Goal: Task Accomplishment & Management: Manage account settings

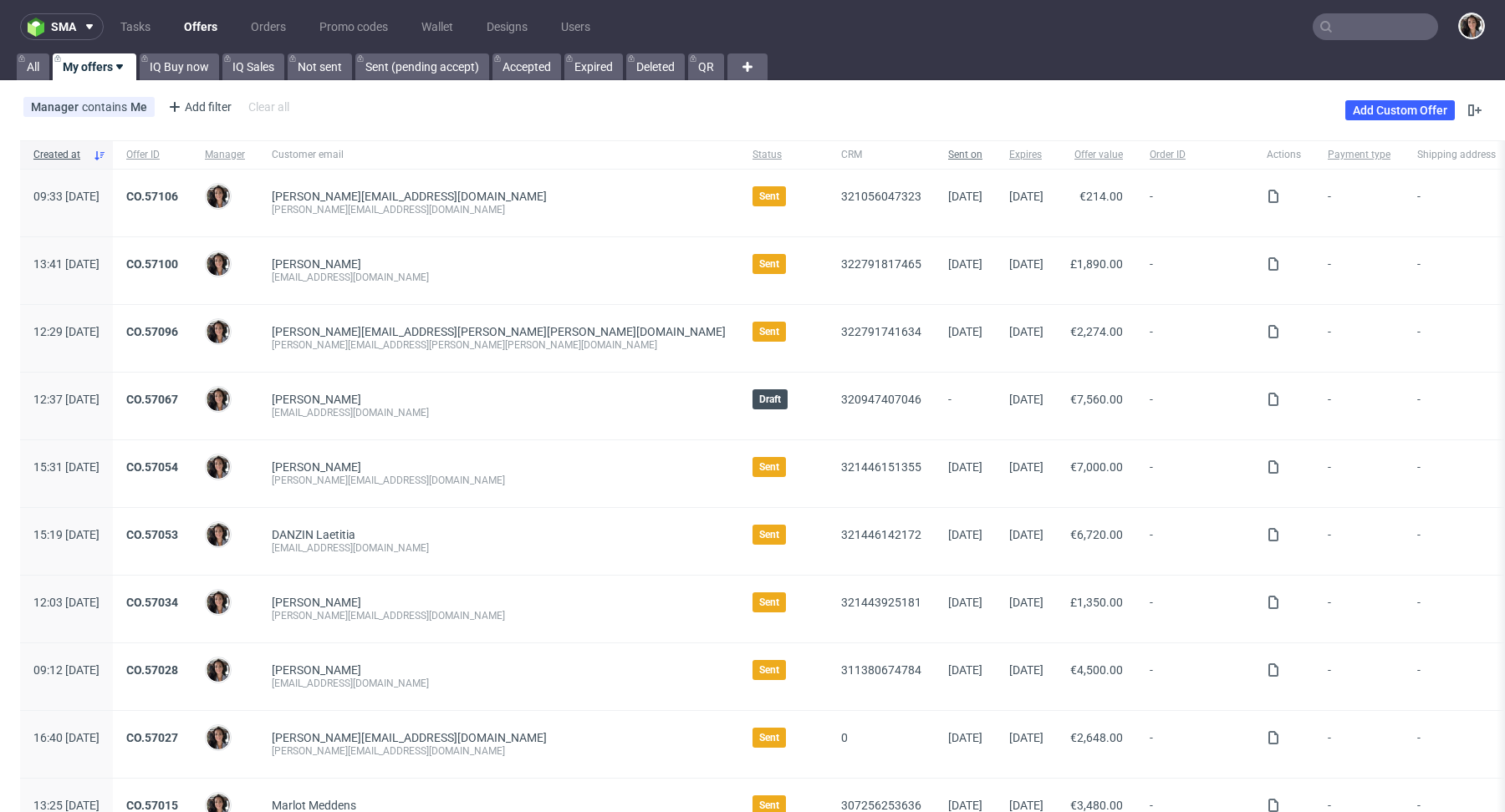
click at [948, 148] on span "Sent on" at bounding box center [965, 155] width 34 height 15
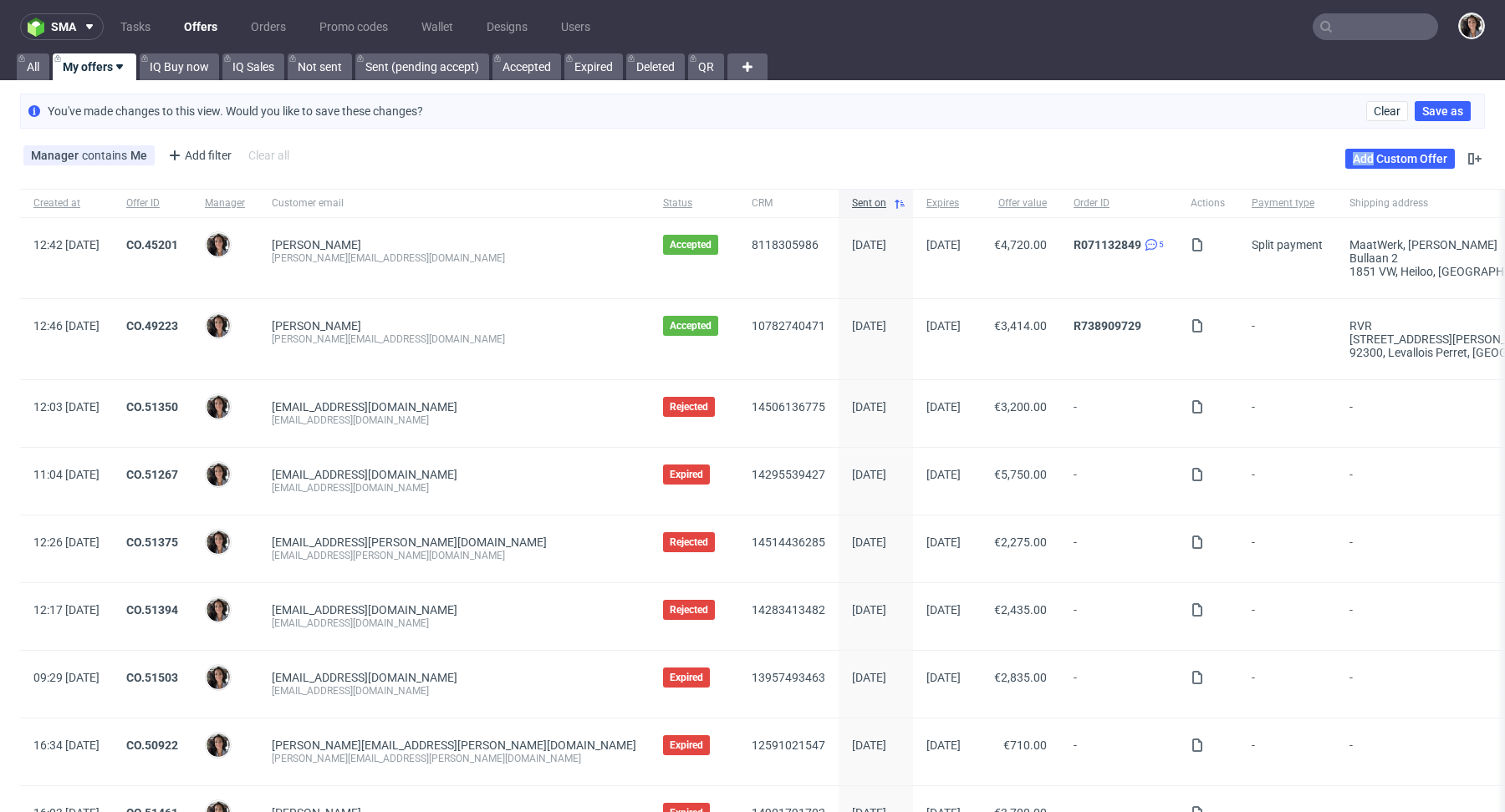
click at [863, 148] on div "Manager contains Me Add filter Hide filters Clear all Add Custom Offer" at bounding box center [752, 159] width 1505 height 47
click at [852, 199] on span "Sent on" at bounding box center [869, 203] width 34 height 15
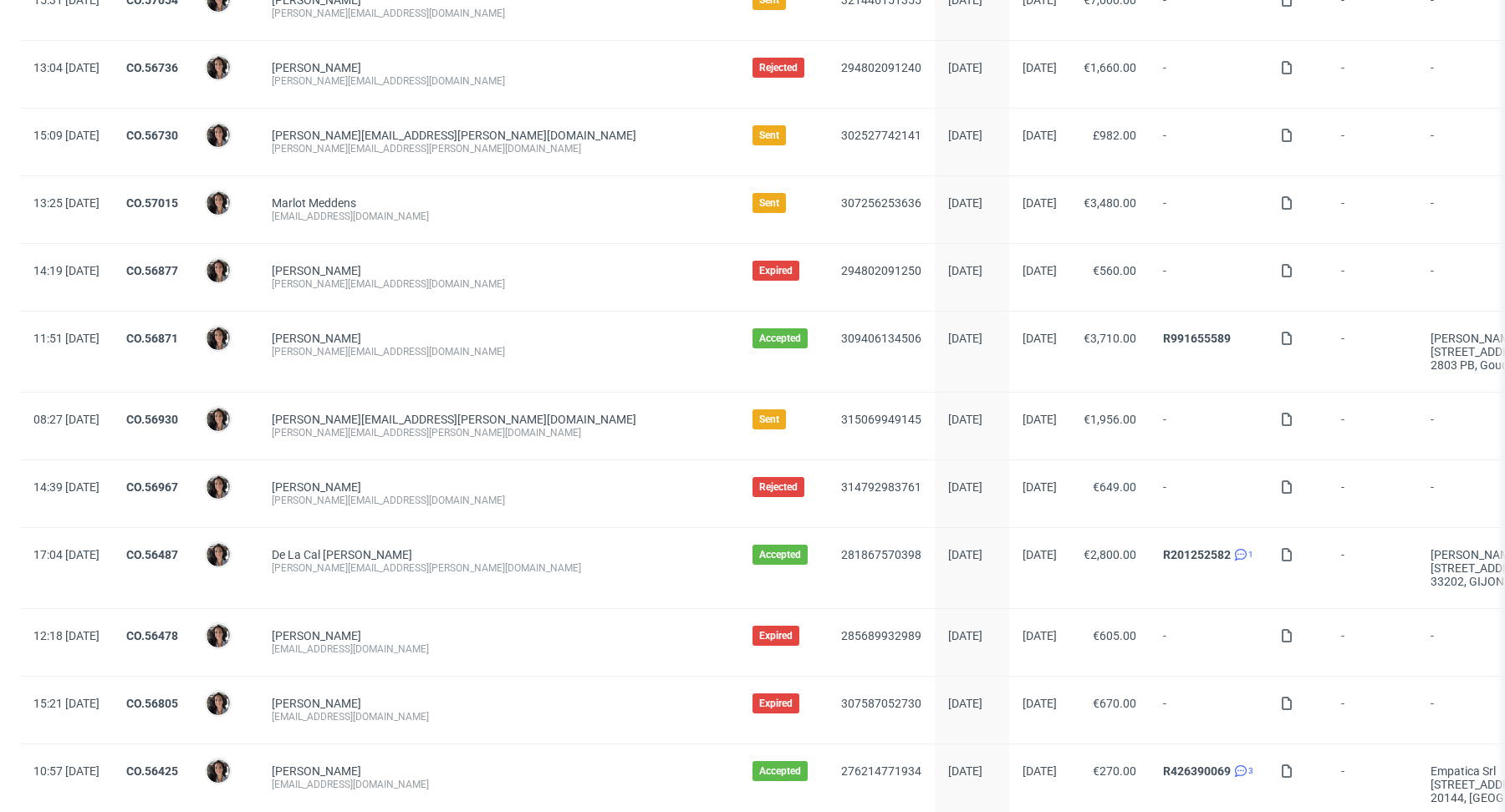
scroll to position [1201, 0]
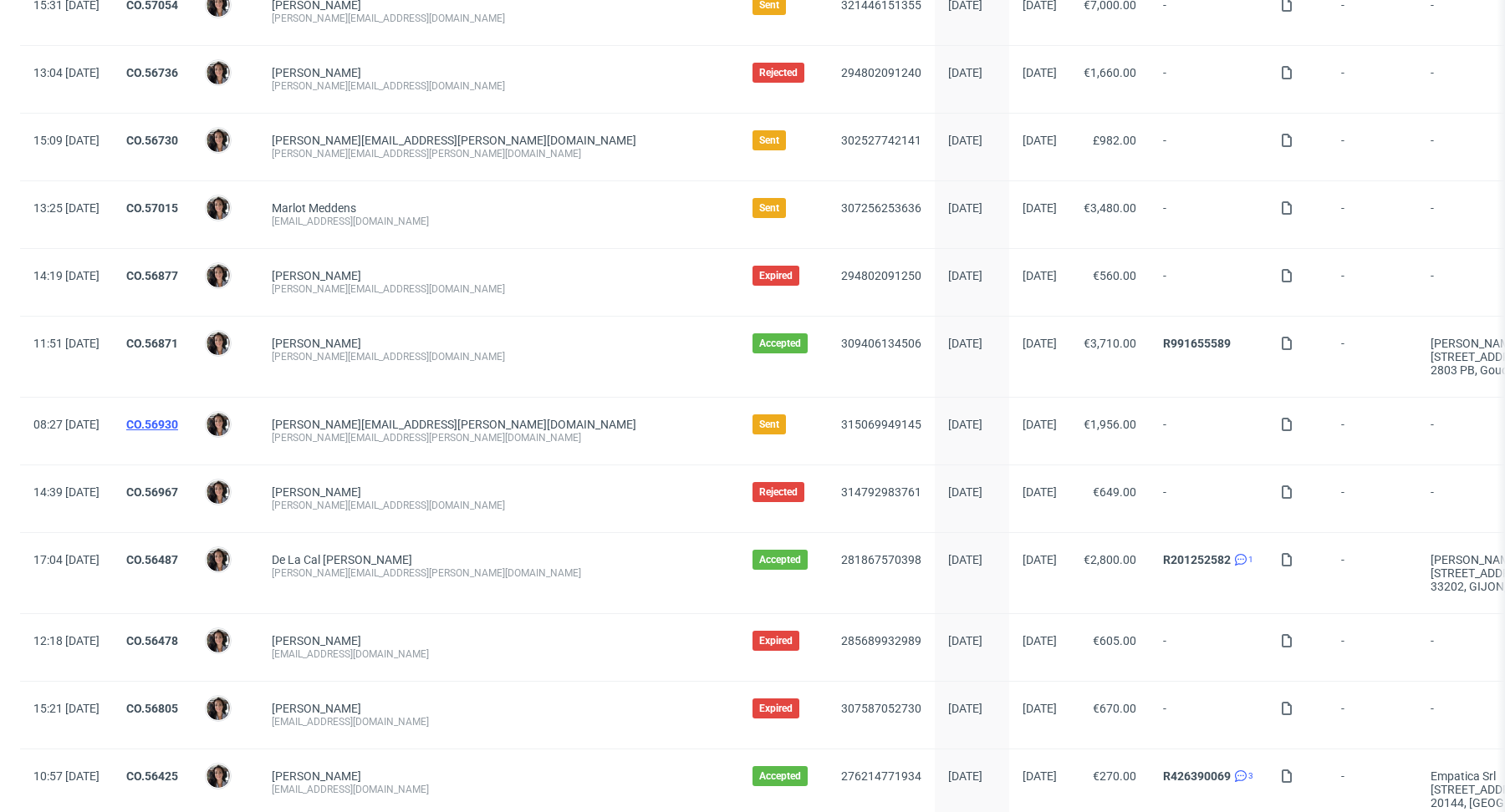
click at [178, 418] on link "CO.56930" at bounding box center [152, 425] width 52 height 14
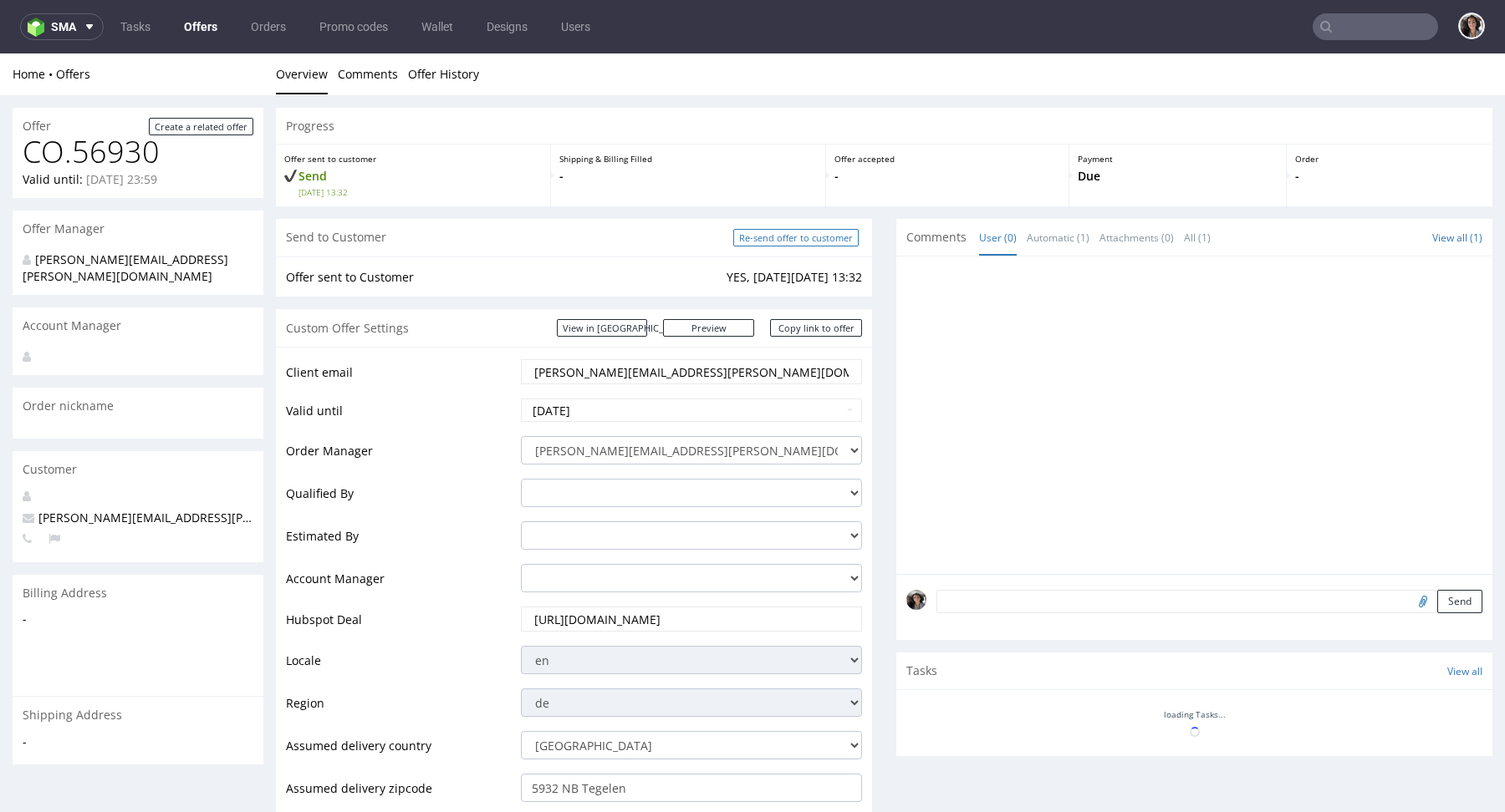
click at [770, 243] on input "Re-send offer to customer" at bounding box center [796, 238] width 125 height 17
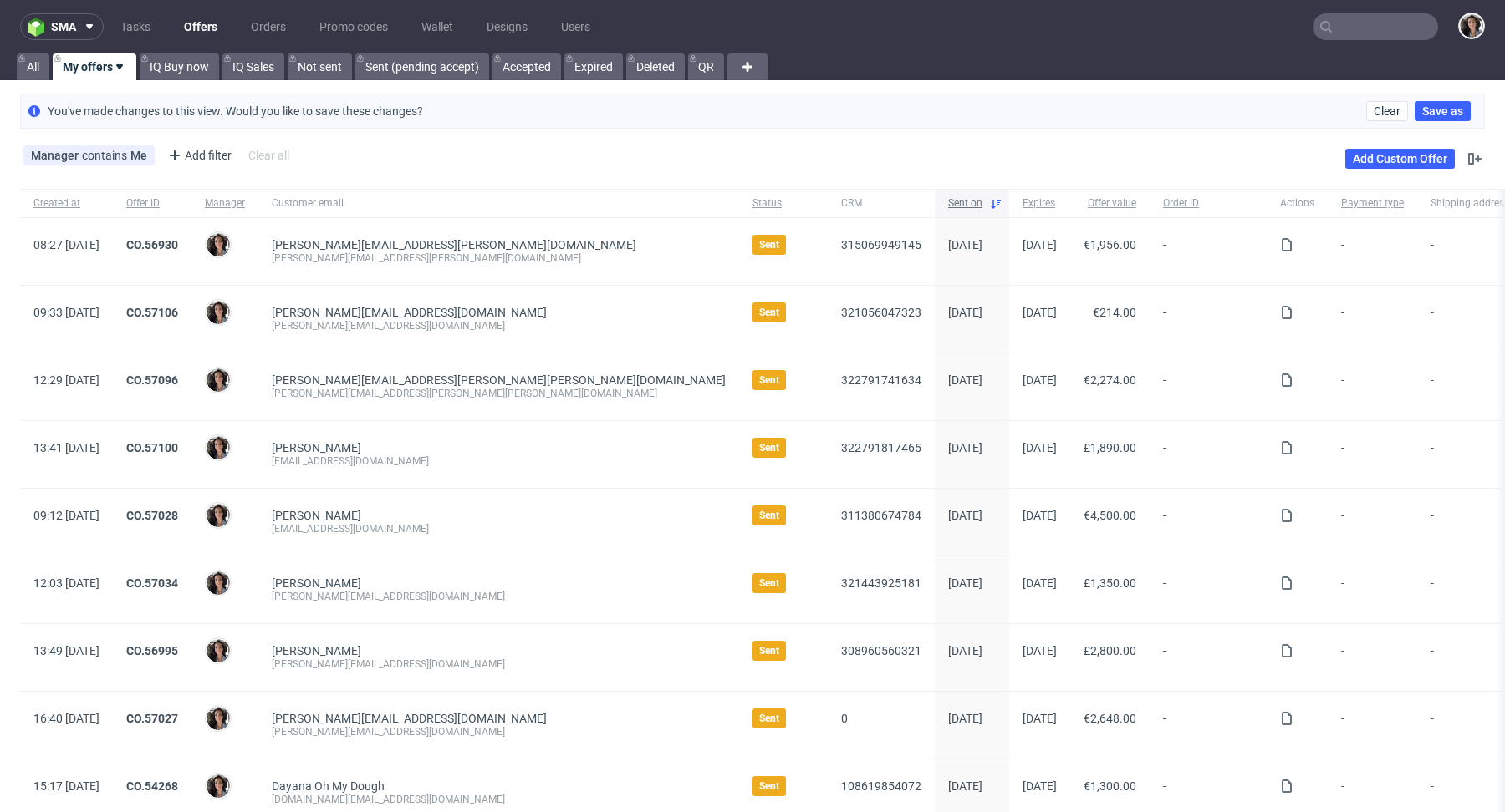
click at [948, 205] on span "Sent on" at bounding box center [965, 203] width 34 height 15
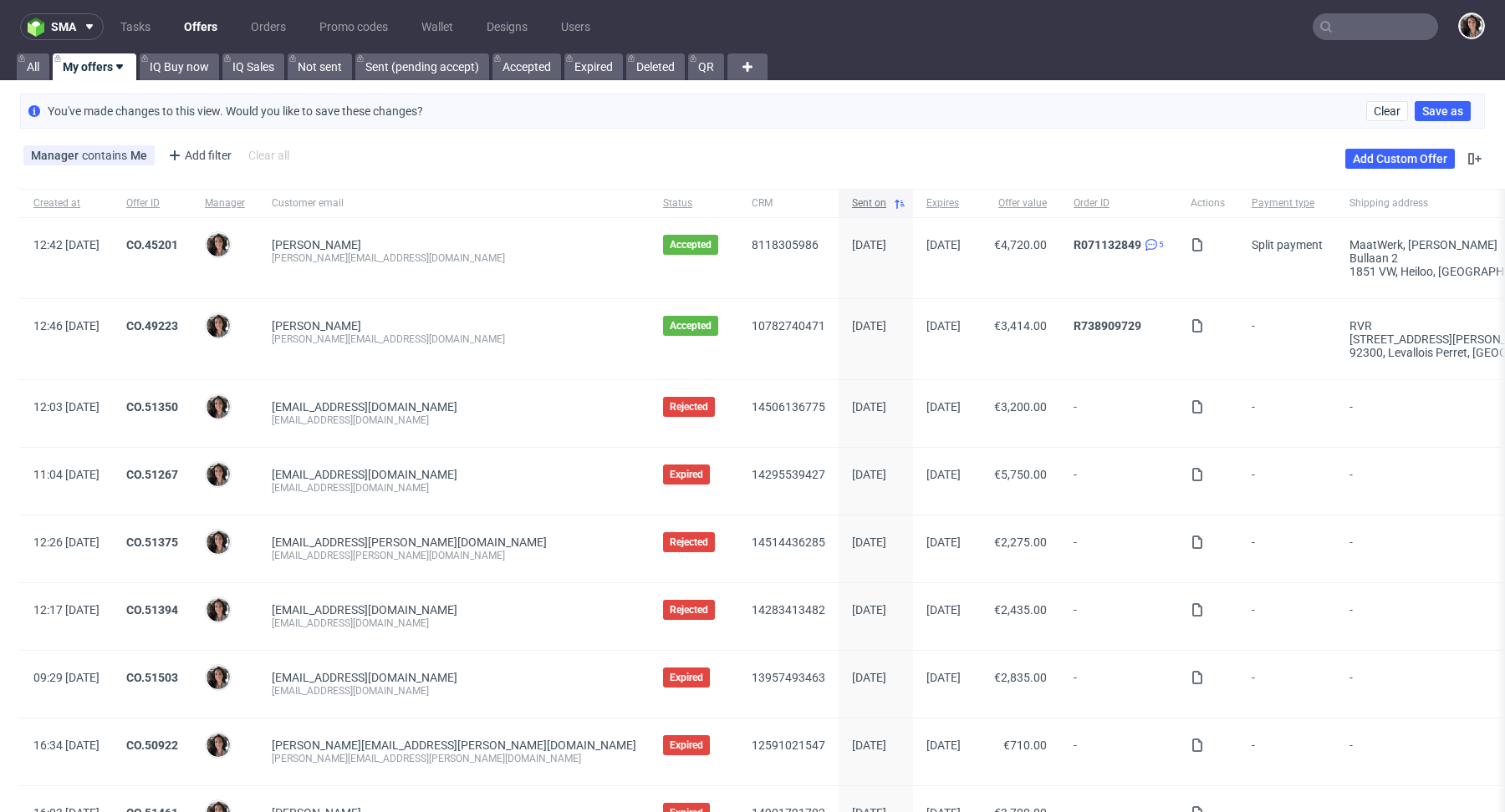
click at [852, 203] on span "Sent on" at bounding box center [869, 203] width 34 height 15
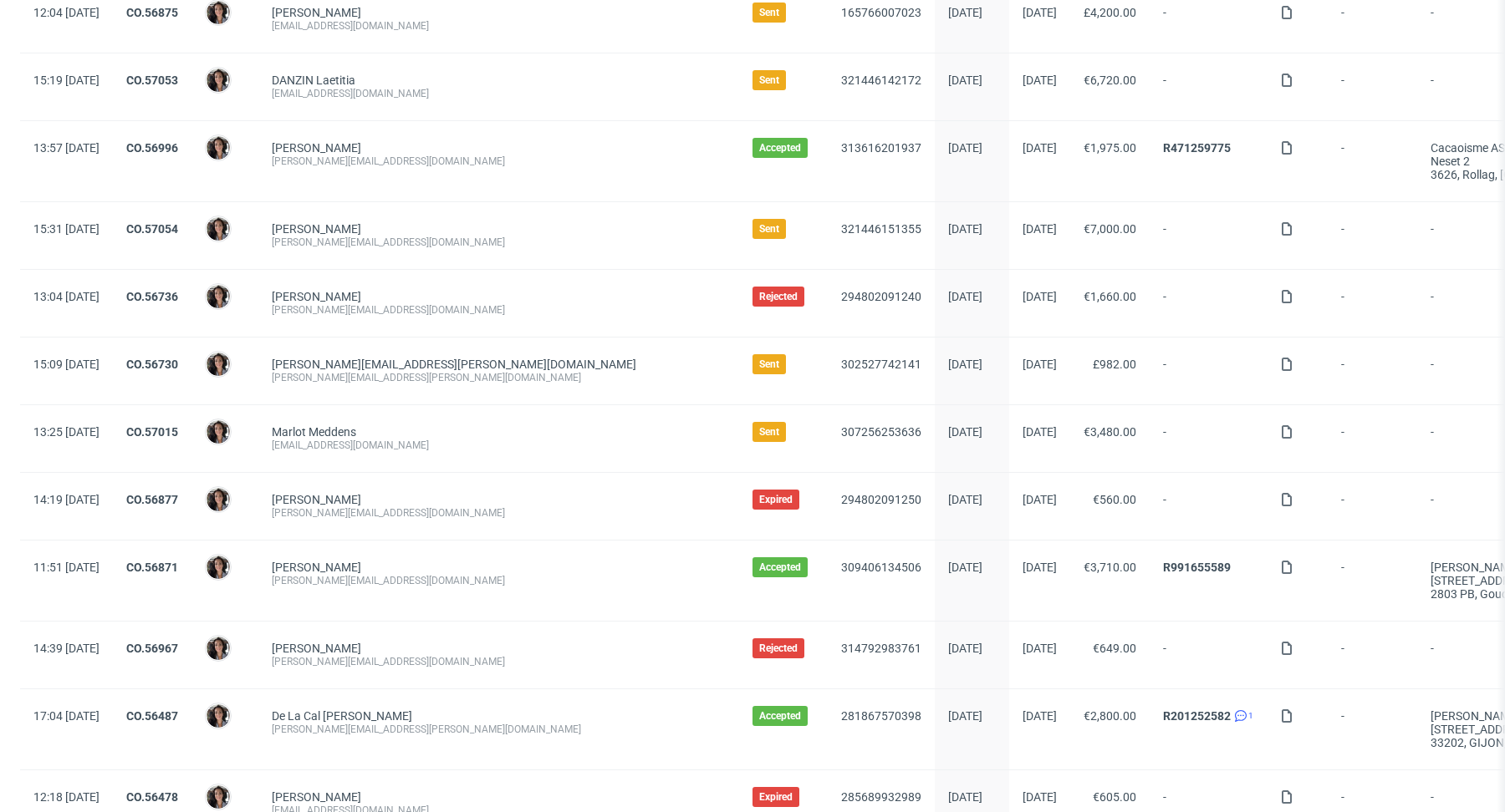
scroll to position [1040, 0]
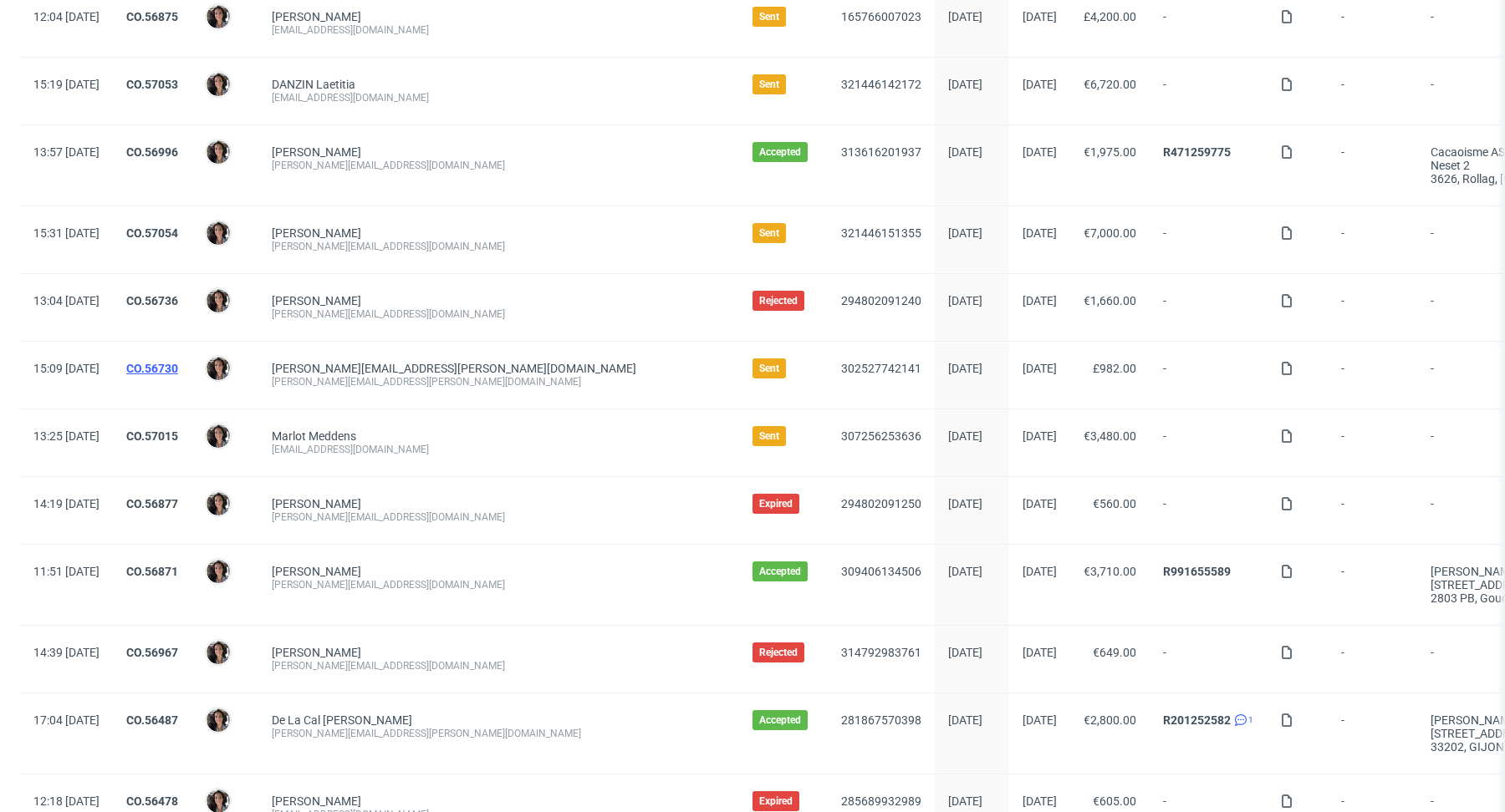
click at [178, 362] on link "CO.56730" at bounding box center [152, 369] width 52 height 14
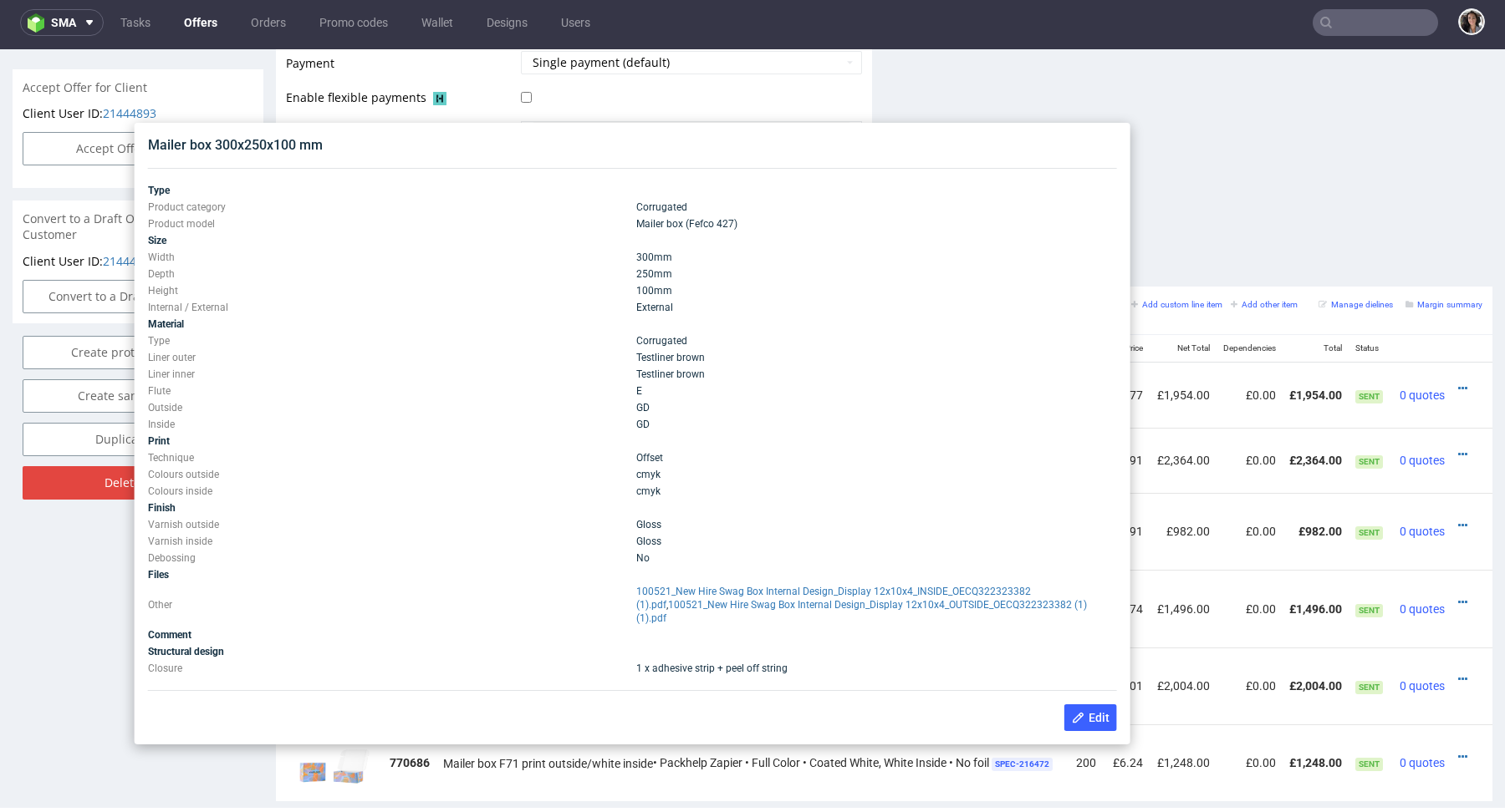
scroll to position [1169, 0]
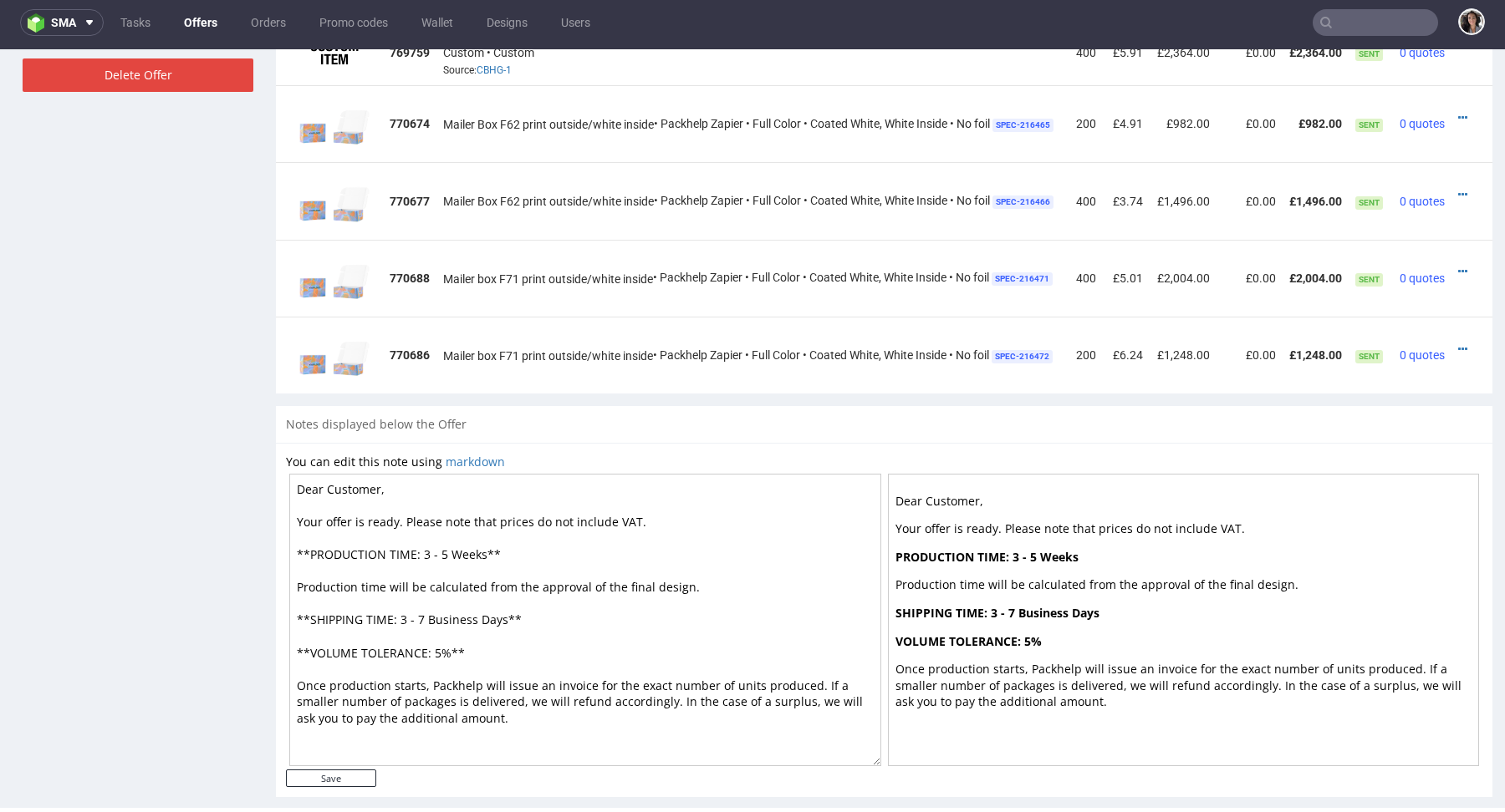
click at [730, 699] on textarea "Dear Customer, Your offer is ready. Please note that prices do not include VAT.…" at bounding box center [585, 620] width 592 height 293
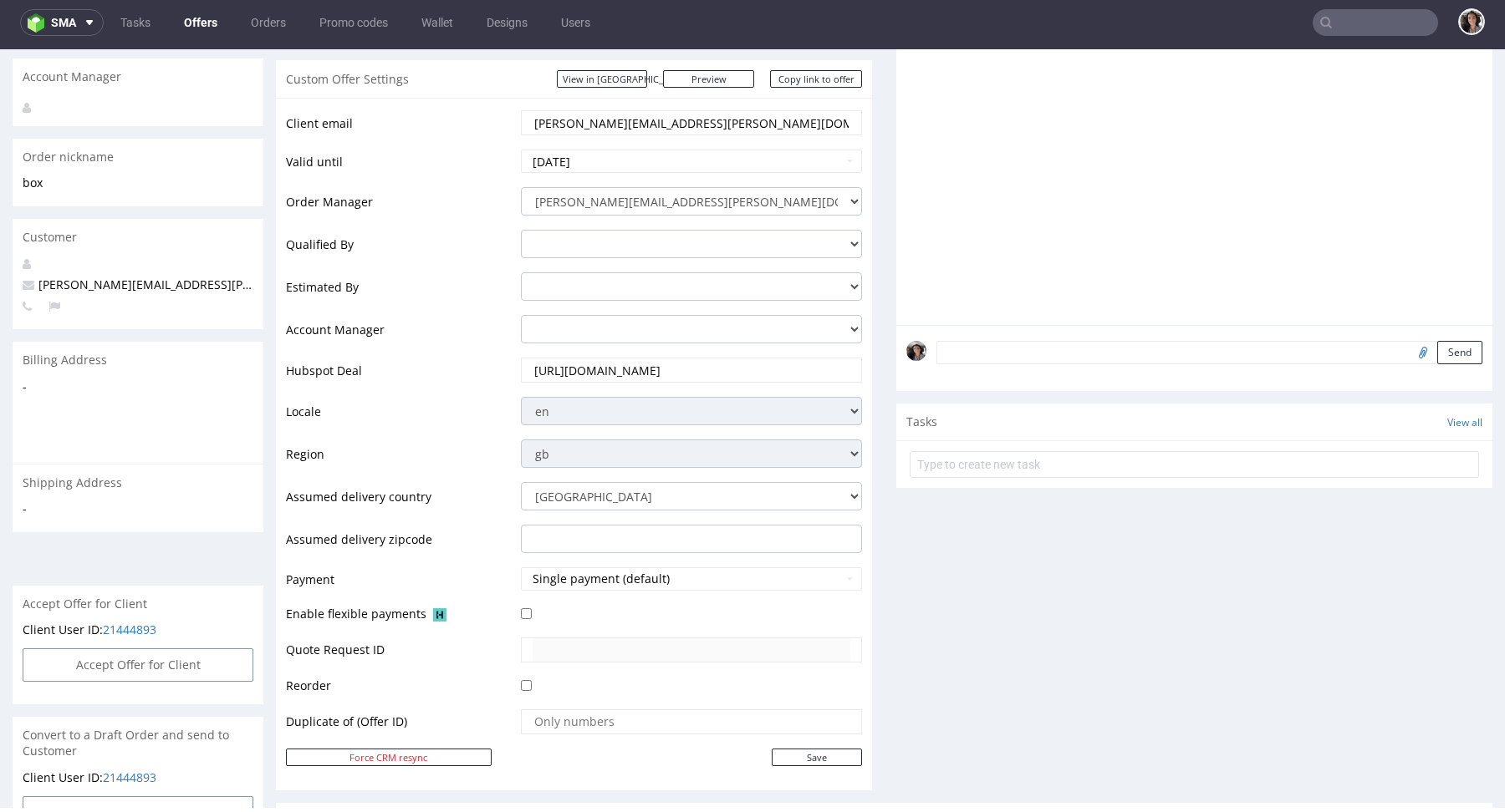
scroll to position [0, 0]
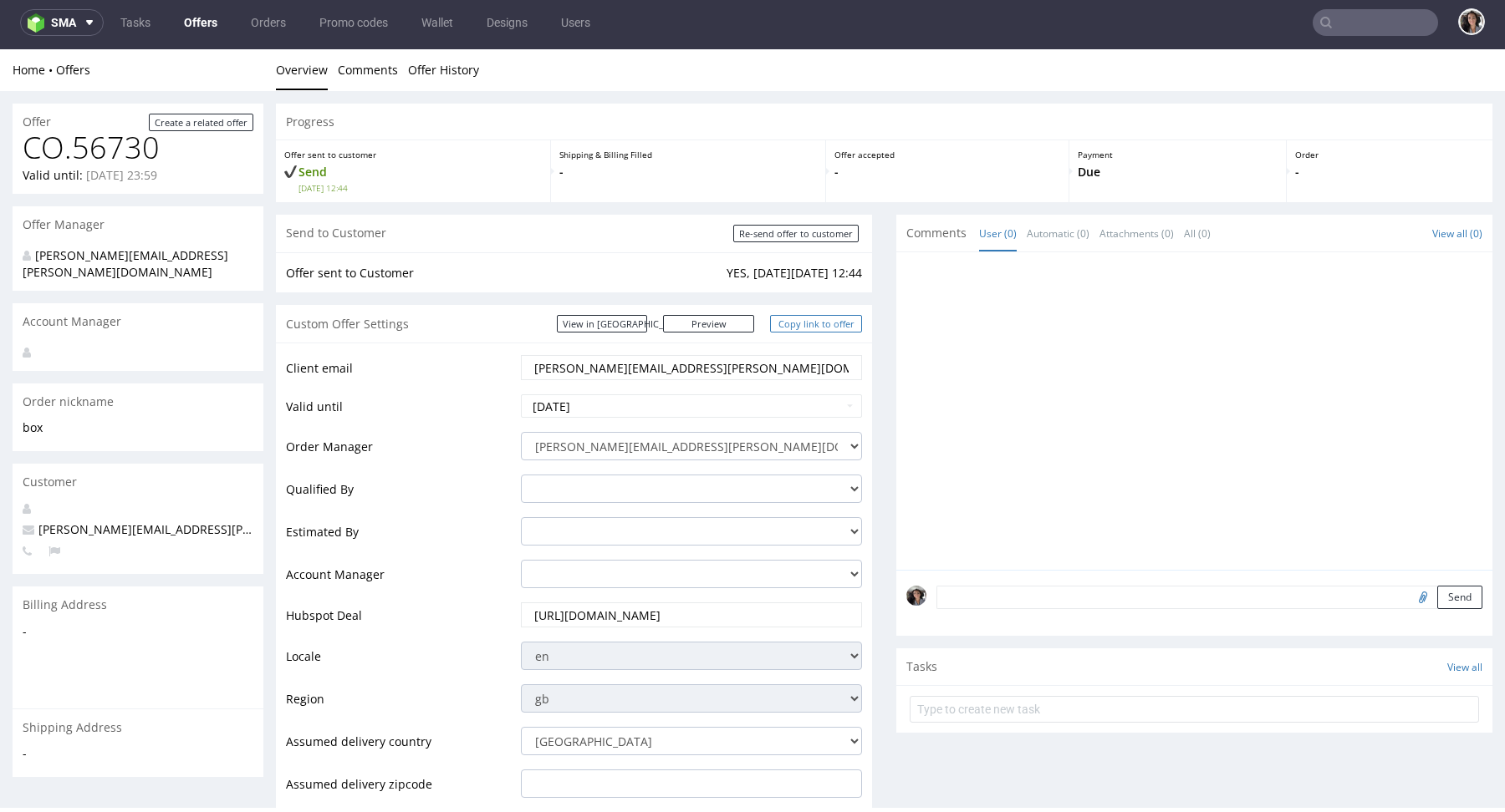
click at [811, 326] on link "Copy link to offer" at bounding box center [816, 324] width 92 height 17
click at [805, 230] on input "Re-send offer to customer" at bounding box center [796, 233] width 125 height 17
type input "In progress..."
click at [647, 317] on link "View in [GEOGRAPHIC_DATA]" at bounding box center [601, 324] width 90 height 17
click at [810, 332] on link "Copy link to offer" at bounding box center [816, 324] width 92 height 17
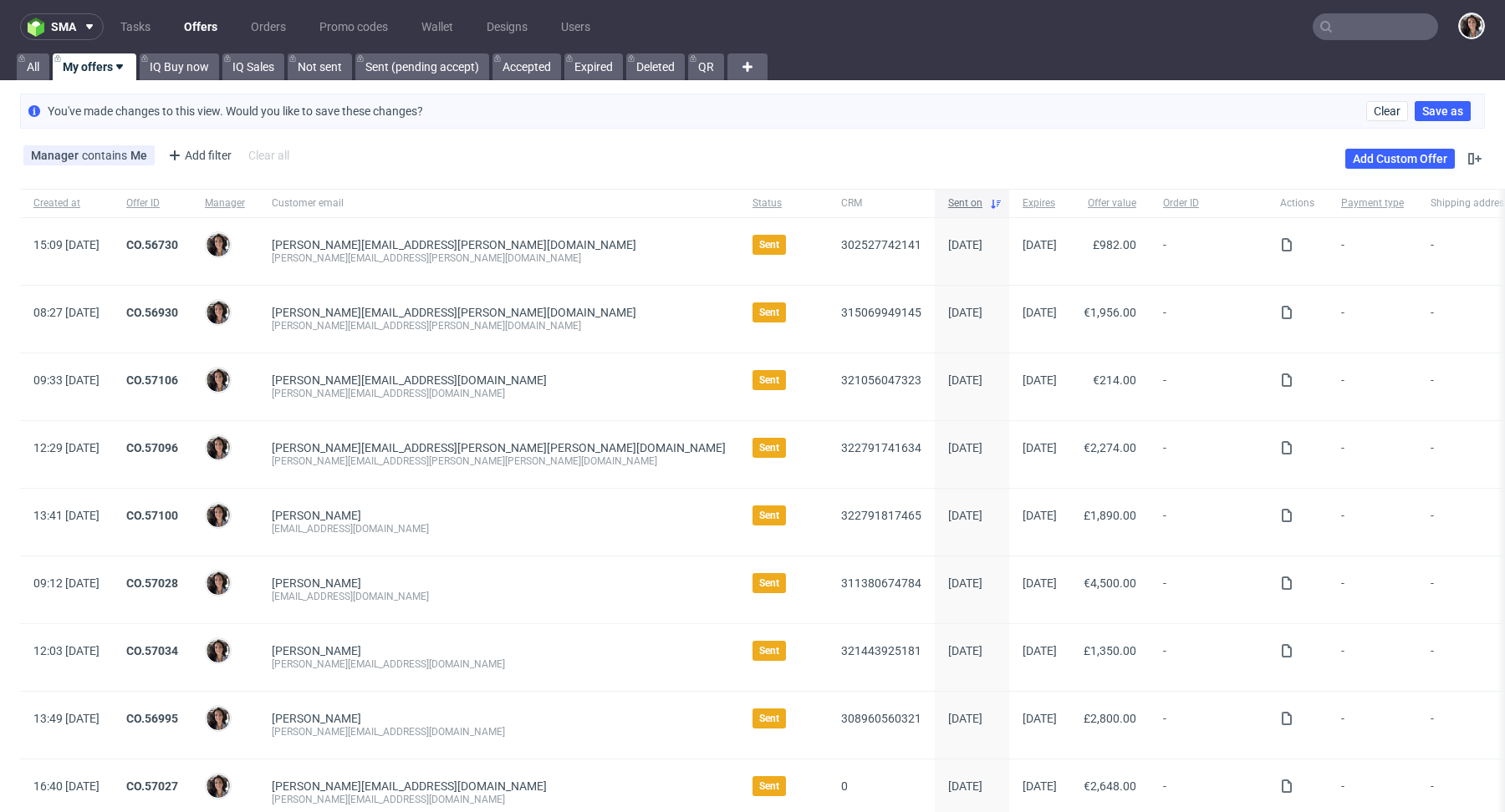
click at [935, 193] on div "Sent on" at bounding box center [972, 203] width 75 height 28
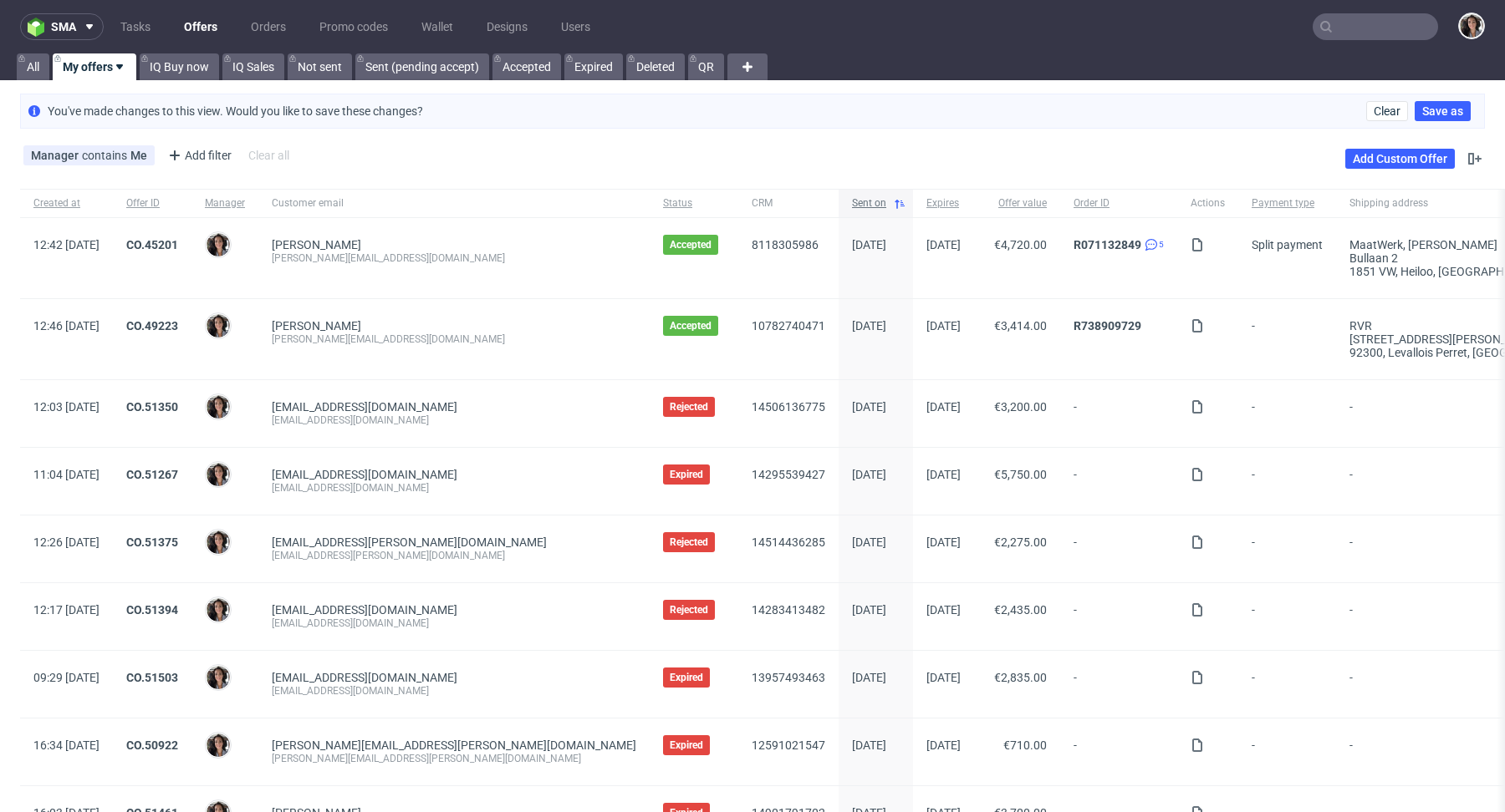
click at [839, 191] on div "Sent on" at bounding box center [876, 203] width 75 height 28
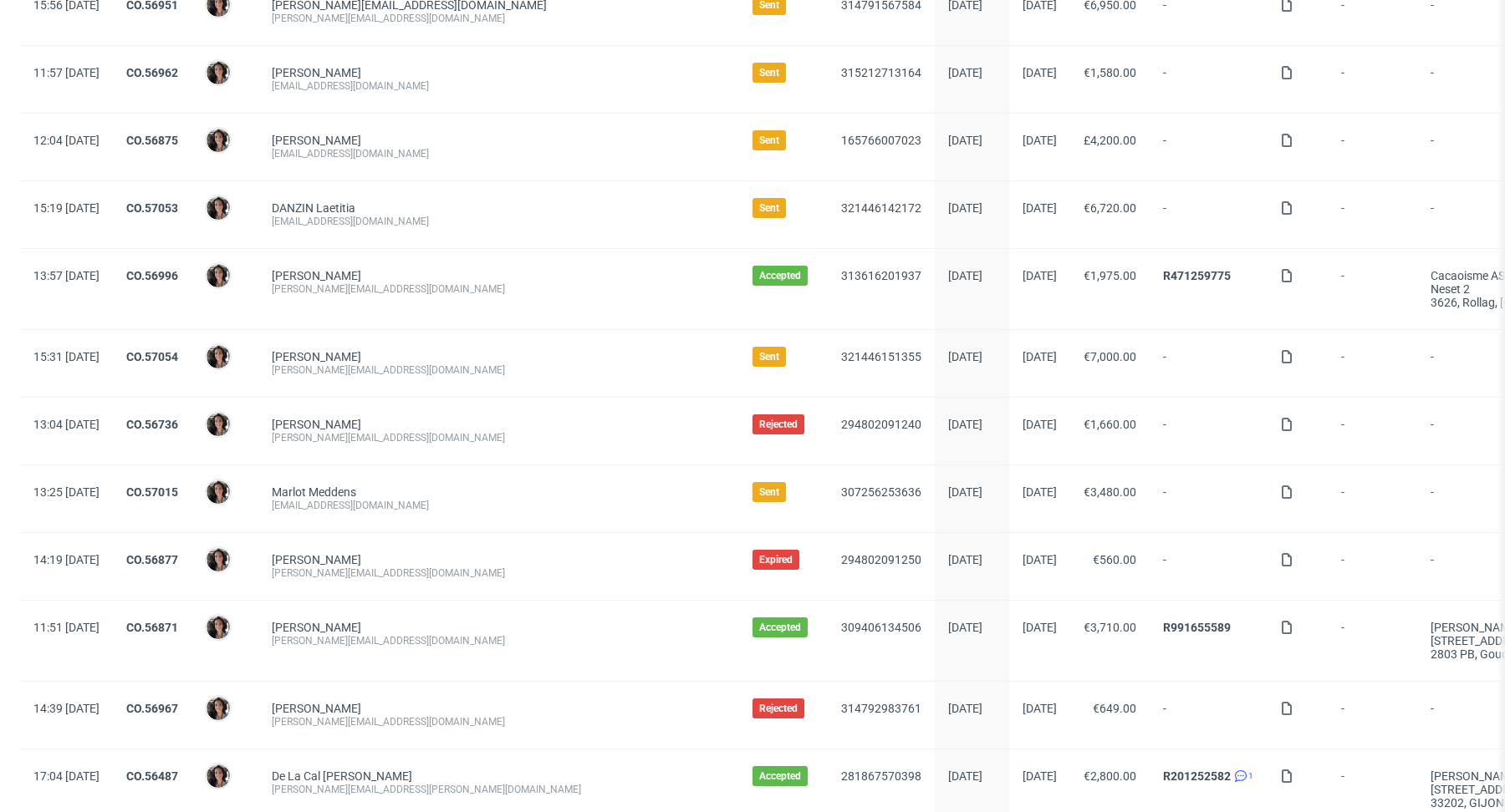
scroll to position [986, 0]
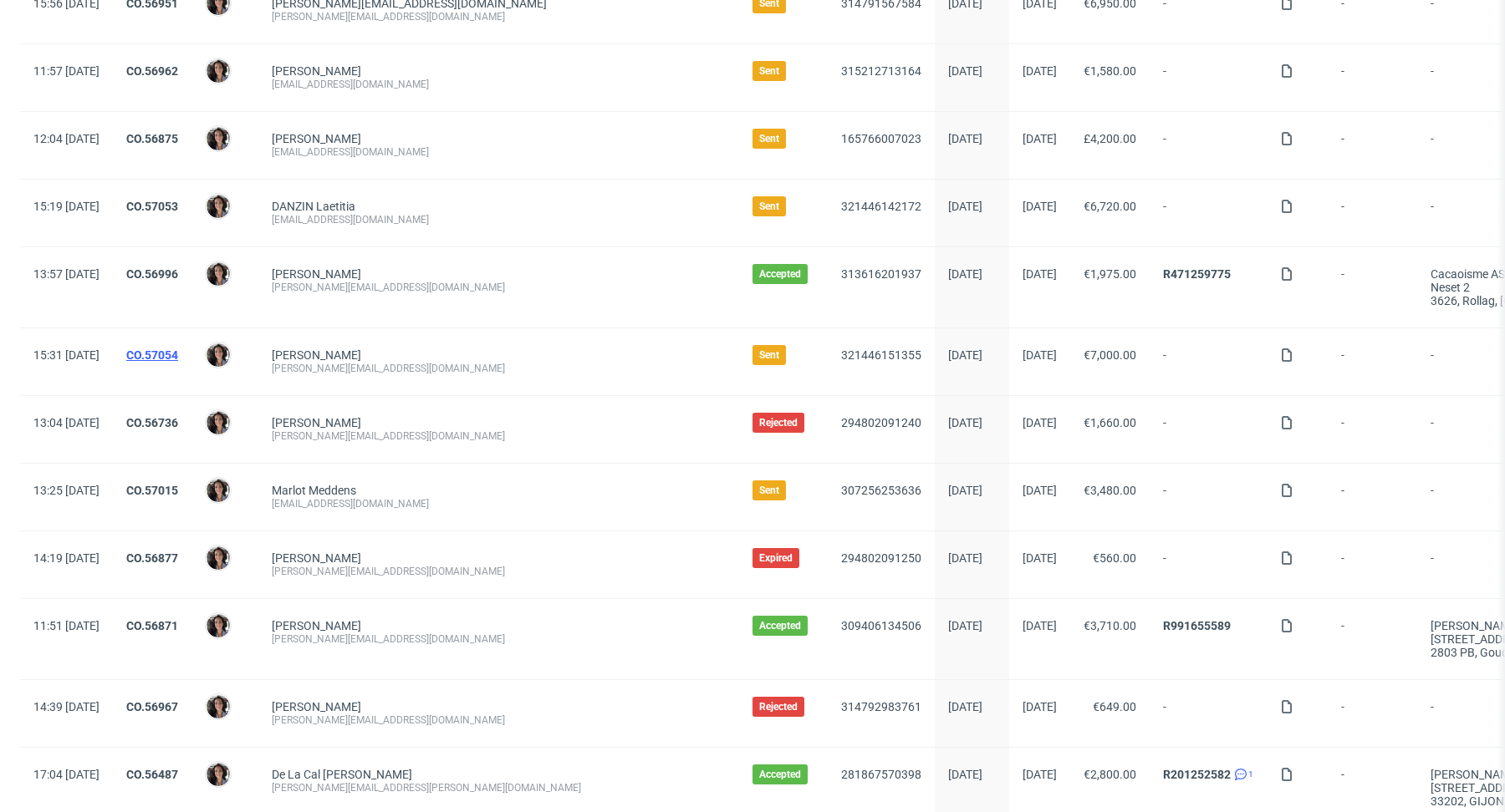
click at [178, 348] on link "CO.57054" at bounding box center [152, 355] width 52 height 14
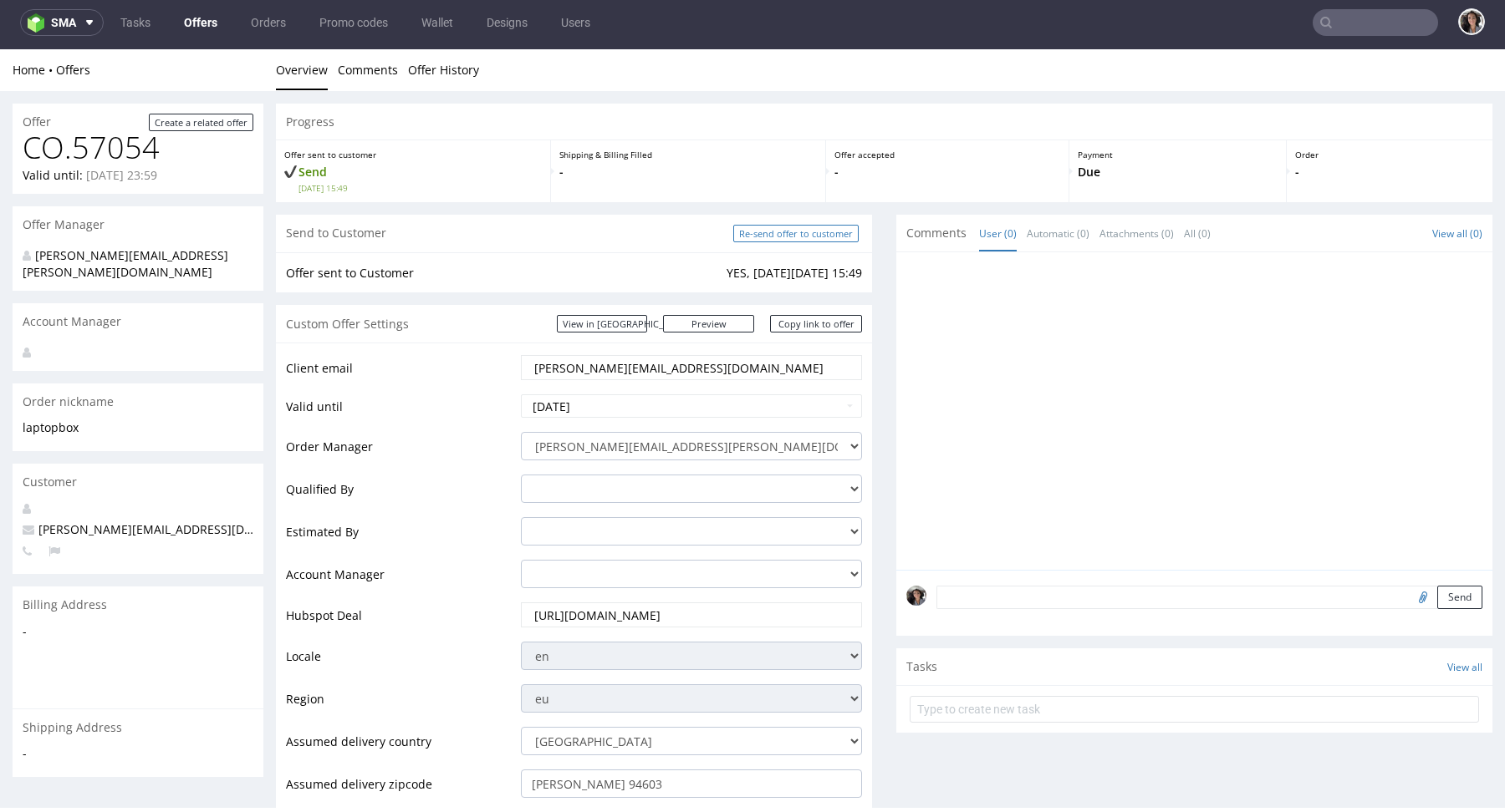
click at [822, 237] on input "Re-send offer to customer" at bounding box center [796, 233] width 125 height 17
type input "In progress..."
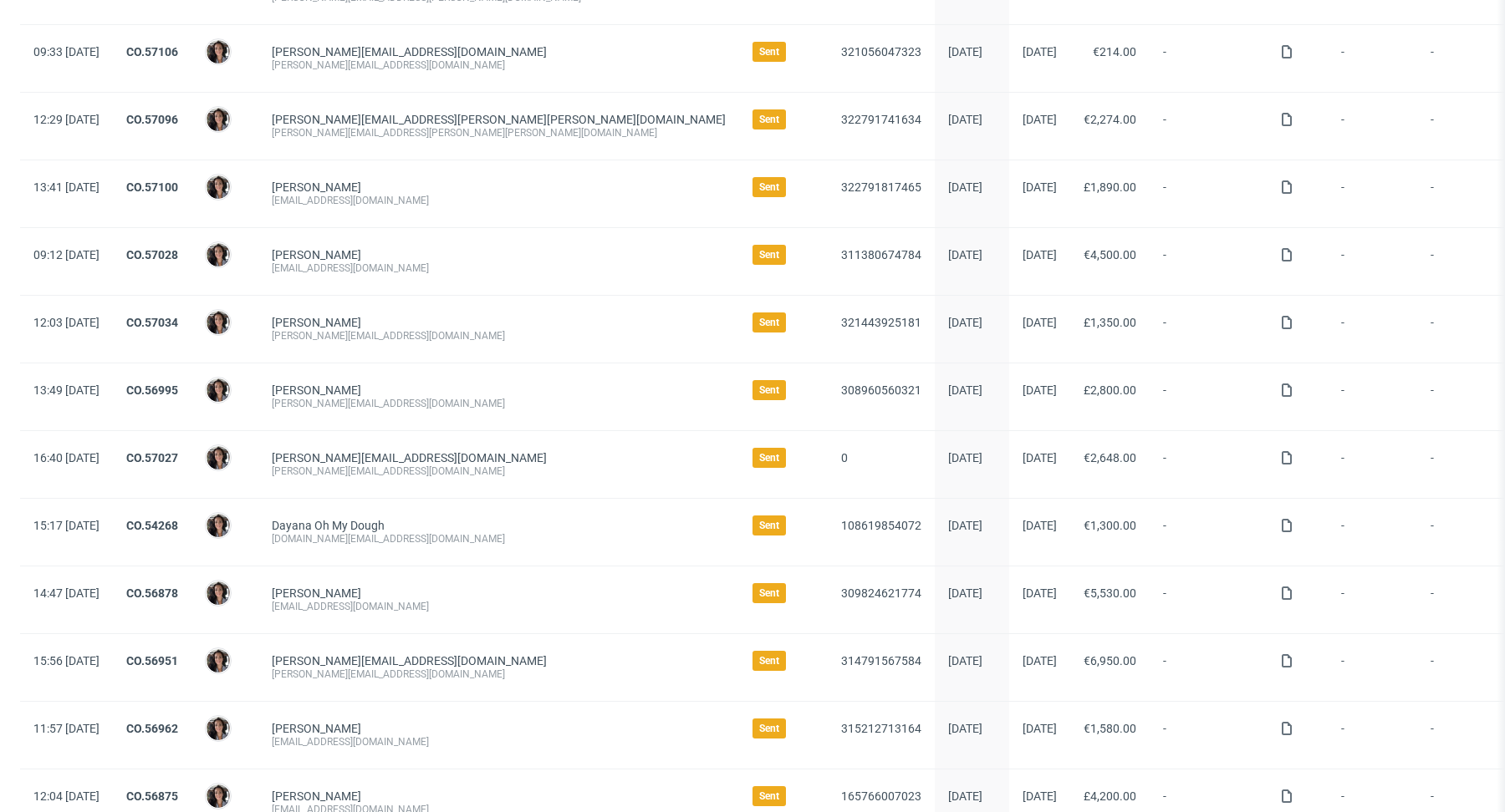
scroll to position [627, 0]
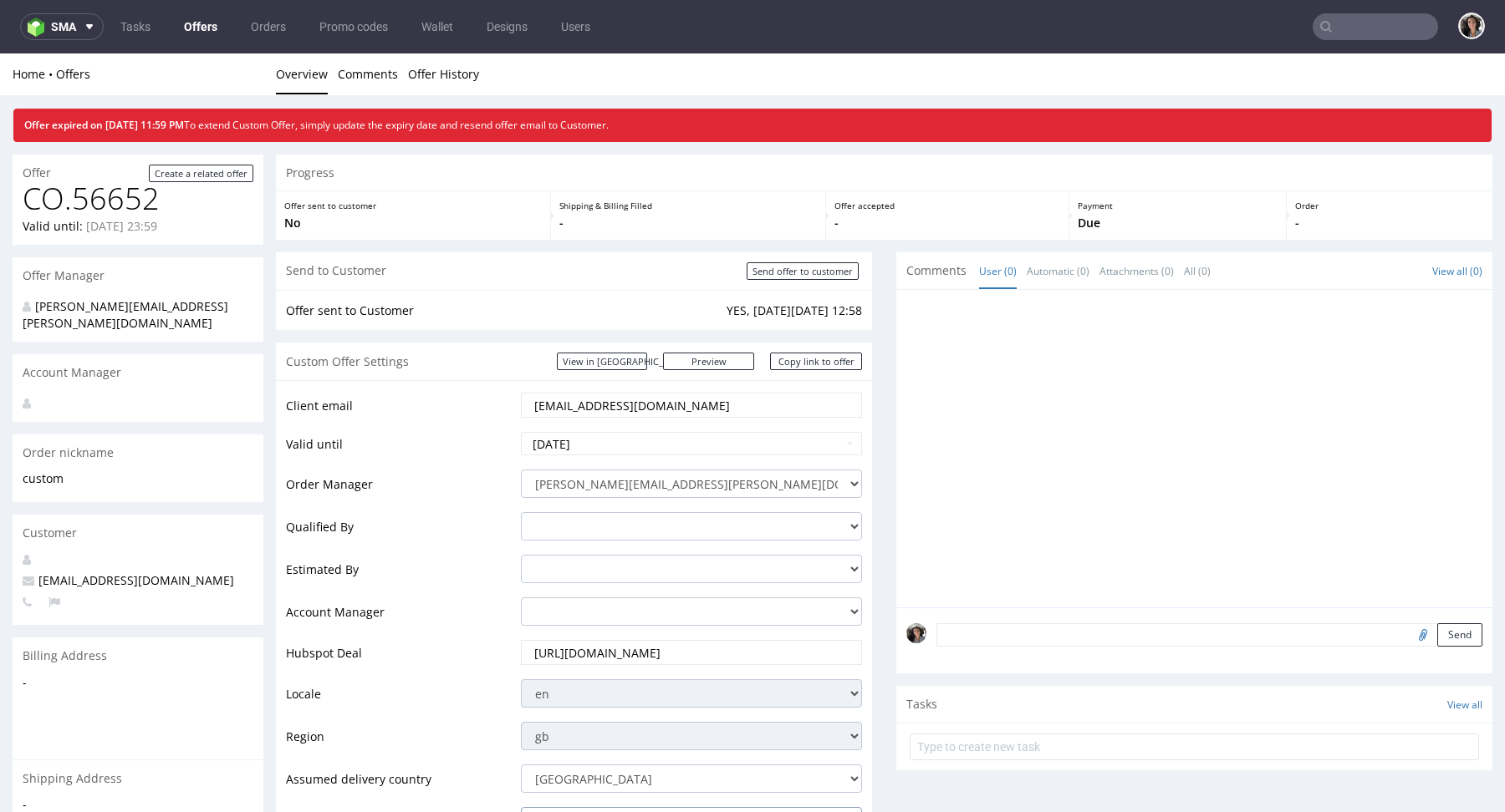
scroll to position [915, 0]
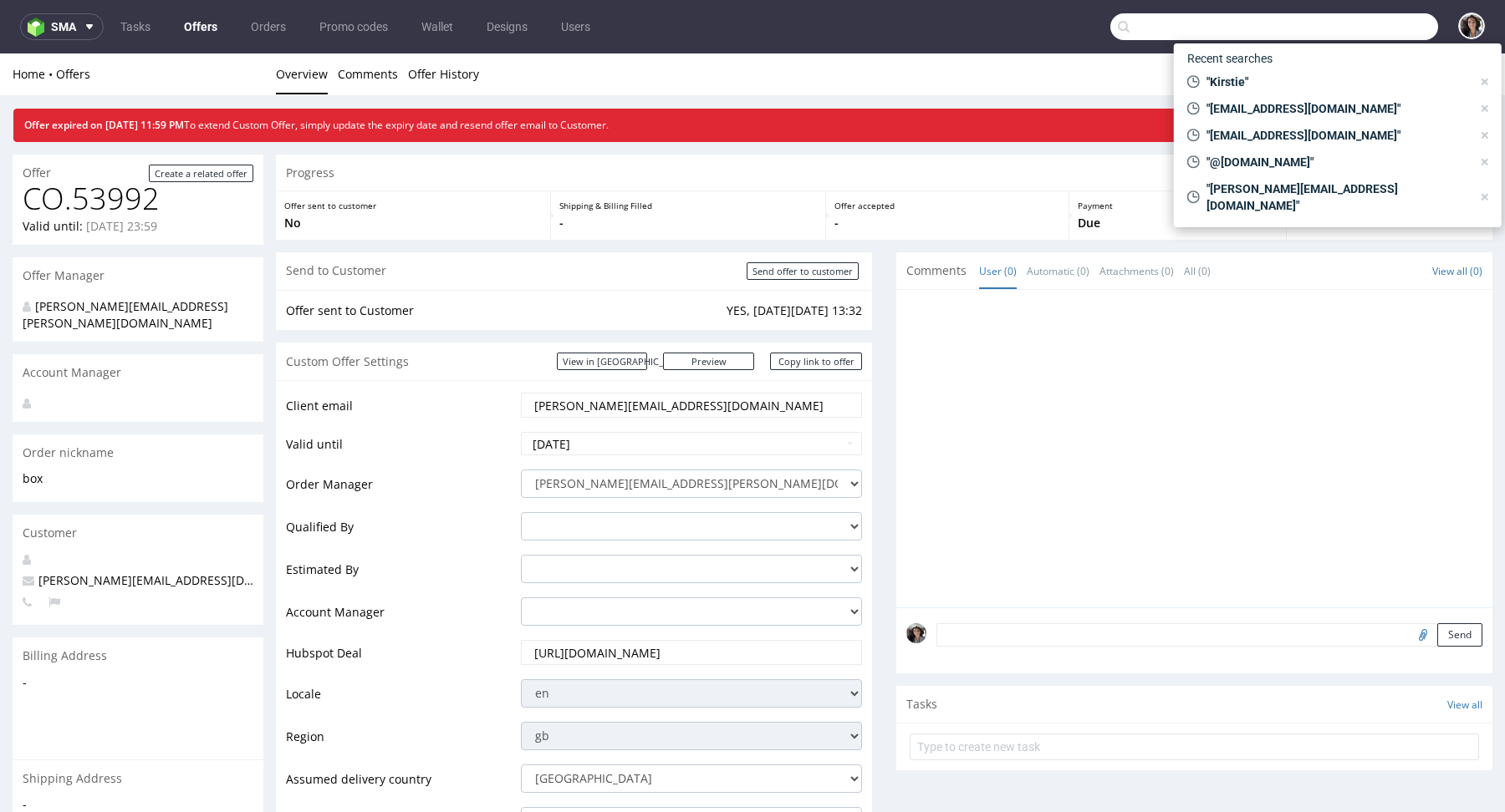
click at [1356, 24] on input "text" at bounding box center [1274, 27] width 328 height 27
paste input "info@harrybatten.co.uk"
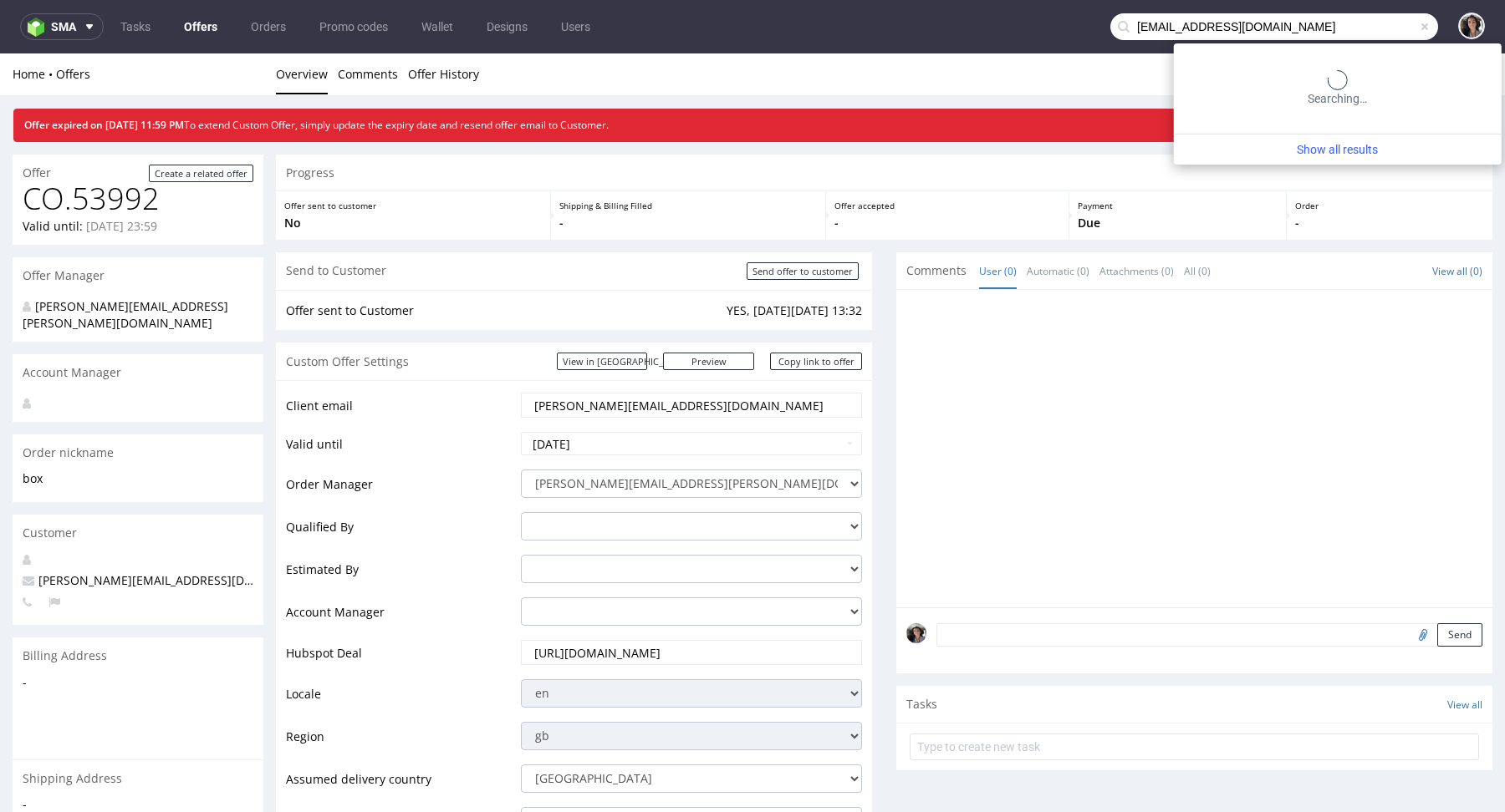
type input "info@harrybatten.co.uk"
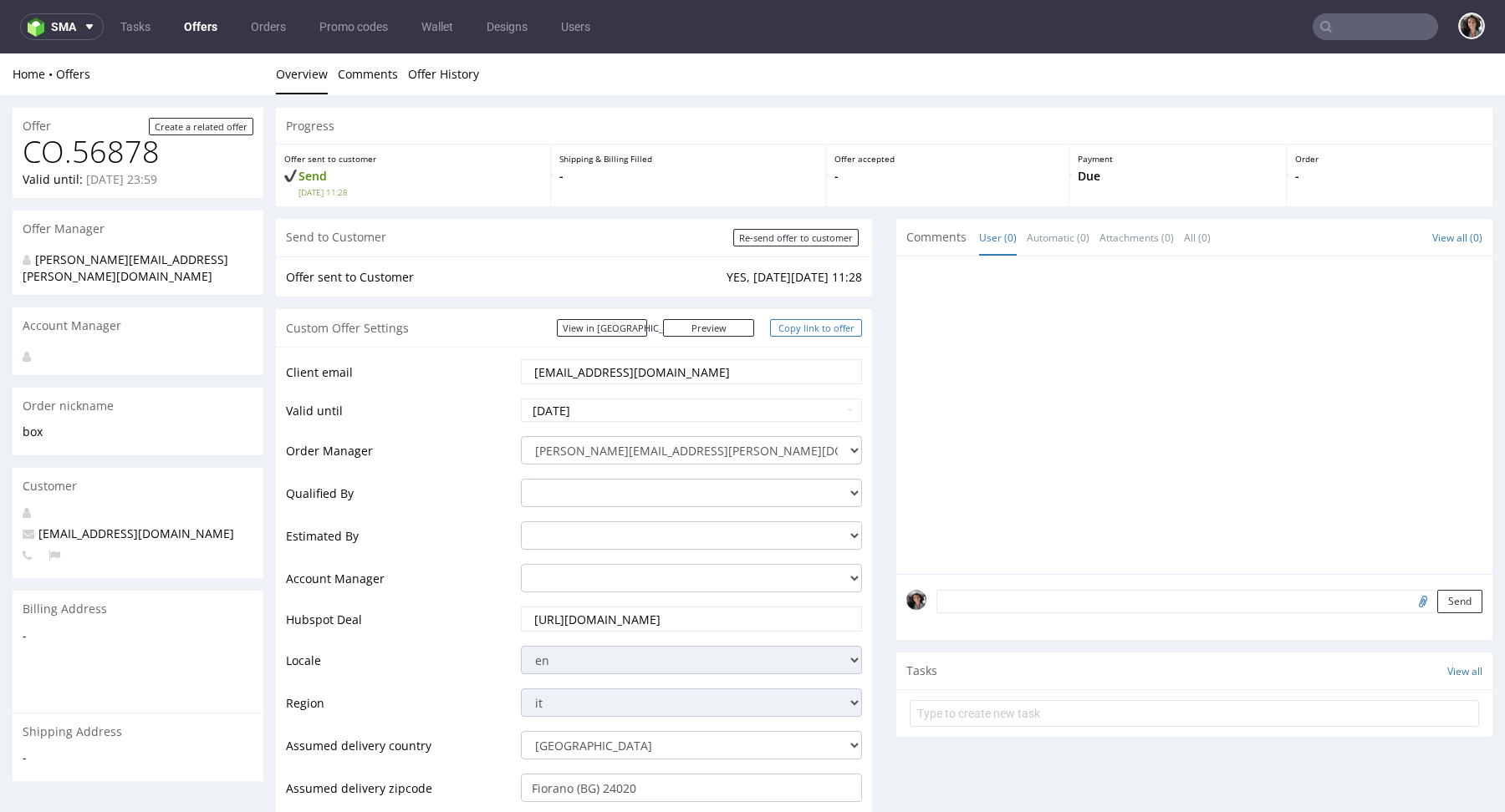
click at [813, 326] on link "Copy link to offer" at bounding box center [816, 328] width 92 height 17
click at [804, 328] on link "Copy link to offer" at bounding box center [816, 328] width 92 height 17
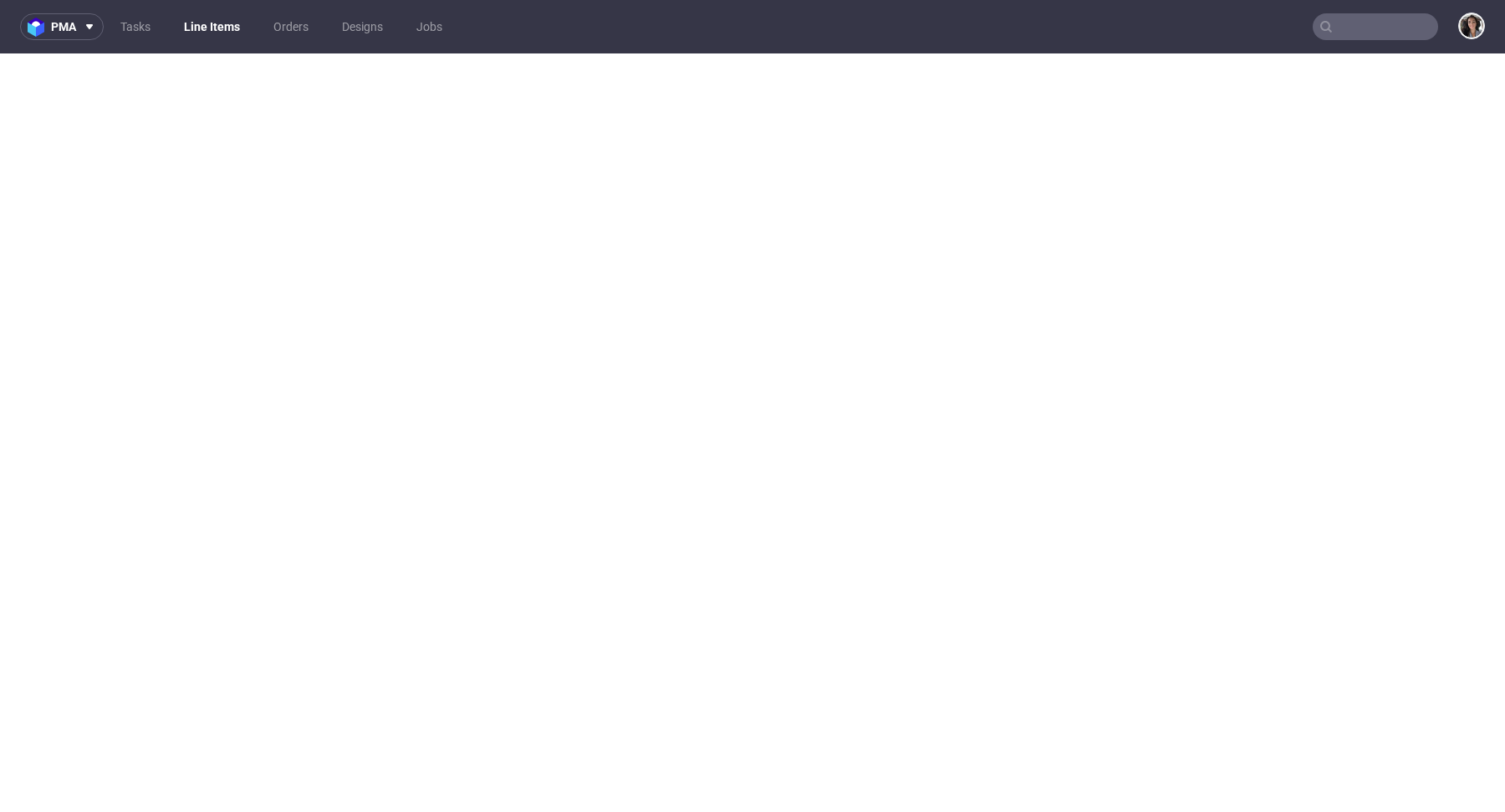
select select "in_progress"
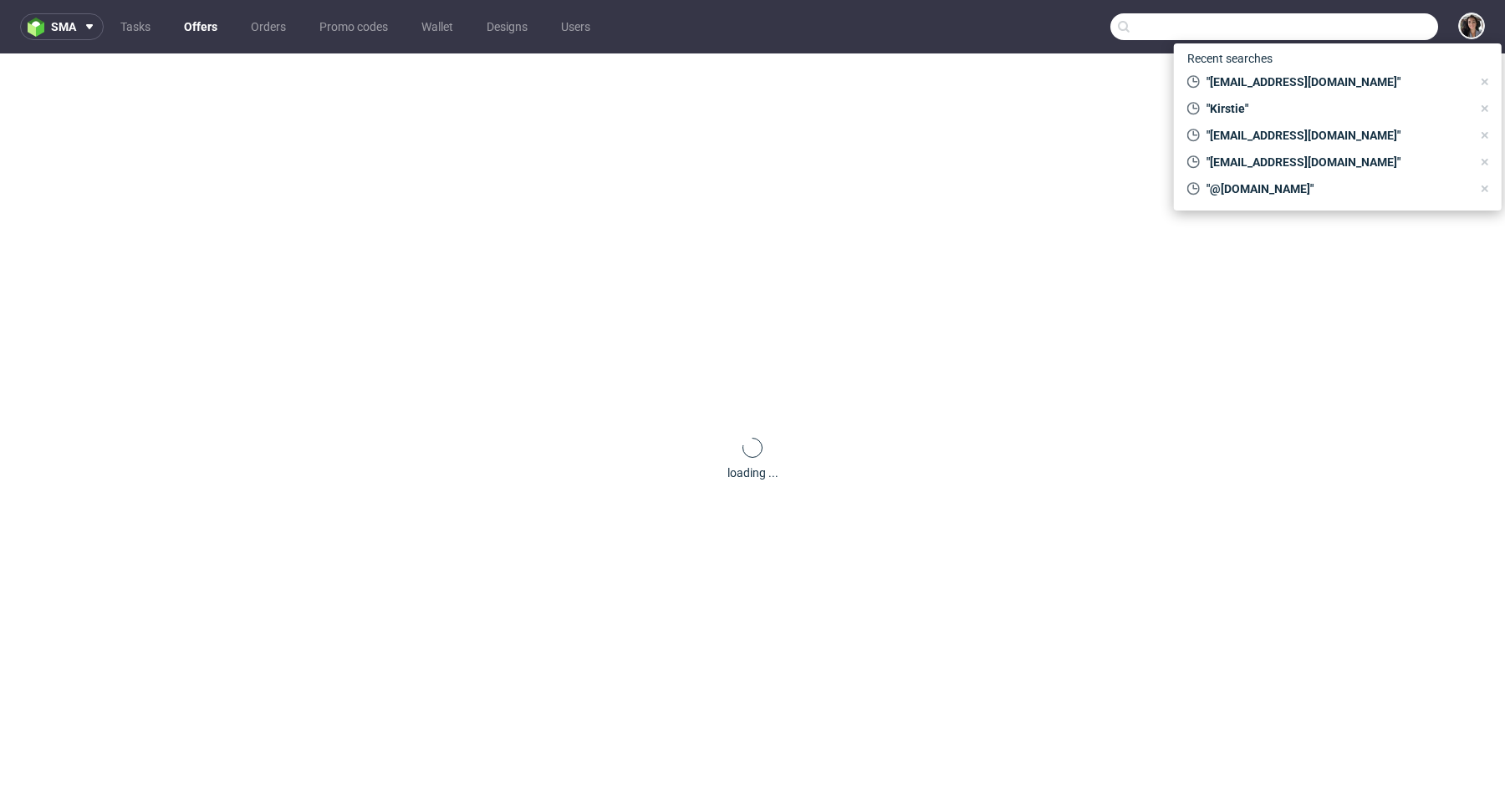
click at [1403, 15] on input "text" at bounding box center [1274, 27] width 328 height 27
paste input "steven@maniko-nails.com"
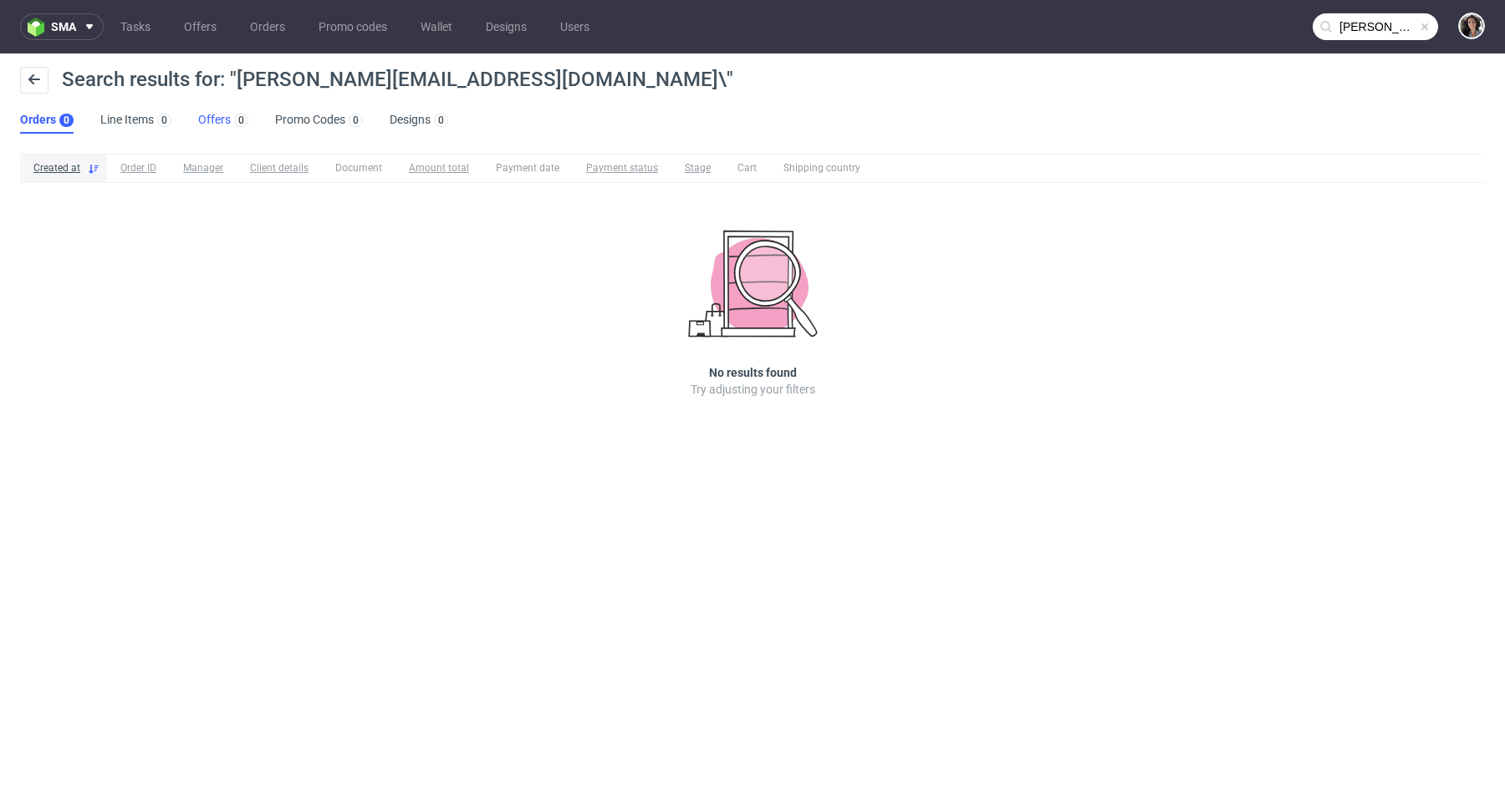
click at [204, 124] on link "Offers 0" at bounding box center [223, 120] width 50 height 27
click at [1408, 10] on nav "sma Tasks Offers Orders Promo codes Wallet Designs Users steven@maniko-nails.co…" at bounding box center [752, 27] width 1505 height 53
click at [1305, 33] on nav "sma Tasks Offers Orders Promo codes Wallet Designs Users steven@maniko-nails.co…" at bounding box center [752, 27] width 1505 height 53
click at [1370, 25] on input "steven@maniko-nails.com\" at bounding box center [1375, 27] width 125 height 27
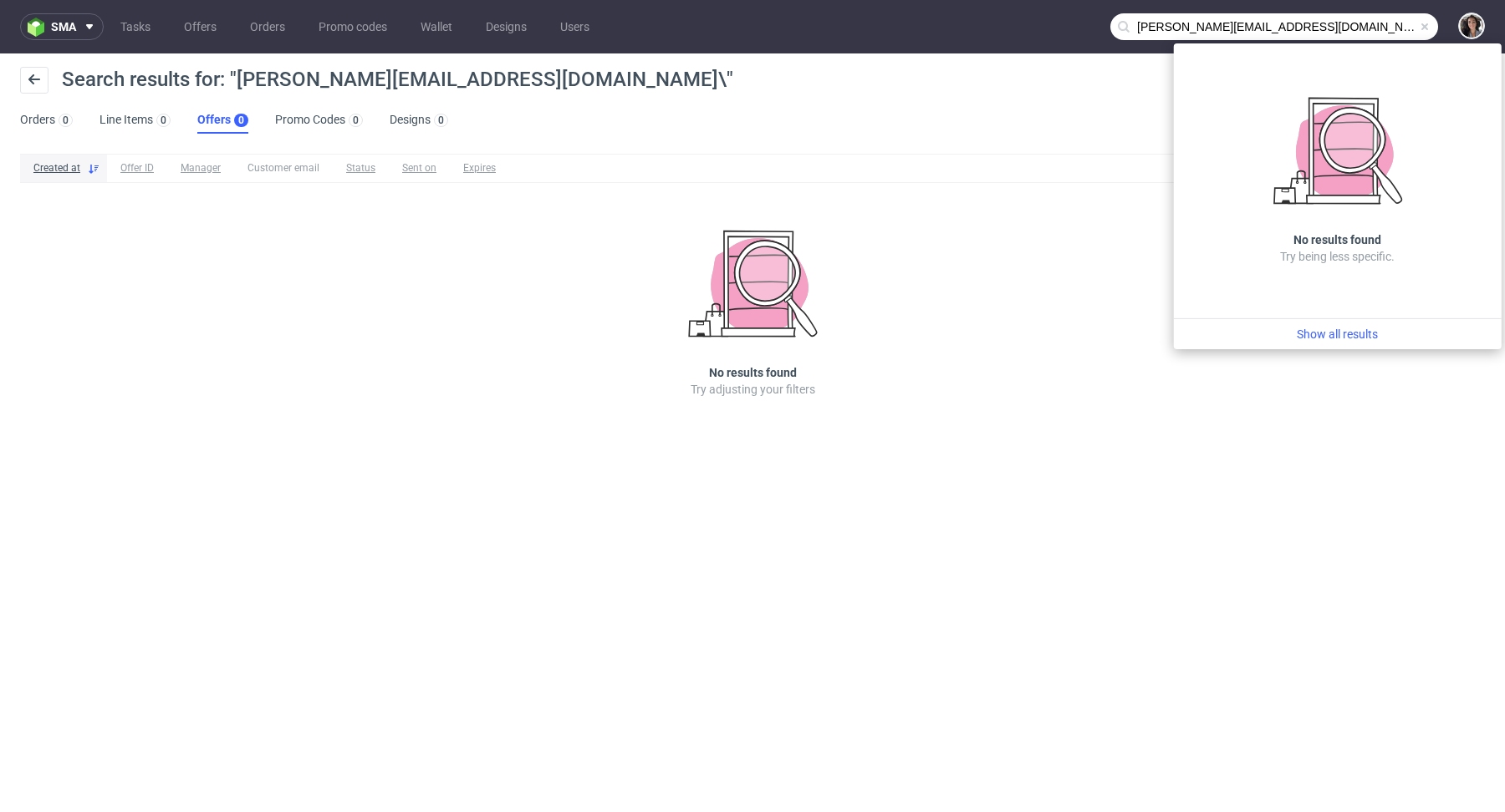
drag, startPoint x: 1174, startPoint y: 21, endPoint x: 1120, endPoint y: 21, distance: 54.0
click at [1120, 21] on div "steven@maniko-nails.com\" at bounding box center [1274, 27] width 328 height 27
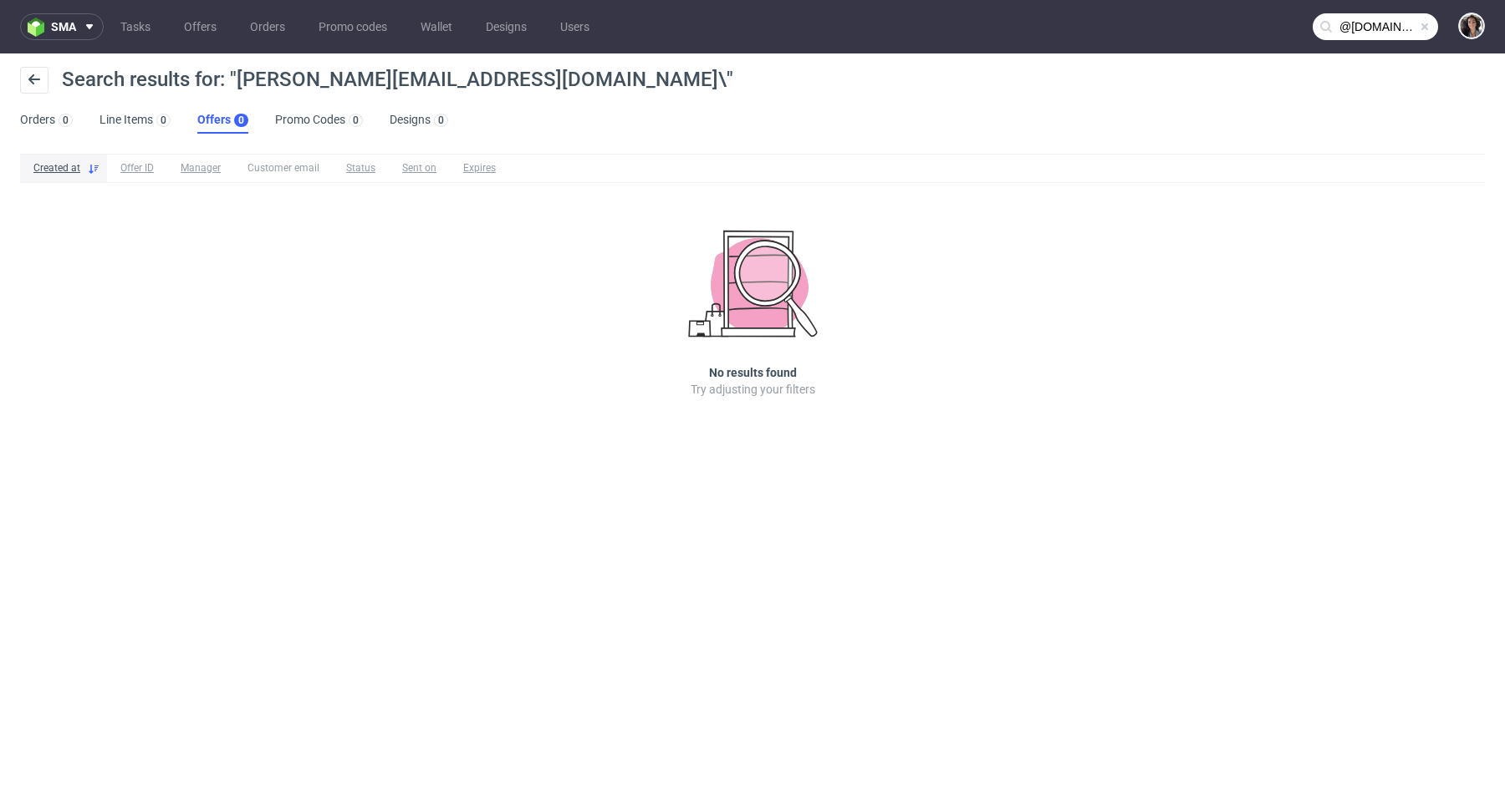
type input "@maniko-nails.com\"
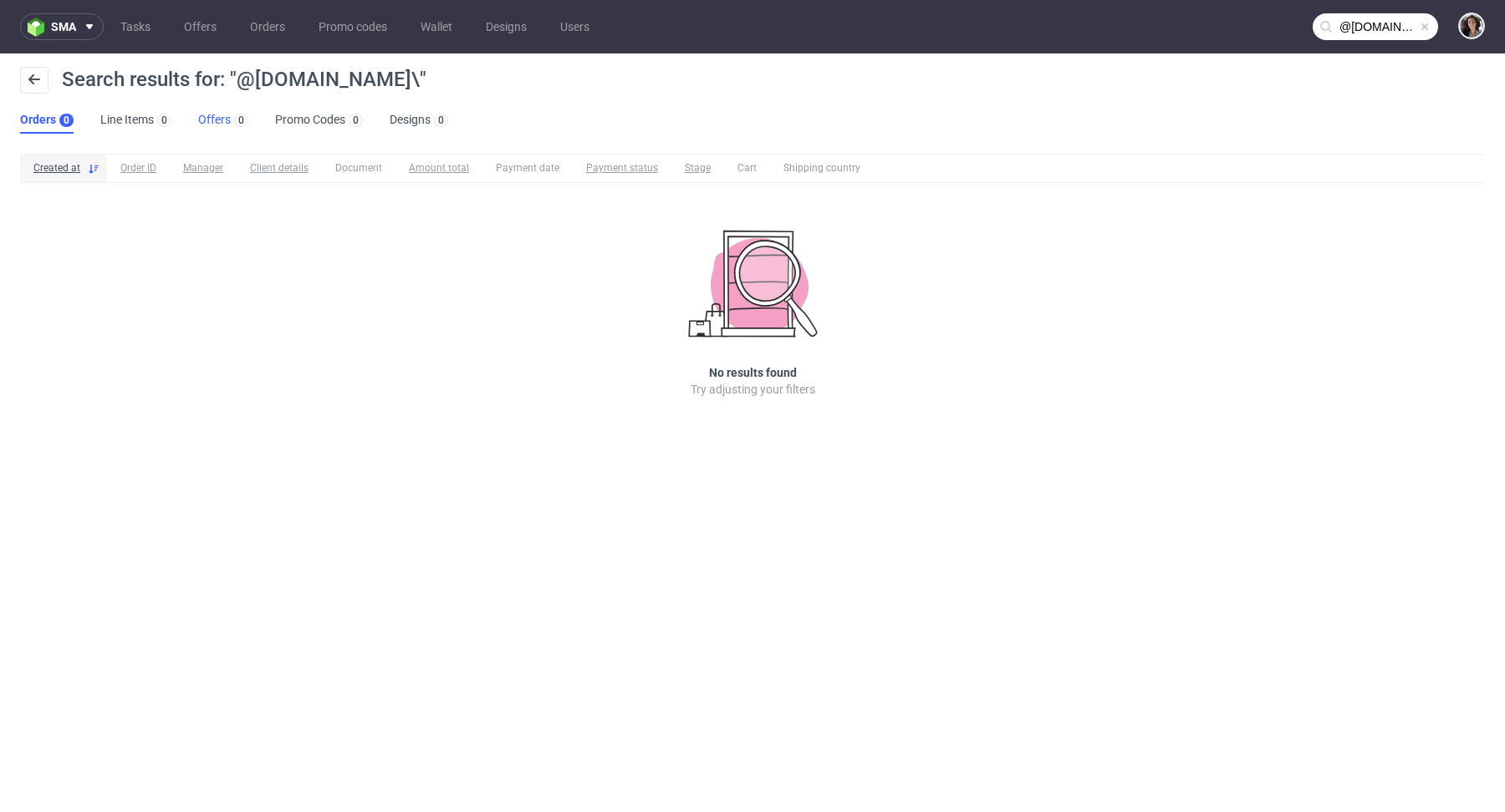
click at [210, 130] on link "Offers 0" at bounding box center [223, 120] width 50 height 27
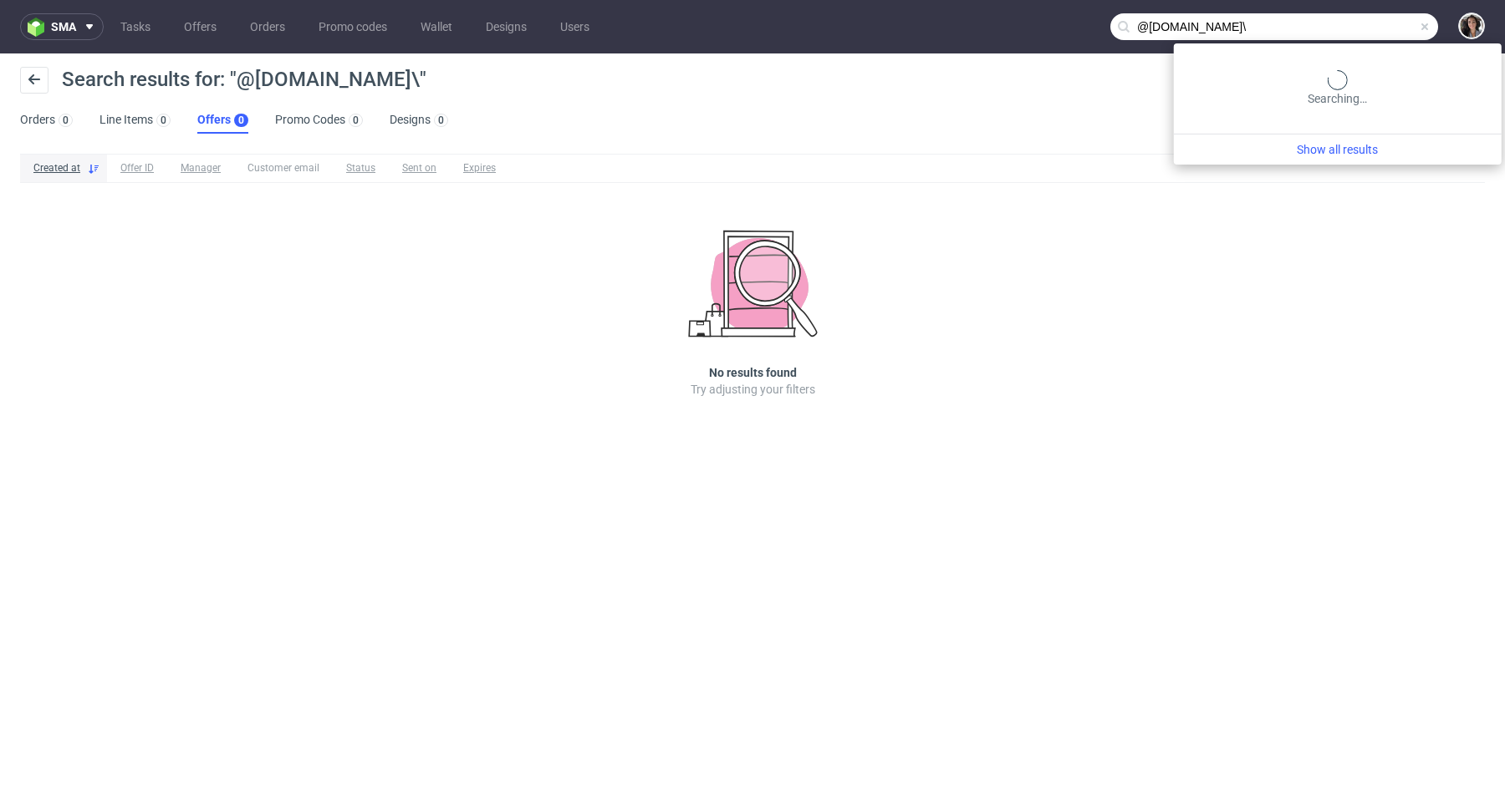
drag, startPoint x: 1352, startPoint y: 23, endPoint x: 1504, endPoint y: 30, distance: 152.2
click at [1504, 30] on nav "sma Tasks Offers Orders Promo codes Wallet Designs Users @maniko-nails.com\" at bounding box center [752, 27] width 1505 height 53
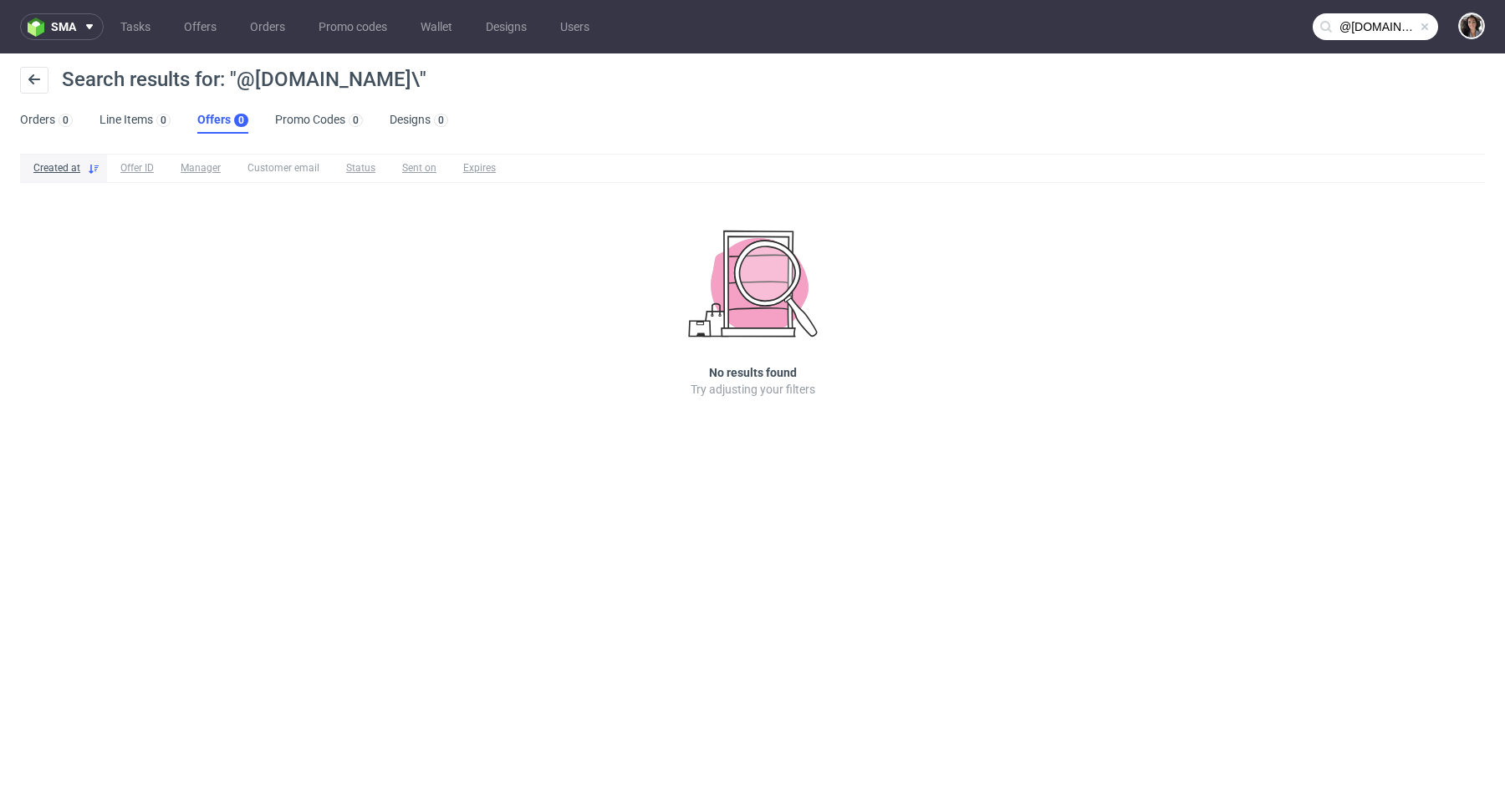
click at [1418, 24] on span at bounding box center [1424, 27] width 14 height 14
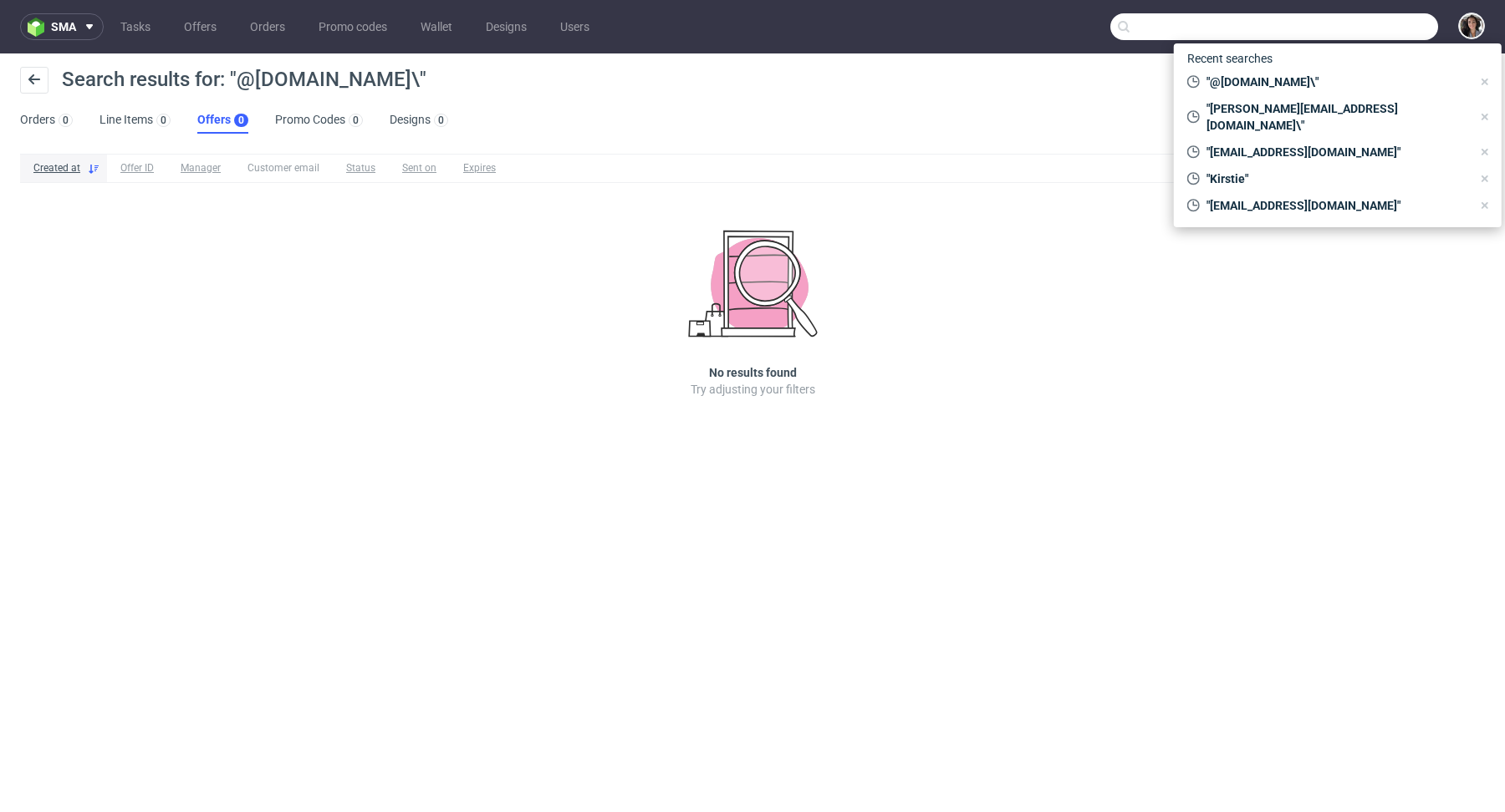
click at [1390, 26] on input "text" at bounding box center [1274, 27] width 328 height 27
paste input "steven@maniko-nails.com"
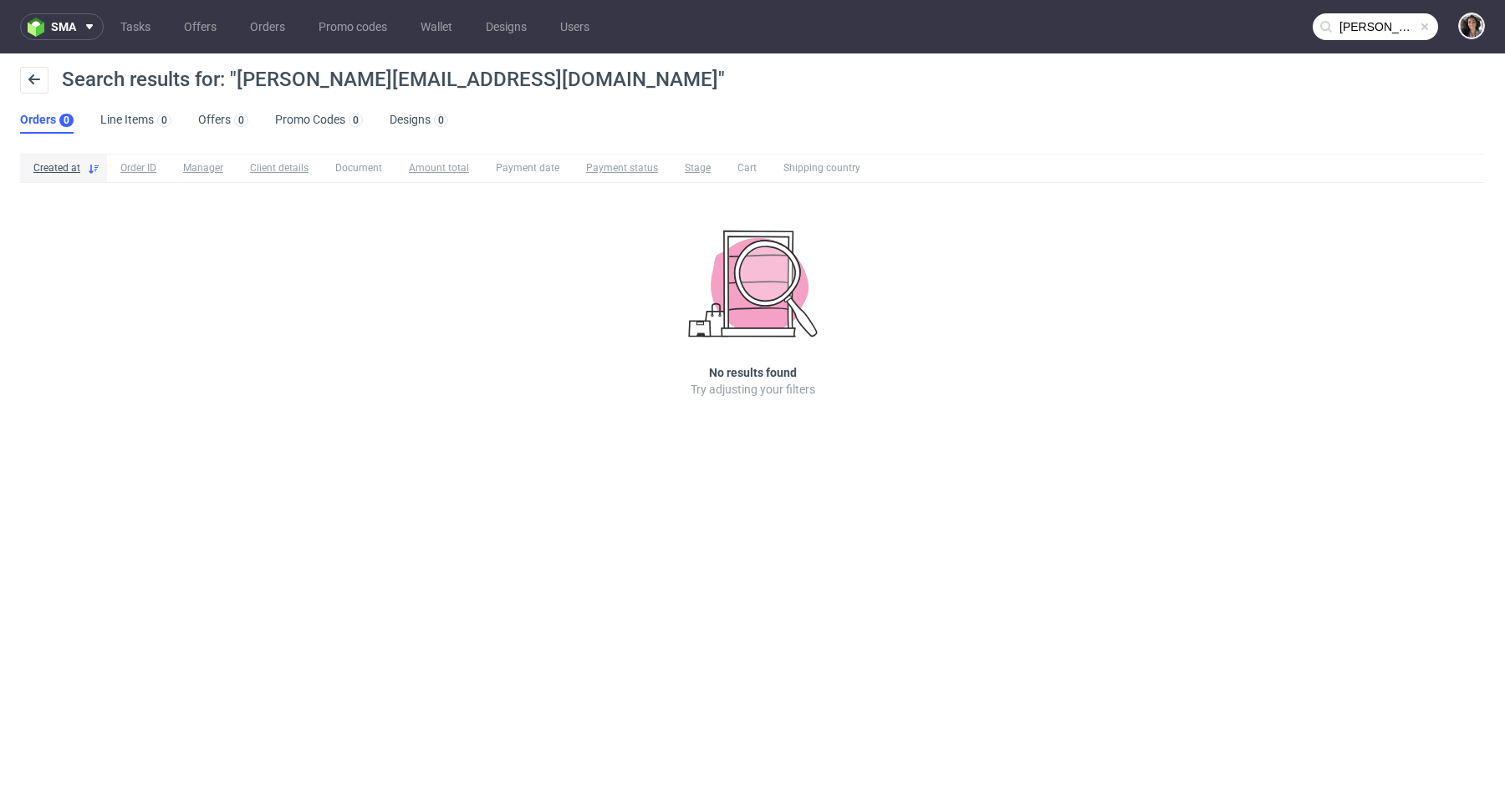
click at [1337, 26] on input "steven@maniko-nails.com" at bounding box center [1375, 27] width 125 height 27
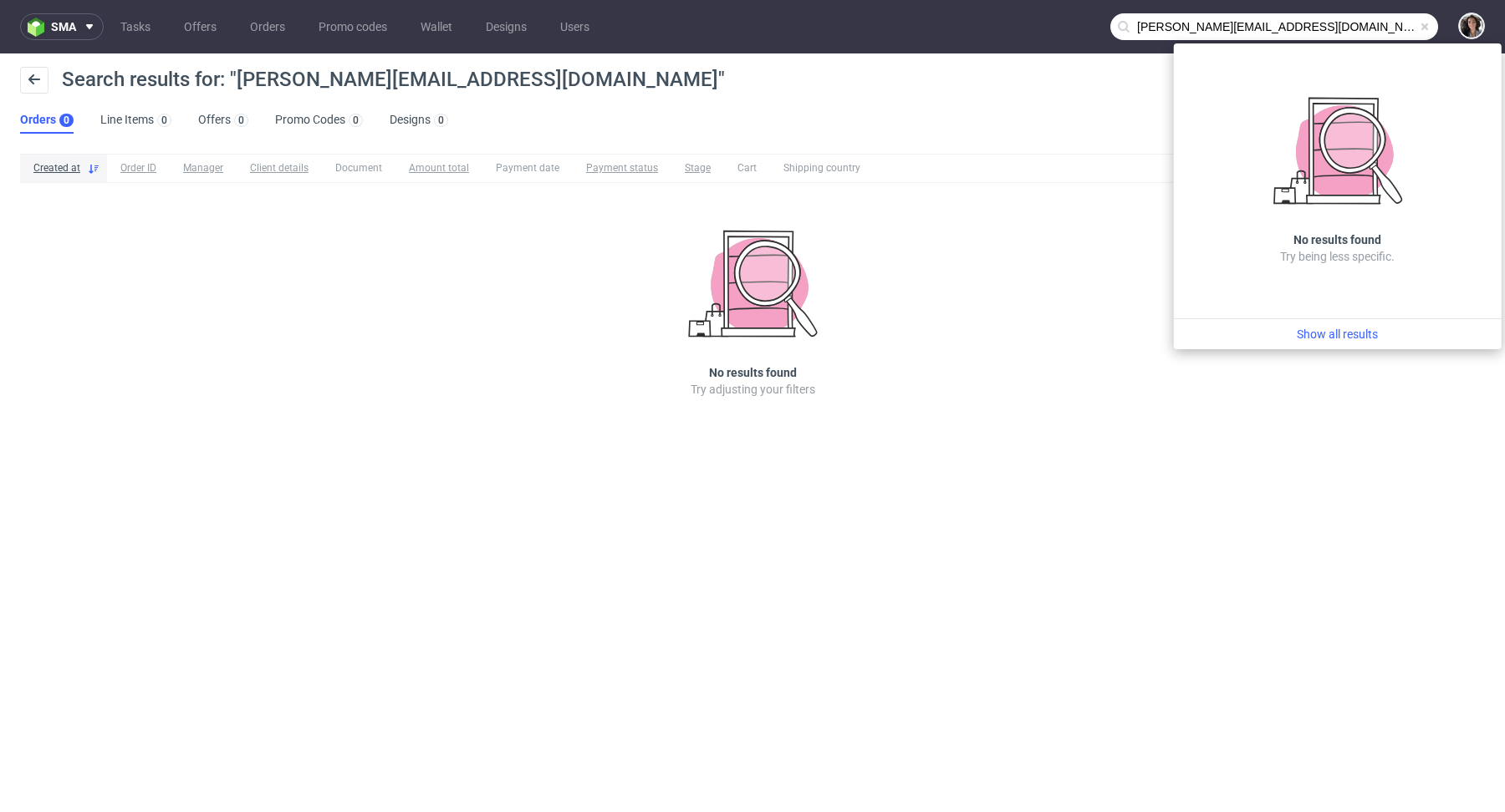
drag, startPoint x: 1173, startPoint y: 22, endPoint x: 1091, endPoint y: 22, distance: 82.0
click at [1091, 22] on nav "sma Tasks Offers Orders Promo codes Wallet Designs Users steven@maniko-nails.com" at bounding box center [752, 27] width 1505 height 53
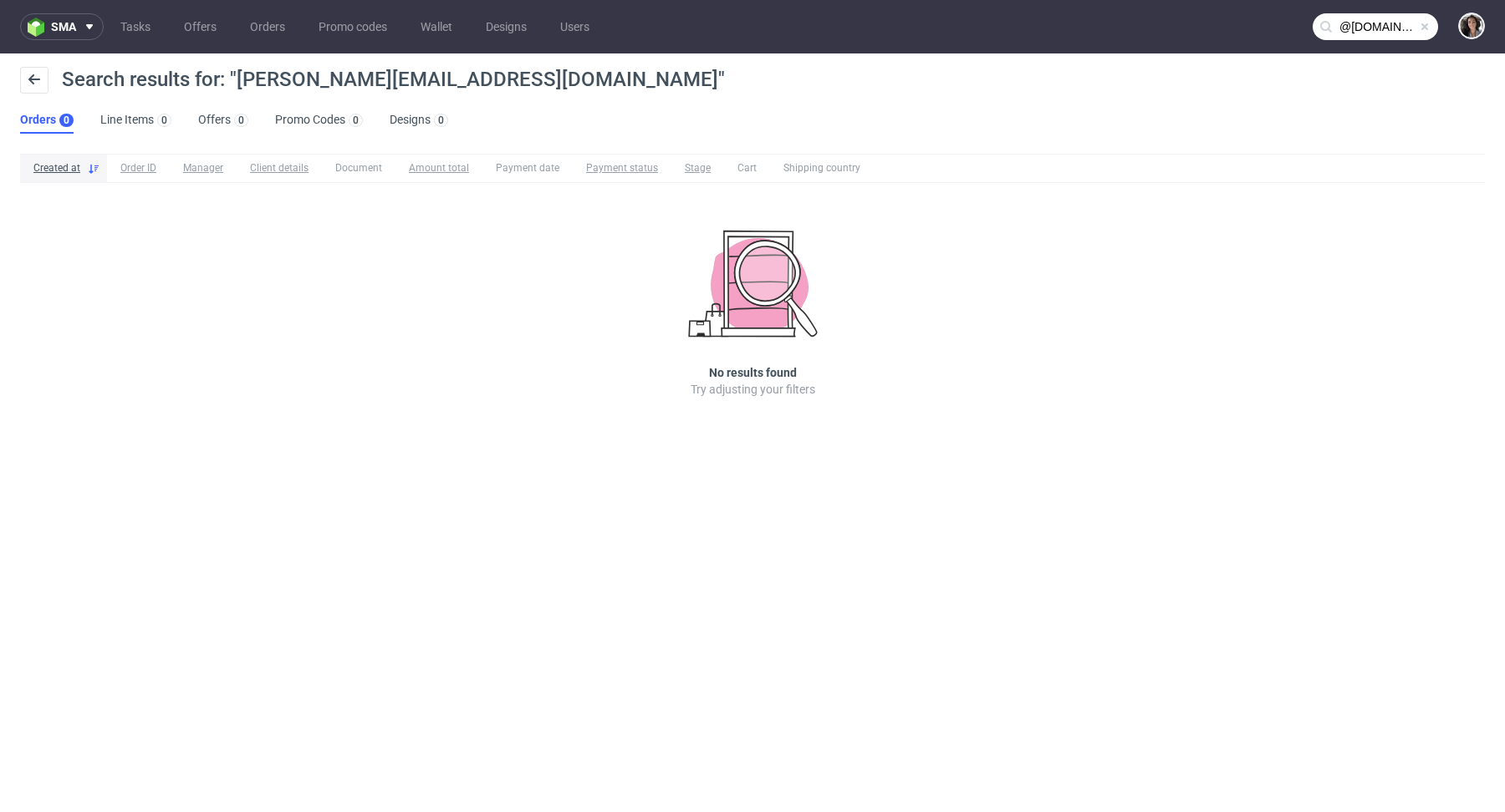
type input "@maniko-nails.com"
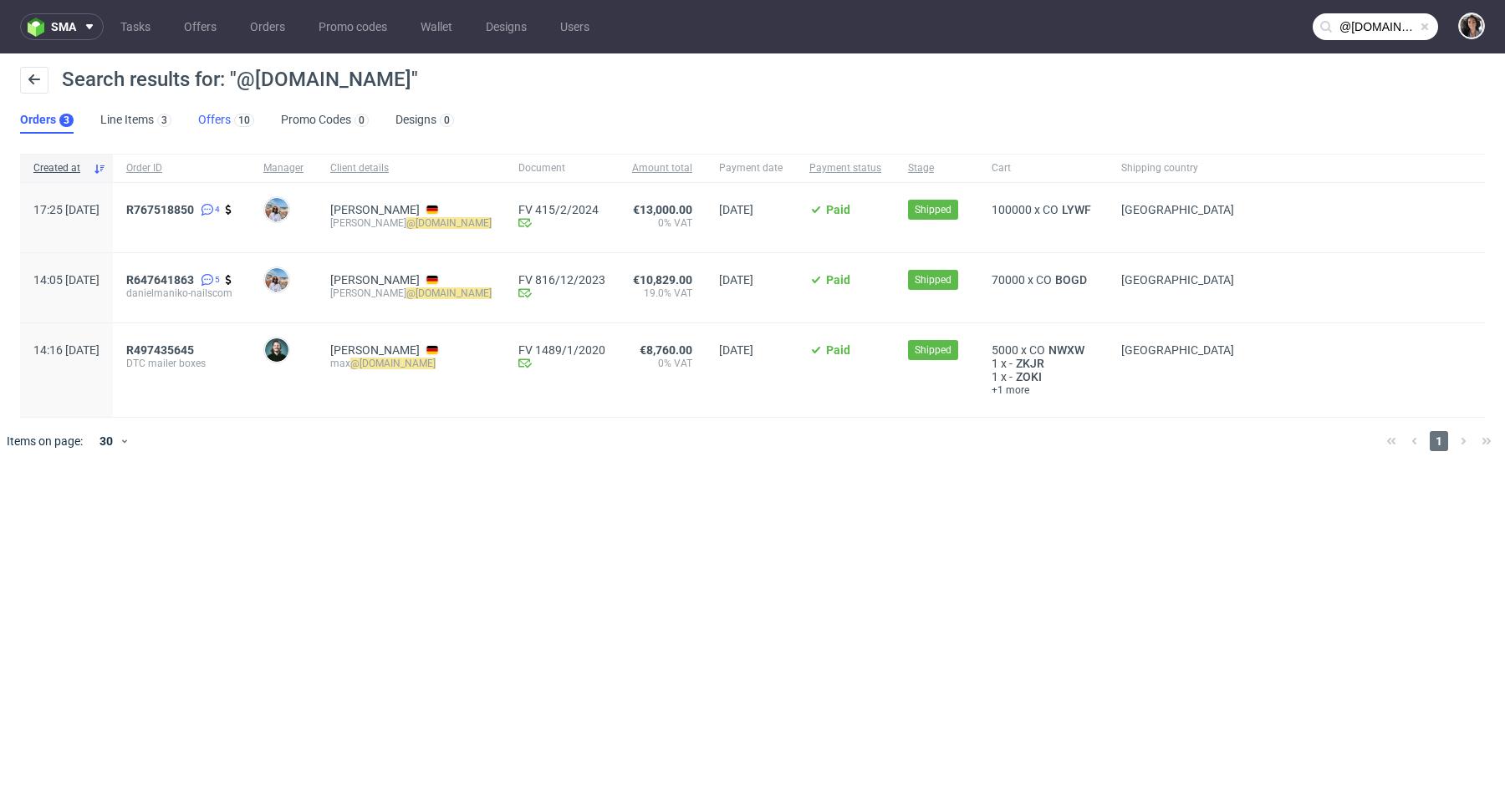
click at [225, 129] on link "Offers 10" at bounding box center [226, 120] width 56 height 27
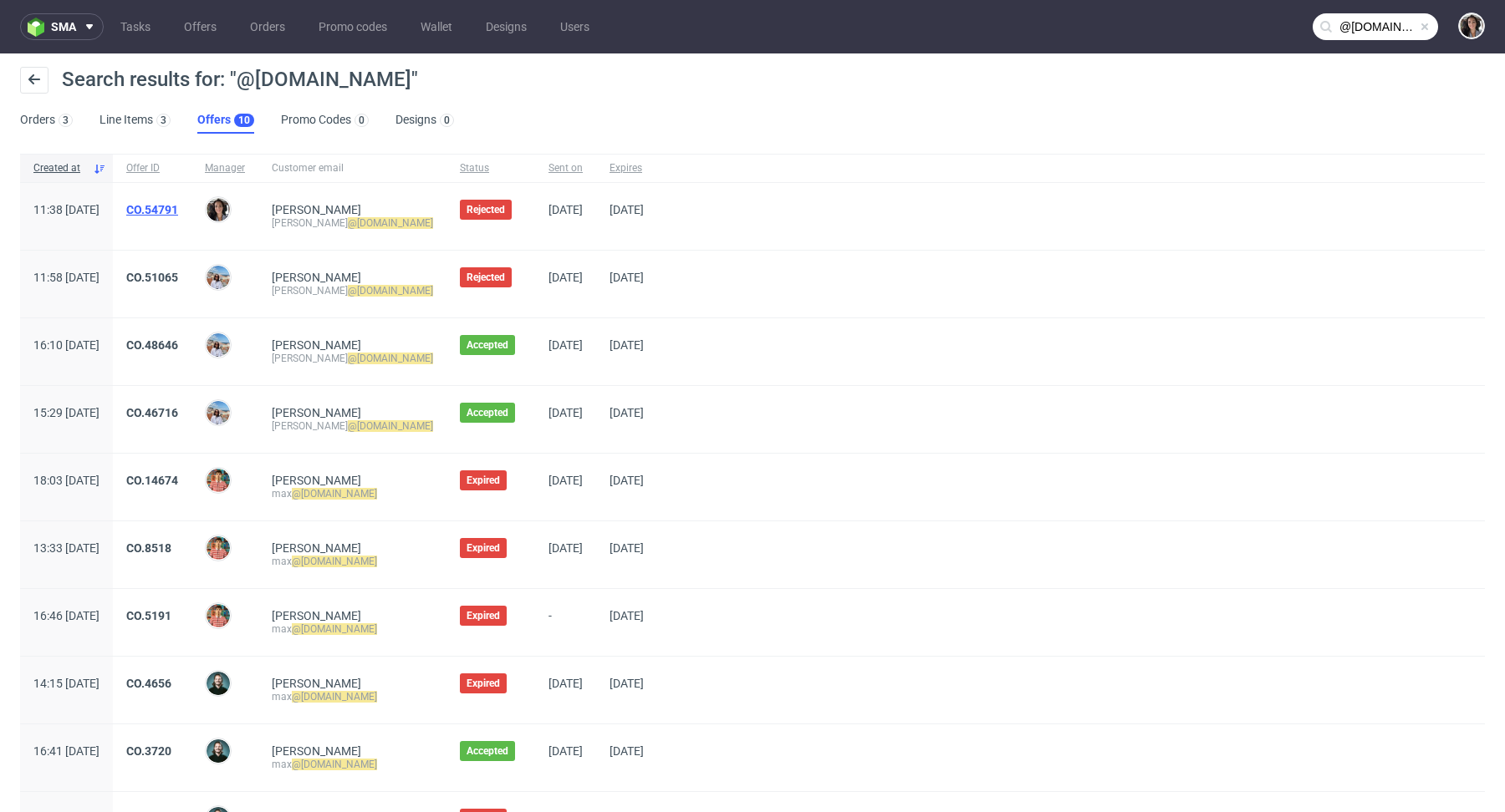
click at [178, 205] on link "CO.54791" at bounding box center [152, 210] width 52 height 14
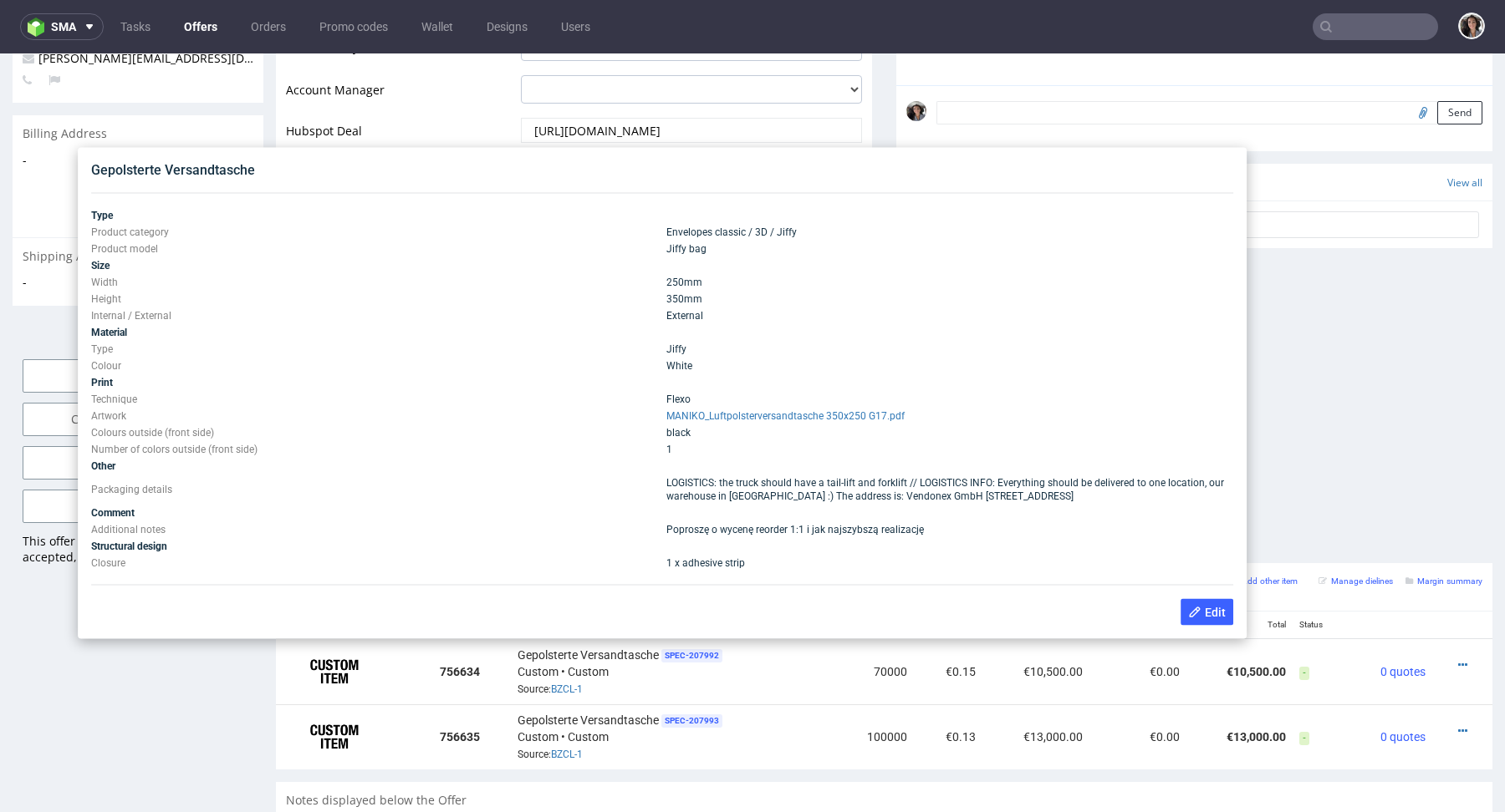
scroll to position [518, 0]
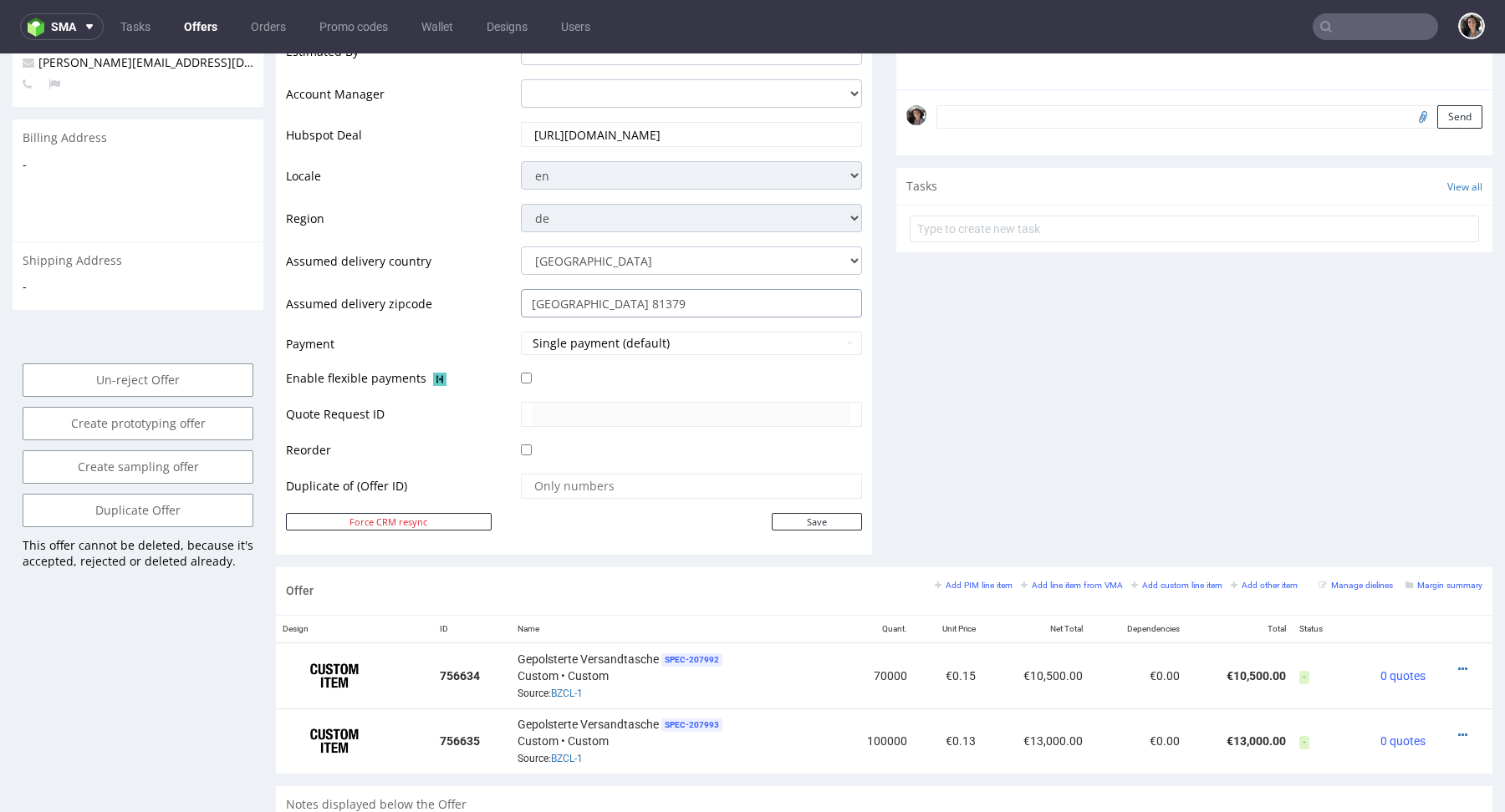
click at [615, 312] on input "Berlin 81379" at bounding box center [691, 303] width 341 height 28
click at [1438, 581] on small "Margin summary" at bounding box center [1444, 585] width 77 height 9
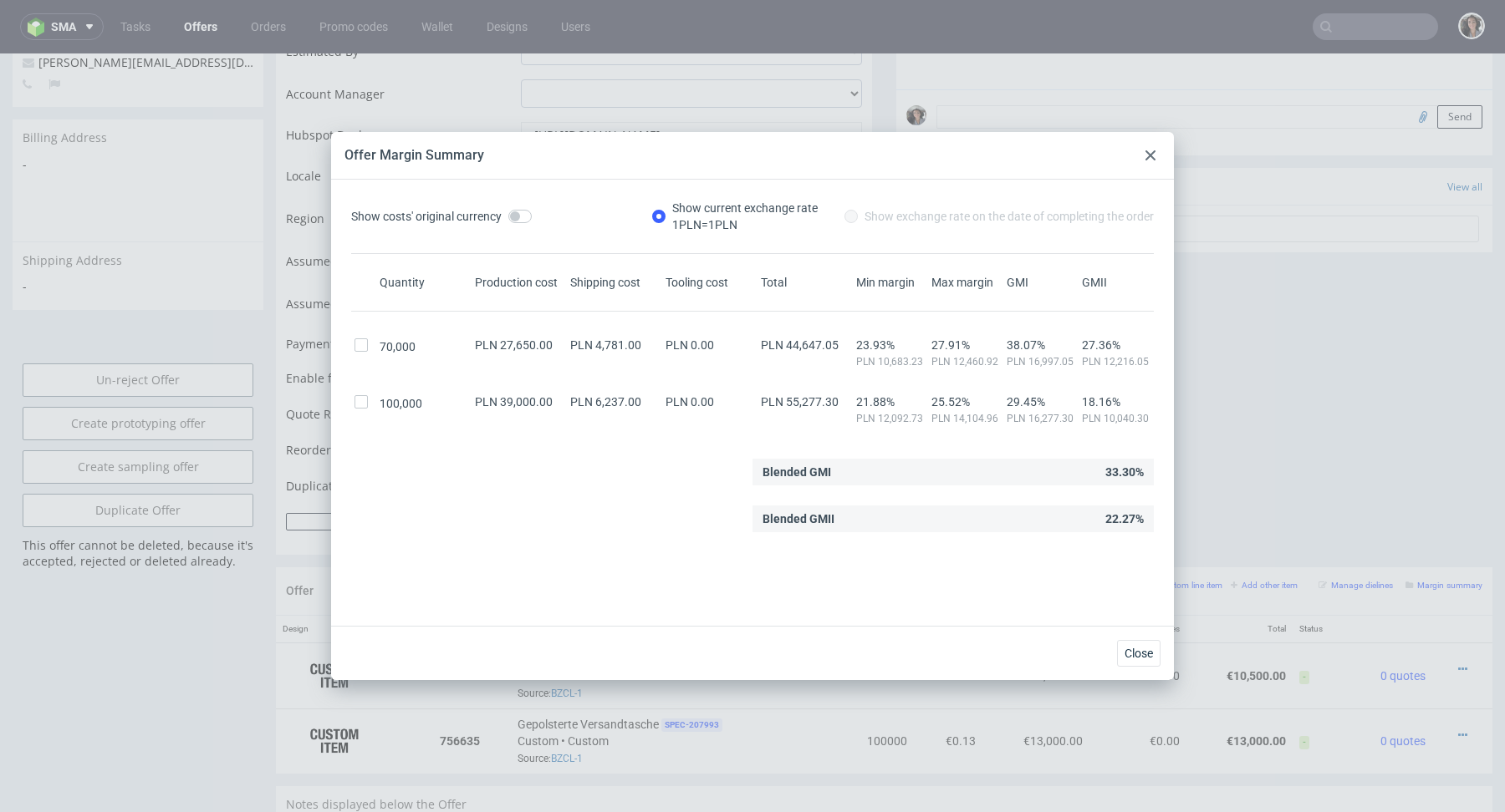
click at [1151, 154] on use at bounding box center [1150, 155] width 10 height 10
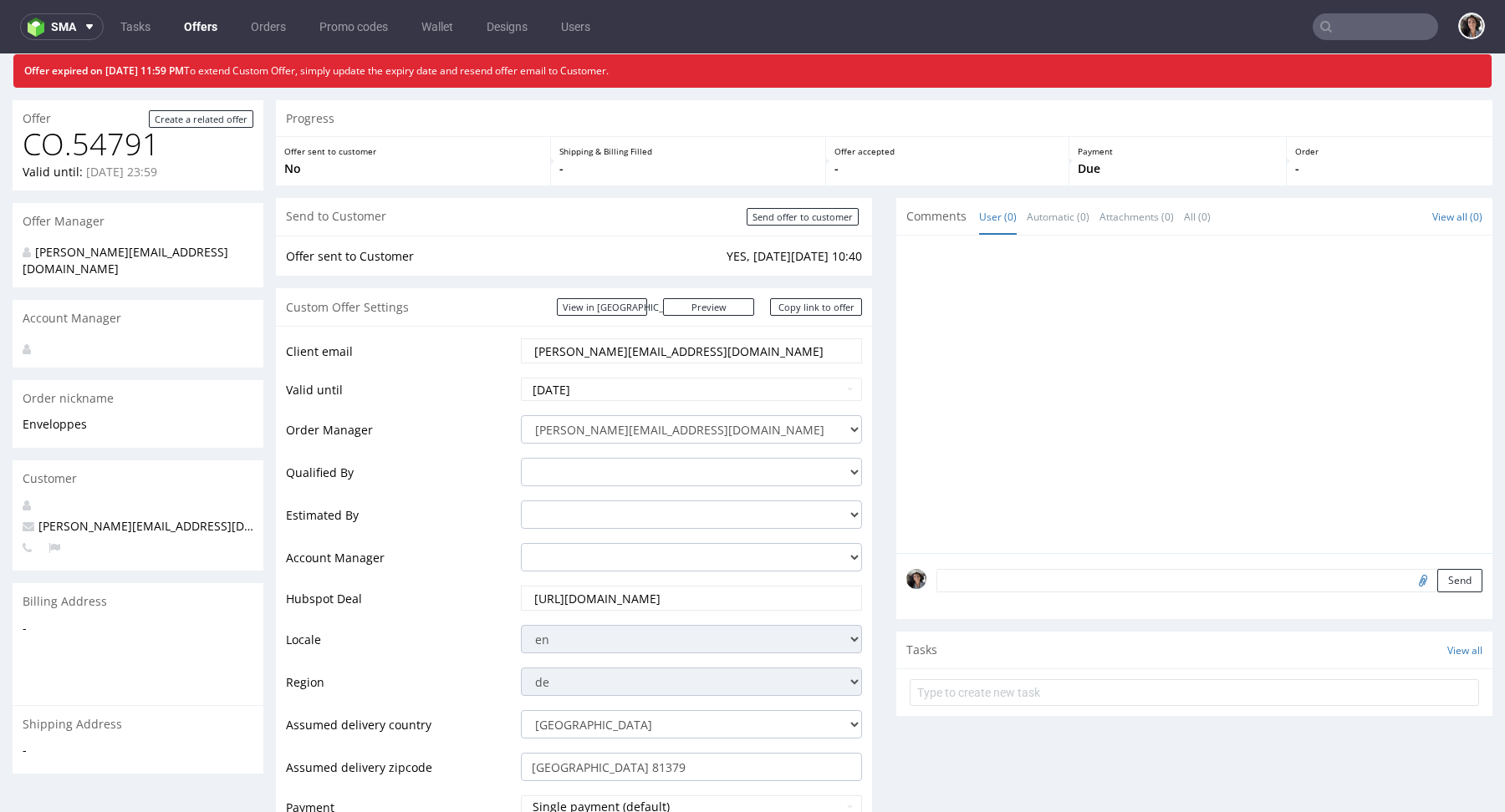
scroll to position [0, 0]
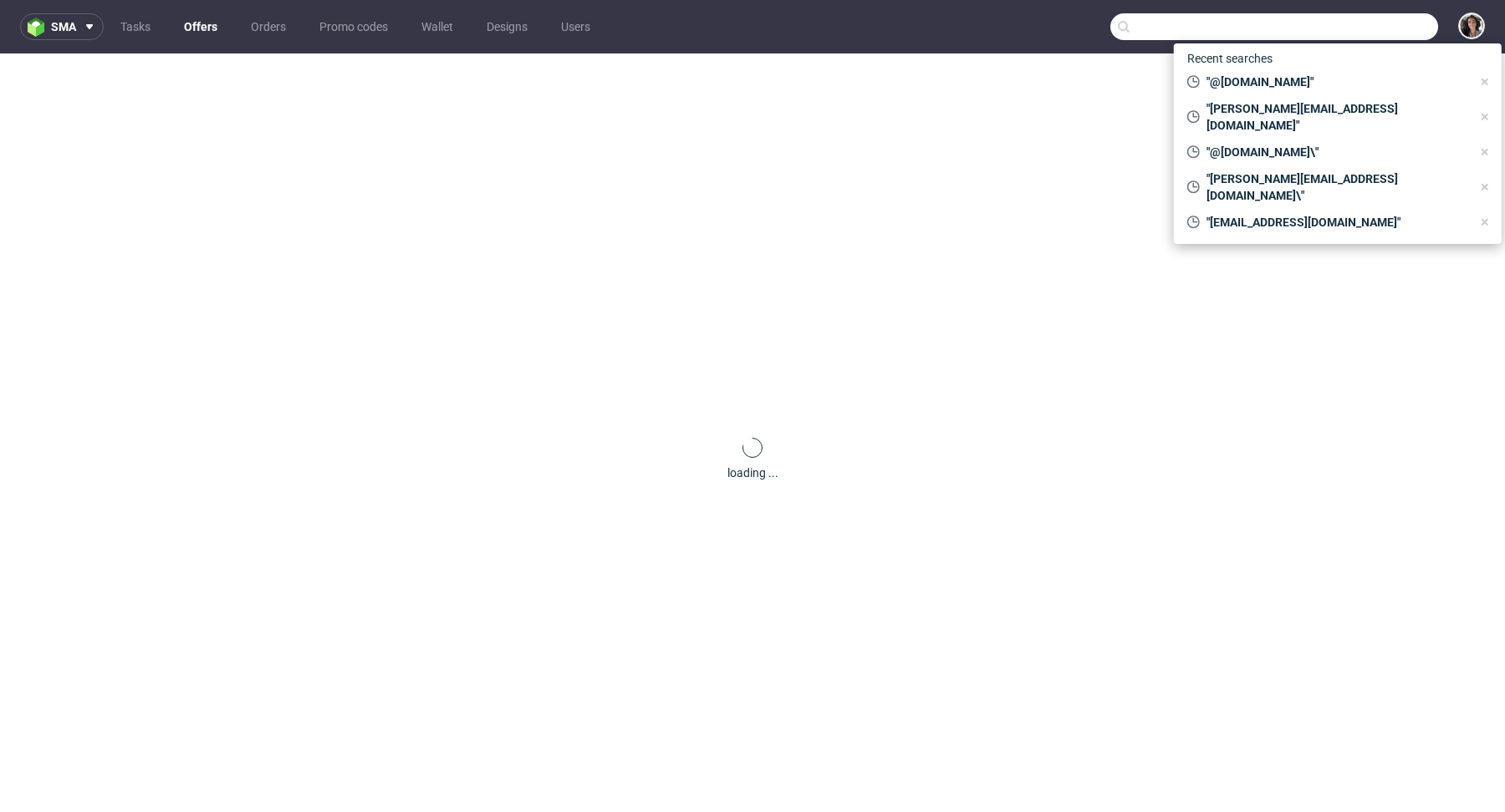
click at [1380, 35] on input "text" at bounding box center [1274, 27] width 328 height 27
paste input "[PERSON_NAME][EMAIL_ADDRESS][DOMAIN_NAME]"
type input "[PERSON_NAME][EMAIL_ADDRESS][DOMAIN_NAME]"
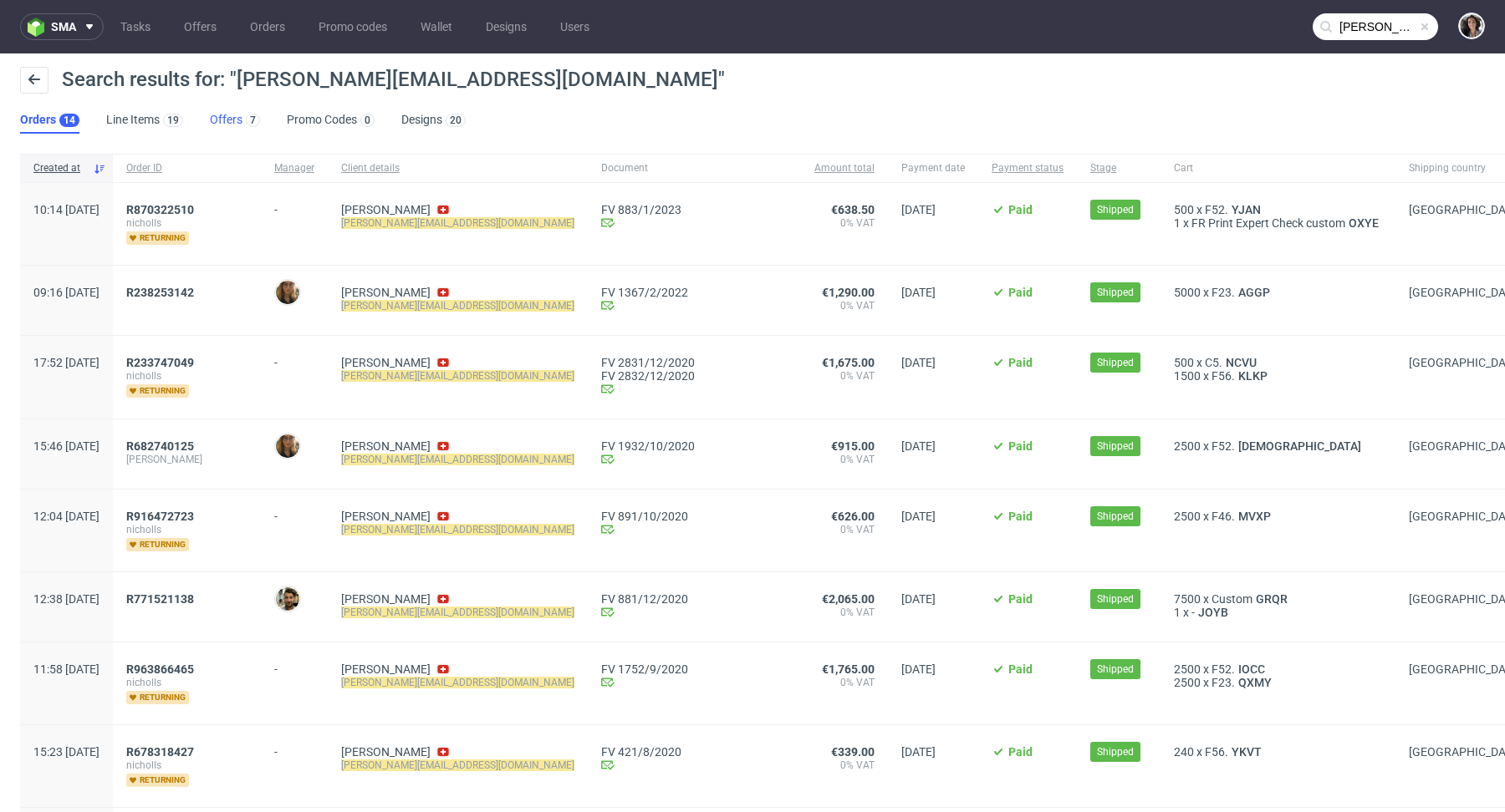
click at [221, 107] on link "Offers 7" at bounding box center [234, 120] width 50 height 27
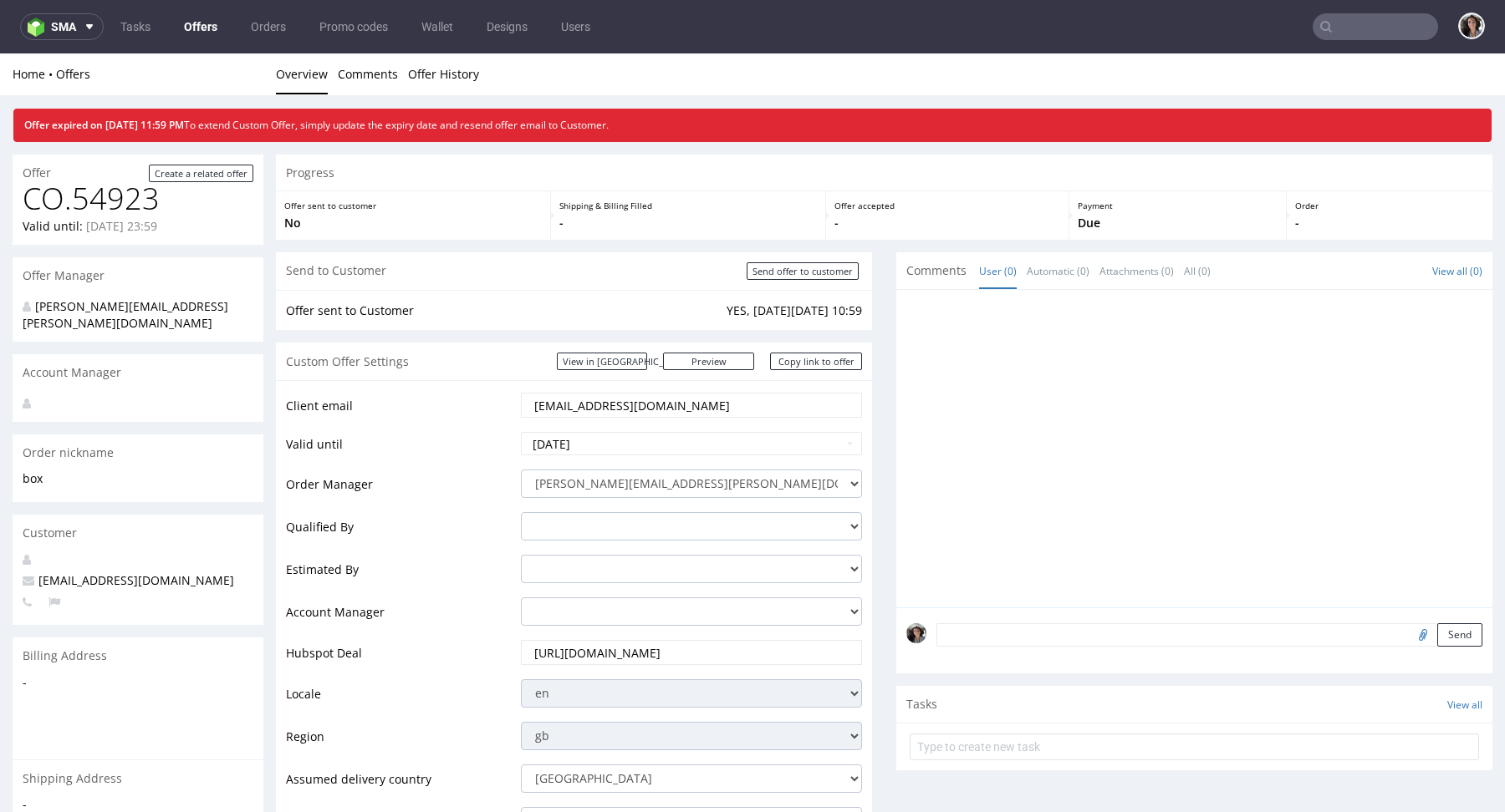
scroll to position [561, 0]
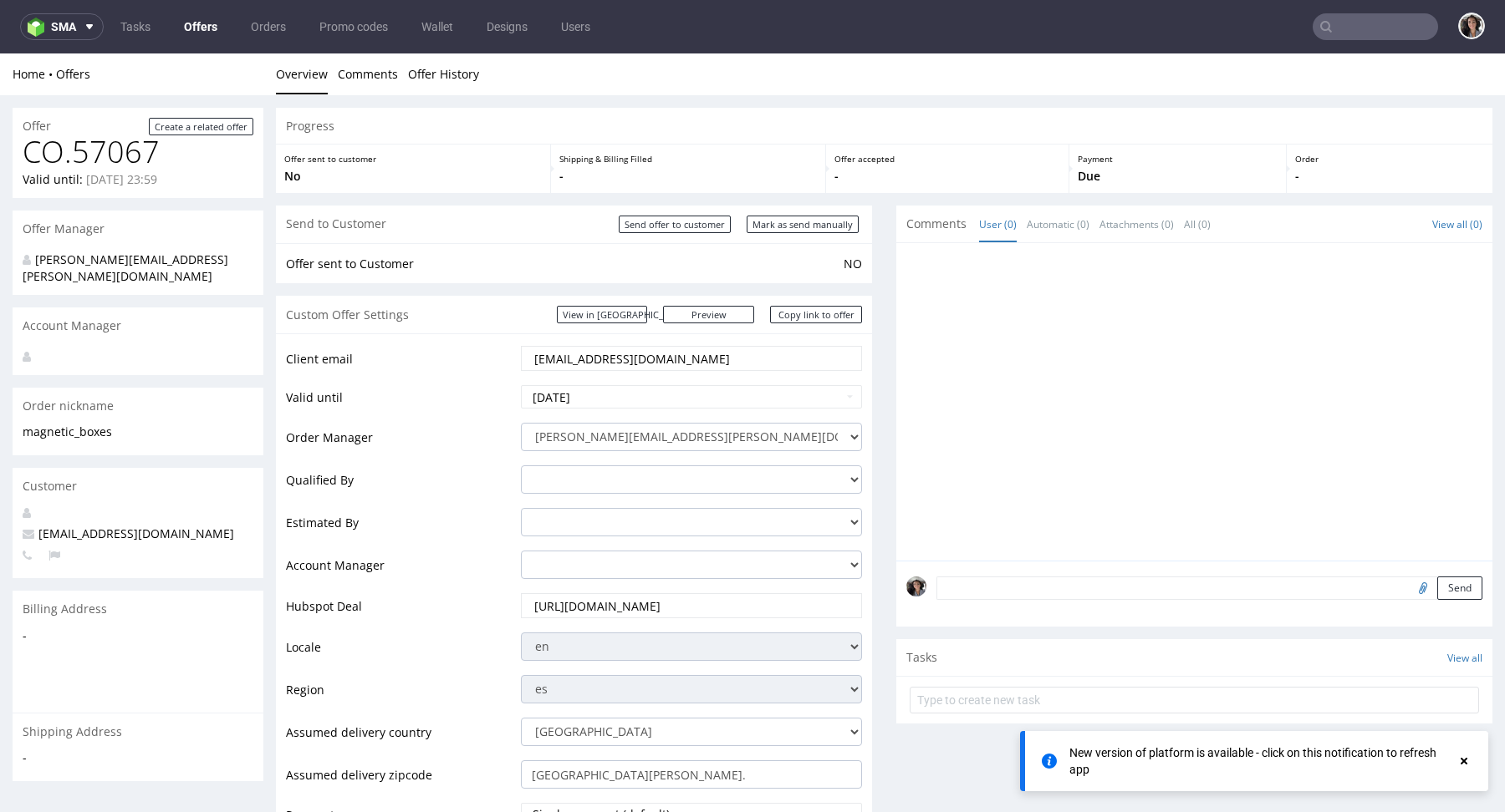
scroll to position [734, 0]
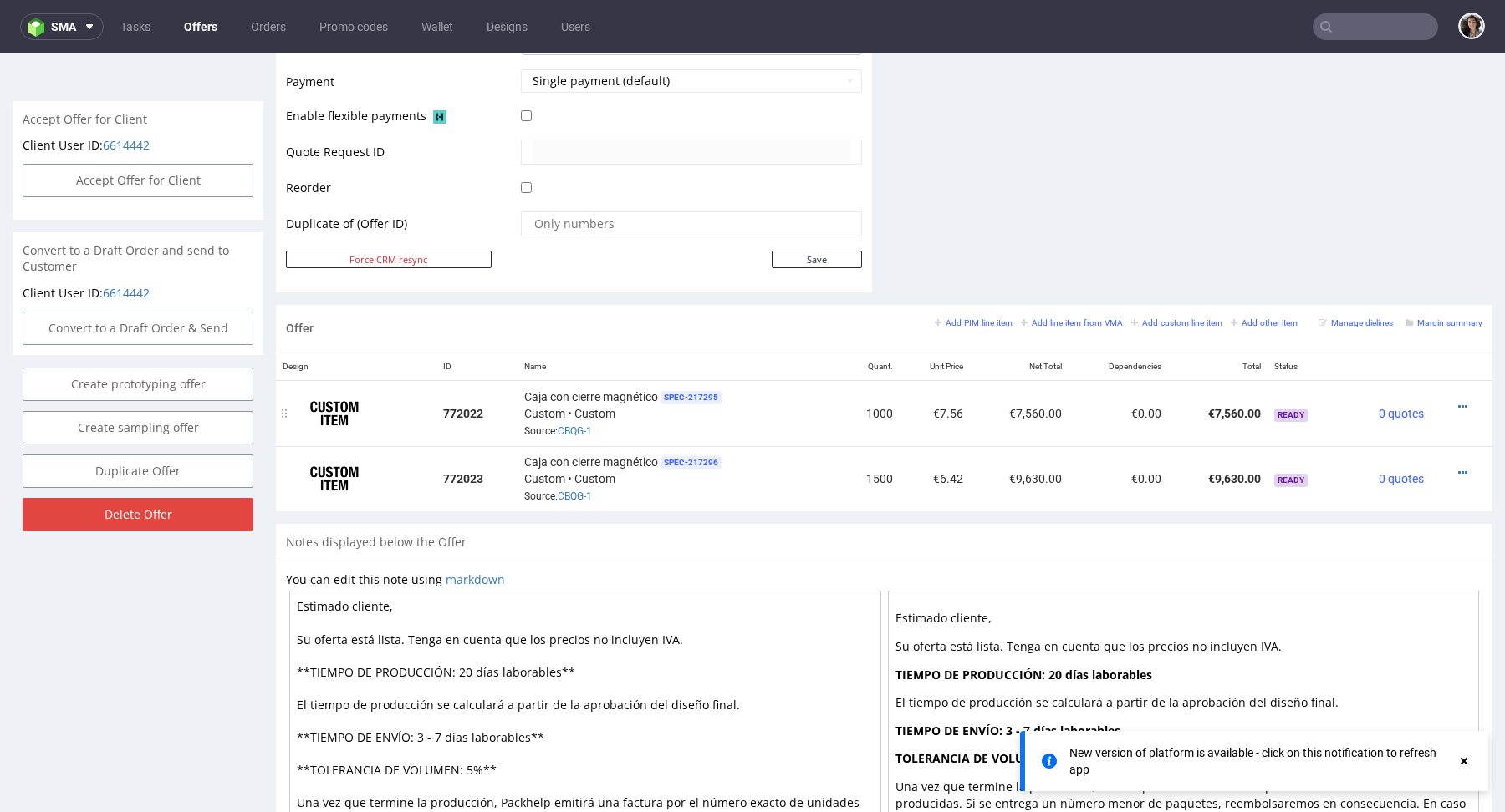
click at [1452, 398] on div at bounding box center [1456, 406] width 39 height 16
click at [1458, 401] on icon at bounding box center [1462, 407] width 9 height 12
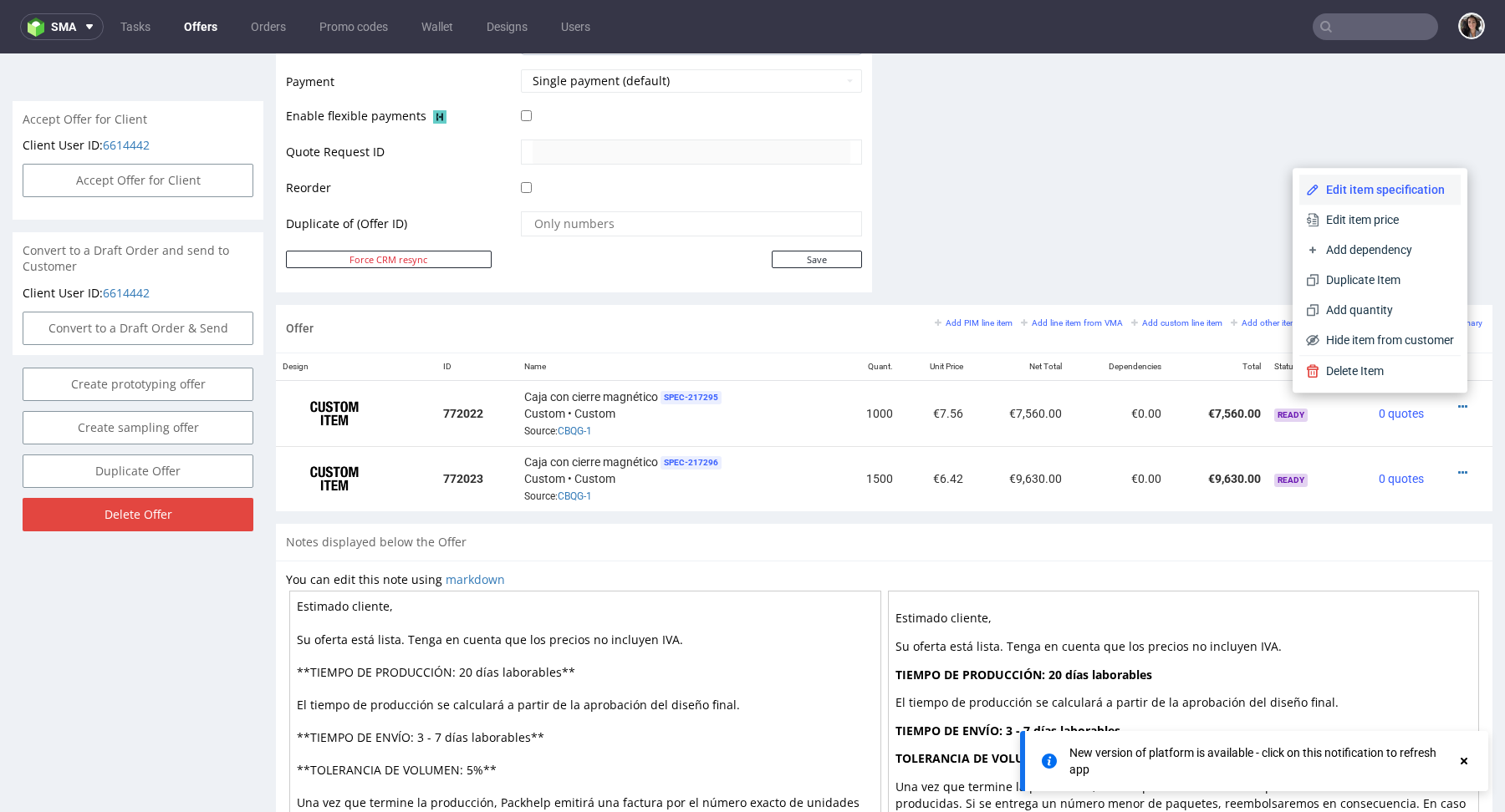
click at [1360, 198] on li "Edit item specification" at bounding box center [1380, 189] width 161 height 30
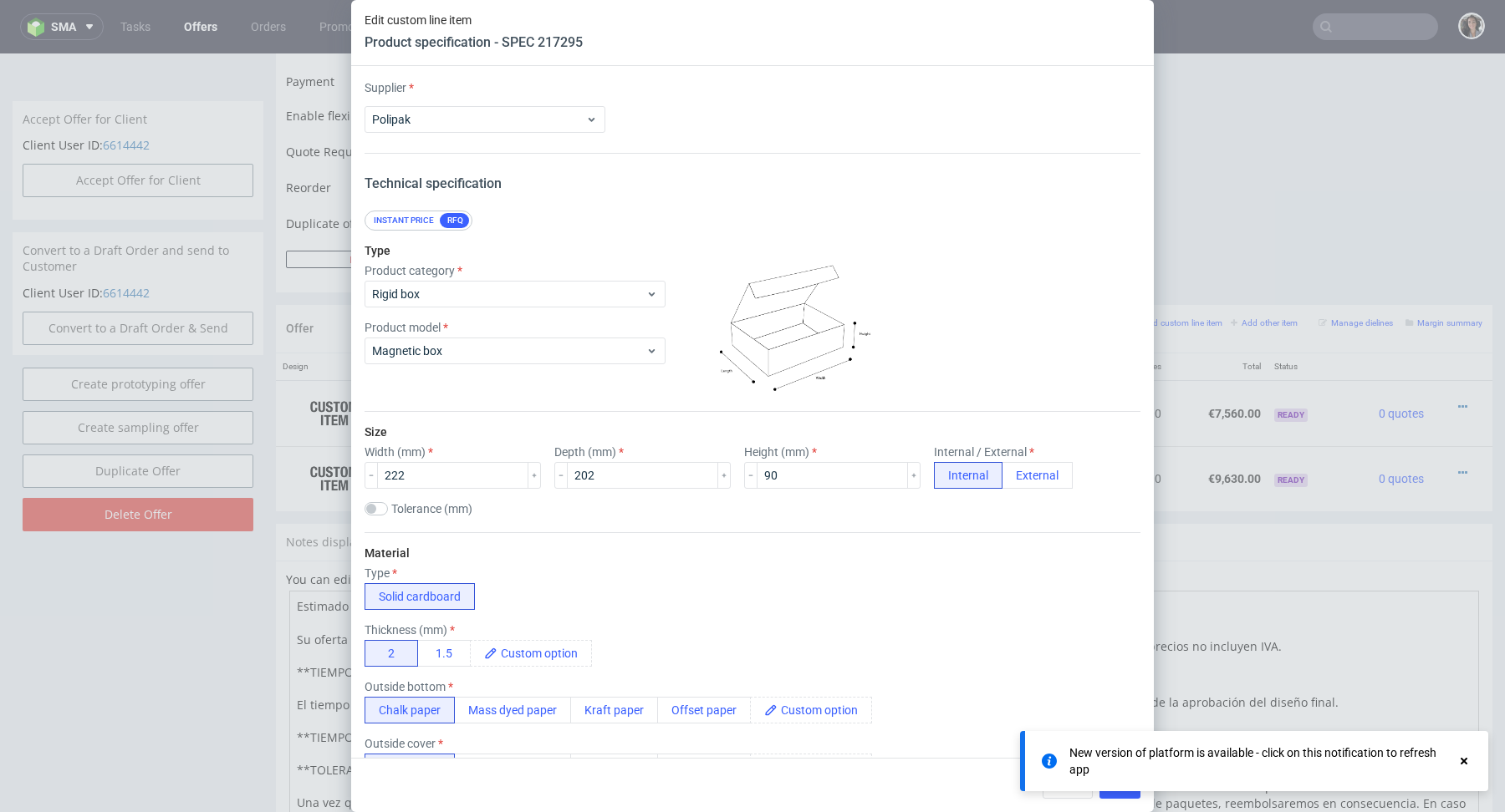
click at [1466, 760] on use at bounding box center [1464, 761] width 7 height 7
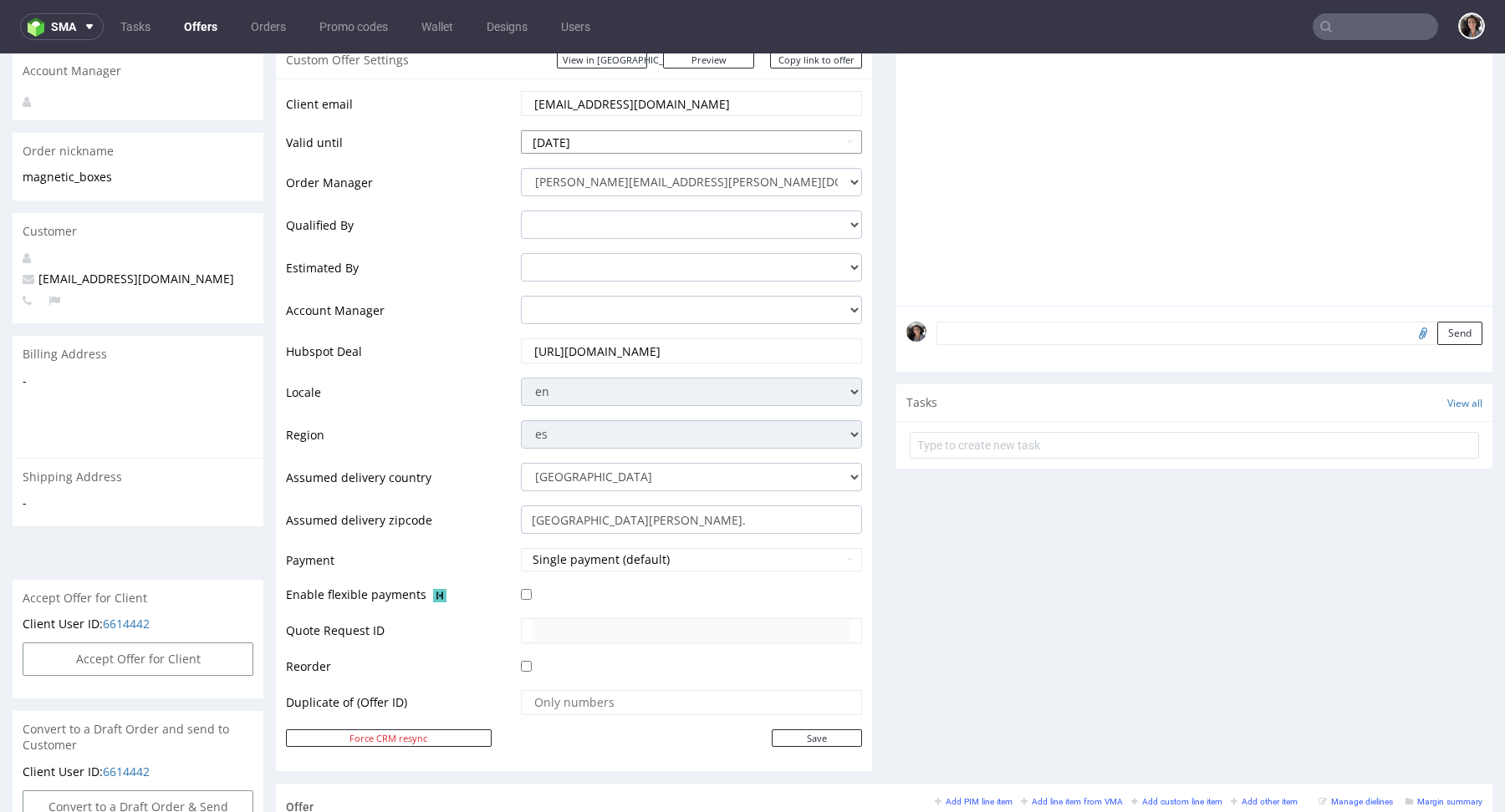
scroll to position [767, 0]
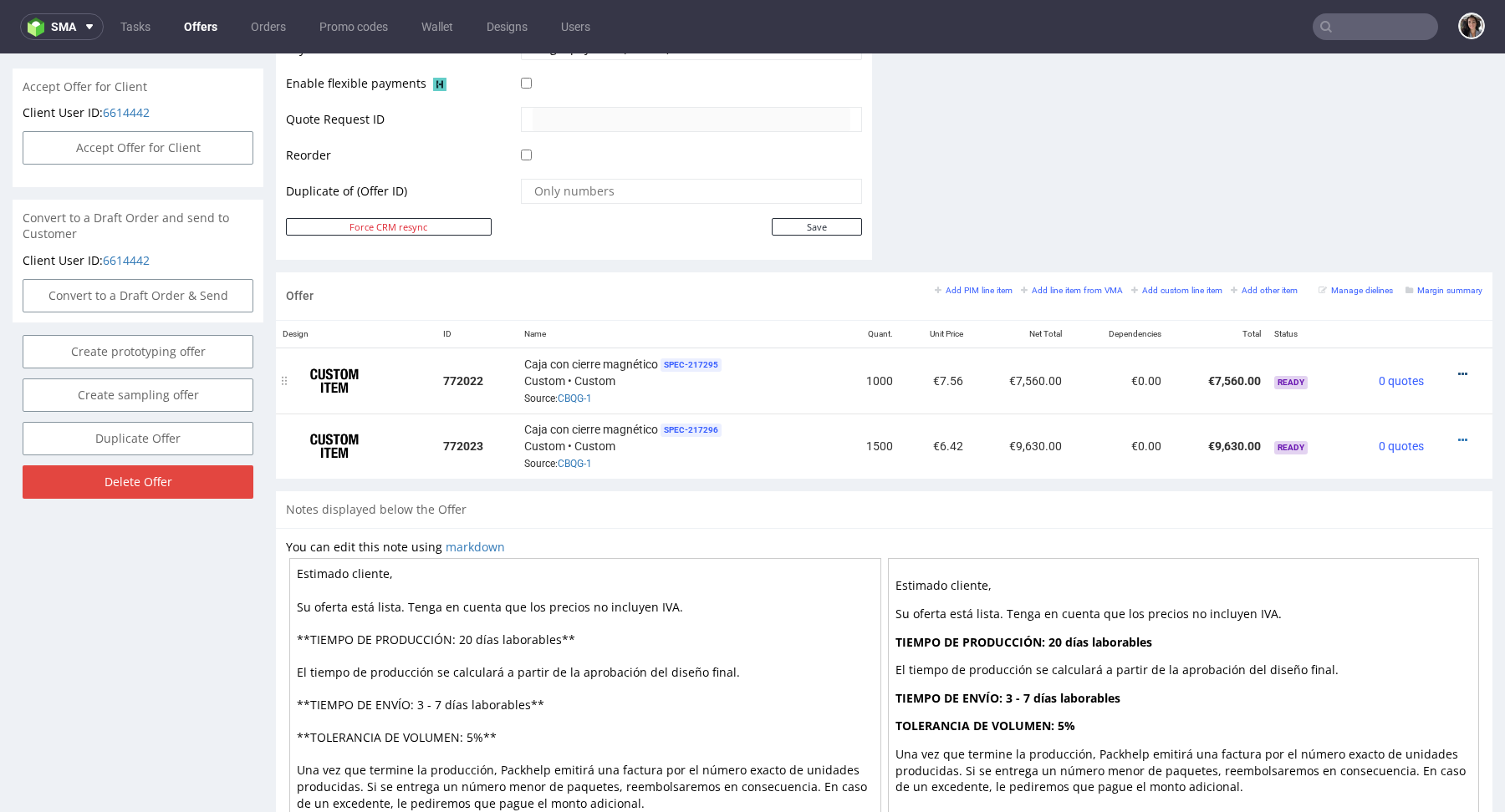
click at [1458, 368] on icon at bounding box center [1462, 374] width 9 height 12
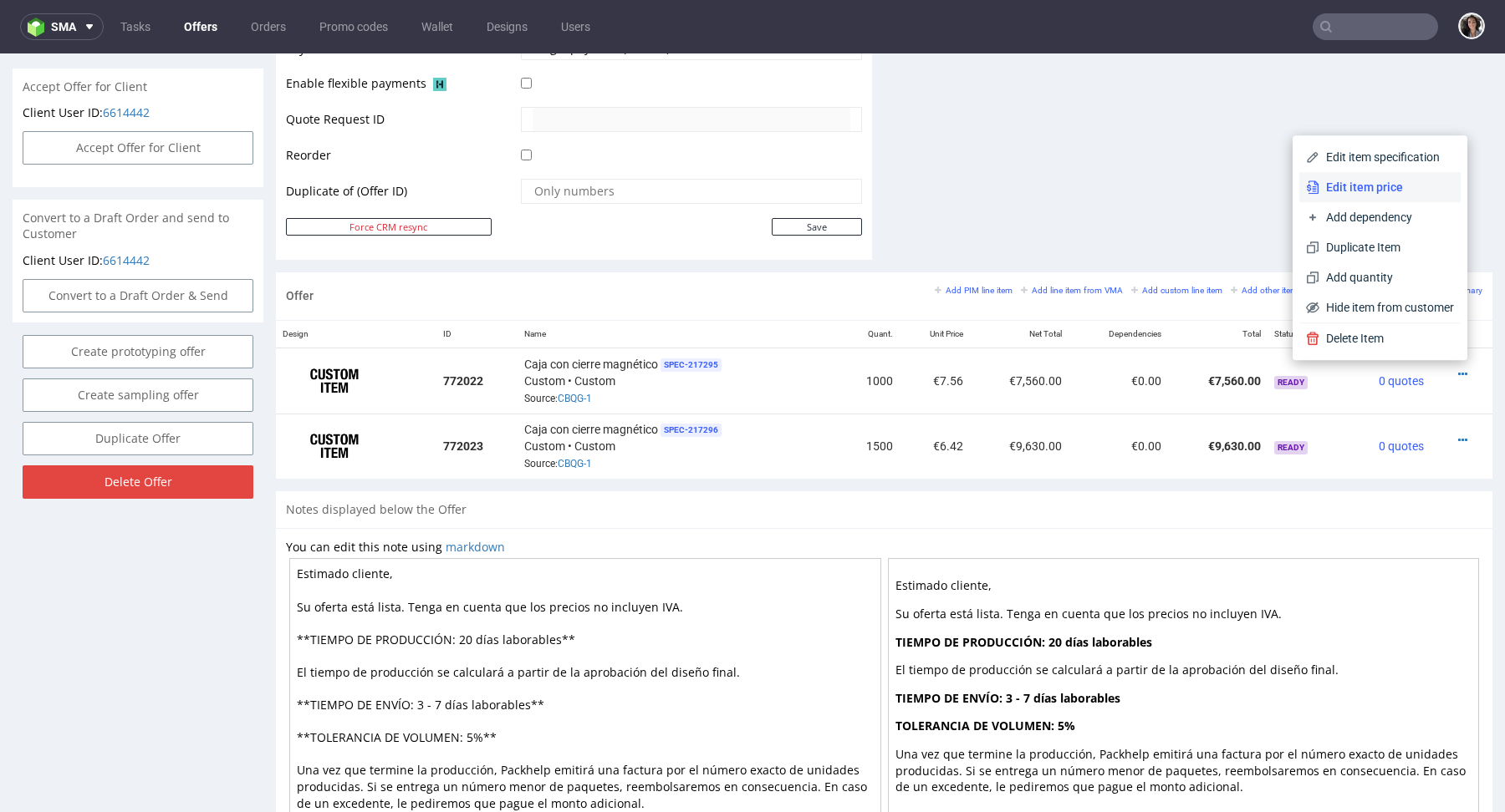
click at [1359, 183] on span "Edit item price" at bounding box center [1386, 186] width 135 height 16
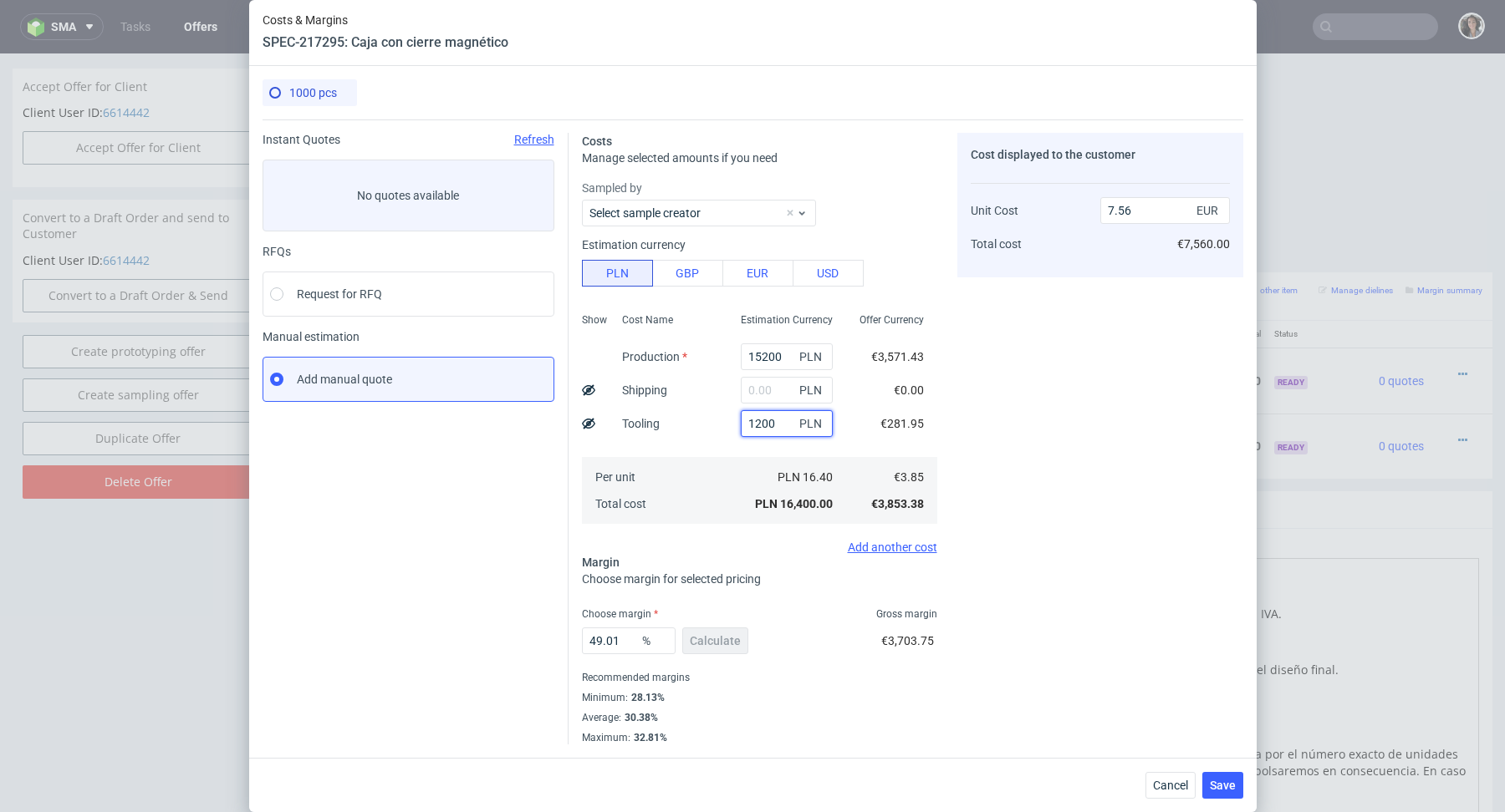
click at [782, 410] on input "1200" at bounding box center [786, 423] width 92 height 27
click at [769, 398] on input "text" at bounding box center [786, 390] width 92 height 27
paste input "12 767,21"
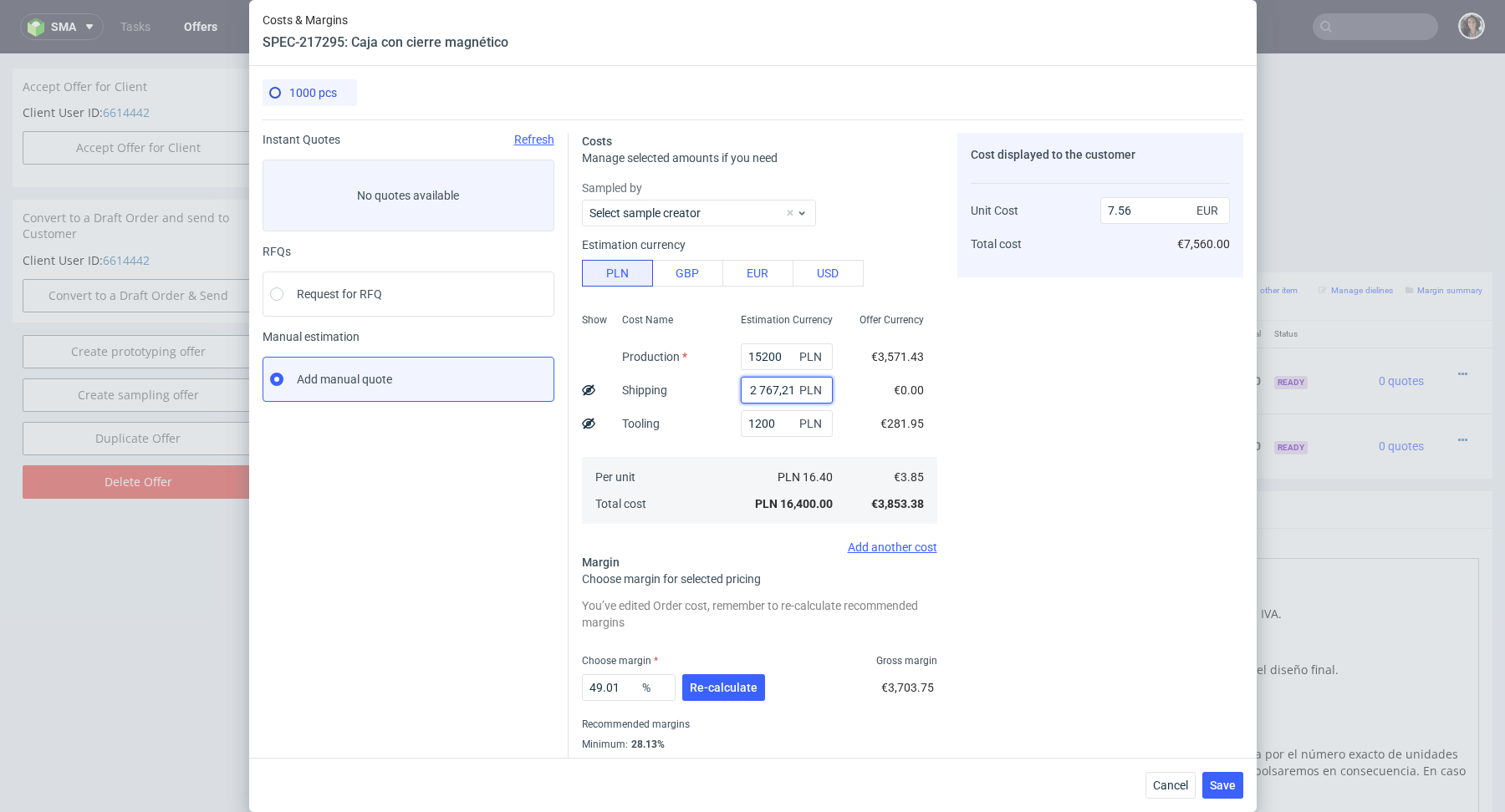
click at [759, 392] on input "12 767,21" at bounding box center [786, 390] width 92 height 27
type input "12767.21"
type input "13.44"
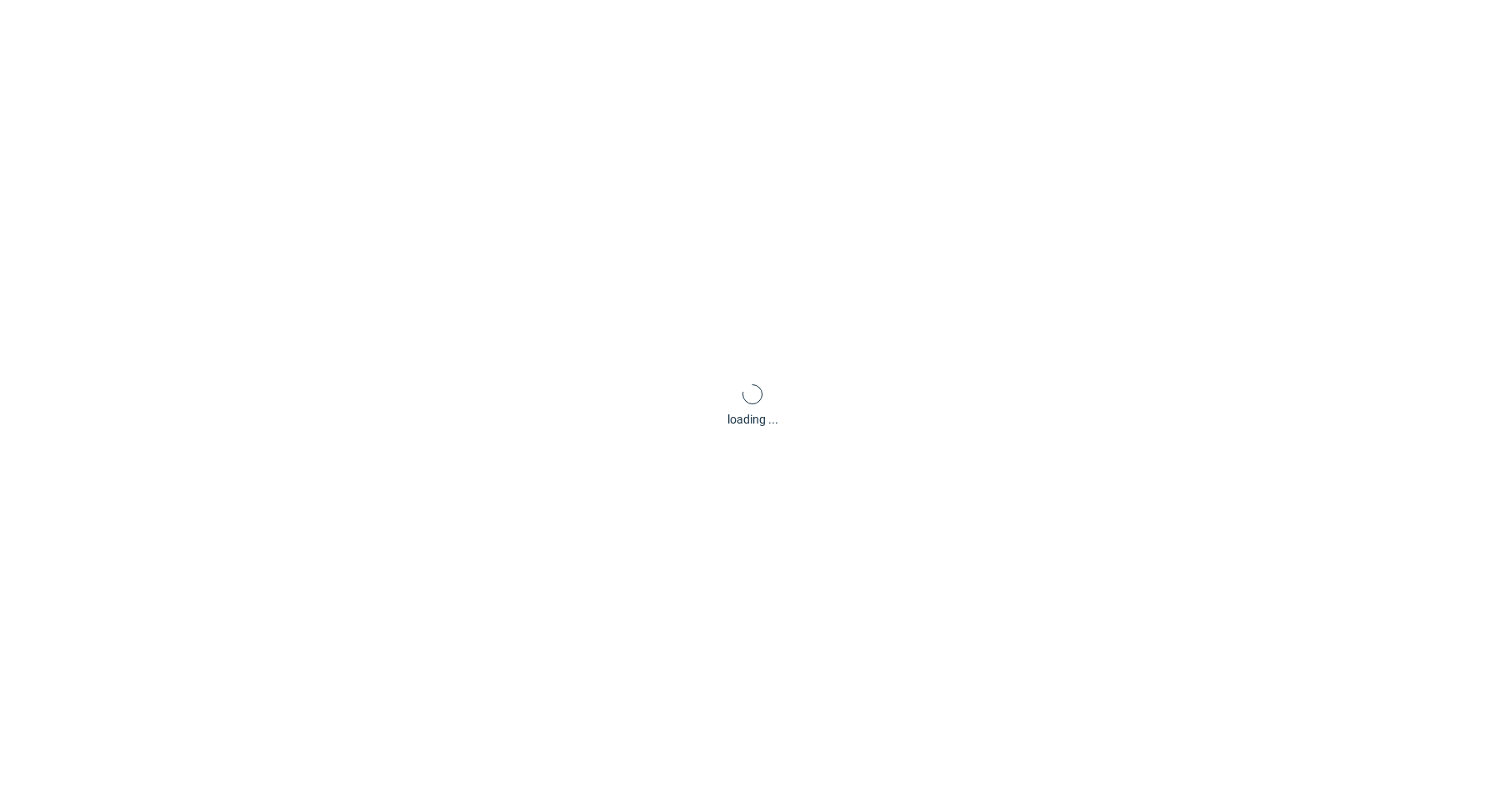
type input "12767.21"
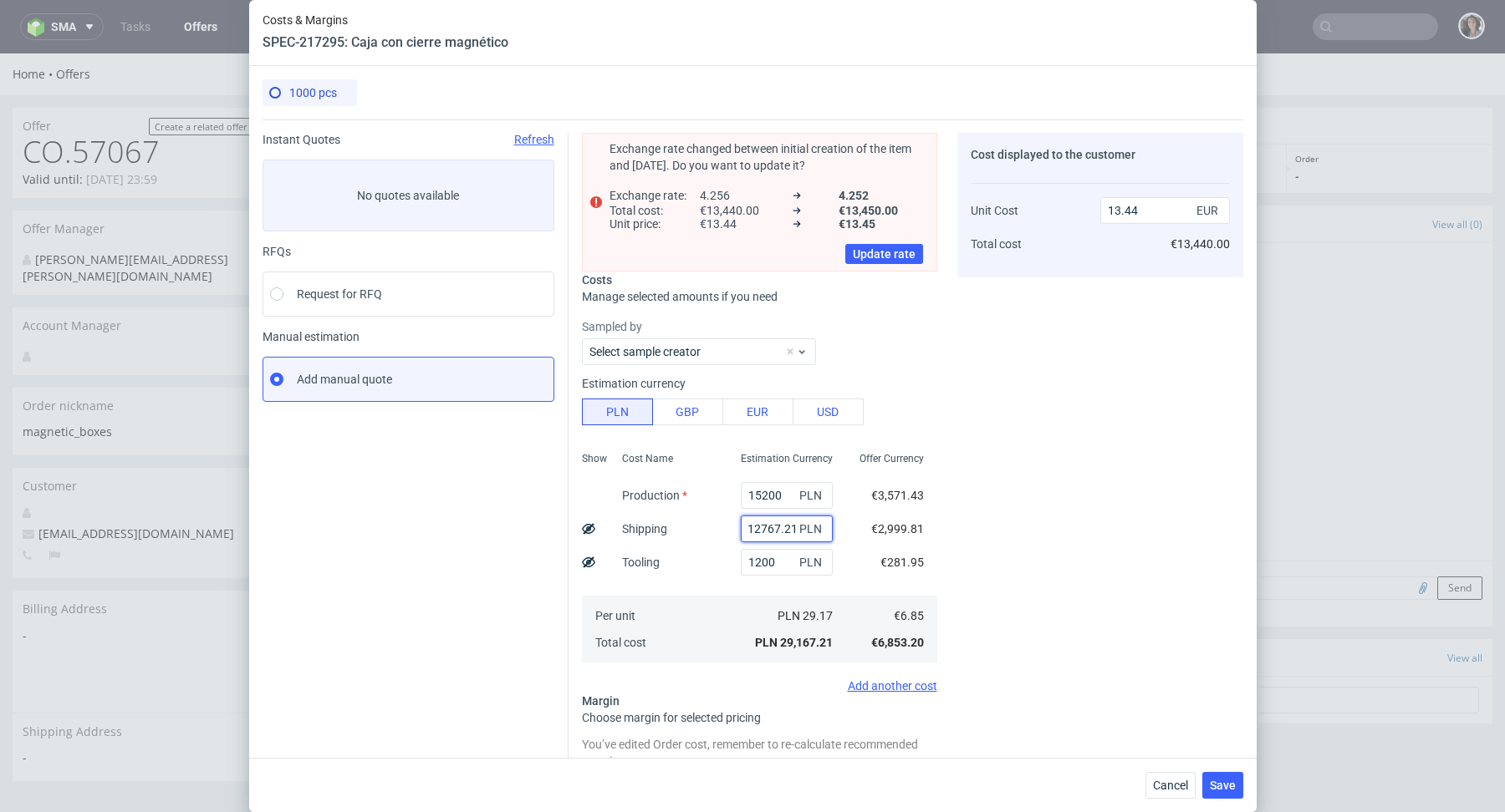
drag, startPoint x: 781, startPoint y: 526, endPoint x: 687, endPoint y: 525, distance: 94.0
click at [691, 526] on div "Show Cost Name Production Shipping Tooling Per unit Total cost Estimation Curre…" at bounding box center [760, 555] width 355 height 221
click at [748, 530] on input "12767.21" at bounding box center [786, 529] width 92 height 27
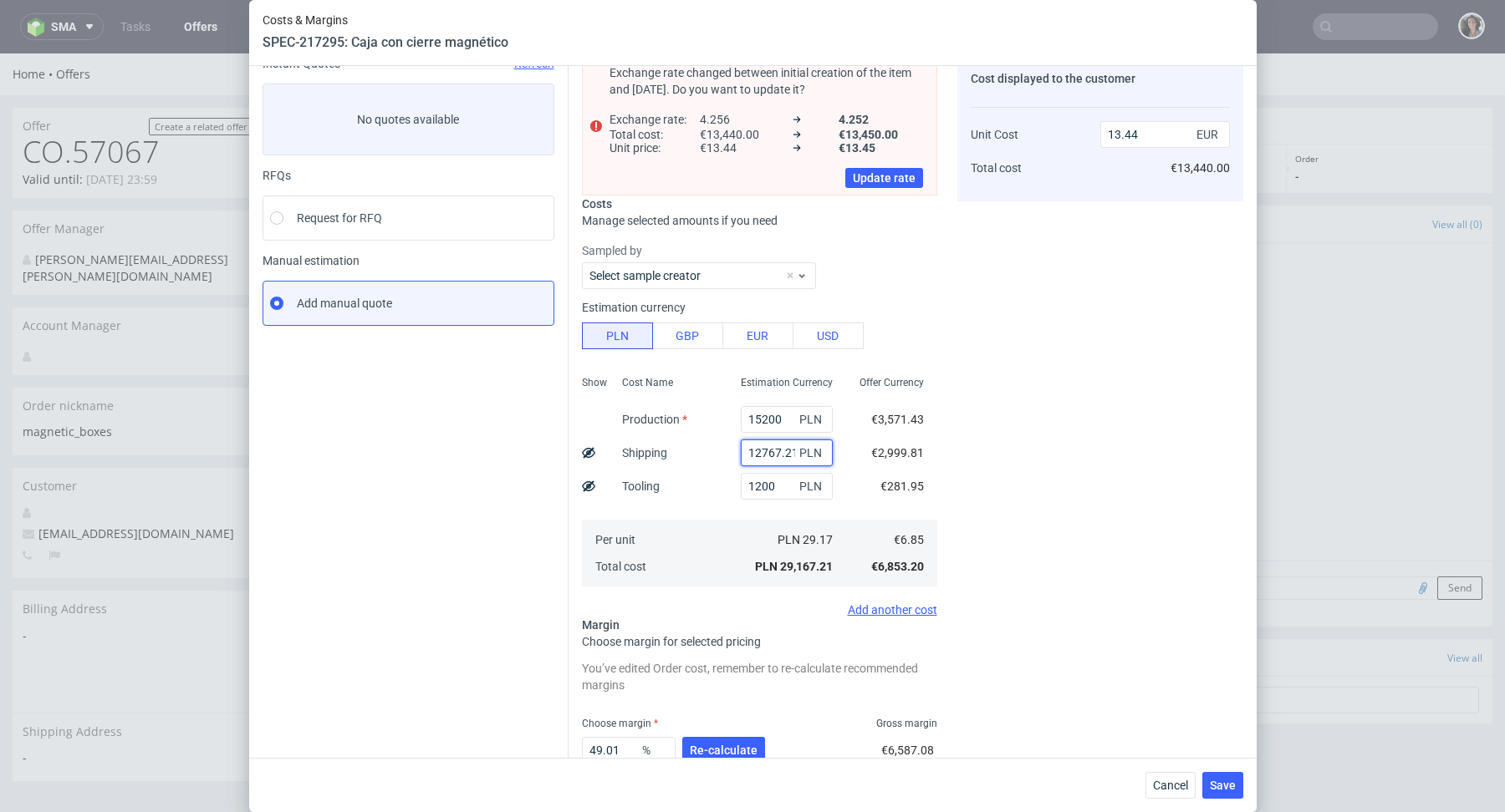
scroll to position [92, 0]
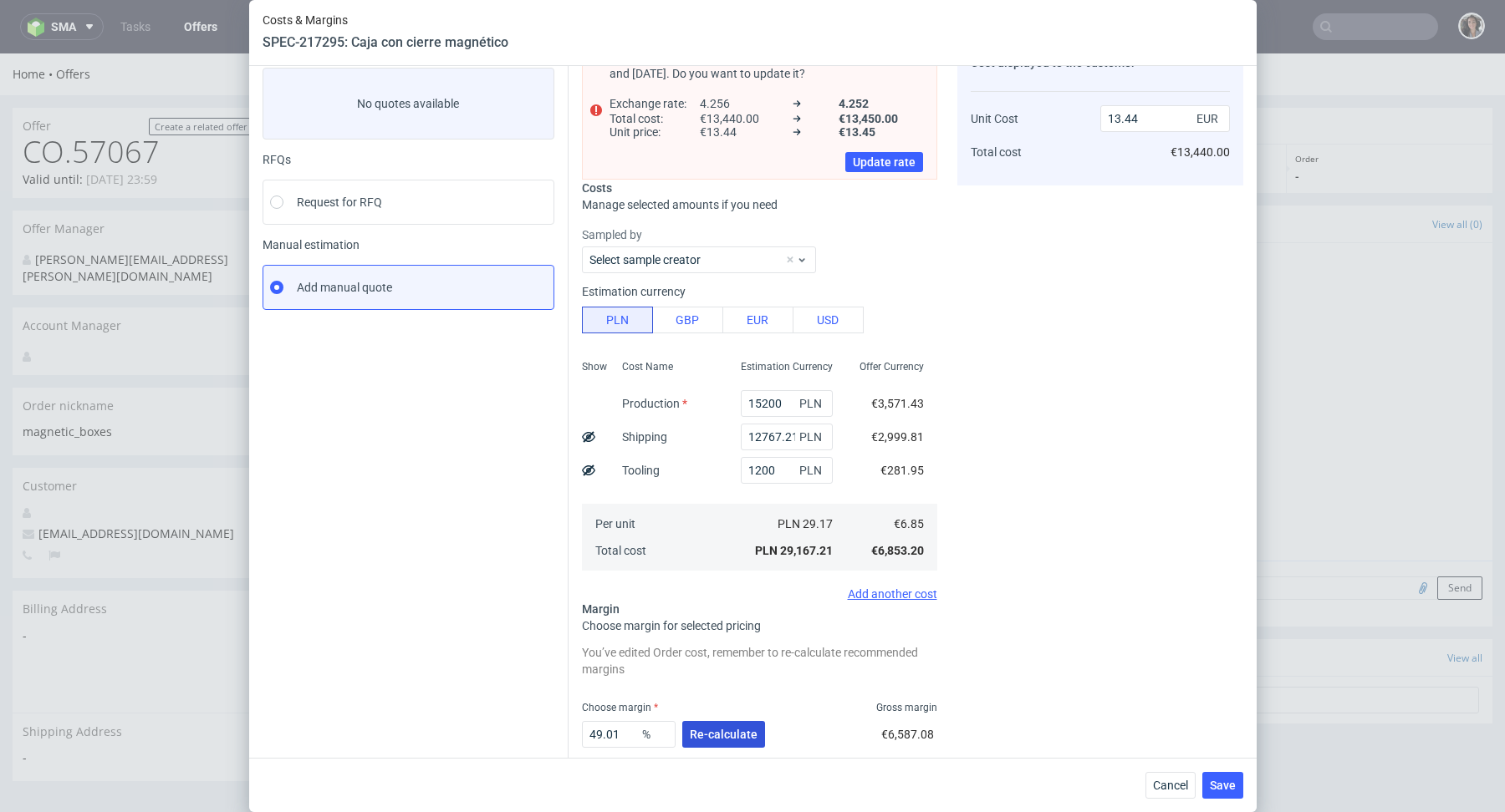
click at [719, 729] on span "Re-calculate" at bounding box center [723, 735] width 68 height 12
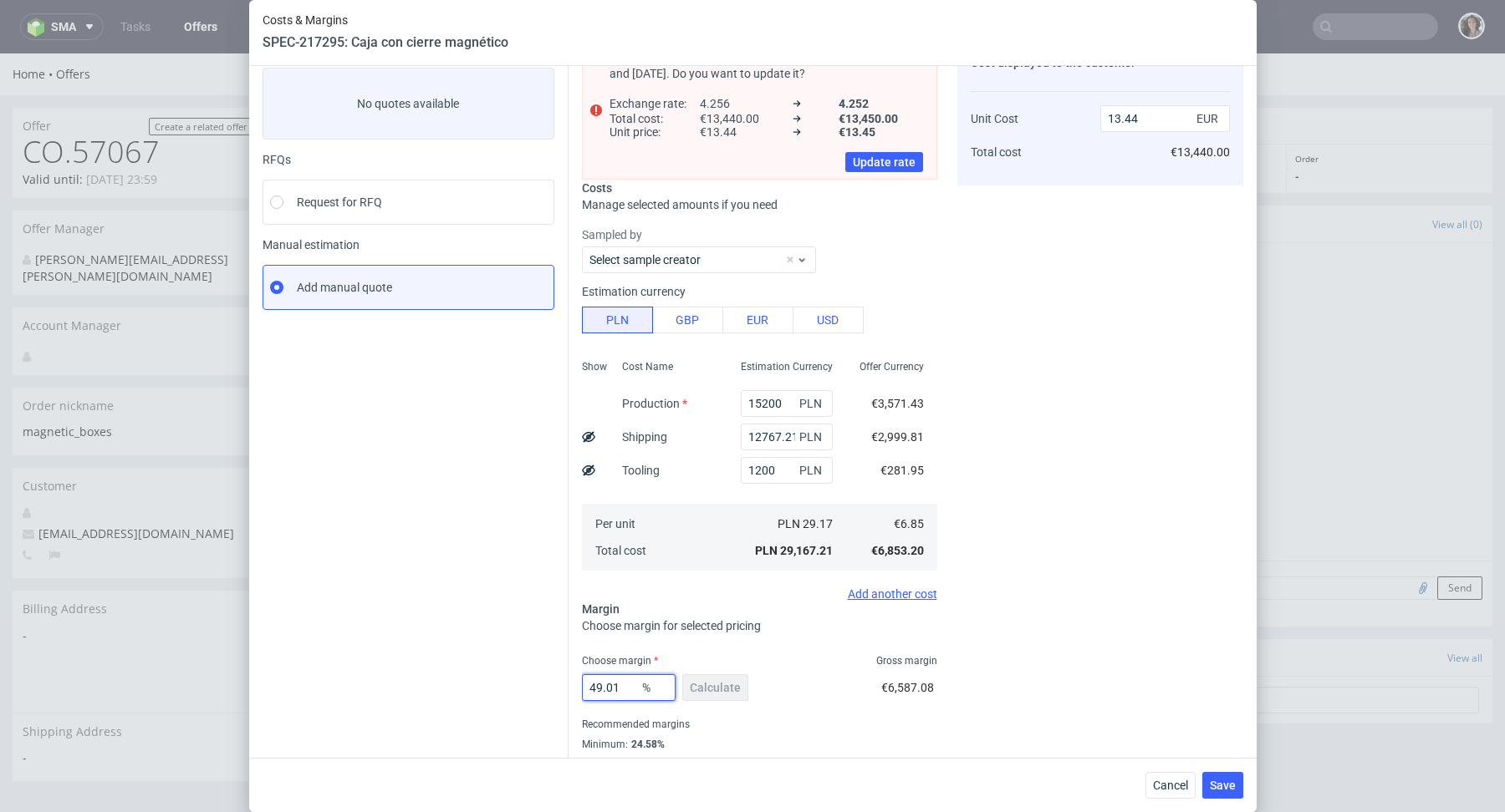
drag, startPoint x: 627, startPoint y: 691, endPoint x: 528, endPoint y: 688, distance: 99.0
click at [528, 688] on div "Instant Quotes Refresh No quotes available RFQs Request for RFQ Manual estimati…" at bounding box center [753, 409] width 980 height 764
type input "25"
type input "9.14"
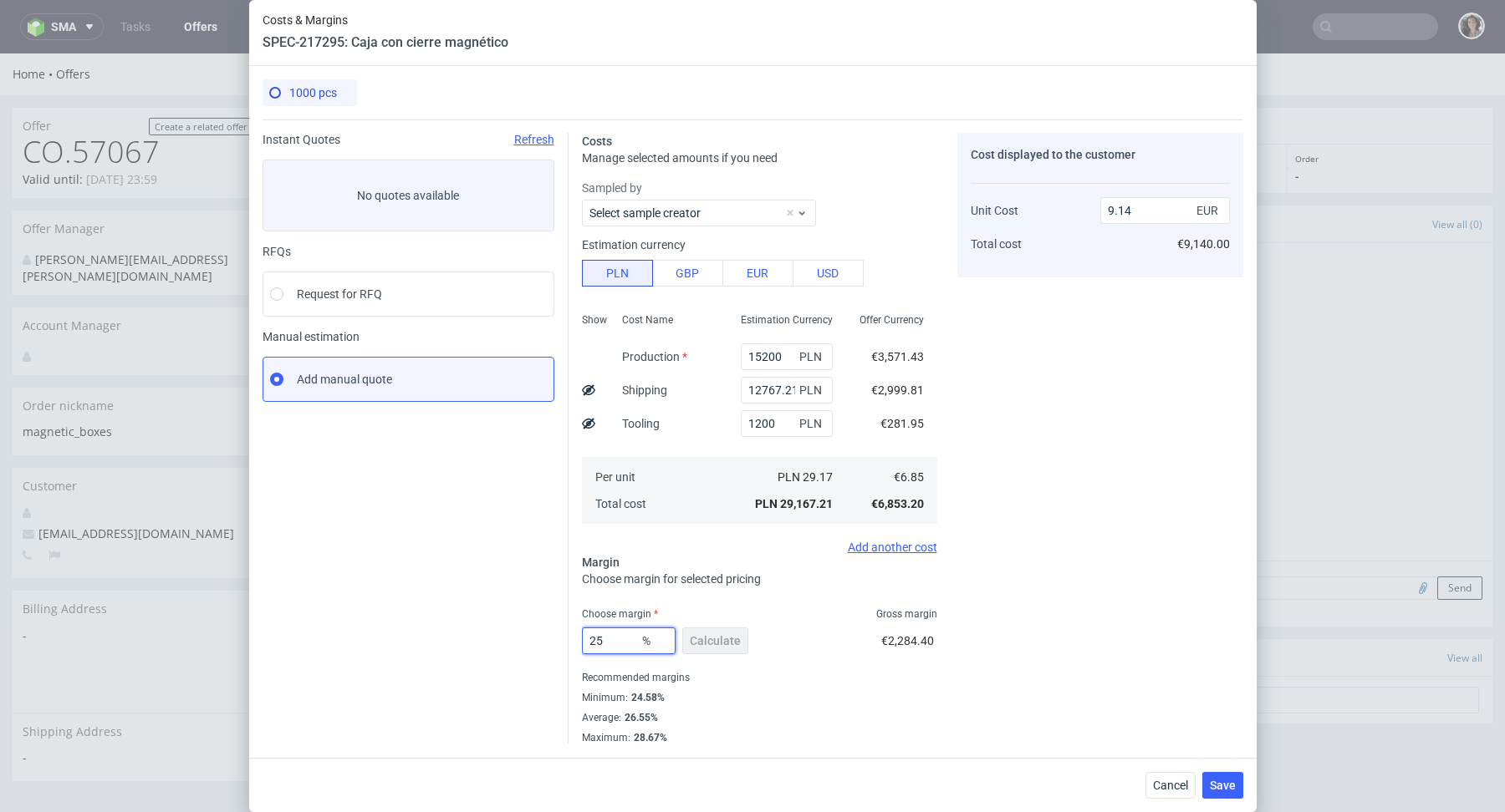
type input "25"
click at [853, 690] on div "Minimum : 24.58%" at bounding box center [760, 697] width 355 height 20
click at [1218, 780] on span "Save" at bounding box center [1223, 785] width 26 height 12
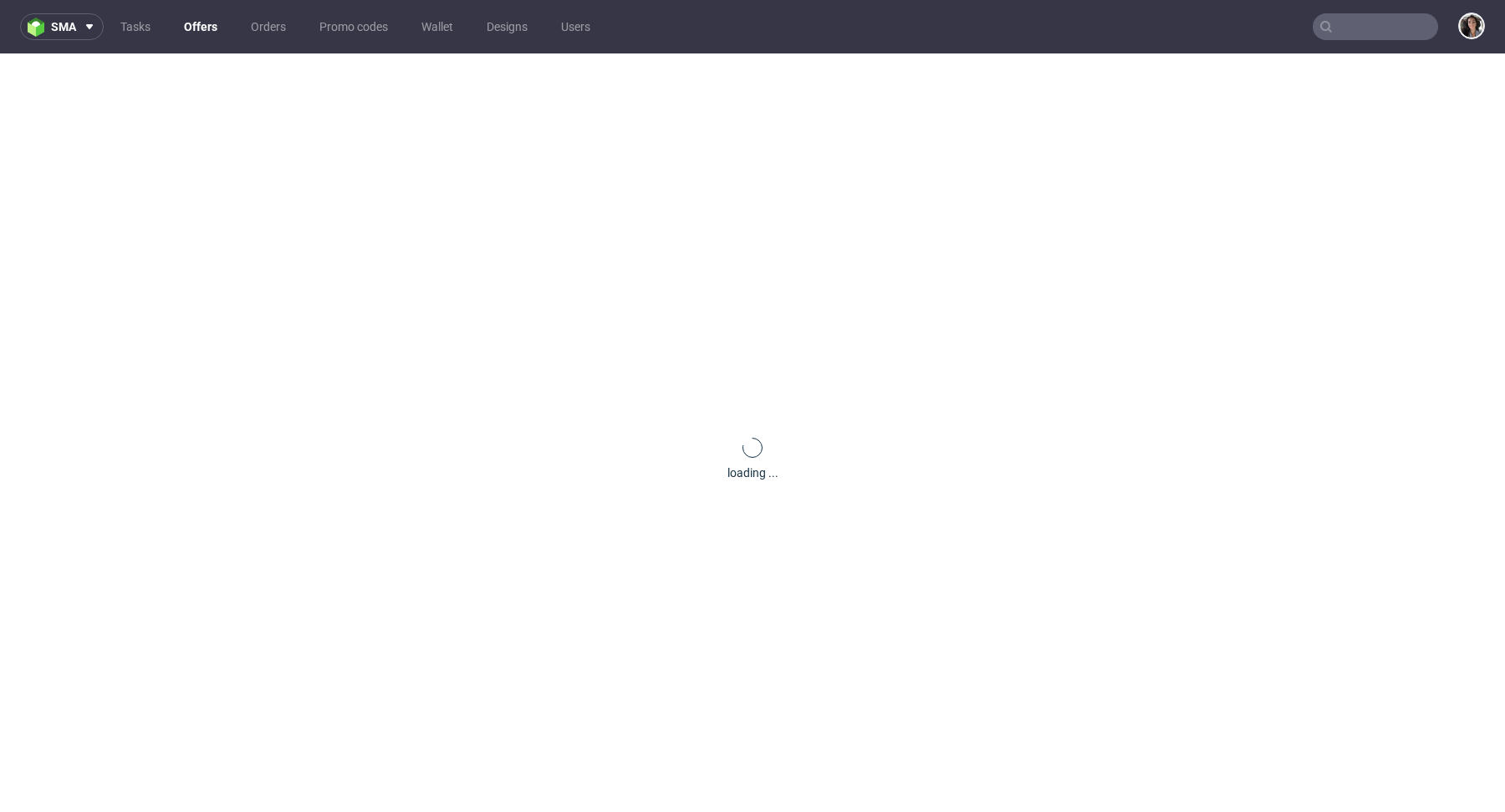
click at [1326, 30] on input "text" at bounding box center [1375, 27] width 125 height 27
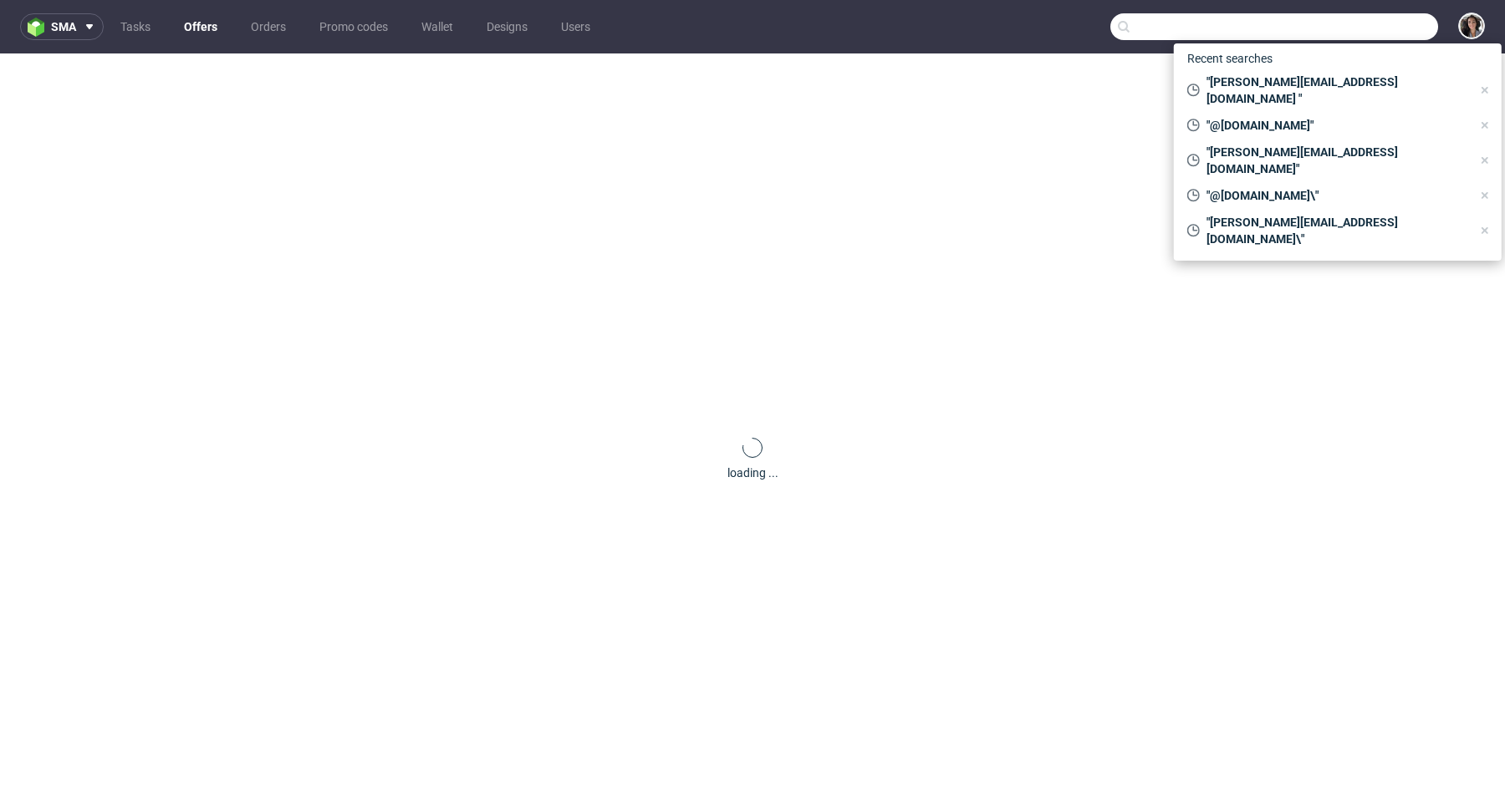
paste input "[PERSON_NAME][EMAIL_ADDRESS][DOMAIN_NAME]"
type input "[PERSON_NAME][EMAIL_ADDRESS][DOMAIN_NAME]"
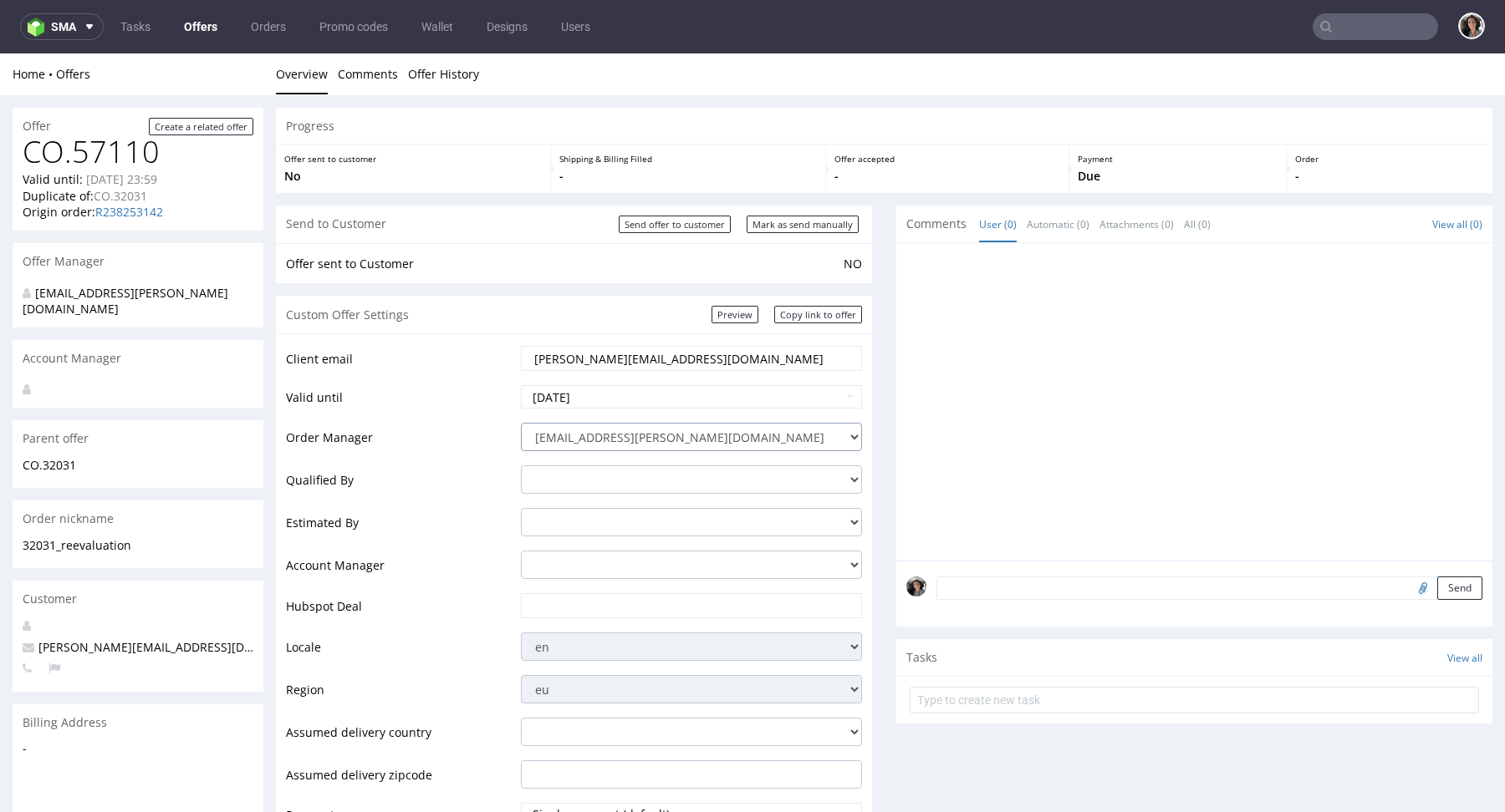
click at [616, 441] on select "kinga.bielak@packhelp.com adrian.grudzien@packhelp.com adrian.margula@packhelp.…" at bounding box center [691, 437] width 341 height 28
select select "20352801"
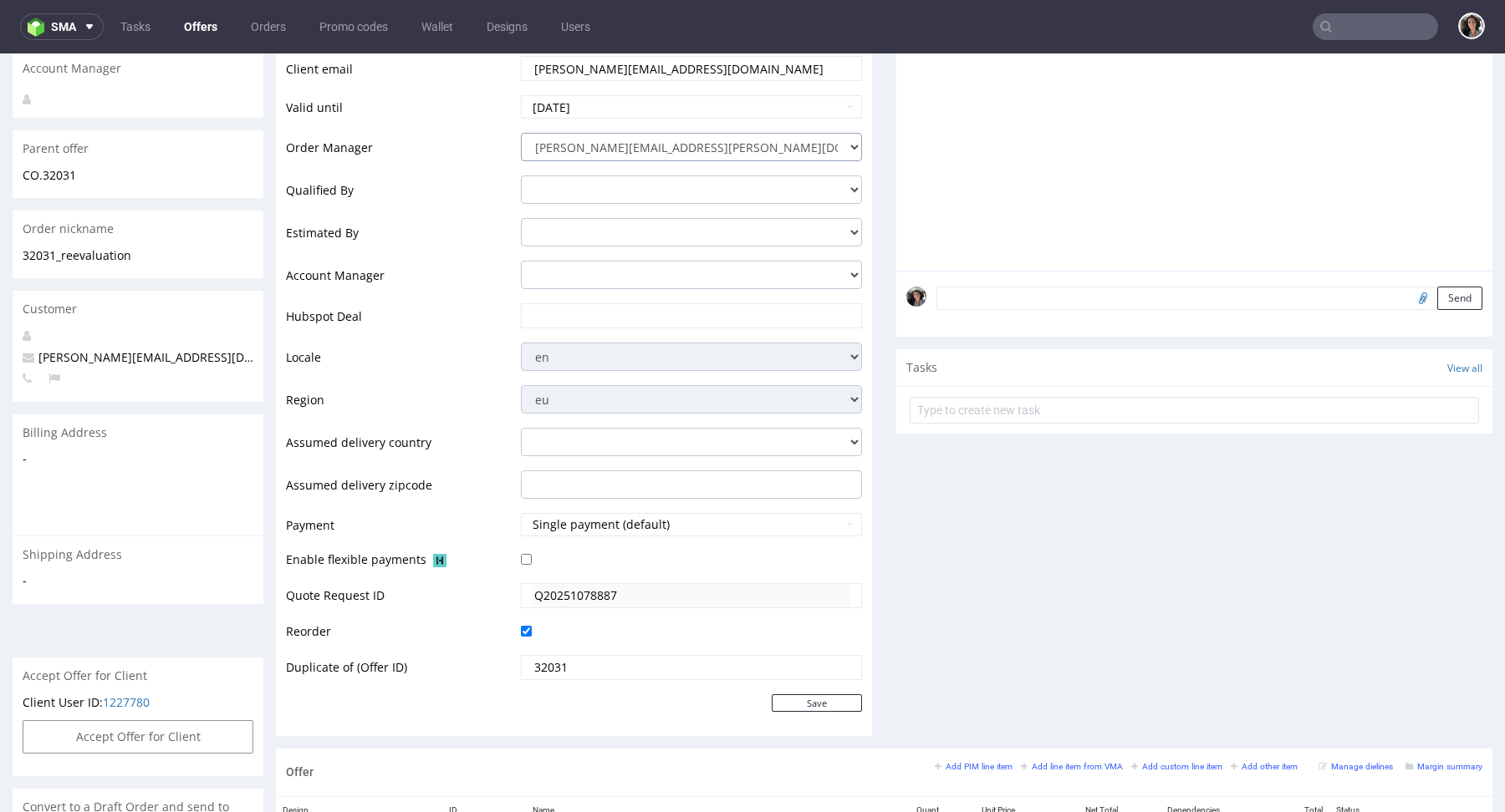
scroll to position [219, 0]
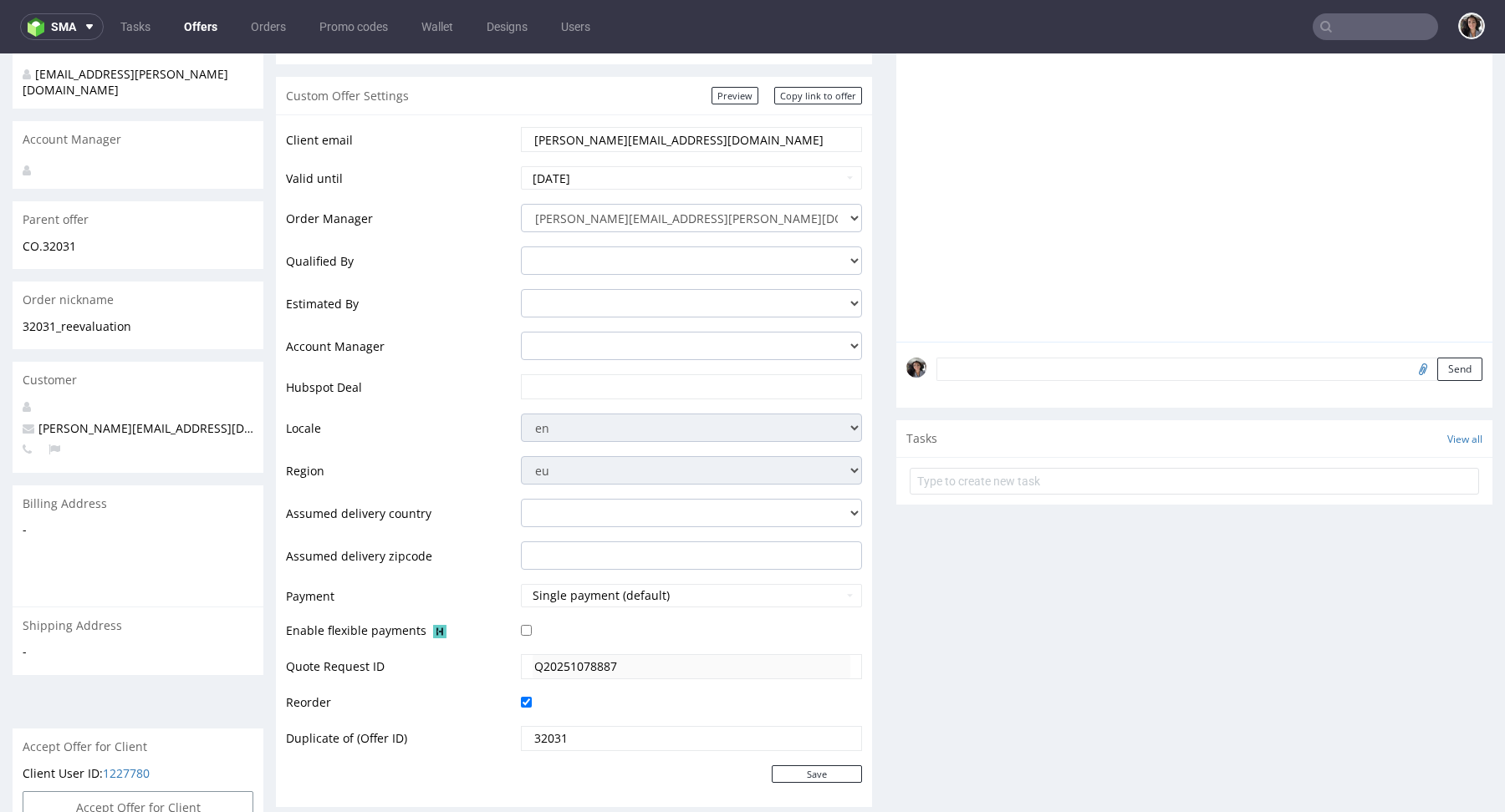
click at [558, 378] on input "text" at bounding box center [691, 386] width 318 height 23
paste input "[URL][DOMAIN_NAME]"
type input "[URL][DOMAIN_NAME]"
click at [833, 761] on td "Save" at bounding box center [689, 772] width 345 height 21
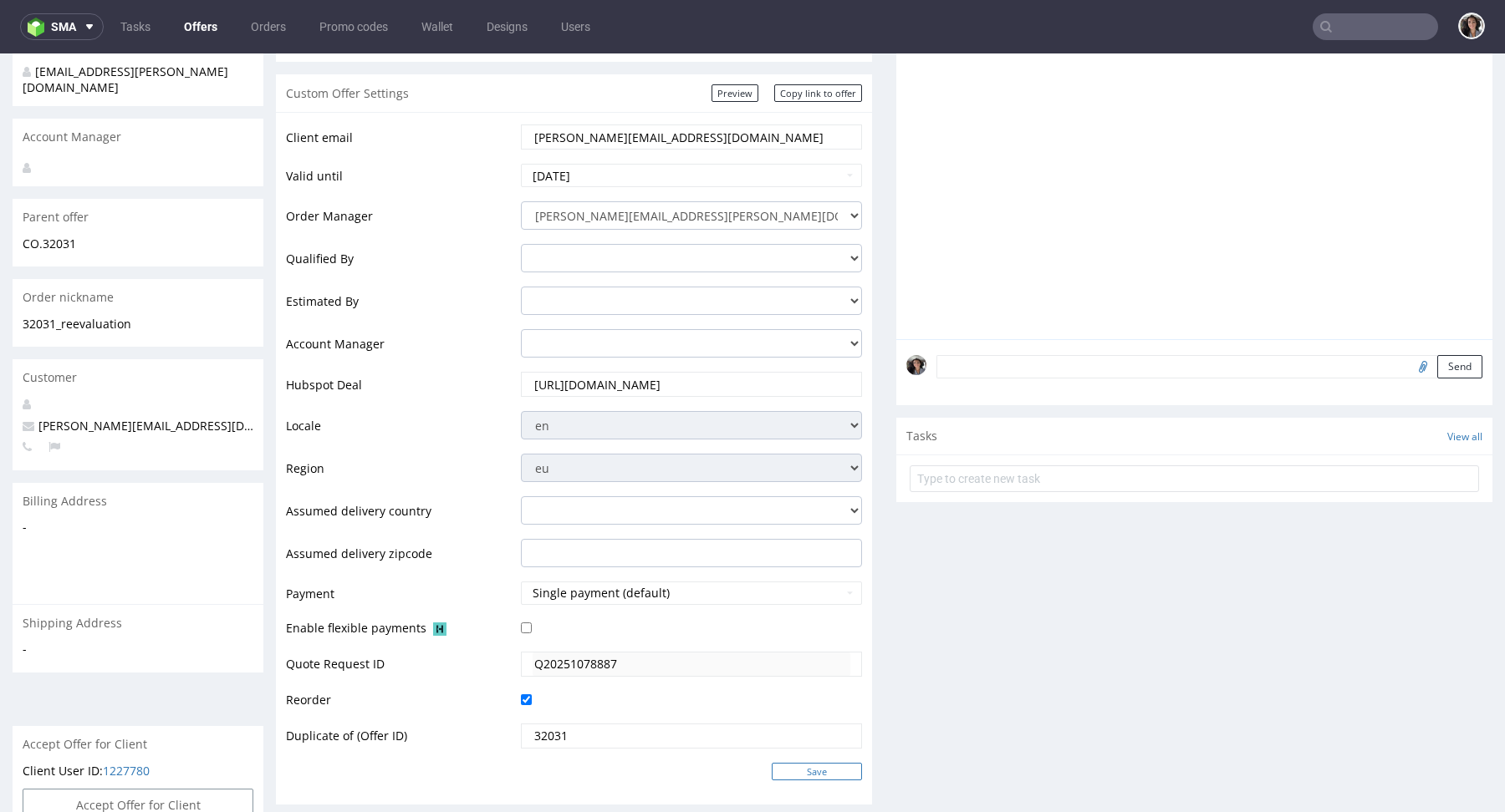
scroll to position [0, 0]
click at [828, 766] on input "Save" at bounding box center [816, 772] width 90 height 17
type input "In progress..."
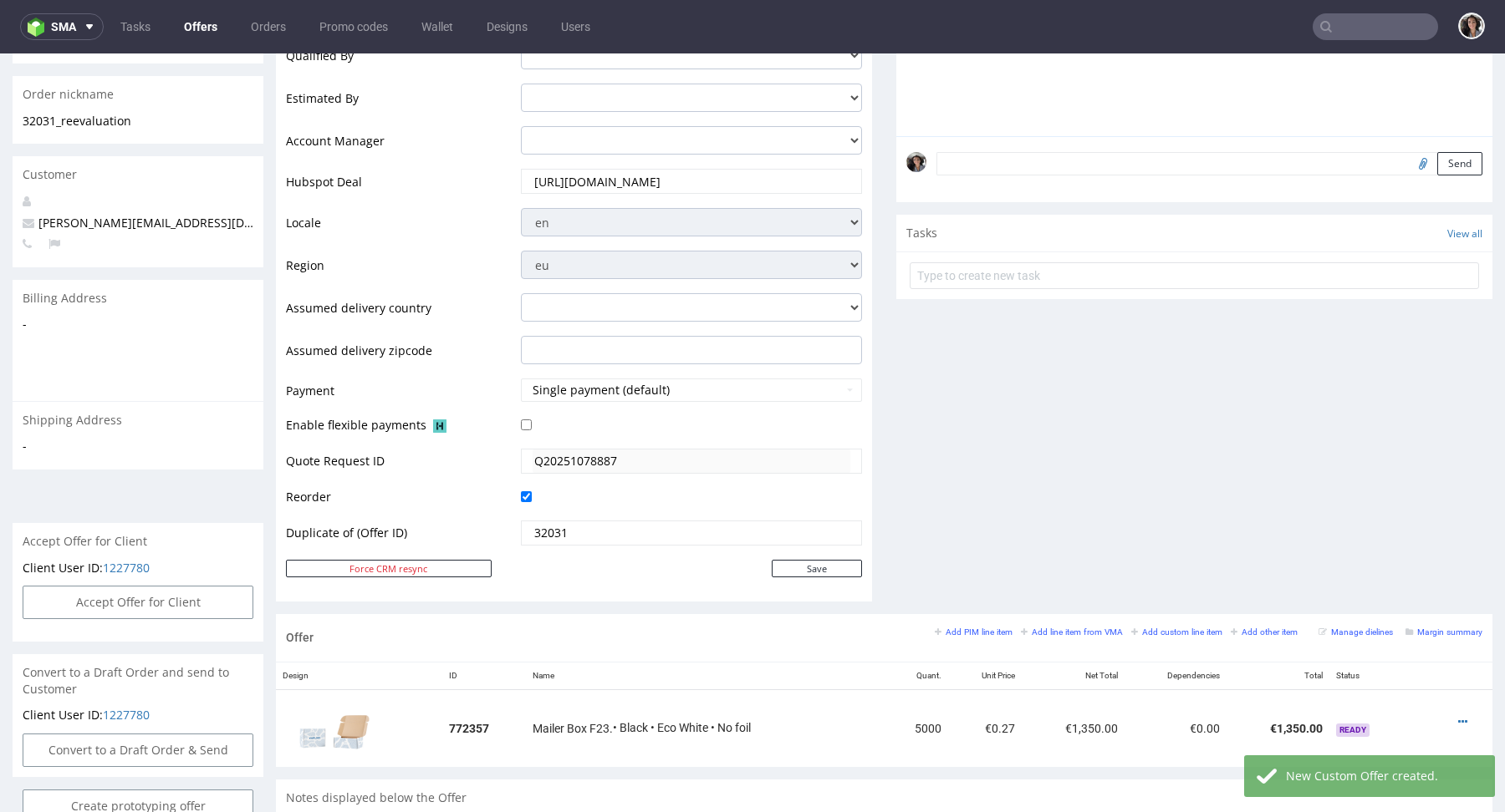
scroll to position [635, 0]
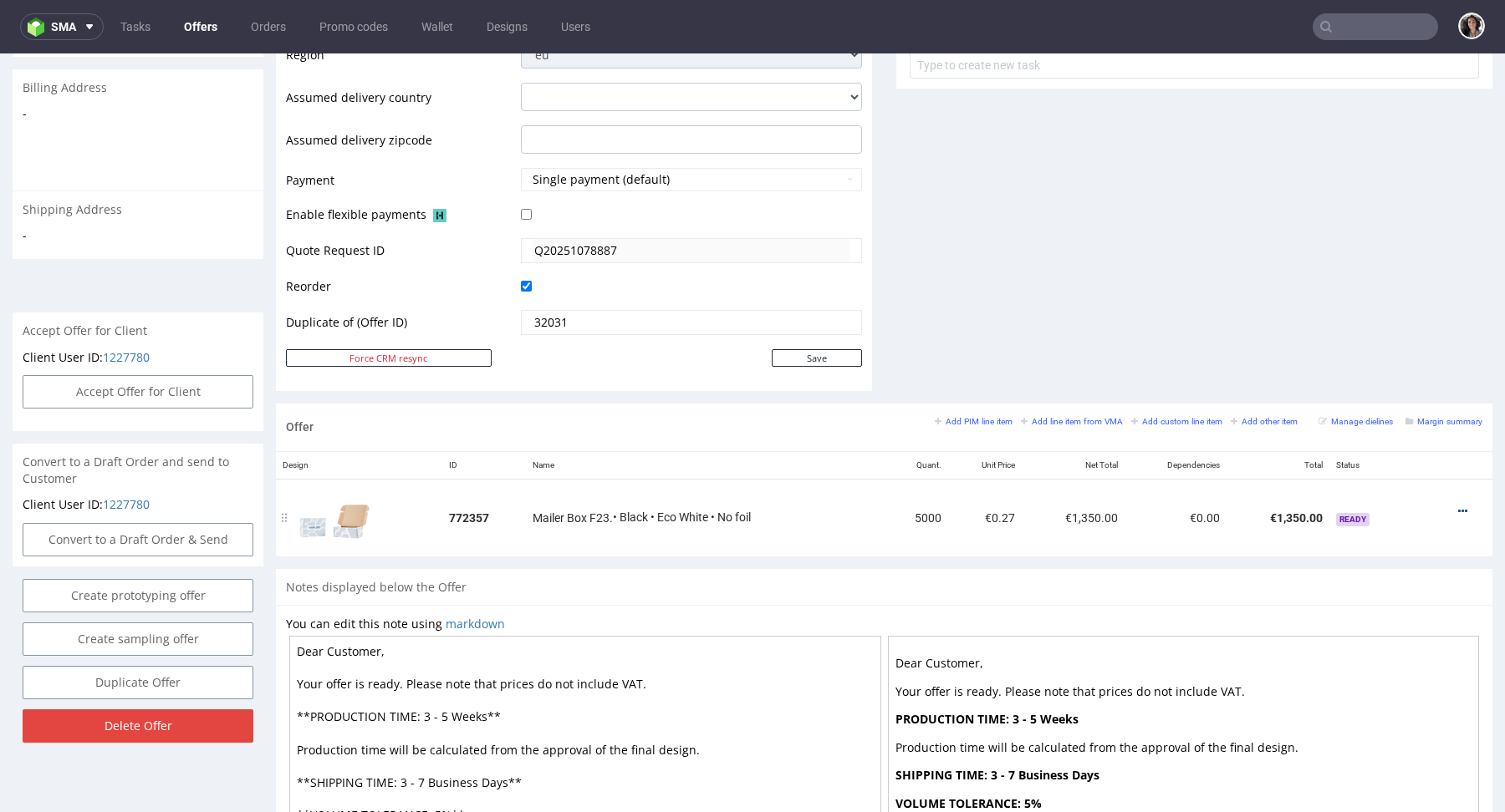
click at [1458, 506] on icon at bounding box center [1462, 512] width 9 height 12
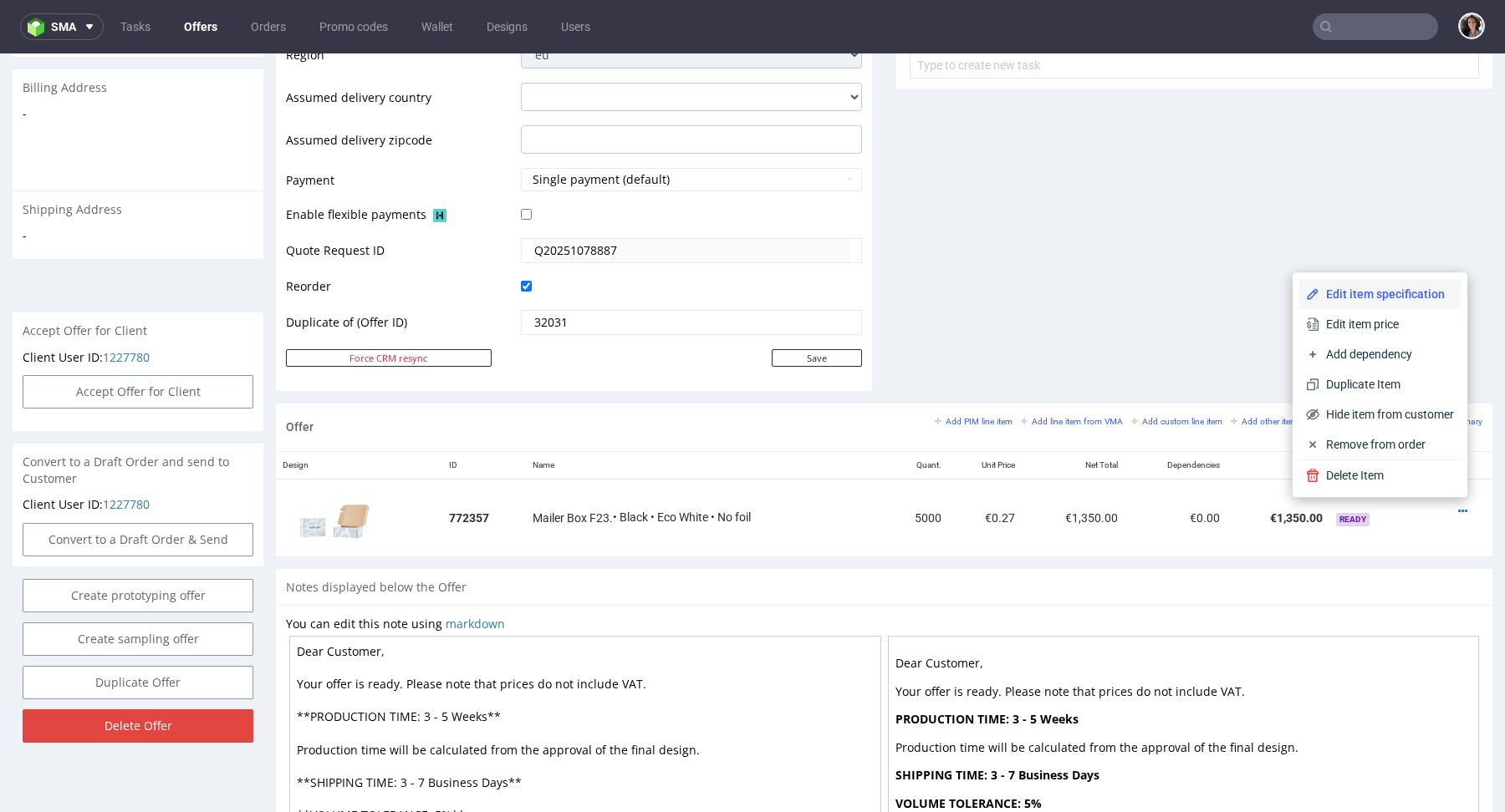
click at [1379, 284] on li "Edit item specification" at bounding box center [1380, 294] width 161 height 30
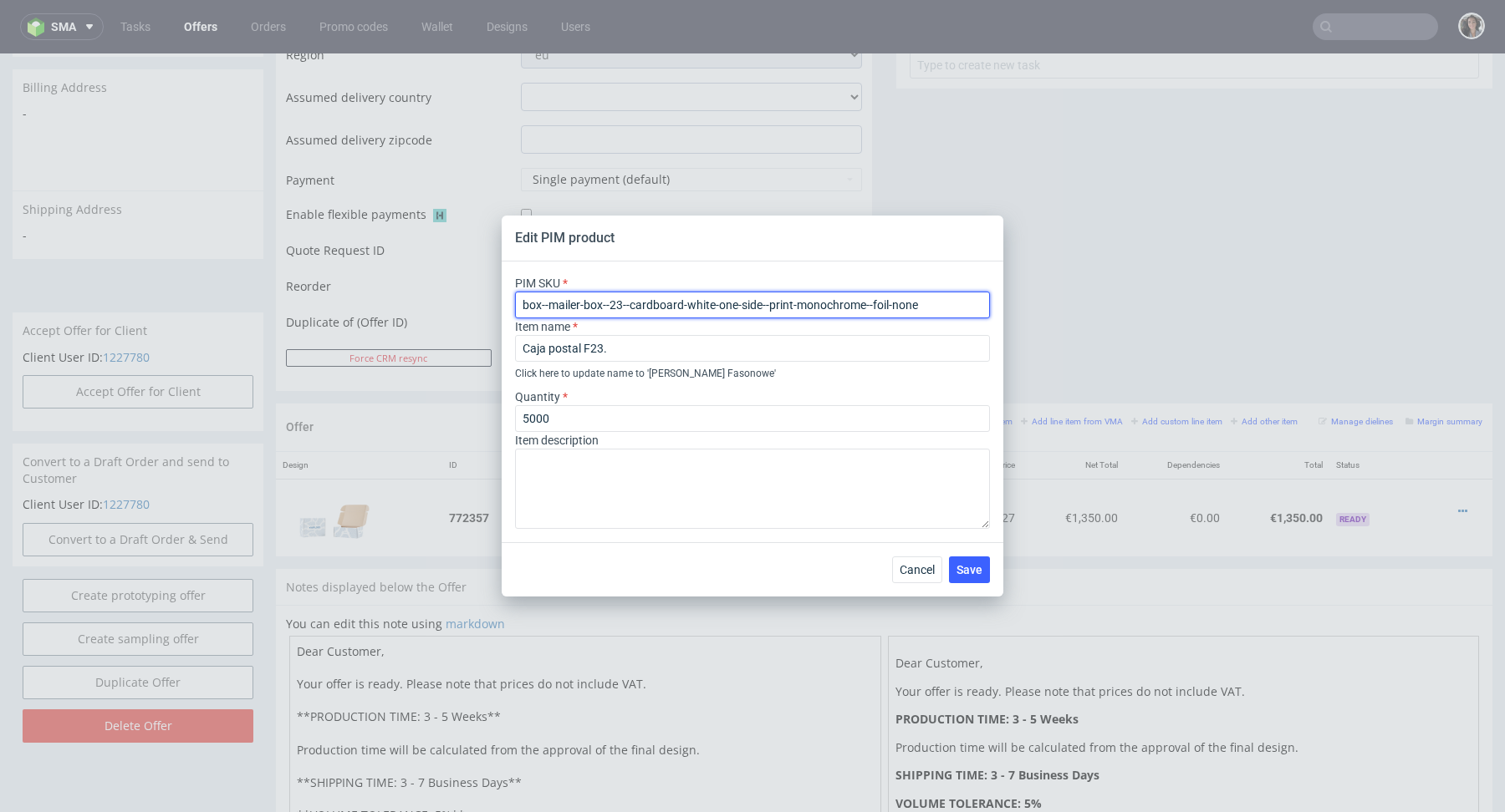
click at [776, 297] on input "box--mailer-box--23--cardboard-white-one-side--print-monochrome--foil-none" at bounding box center [752, 305] width 475 height 27
click at [914, 573] on span "Cancel" at bounding box center [917, 570] width 35 height 12
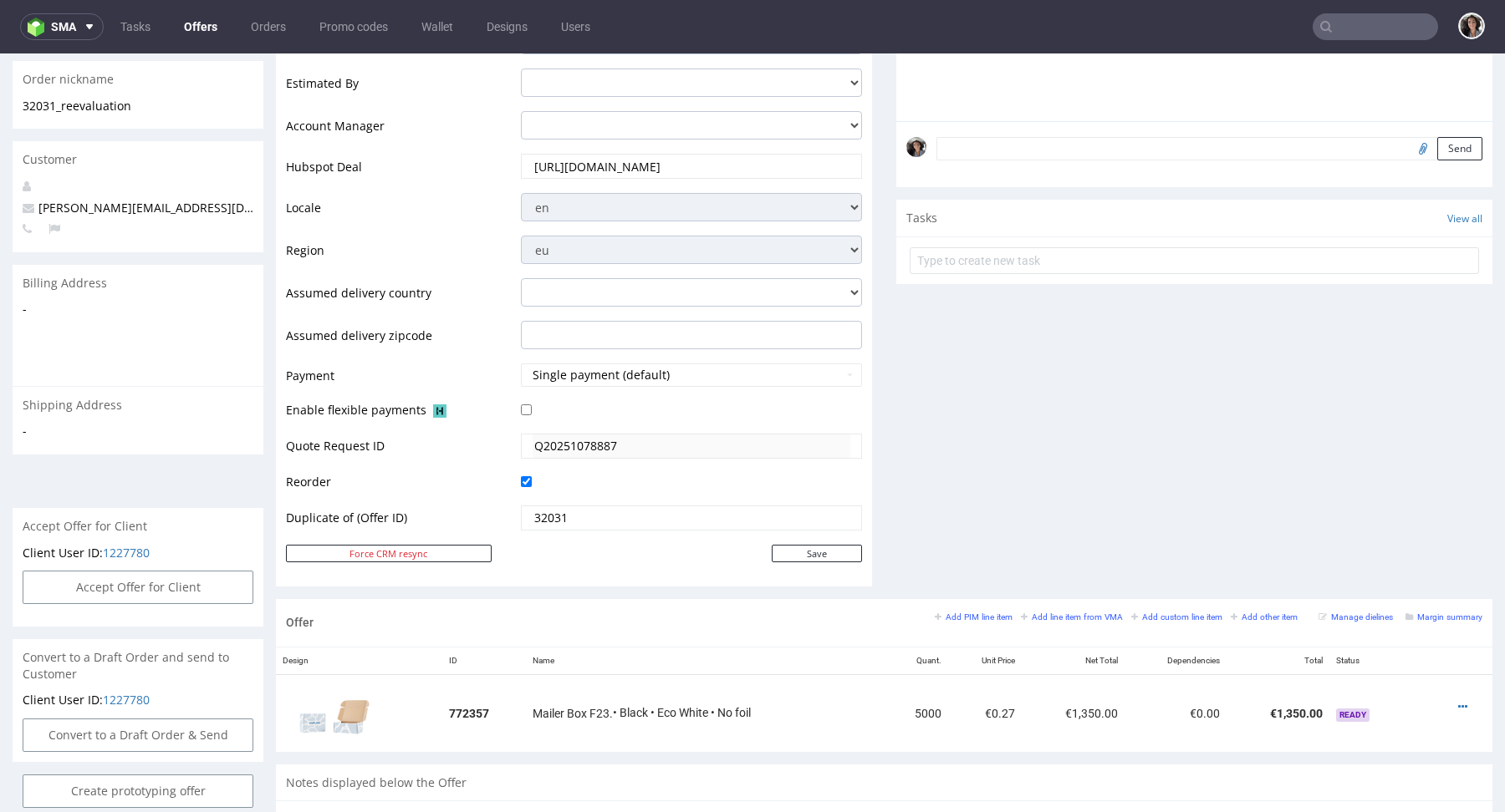
scroll to position [103, 0]
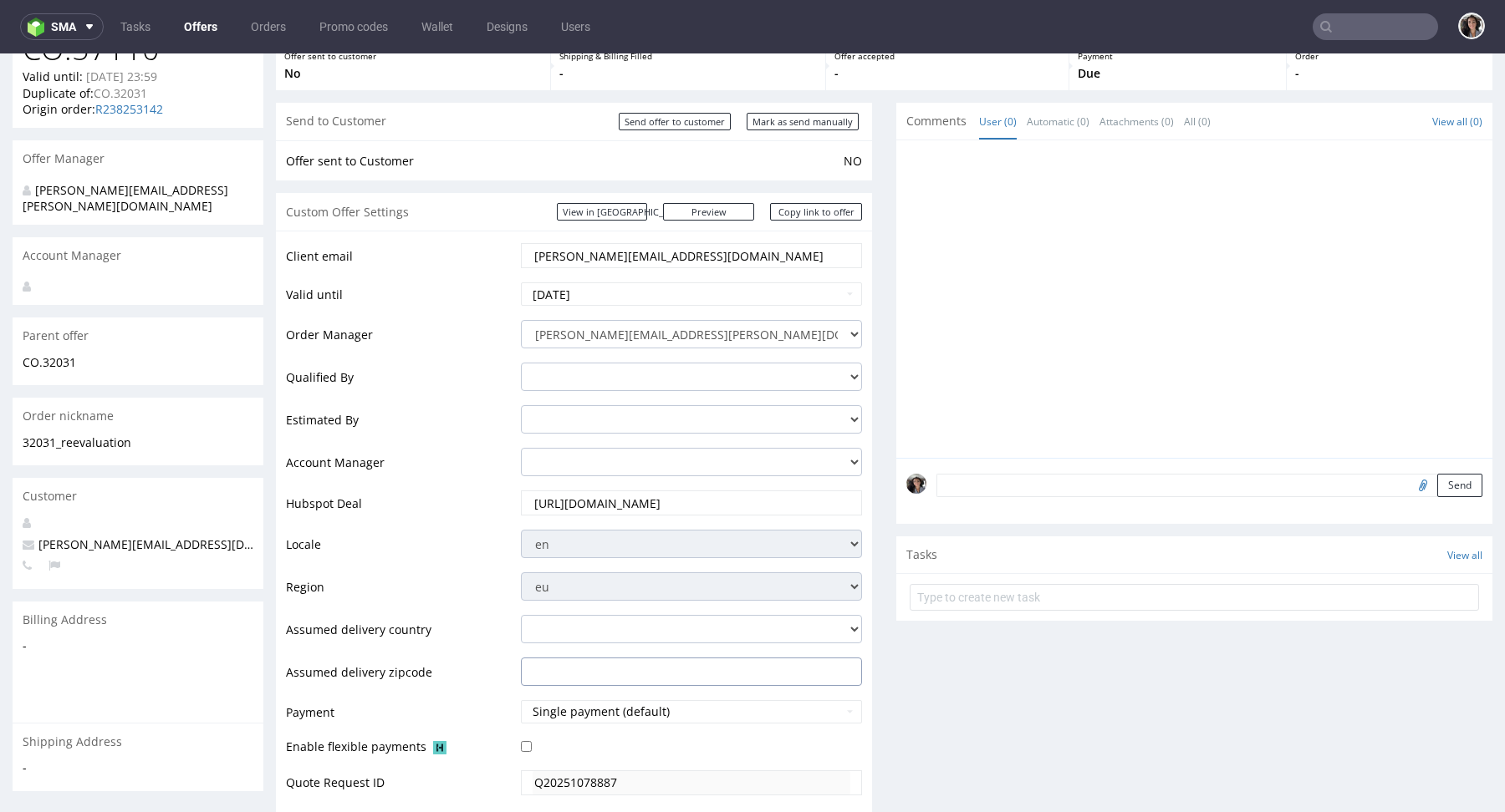
click at [524, 672] on input "text" at bounding box center [691, 671] width 341 height 28
paste input "box--mailer-box--23--cardboard-white-one-side--print-monochrome--foil-none"
type input "box--mailer-box--23--cardboard-white-one-side--print-monochrome--foil-none"
click at [538, 673] on input "box--mailer-box--23--cardboard-white-one-side--print-monochrome--foil-none" at bounding box center [691, 671] width 341 height 28
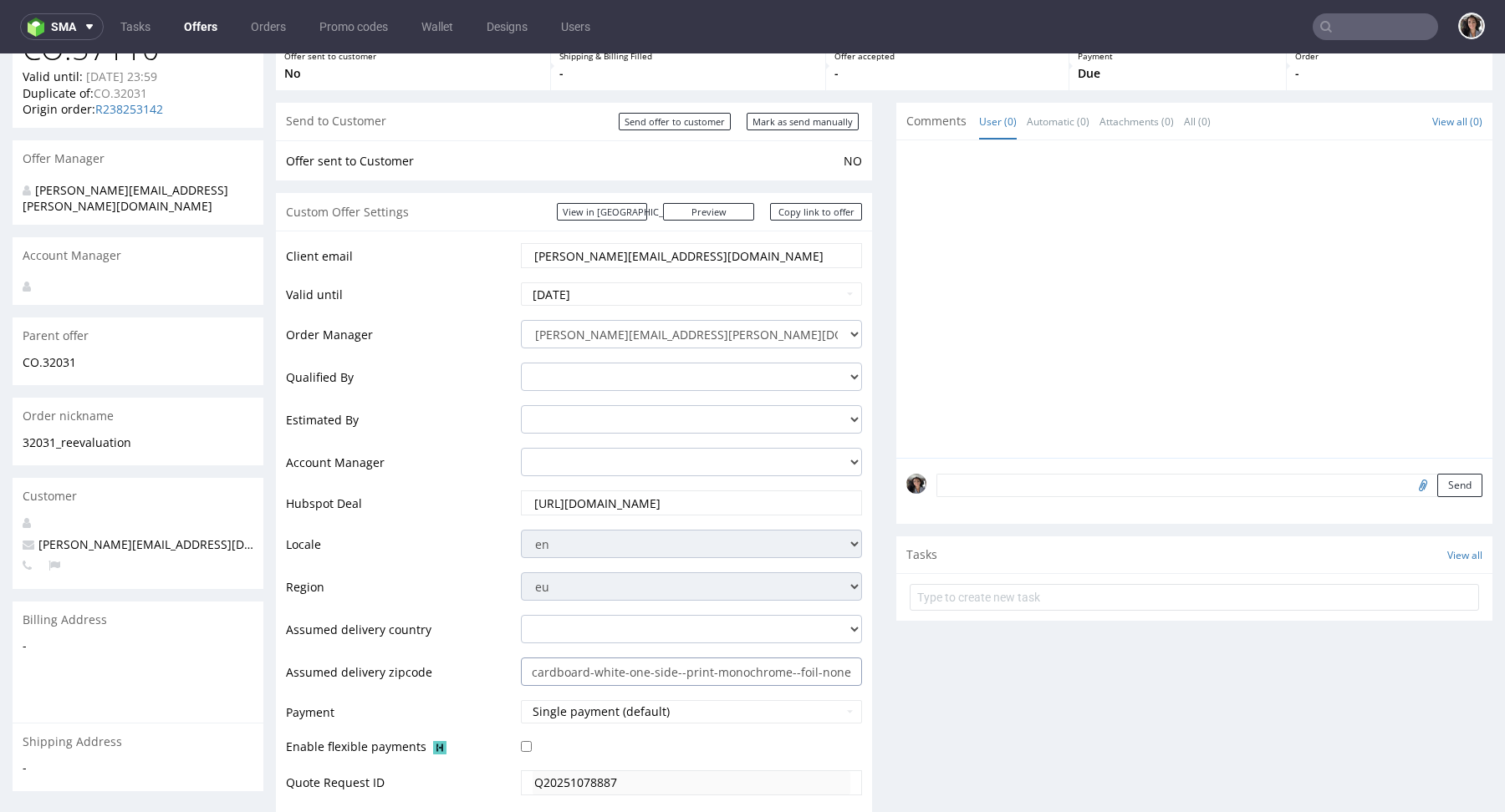
click at [538, 673] on input "box--mailer-box--23--cardboard-white-one-side--print-monochrome--foil-none" at bounding box center [691, 671] width 341 height 28
paste input "Plan les Ouates 1228"
type input "Plan les Ouates 1228"
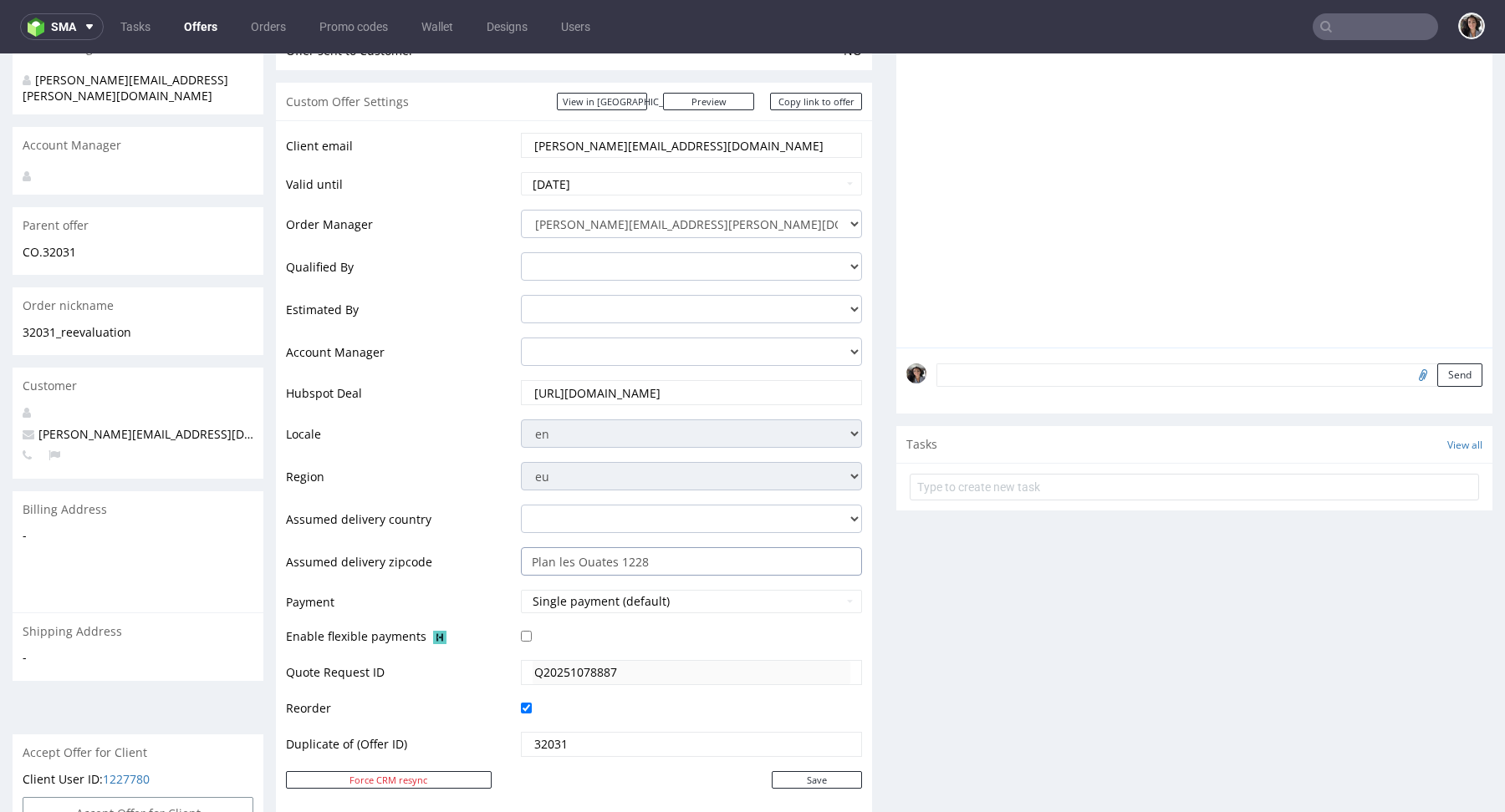
scroll to position [277, 0]
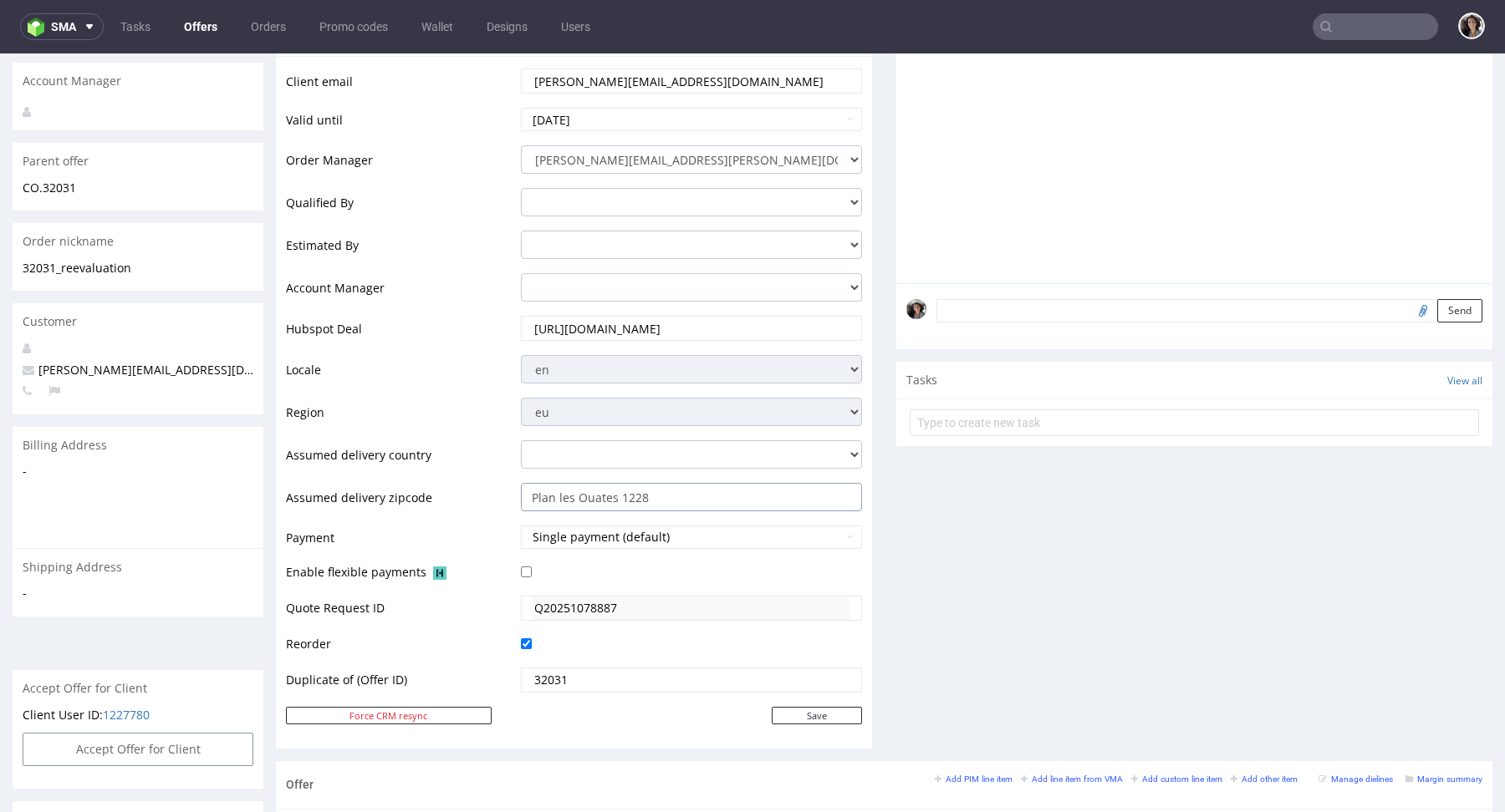
click at [676, 498] on input "Plan les Ouates 1228" at bounding box center [691, 497] width 341 height 28
click at [616, 448] on select "Andorra Afghanistan Anguilla Albania Armenia Antarctica Argentina American Samo…" at bounding box center [691, 454] width 341 height 28
select select "43"
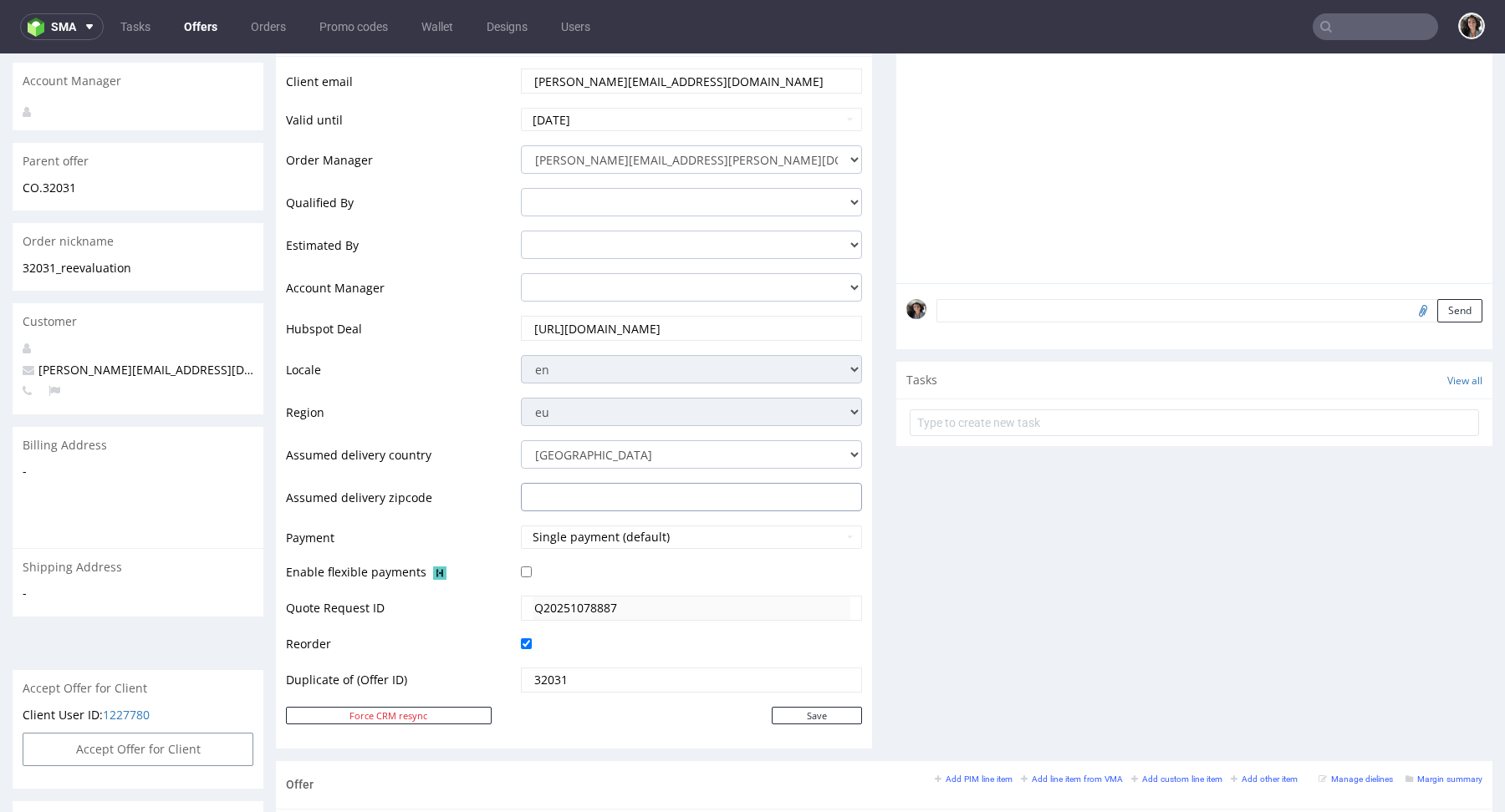
click at [585, 495] on input "text" at bounding box center [691, 497] width 341 height 28
paste input "Plan les Ouates 1228"
type input "Plan les Ouates 1228"
click at [816, 708] on input "Save" at bounding box center [816, 716] width 90 height 17
type input "In progress..."
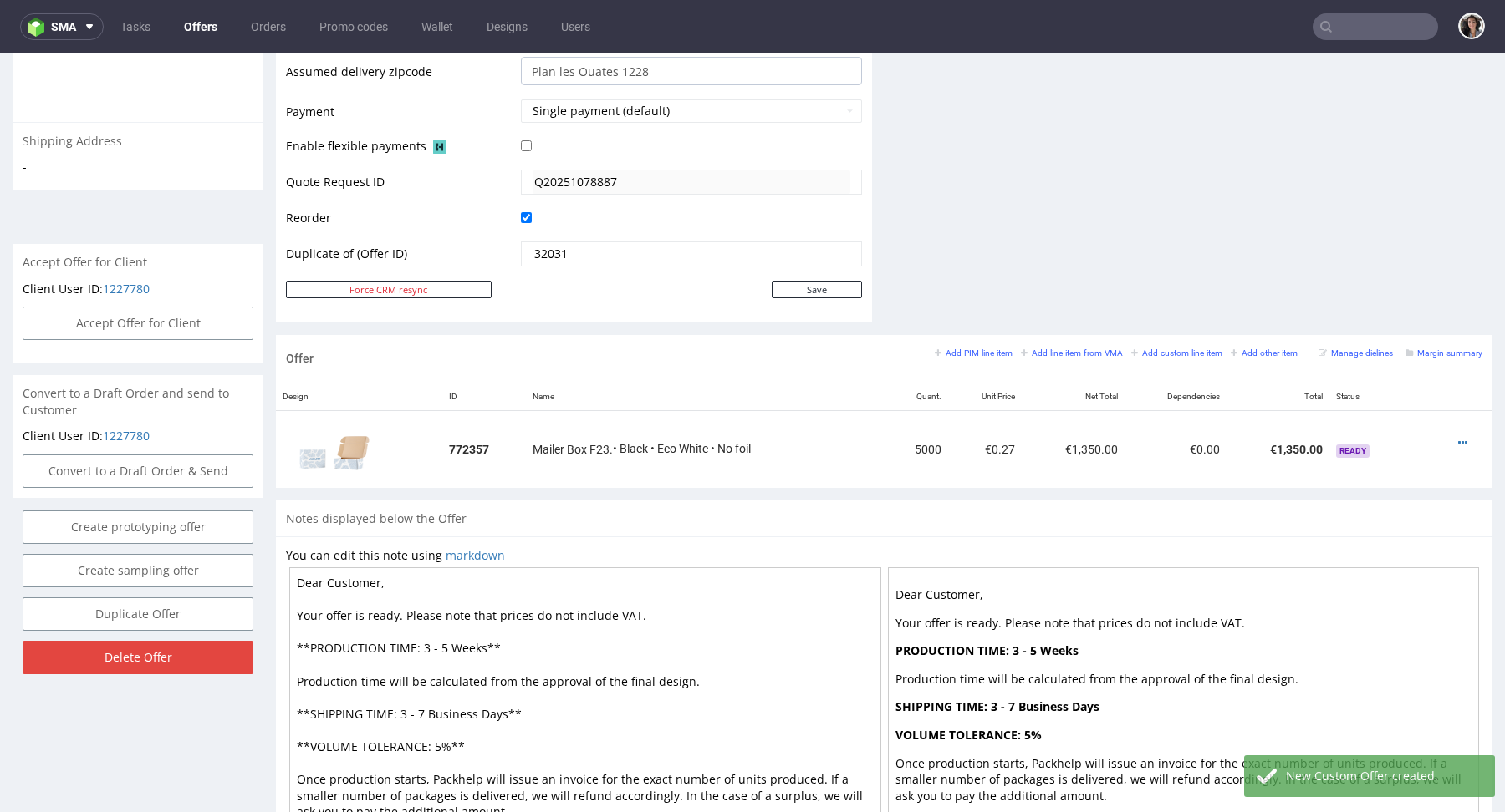
scroll to position [624, 0]
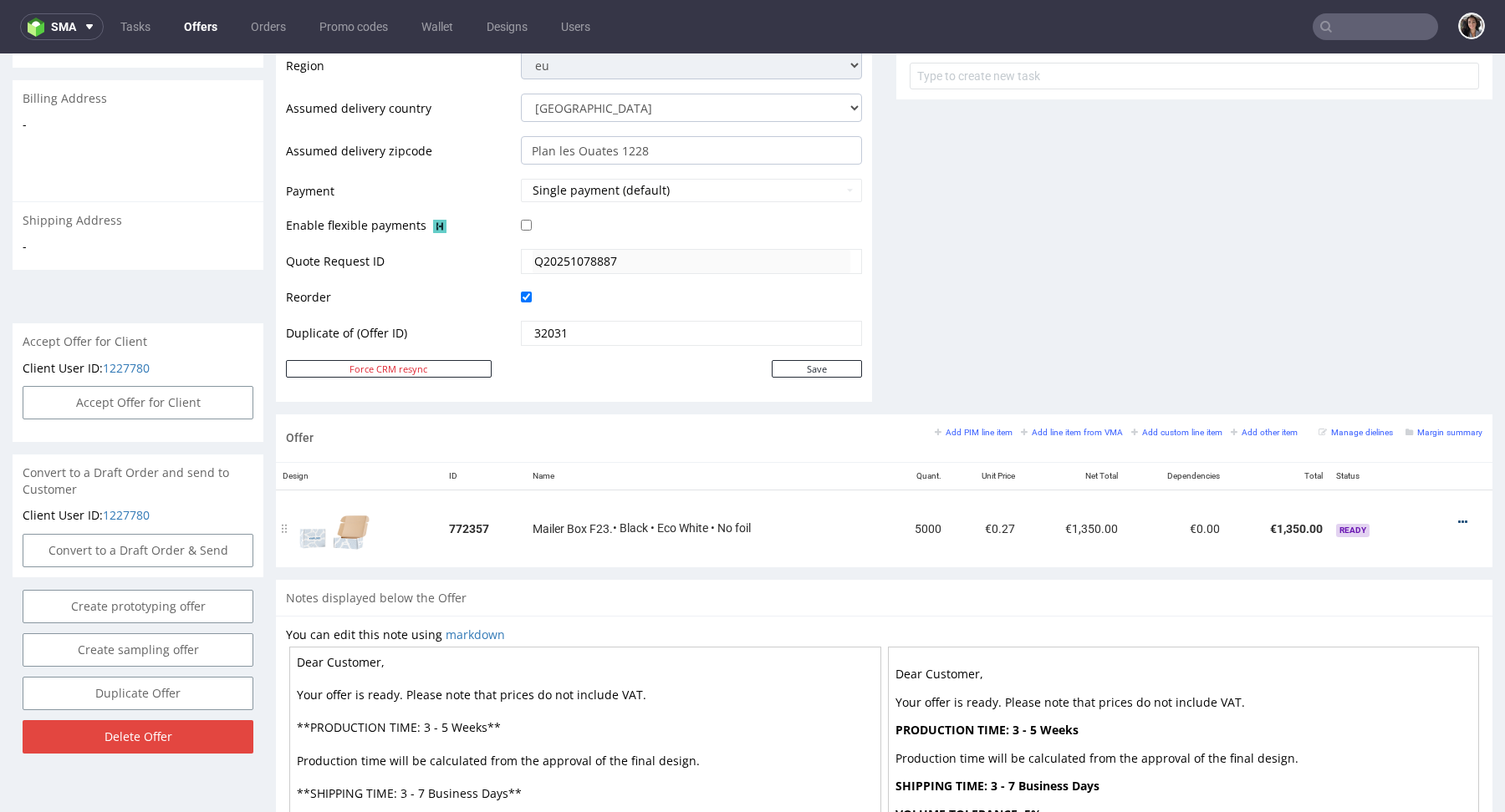
click at [1458, 520] on icon at bounding box center [1462, 523] width 9 height 12
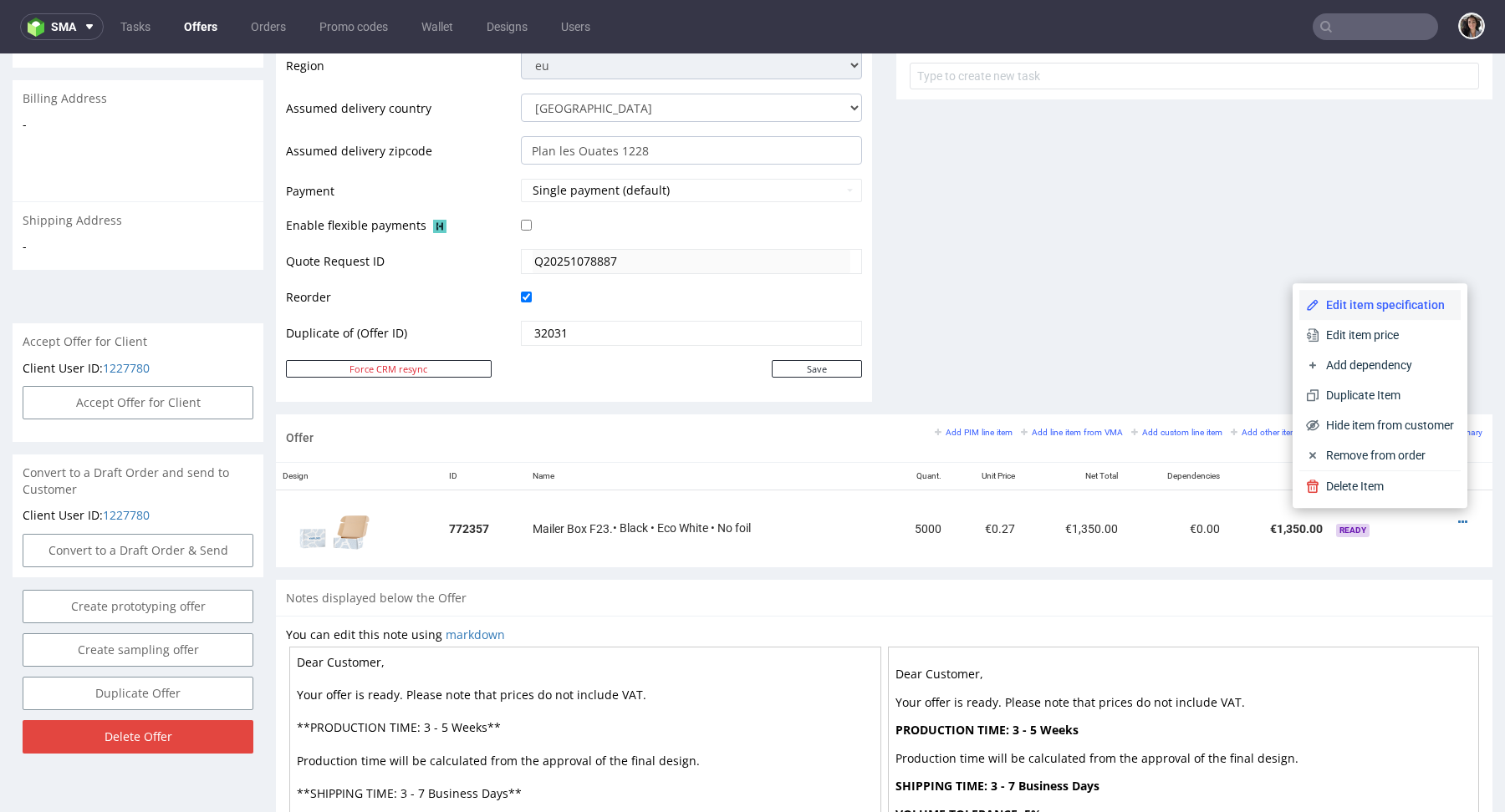
click at [1375, 305] on span "Edit item specification" at bounding box center [1386, 305] width 135 height 16
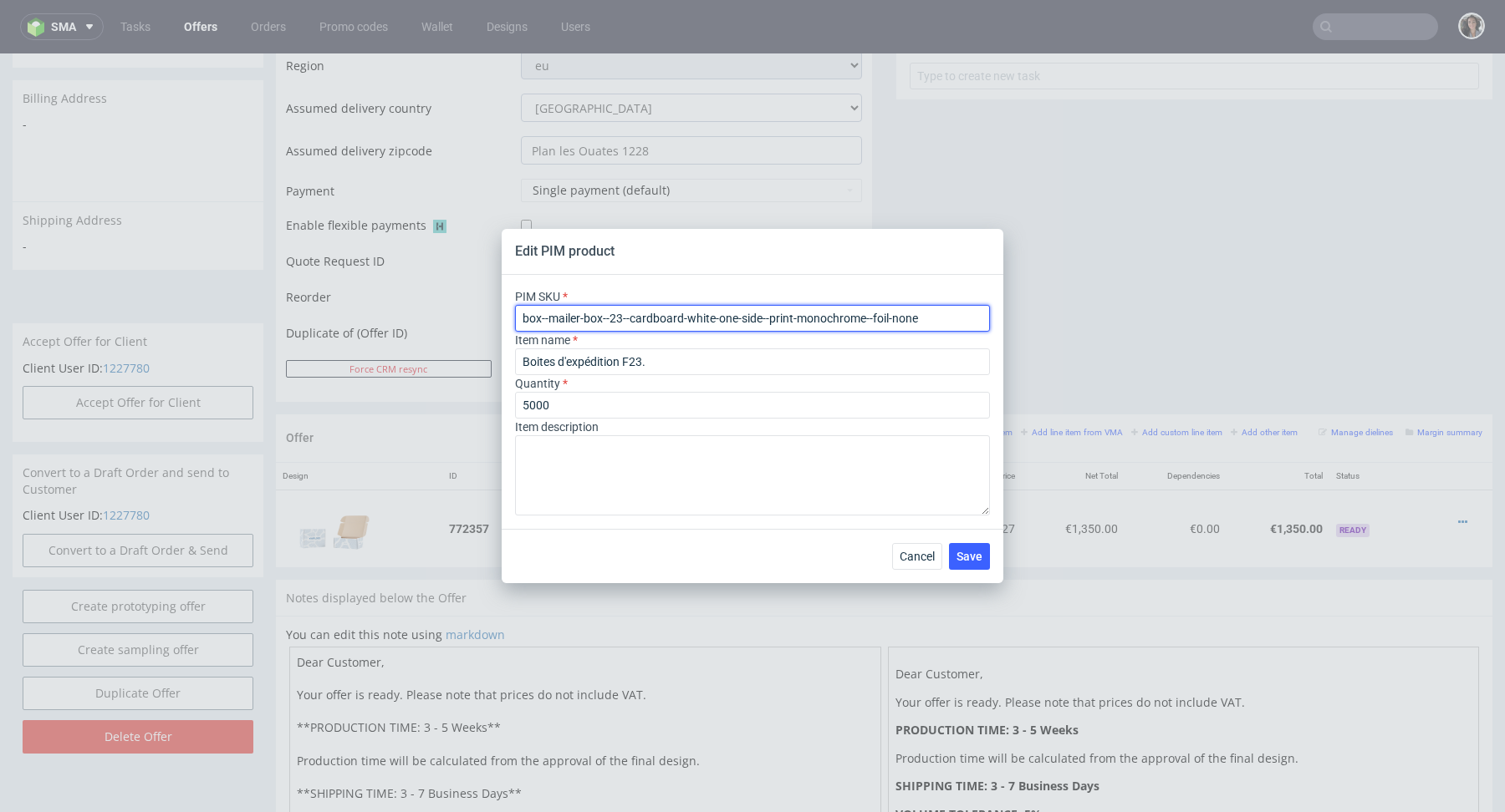
click at [716, 318] on input "box--mailer-box--23--cardboard-white-one-side--print-monochrome--foil-none" at bounding box center [752, 318] width 475 height 27
click at [924, 553] on span "Cancel" at bounding box center [917, 557] width 35 height 12
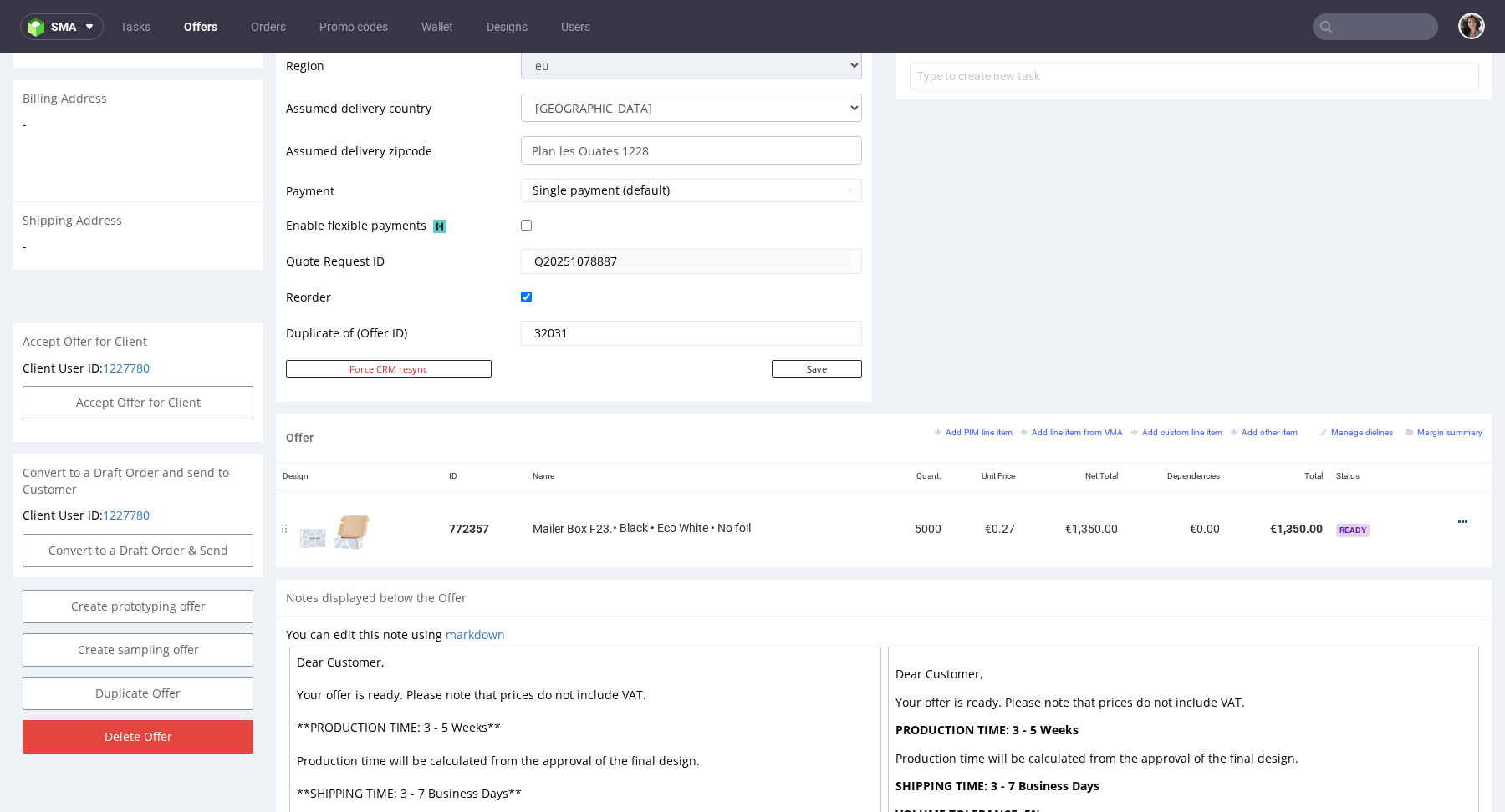
click at [1458, 518] on icon at bounding box center [1462, 523] width 9 height 12
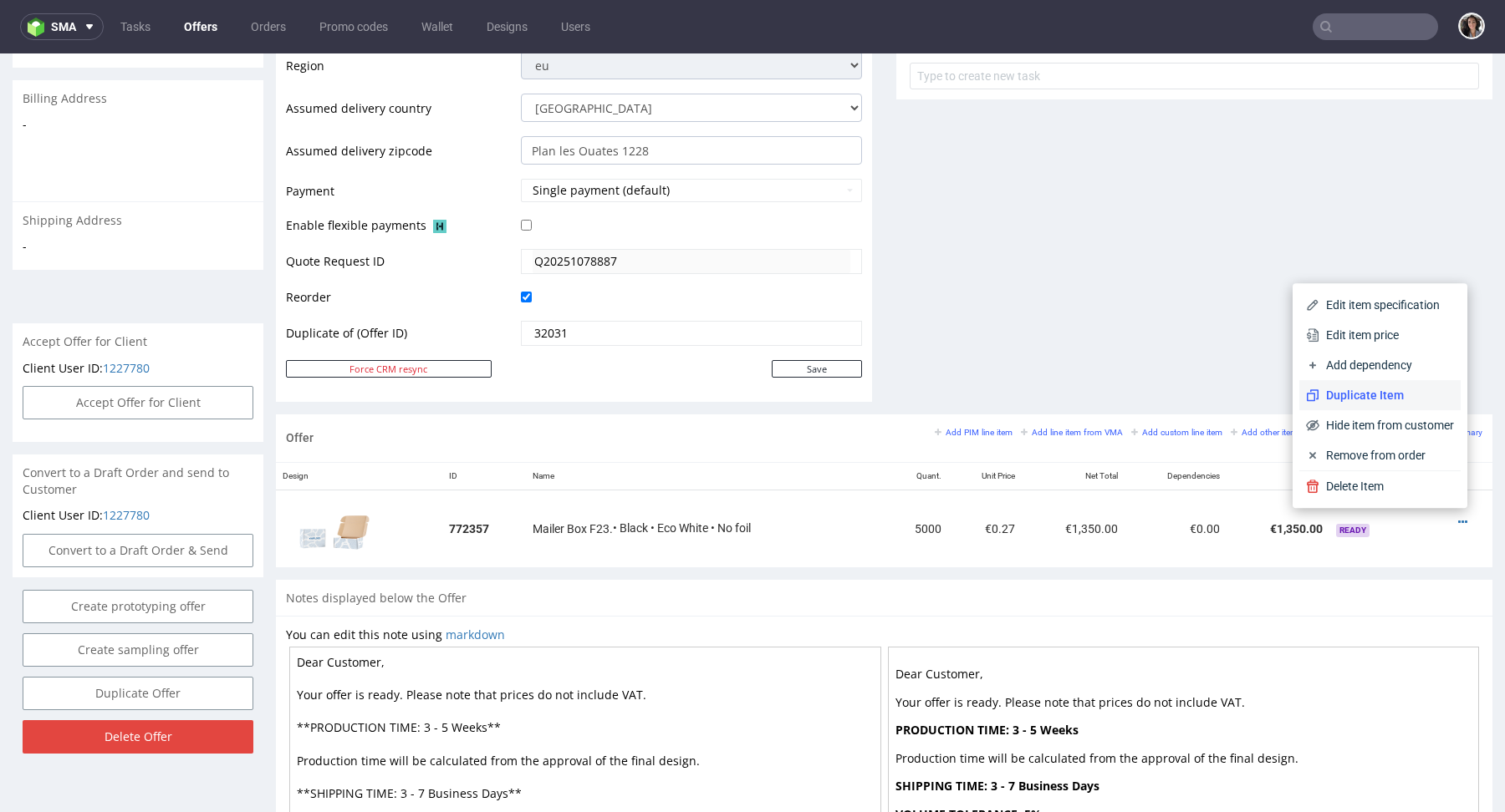
click at [1385, 403] on span "Duplicate Item" at bounding box center [1386, 395] width 135 height 16
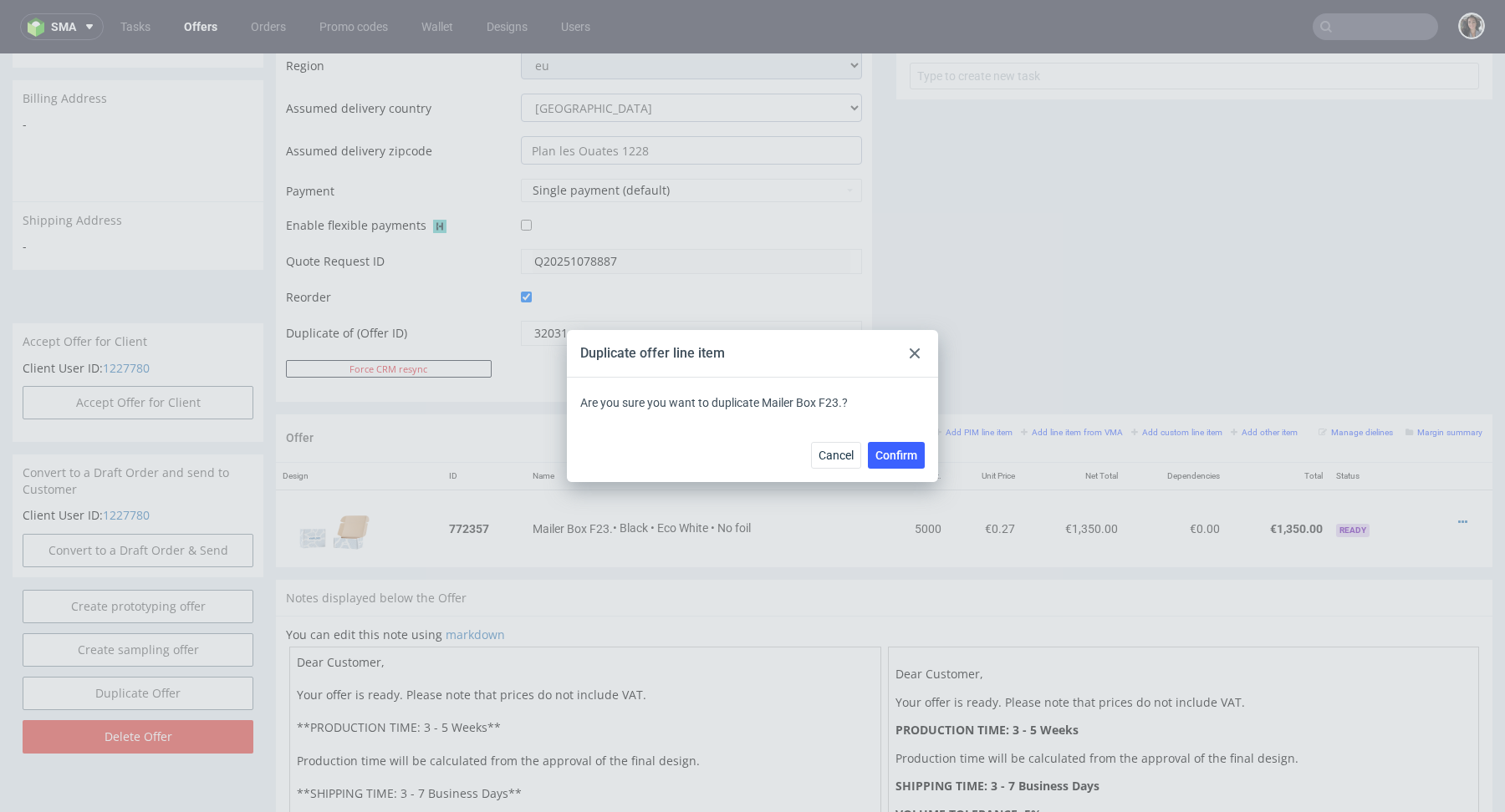
click at [865, 460] on div "Cancel Confirm" at bounding box center [867, 455] width 113 height 27
click at [889, 458] on span "Confirm" at bounding box center [895, 456] width 42 height 12
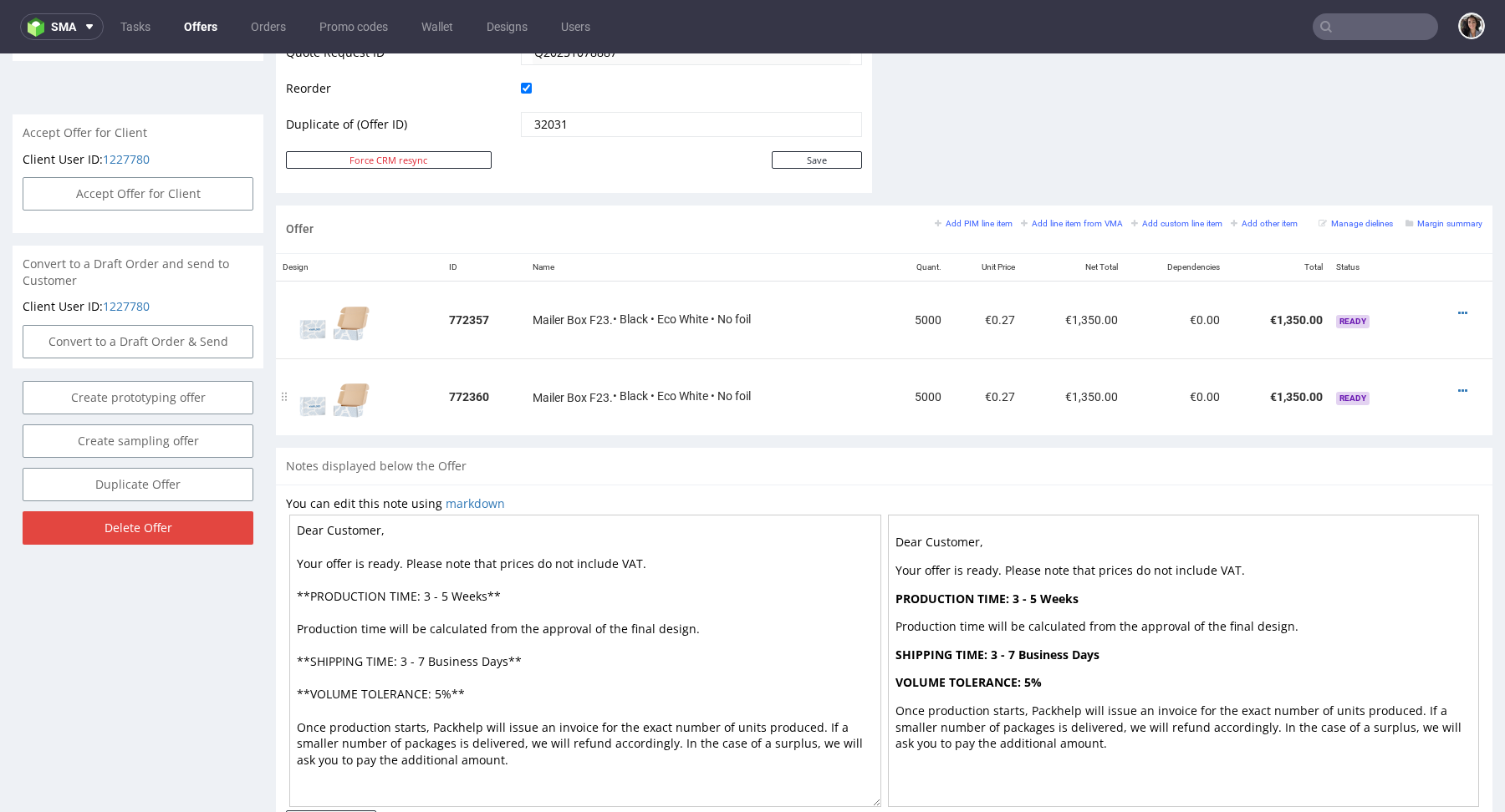
scroll to position [782, 0]
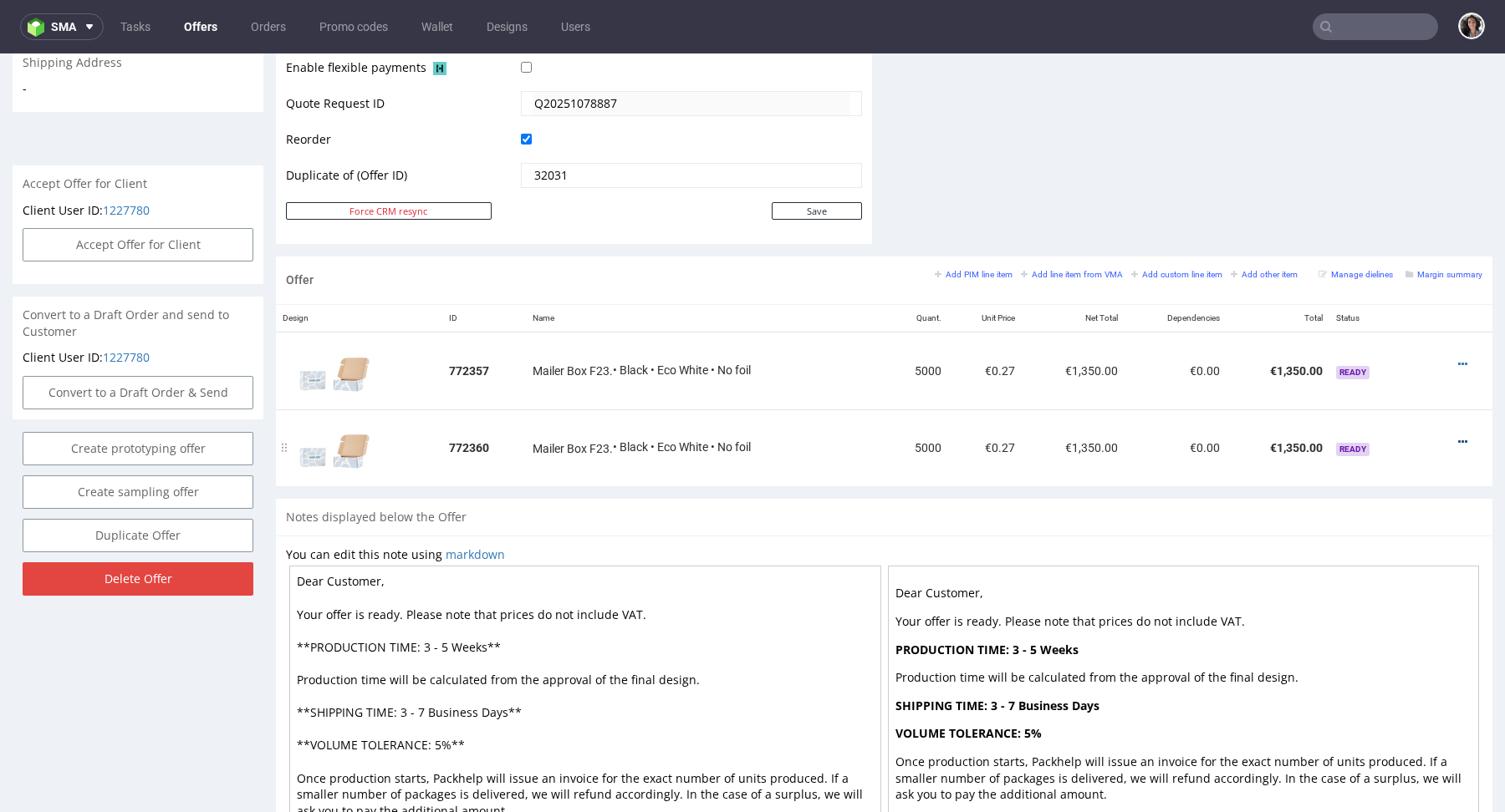
click at [1458, 438] on icon at bounding box center [1462, 442] width 9 height 12
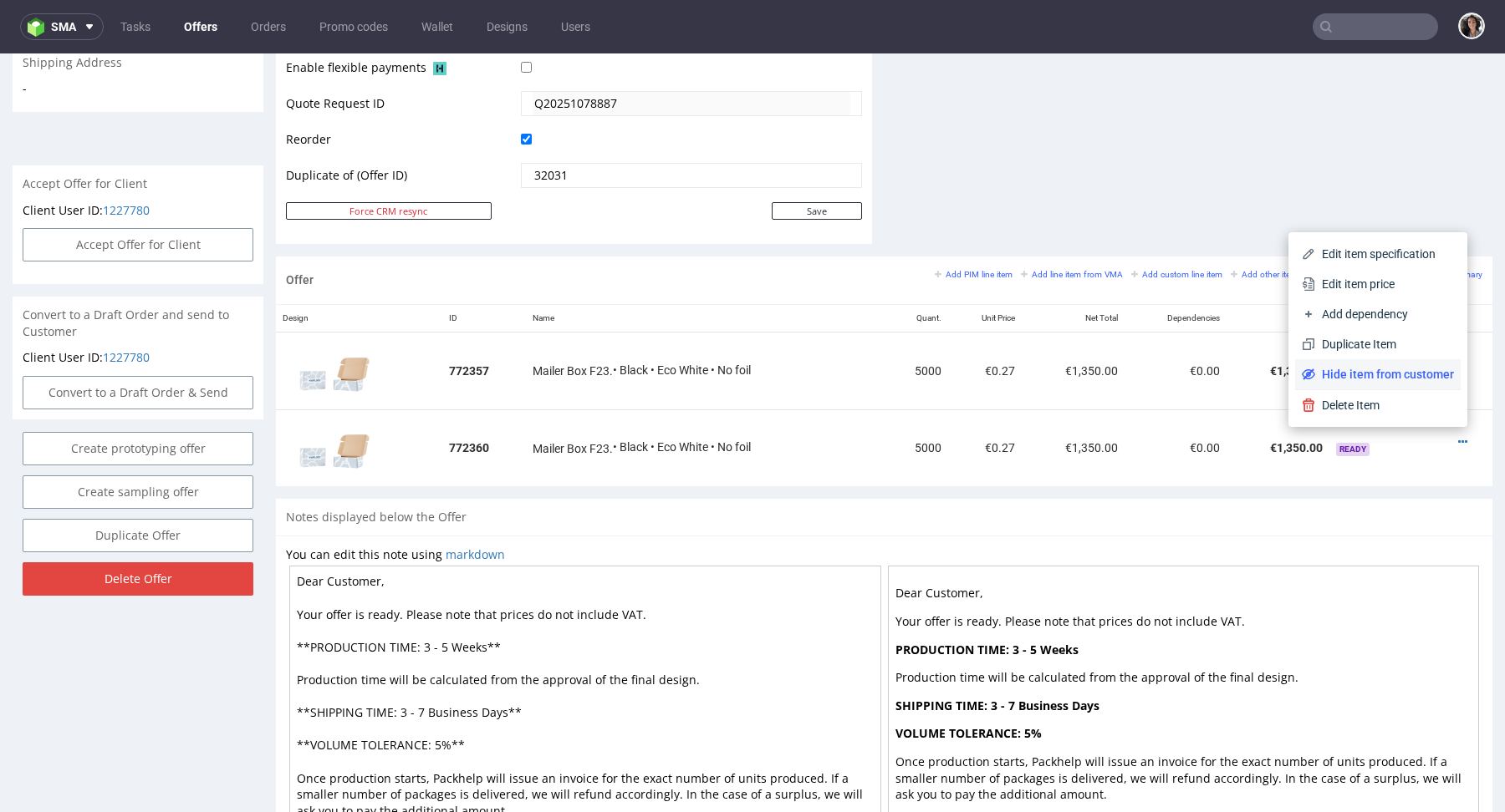
click at [1393, 373] on span "Hide item from customer" at bounding box center [1385, 373] width 139 height 16
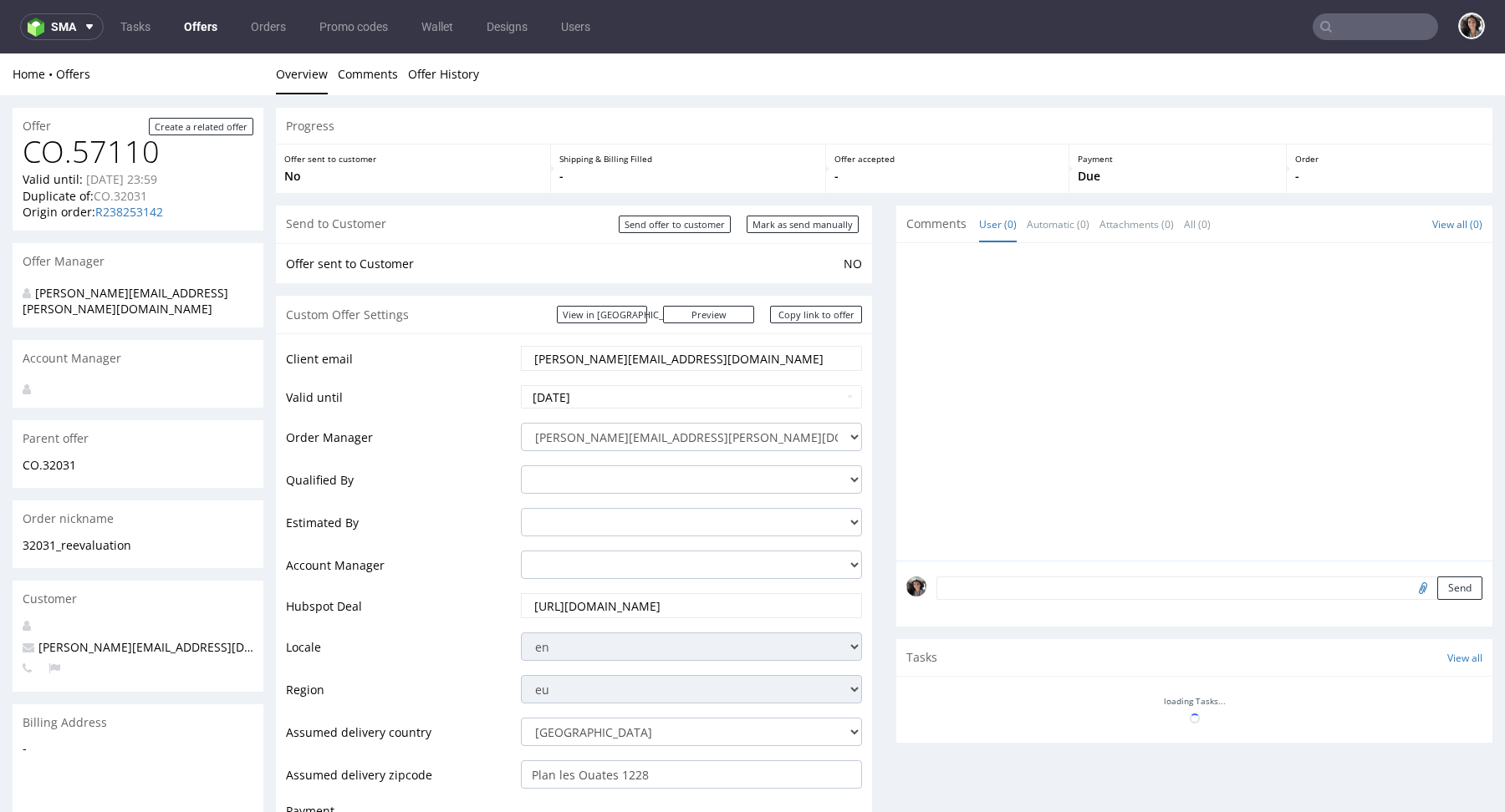
scroll to position [628, 0]
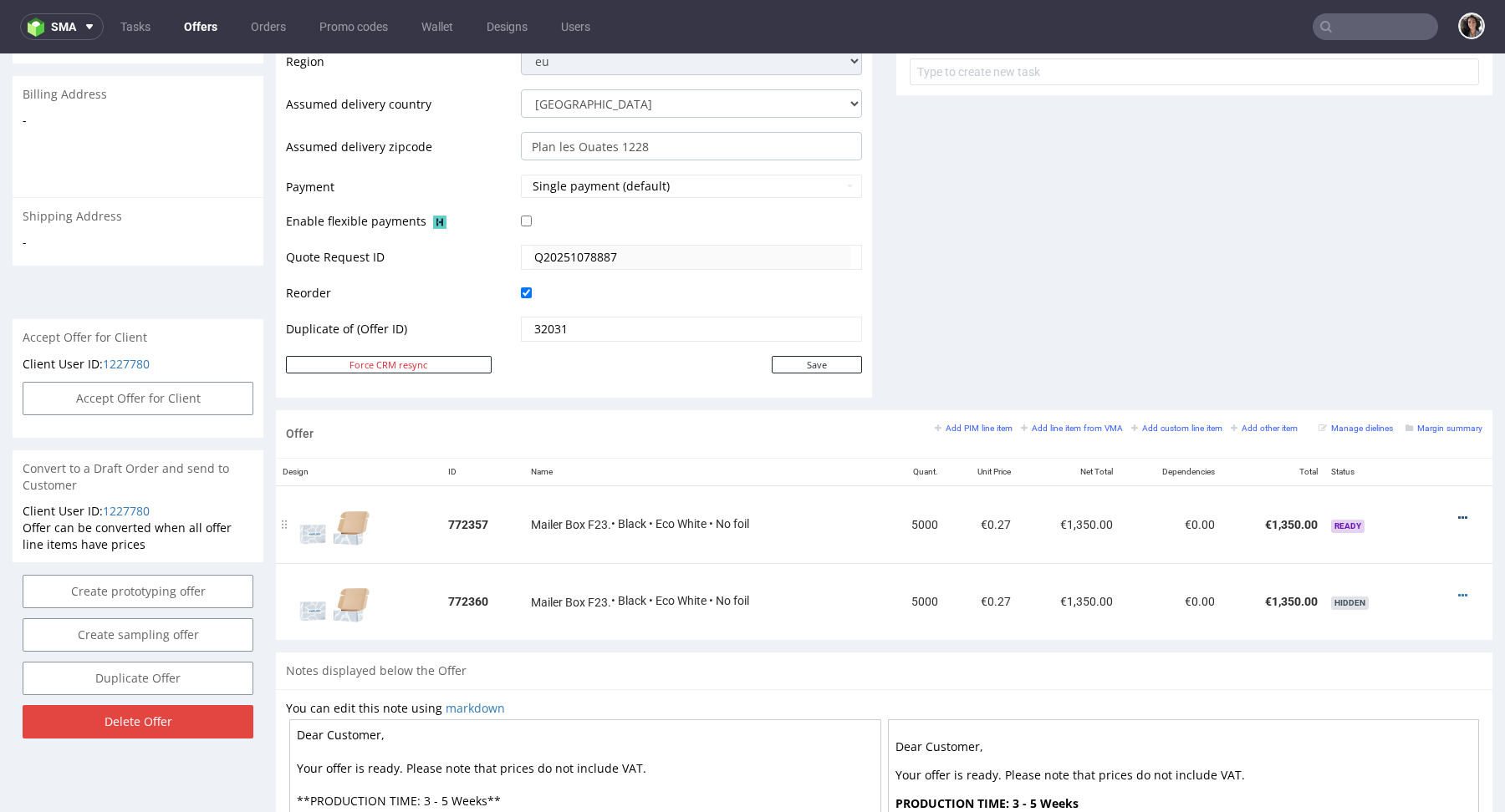
click at [1458, 512] on icon at bounding box center [1462, 518] width 9 height 12
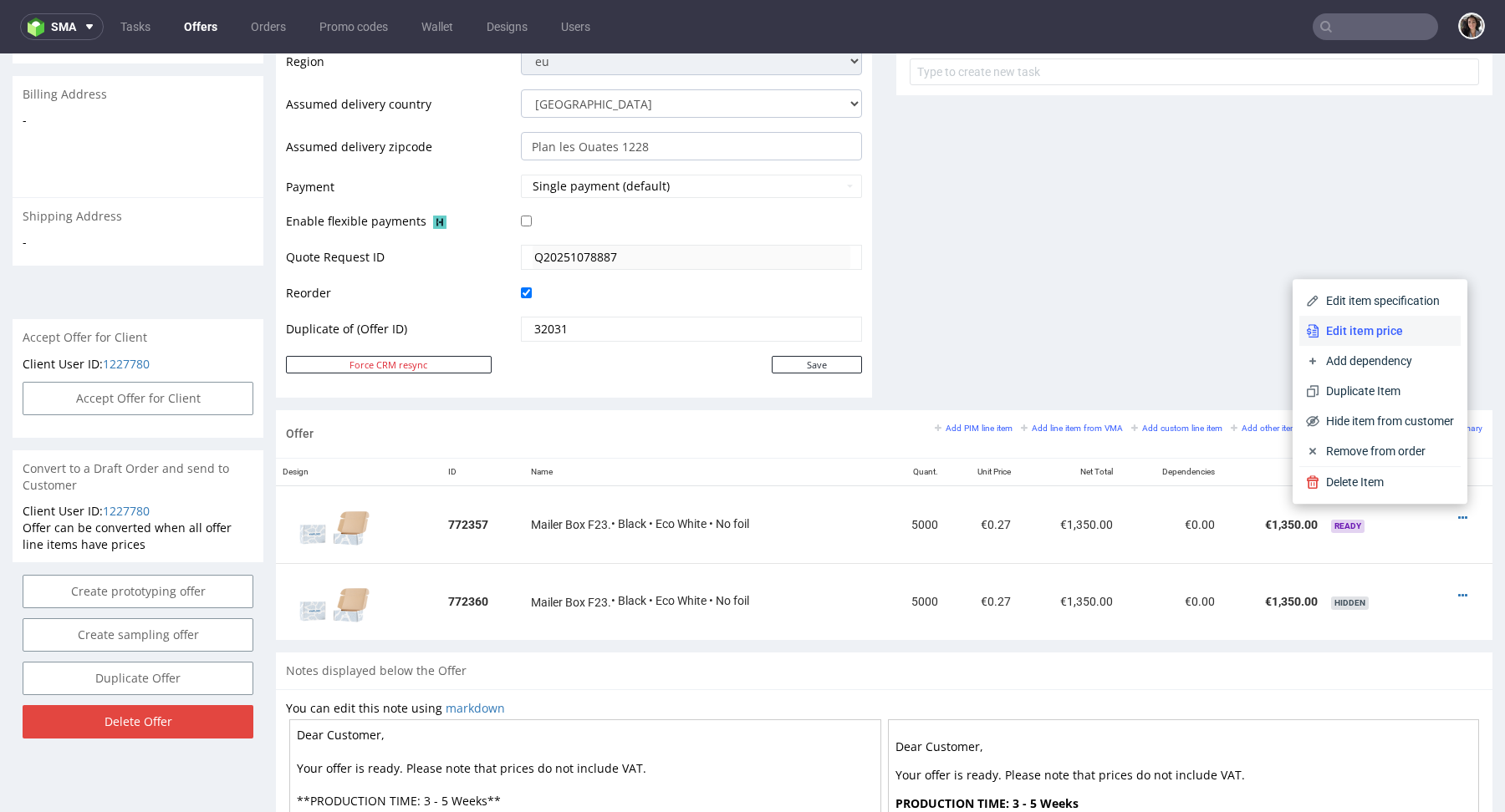
click at [1363, 336] on span "Edit item price" at bounding box center [1386, 330] width 135 height 16
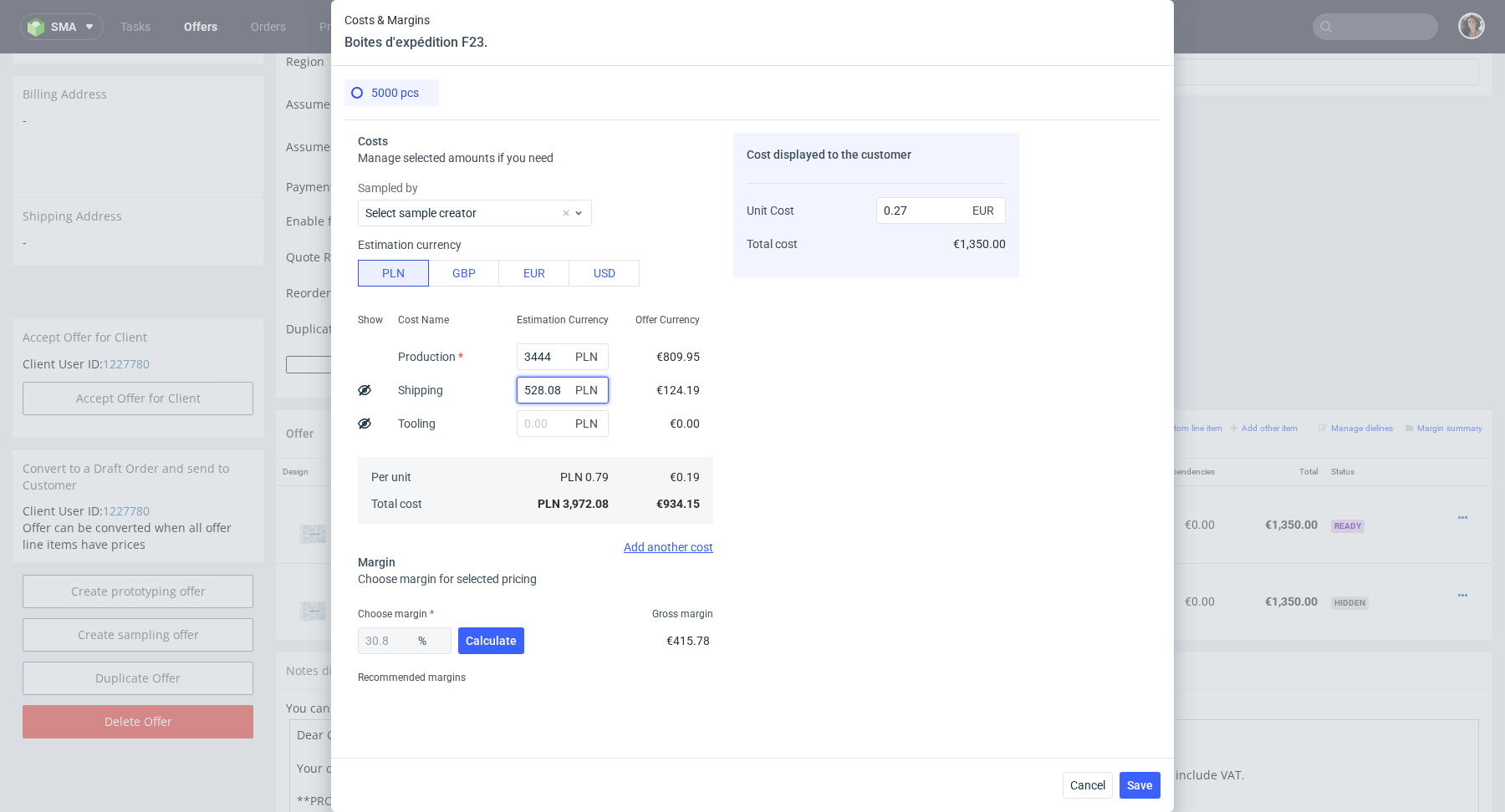
click at [564, 397] on input "528.08" at bounding box center [562, 390] width 92 height 27
paste input "850"
type input "850"
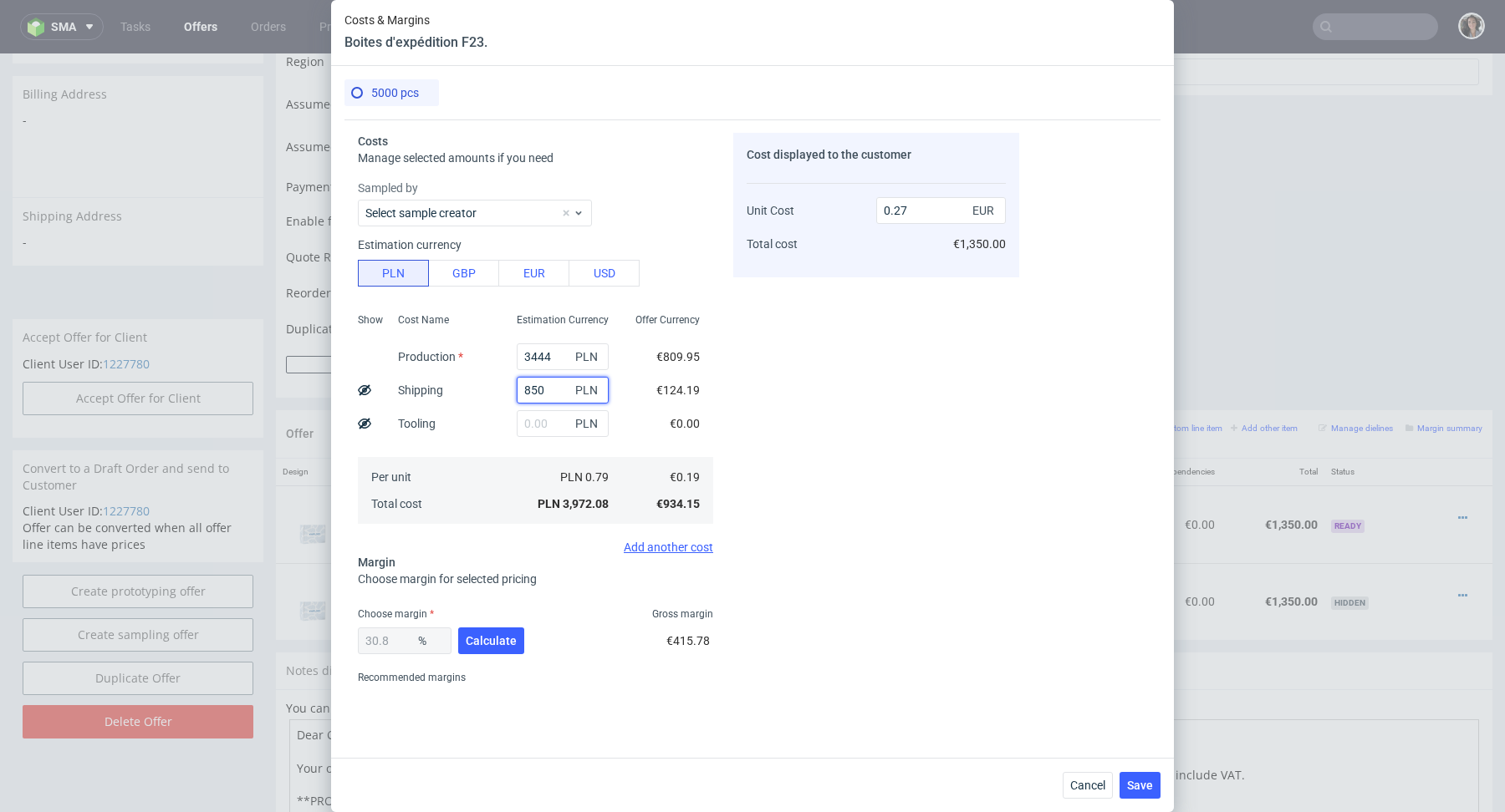
type input "0.29"
type input "850"
click at [537, 340] on div "3444 PLN" at bounding box center [562, 356] width 118 height 33
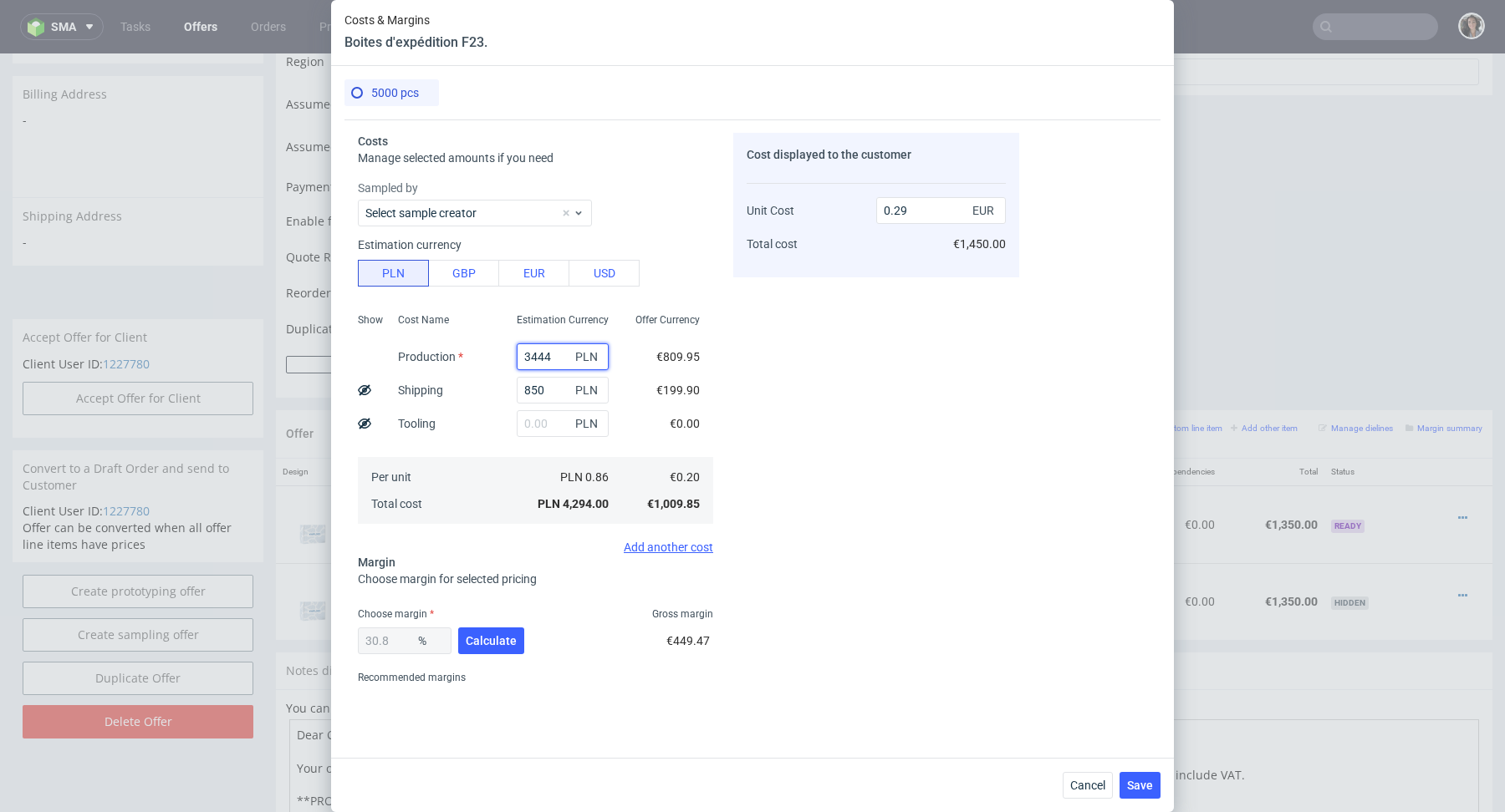
click at [566, 362] on input "3444" at bounding box center [562, 356] width 92 height 27
paste input "2 500"
type input "2 500"
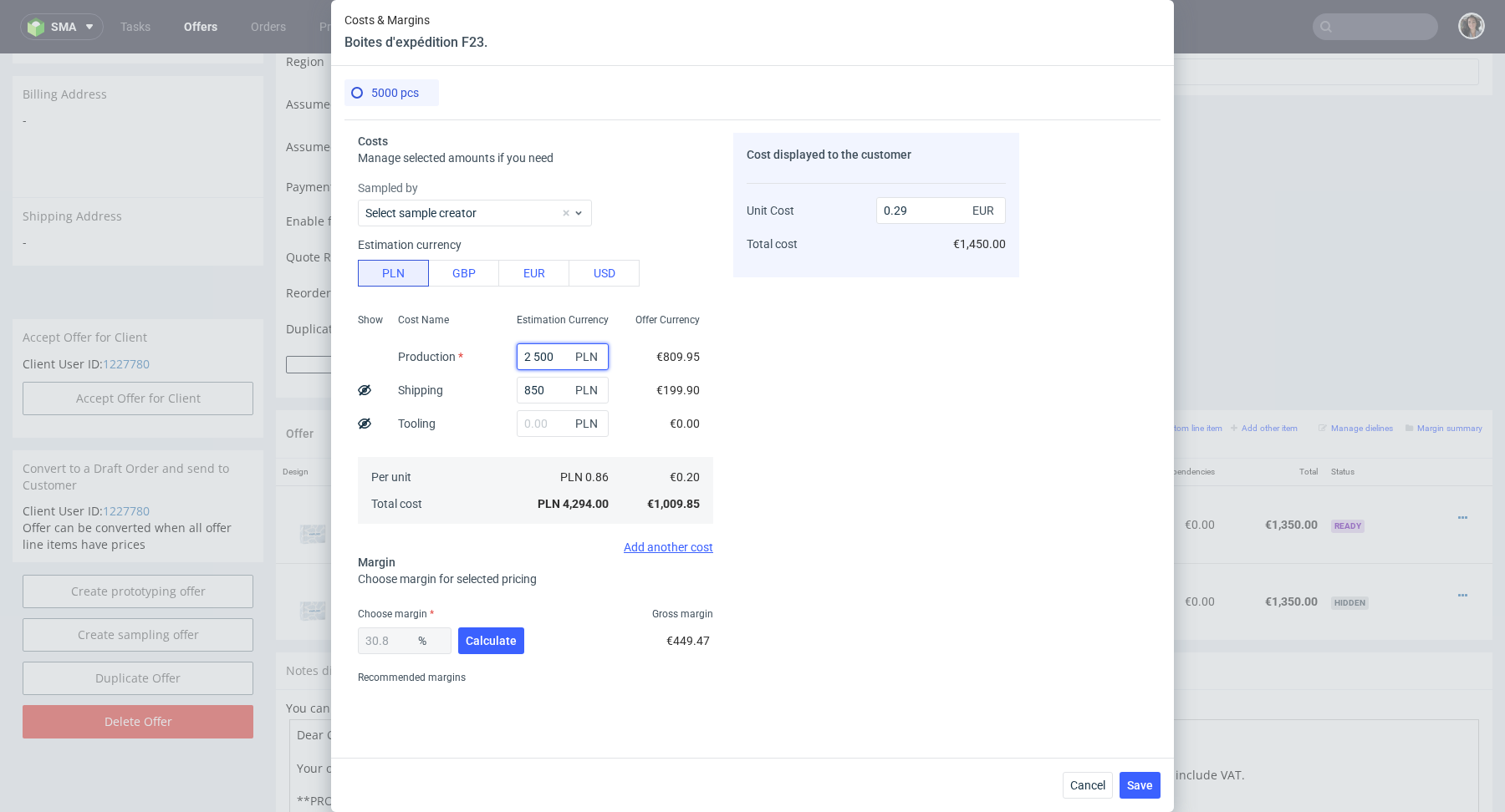
type input "0.06"
click at [531, 361] on input "text" at bounding box center [562, 356] width 92 height 27
paste input "2 500"
click at [531, 361] on input "2 500" at bounding box center [562, 356] width 92 height 27
type input "2500"
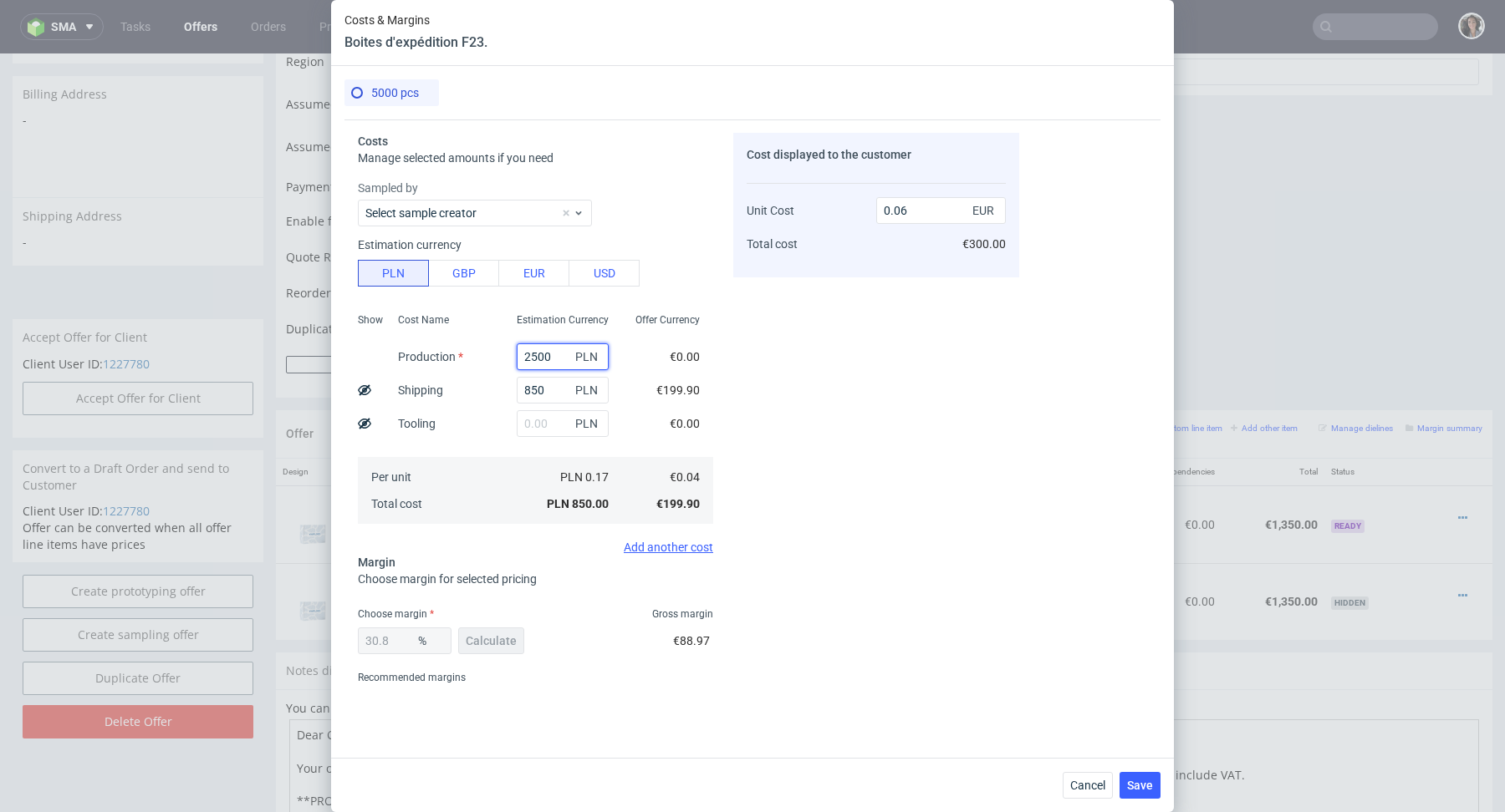
type input "0.23"
type input "2500"
click at [488, 640] on span "Calculate" at bounding box center [490, 641] width 51 height 12
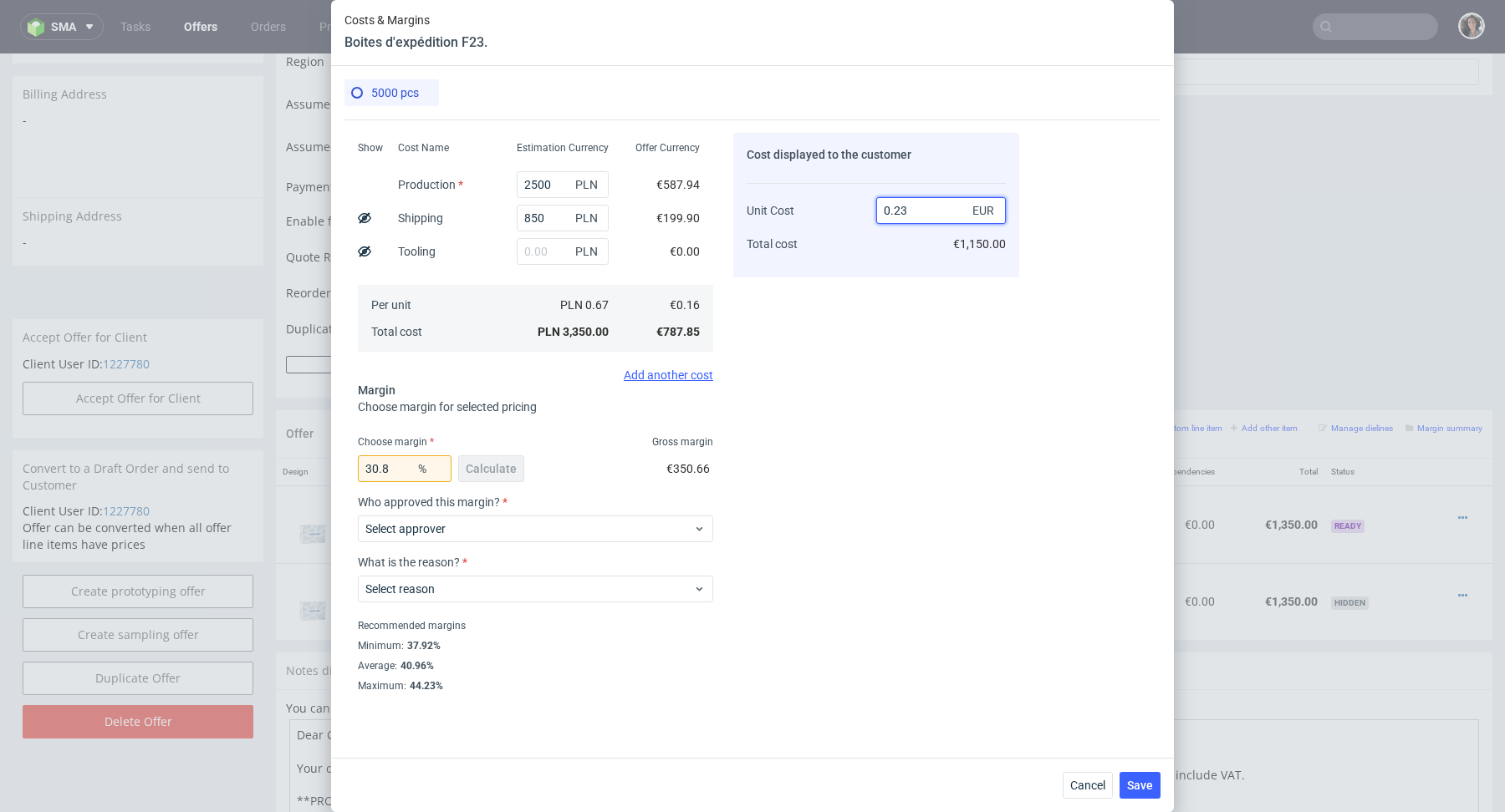
click at [913, 210] on input "0.23" at bounding box center [940, 210] width 130 height 27
type input "0.22"
type input "27.27272727272727"
type input "0.22"
click at [810, 383] on div "Cost displayed to the customer Unit Cost Total cost 0.22 EUR €1,100.00" at bounding box center [876, 412] width 286 height 558
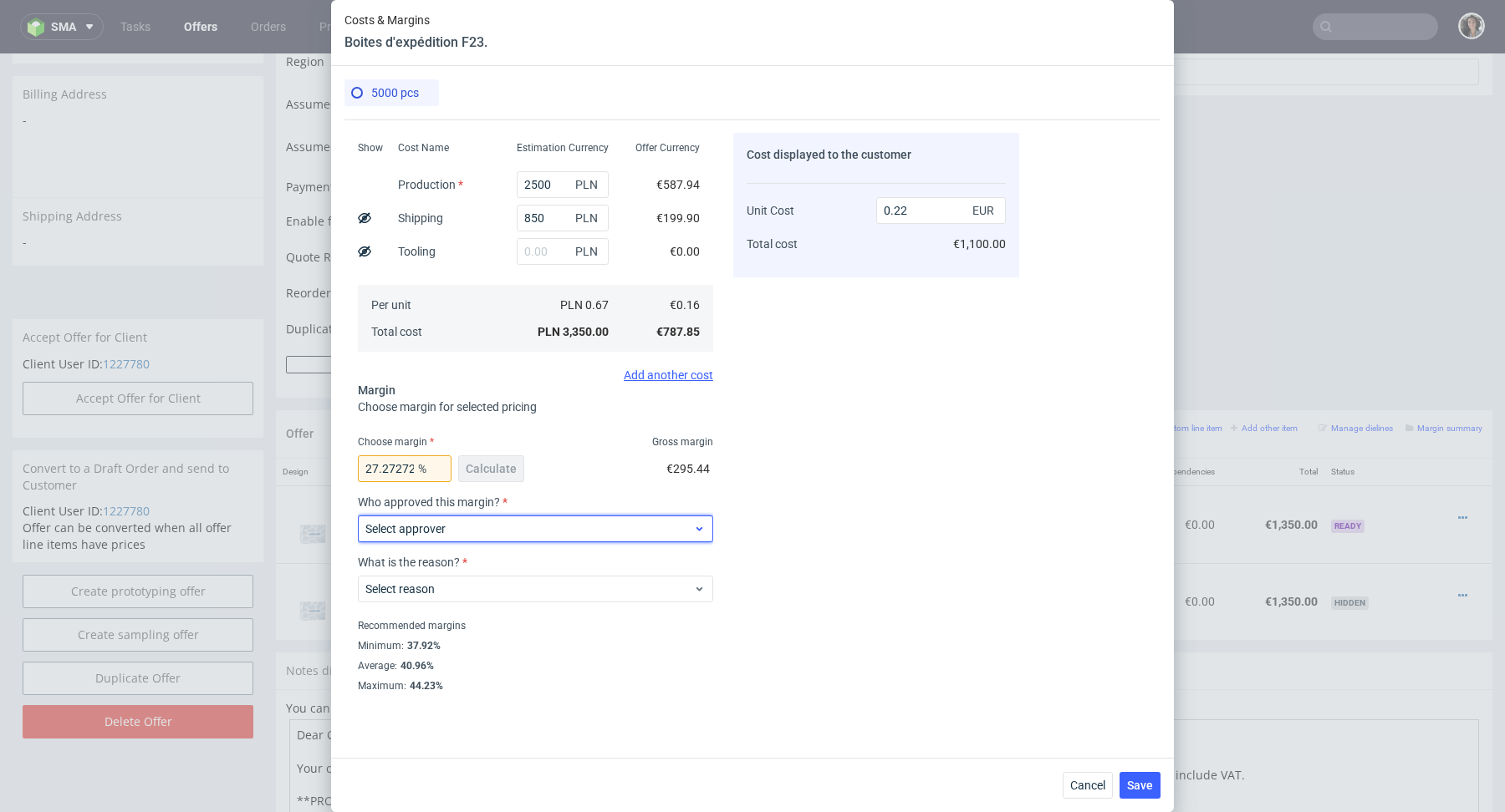
click at [473, 527] on span "Select approver" at bounding box center [529, 529] width 328 height 16
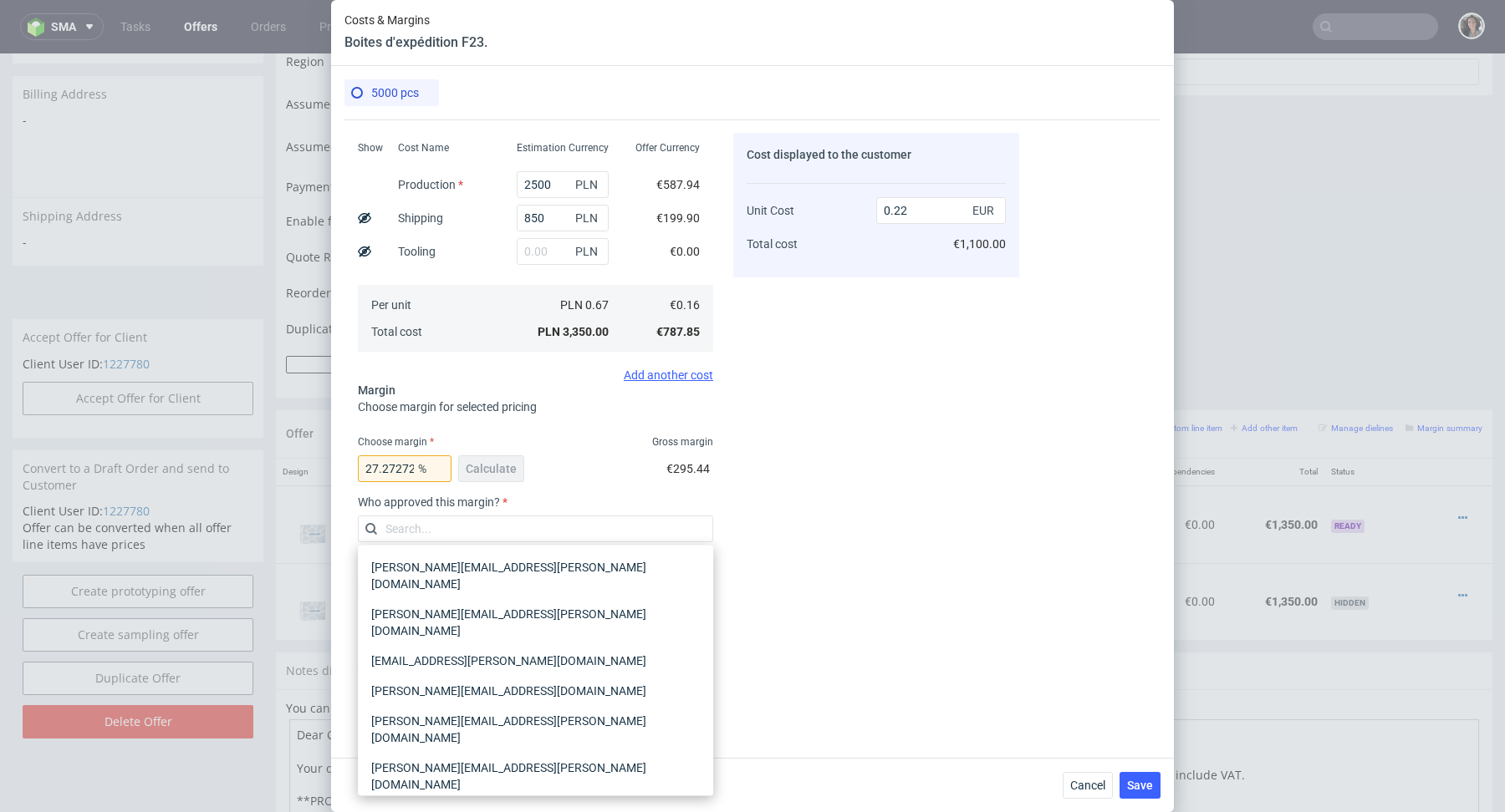
scroll to position [64, 0]
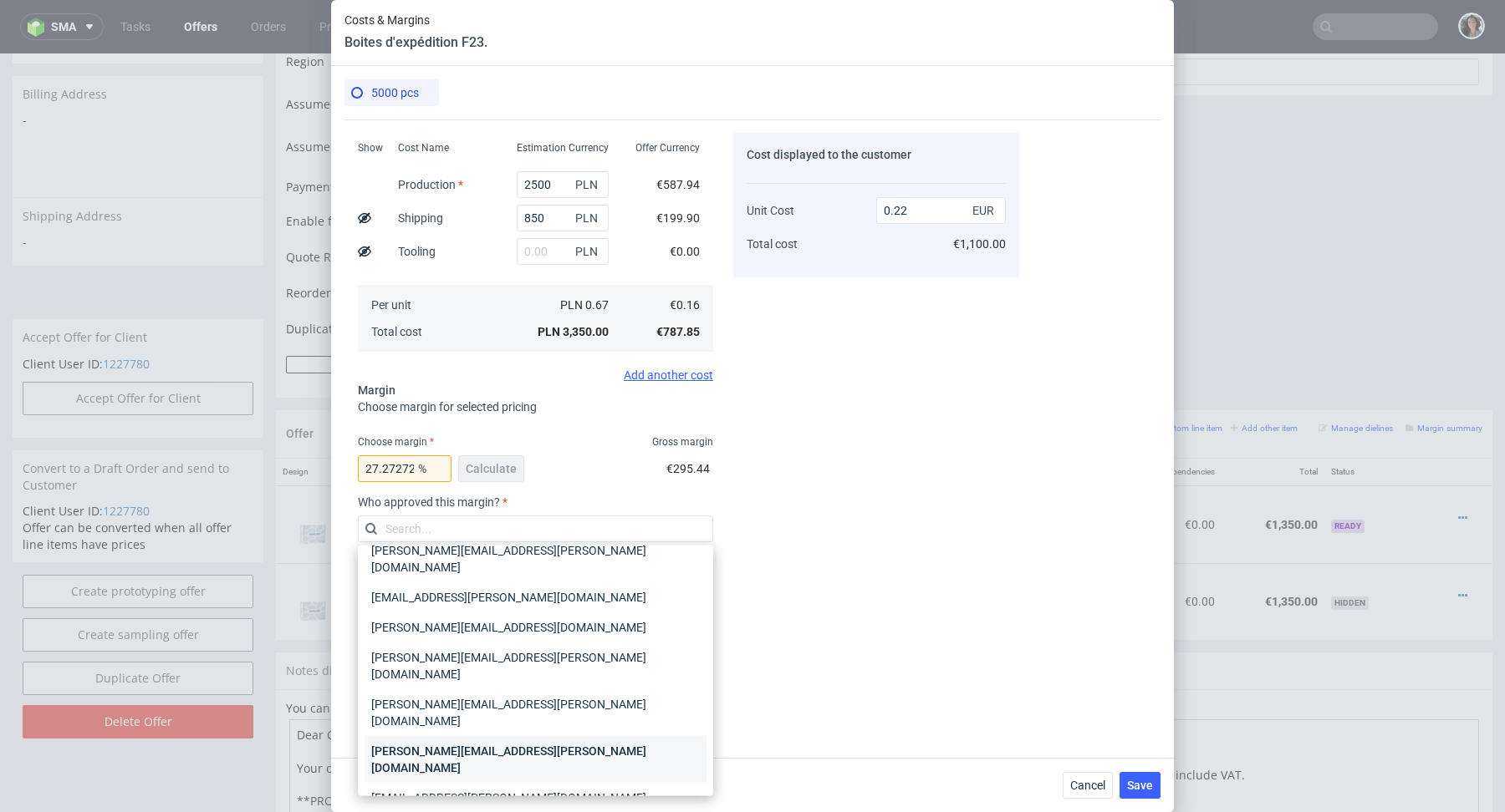
click at [455, 736] on div "[PERSON_NAME][EMAIL_ADDRESS][PERSON_NAME][DOMAIN_NAME]" at bounding box center [536, 760] width 342 height 47
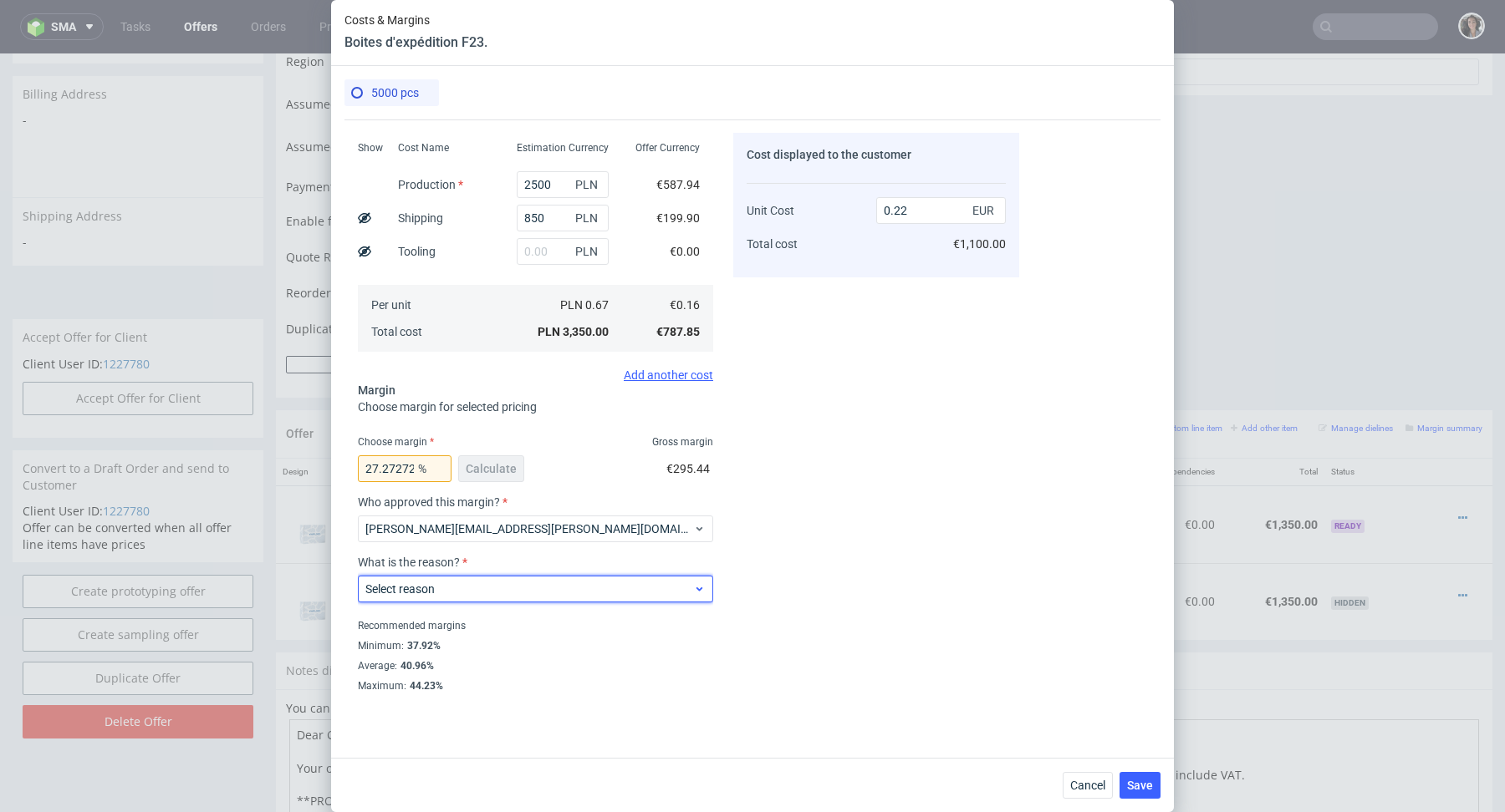
click at [446, 596] on span "Select reason" at bounding box center [529, 589] width 328 height 16
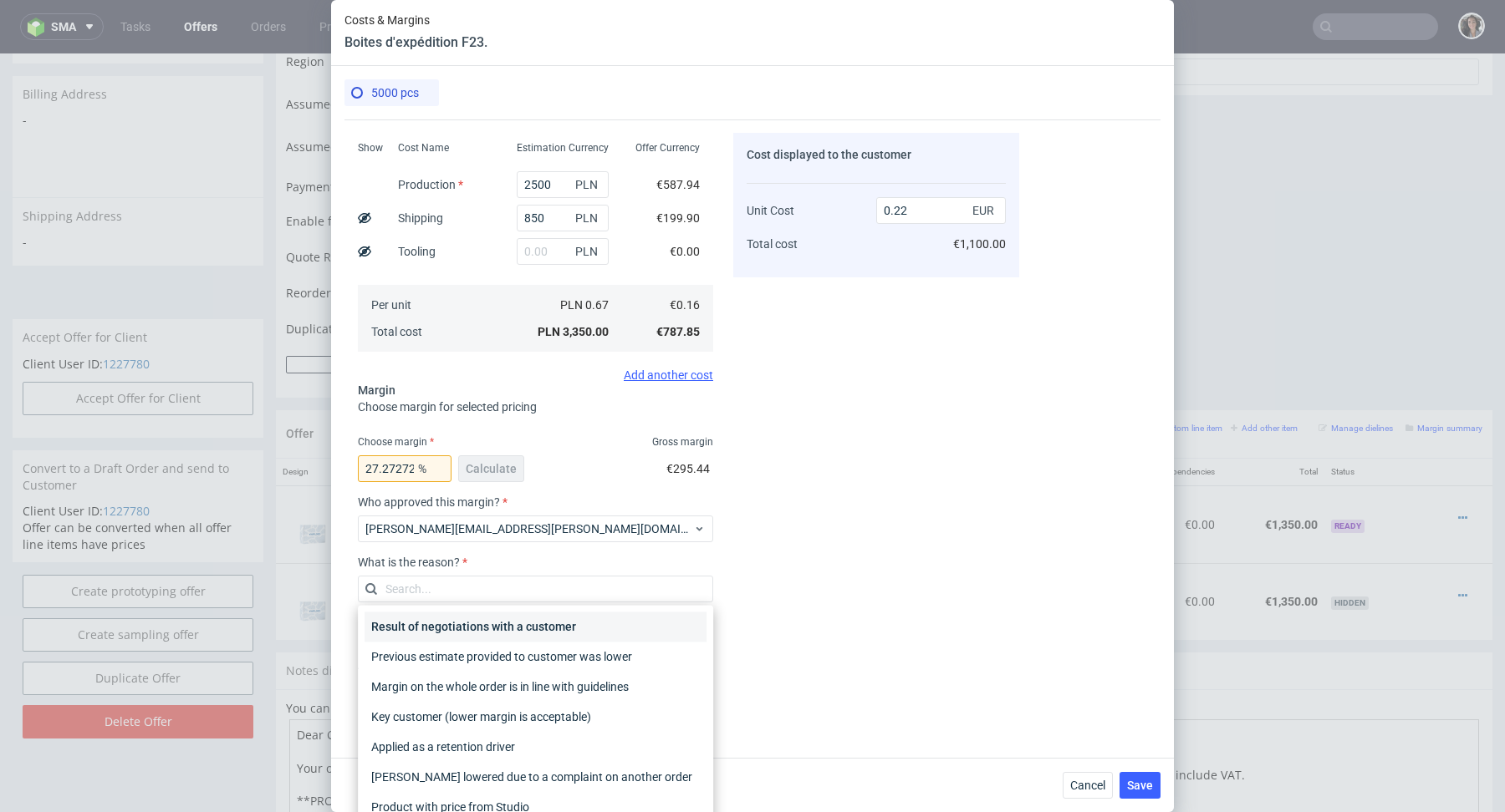
click at [462, 623] on div "Result of negotiations with a customer" at bounding box center [536, 627] width 342 height 30
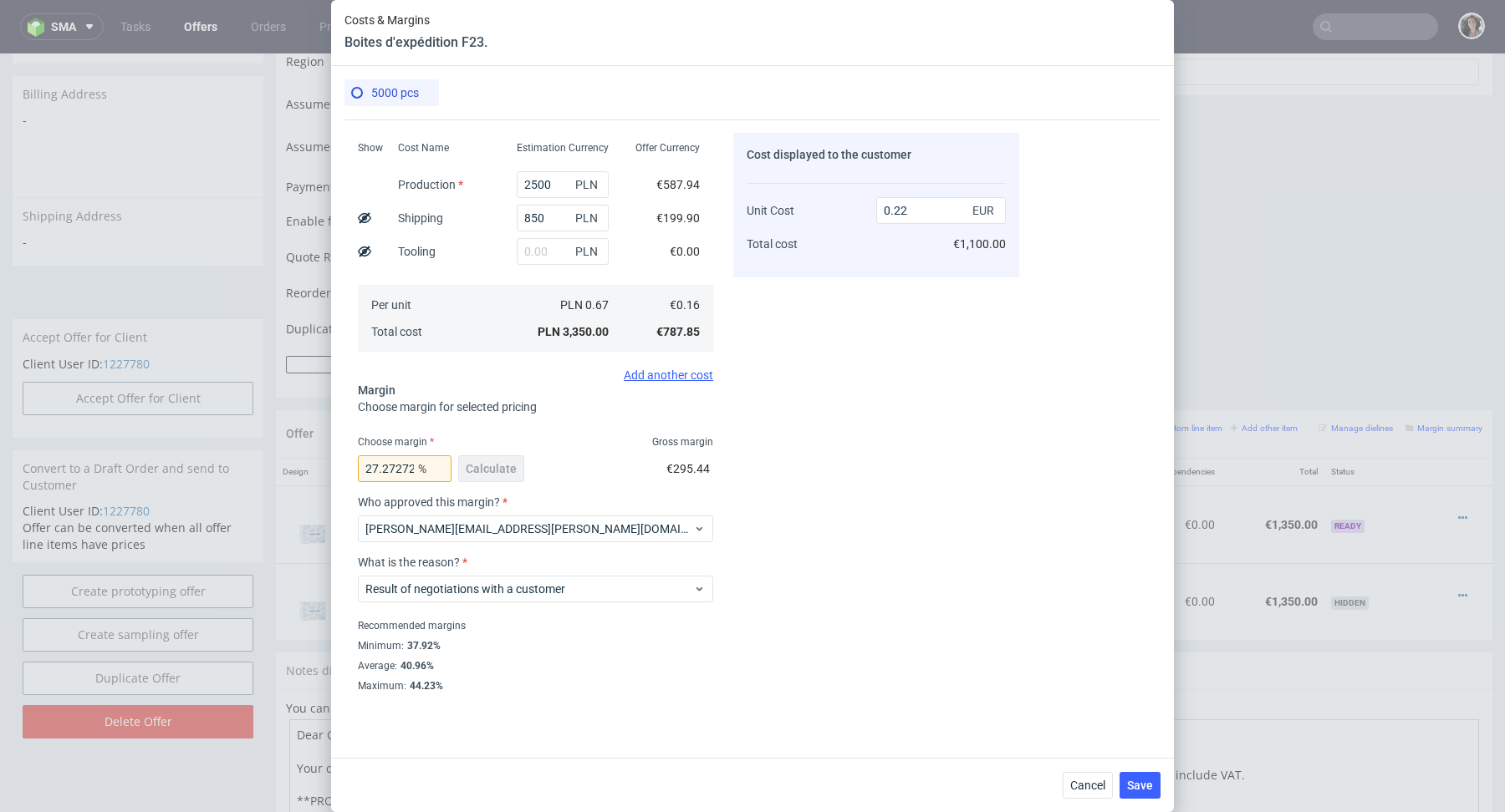
click at [698, 668] on div "Average : 40.96%" at bounding box center [536, 665] width 355 height 20
drag, startPoint x: 386, startPoint y: 466, endPoint x: 484, endPoint y: 467, distance: 98.0
click at [484, 467] on div "27.27272727272727 % Calculate" at bounding box center [443, 472] width 170 height 47
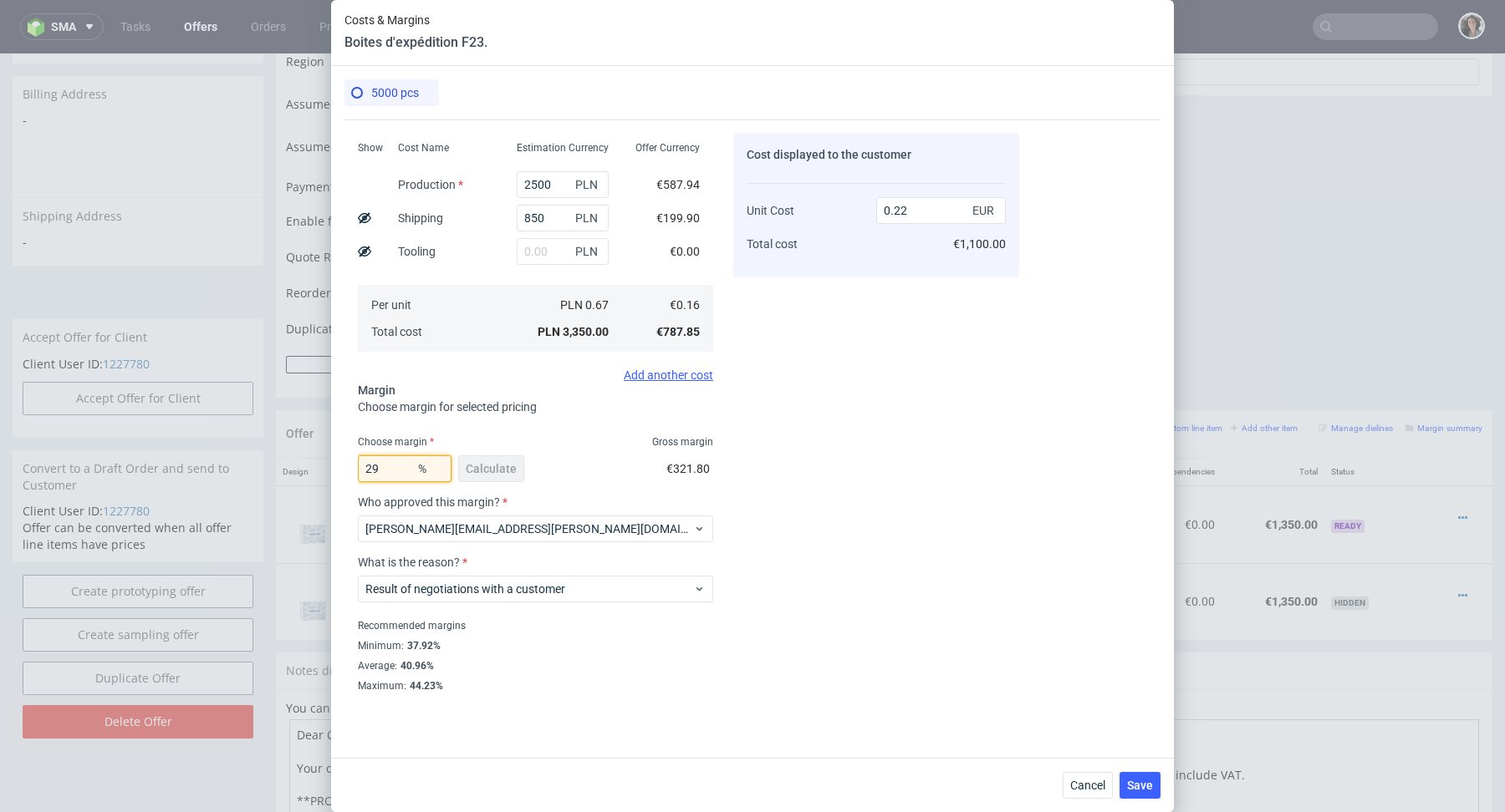
type input "2"
type input "30"
type input "0.23"
type input "3"
type input "29"
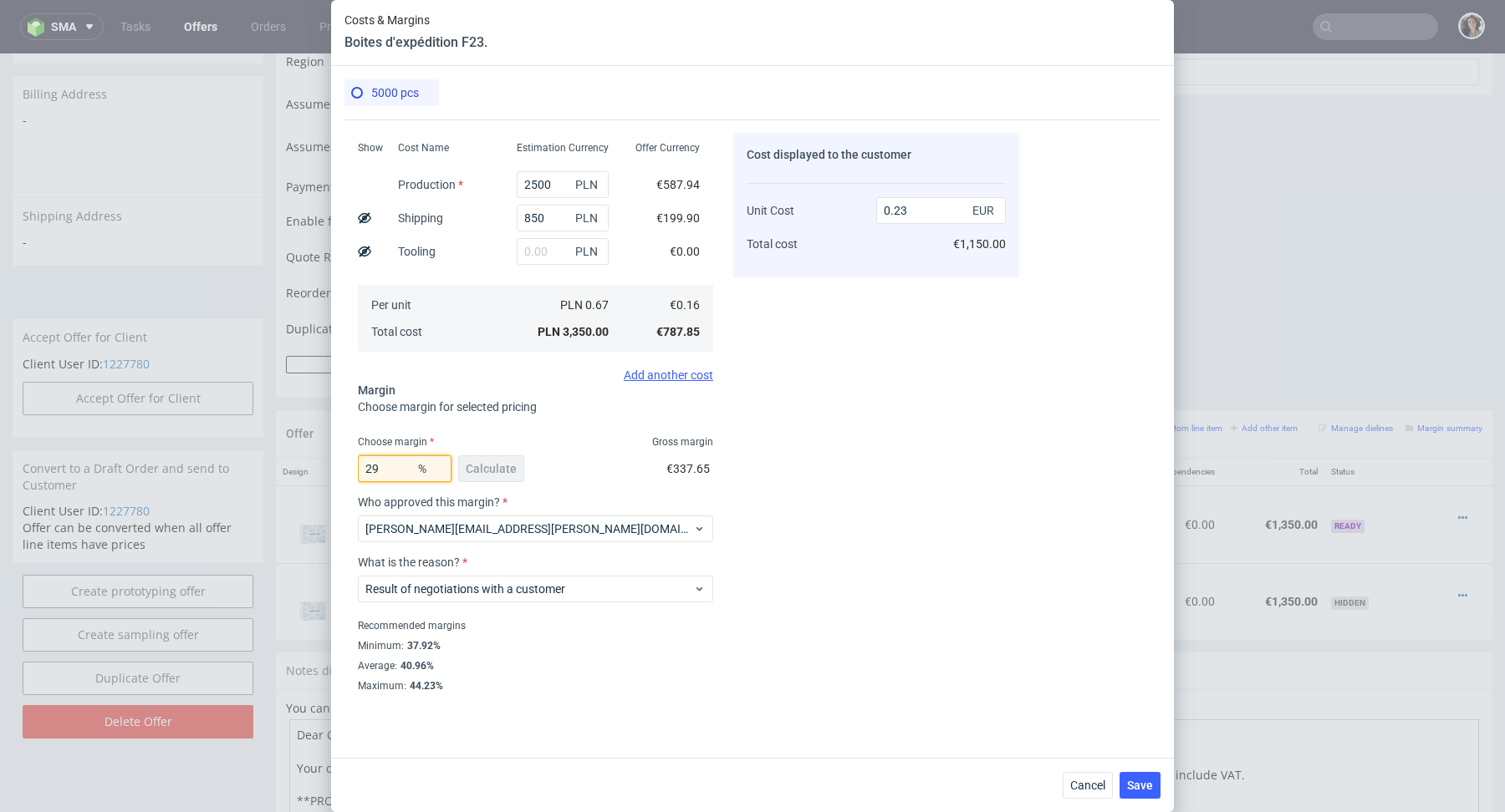
type input "0.22"
type input "29.99"
type input "0.23"
type input "29.96"
type input "0.22"
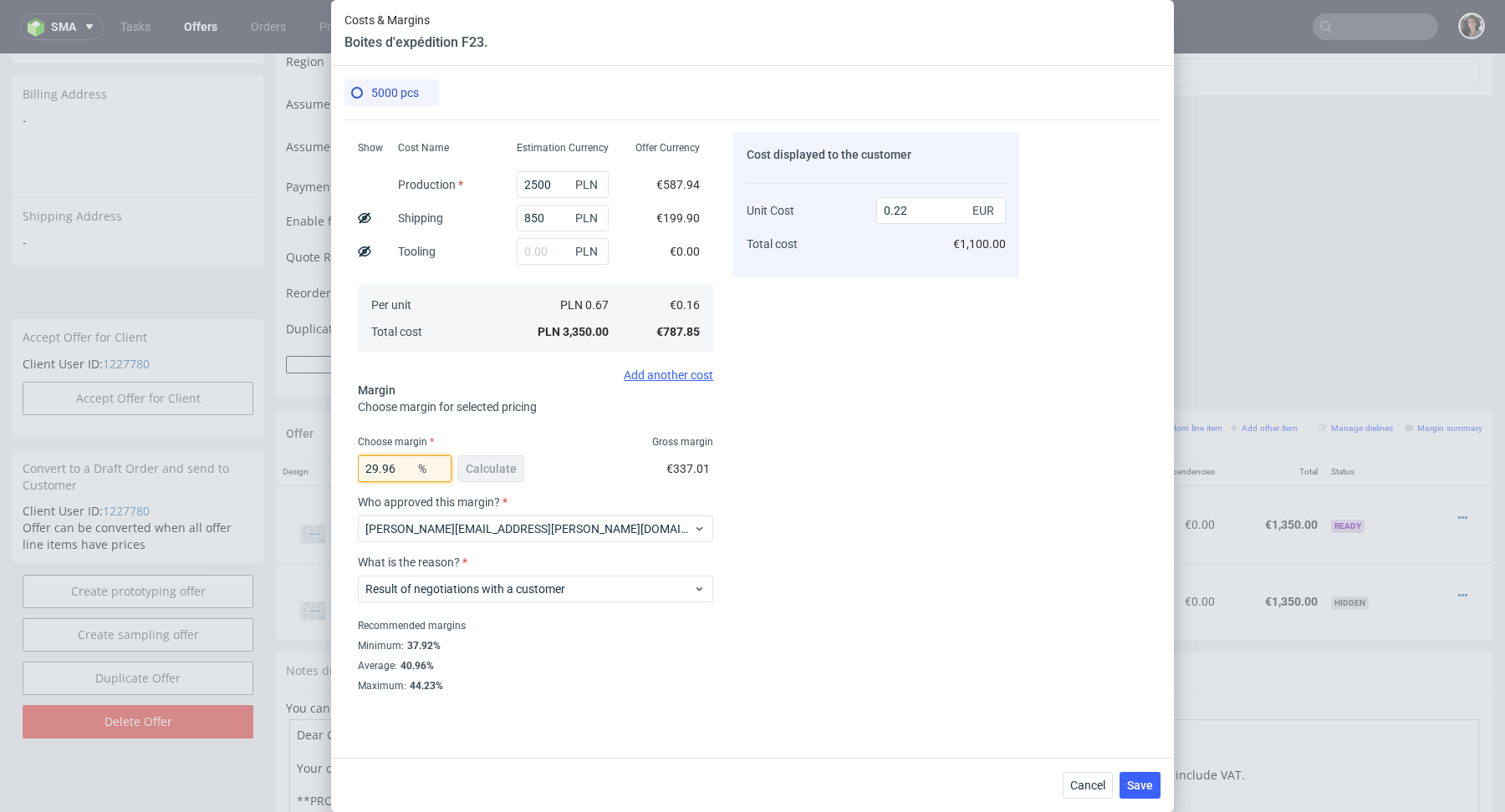
type input "29.96"
click at [610, 451] on div "29.96 % Calculate €337.01" at bounding box center [536, 472] width 355 height 47
click at [1145, 791] on span "Save" at bounding box center [1139, 785] width 26 height 12
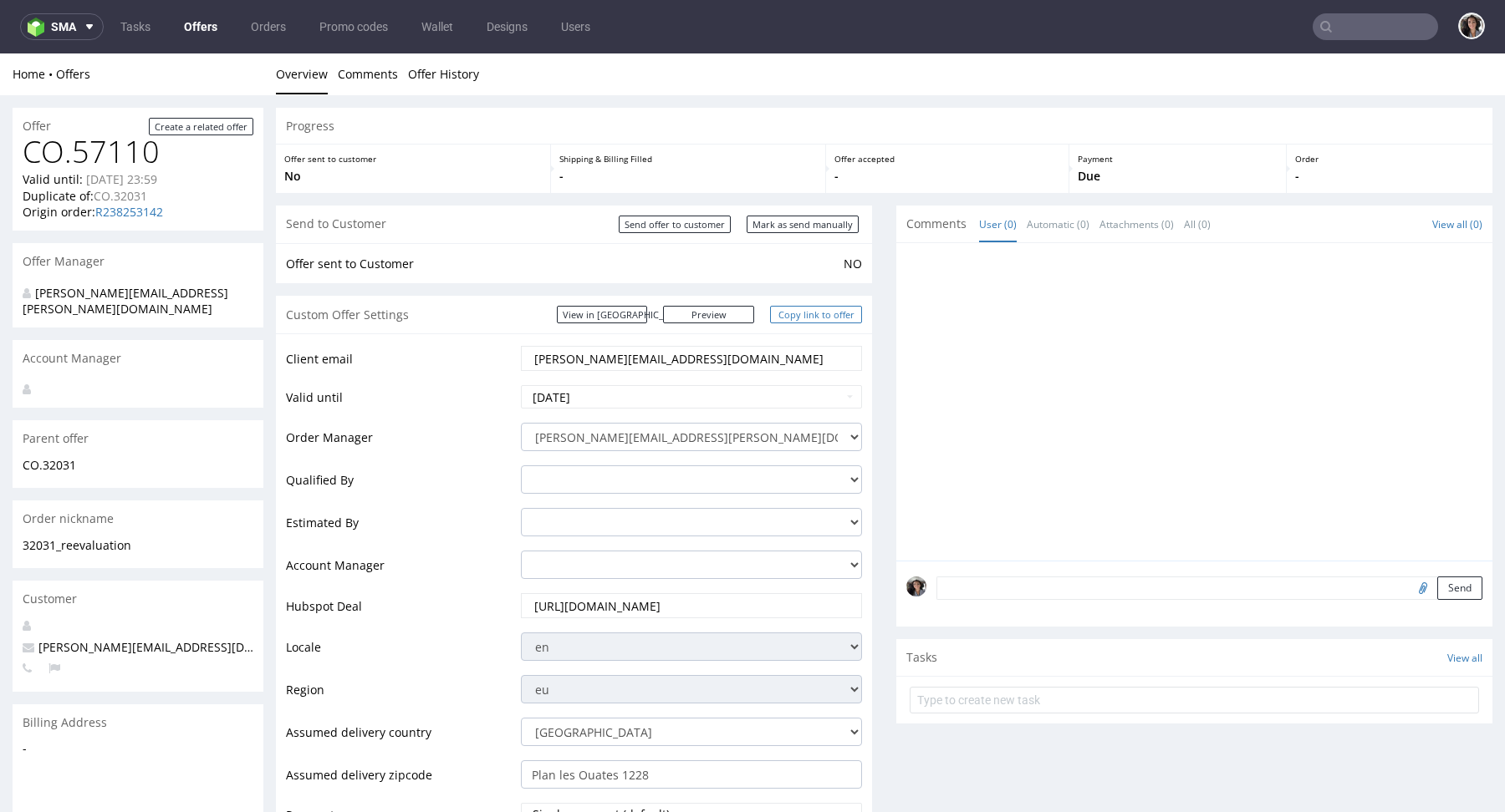
click at [827, 312] on link "Copy link to offer" at bounding box center [816, 314] width 92 height 17
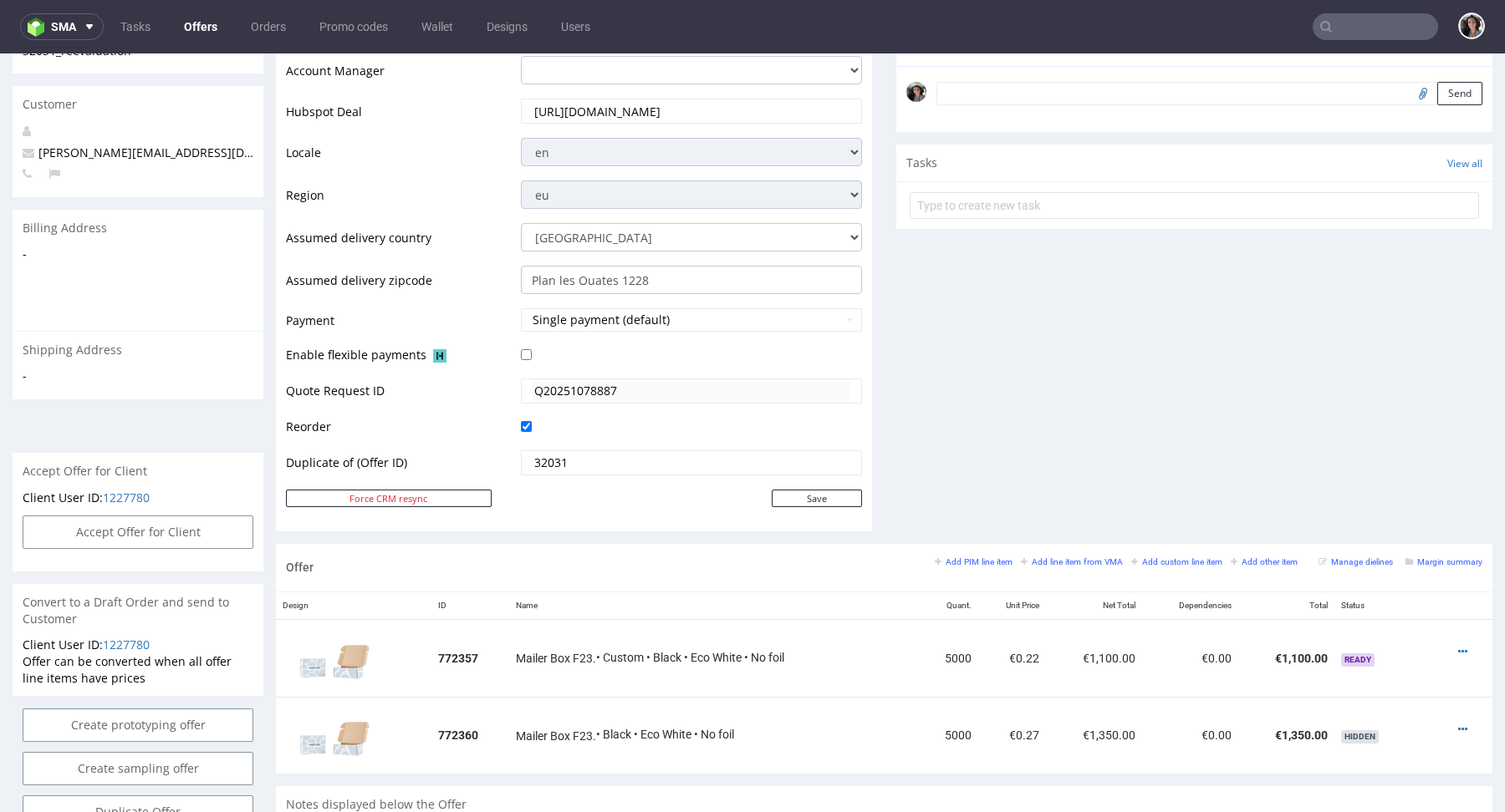
scroll to position [674, 0]
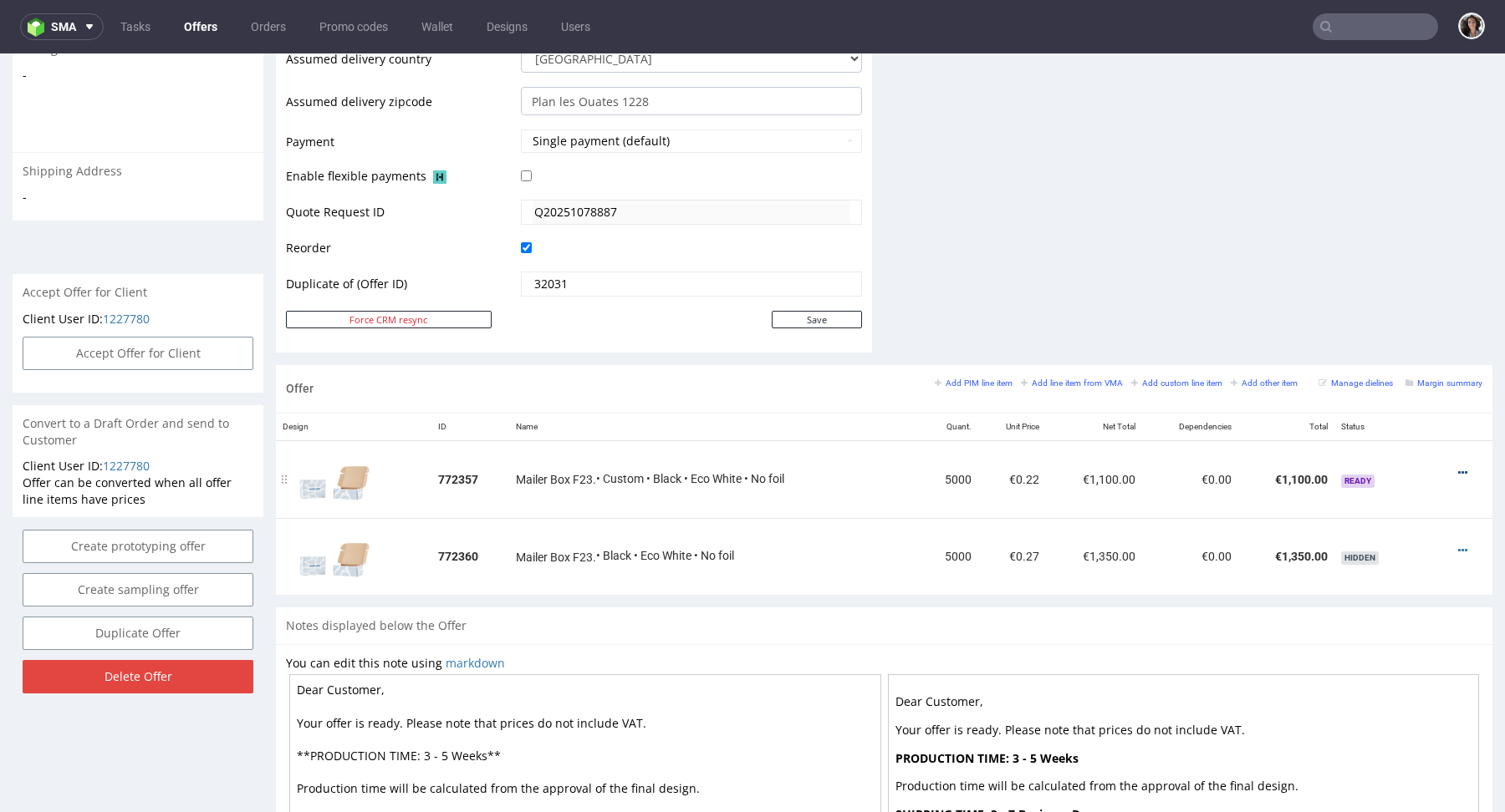
click at [1458, 468] on icon at bounding box center [1462, 473] width 9 height 12
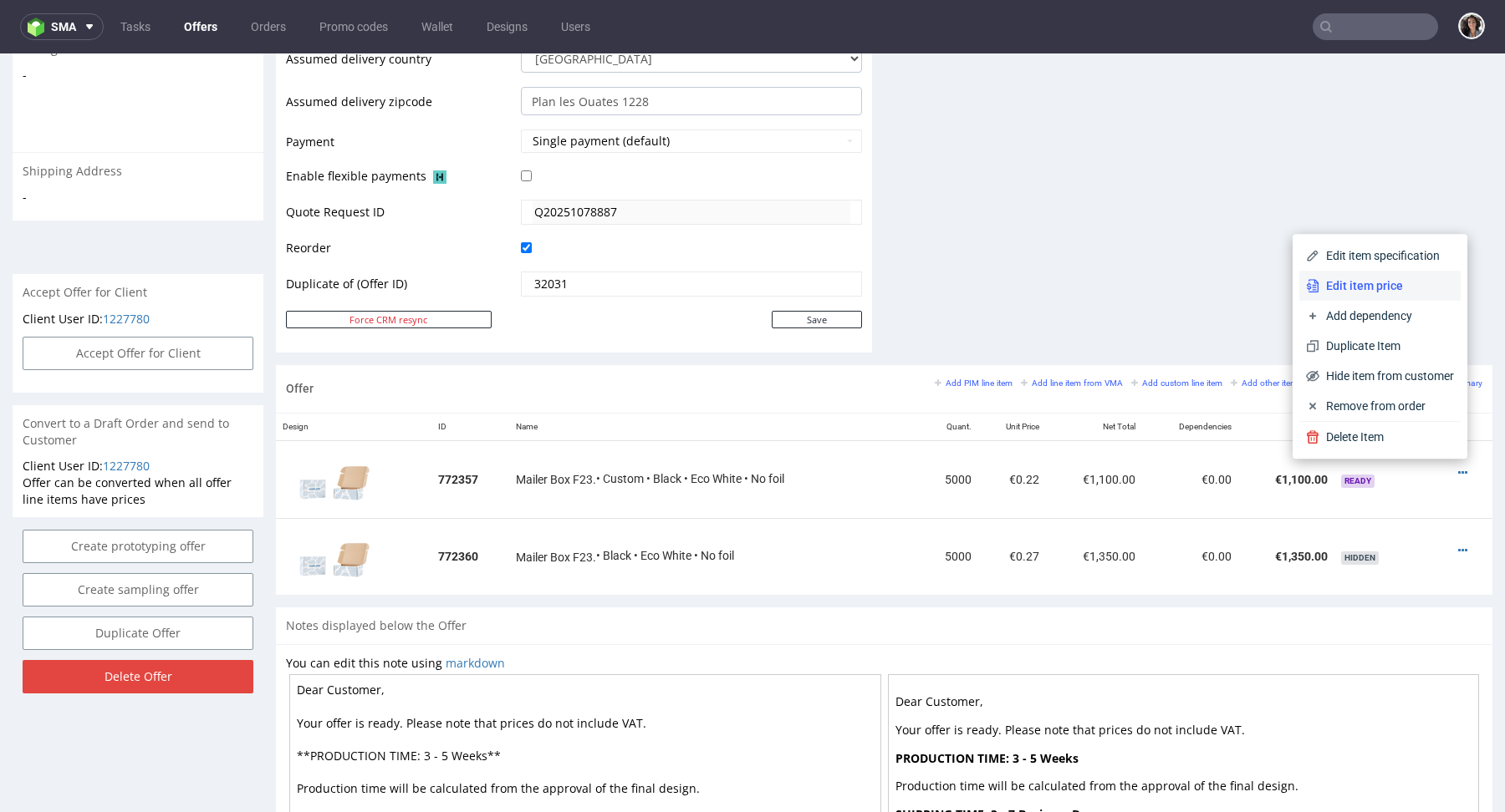
click at [1356, 276] on li "Edit item price" at bounding box center [1380, 285] width 161 height 30
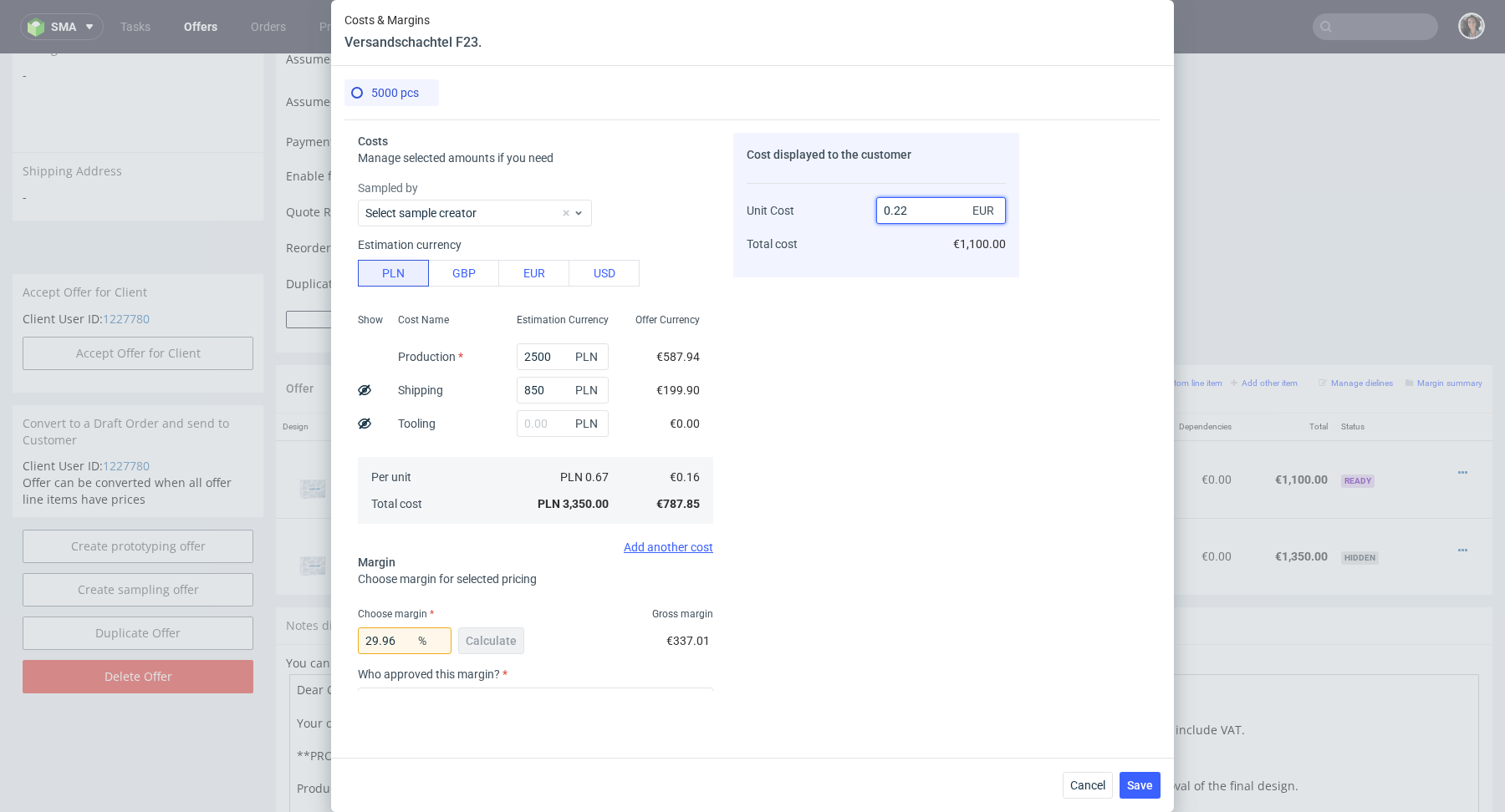
click at [938, 211] on input "0.22" at bounding box center [940, 210] width 130 height 27
type input "0.25"
type input "36"
type input "0.25"
click at [840, 331] on div "Cost displayed to the customer Unit Cost Total cost 0.25 EUR €1,250.00" at bounding box center [876, 412] width 286 height 558
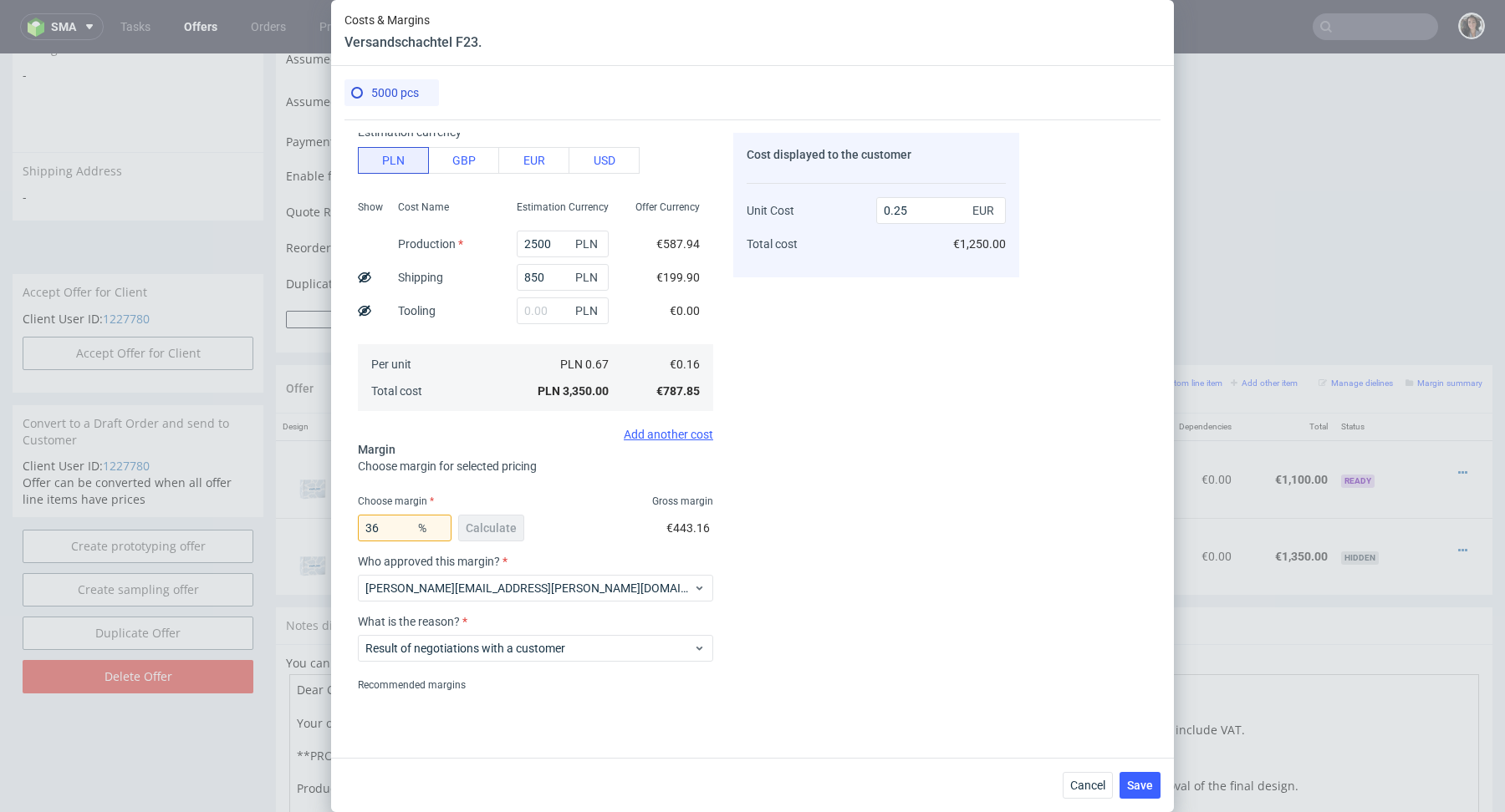
scroll to position [173, 0]
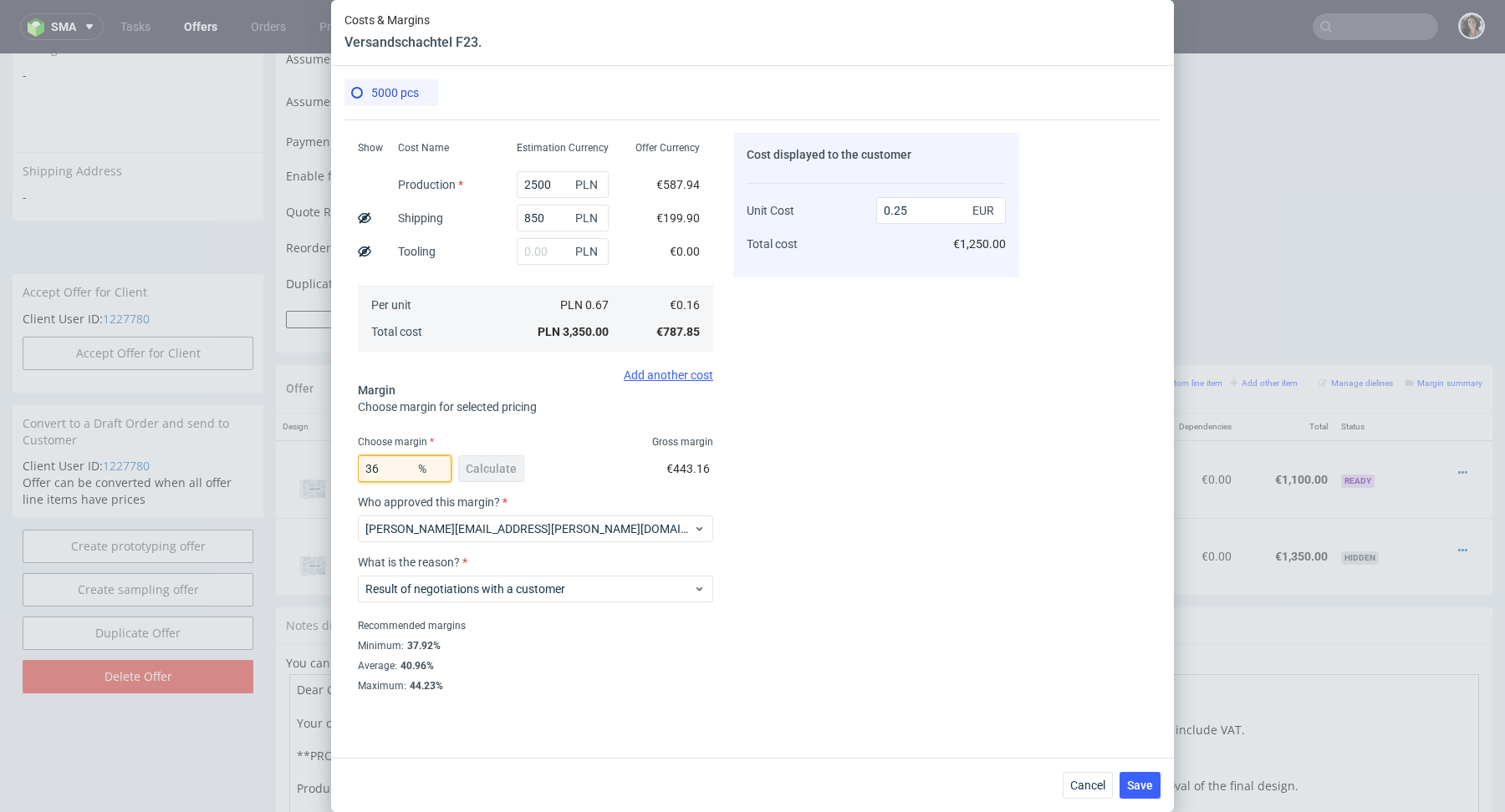
click at [394, 464] on input "36" at bounding box center [404, 469] width 94 height 27
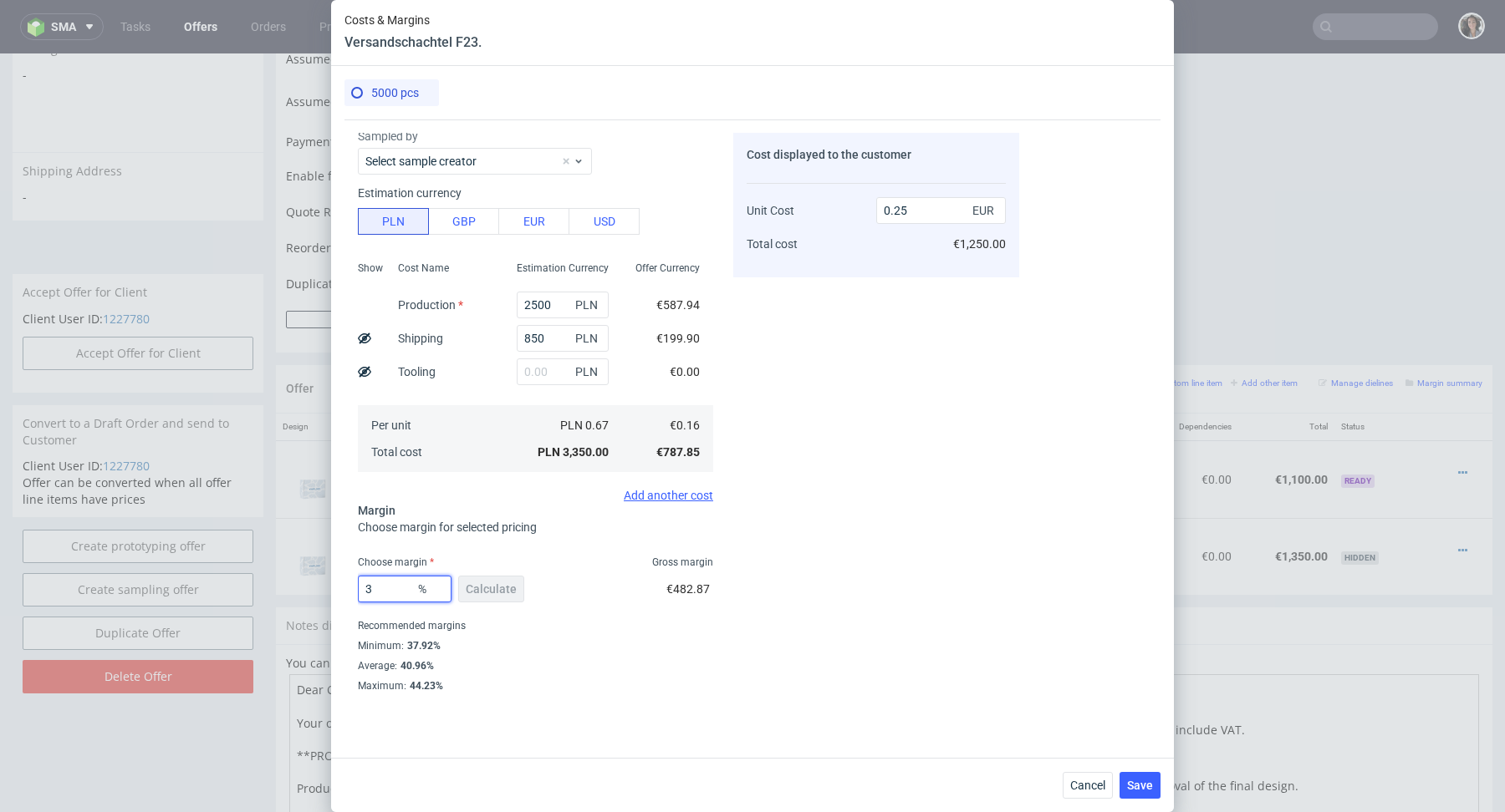
type input "39"
type input "0.26"
type input "38"
type input "0.25"
type input "38.5"
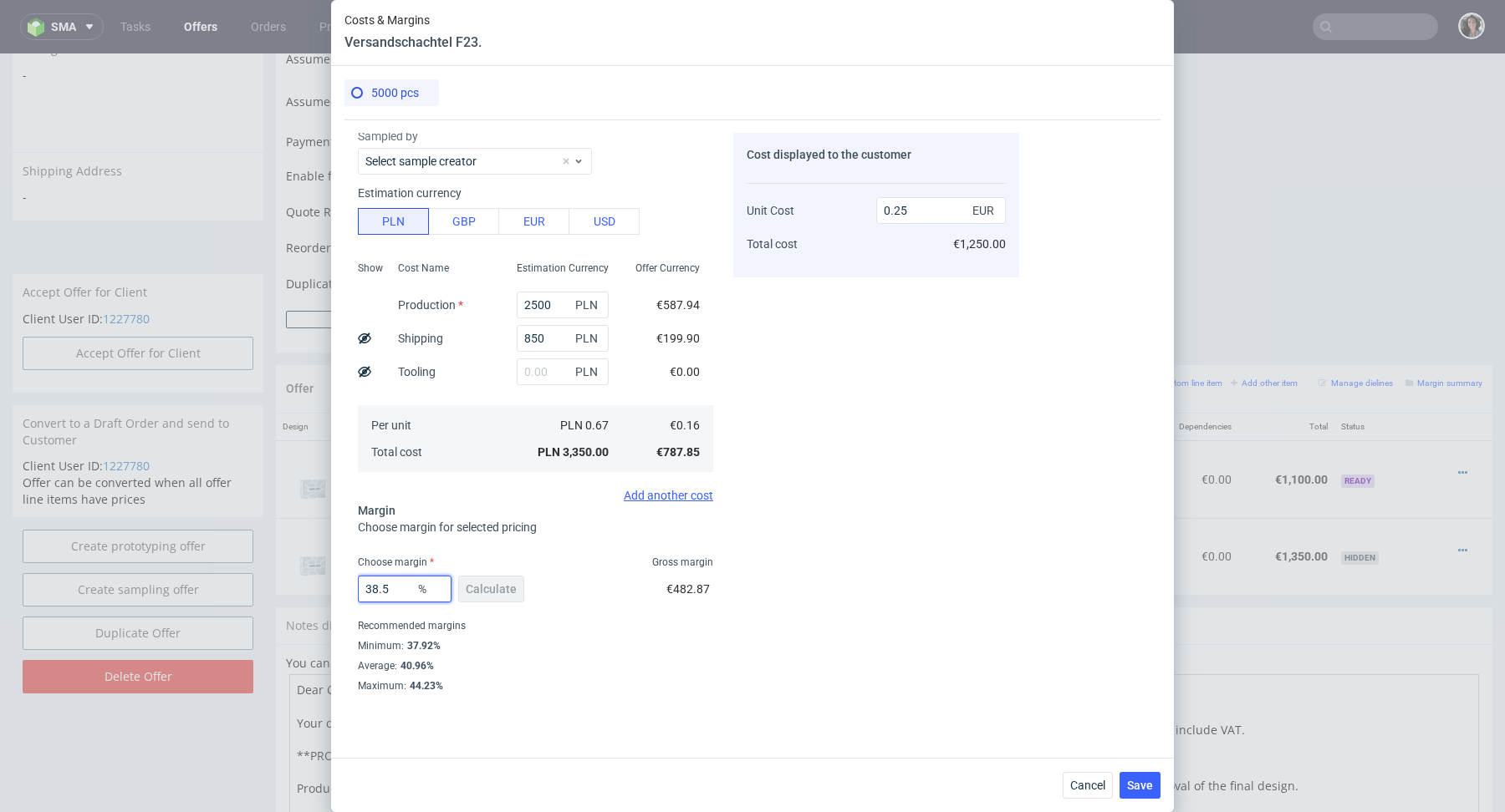
type input "0.26"
type input "38.2"
type input "0.25"
type input "38.25"
type input "0.26"
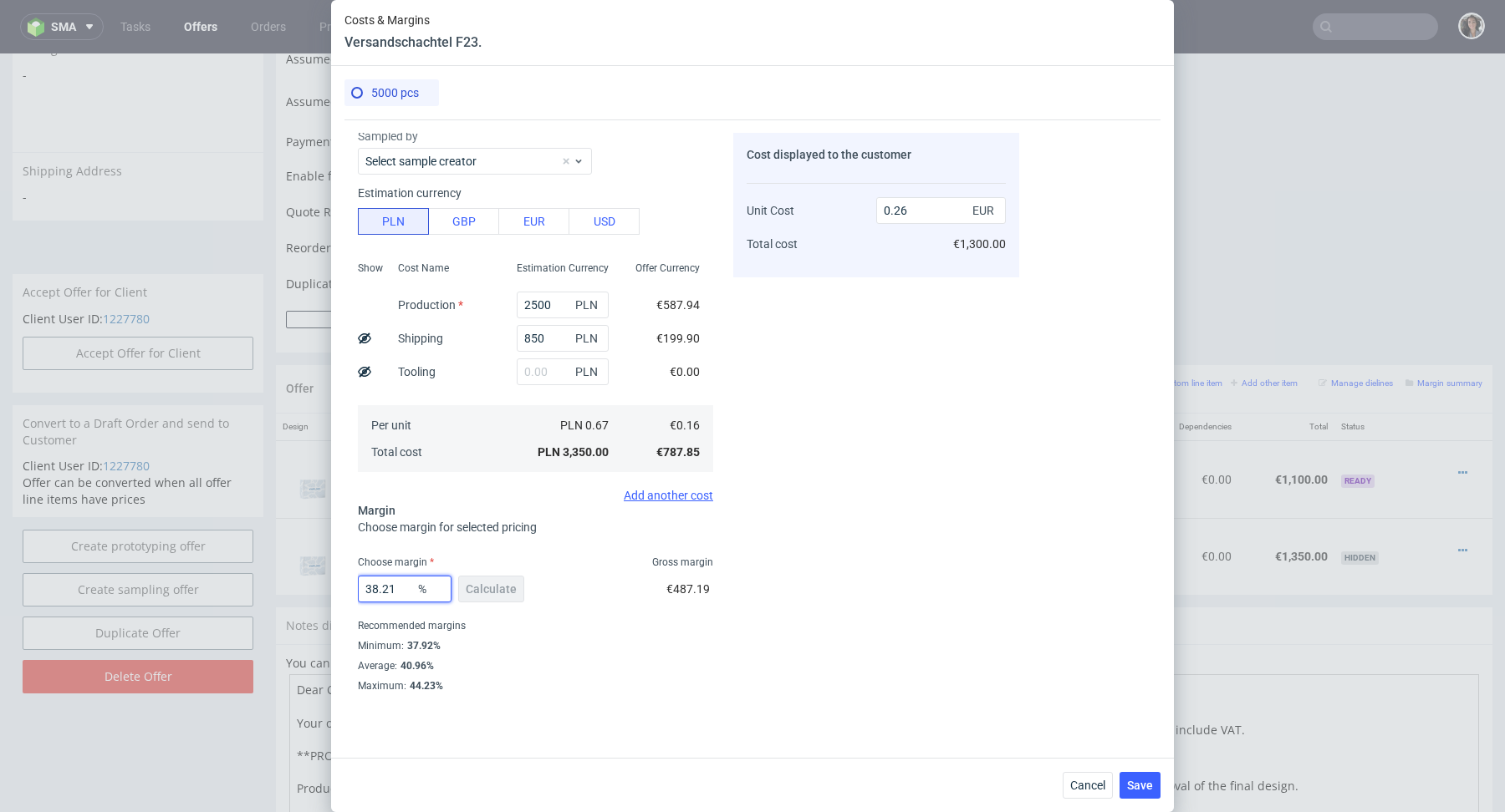
type input "38.2"
type input "0.25"
type input "38.2"
click at [497, 492] on div "Add another cost" at bounding box center [536, 496] width 355 height 14
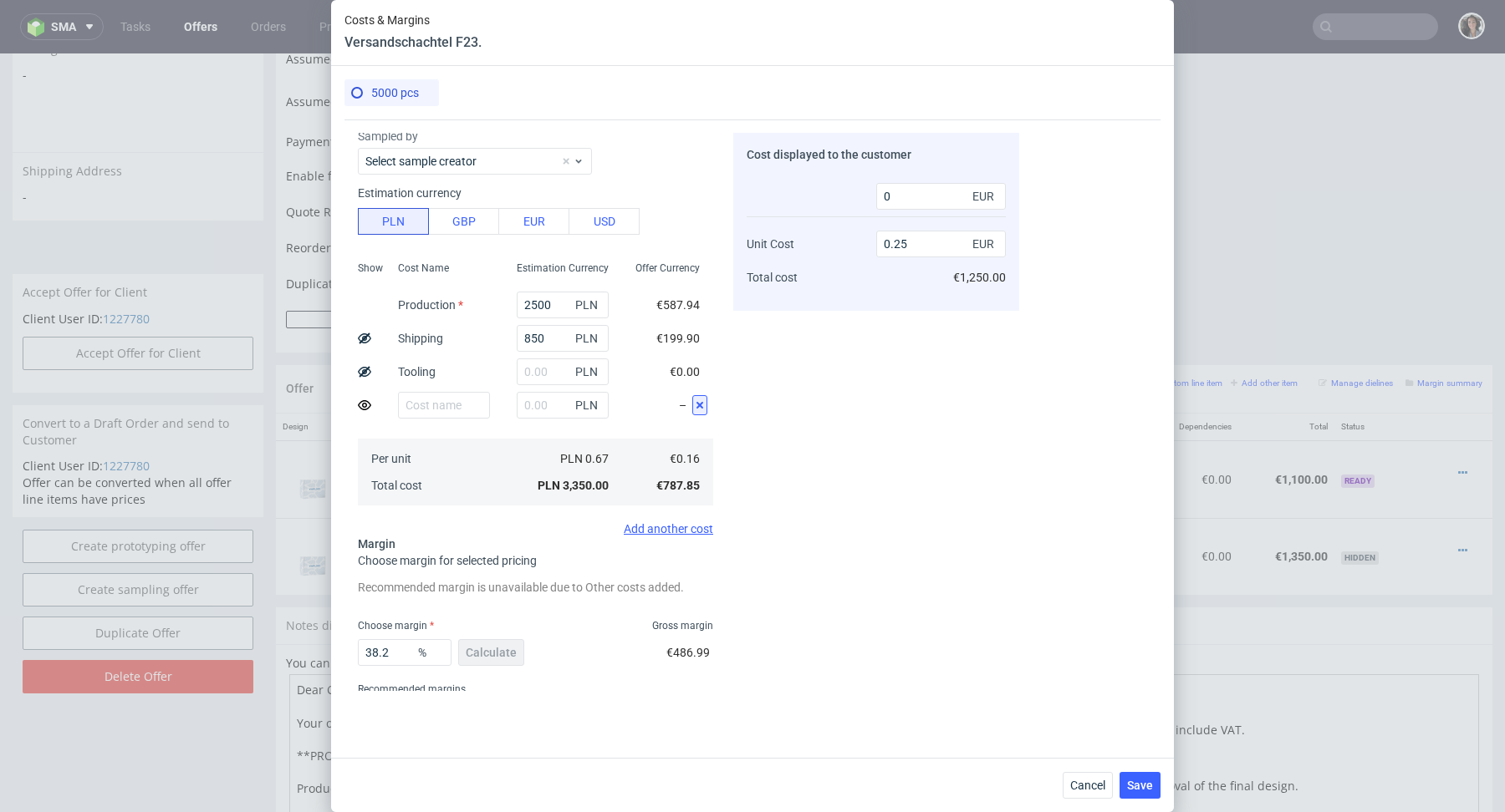
click at [699, 405] on icon at bounding box center [700, 405] width 14 height 14
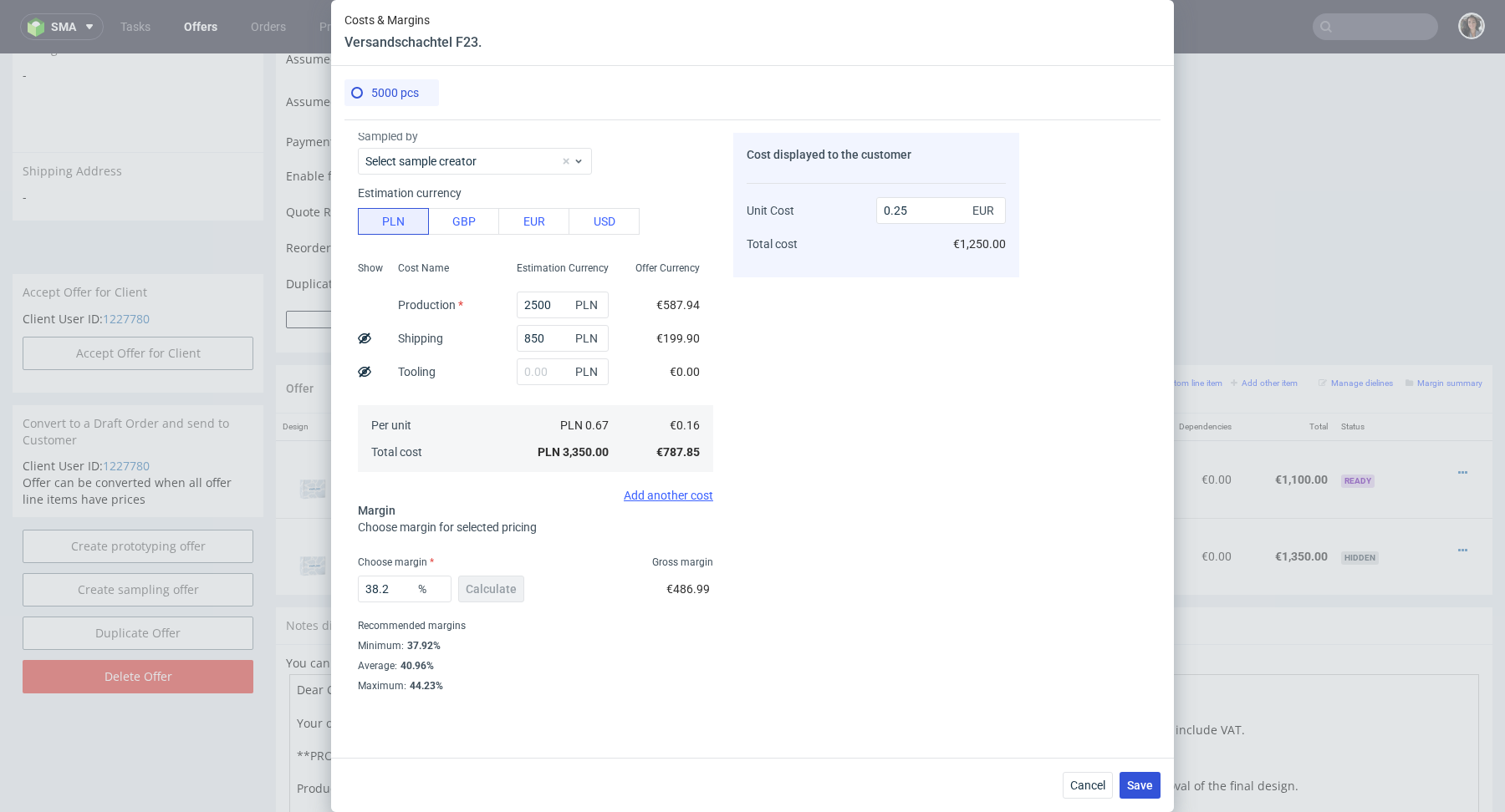
click at [1144, 790] on span "Save" at bounding box center [1139, 785] width 26 height 12
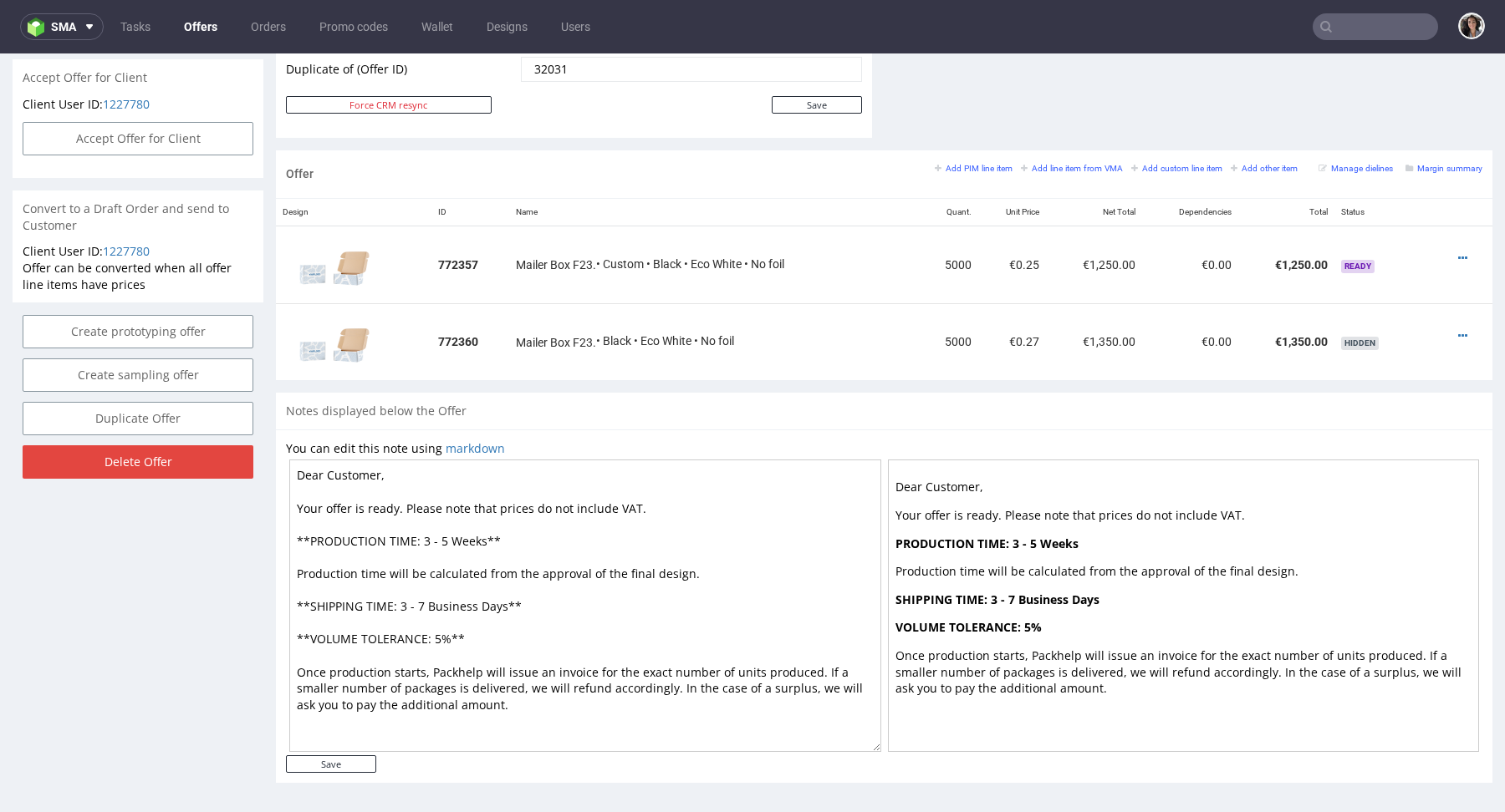
scroll to position [0, 0]
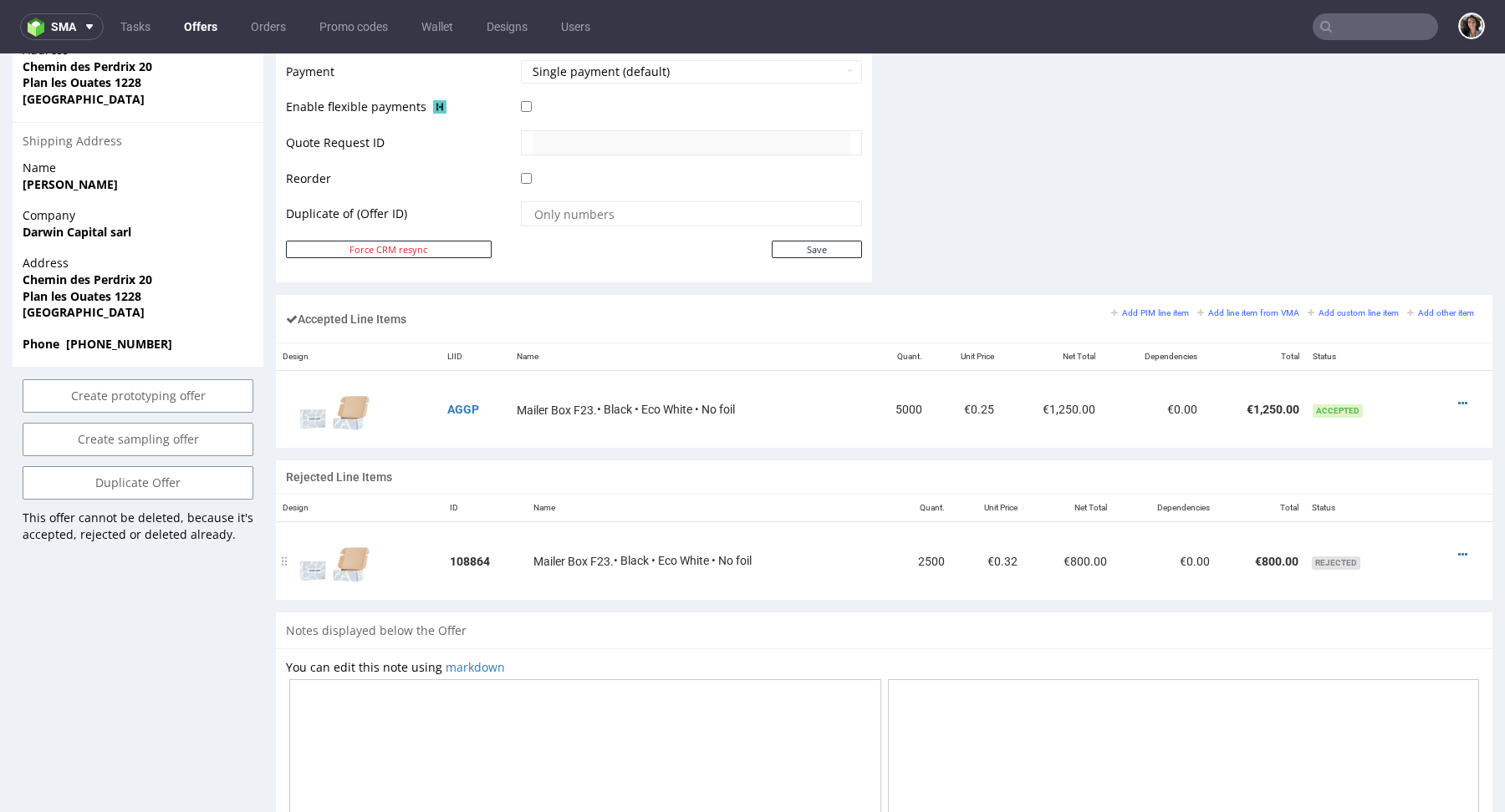
scroll to position [528, 0]
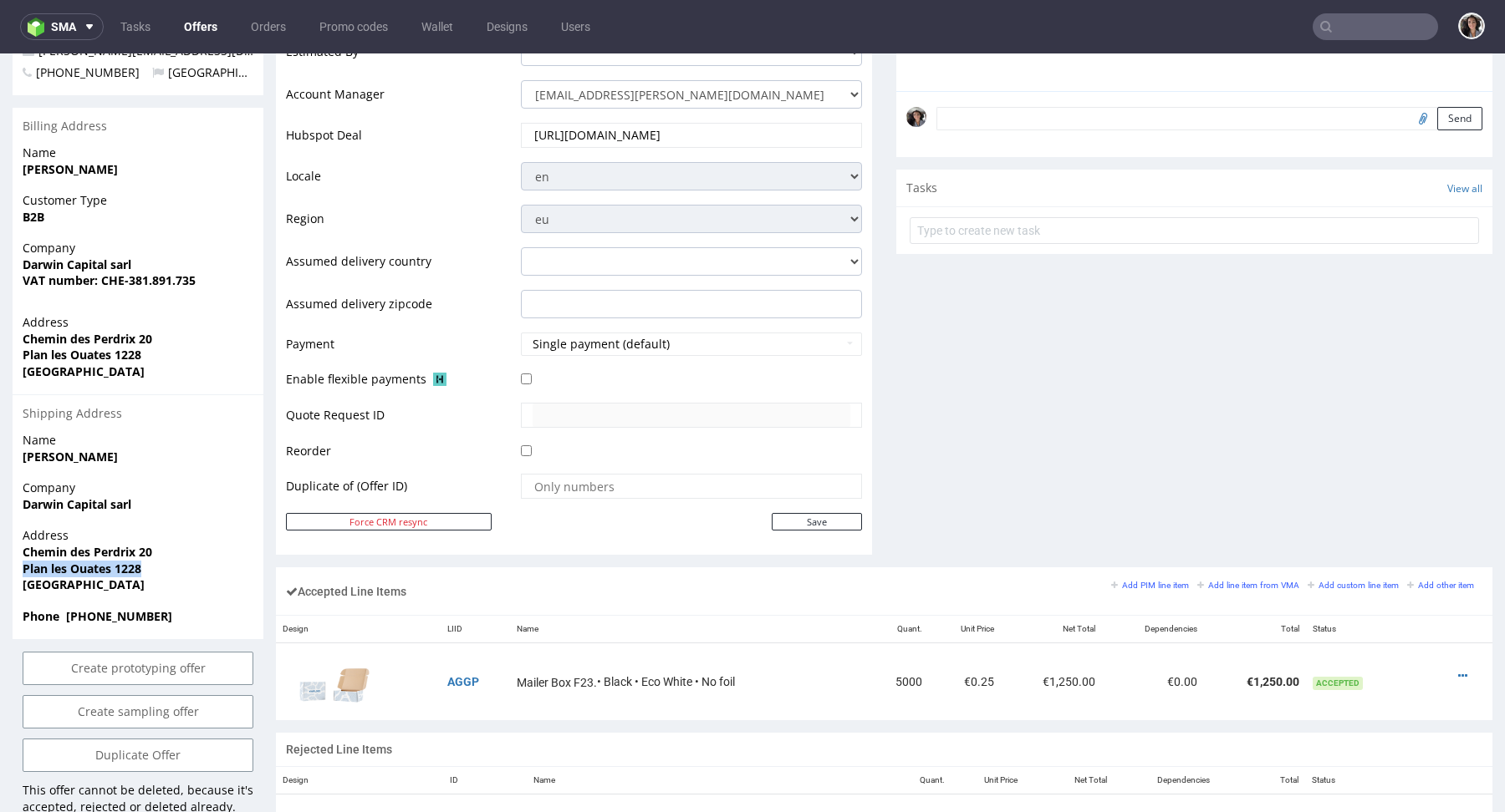
copy strong "Plan les Ouates 1228"
drag, startPoint x: 147, startPoint y: 537, endPoint x: 15, endPoint y: 538, distance: 132.0
click at [15, 538] on div "Address Chemin des Perdrix 20 Plan les Ouates 1228 [GEOGRAPHIC_DATA]" at bounding box center [138, 567] width 251 height 80
copy strong "Plan les Ouates 1228"
click at [152, 561] on span "Plan les Ouates 1228" at bounding box center [137, 568] width 231 height 16
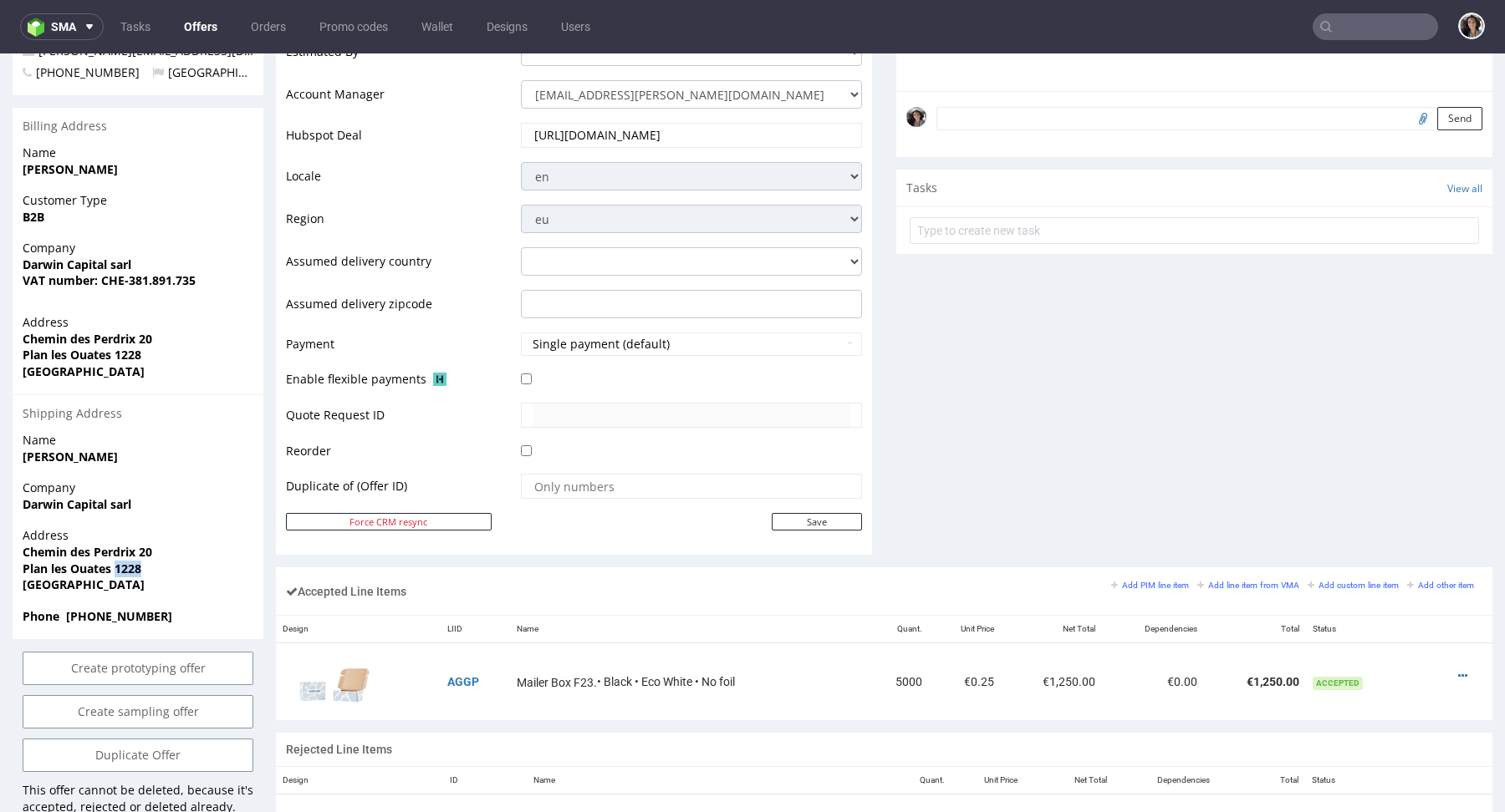
drag, startPoint x: 152, startPoint y: 528, endPoint x: 114, endPoint y: 528, distance: 38.0
click at [114, 561] on span "Plan les Ouates 1228" at bounding box center [137, 568] width 231 height 16
copy strong "1228"
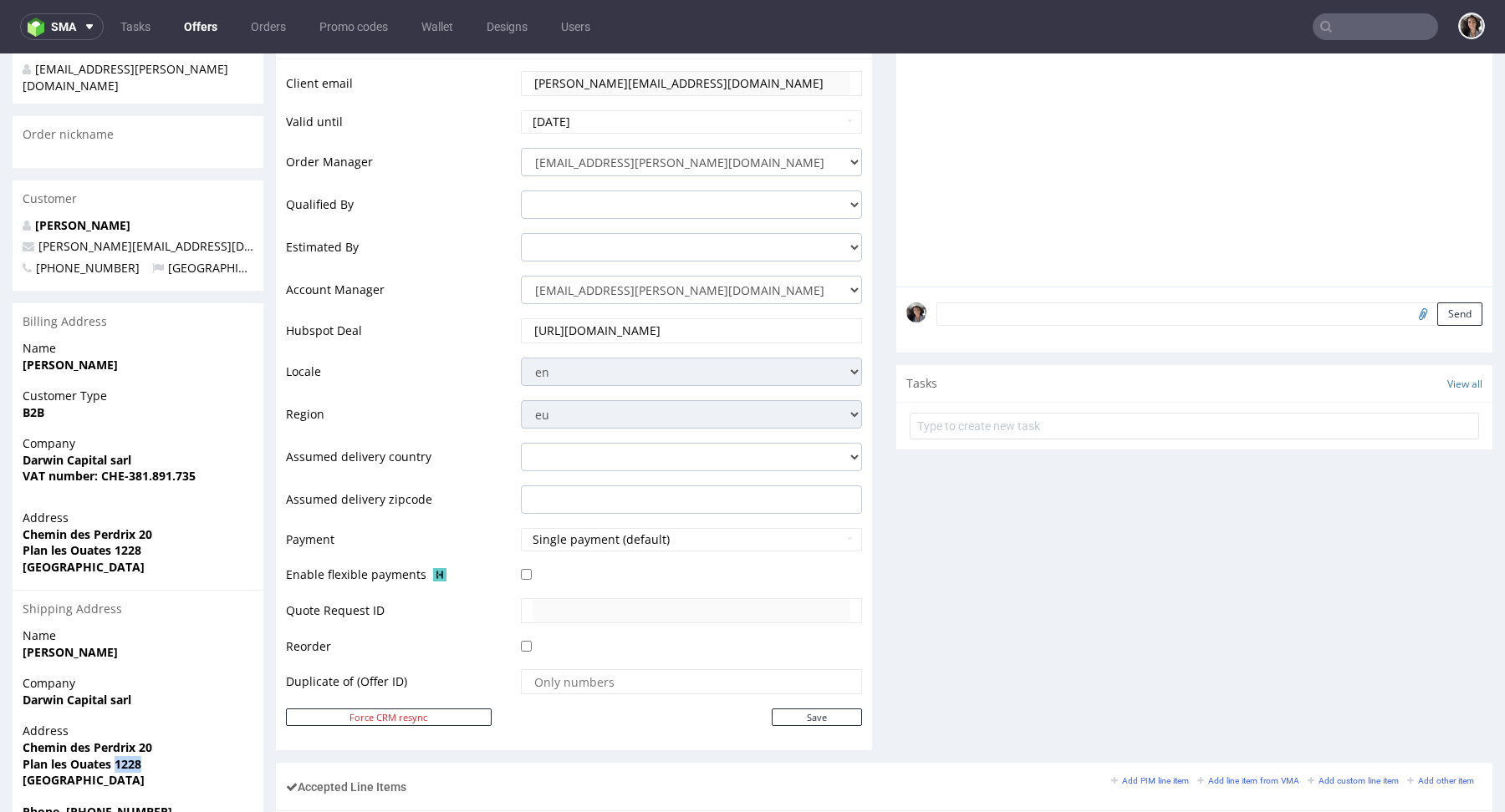
scroll to position [791, 0]
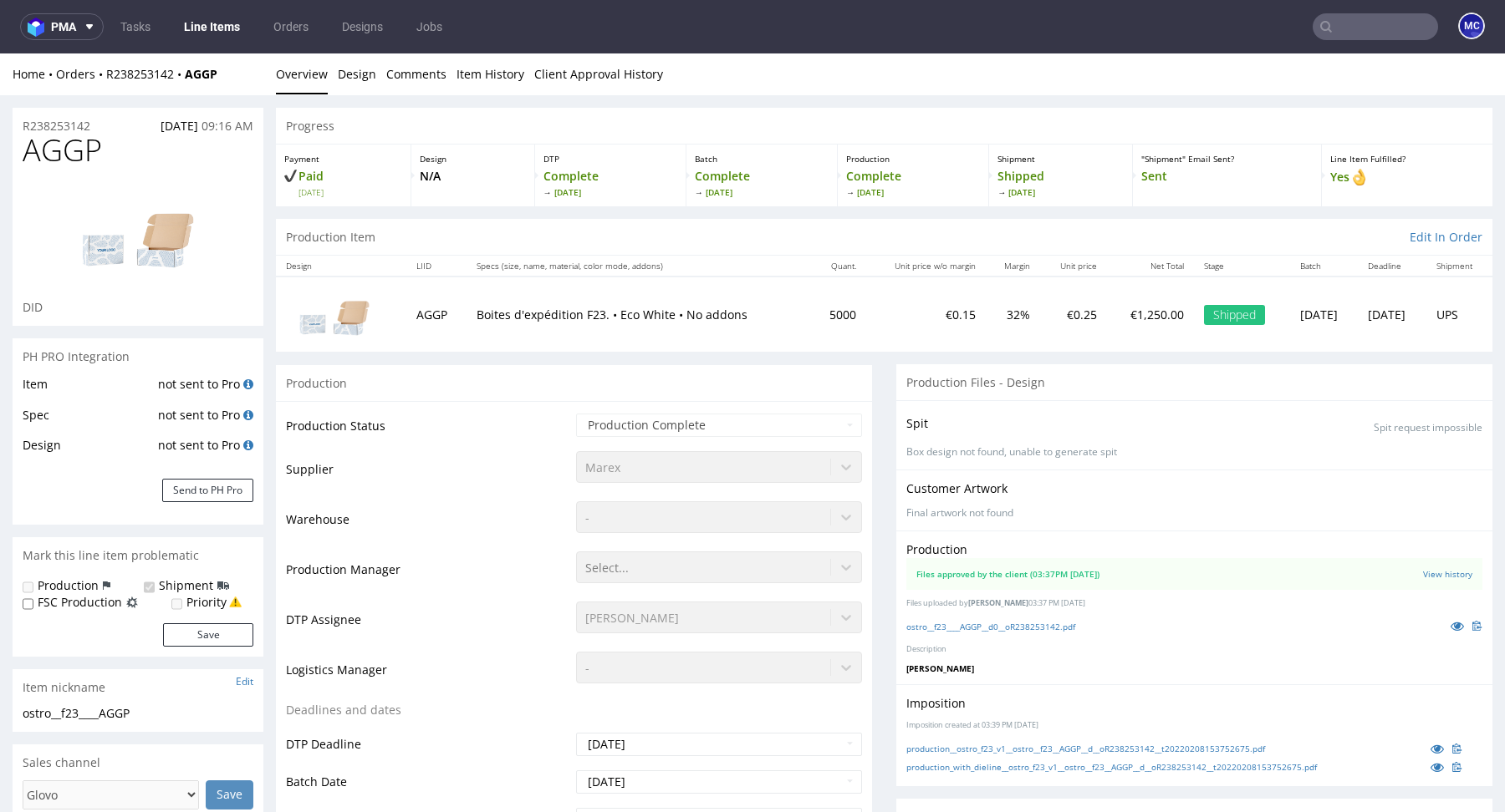
select select "done"
click at [1053, 621] on link "ostro__f23____AGGP__d0__oR238253142.pdf" at bounding box center [990, 627] width 169 height 12
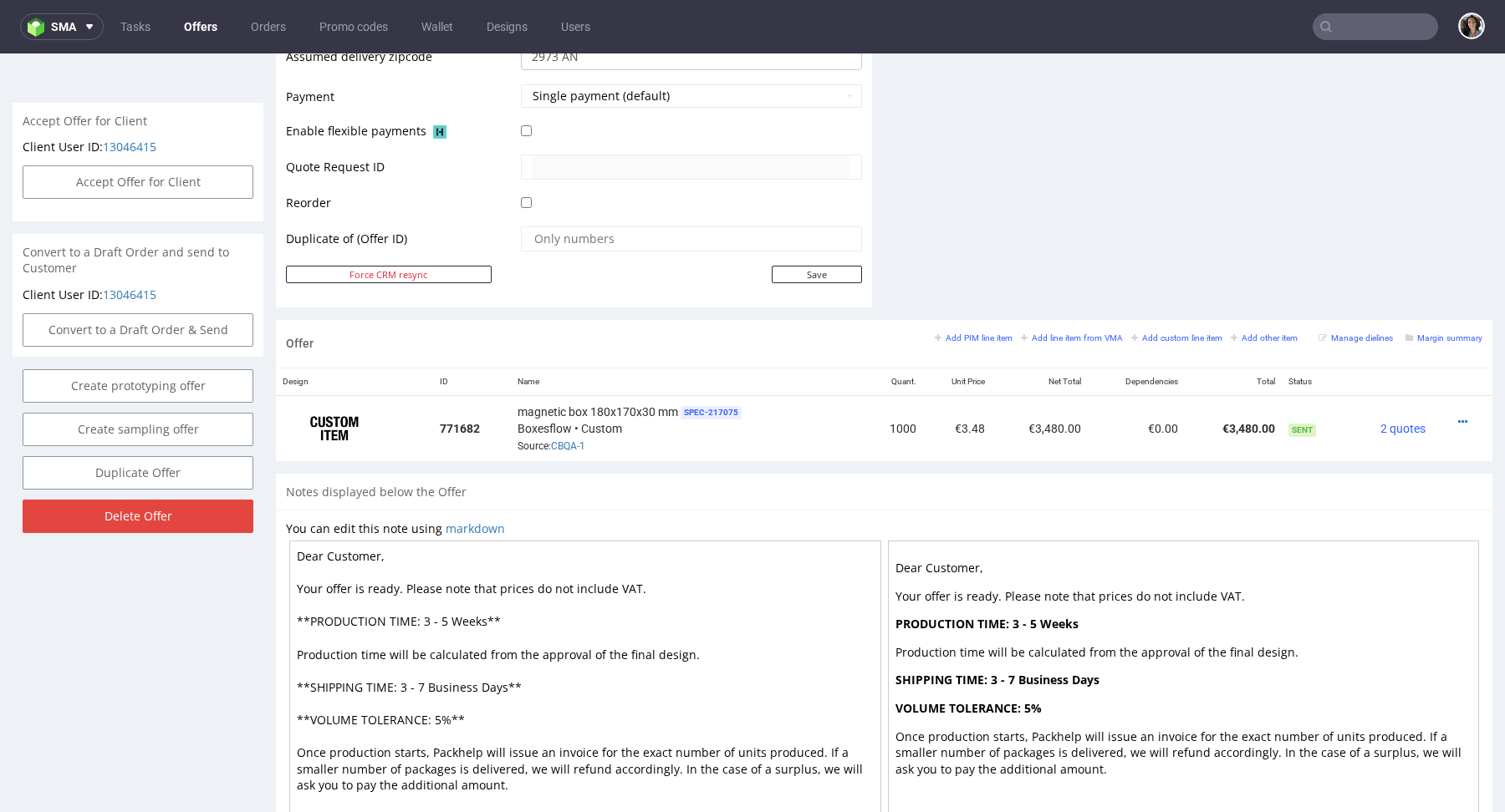
scroll to position [754, 0]
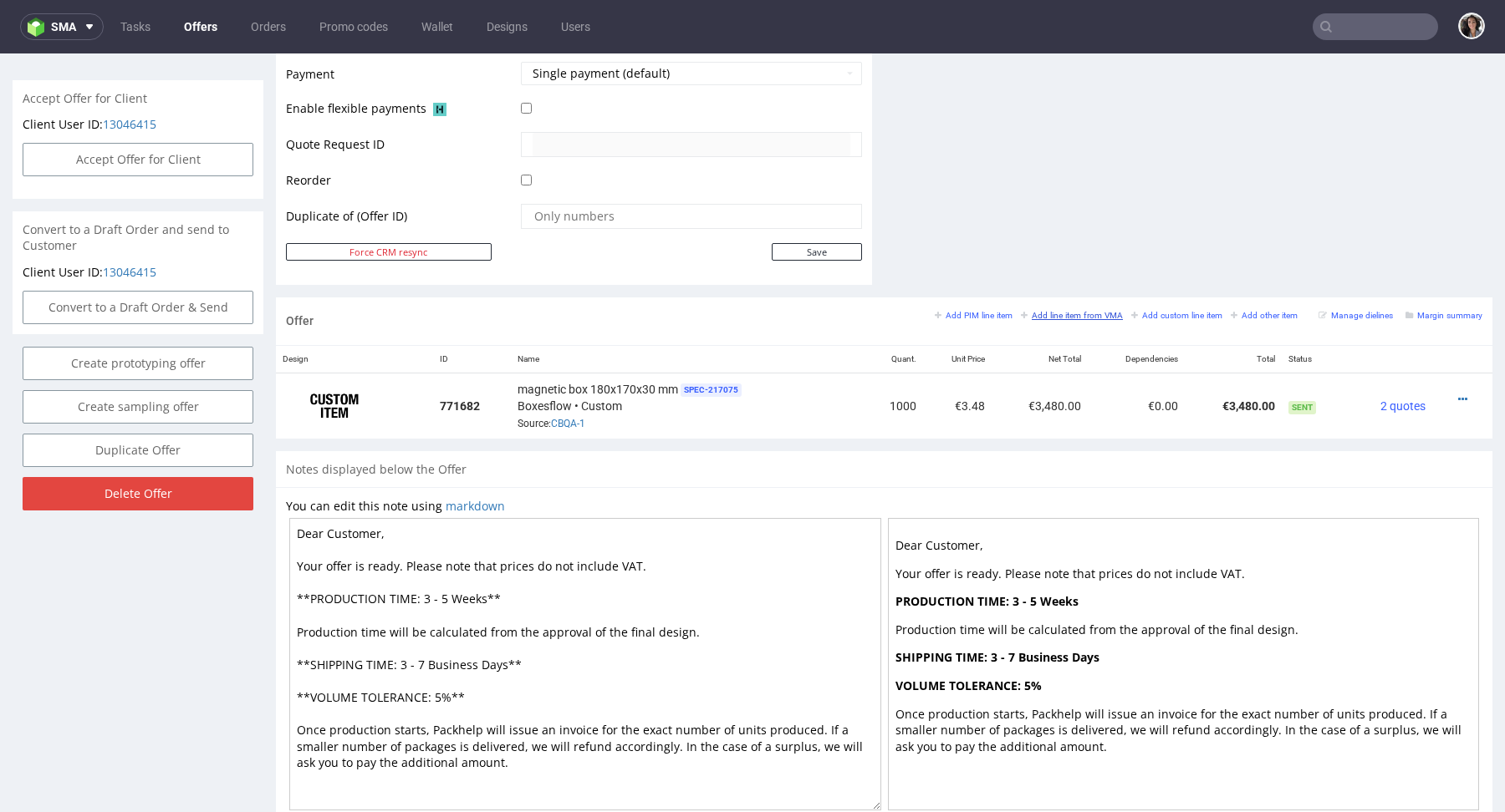
click at [1074, 314] on small "Add line item from VMA" at bounding box center [1071, 315] width 102 height 9
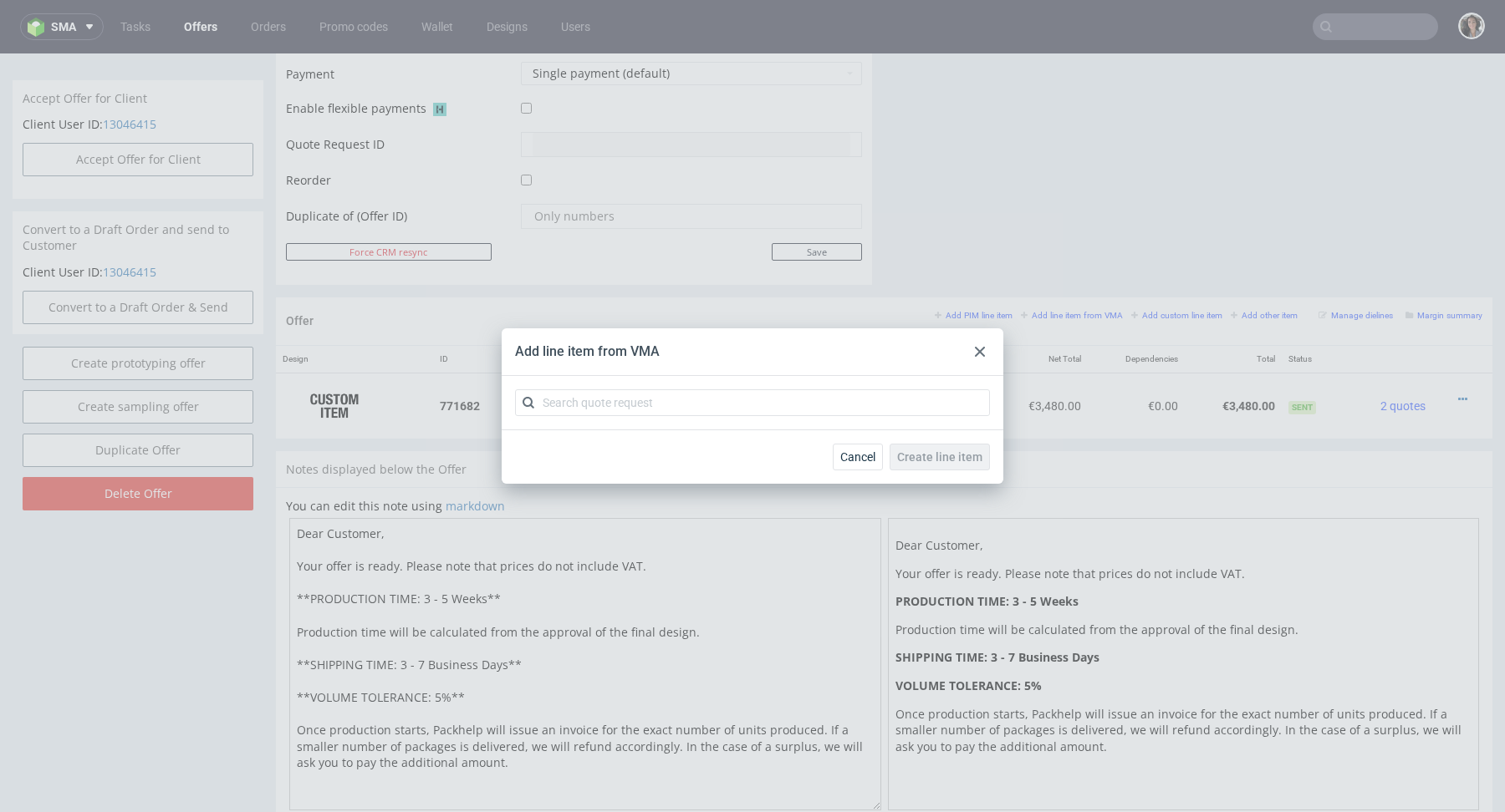
click at [979, 347] on icon at bounding box center [980, 352] width 10 height 10
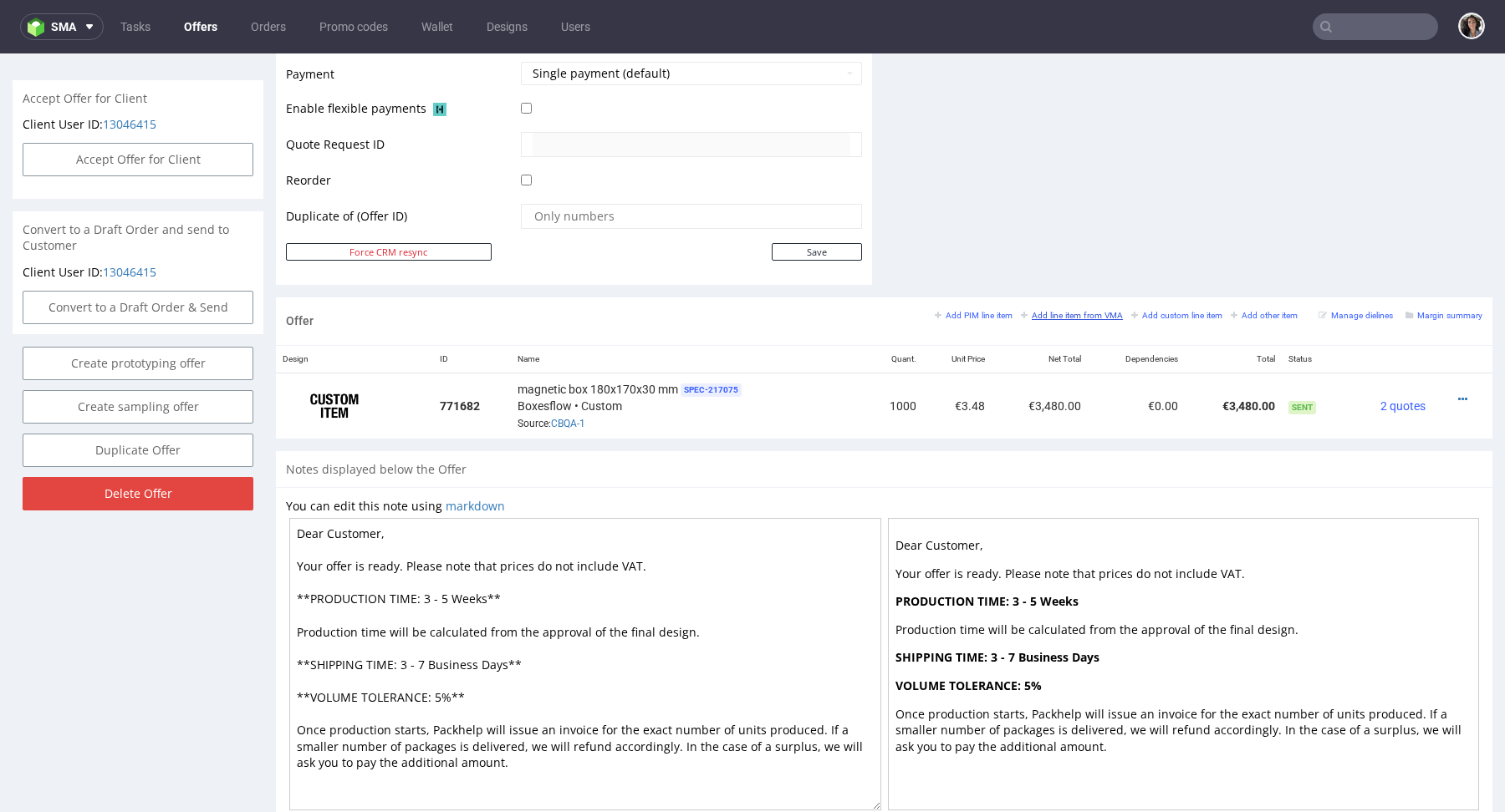
click at [1050, 311] on small "Add line item from VMA" at bounding box center [1071, 315] width 102 height 9
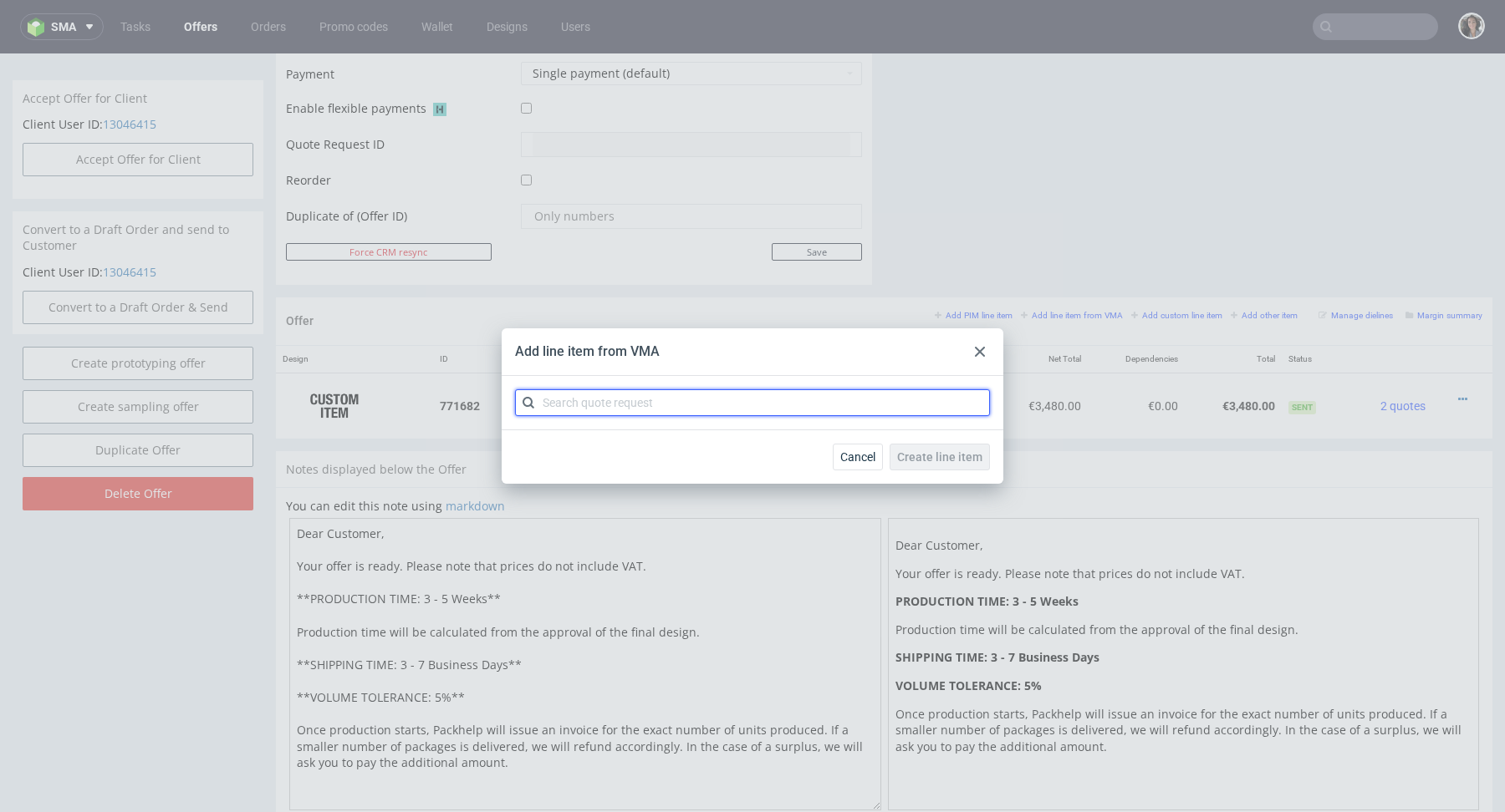
click at [834, 407] on input "text" at bounding box center [752, 403] width 475 height 27
paste input "CBQA"
type input "CBQA"
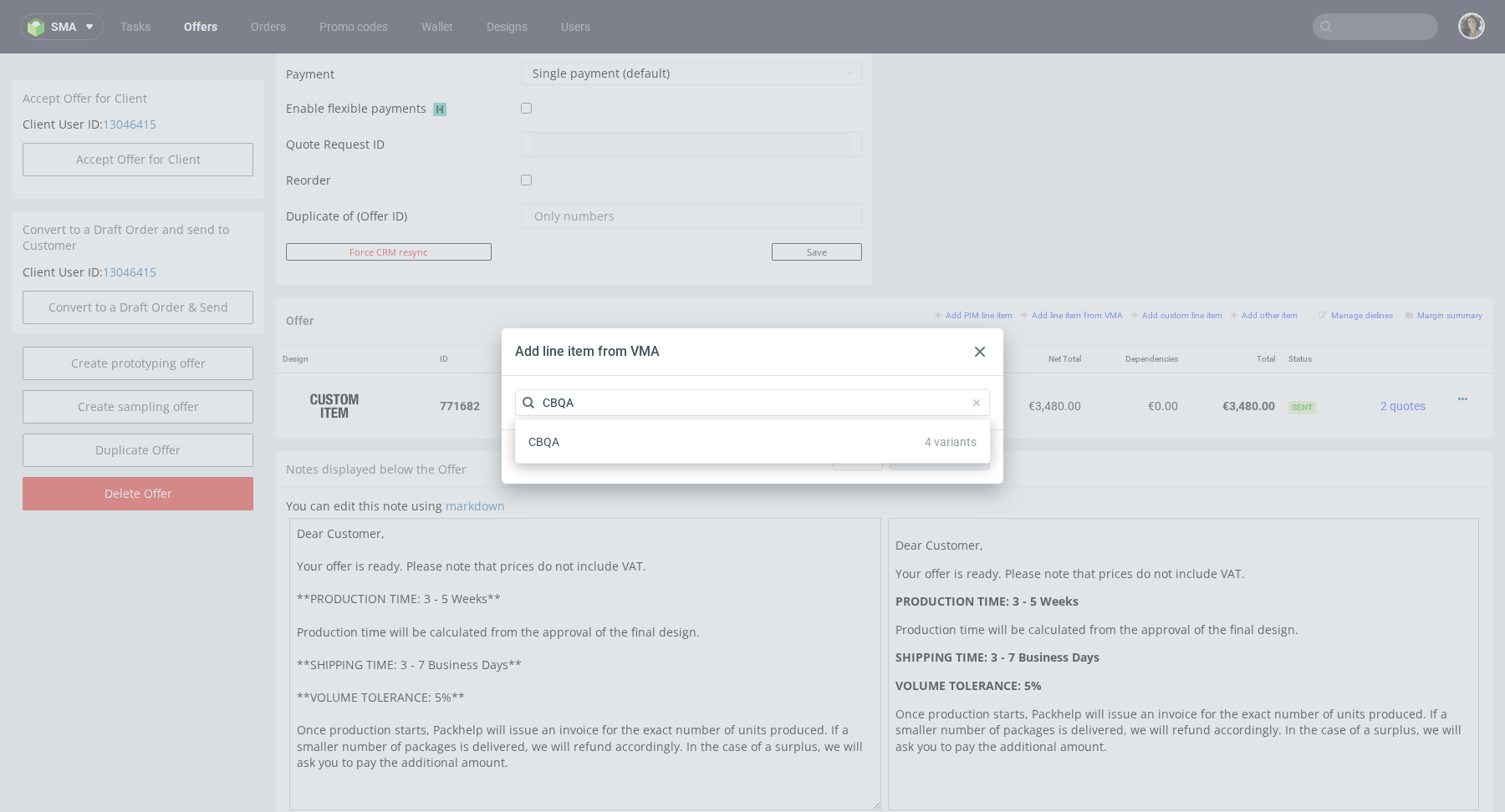
click at [555, 437] on span "CBQA" at bounding box center [543, 442] width 31 height 14
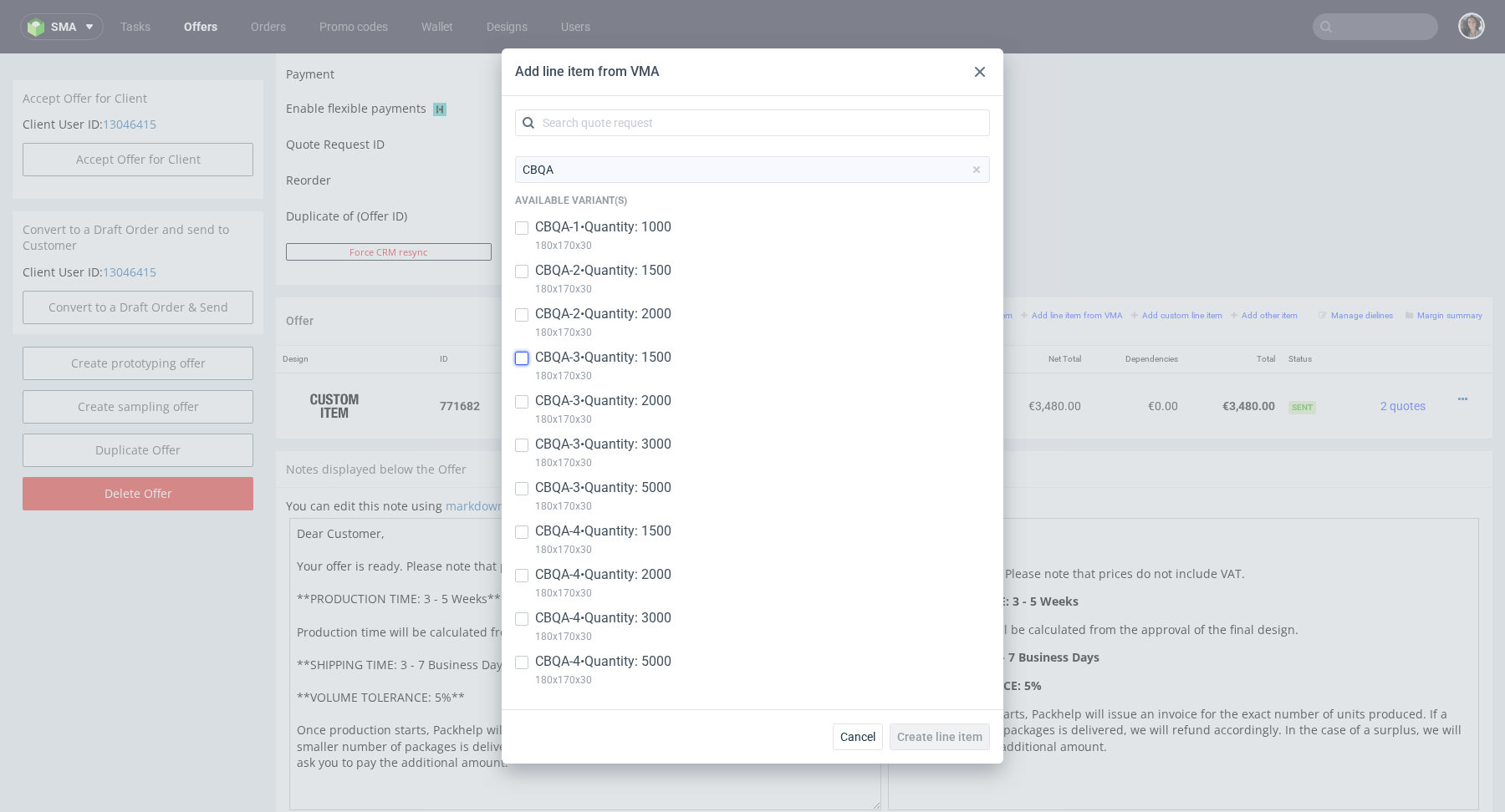
click at [524, 356] on input "checkbox" at bounding box center [522, 359] width 14 height 14
checkbox input "true"
click at [522, 400] on input "checkbox" at bounding box center [522, 403] width 14 height 14
checkbox input "true"
click at [523, 443] on input "checkbox" at bounding box center [522, 445] width 14 height 14
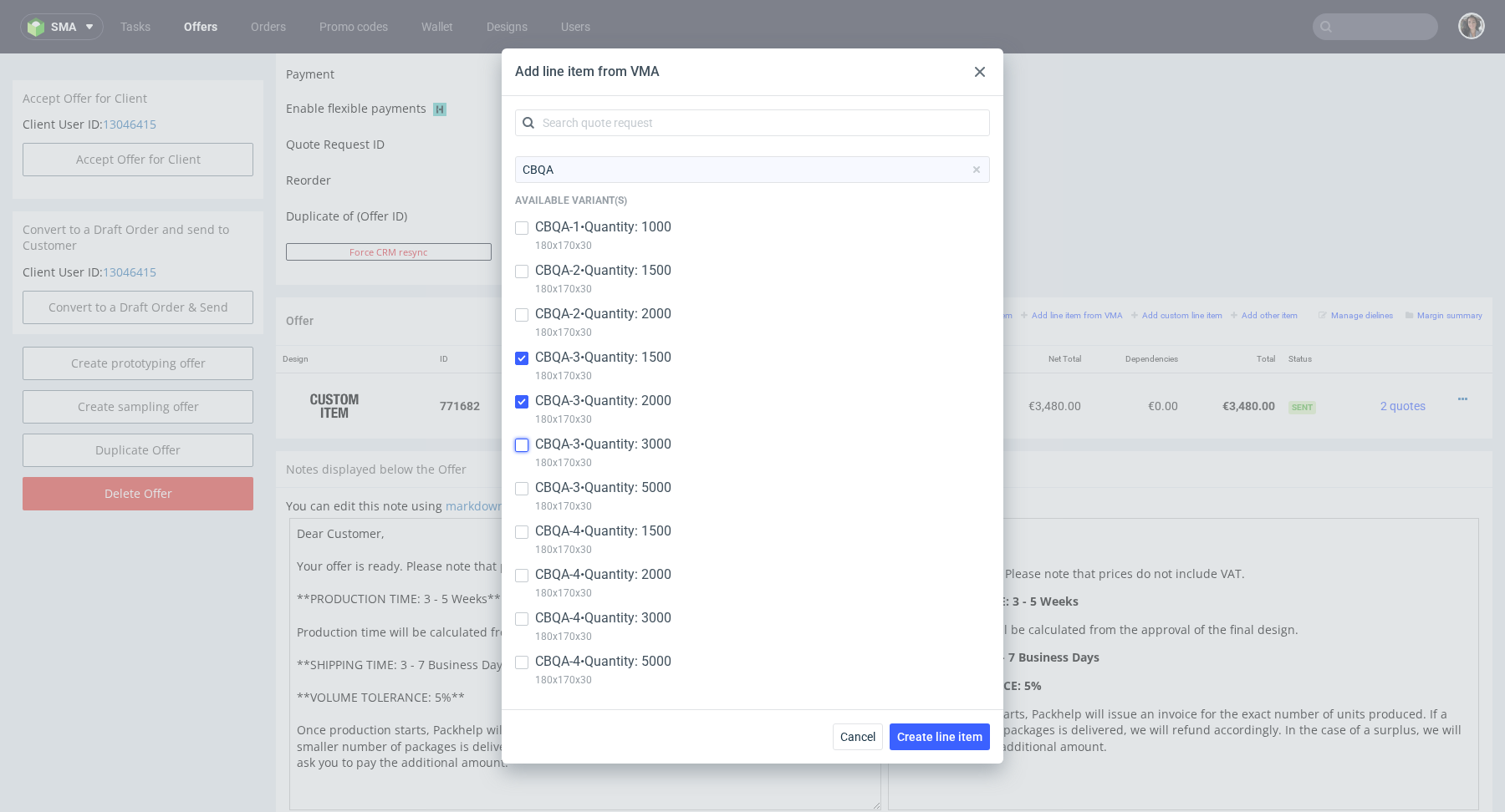
checkbox input "true"
click at [525, 486] on input "checkbox" at bounding box center [522, 489] width 14 height 14
checkbox input "true"
click at [524, 528] on input "checkbox" at bounding box center [522, 532] width 14 height 14
checkbox input "true"
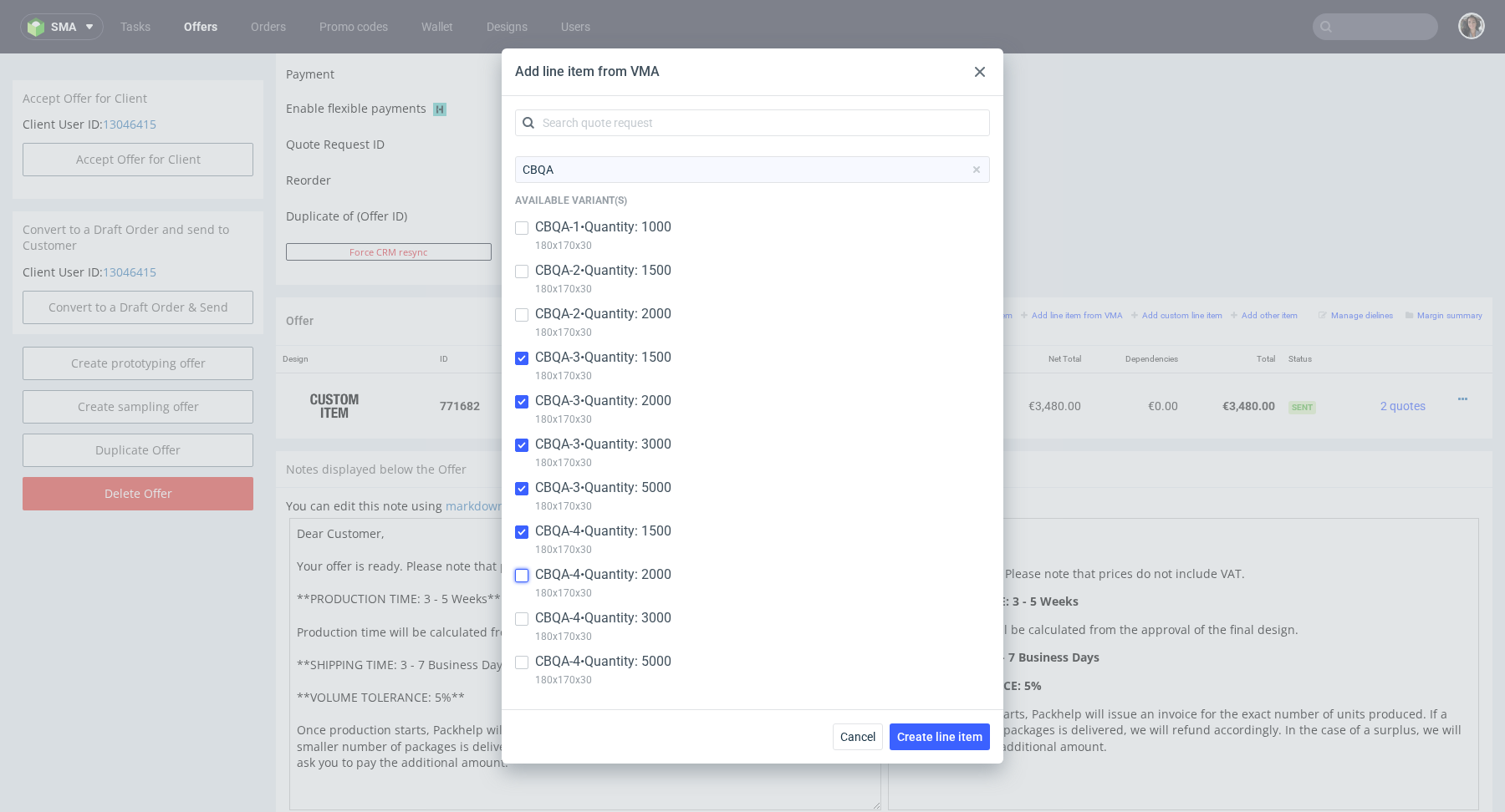
click at [520, 572] on input "checkbox" at bounding box center [522, 576] width 14 height 14
checkbox input "true"
click at [521, 618] on input "checkbox" at bounding box center [522, 620] width 14 height 14
checkbox input "true"
click at [520, 654] on div at bounding box center [522, 662] width 14 height 20
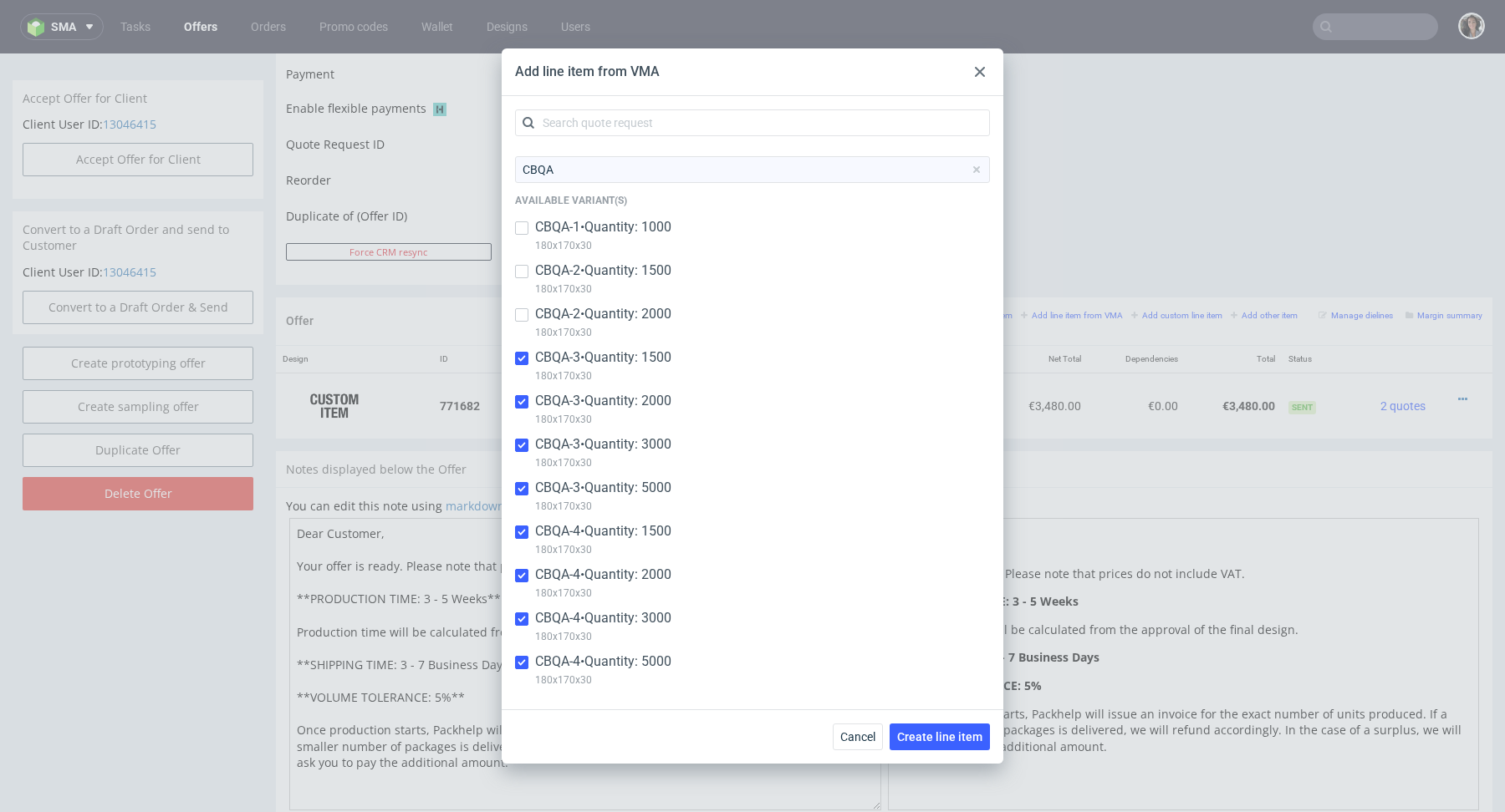
checkbox input "true"
click at [941, 736] on span "Create line item" at bounding box center [939, 737] width 85 height 12
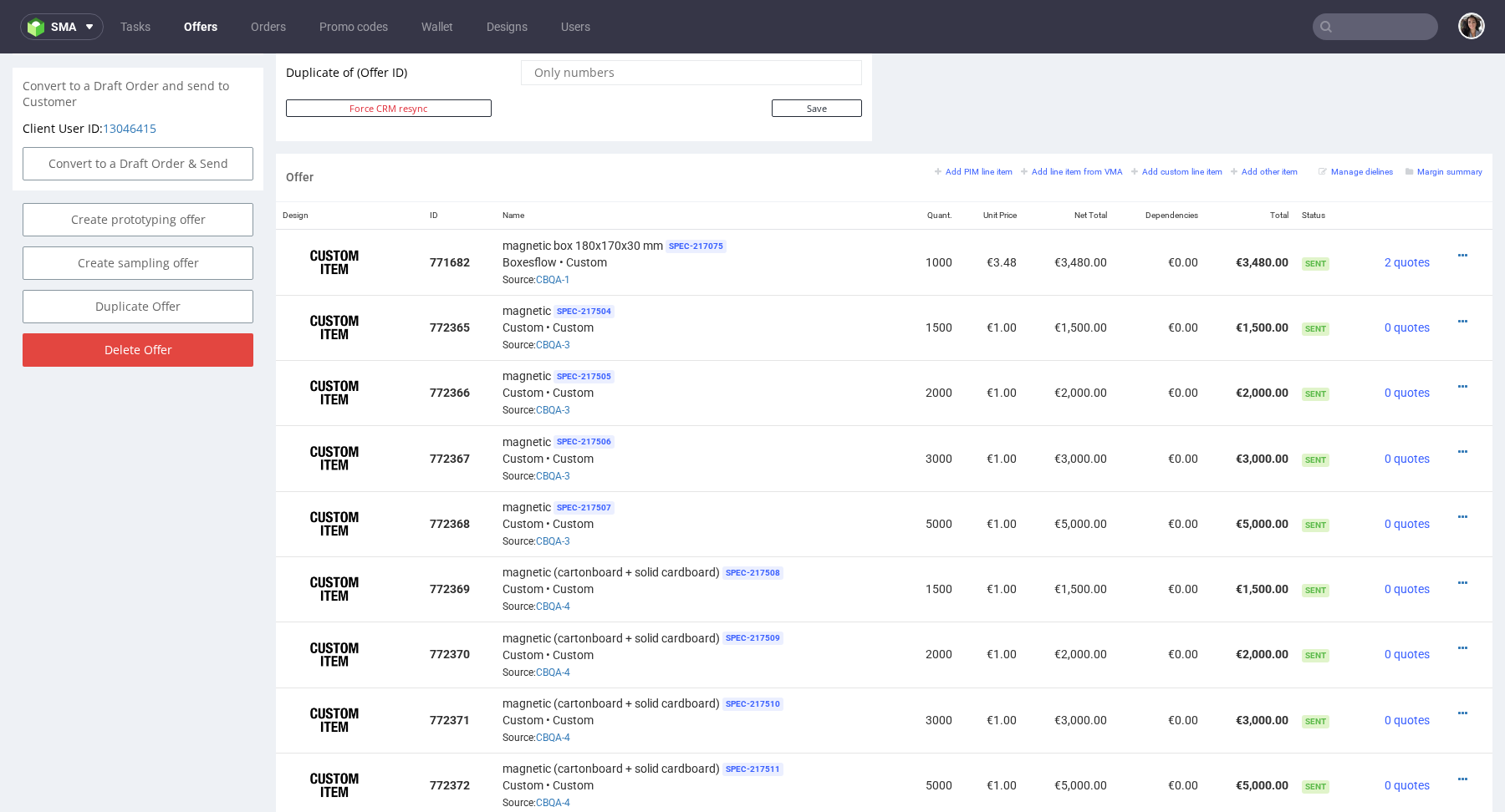
scroll to position [983, 0]
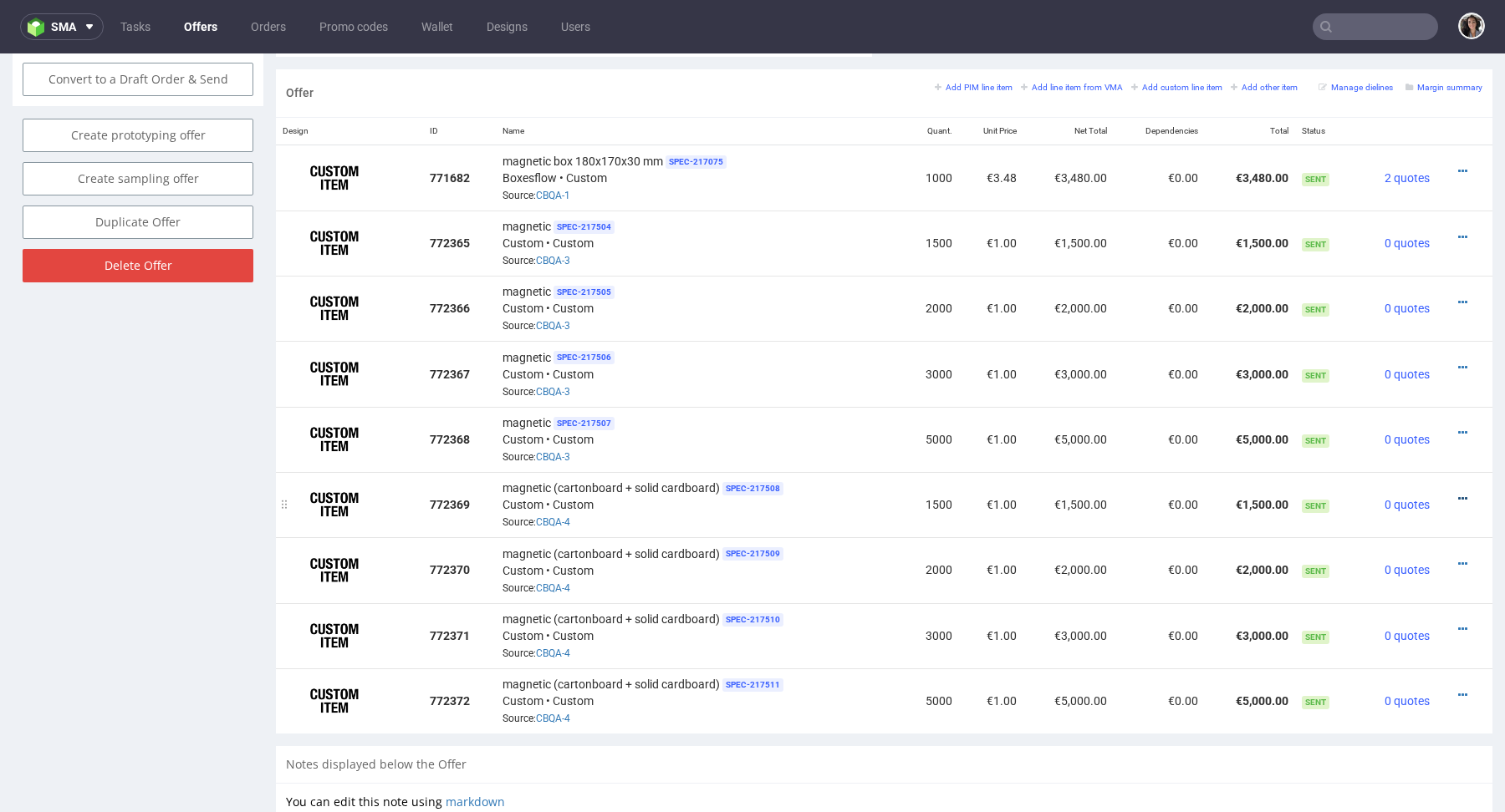
click at [1458, 495] on icon at bounding box center [1462, 499] width 9 height 12
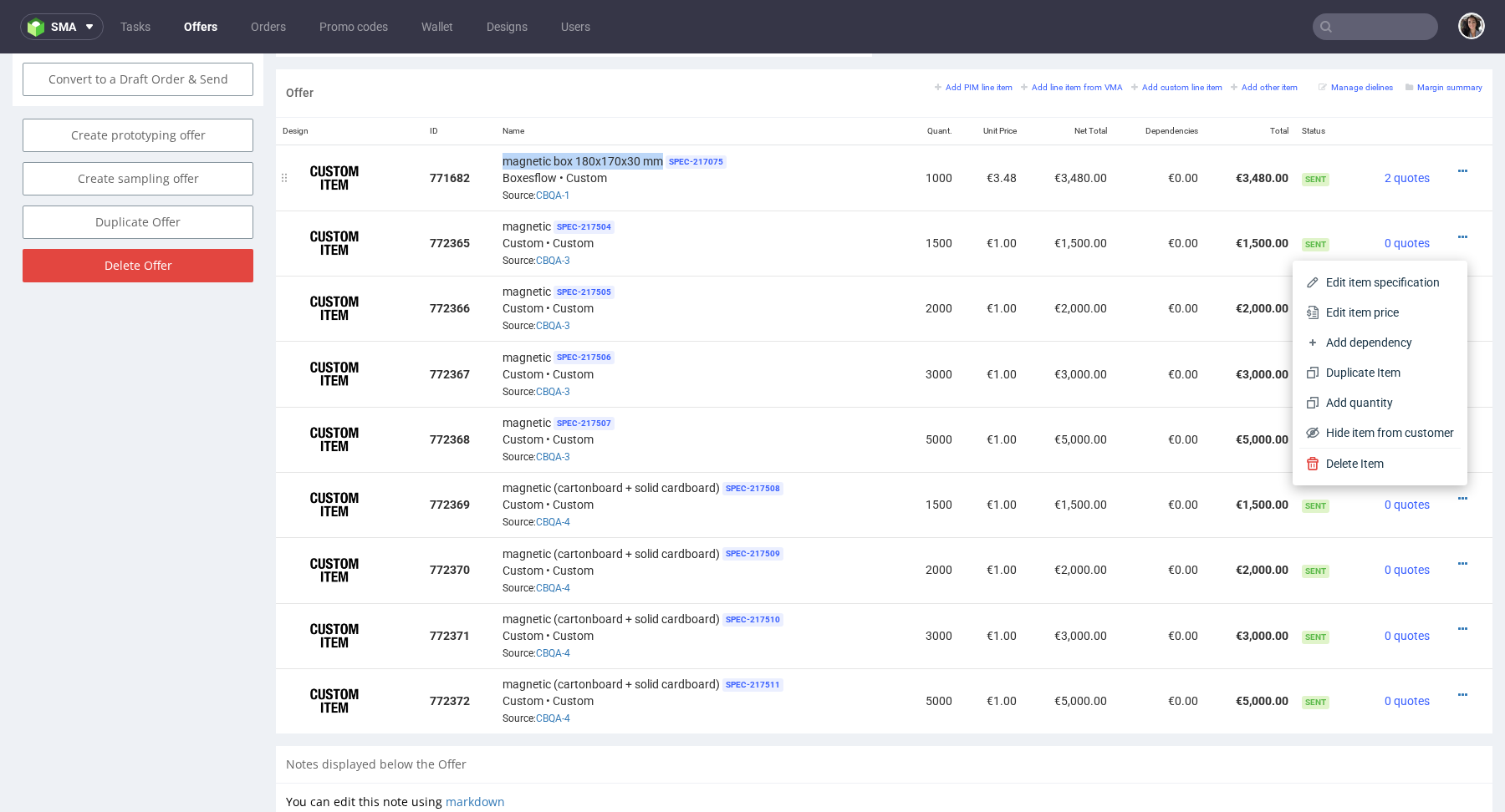
copy span "magnetic box 180x170x30 mm"
drag, startPoint x: 662, startPoint y: 154, endPoint x: 495, endPoint y: 154, distance: 167.0
click at [495, 154] on td "magnetic box 180x170x30 mm SPEC- 217075 Boxesflow • Custom Source: CBQA-1" at bounding box center [699, 177] width 408 height 66
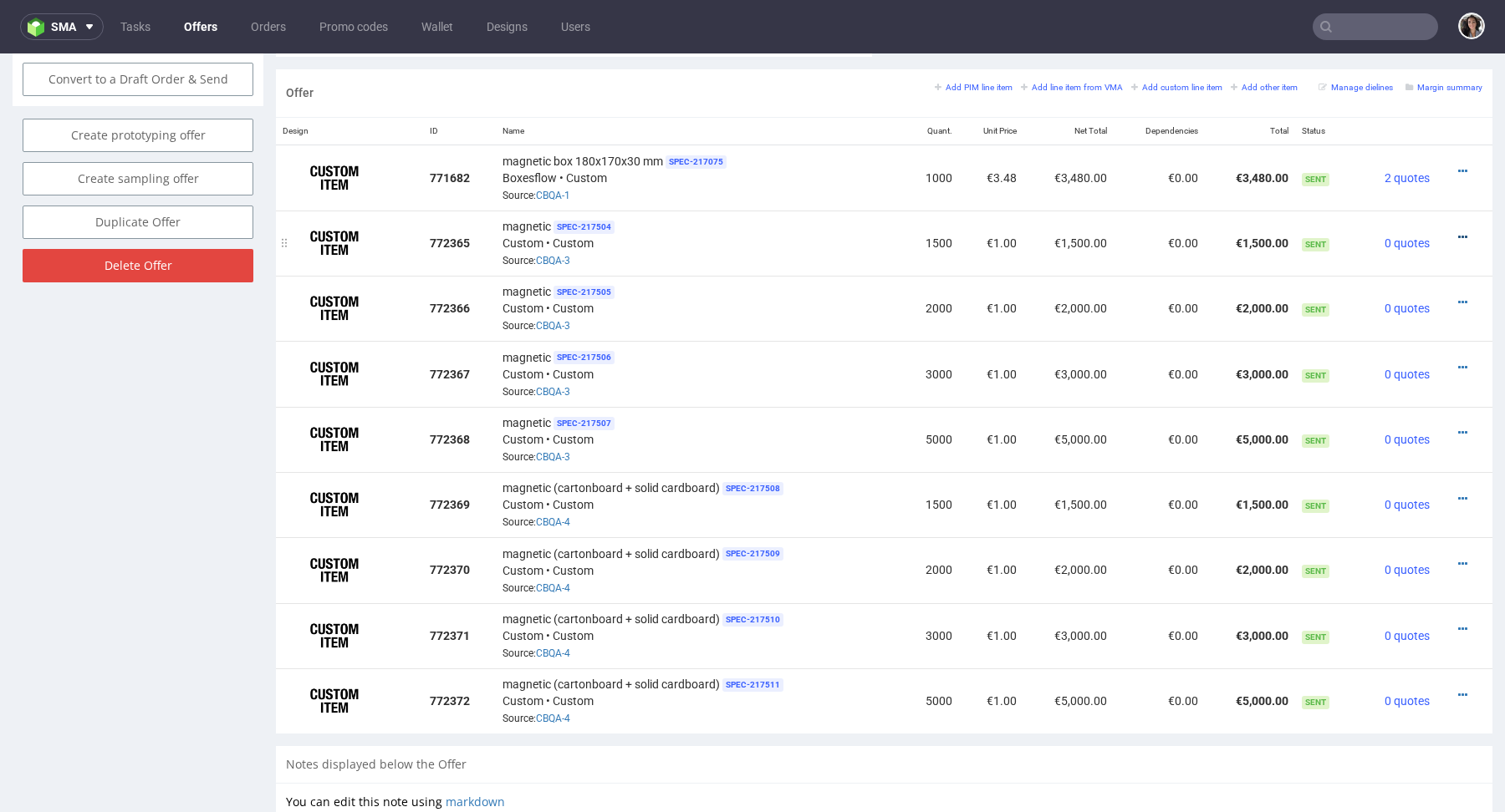
click at [1458, 232] on icon at bounding box center [1462, 238] width 9 height 12
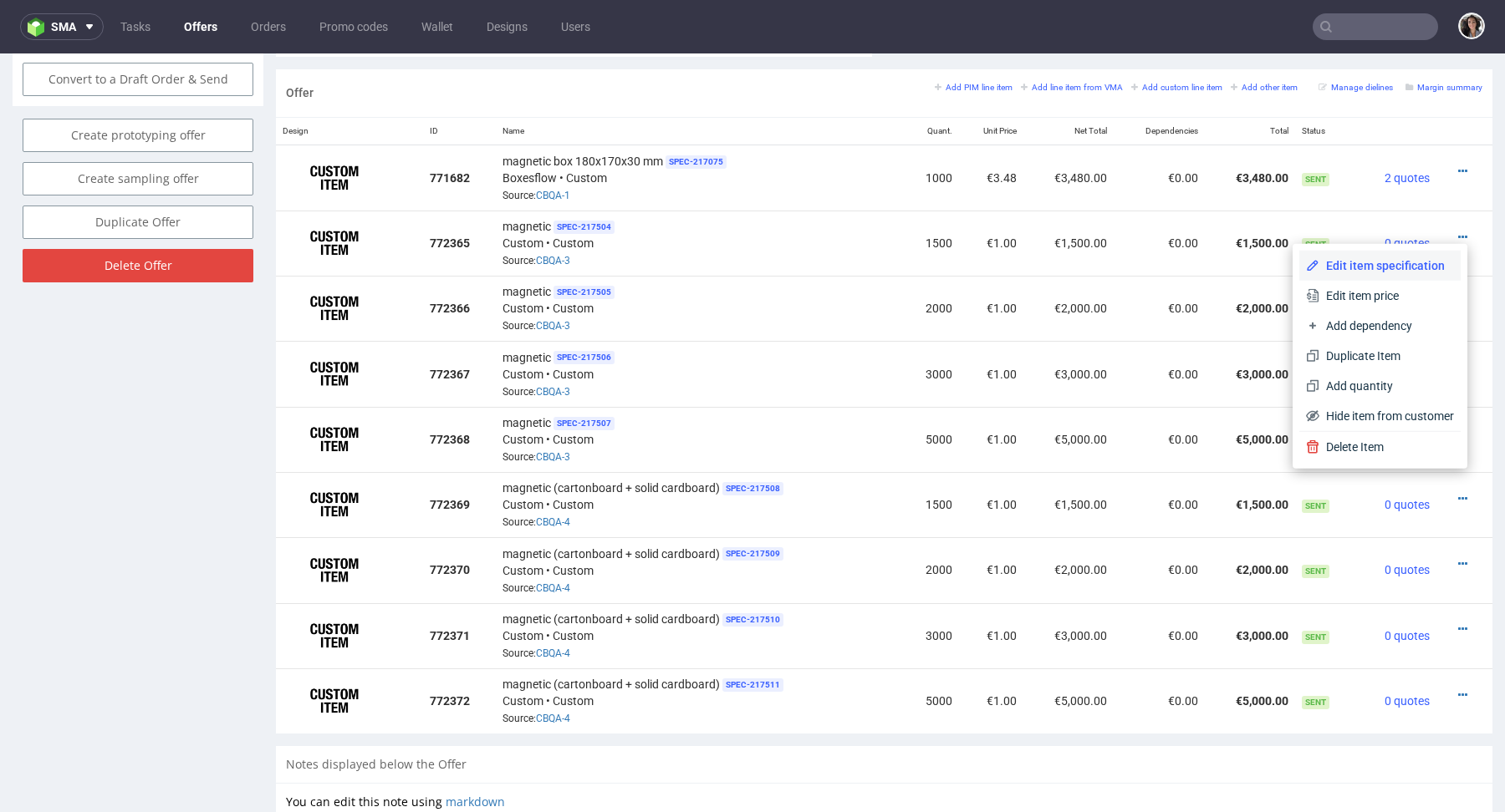
click at [1376, 266] on span "Edit item specification" at bounding box center [1386, 265] width 135 height 16
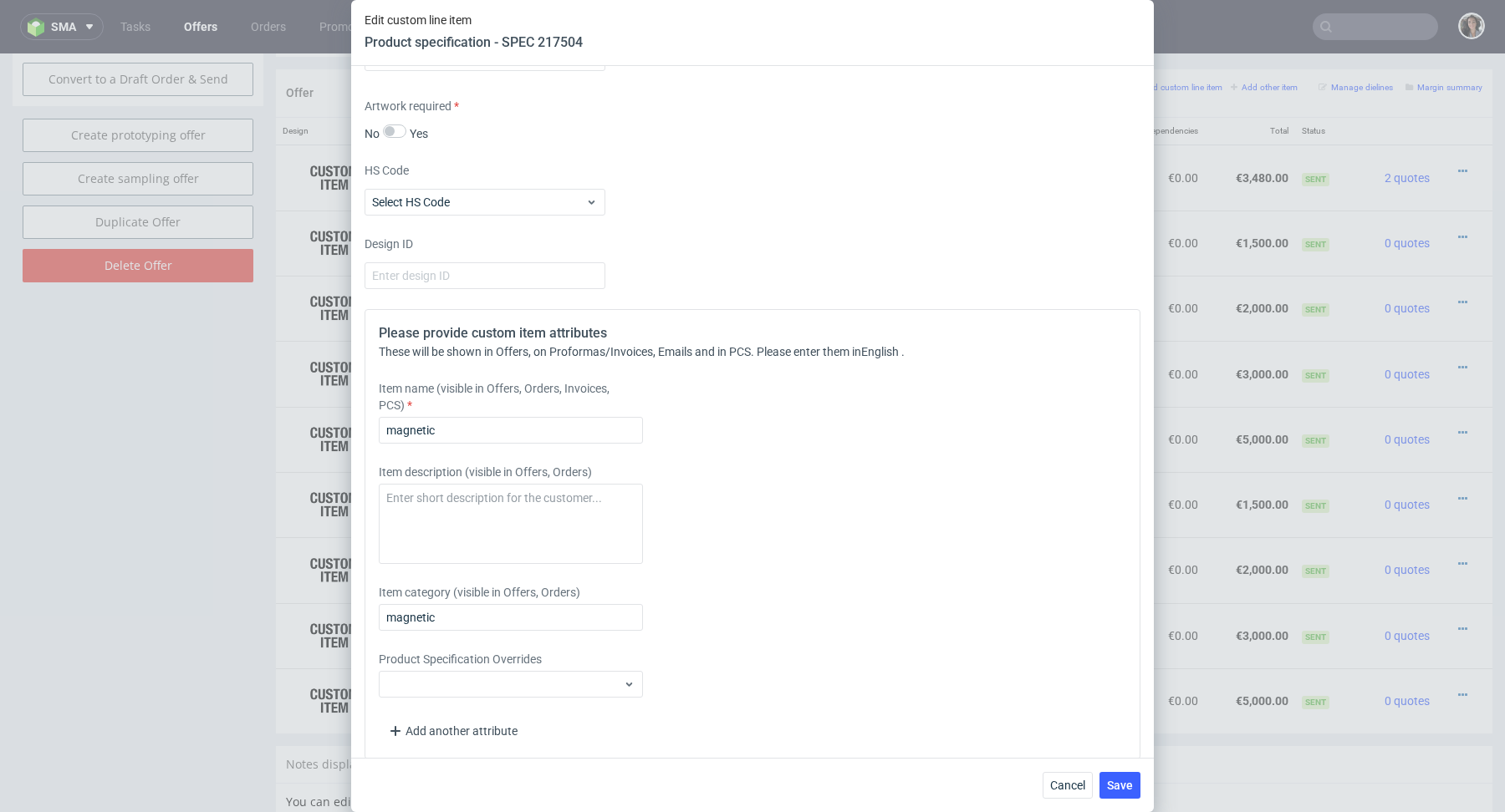
scroll to position [1616, 0]
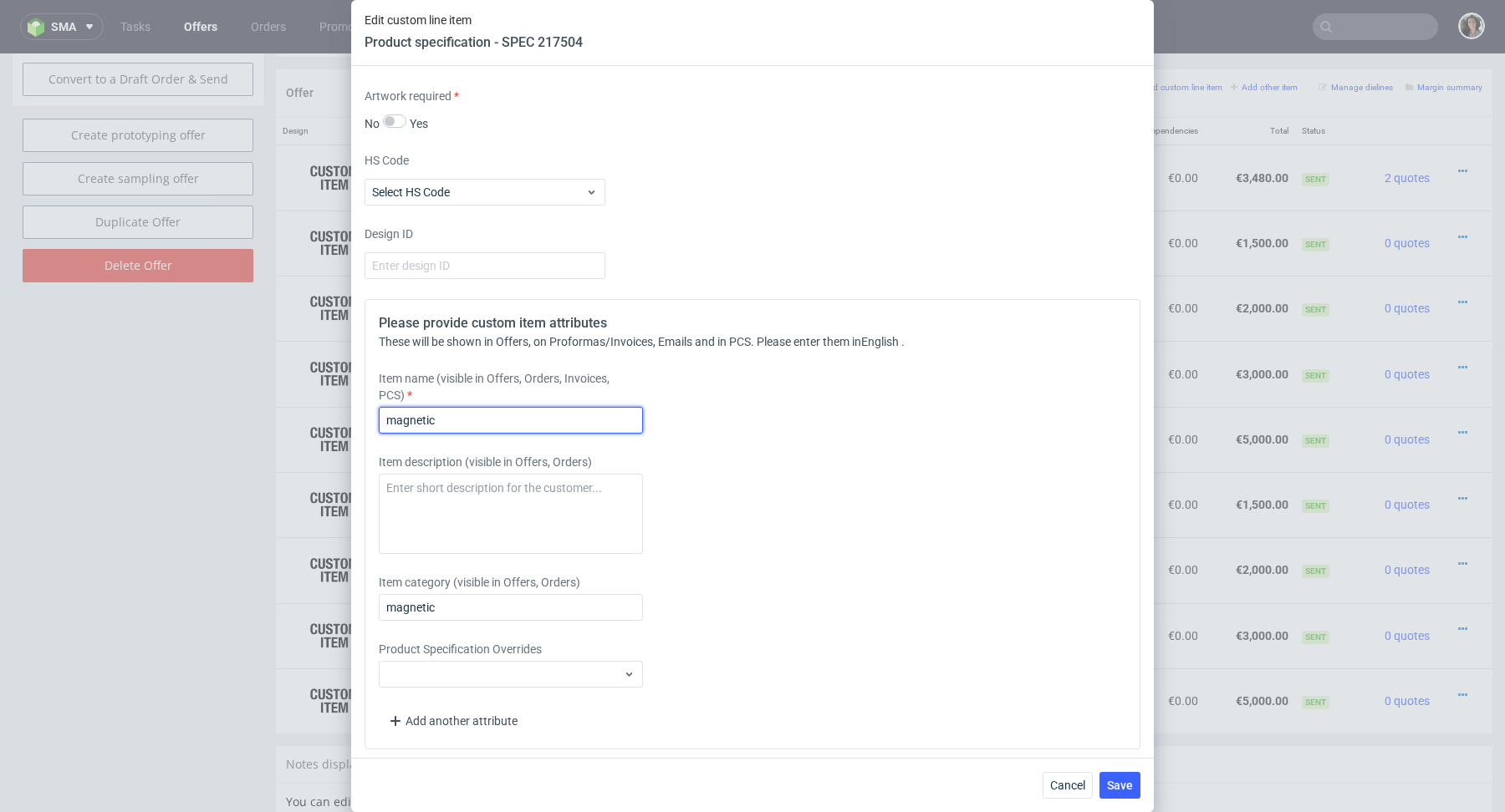
click at [537, 416] on input "magnetic" at bounding box center [511, 420] width 264 height 27
paste input "box 180x170x30 mm"
type input "magnetic box 180x170x30 mm"
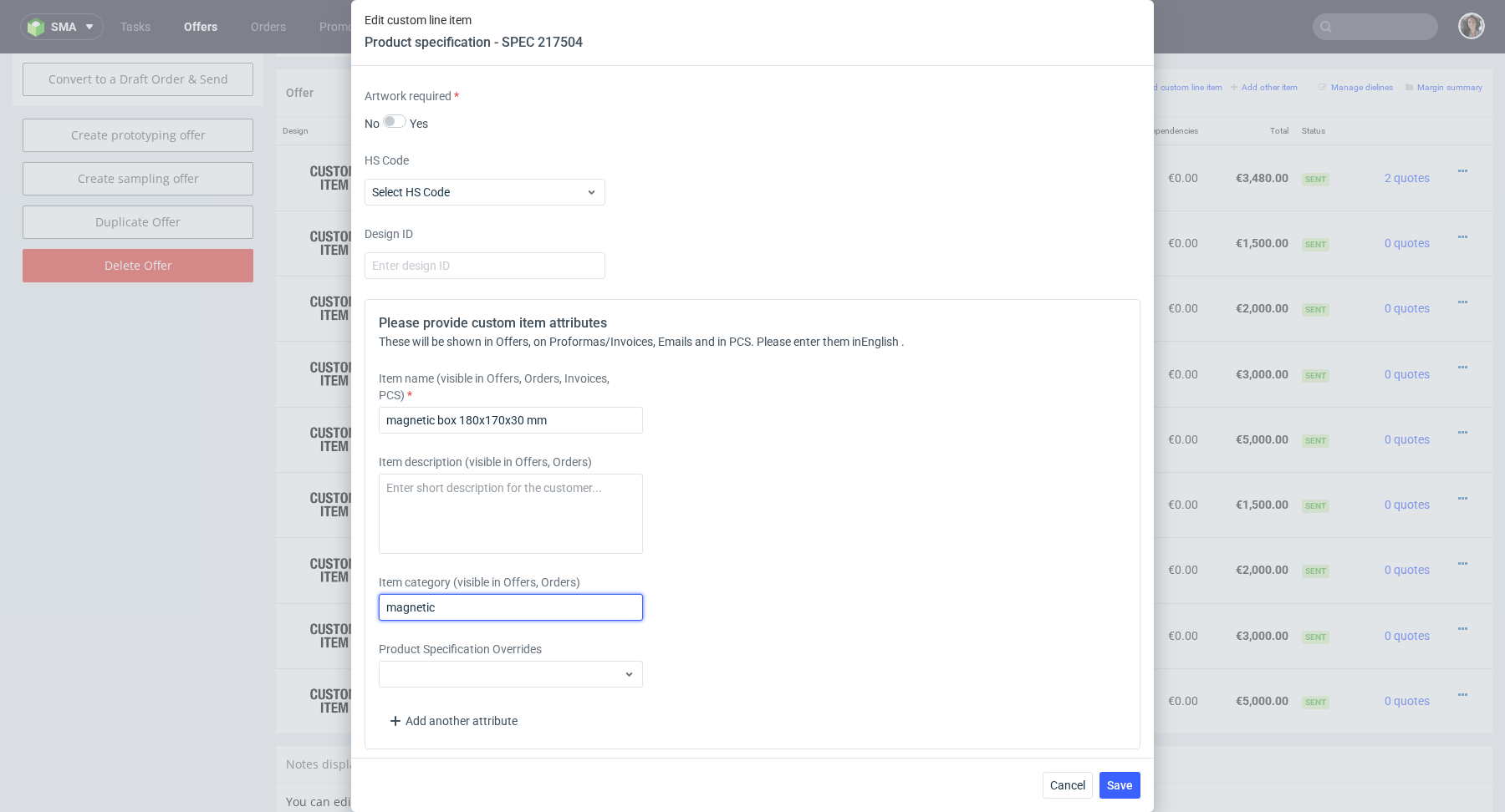
click at [498, 616] on input "magnetic" at bounding box center [511, 607] width 264 height 27
paste input "box 180x170x30 mm"
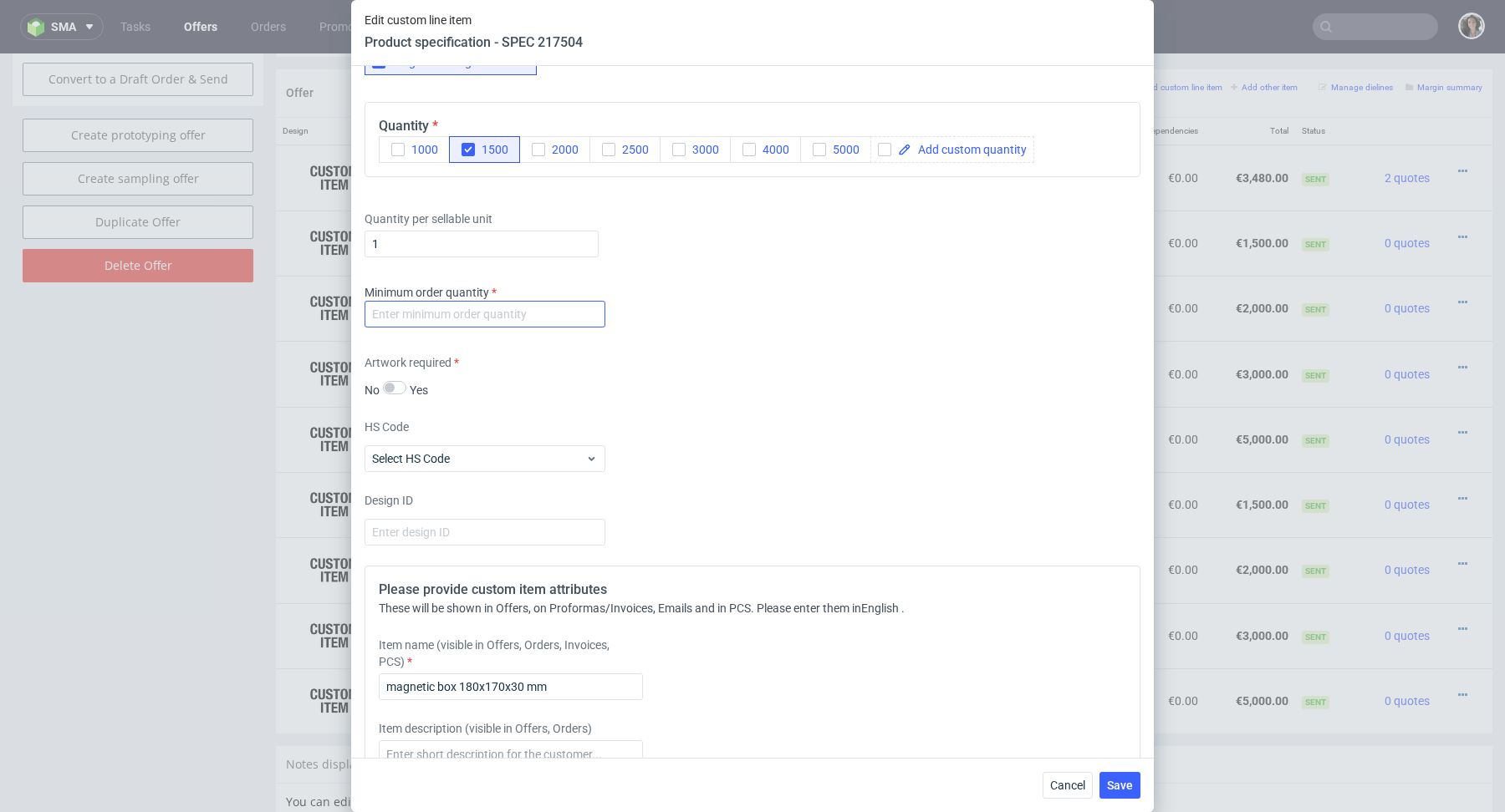
type input "magnetic box 180x170x30 mm"
click at [569, 313] on input "number" at bounding box center [485, 314] width 240 height 27
type input "1"
click at [871, 411] on div "Supplier Polipak Technical specification Instant price RFQ type name rigid box …" at bounding box center [752, 412] width 803 height 692
click at [1118, 777] on button "Save" at bounding box center [1120, 785] width 41 height 27
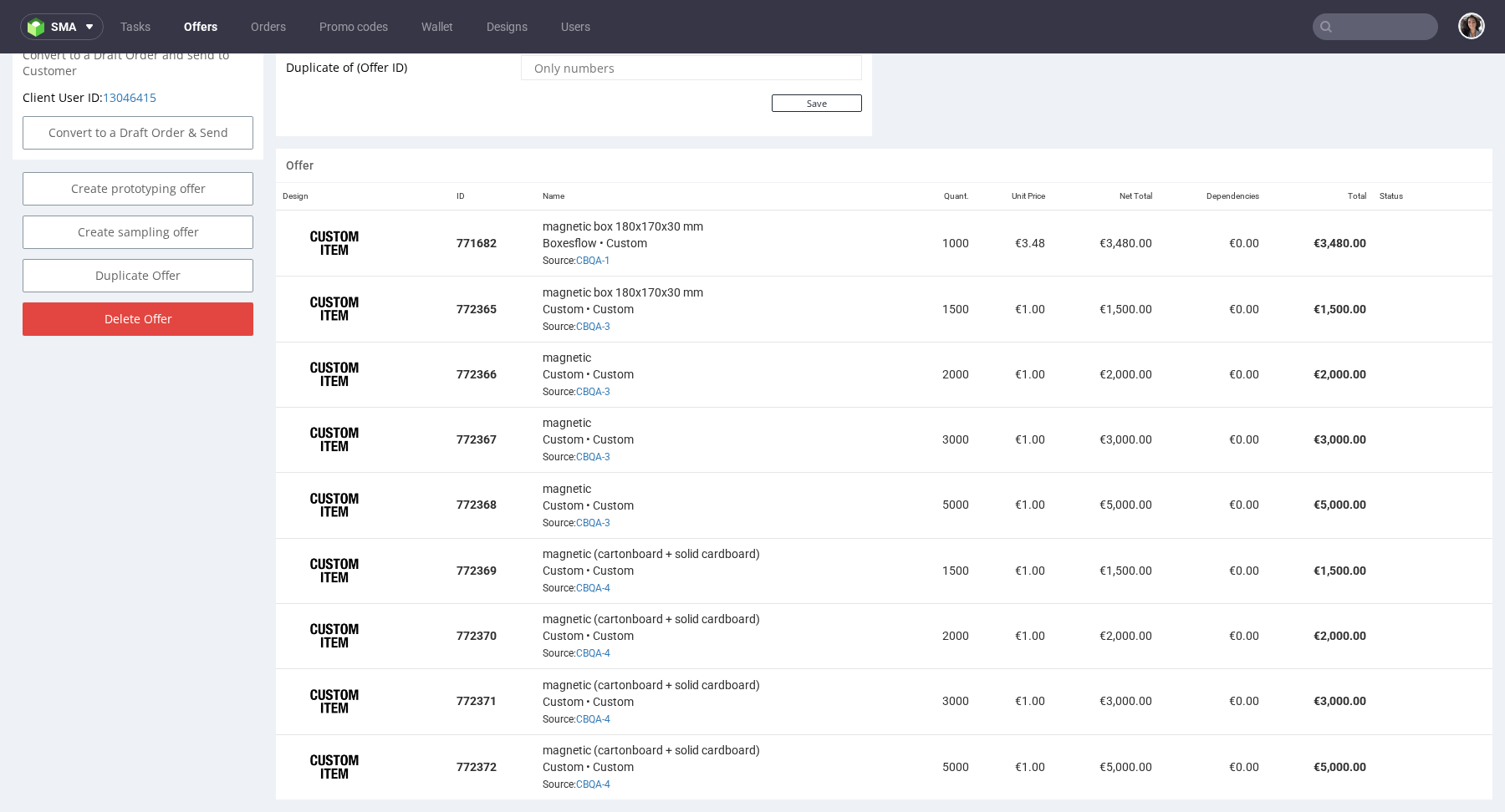
scroll to position [930, 0]
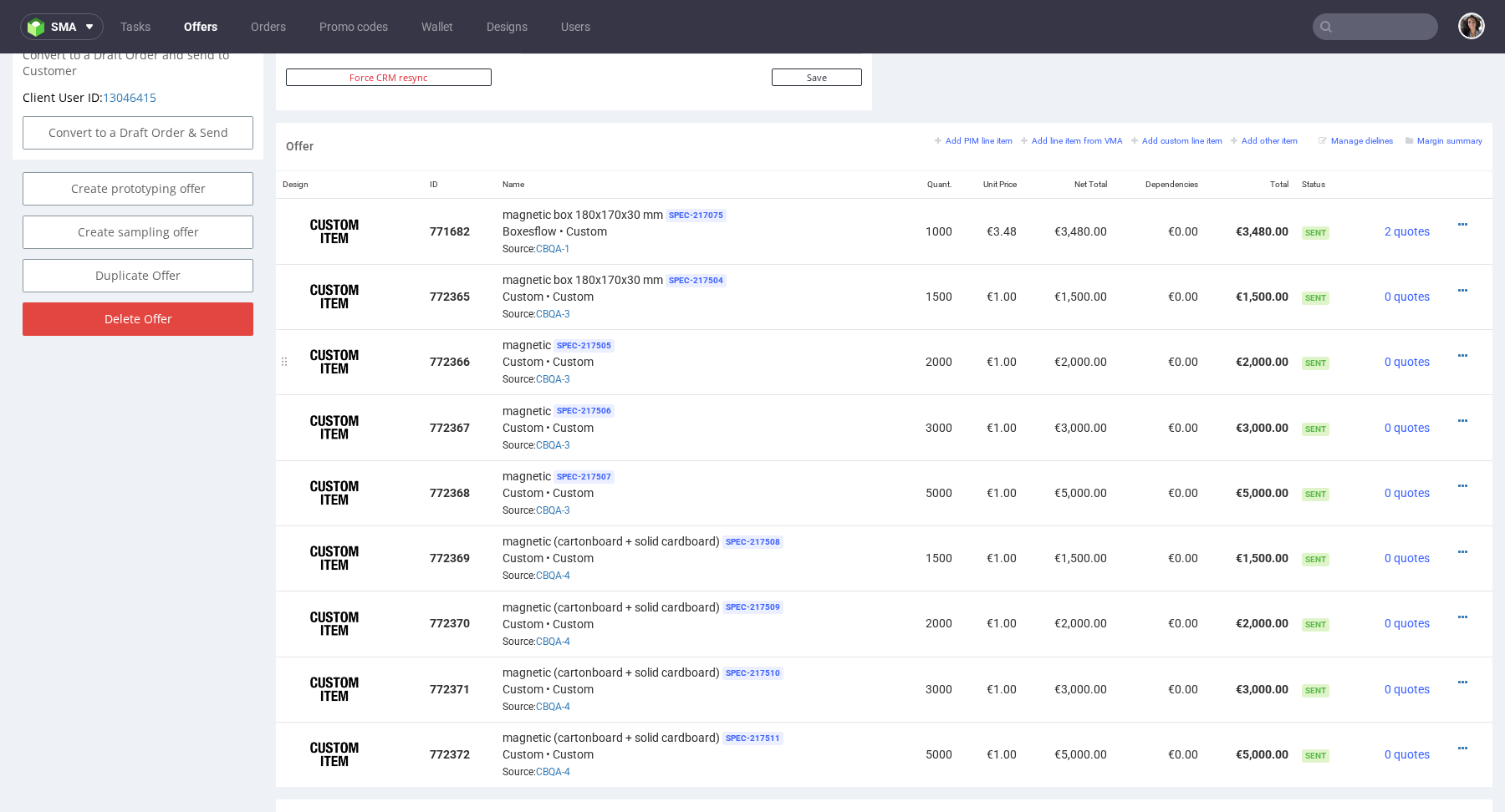
click at [1443, 358] on div at bounding box center [1459, 355] width 33 height 16
click at [1458, 354] on icon at bounding box center [1462, 356] width 9 height 12
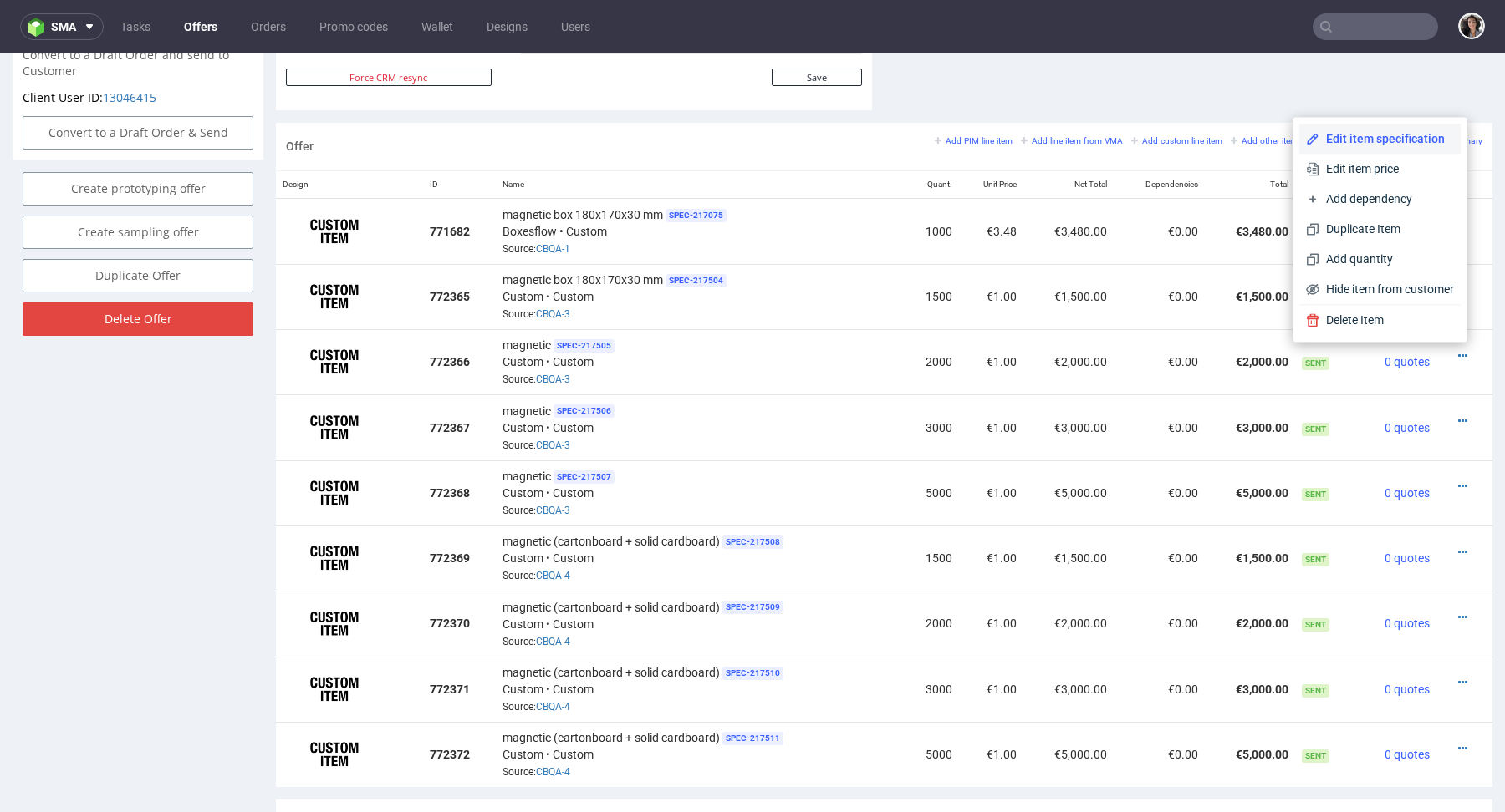
click at [1362, 142] on span "Edit item specification" at bounding box center [1386, 138] width 135 height 16
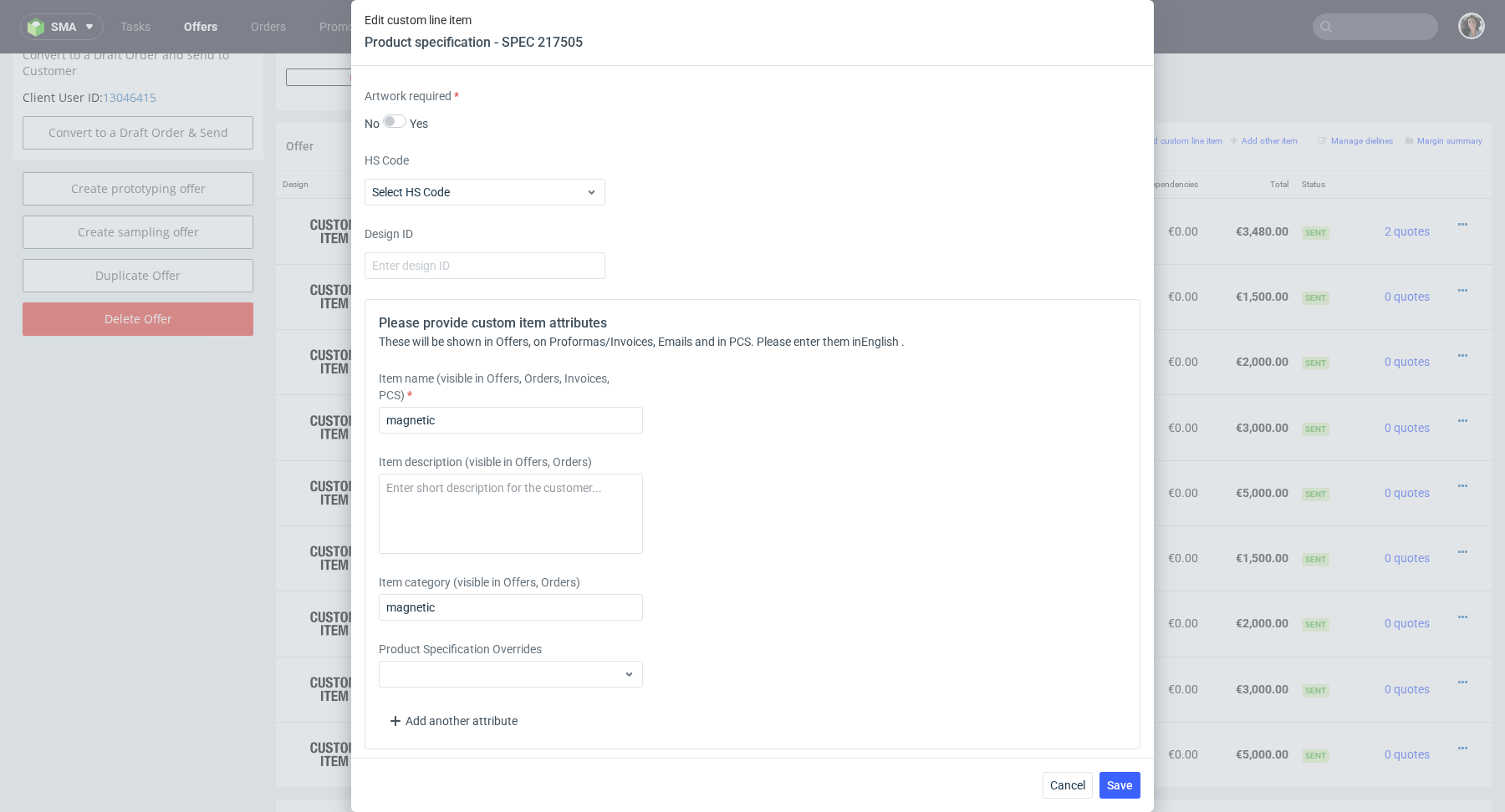
scroll to position [1515, 0]
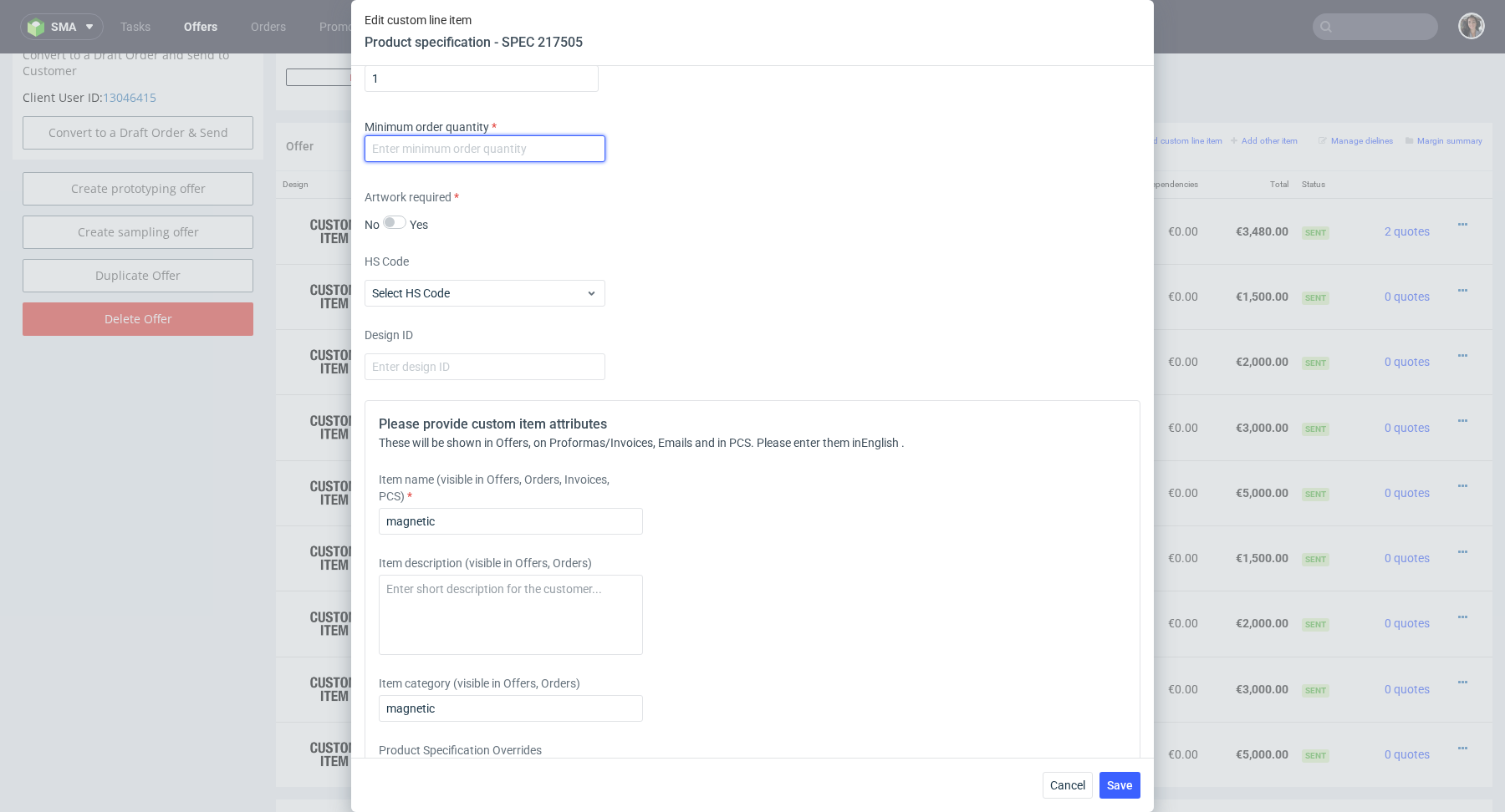
click at [451, 148] on input "number" at bounding box center [485, 148] width 240 height 27
type input "1"
click at [678, 203] on div "Artwork required No Yes" at bounding box center [753, 211] width 776 height 45
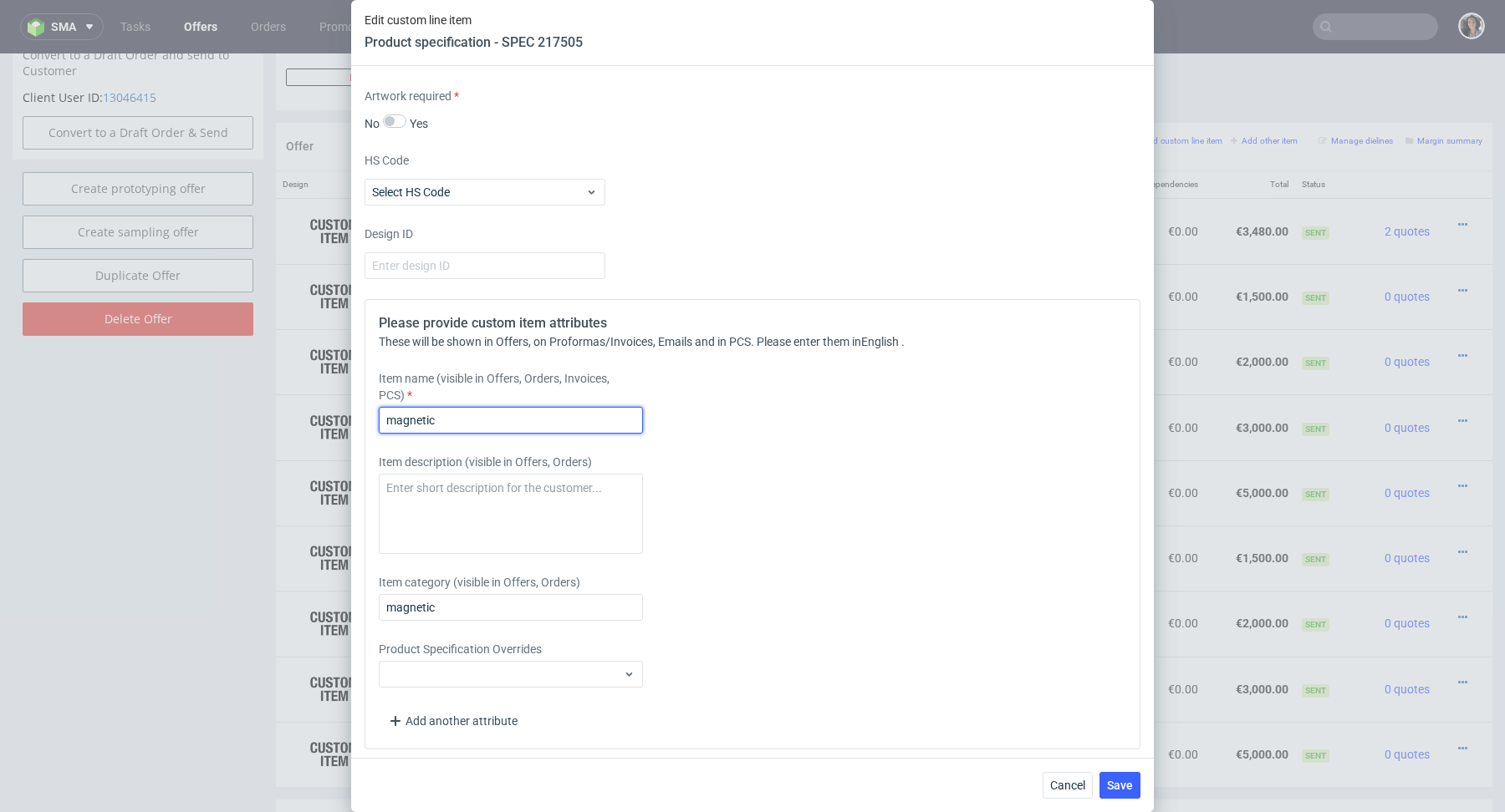
click at [498, 413] on input "magnetic" at bounding box center [511, 420] width 264 height 27
paste input "box 180x170x30 mm"
type input "magnetic box 180x170x30 mm"
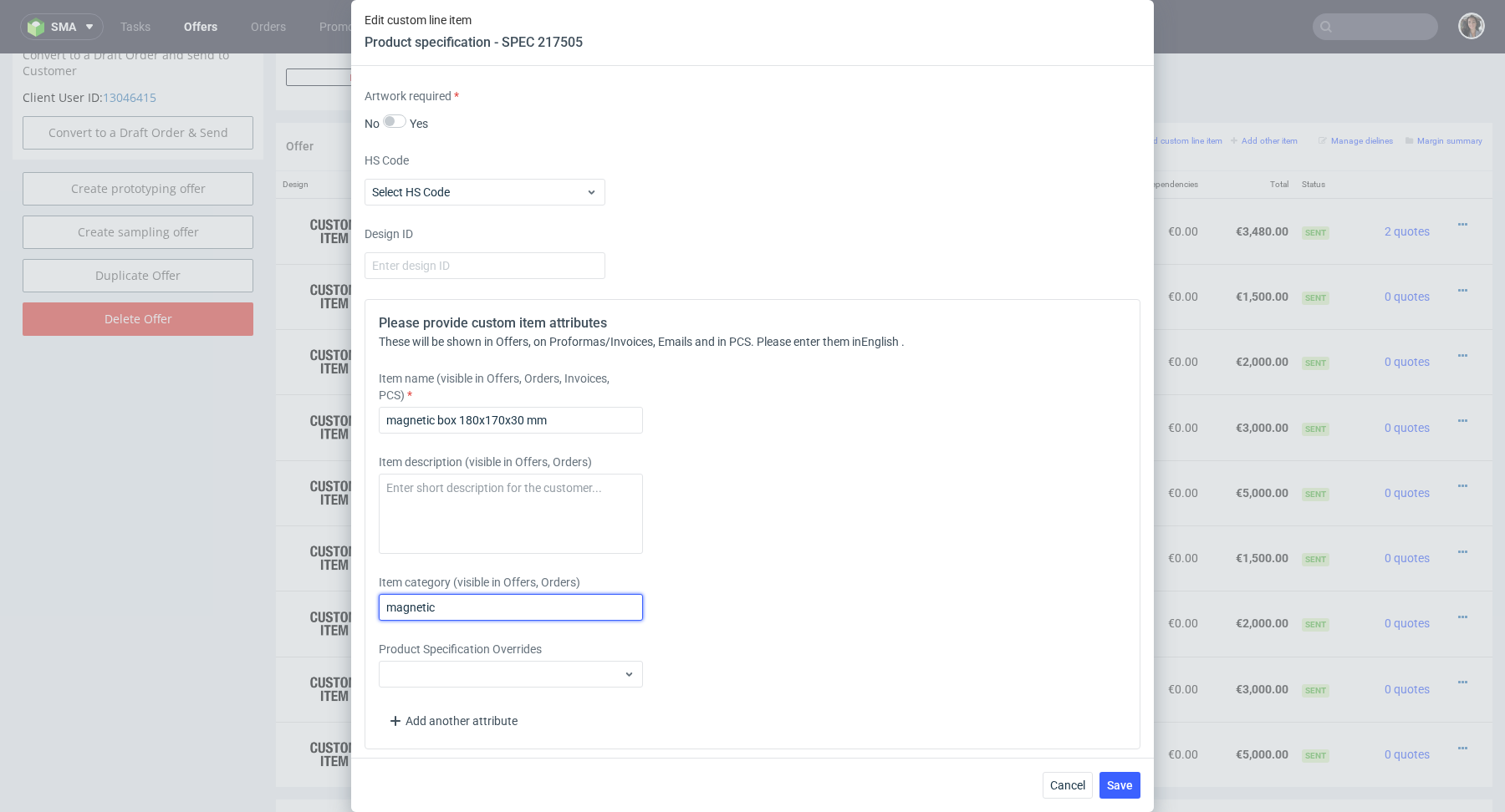
click at [484, 611] on input "magnetic" at bounding box center [511, 607] width 264 height 27
paste input "box 180x170x30 mm"
type input "magnetic box 180x170x30 mm"
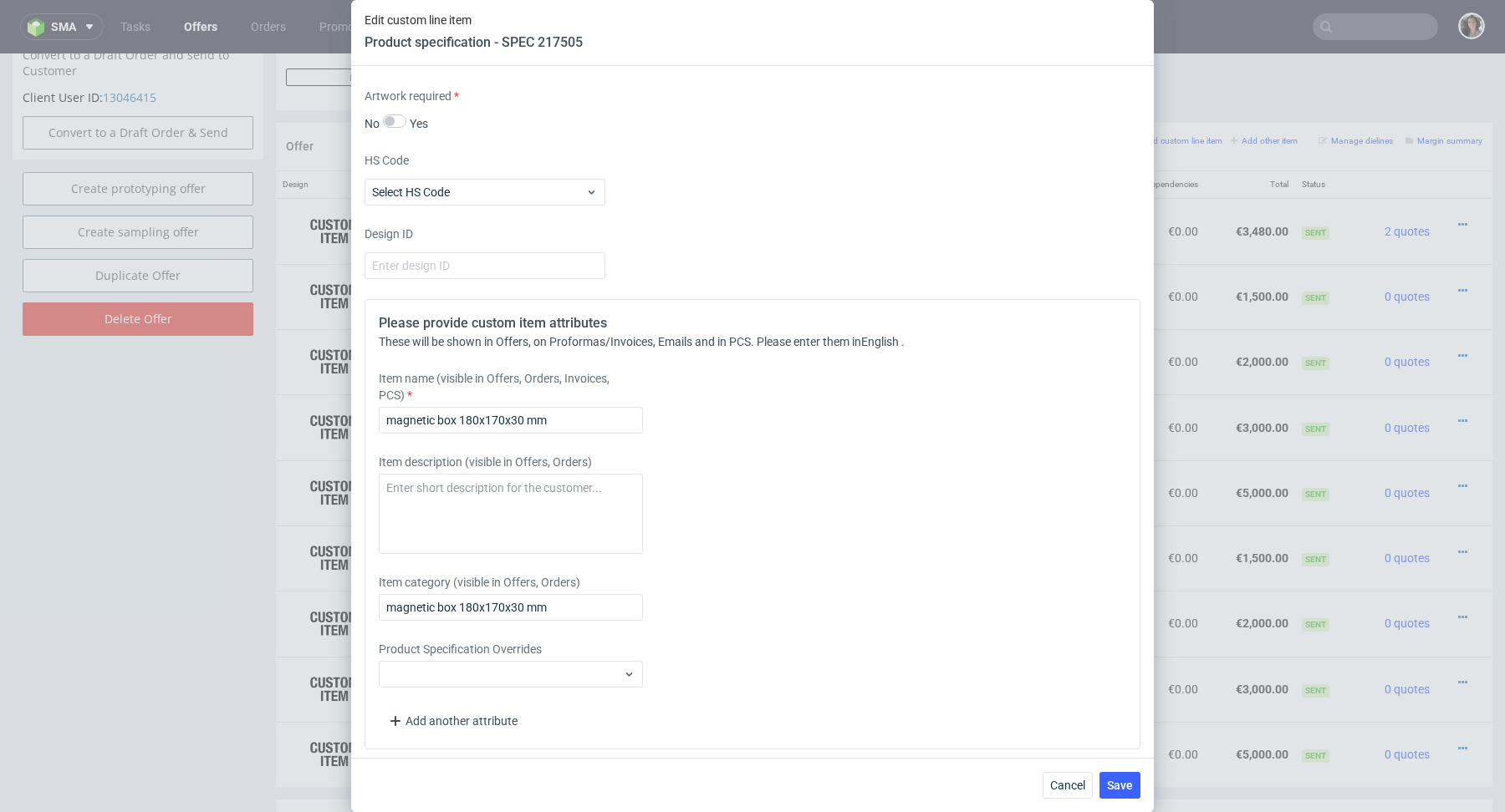
click at [1120, 803] on div "Cancel Save" at bounding box center [752, 785] width 803 height 54
click at [1114, 772] on div "Cancel Save" at bounding box center [752, 785] width 803 height 54
click at [1116, 780] on span "Save" at bounding box center [1120, 785] width 26 height 12
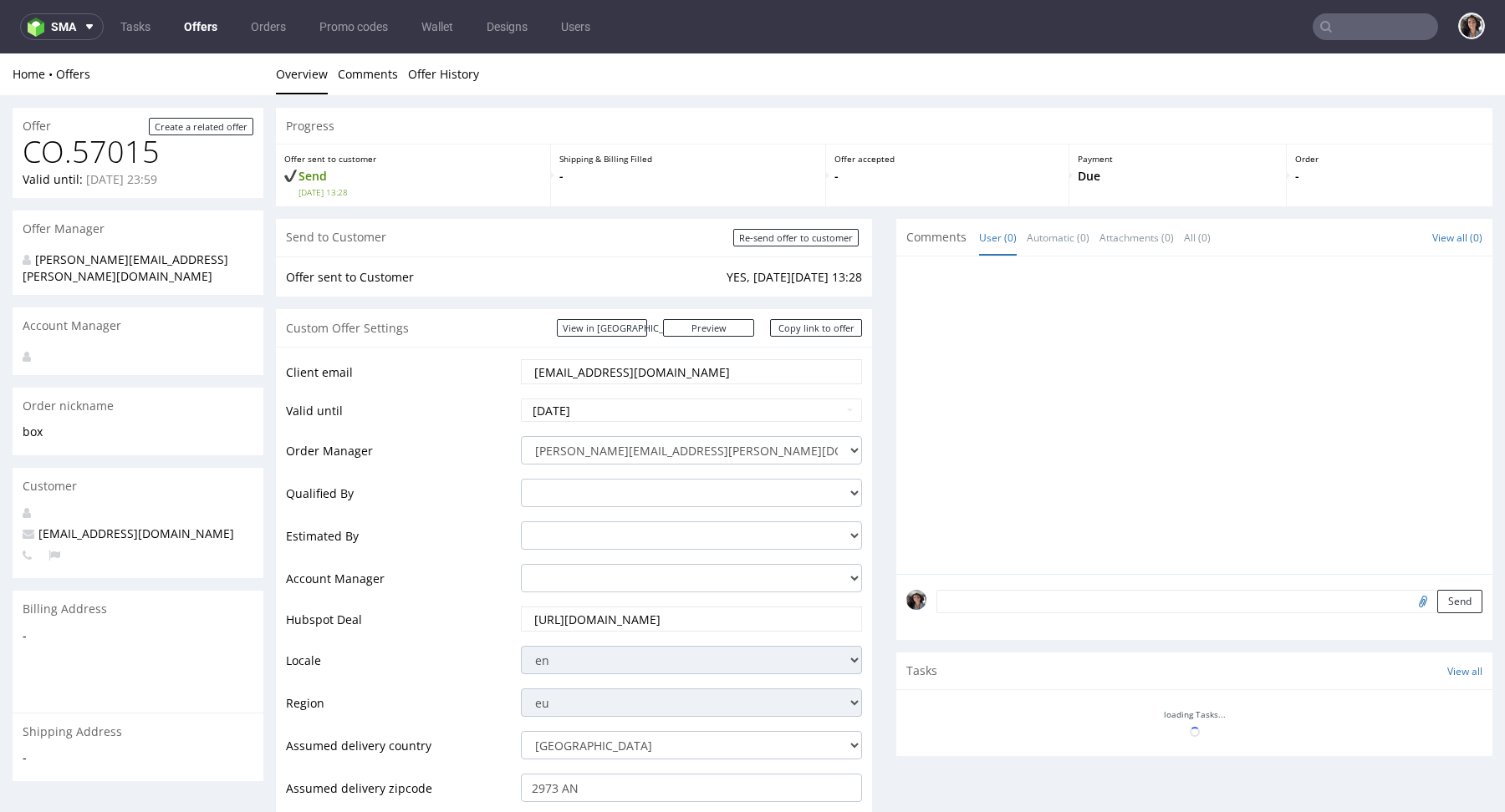
scroll to position [782, 0]
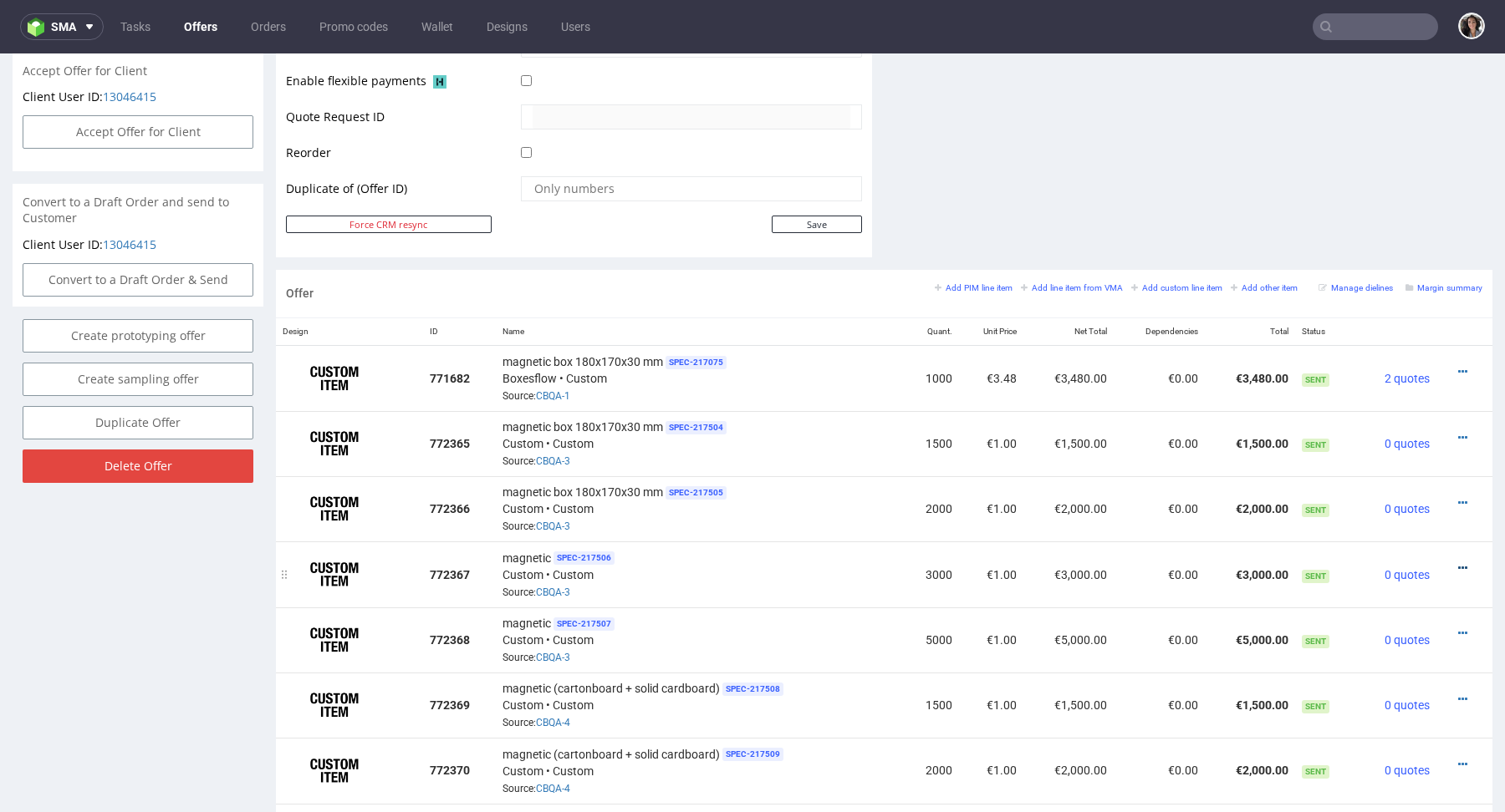
click at [1458, 566] on icon at bounding box center [1462, 568] width 9 height 12
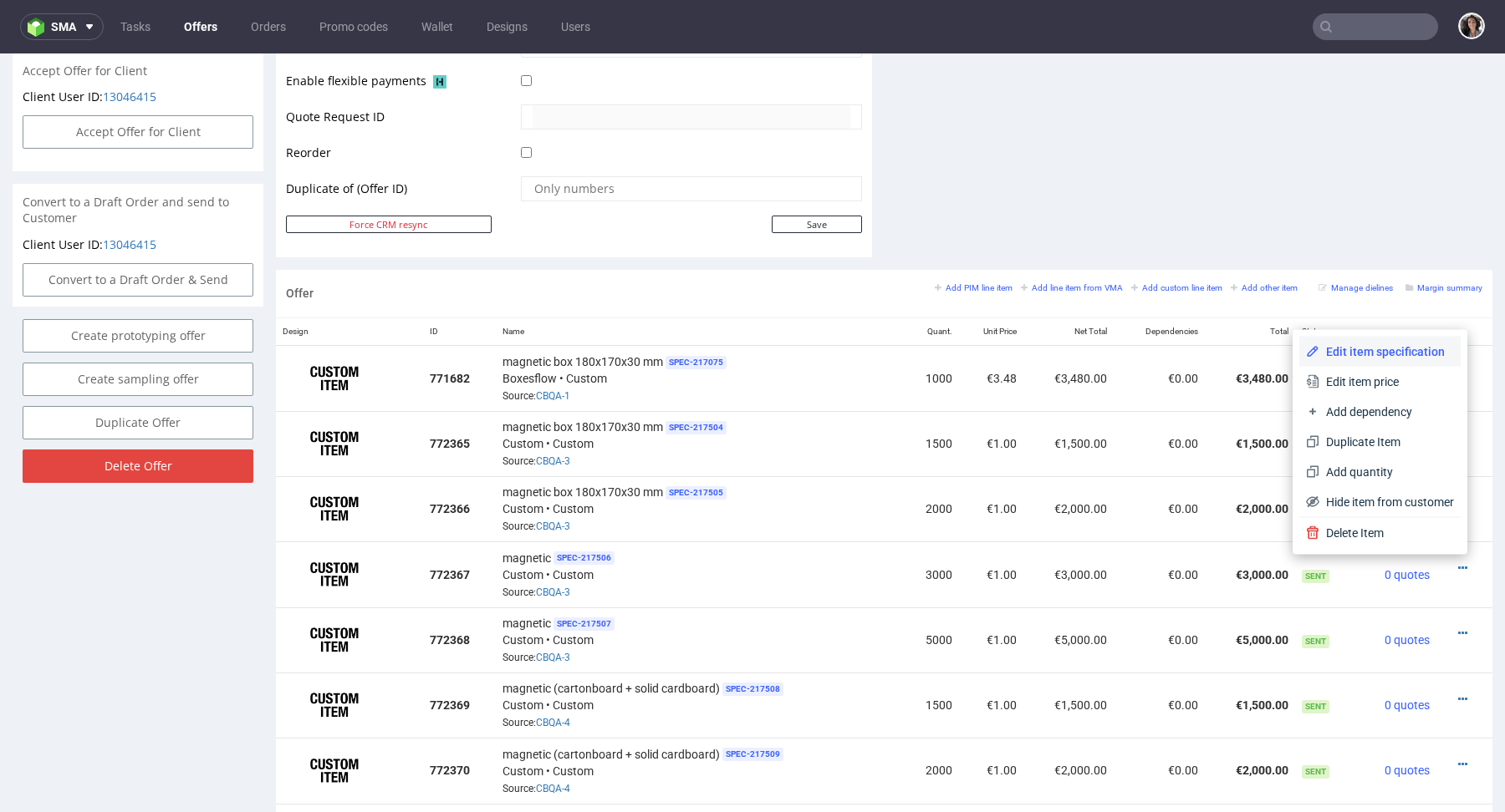
click at [1377, 356] on span "Edit item specification" at bounding box center [1386, 351] width 135 height 16
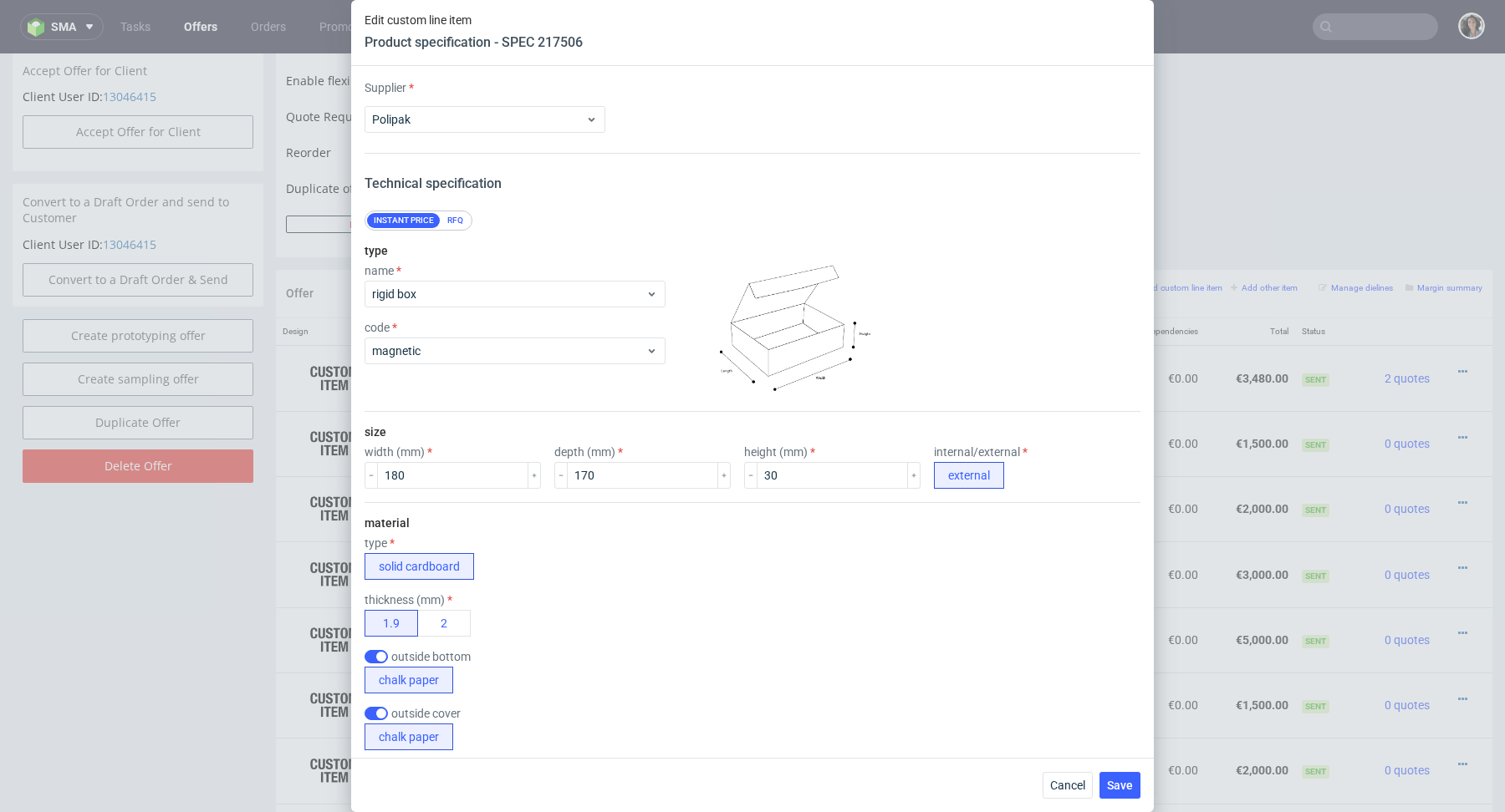
scroll to position [1083, 0]
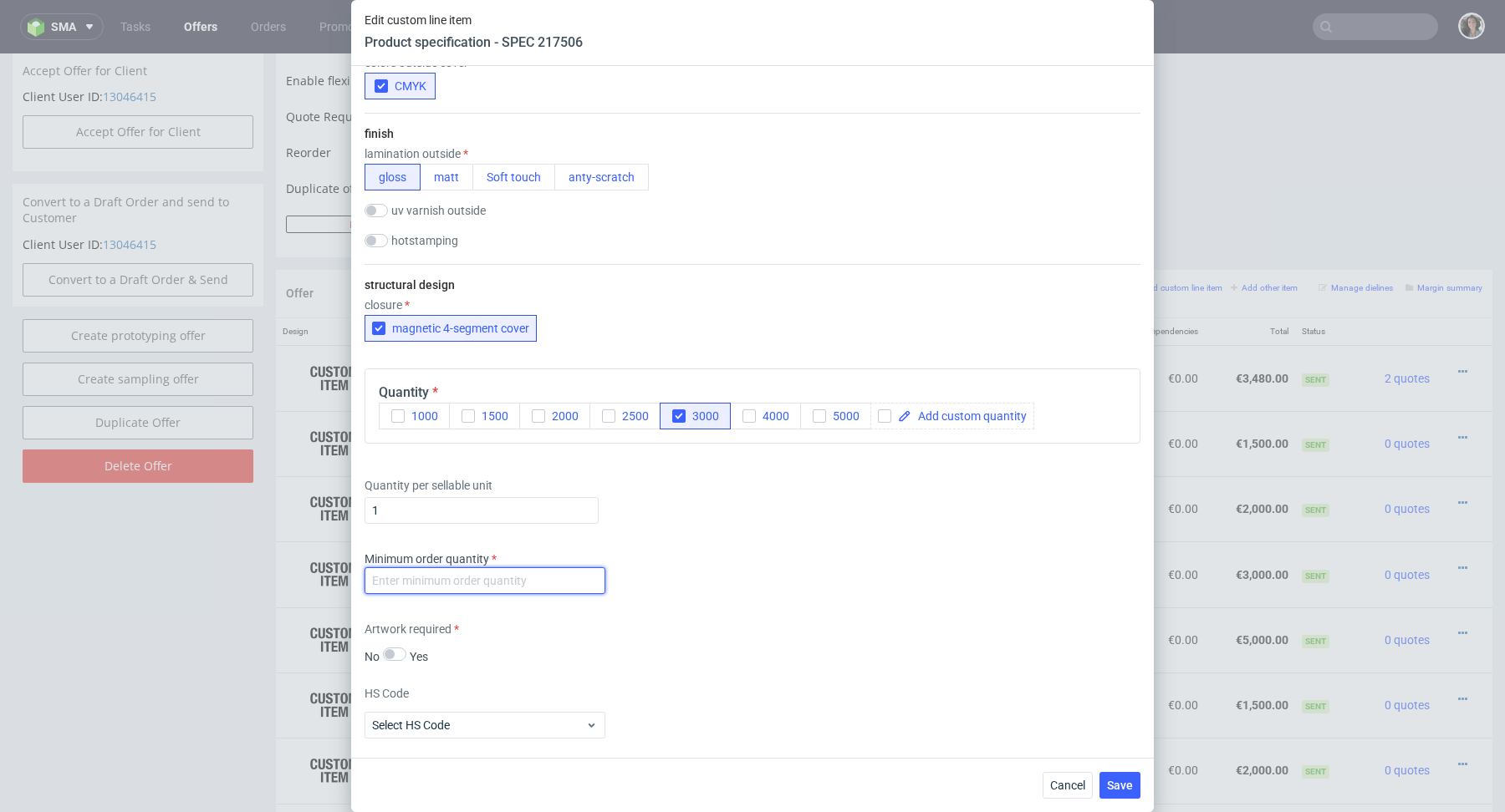
click at [531, 572] on input "number" at bounding box center [485, 580] width 240 height 27
paste input "-1"
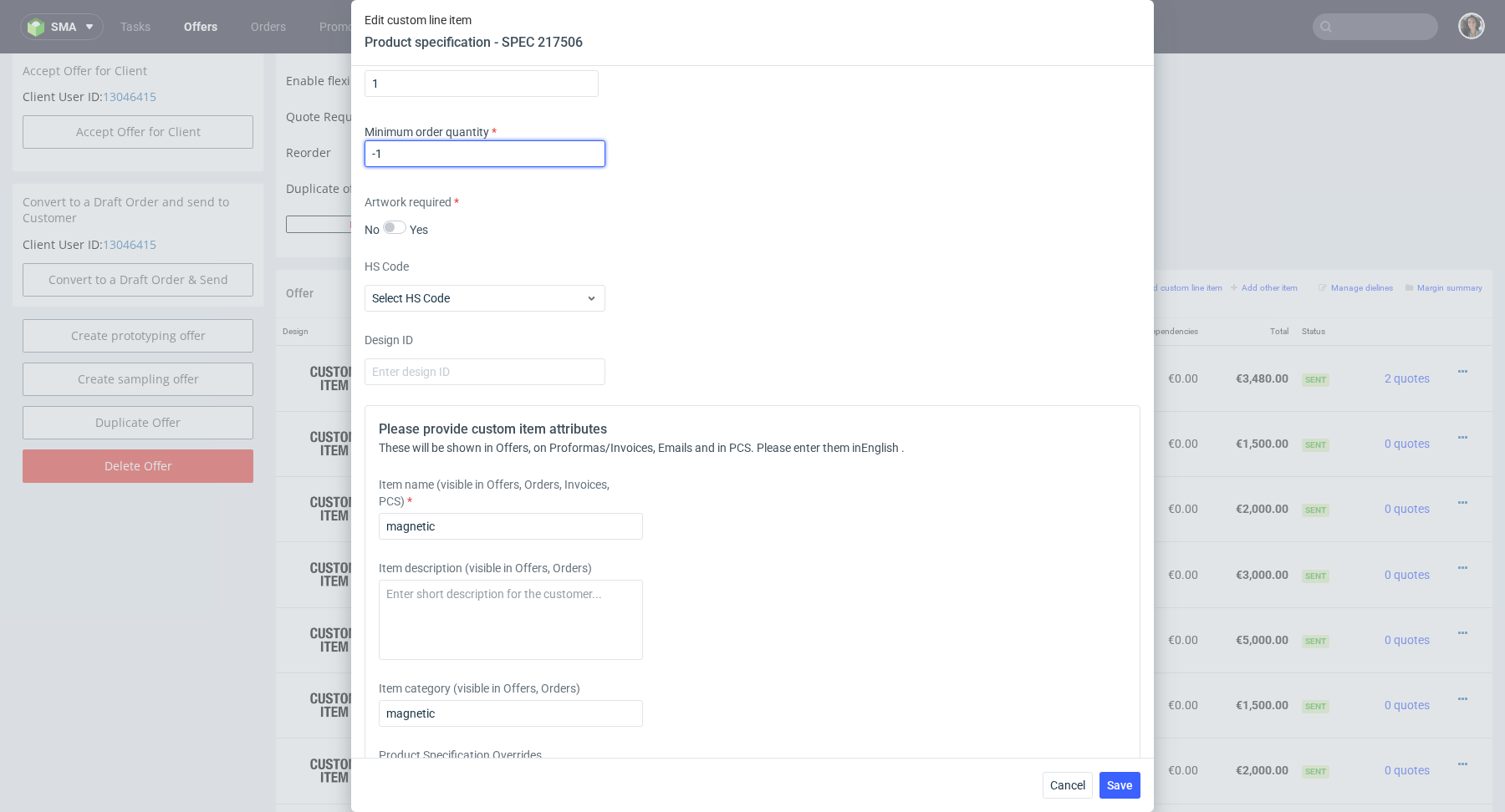
click at [428, 155] on input "-1" at bounding box center [485, 154] width 240 height 27
type input "1"
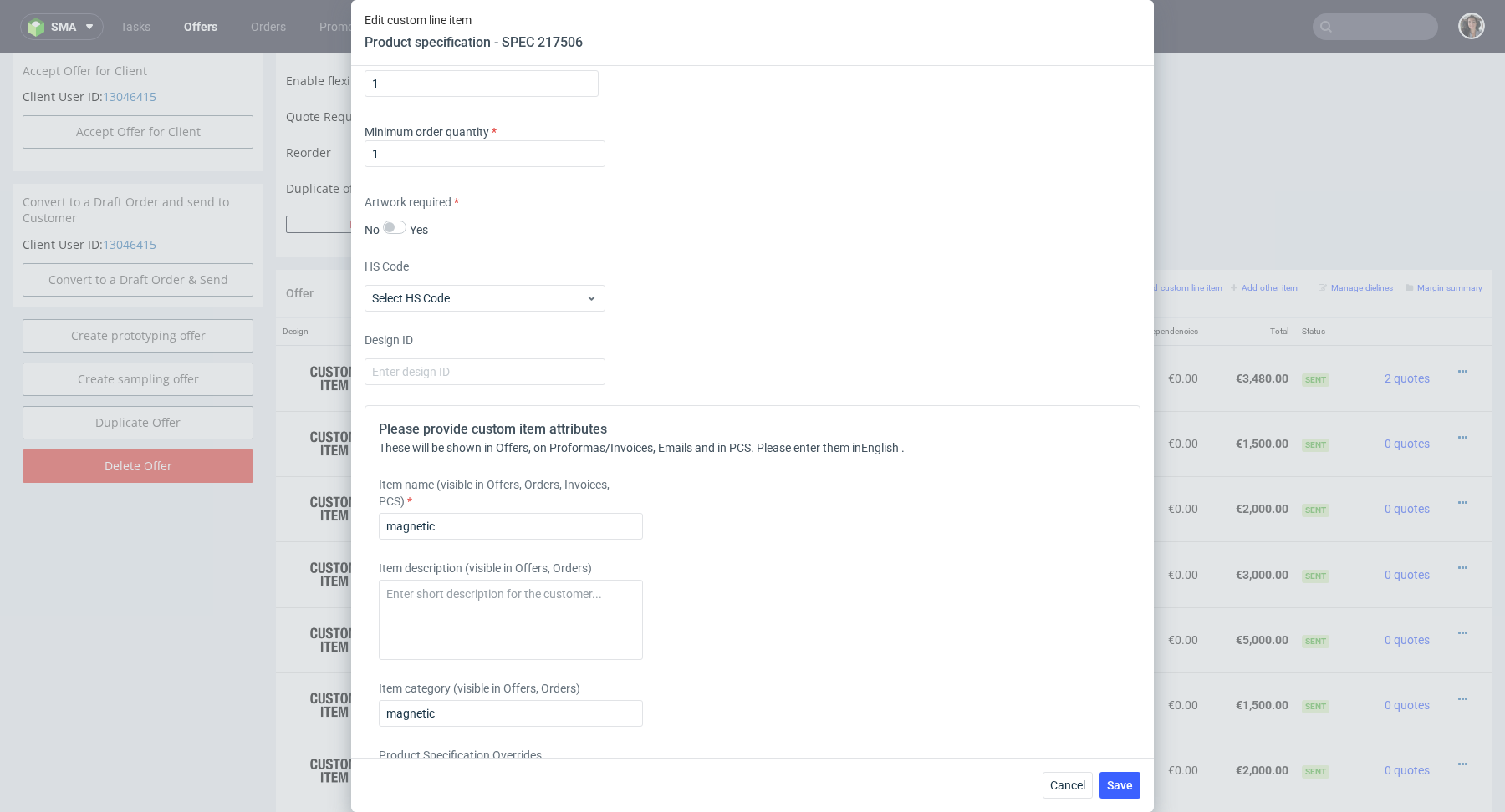
click at [612, 296] on div "HS Code Select HS Code" at bounding box center [753, 285] width 776 height 53
click at [507, 521] on input "magnetic" at bounding box center [511, 526] width 264 height 27
paste input "box 180x170x30 mm"
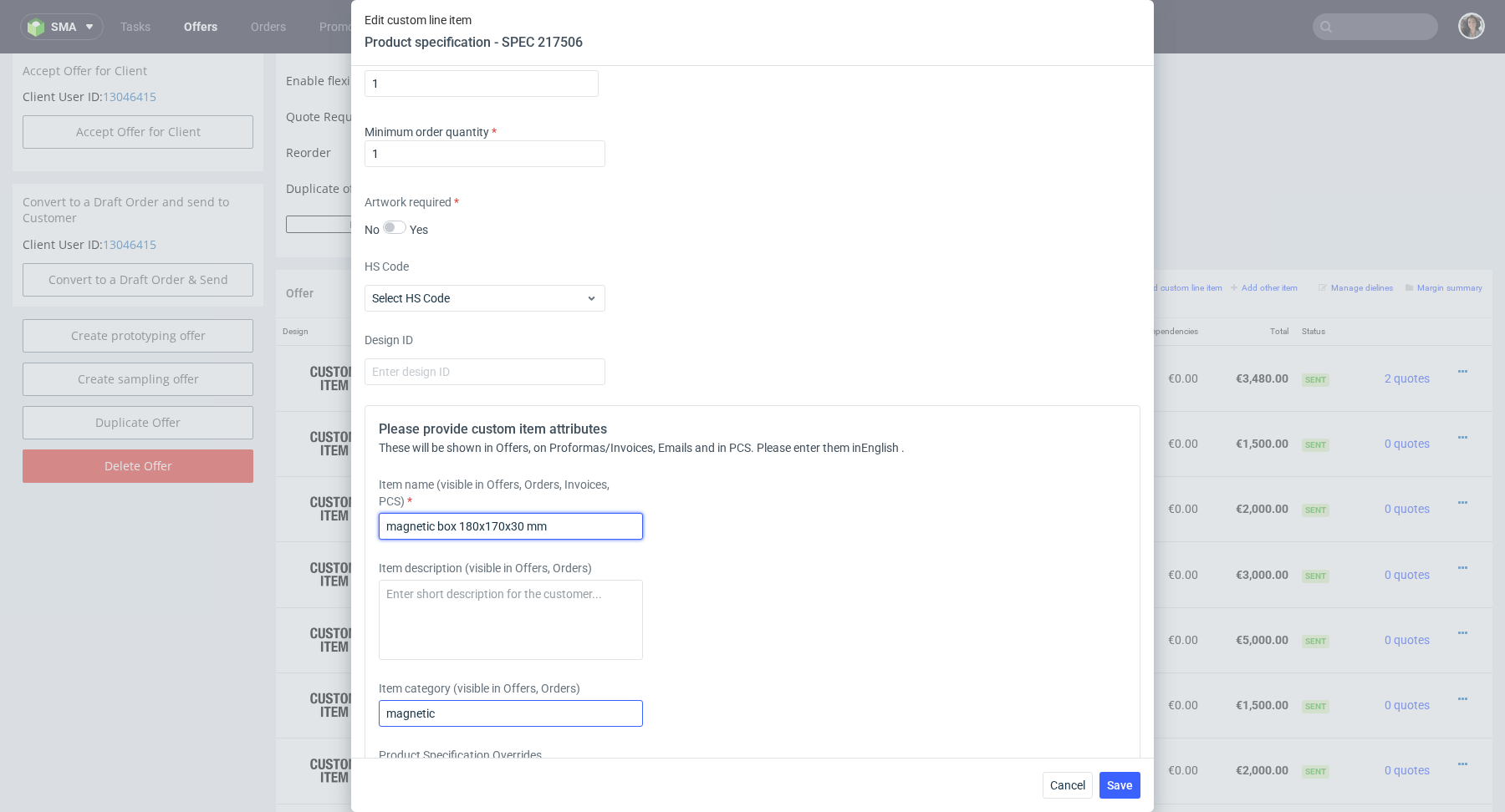
type input "magnetic box 180x170x30 mm"
click at [472, 703] on input "magnetic" at bounding box center [511, 713] width 264 height 27
paste input "box 180x170x30 mm"
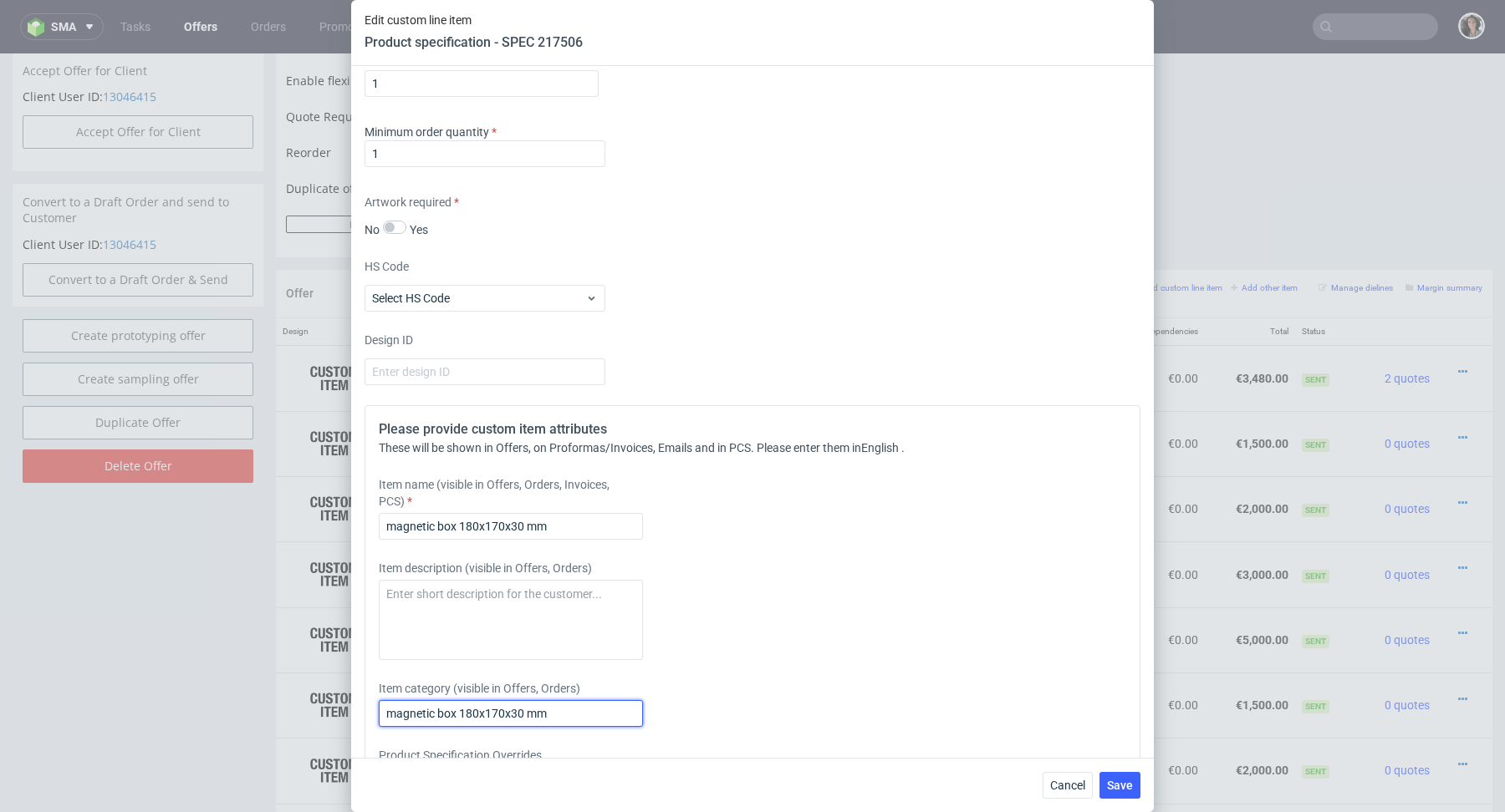
type input "magnetic box 180x170x30 mm"
click at [1103, 799] on div "Cancel Save" at bounding box center [752, 785] width 803 height 54
click at [1131, 767] on div "Cancel Save" at bounding box center [752, 785] width 803 height 54
click at [1130, 782] on span "Save" at bounding box center [1120, 785] width 26 height 12
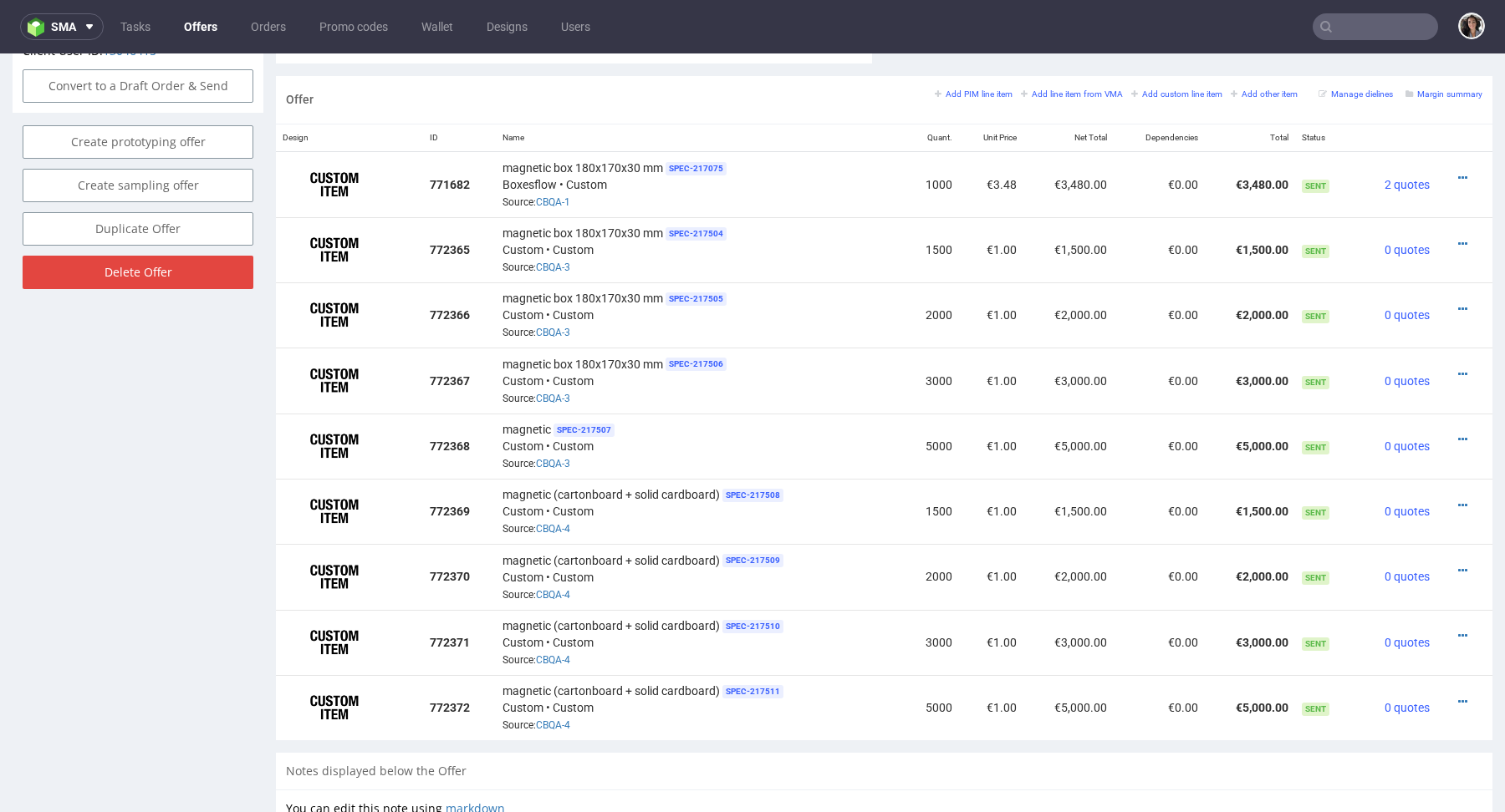
scroll to position [1029, 0]
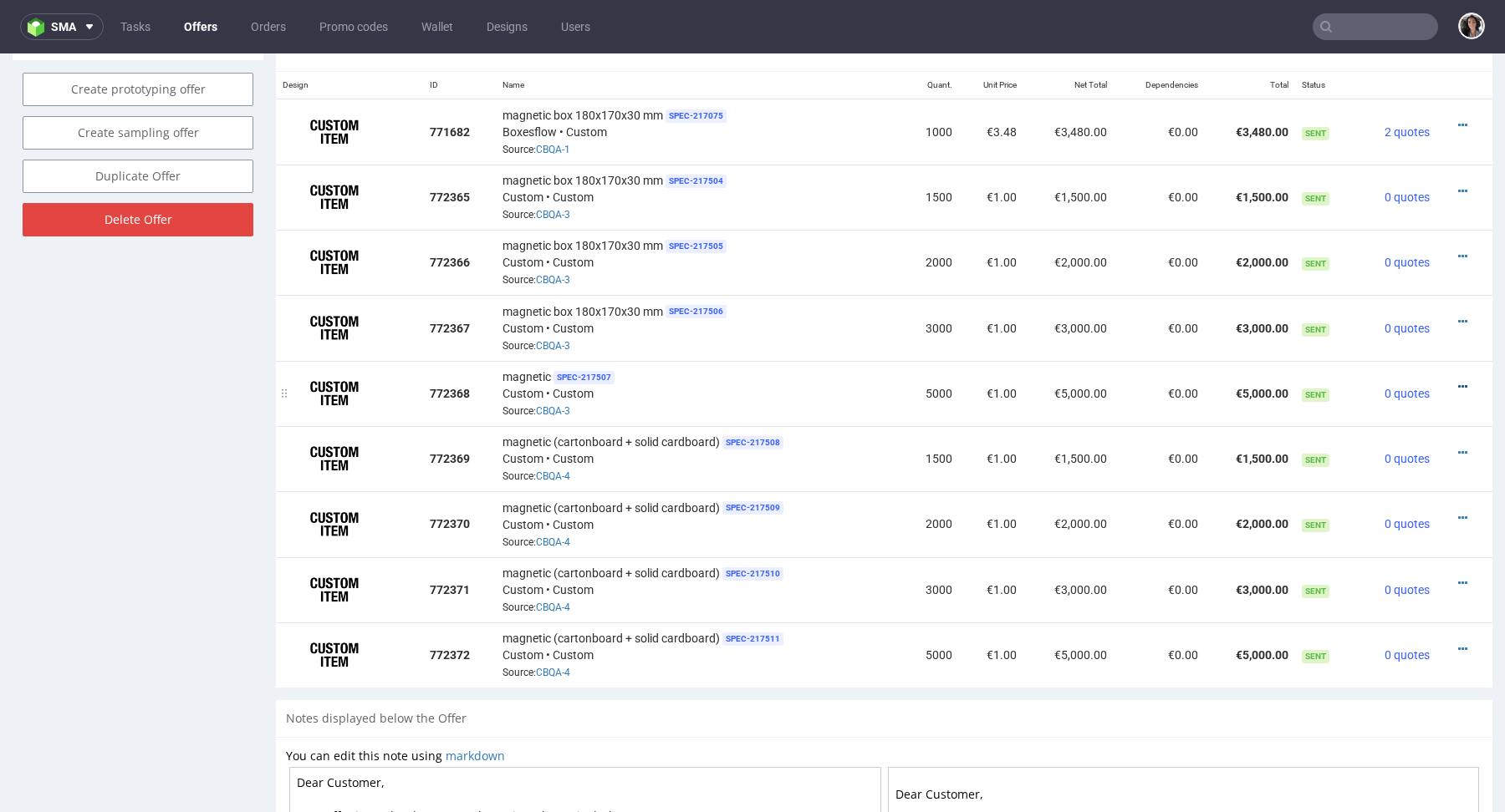
click at [1458, 381] on icon at bounding box center [1462, 387] width 9 height 12
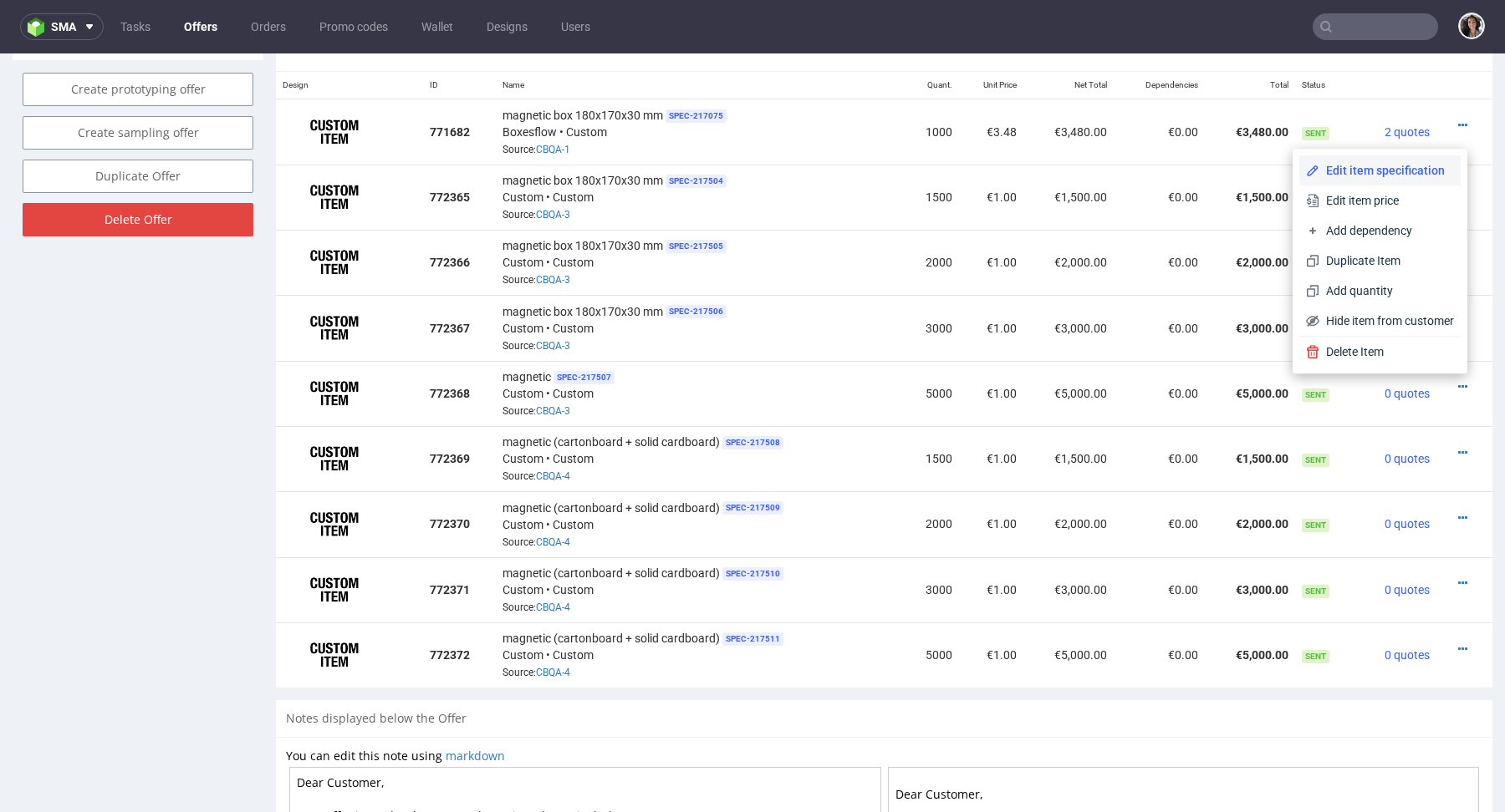
click at [1345, 167] on span "Edit item specification" at bounding box center [1386, 170] width 135 height 16
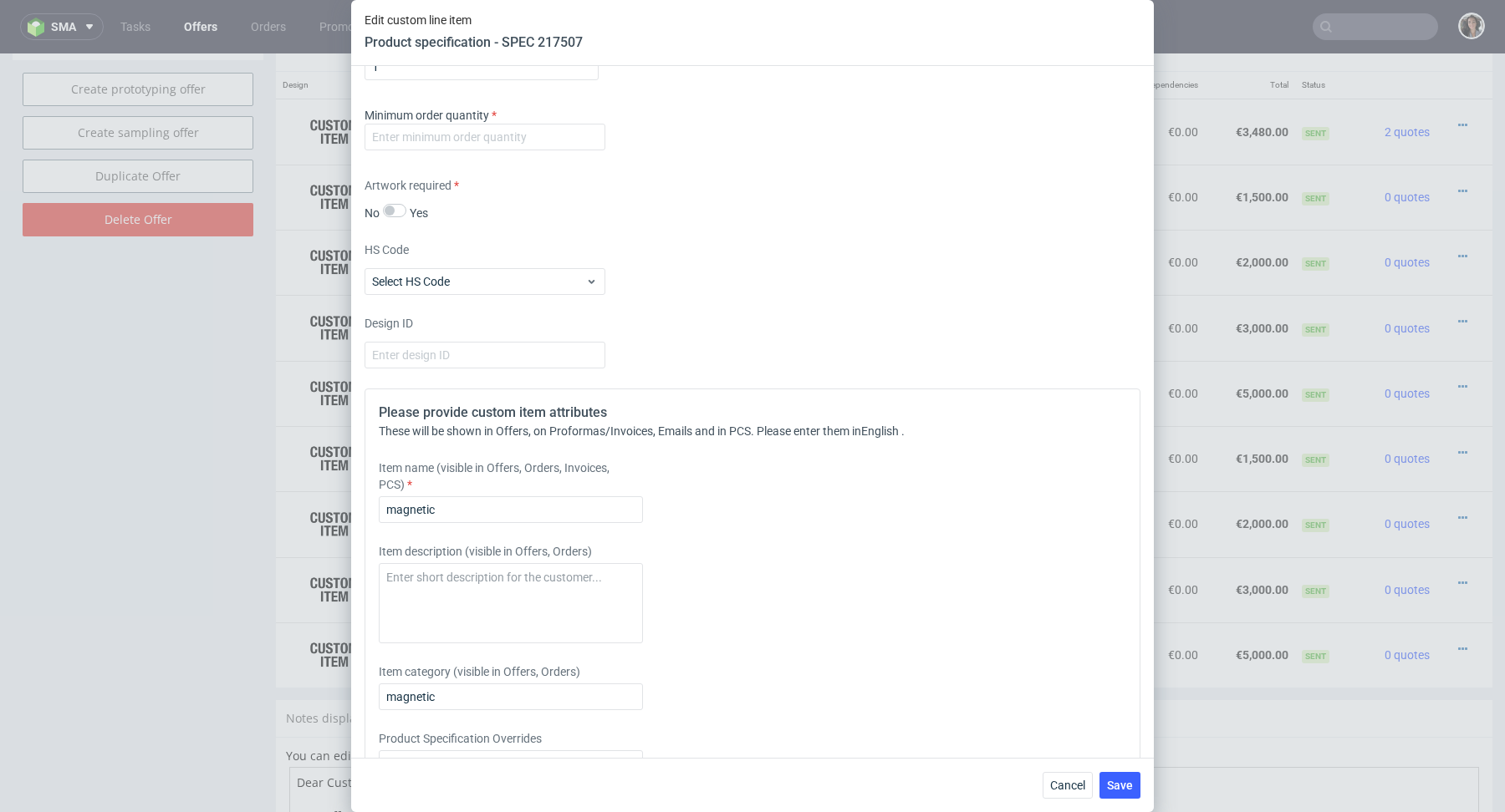
scroll to position [1616, 0]
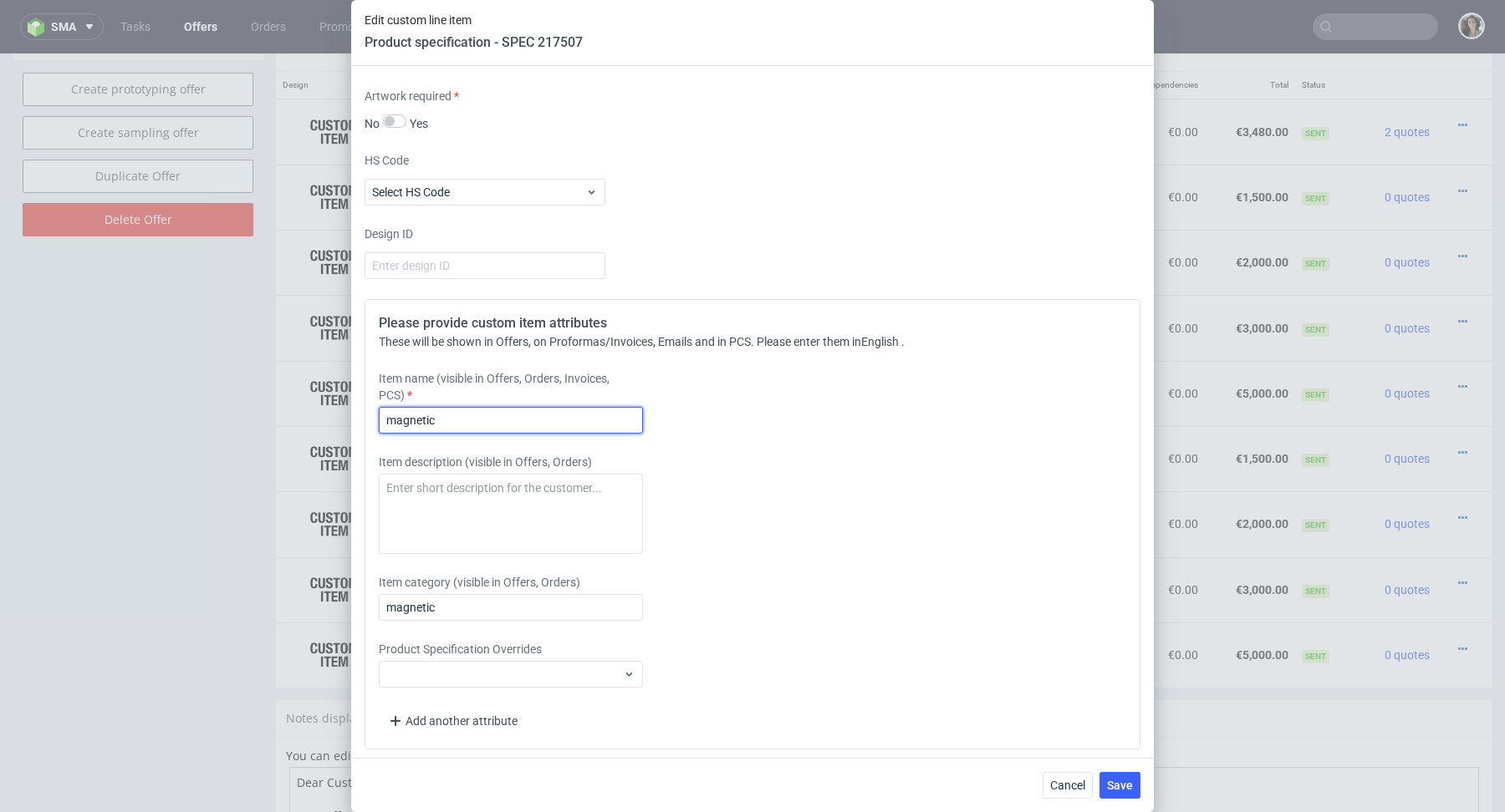
click at [434, 411] on input "magnetic" at bounding box center [511, 420] width 264 height 27
paste input "box 180x170x30 mm"
type input "magnetic box 180x170x30 mm"
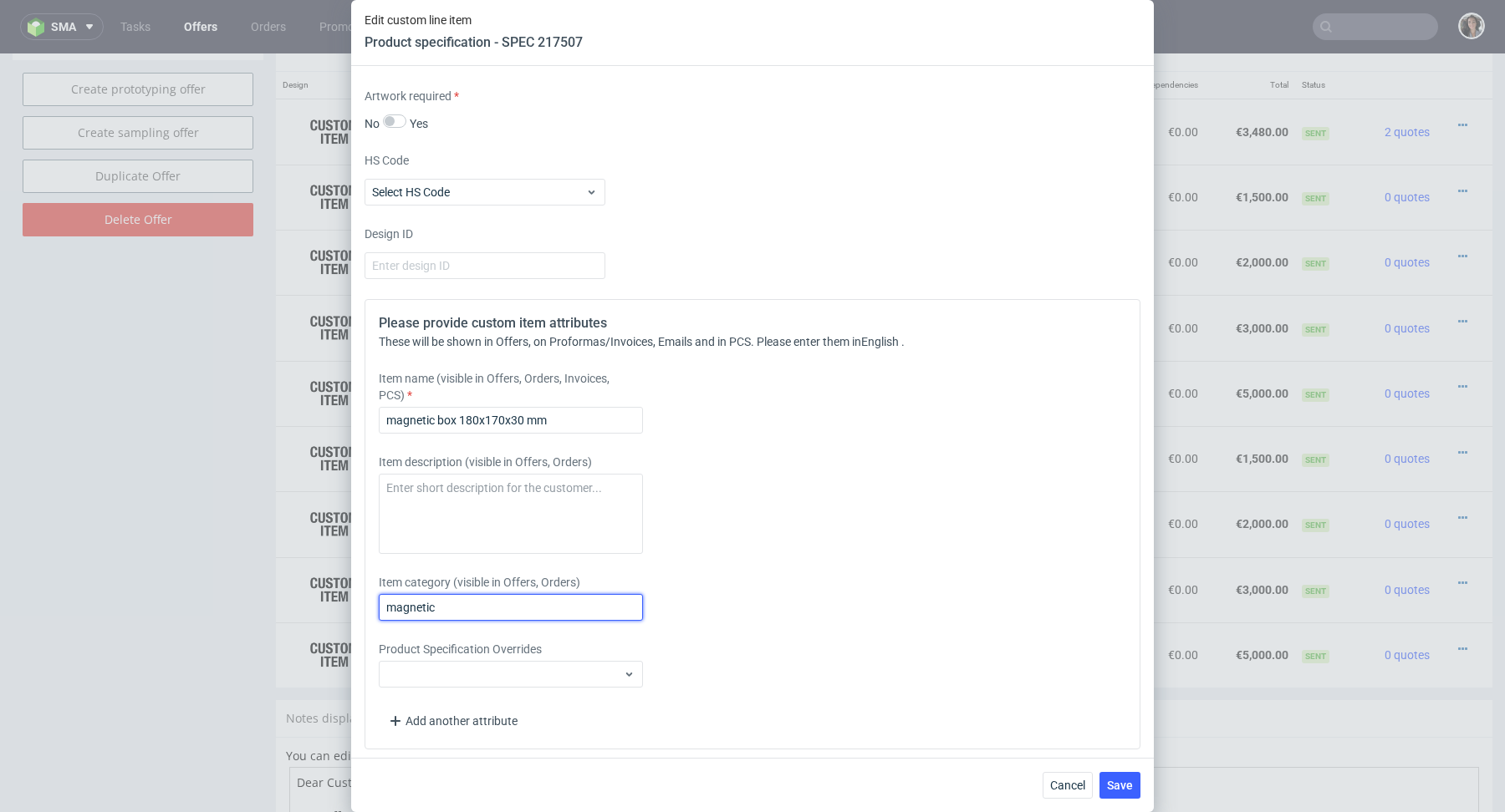
click at [442, 603] on input "magnetic" at bounding box center [511, 607] width 264 height 27
paste input "box 180x170x30 mm"
type input "magnetic box 180x170x30 mm"
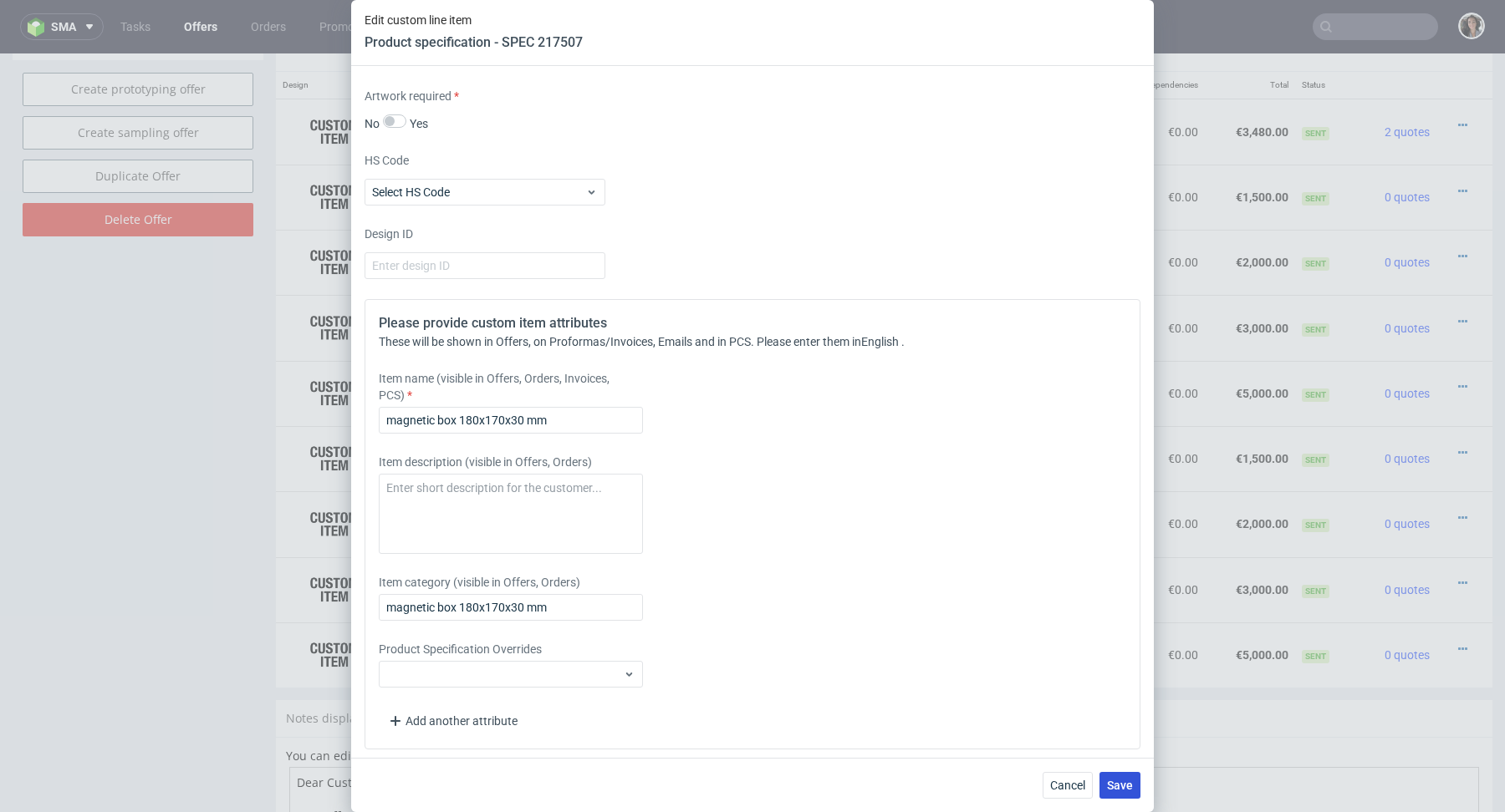
click at [1113, 790] on span "Save" at bounding box center [1120, 785] width 26 height 12
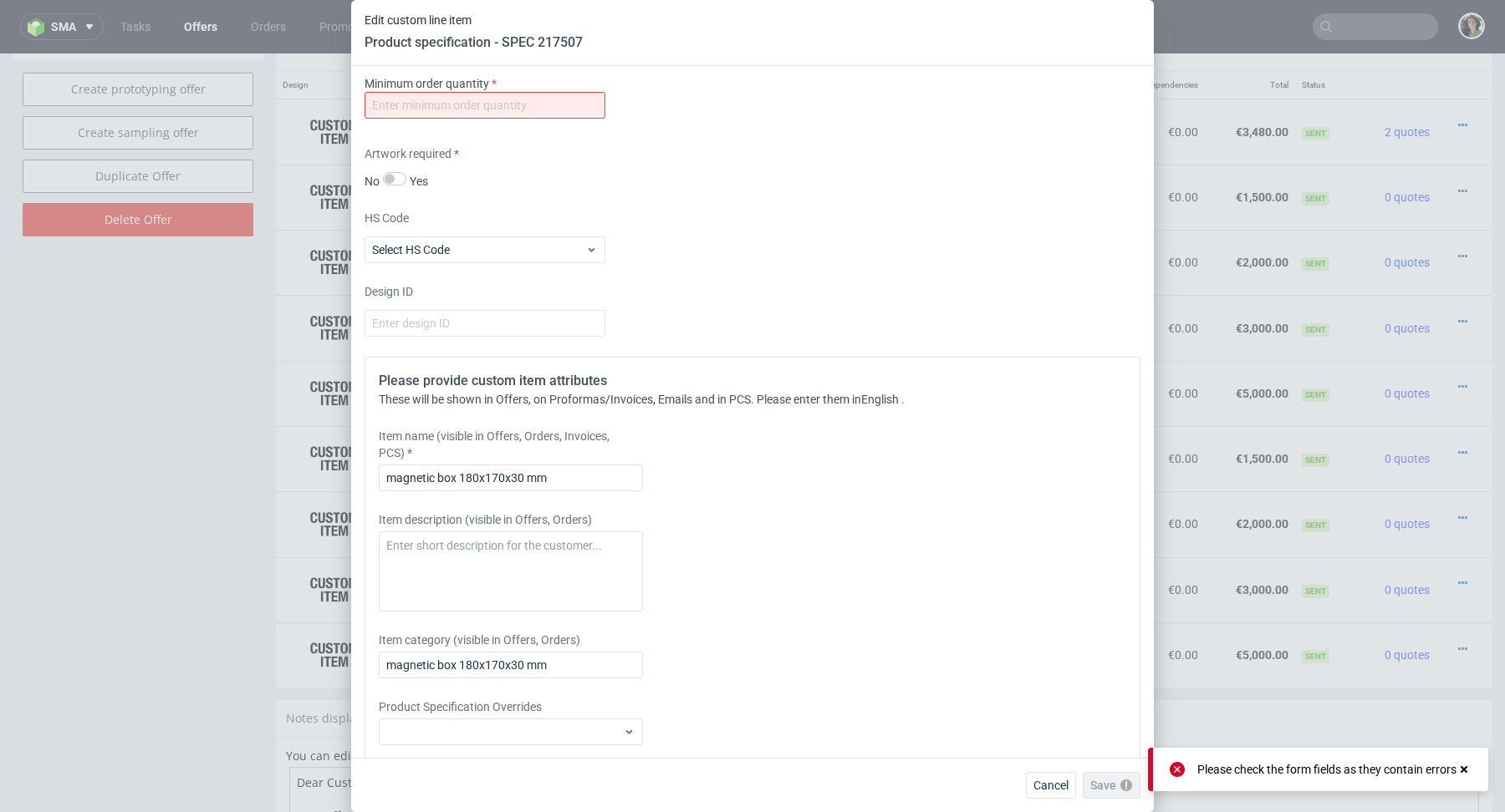
scroll to position [1497, 0]
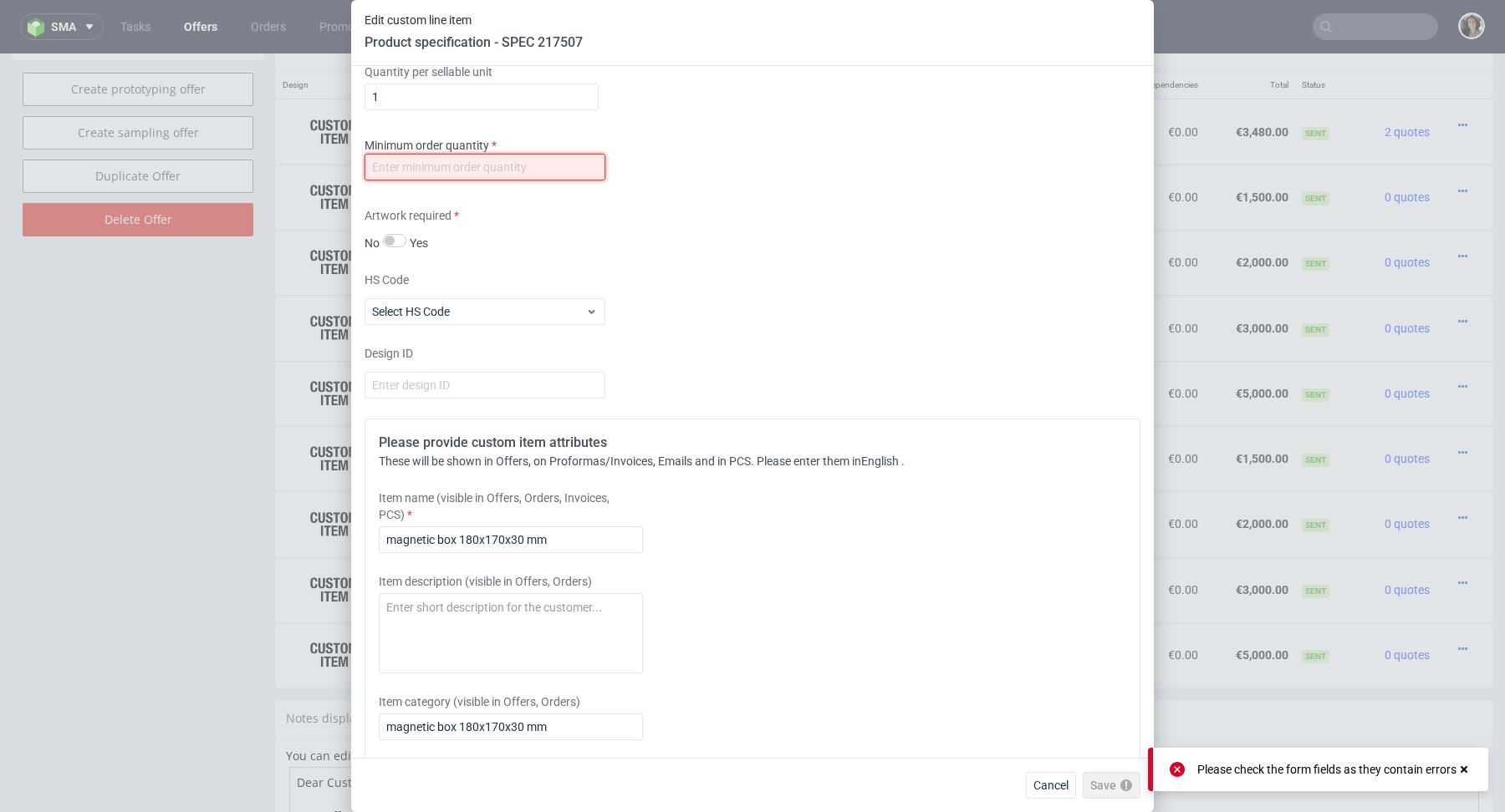
click at [505, 172] on input "number" at bounding box center [485, 167] width 240 height 27
type input "1"
click at [814, 258] on div "Supplier Polipak Technical specification Instant price RFQ type name rigid box …" at bounding box center [752, 412] width 803 height 692
click at [1120, 782] on span "Save" at bounding box center [1120, 785] width 26 height 12
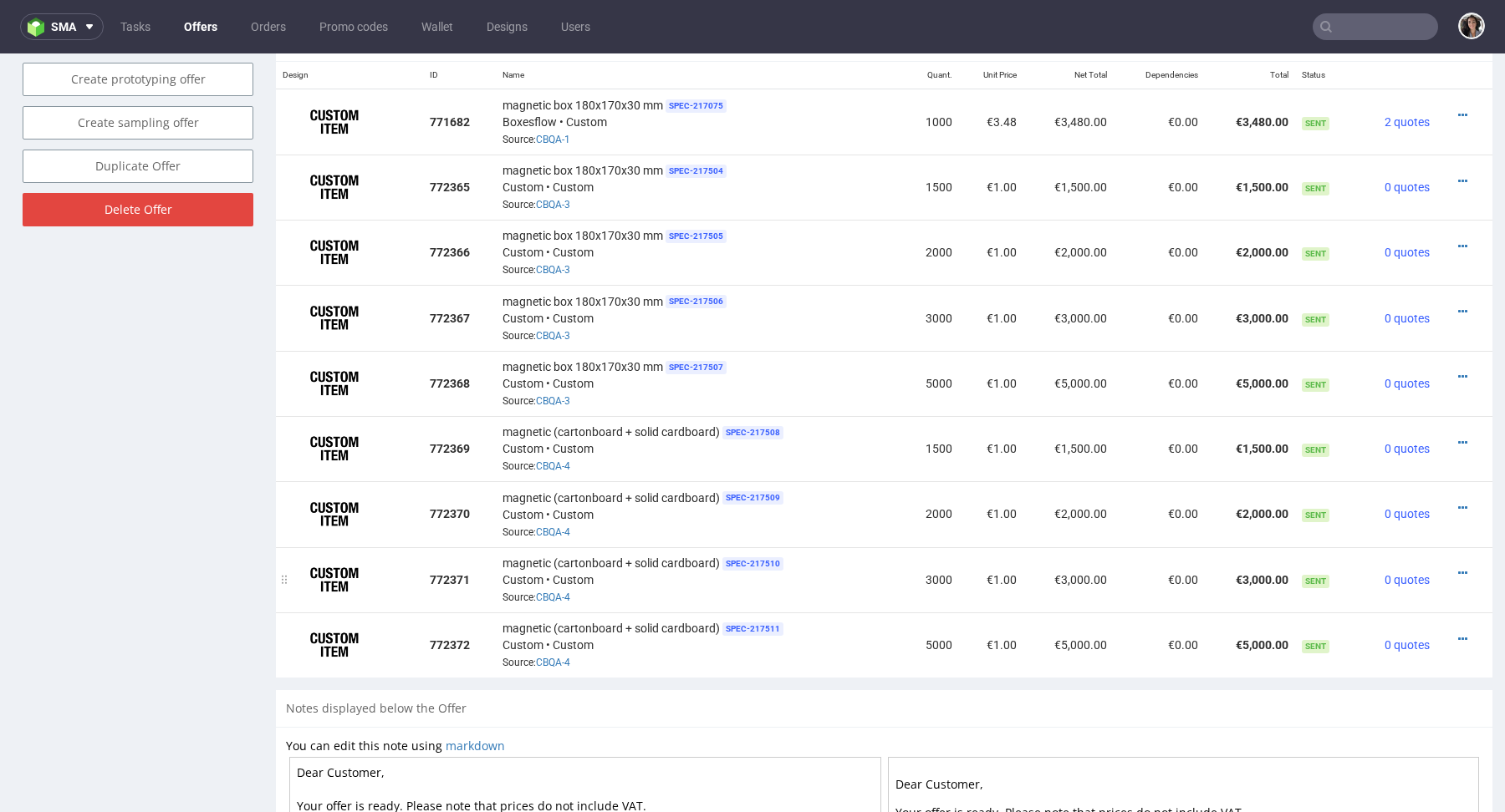
scroll to position [1058, 0]
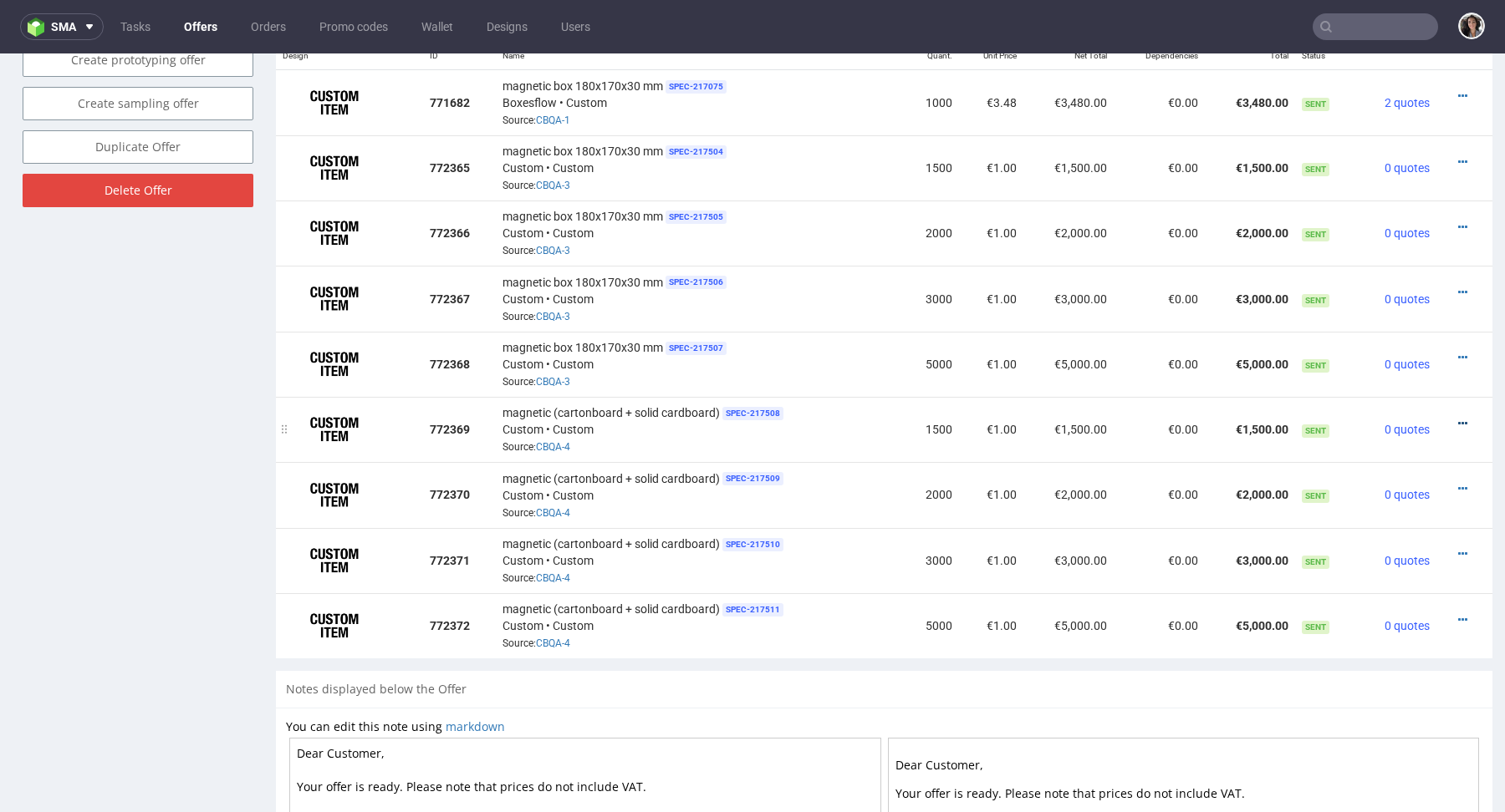
click at [1458, 418] on icon at bounding box center [1462, 424] width 9 height 12
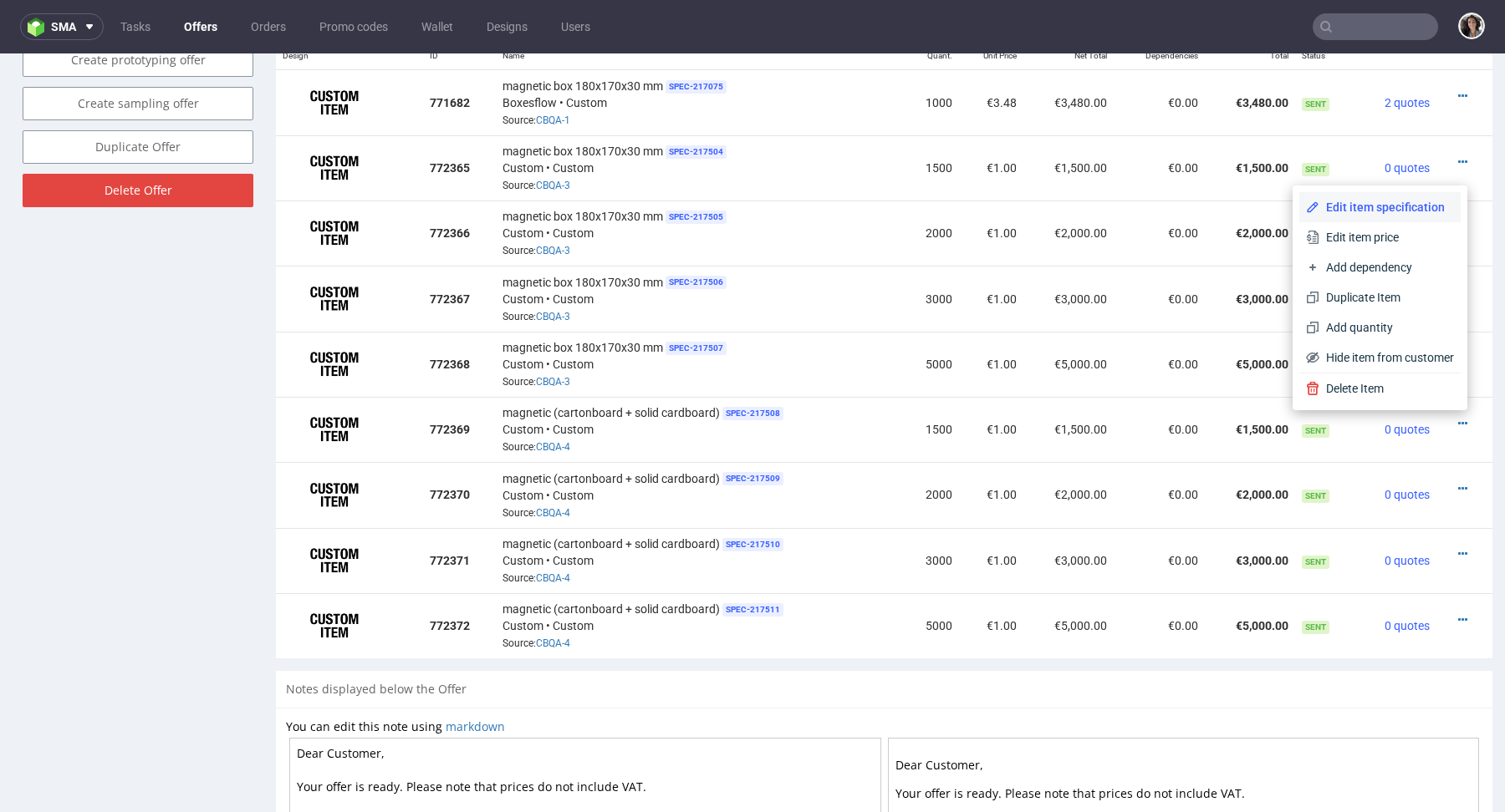
click at [1374, 197] on li "Edit item specification" at bounding box center [1380, 207] width 161 height 30
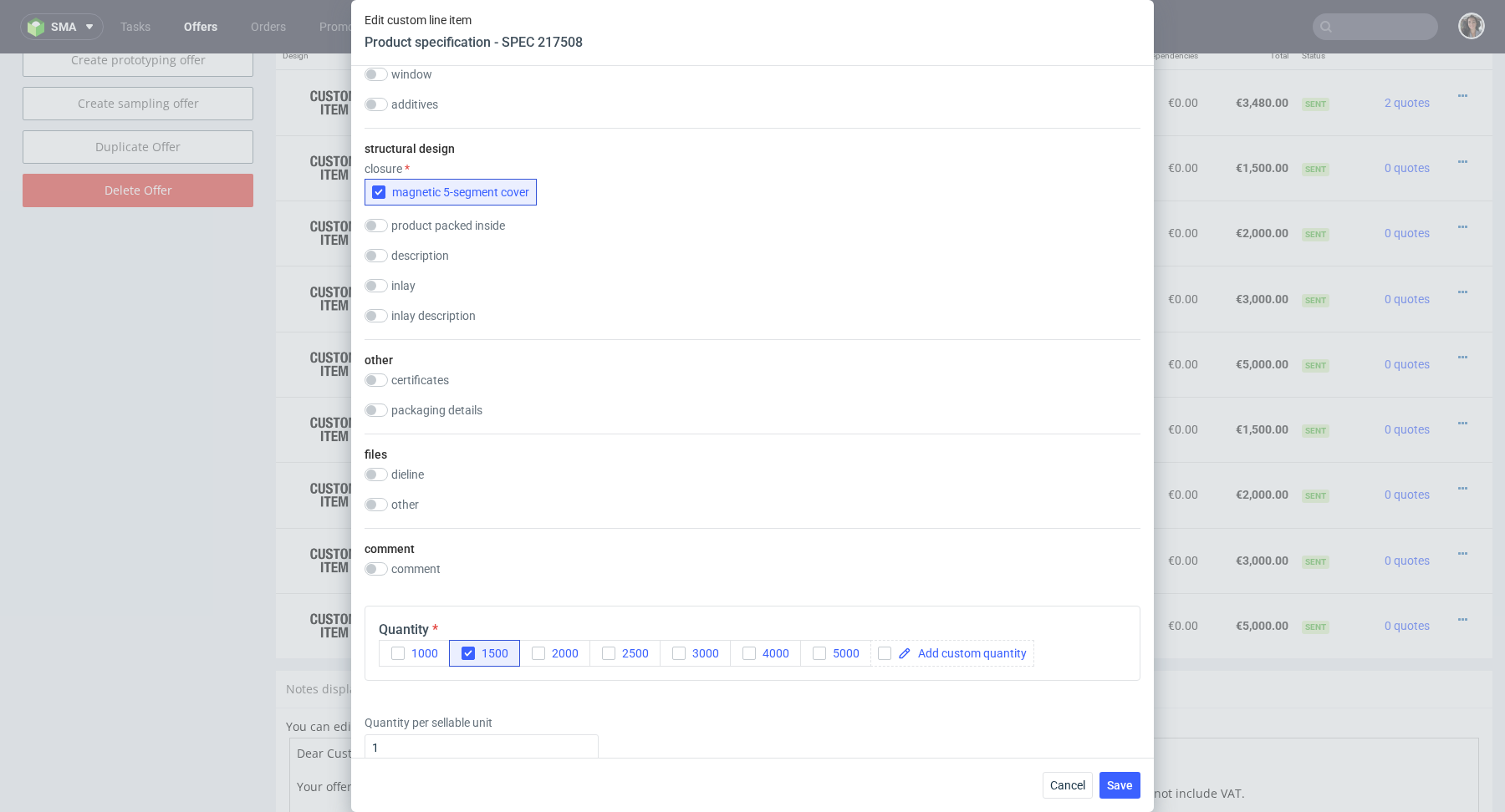
scroll to position [3072, 0]
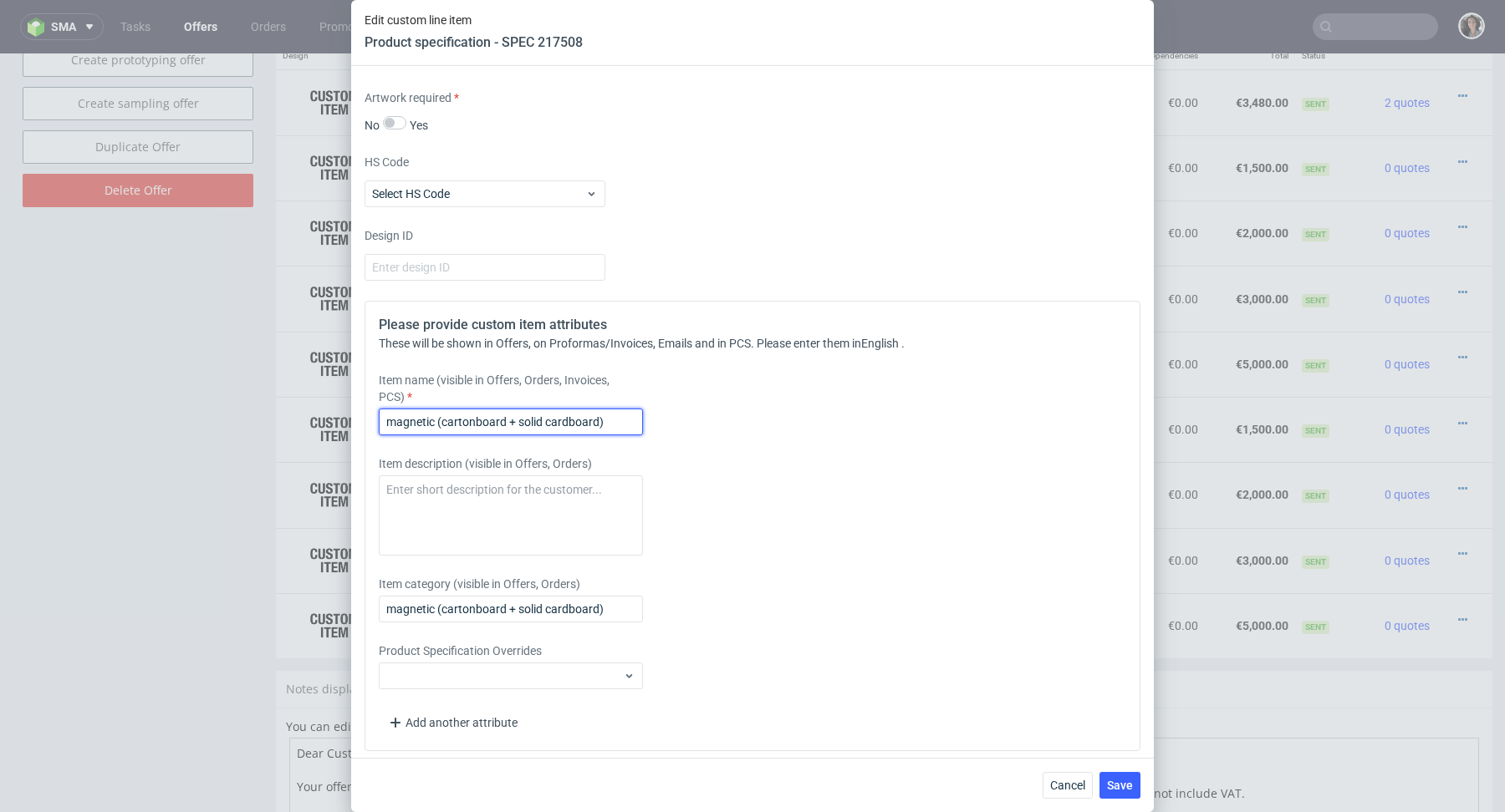
click at [385, 419] on input "magnetic (cartonboard + solid cardboard)" at bounding box center [511, 421] width 264 height 27
click at [482, 409] on input "Foldable magnetic (cartonboard + solid cardboard)" at bounding box center [511, 421] width 264 height 27
click at [484, 418] on input "Foldable magnetic (cartonboard + solid cardboard)" at bounding box center [511, 421] width 264 height 27
paste input "magnetic box 180x170x30 mm"
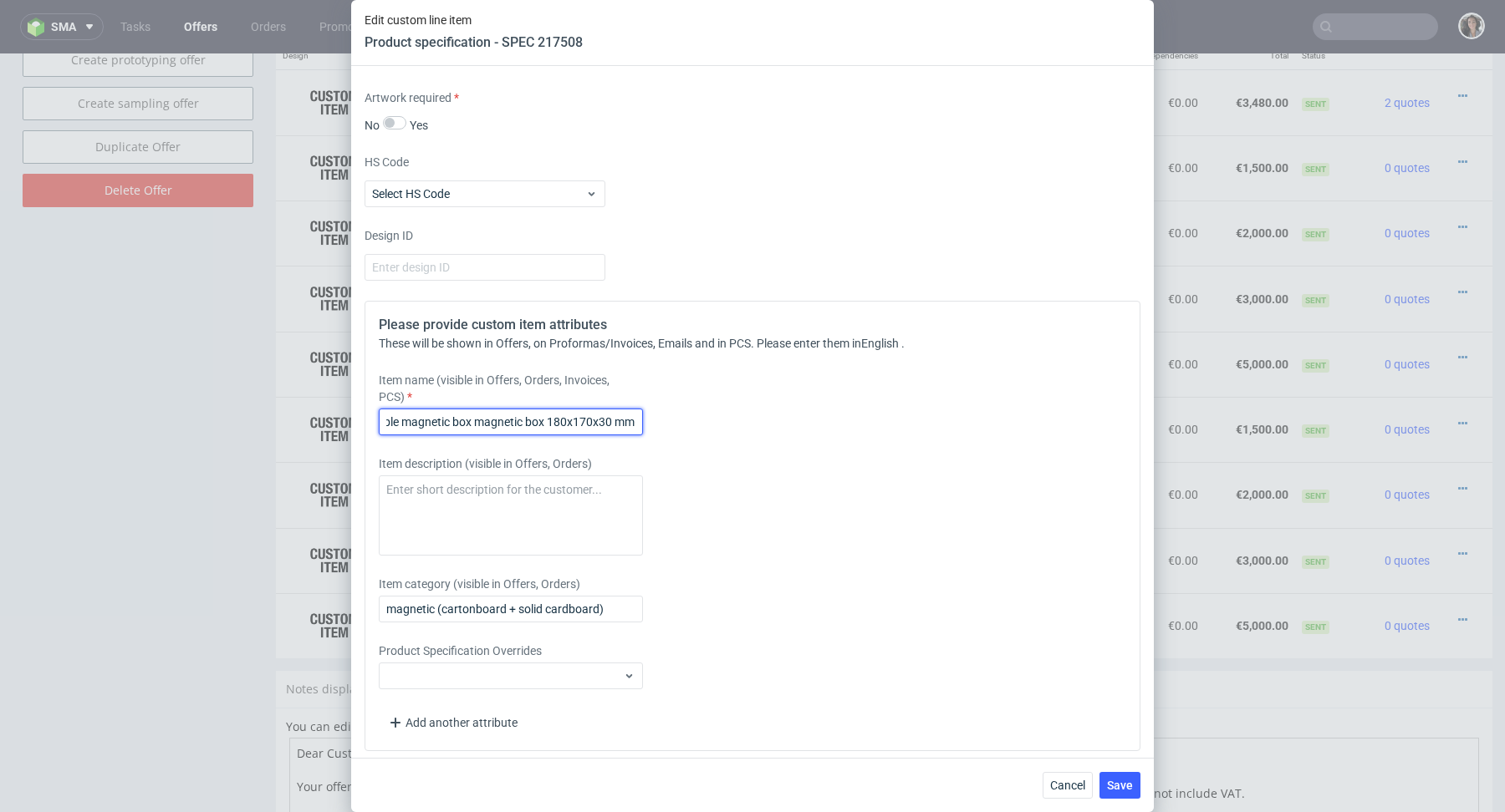
click at [550, 414] on input "Foldable magnetic box magnetic box 180x170x30 mm(cartonboard + solid cardboard)" at bounding box center [511, 421] width 264 height 27
click at [559, 423] on input "Foldable magnetic box180x170x30 mm(cartonboard + solid cardboard)" at bounding box center [511, 421] width 264 height 27
click at [468, 409] on input "Foldable magnetic box180x170x30 mm(cartonboard + solid cardboard)" at bounding box center [511, 421] width 264 height 27
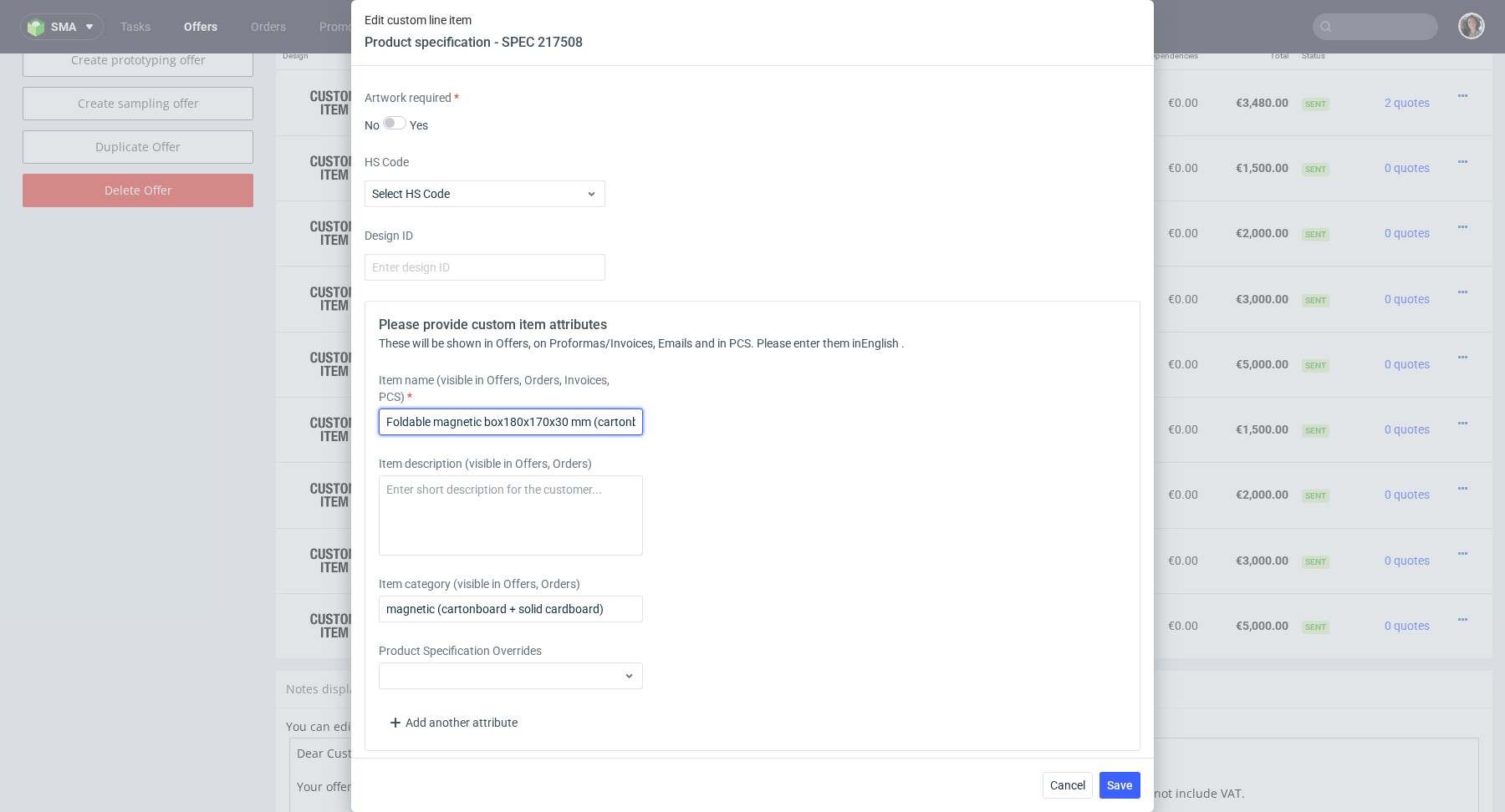
drag, startPoint x: 470, startPoint y: 418, endPoint x: 286, endPoint y: 418, distance: 184.0
click at [286, 418] on div "Edit custom line item Product specification - SPEC 217508 Supplier Polipak Tech…" at bounding box center [752, 406] width 1505 height 812
click at [448, 415] on input "Foldable magnetic box180x170x30 mm (cartonboard + solid cardboard)" at bounding box center [511, 421] width 264 height 27
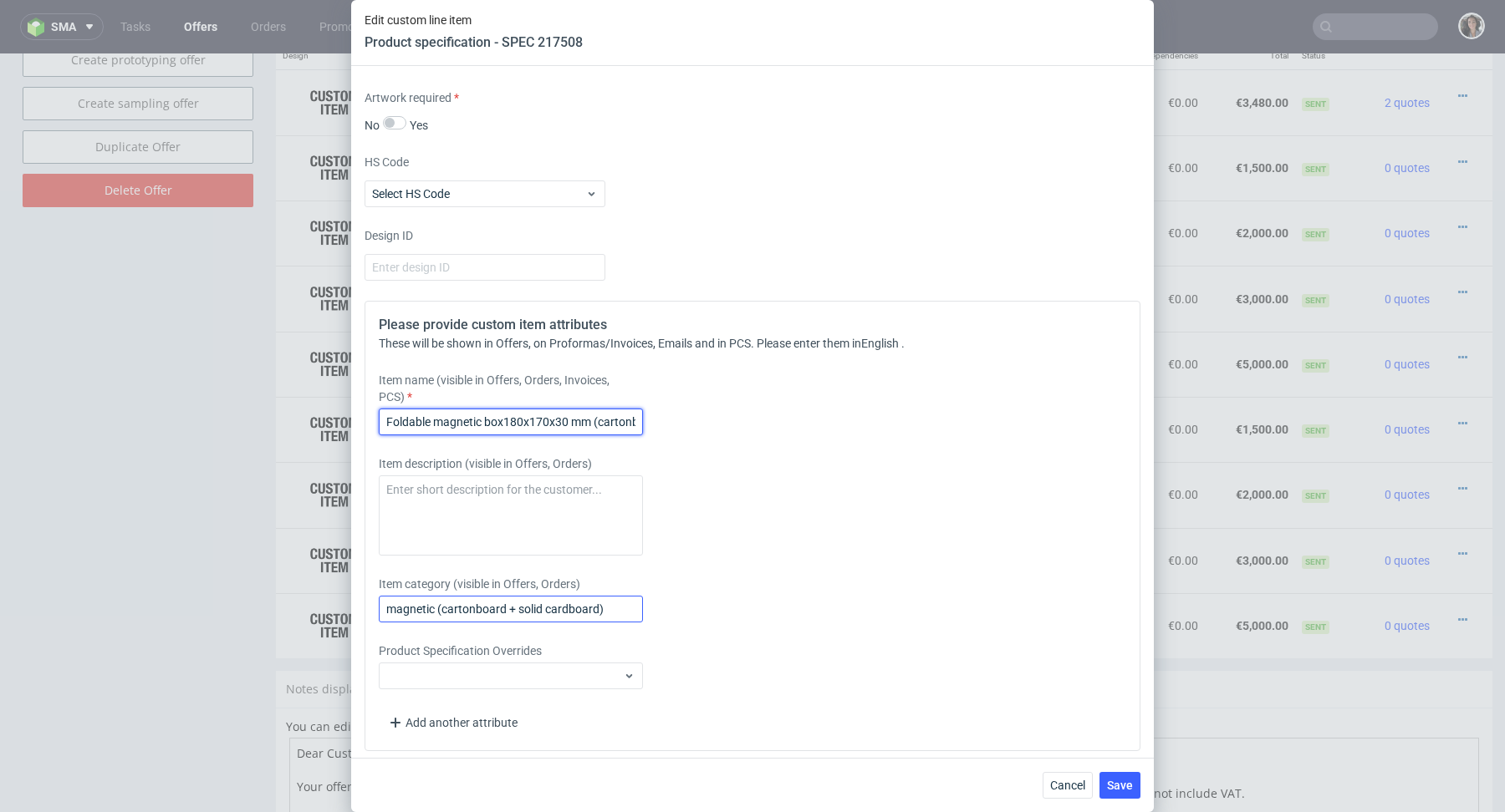
type input "Foldable magnetic box180x170x30 mm (cartonboard + solid cardboard)"
click at [458, 612] on input "magnetic (cartonboard + solid cardboard)" at bounding box center [511, 609] width 264 height 27
paste input "Foldable magnetic box180x170x30 mm (cartonboard + solid cardboard)"
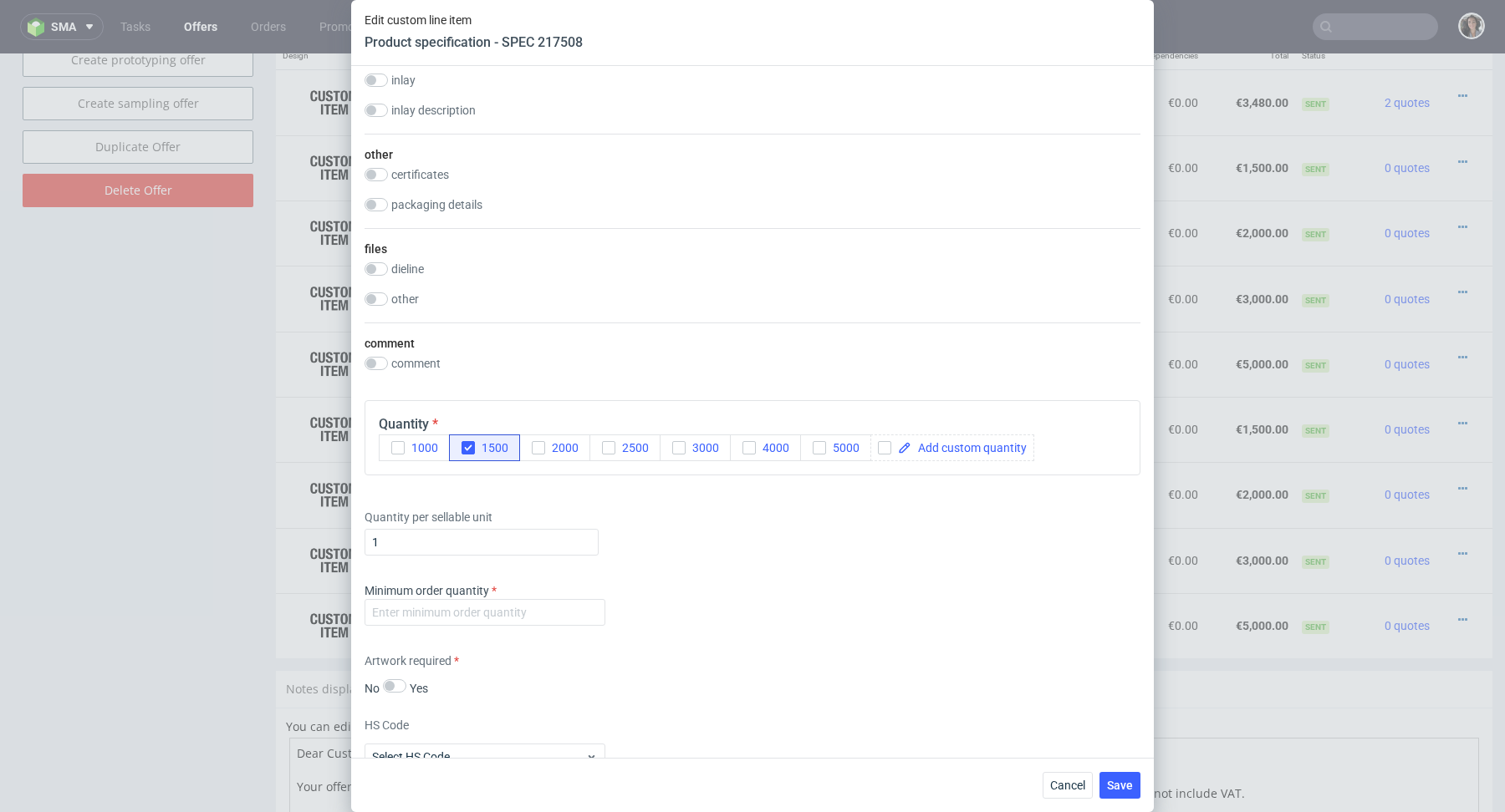
scroll to position [2506, 0]
type input "Foldable magnetic box180x170x30 mm (cartonboard + solid cardboard)"
click at [543, 621] on input "number" at bounding box center [485, 615] width 240 height 27
type input "1"
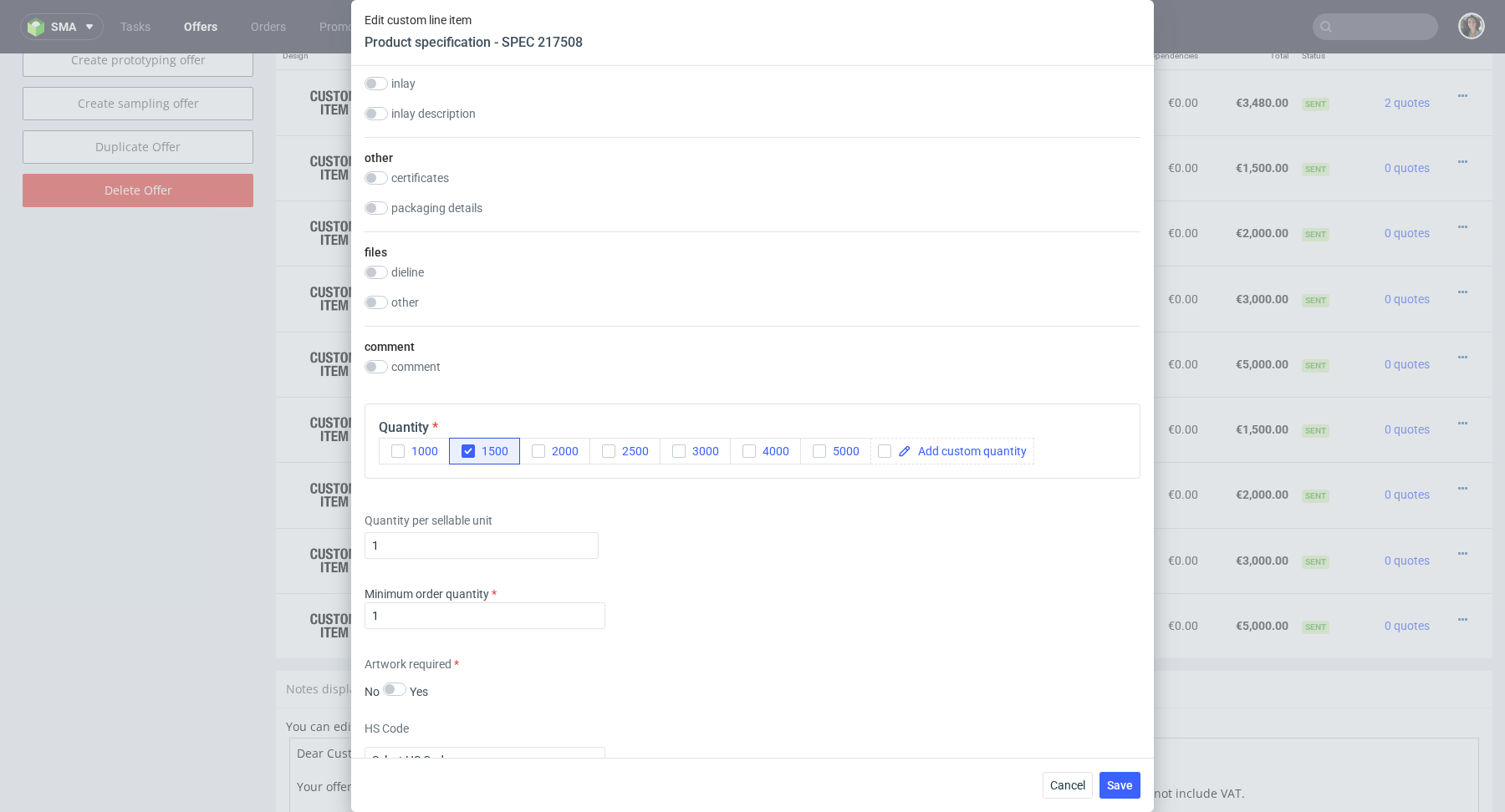
click at [809, 642] on div "Supplier Polipak Technical specification Instant price RFQ type name rigid box …" at bounding box center [752, 412] width 803 height 692
click at [1126, 783] on span "Save" at bounding box center [1120, 785] width 26 height 12
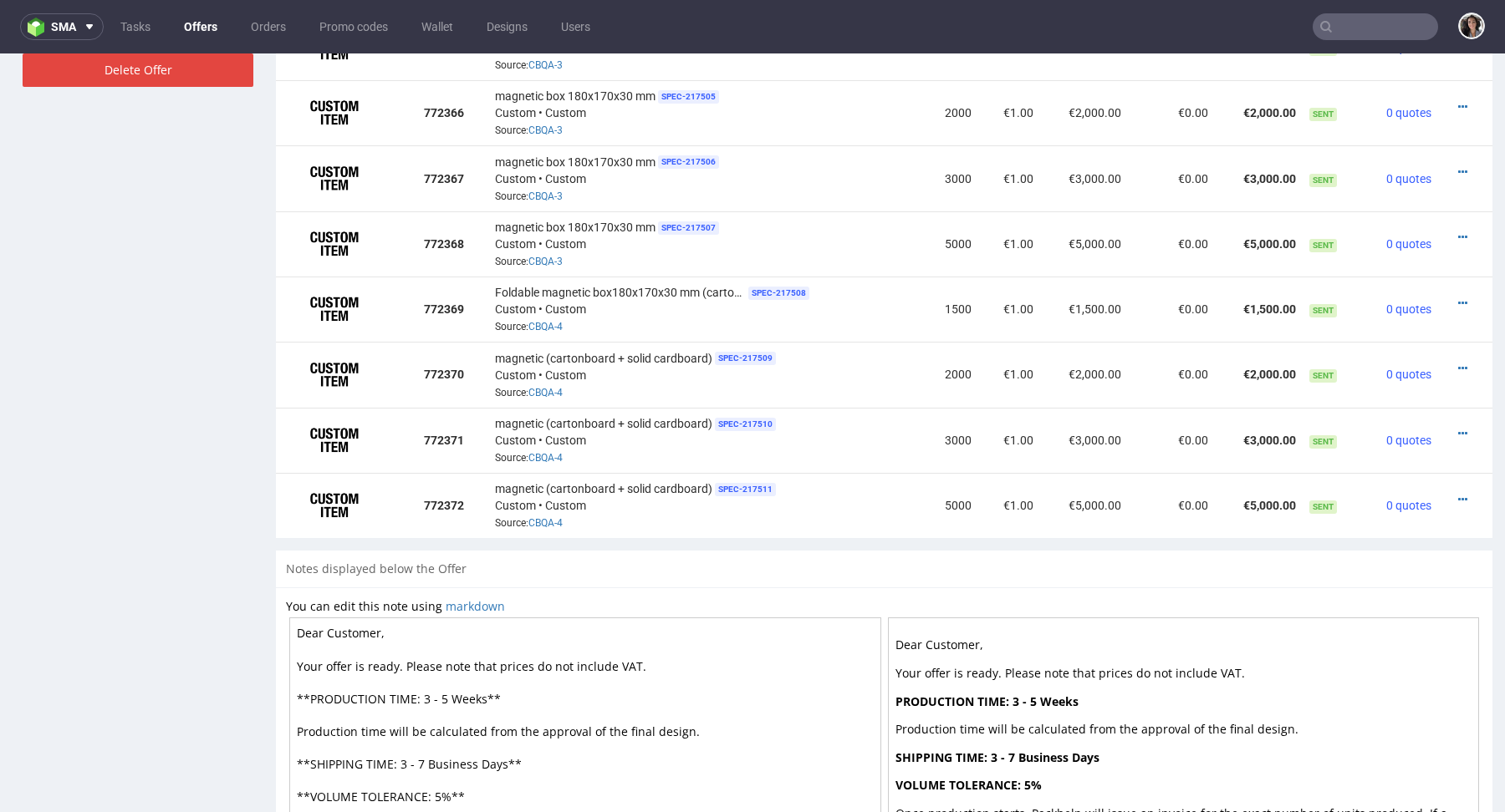
scroll to position [1204, 0]
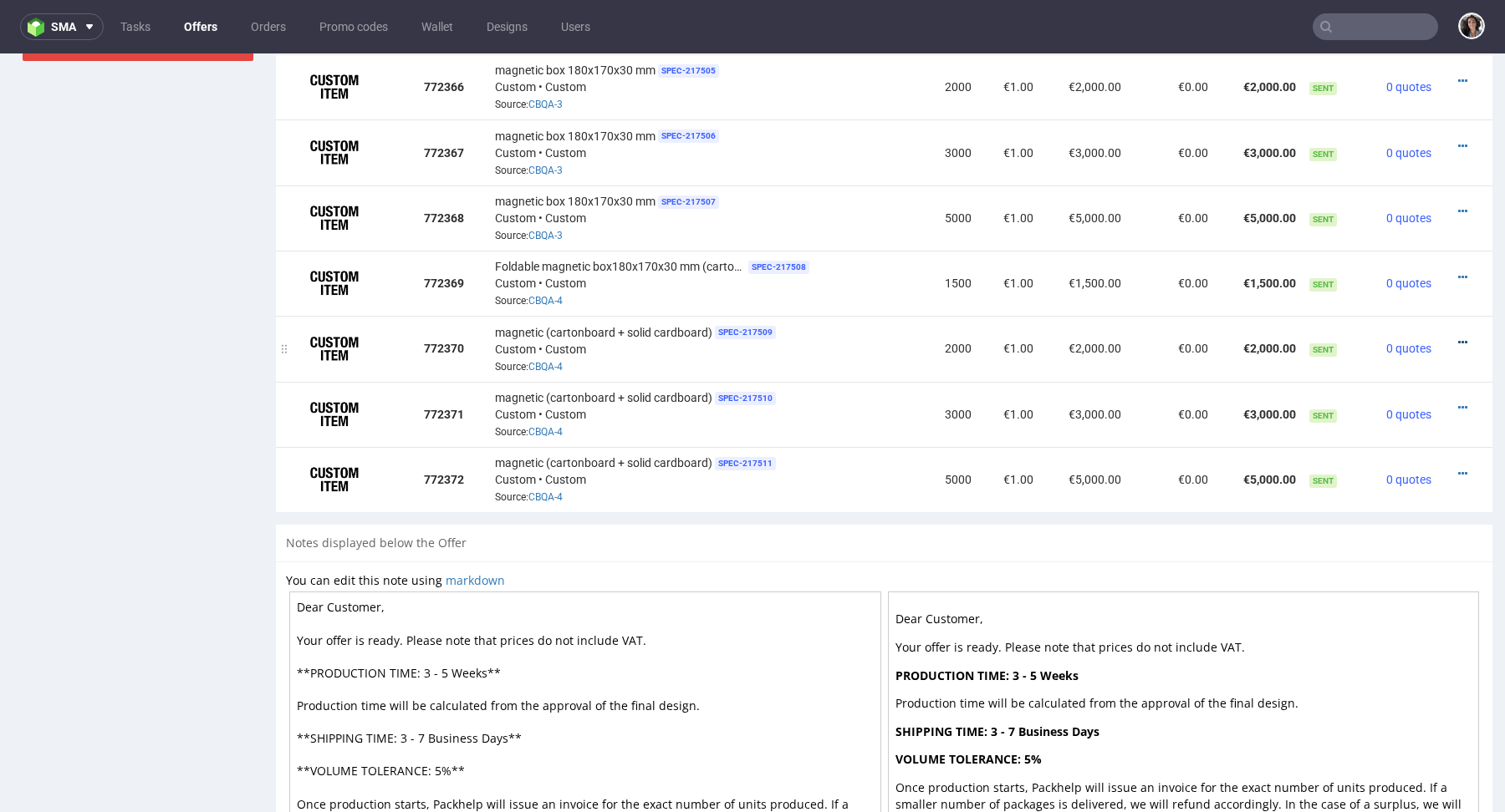
click at [1458, 343] on icon at bounding box center [1462, 342] width 9 height 12
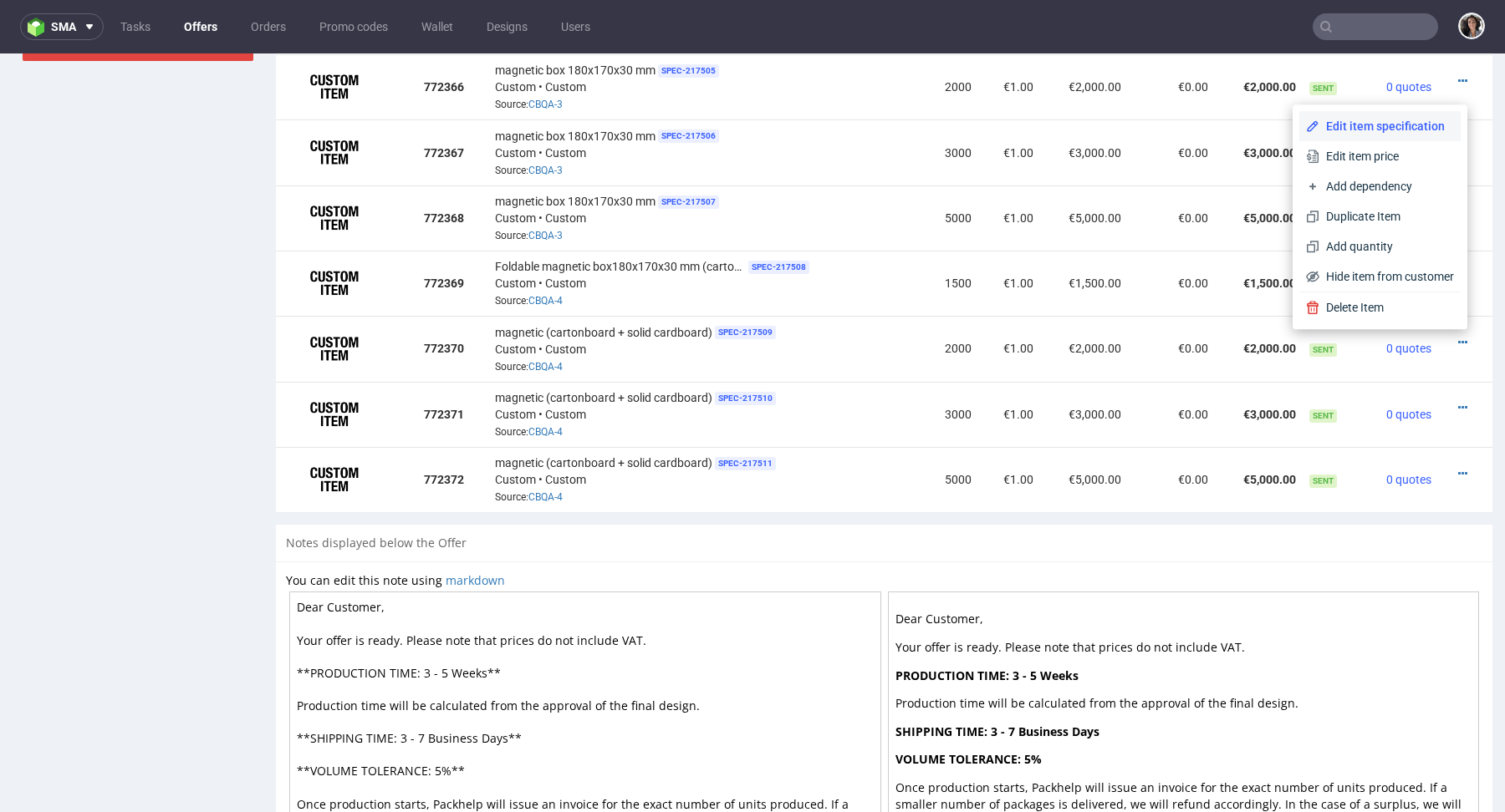
click at [1375, 126] on span "Edit item specification" at bounding box center [1386, 125] width 135 height 16
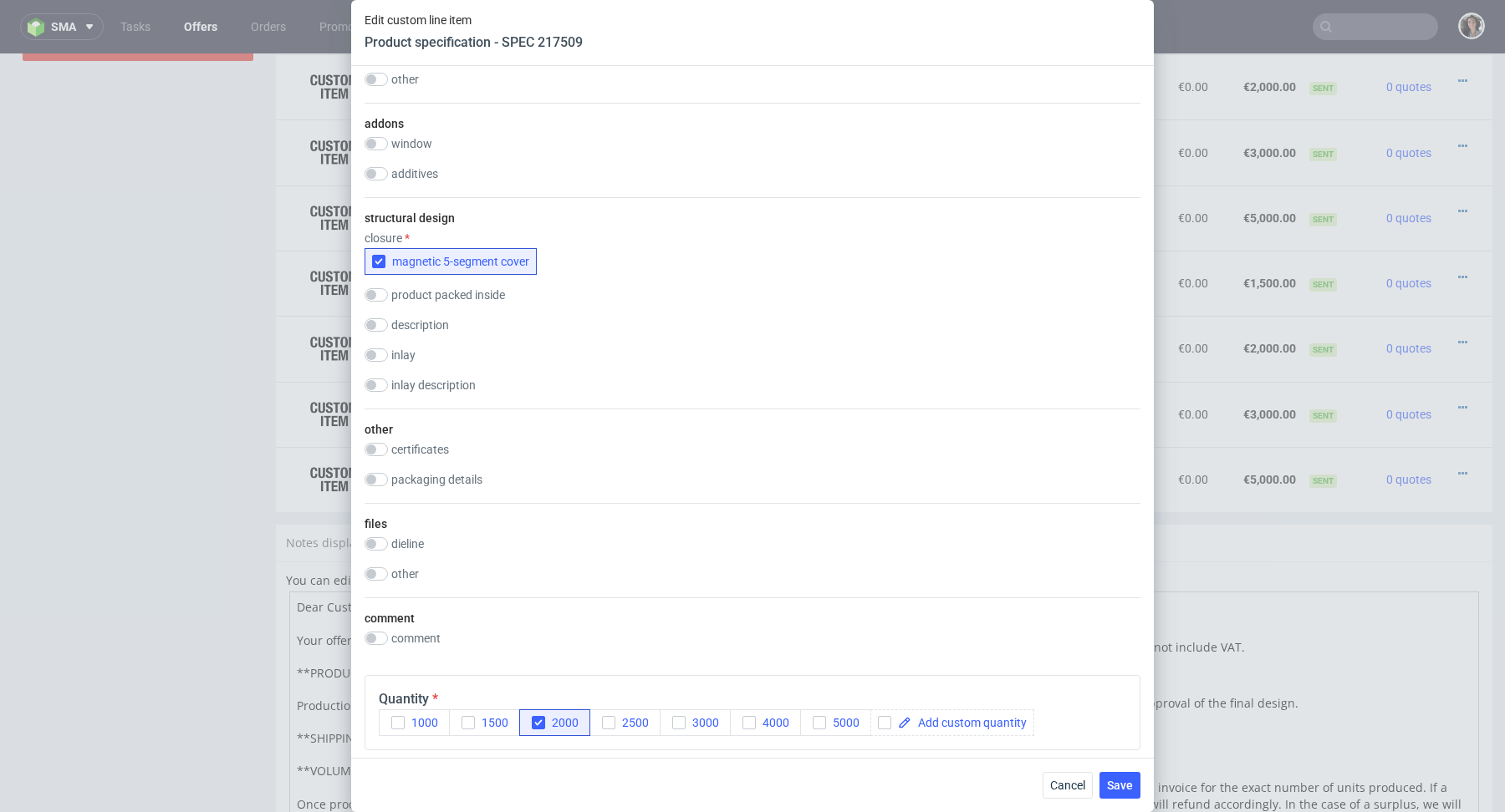
scroll to position [3072, 0]
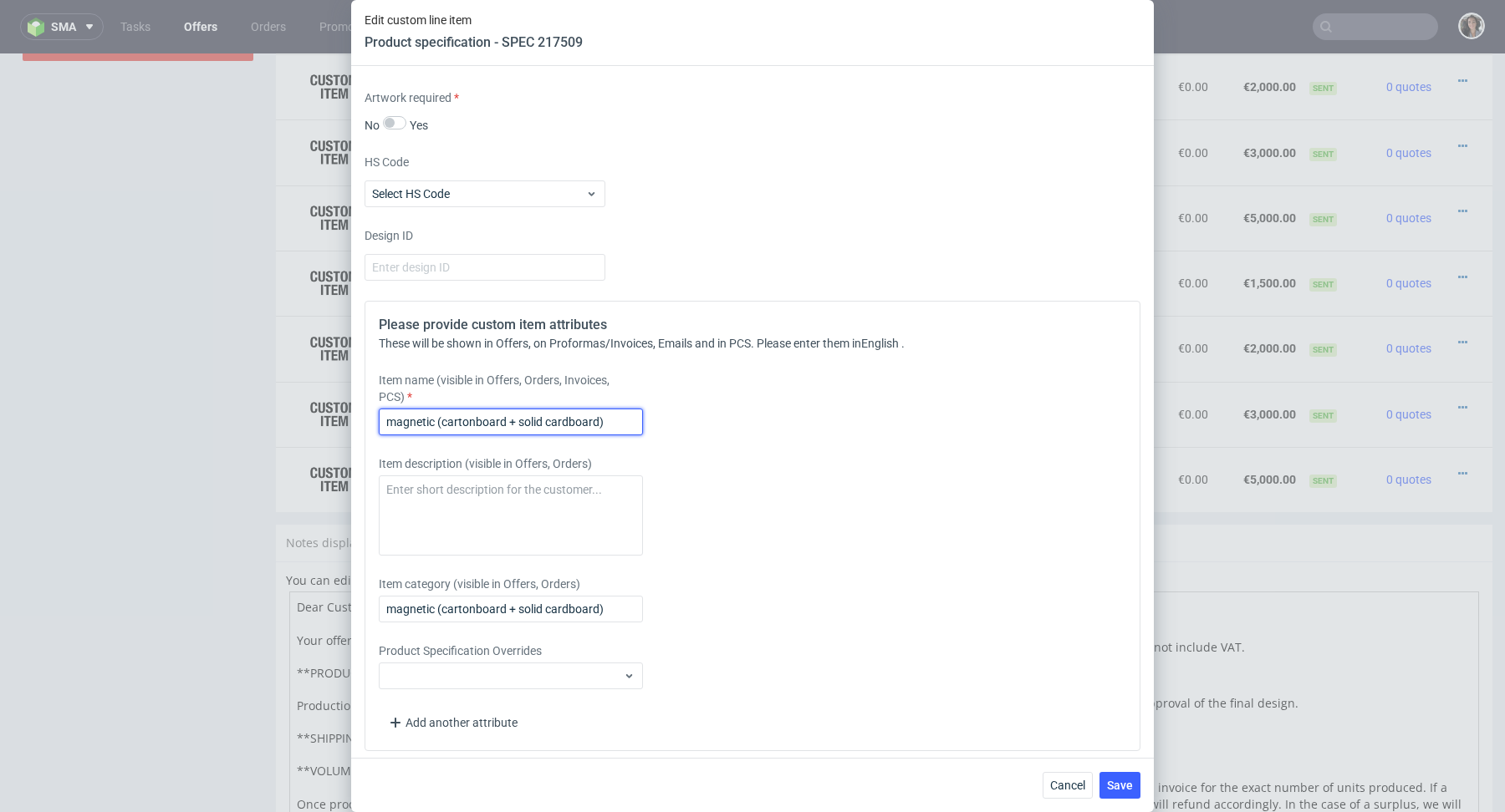
click at [509, 409] on input "magnetic (cartonboard + solid cardboard)" at bounding box center [511, 421] width 264 height 27
paste input "Foldable magnetic box180x170x30 mm (cartonboard + solid cardboard)"
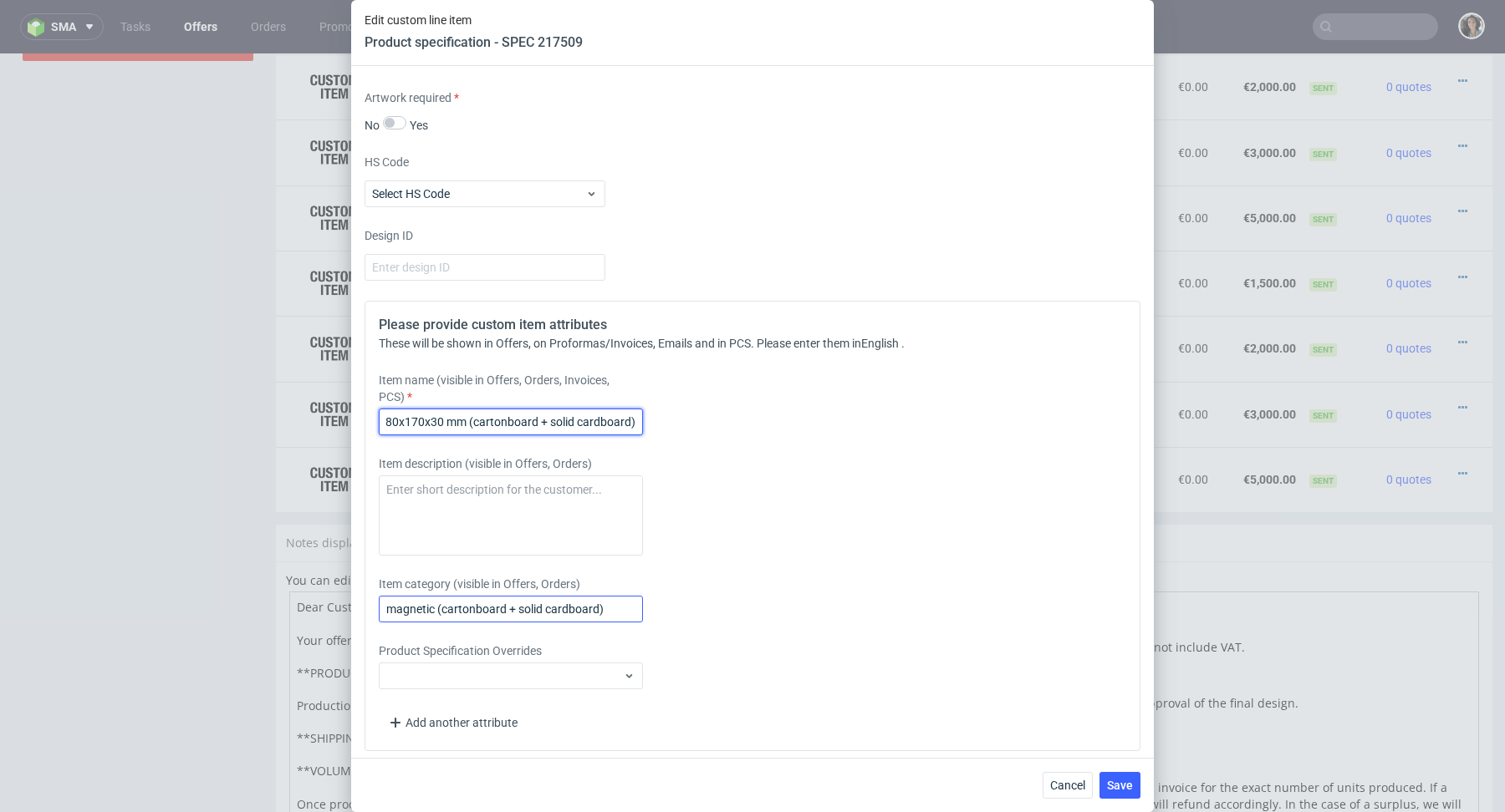
type input "Foldable magnetic box180x170x30 mm (cartonboard + solid cardboard)"
click at [501, 609] on input "magnetic (cartonboard + solid cardboard)" at bounding box center [511, 609] width 264 height 27
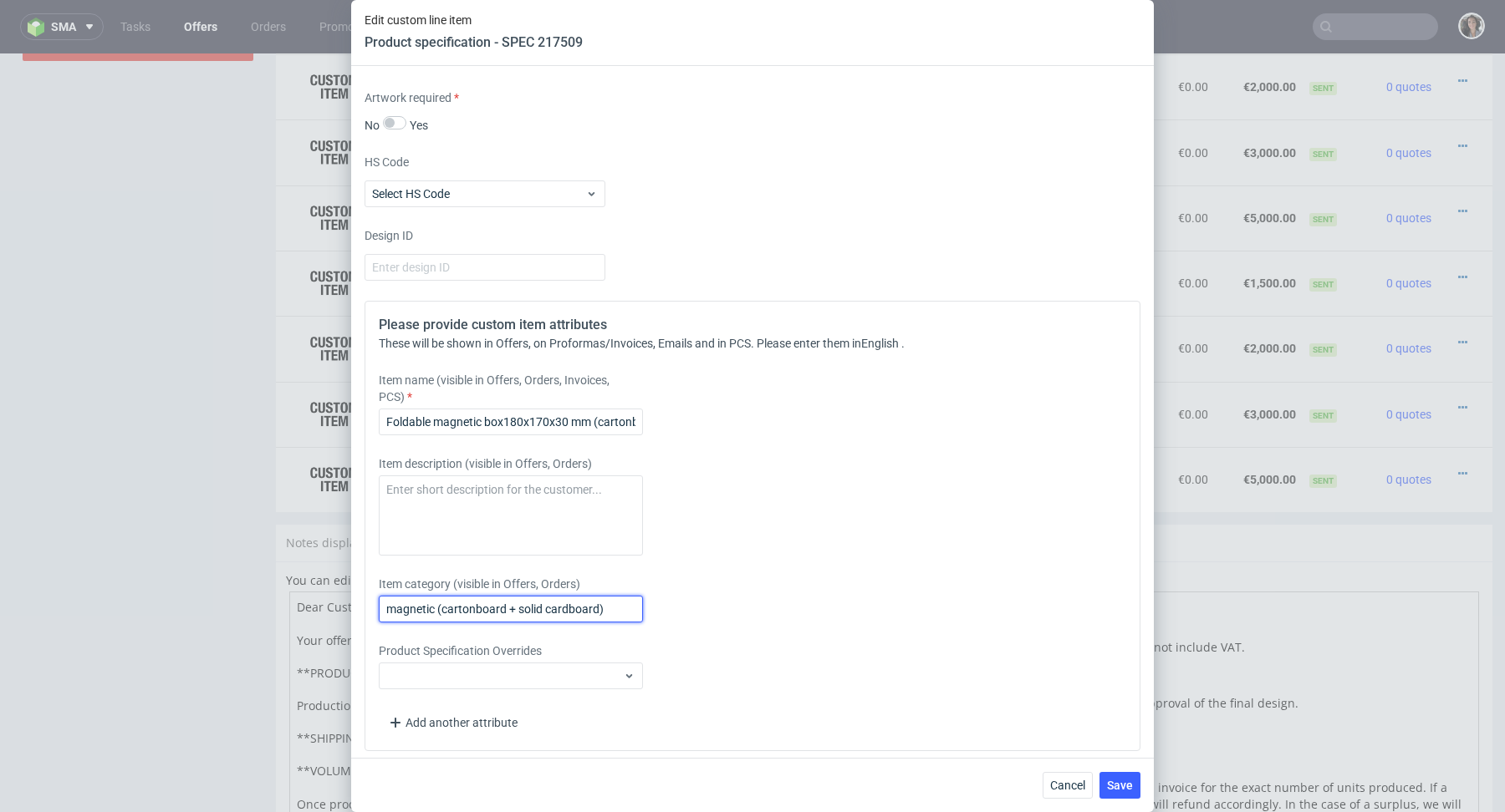
paste input "Foldable magnetic box180x170x30 mm (cartonboard + solid cardboard)"
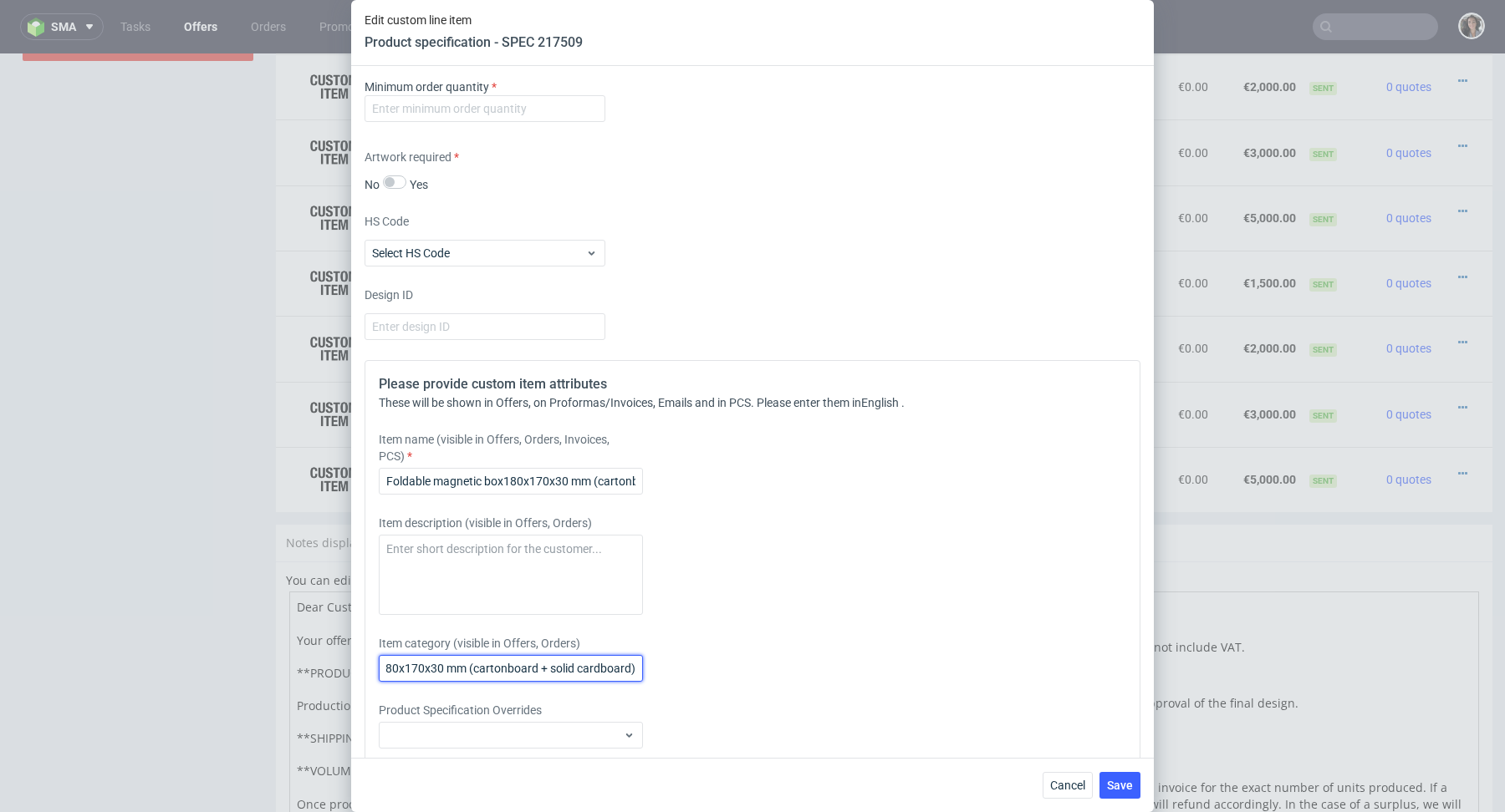
scroll to position [2954, 0]
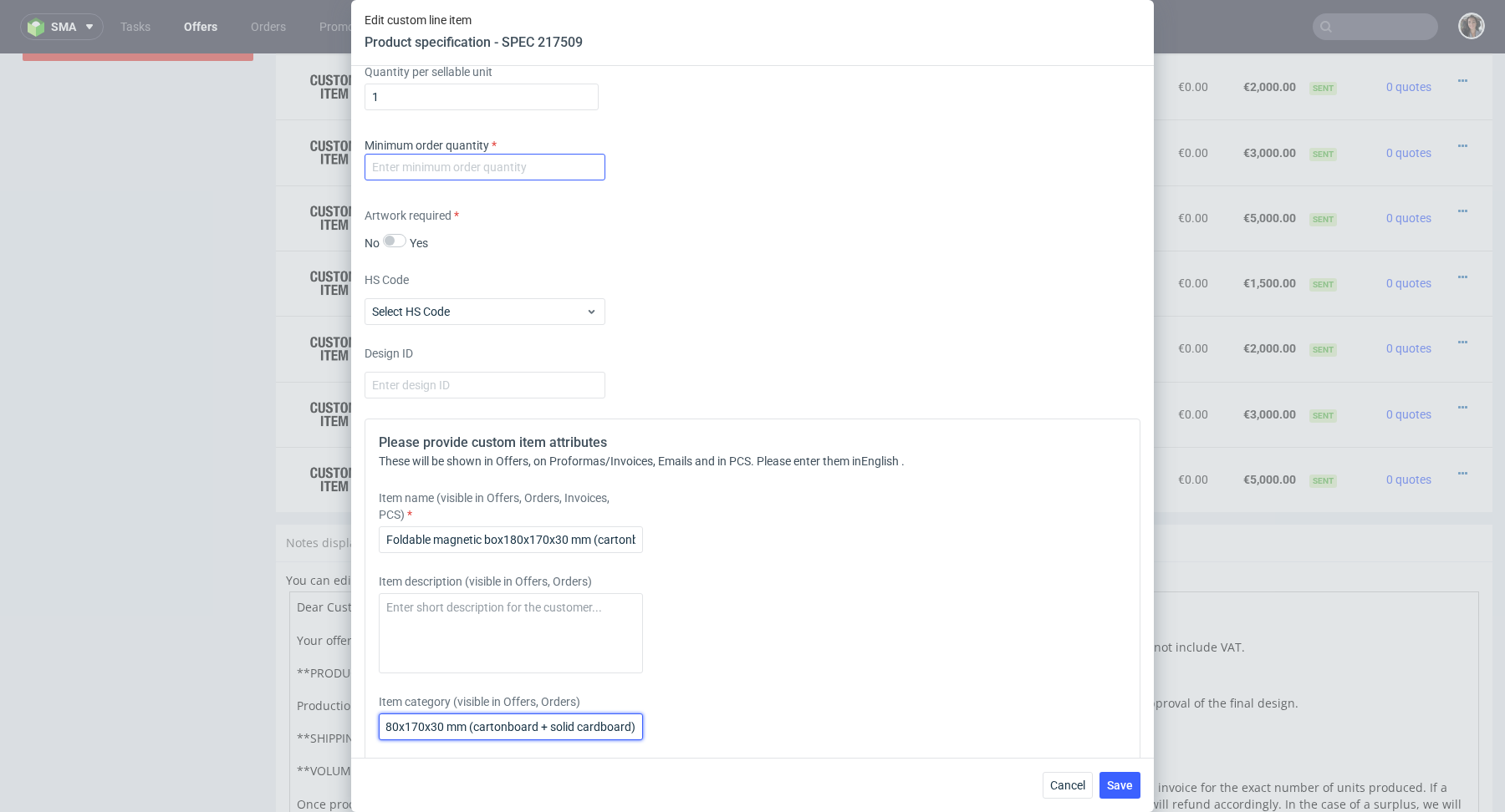
type input "Foldable magnetic box180x170x30 mm (cartonboard + solid cardboard)"
click at [498, 165] on input "number" at bounding box center [485, 167] width 240 height 27
type input "1"
click at [637, 220] on div "Artwork required No Yes" at bounding box center [753, 229] width 776 height 45
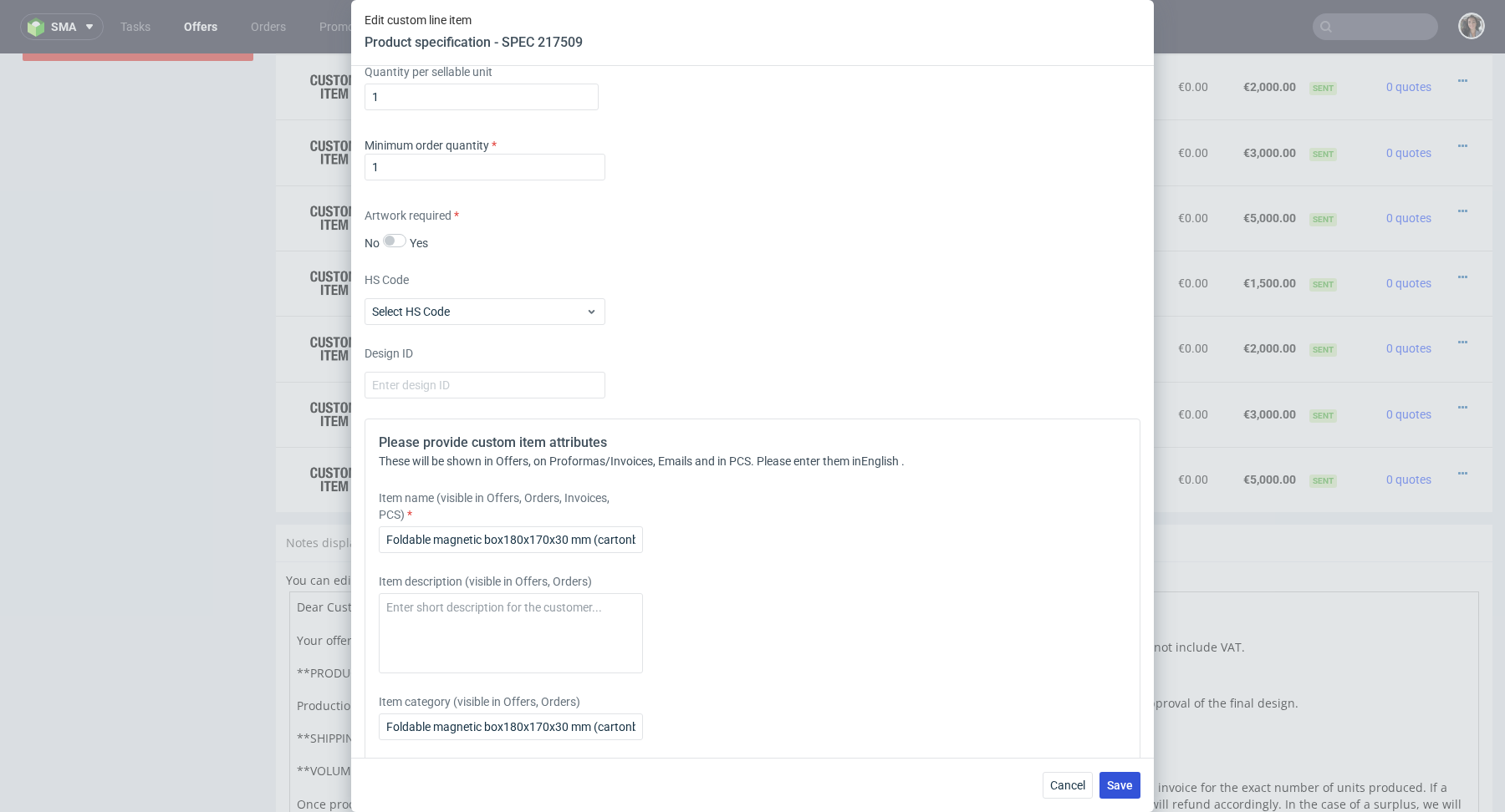
click at [1126, 791] on span "Save" at bounding box center [1120, 785] width 26 height 12
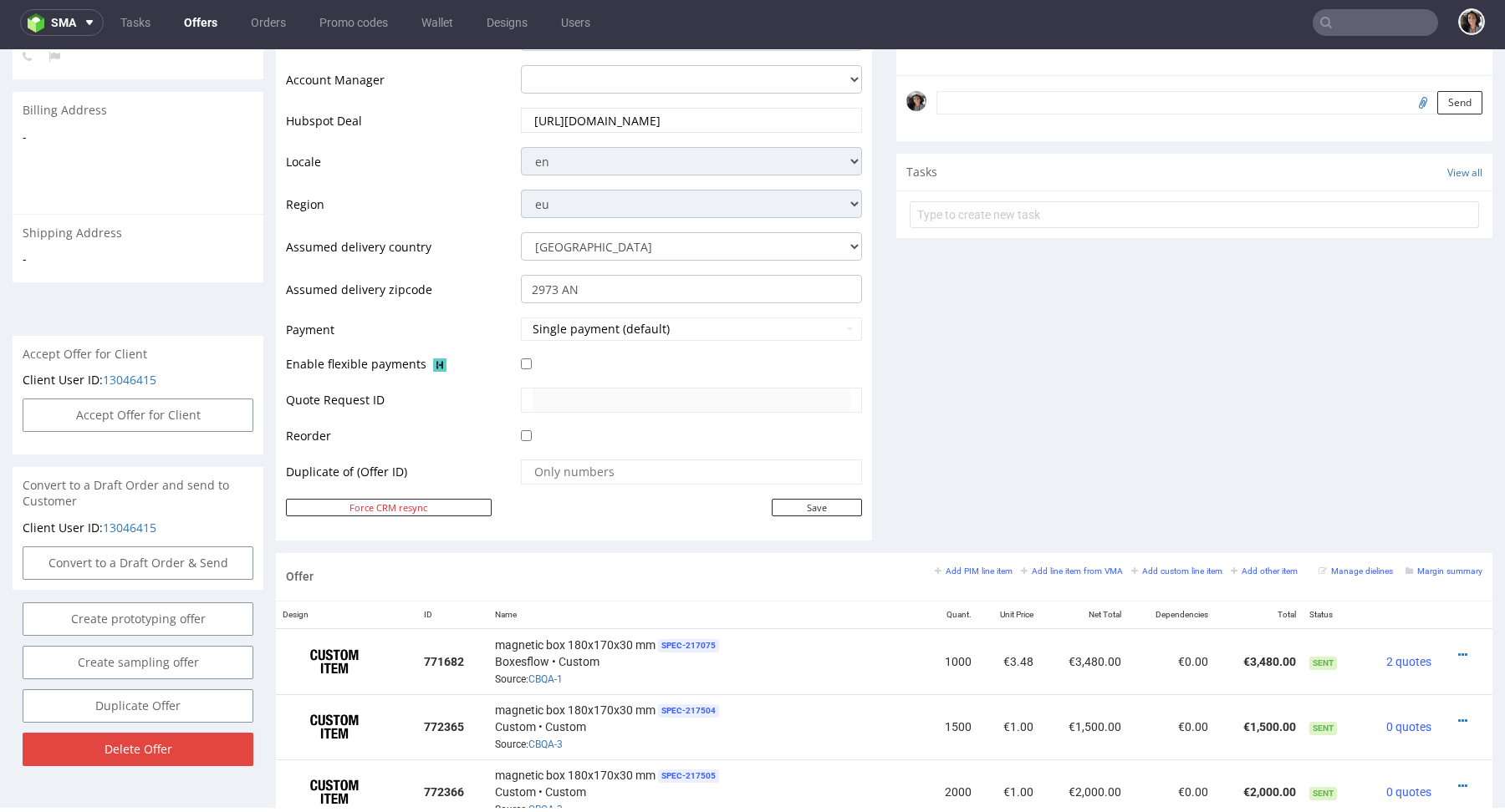
scroll to position [1338, 0]
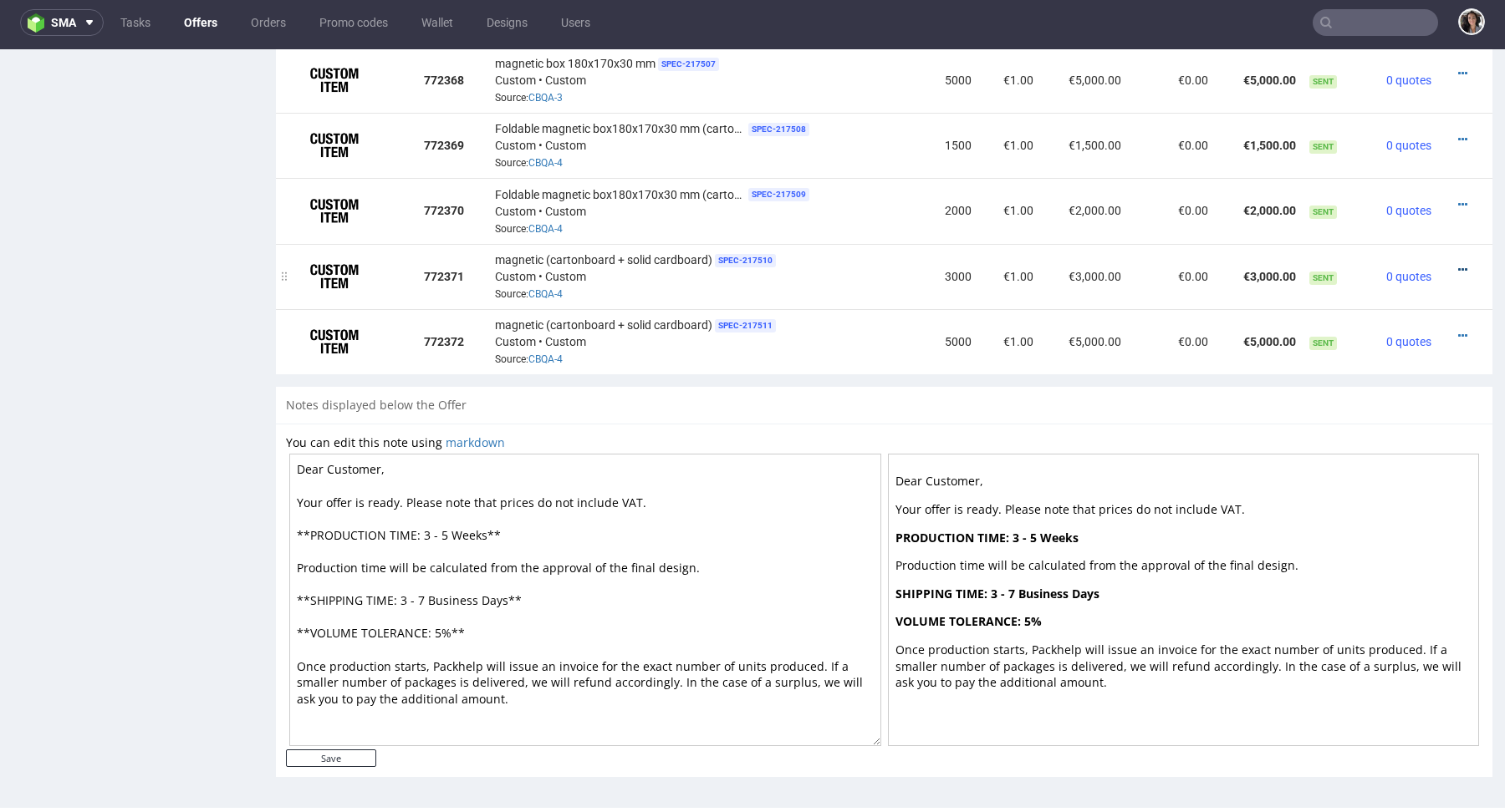
click at [1458, 270] on icon at bounding box center [1462, 270] width 9 height 12
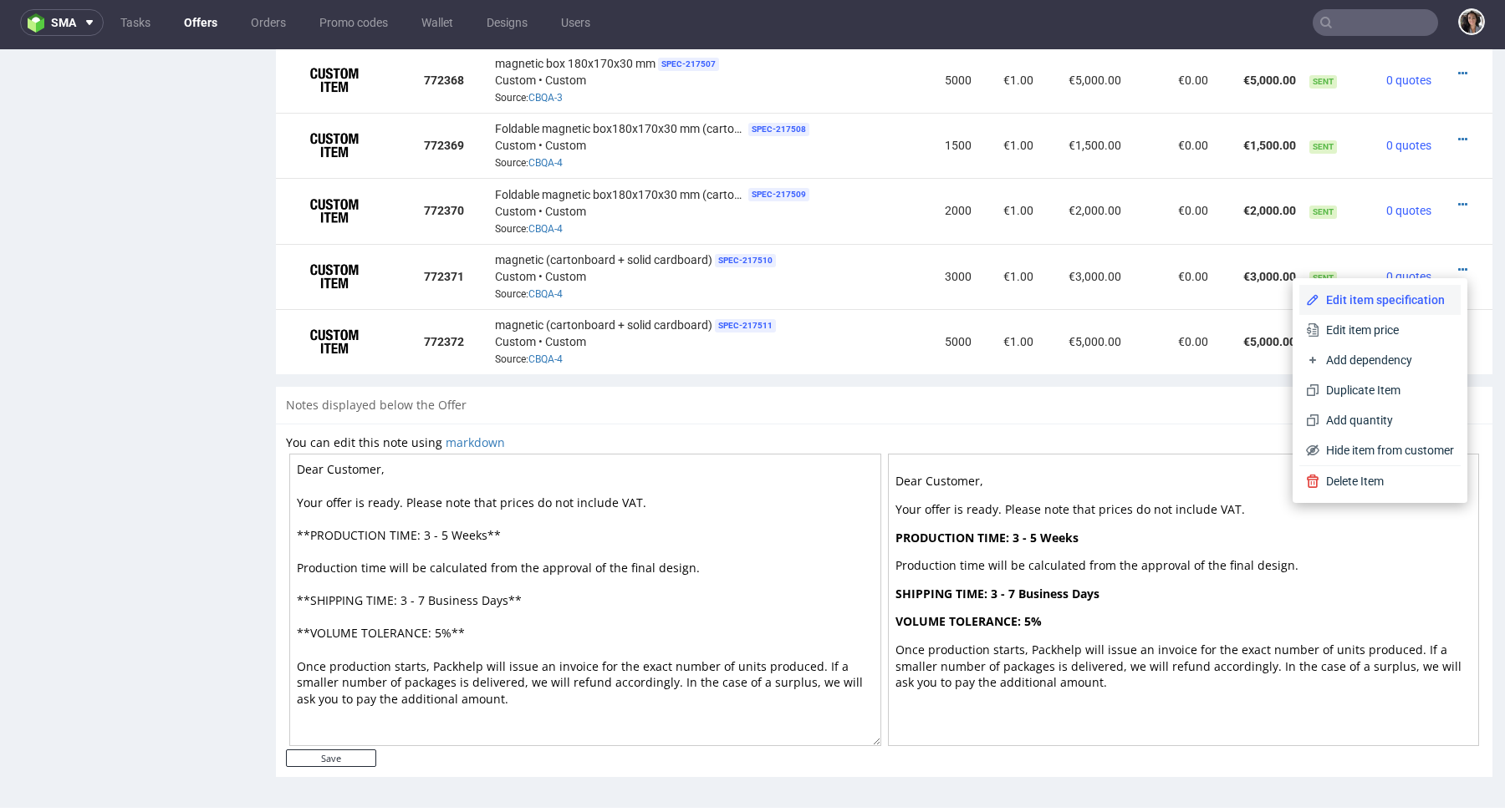
click at [1385, 296] on span "Edit item specification" at bounding box center [1386, 300] width 135 height 16
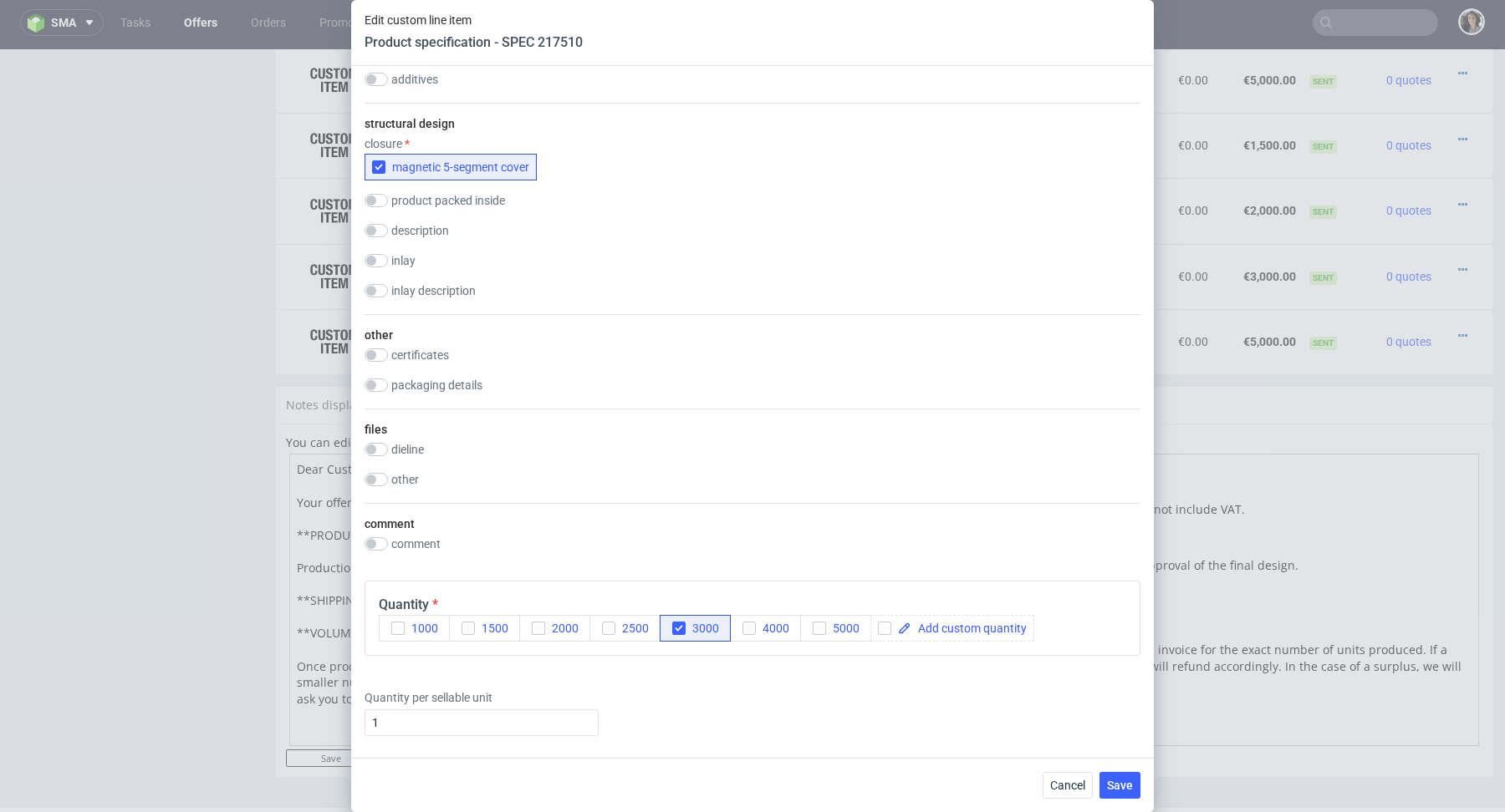
scroll to position [3072, 0]
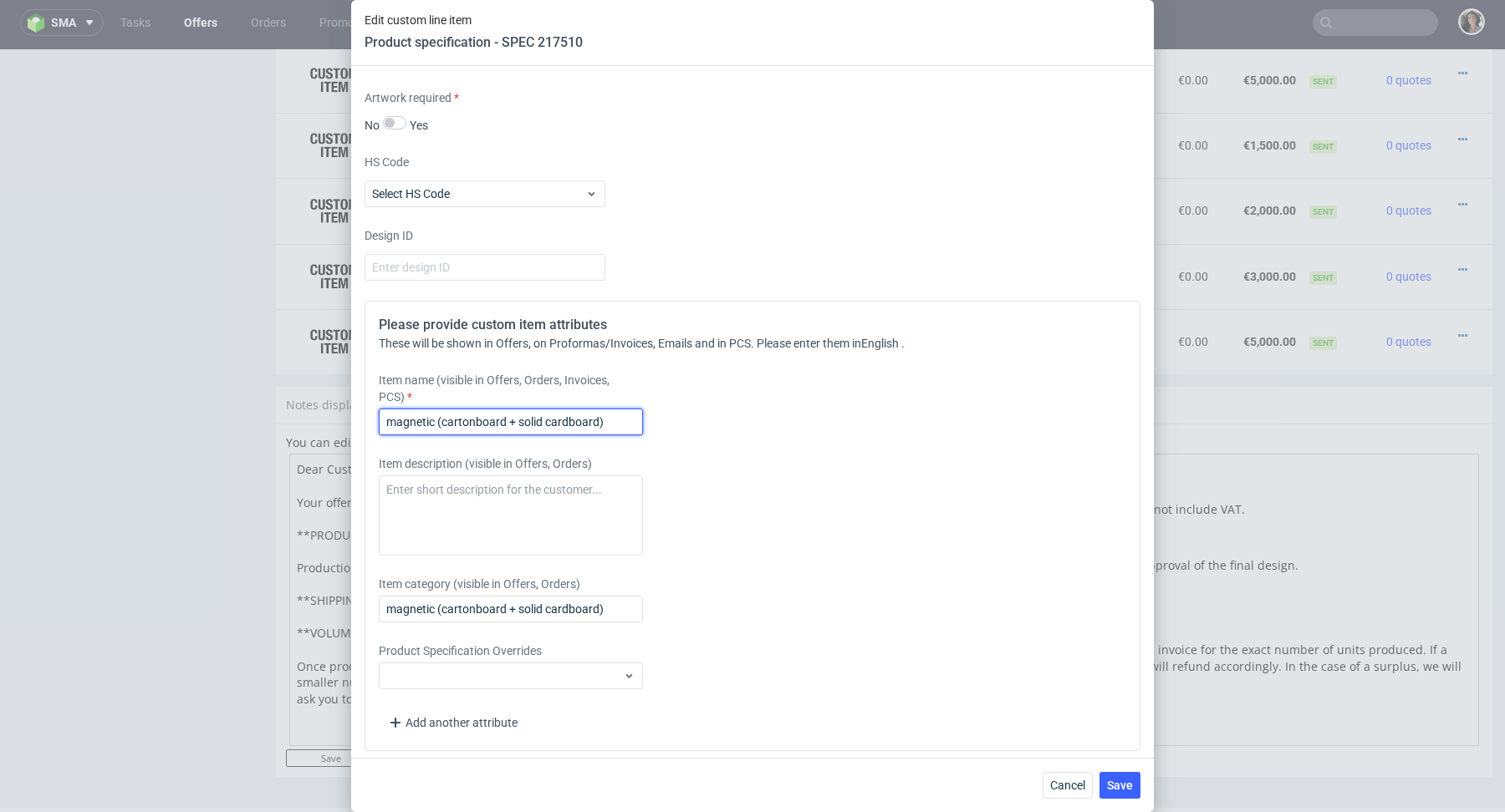
click at [508, 418] on input "magnetic (cartonboard + solid cardboard)" at bounding box center [511, 421] width 264 height 27
paste input "Foldable magnetic box180x170x30 mm (cartonboard + solid cardboard)"
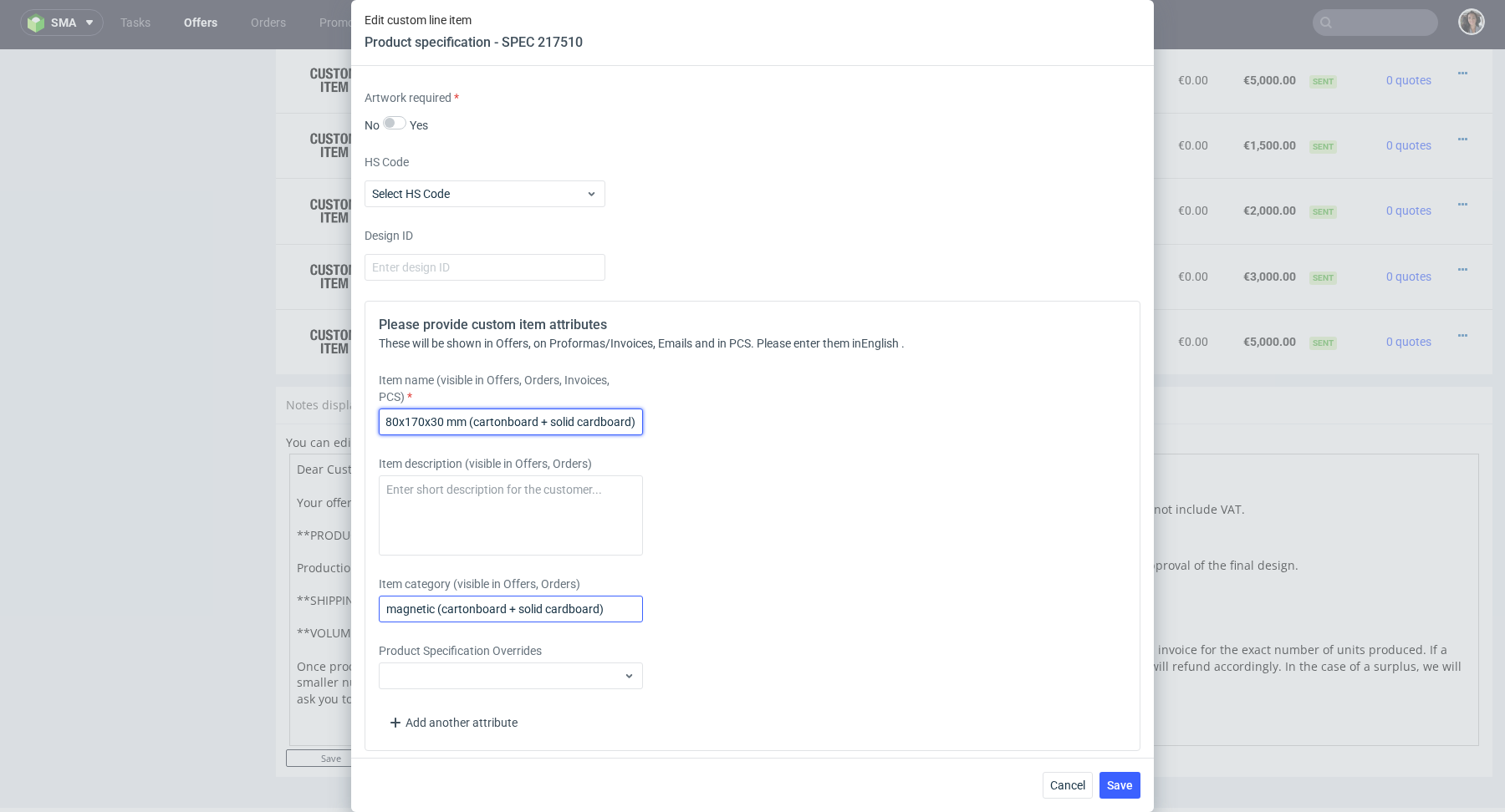
type input "Foldable magnetic box180x170x30 mm (cartonboard + solid cardboard)"
click at [466, 605] on input "magnetic (cartonboard + solid cardboard)" at bounding box center [511, 609] width 264 height 27
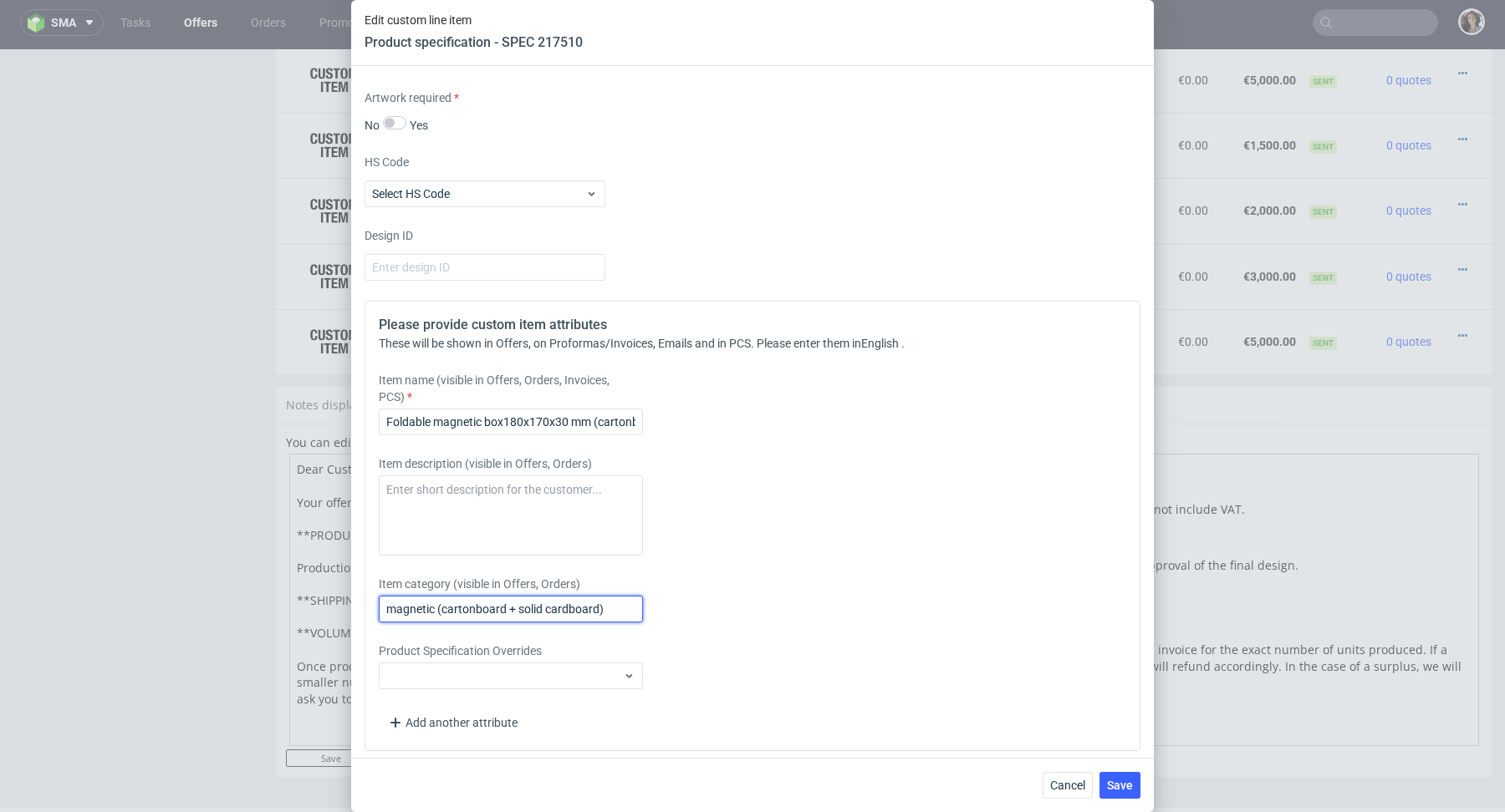
paste input "Foldable magnetic box180x170x30 mm (cartonboard + solid cardboard)"
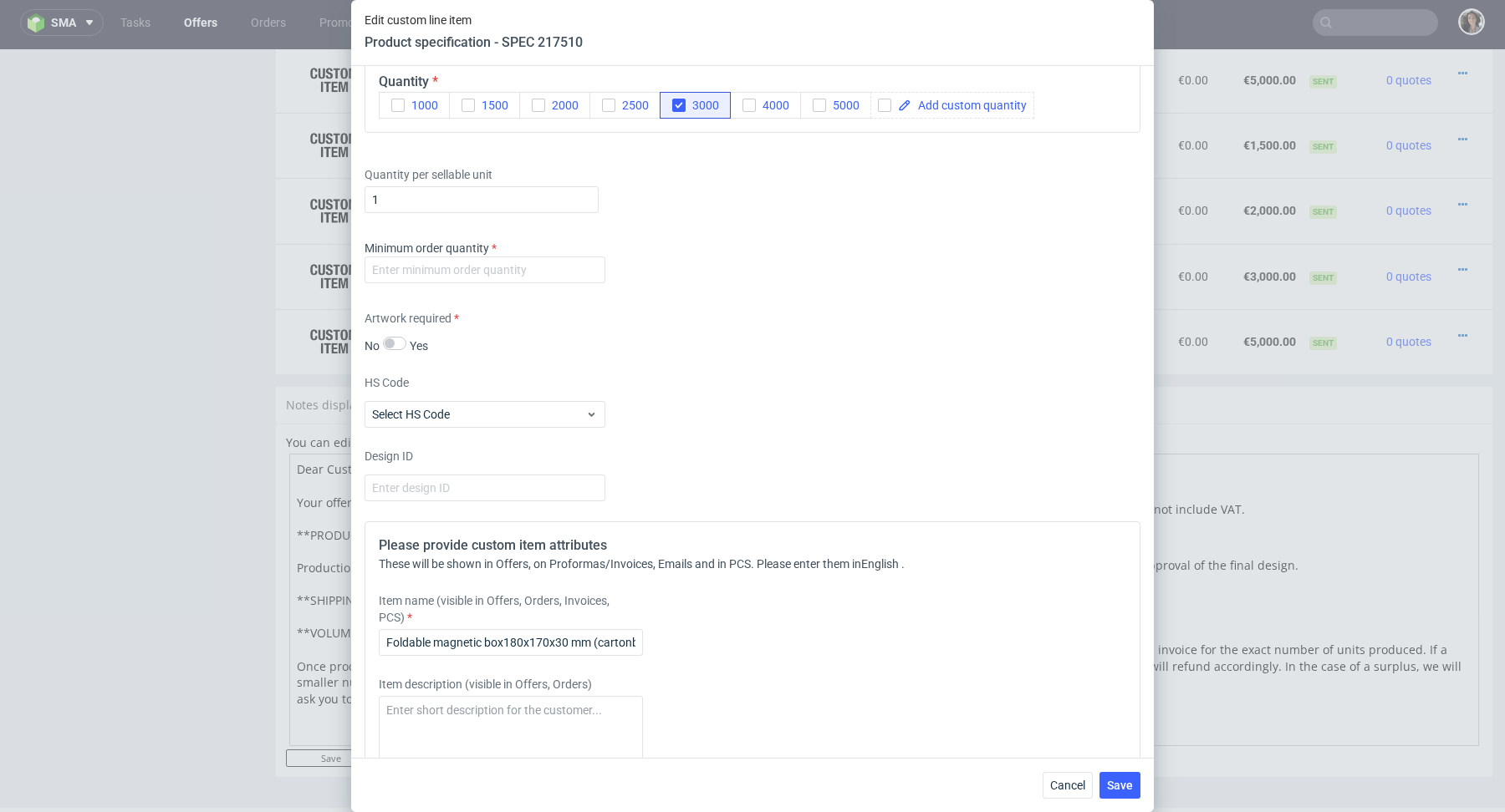
scroll to position [2827, 0]
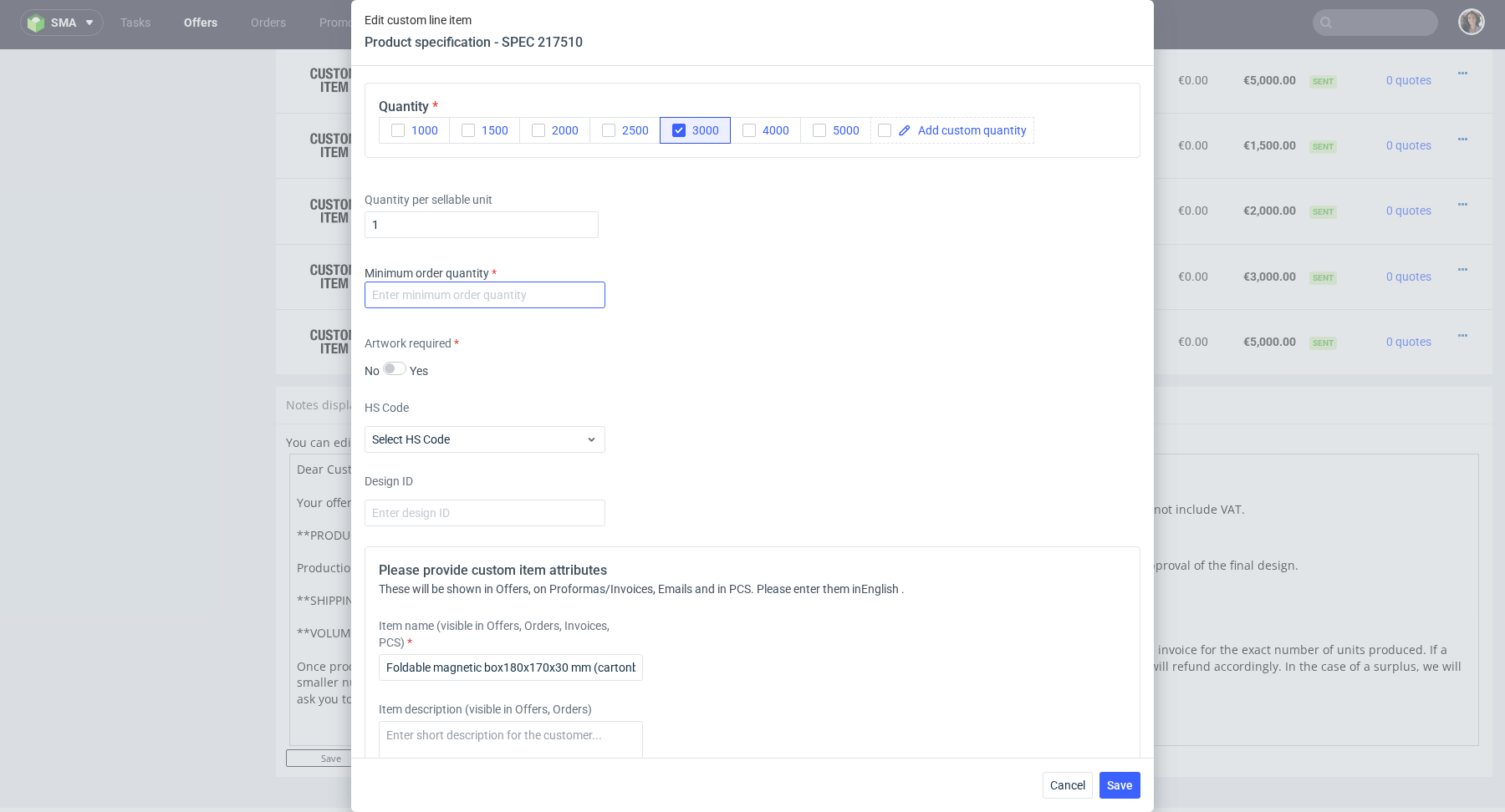
type input "Foldable magnetic box180x170x30 mm (cartonboard + solid cardboard)"
click at [494, 286] on input "number" at bounding box center [485, 294] width 240 height 27
type input "1"
click at [719, 412] on div "HS Code Select HS Code" at bounding box center [753, 426] width 776 height 53
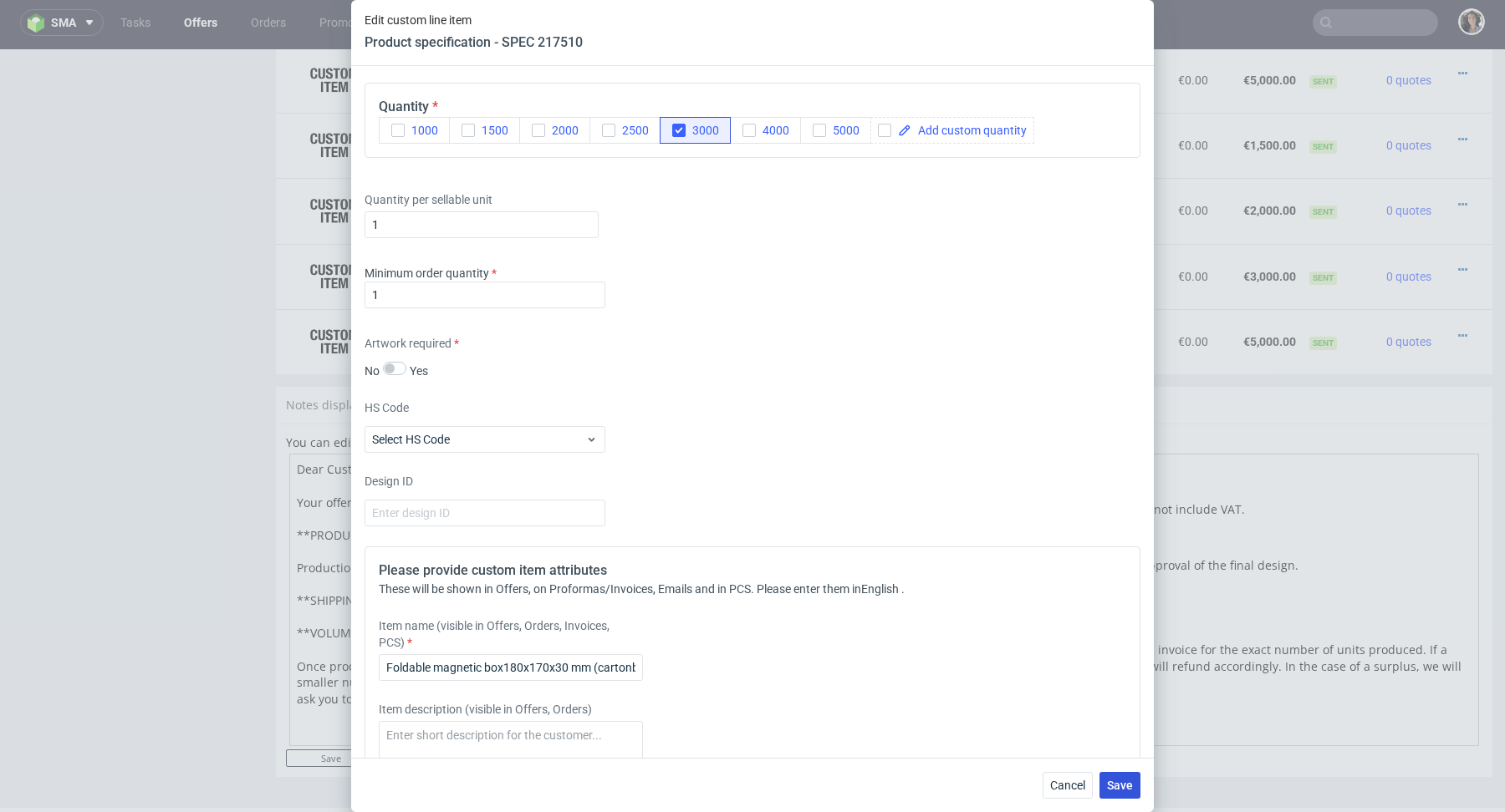
click at [1132, 797] on button "Save" at bounding box center [1120, 785] width 41 height 27
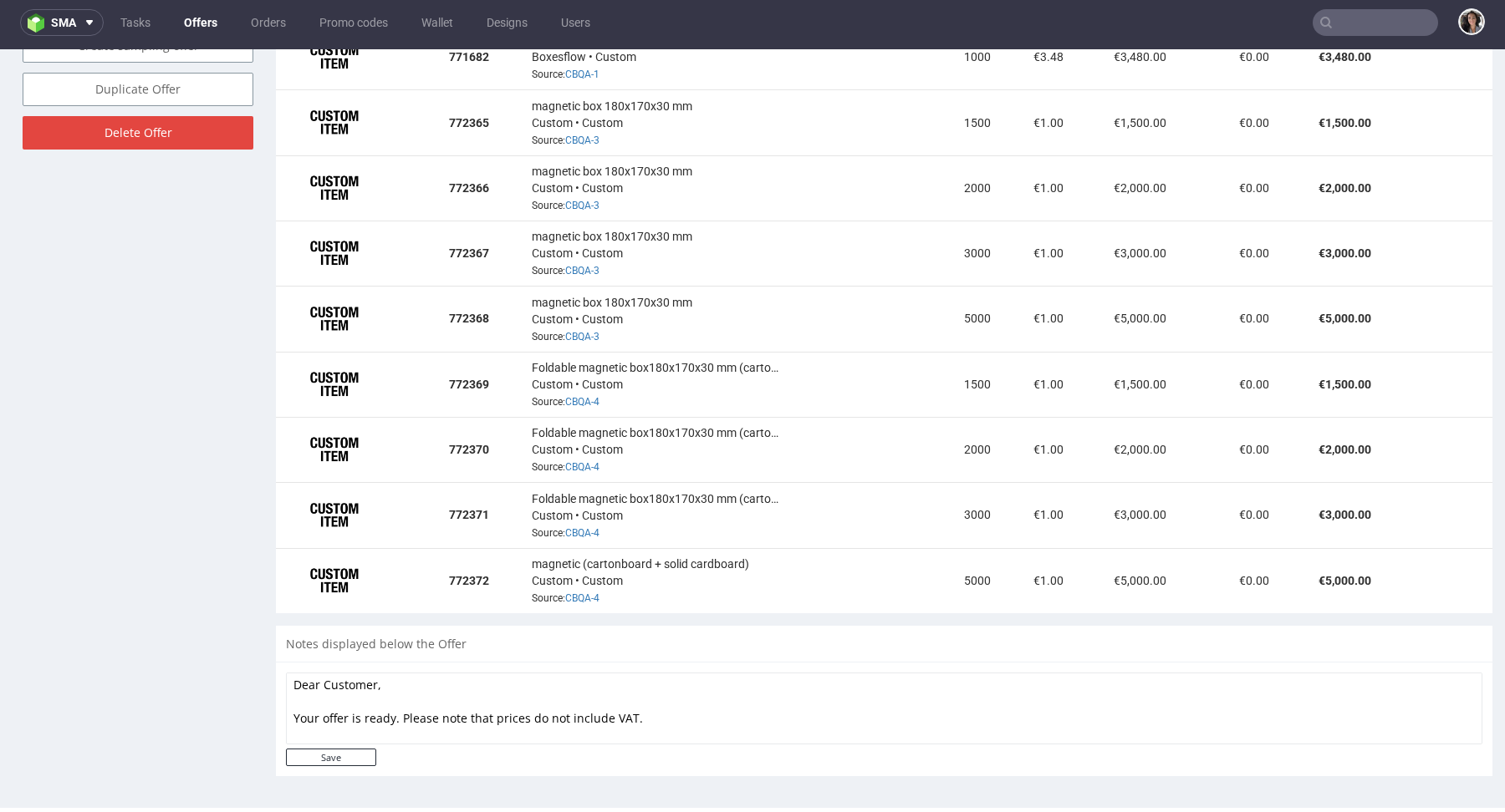
scroll to position [1112, 0]
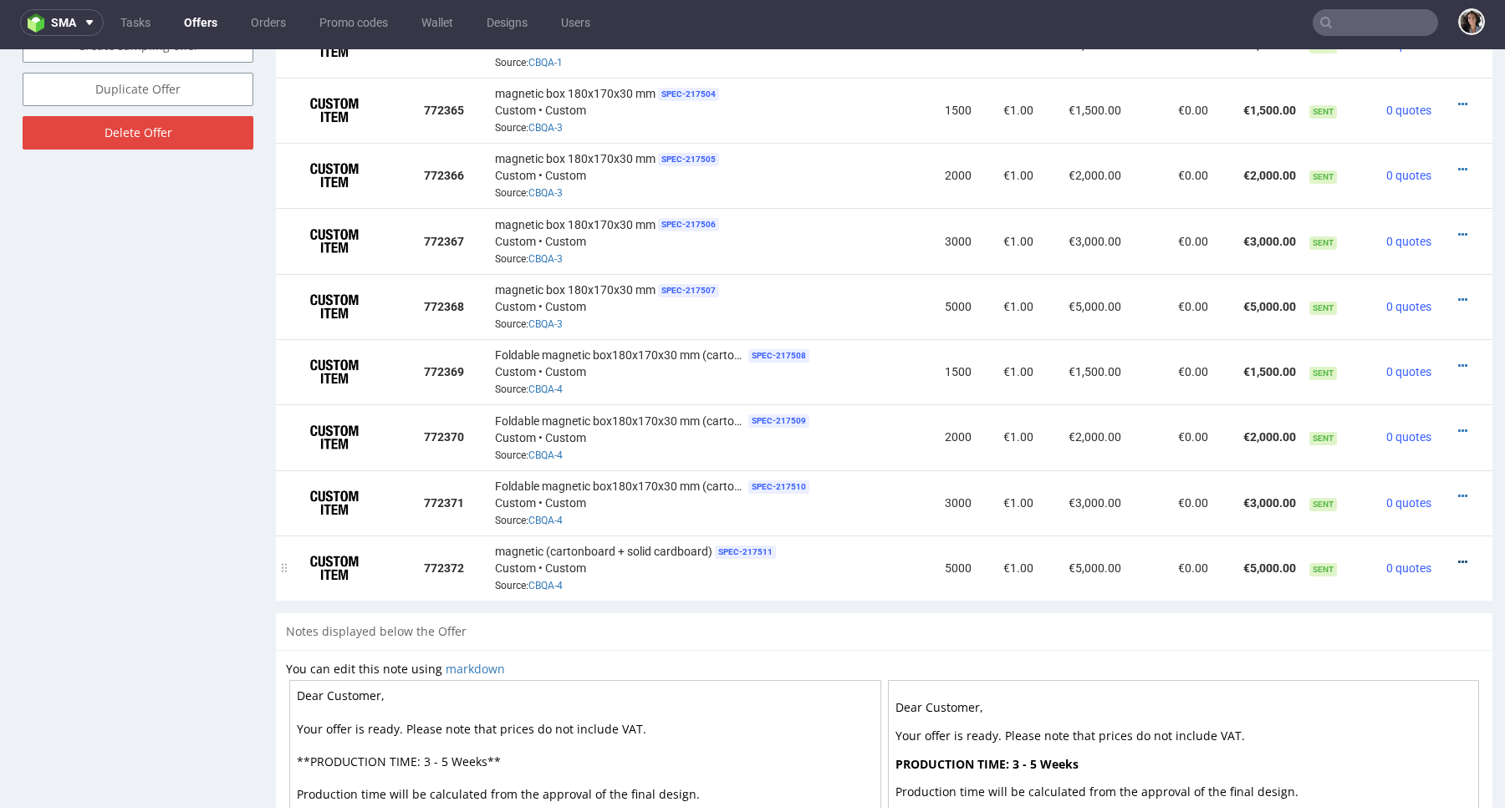
click at [1458, 557] on icon at bounding box center [1462, 562] width 9 height 12
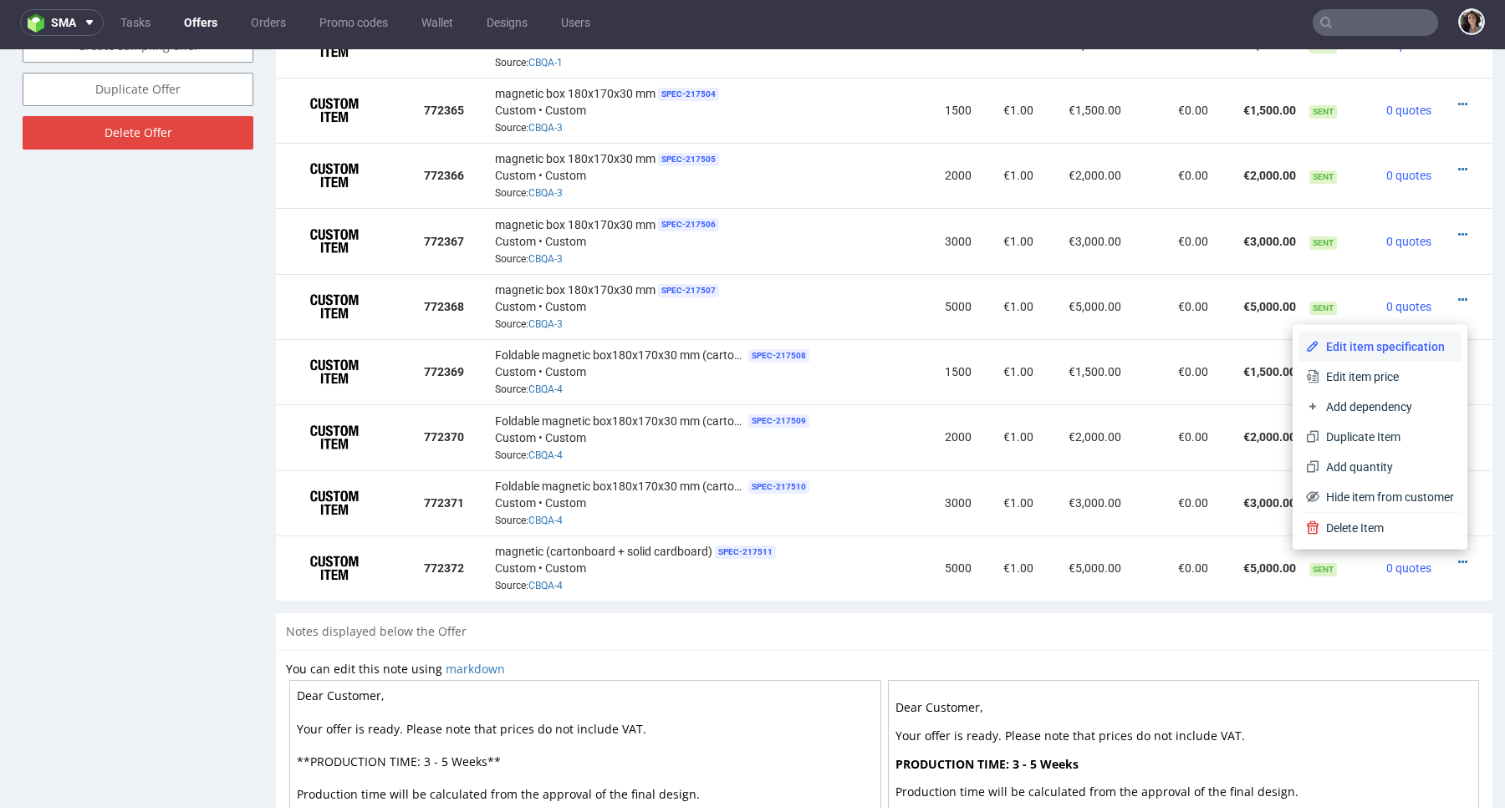
click at [1378, 352] on span "Edit item specification" at bounding box center [1386, 346] width 135 height 16
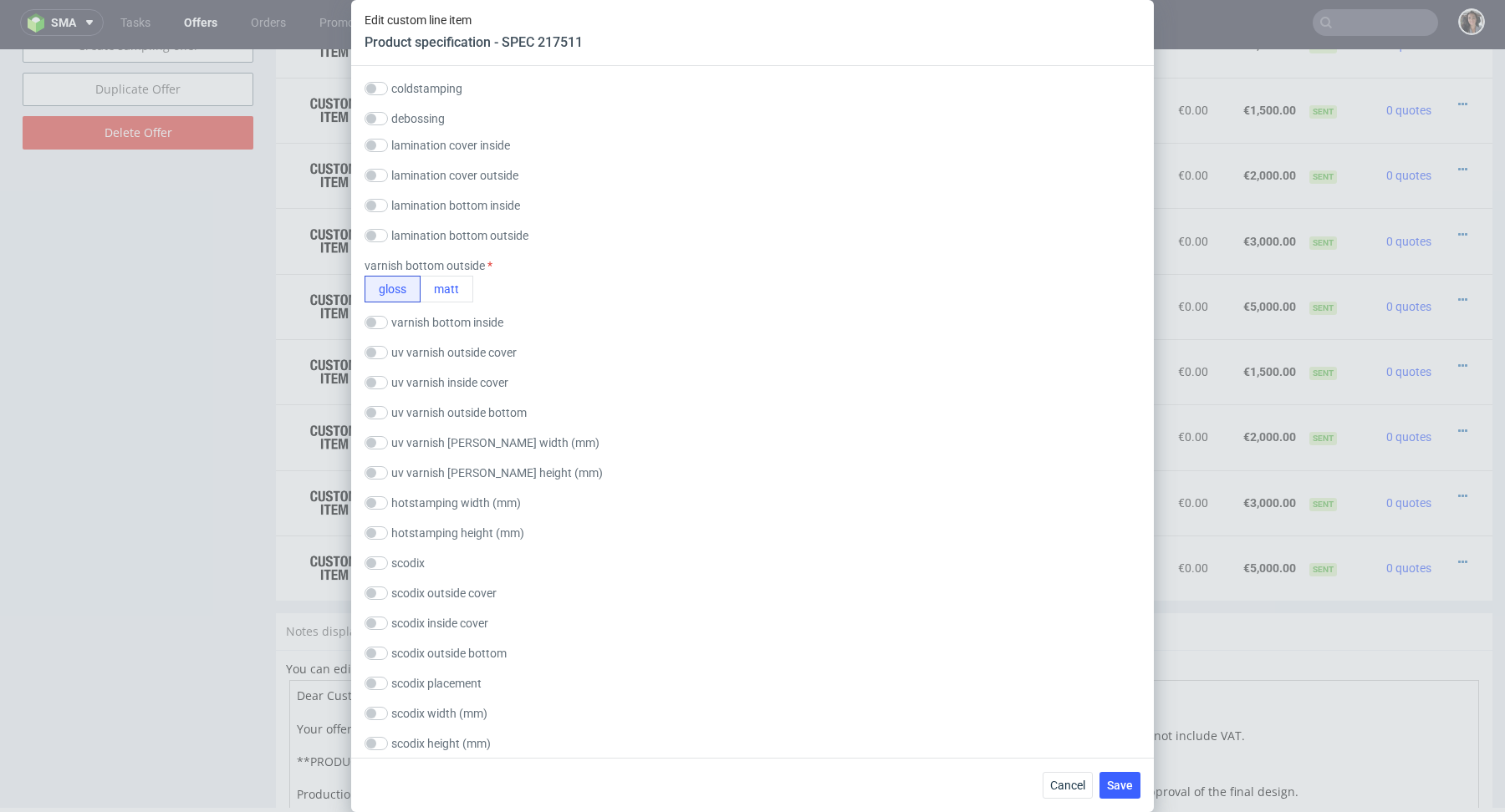
scroll to position [3072, 0]
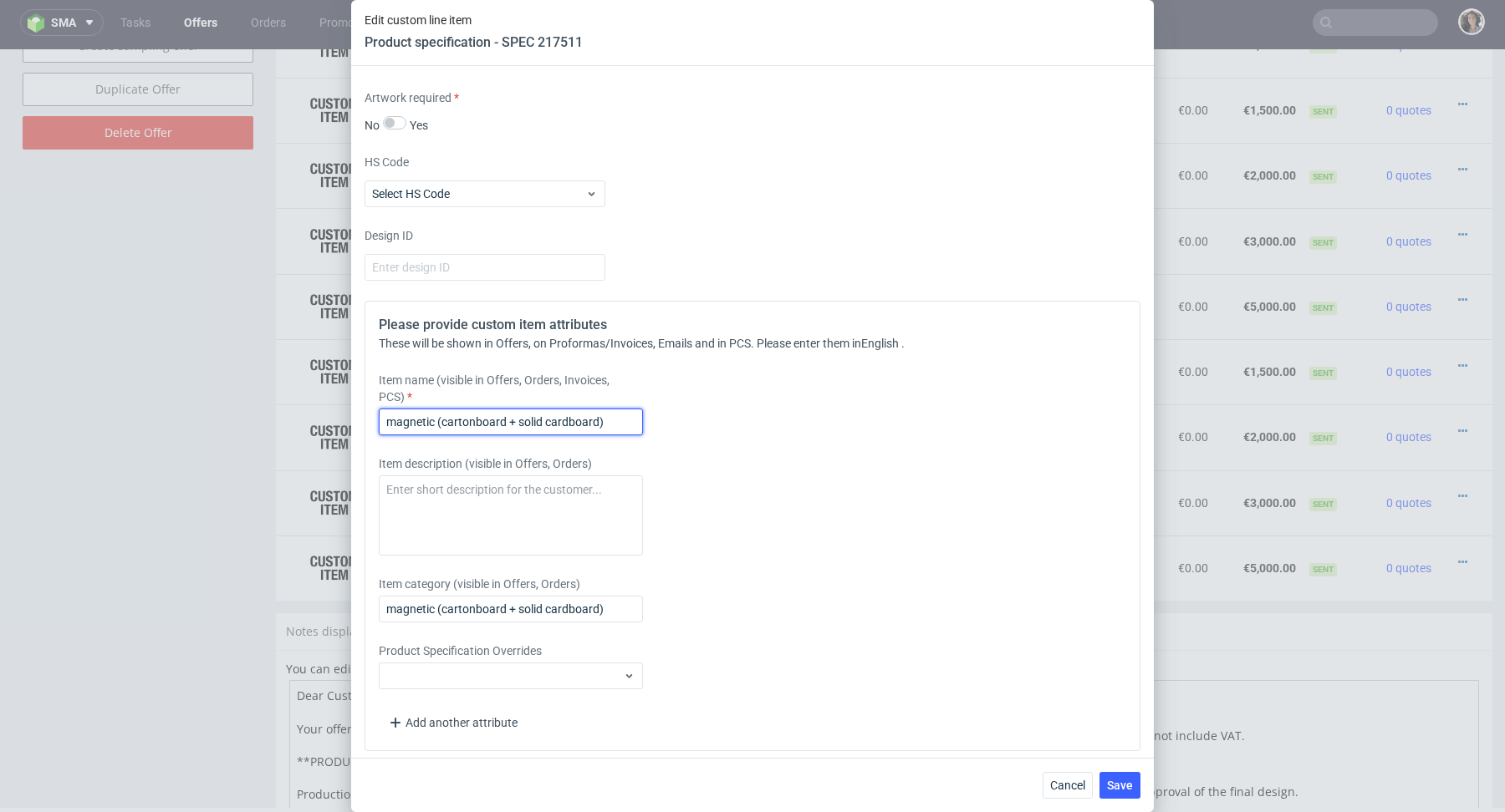
click at [466, 423] on input "magnetic (cartonboard + solid cardboard)" at bounding box center [511, 421] width 264 height 27
paste input "Foldable magnetic box180x170x30 mm (cartonboard + solid cardboard)"
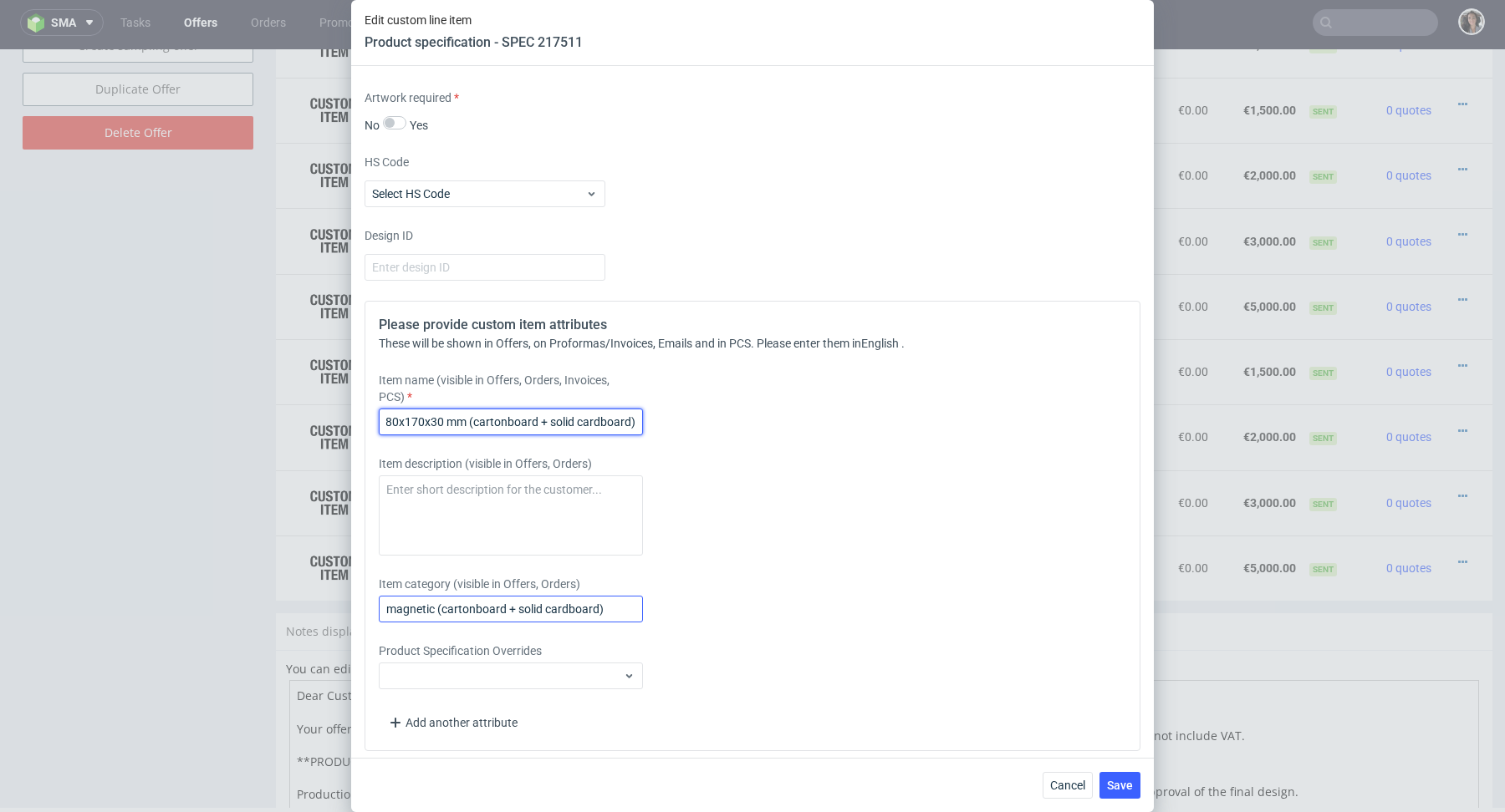
type input "Foldable magnetic box180x170x30 mm (cartonboard + solid cardboard)"
click at [433, 600] on input "magnetic (cartonboard + solid cardboard)" at bounding box center [511, 609] width 264 height 27
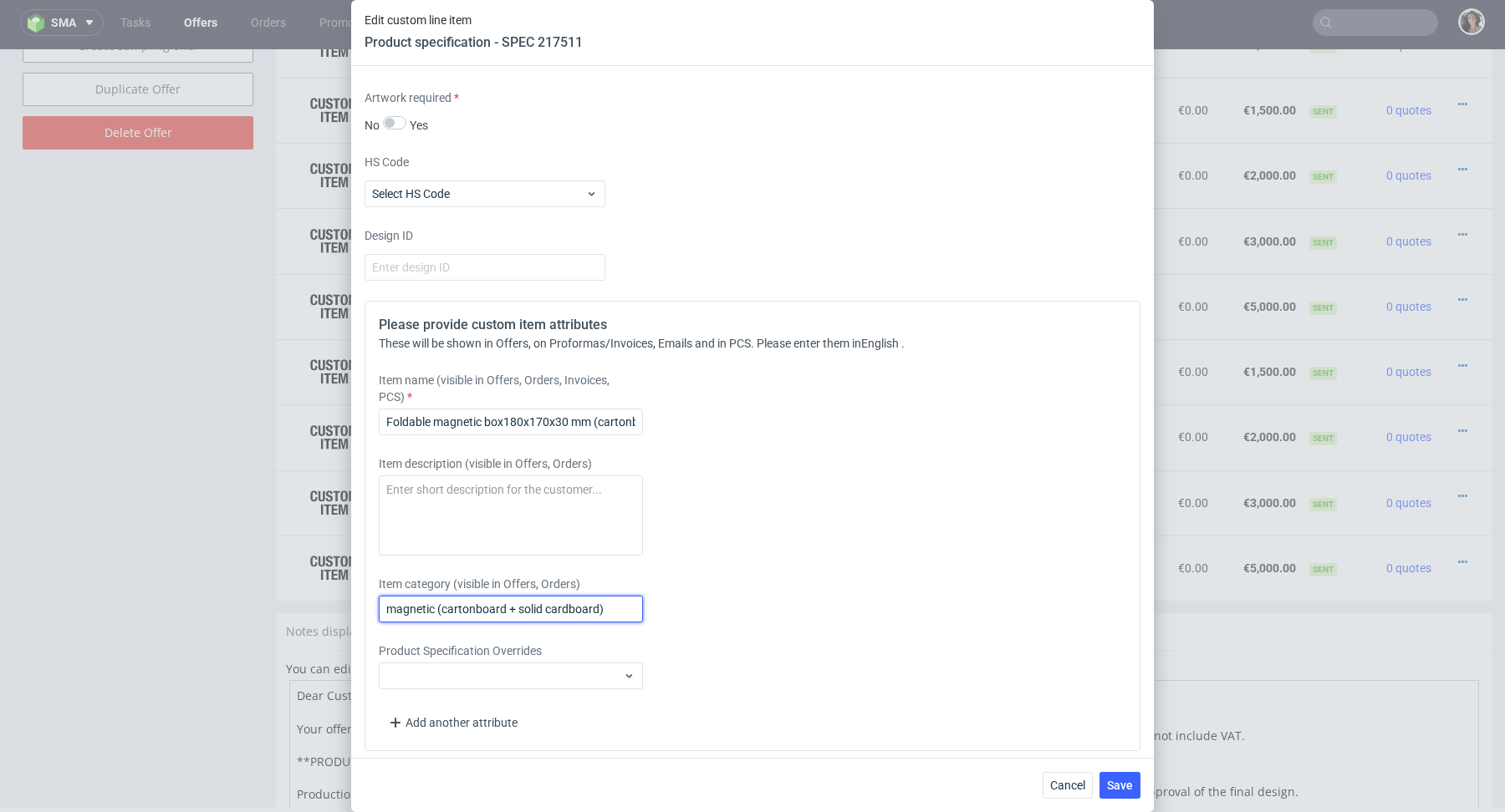
click at [433, 600] on input "magnetic (cartonboard + solid cardboard)" at bounding box center [511, 609] width 264 height 27
paste input "Foldable magnetic box180x170x30 mm (cartonboard + solid cardboard)"
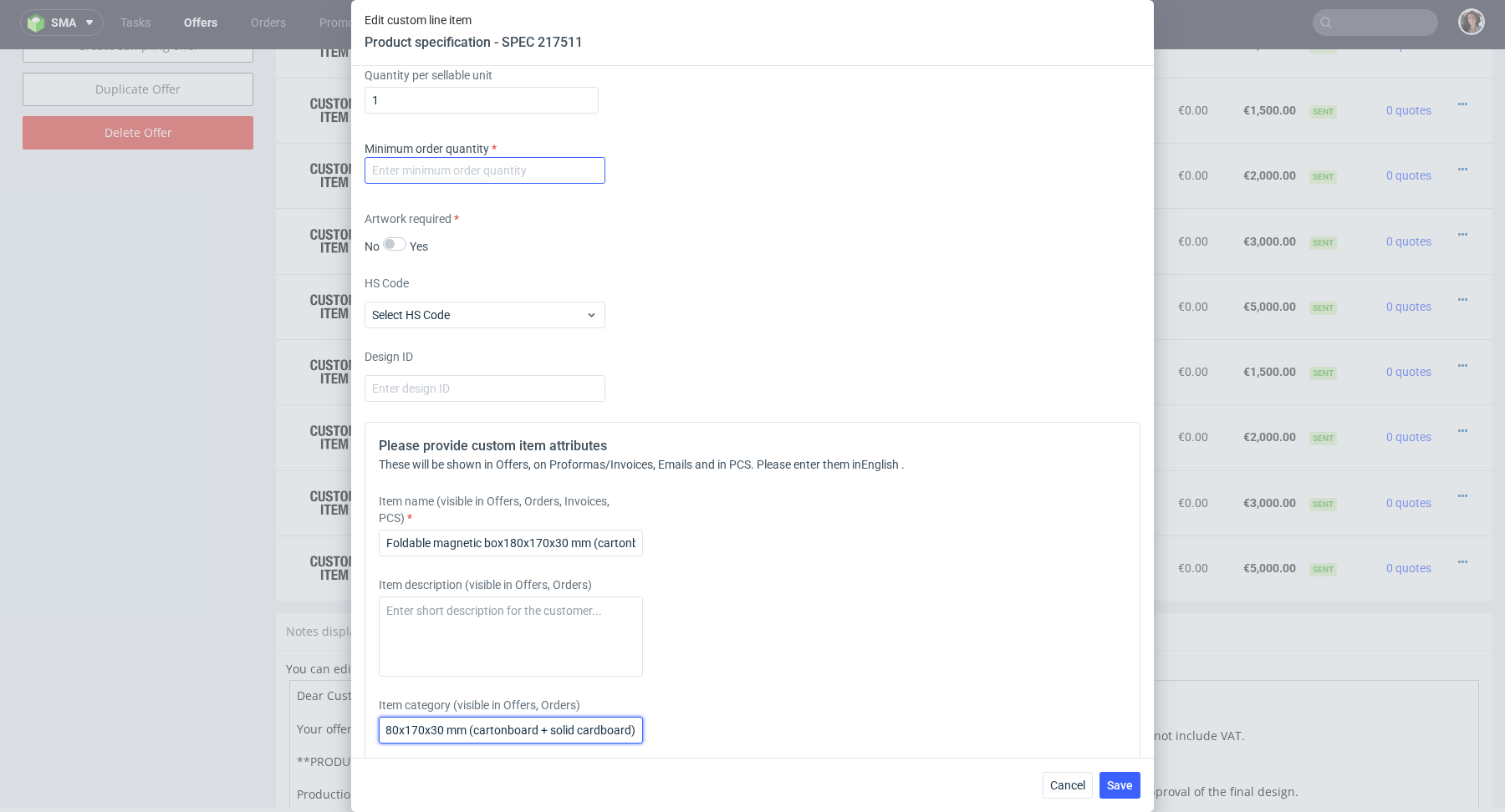
type input "Foldable magnetic box180x170x30 mm (cartonboard + solid cardboard)"
click at [455, 161] on input "number" at bounding box center [485, 170] width 240 height 27
type input "1"
click at [646, 242] on div "Artwork required No Yes" at bounding box center [753, 233] width 776 height 45
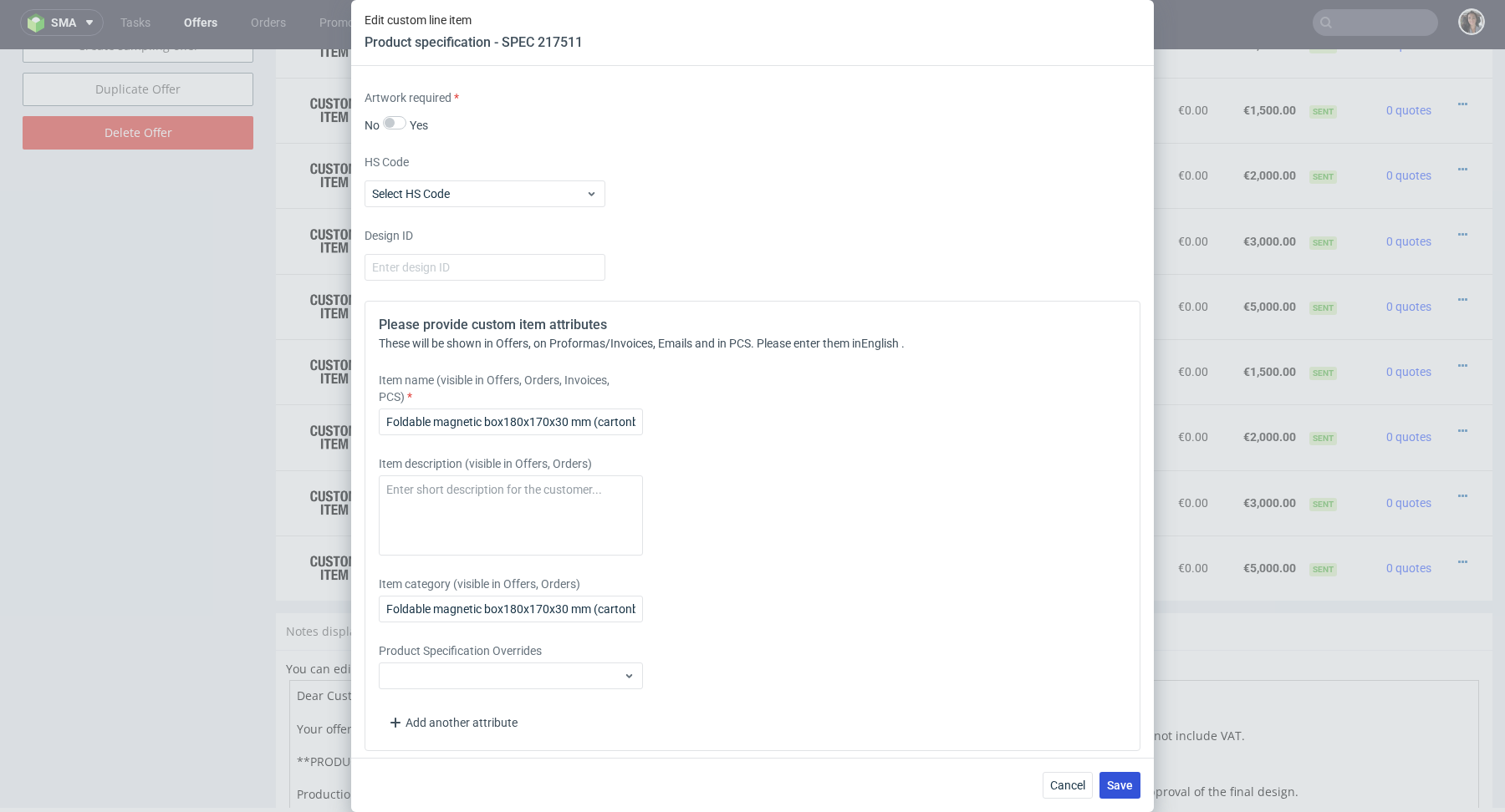
click at [1107, 791] on button "Save" at bounding box center [1120, 785] width 41 height 27
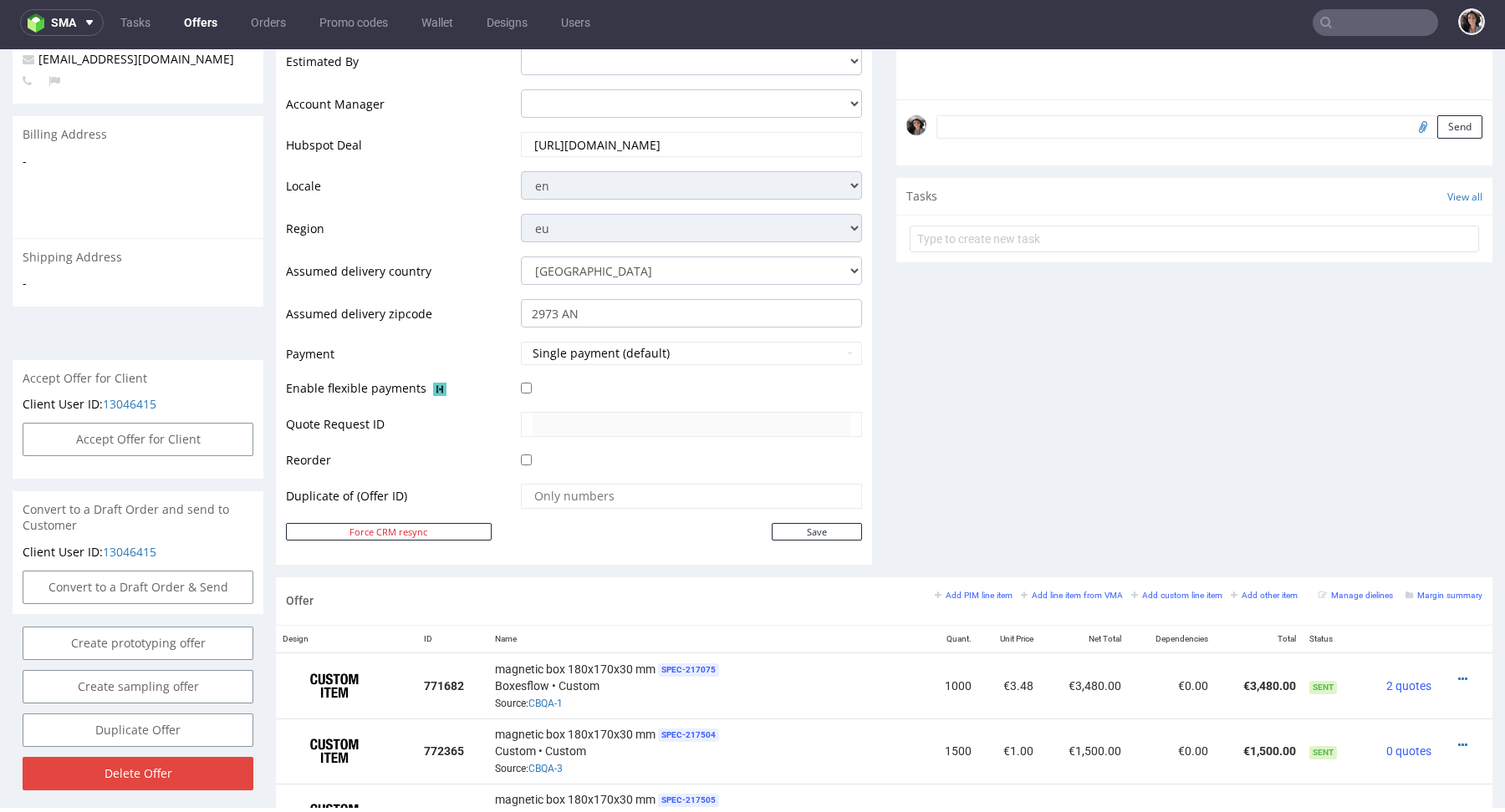
scroll to position [786, 0]
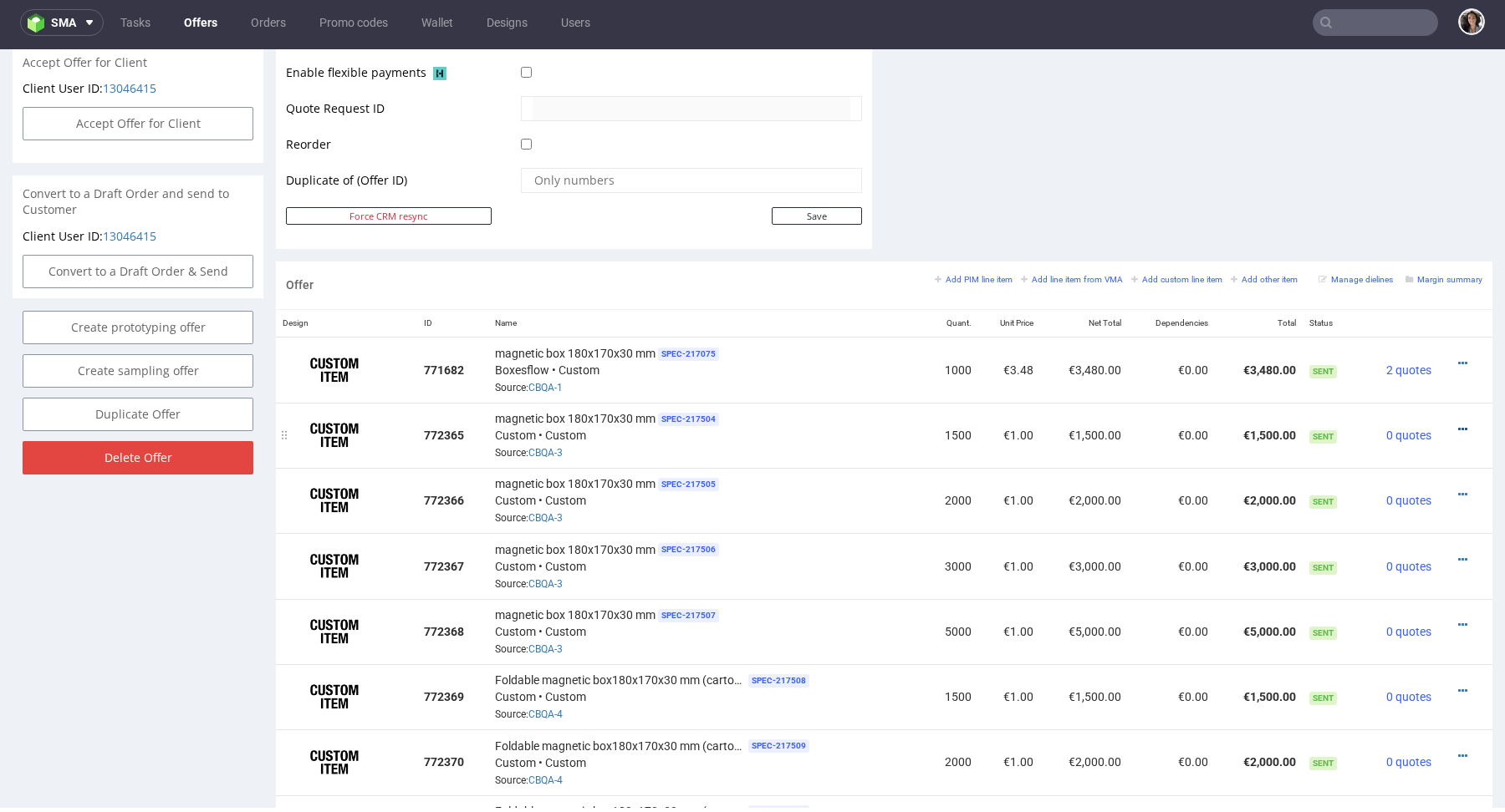
click at [1458, 427] on icon at bounding box center [1462, 430] width 9 height 12
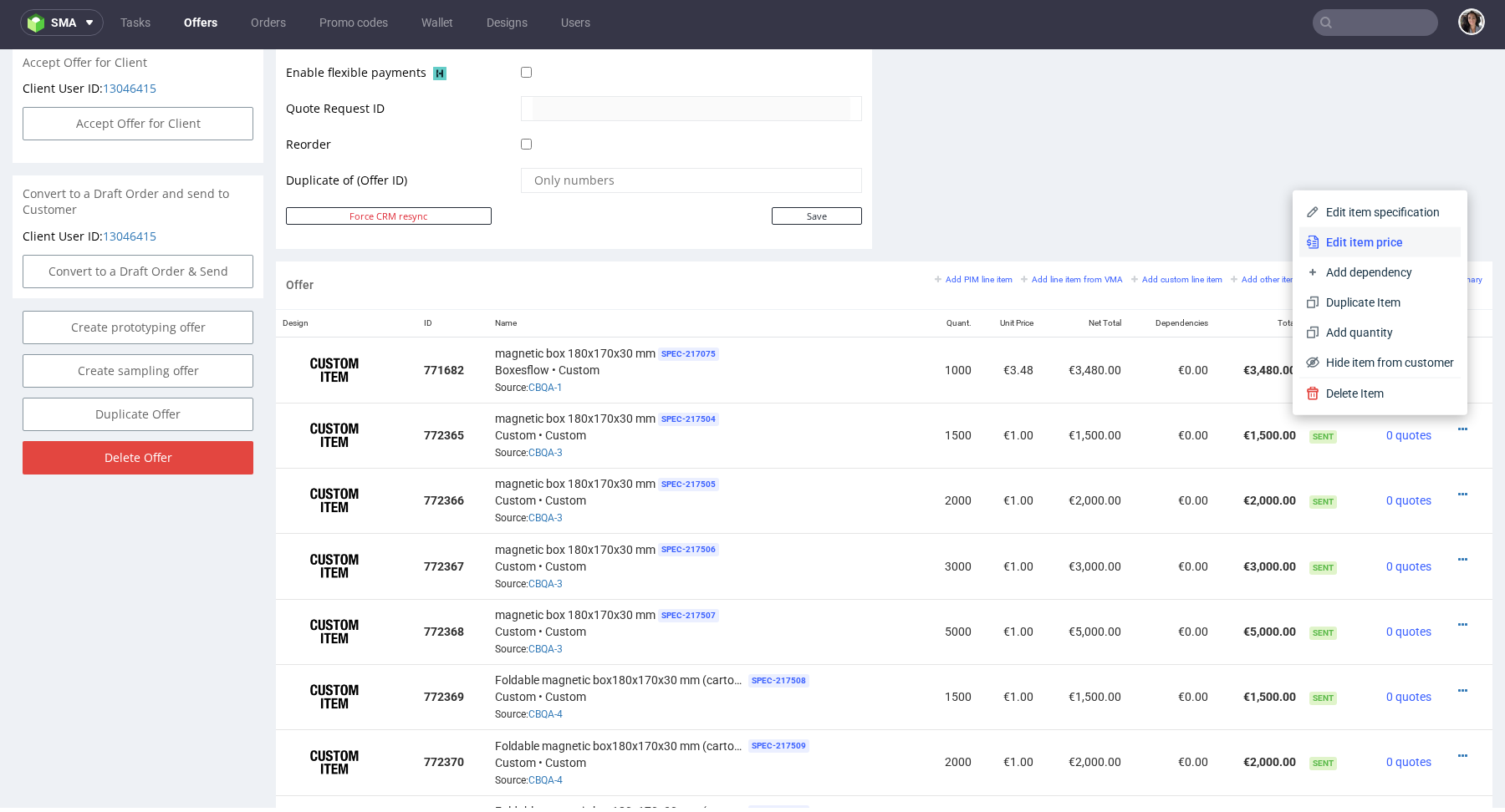
click at [1359, 232] on li "Edit item price" at bounding box center [1380, 242] width 161 height 30
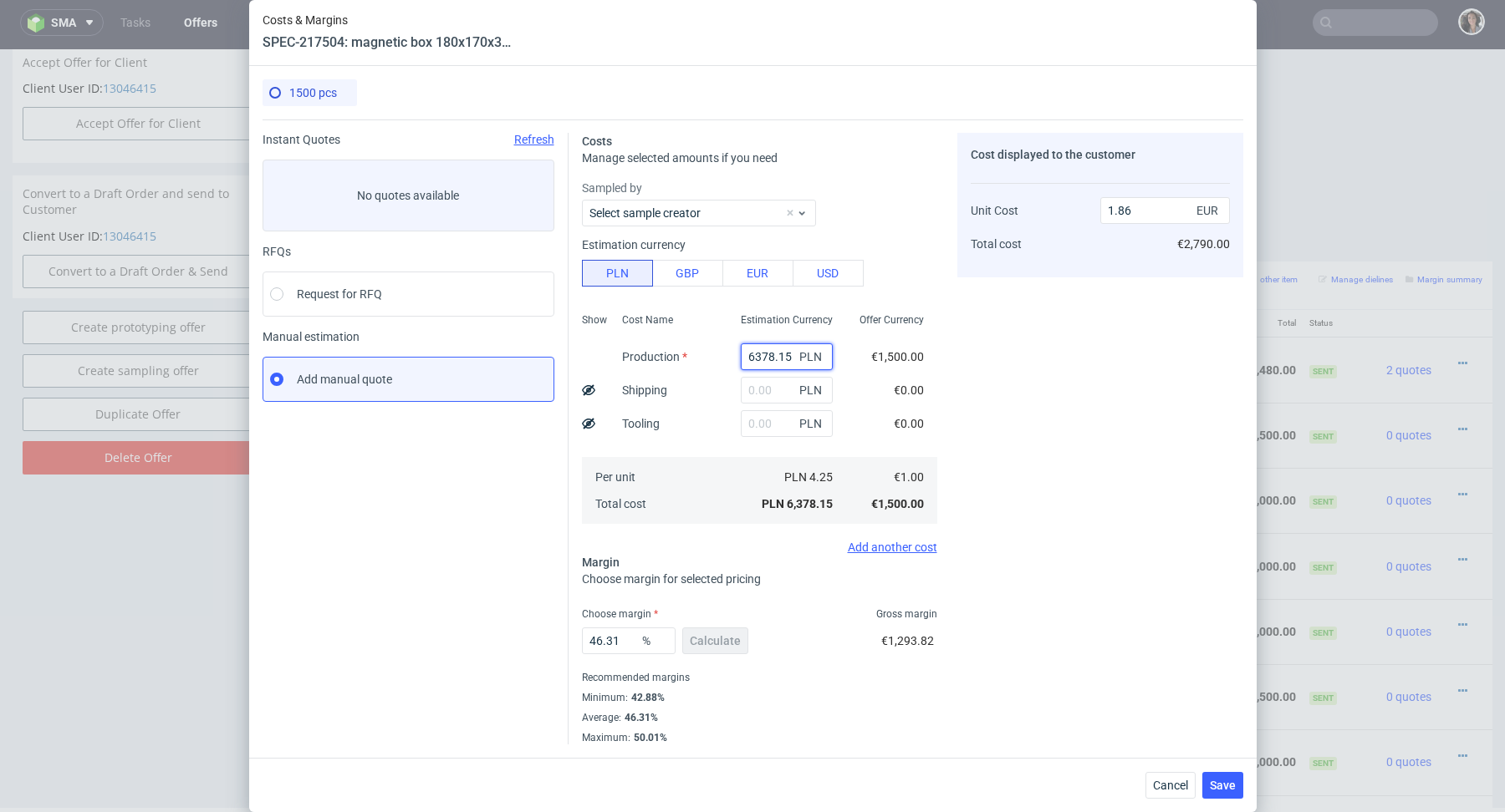
click at [761, 349] on input "6378.15" at bounding box center [786, 356] width 92 height 27
paste input "16600"
type input "16600"
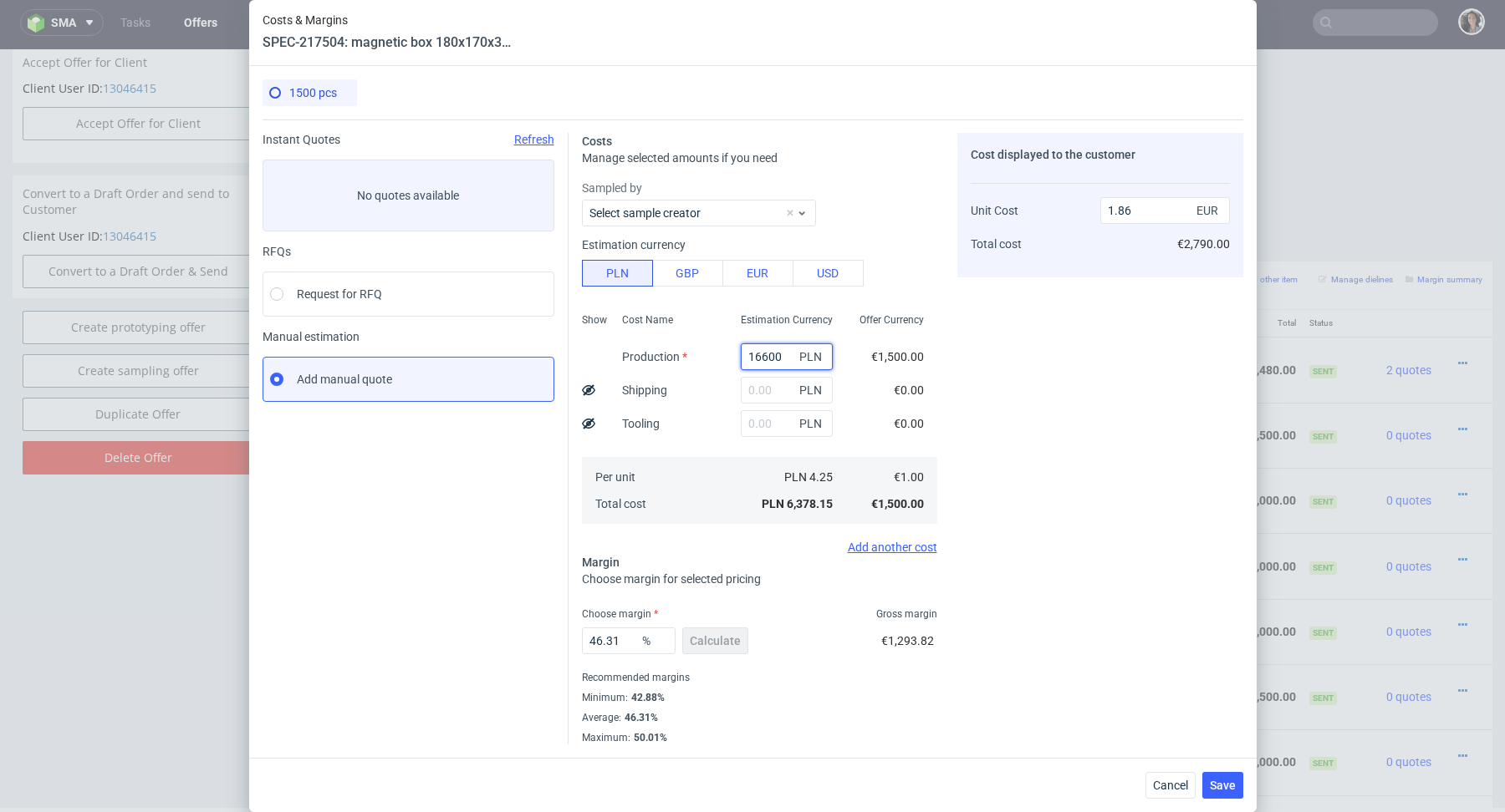
type input "4.85"
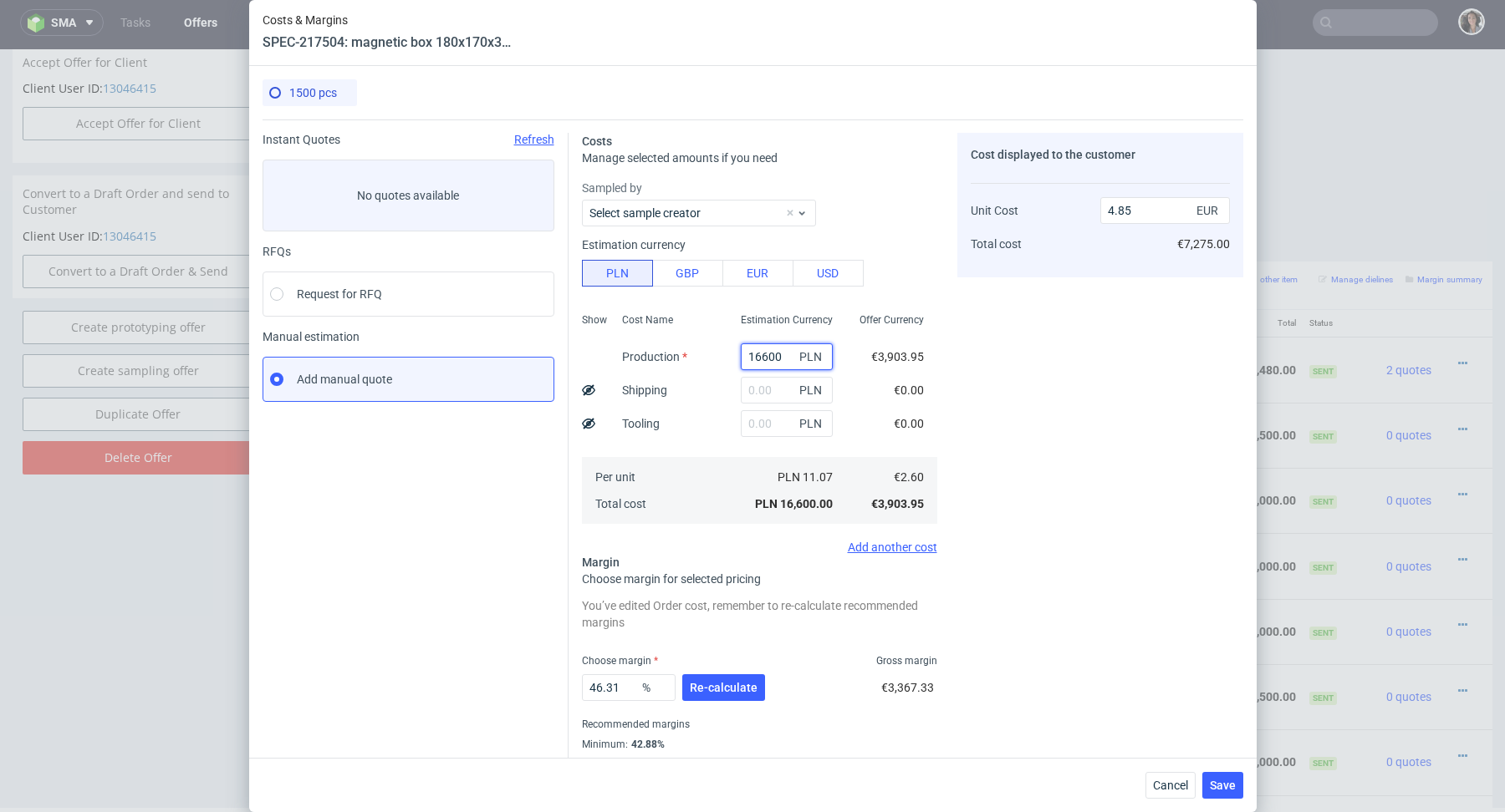
scroll to position [0, 0]
type input "16600"
click at [766, 427] on input "text" at bounding box center [786, 423] width 92 height 27
type input "1300"
type input "5.22"
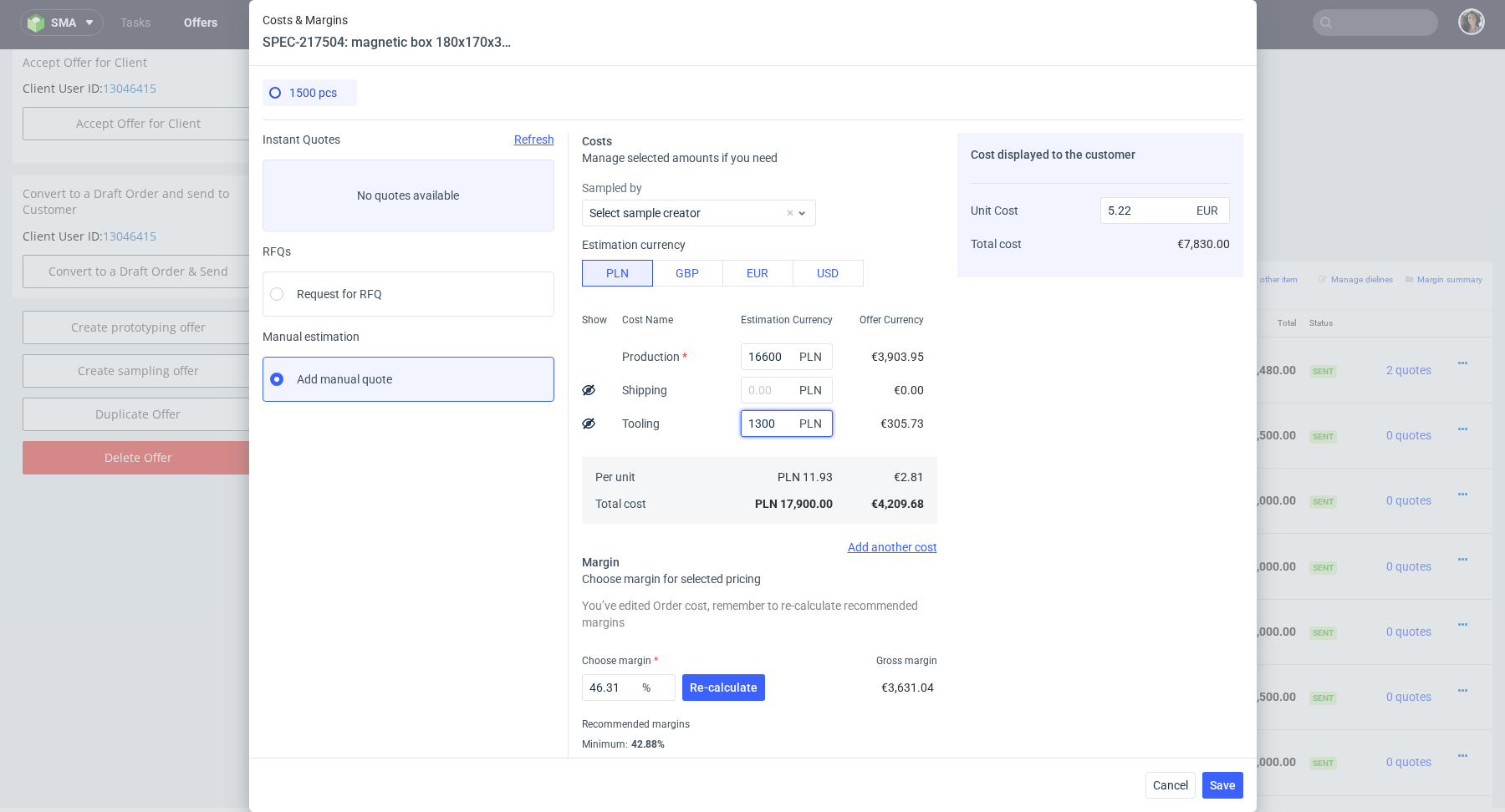
type input "1300"
click at [839, 424] on div "1300 PLN" at bounding box center [786, 423] width 118 height 33
click at [730, 688] on span "Re-calculate" at bounding box center [723, 688] width 68 height 12
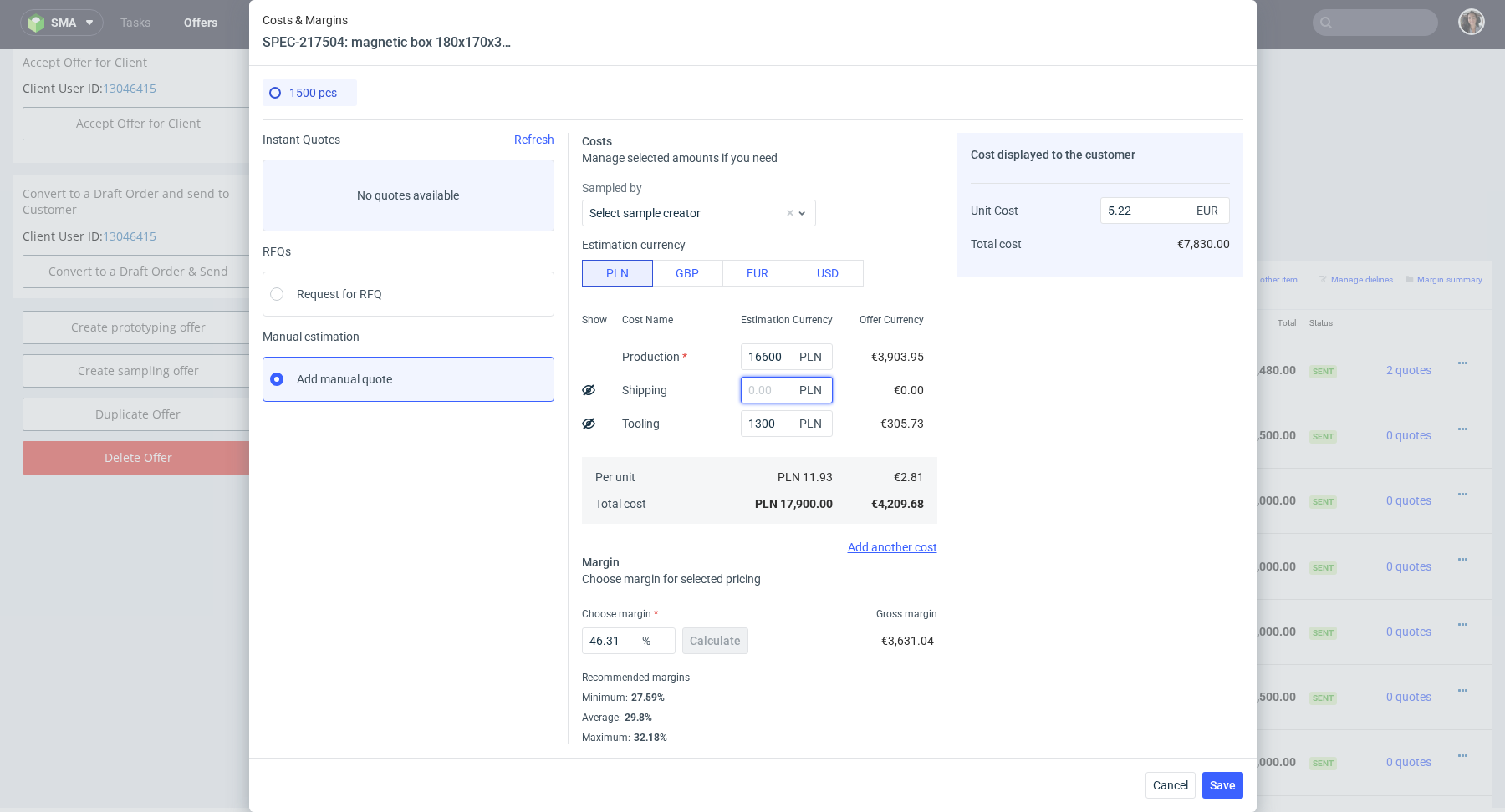
click at [763, 393] on input "text" at bounding box center [786, 390] width 92 height 27
paste input "1 124,71"
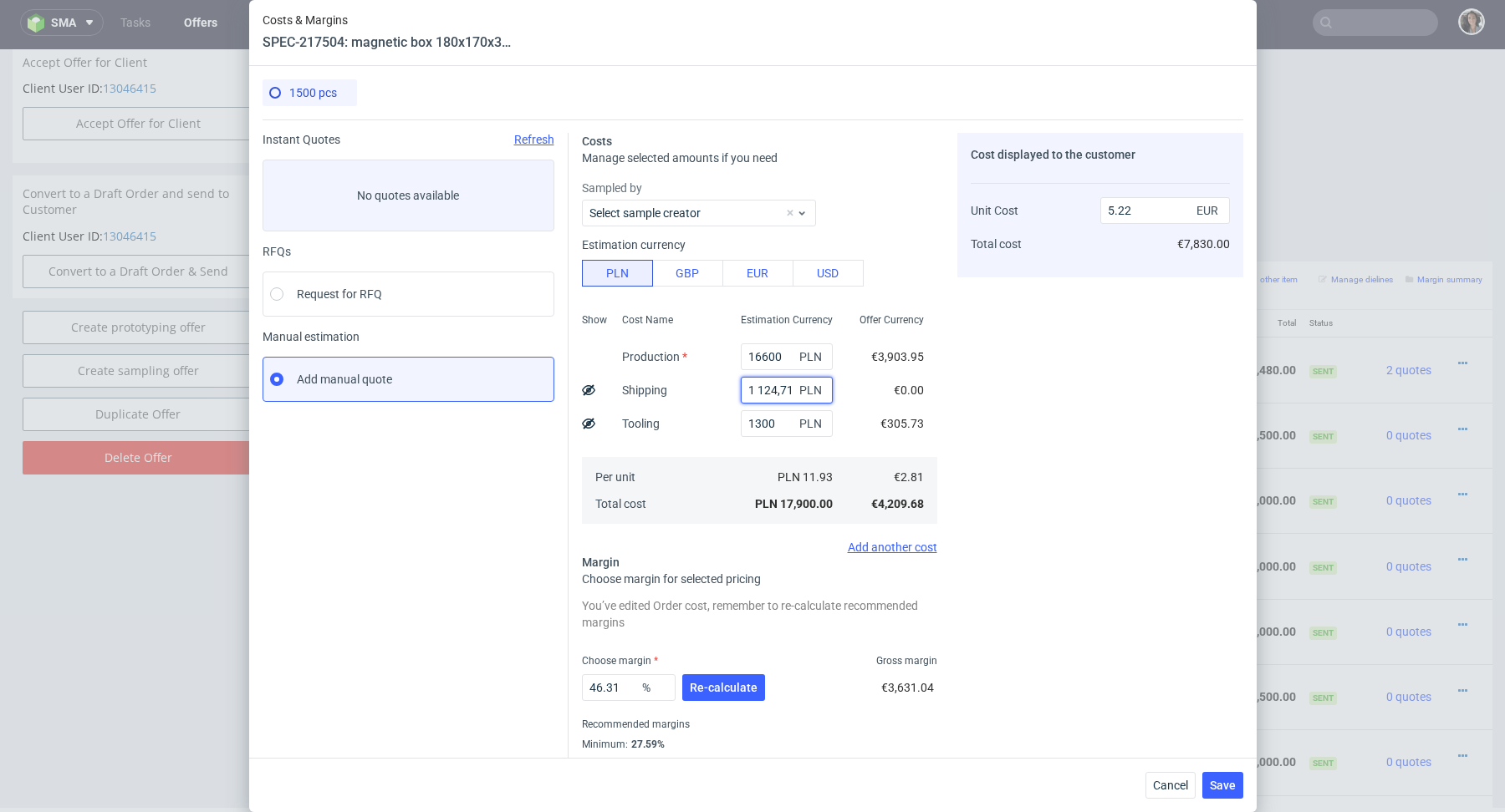
click at [759, 391] on input "1 124,71" at bounding box center [786, 390] width 92 height 27
type input "1124.71"
type input "5.56"
type input "1124.71"
click at [724, 683] on span "Re-calculate" at bounding box center [723, 688] width 68 height 12
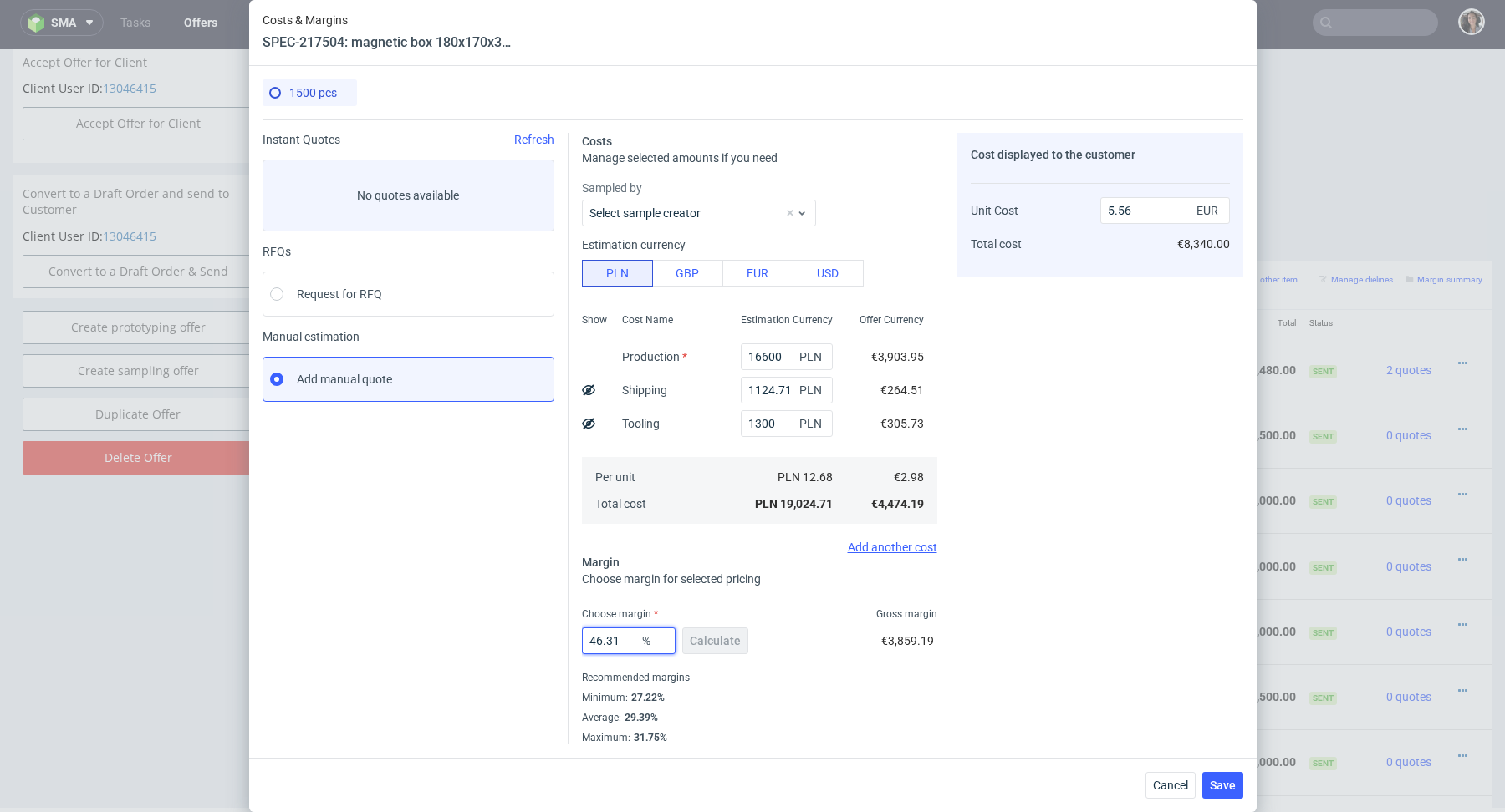
drag, startPoint x: 626, startPoint y: 640, endPoint x: 561, endPoint y: 640, distance: 65.0
click at [561, 640] on div "Instant Quotes Refresh No quotes available RFQs Request for RFQ Manual estimati…" at bounding box center [753, 432] width 980 height 625
type input "30"
type input "4.26"
type input "30"
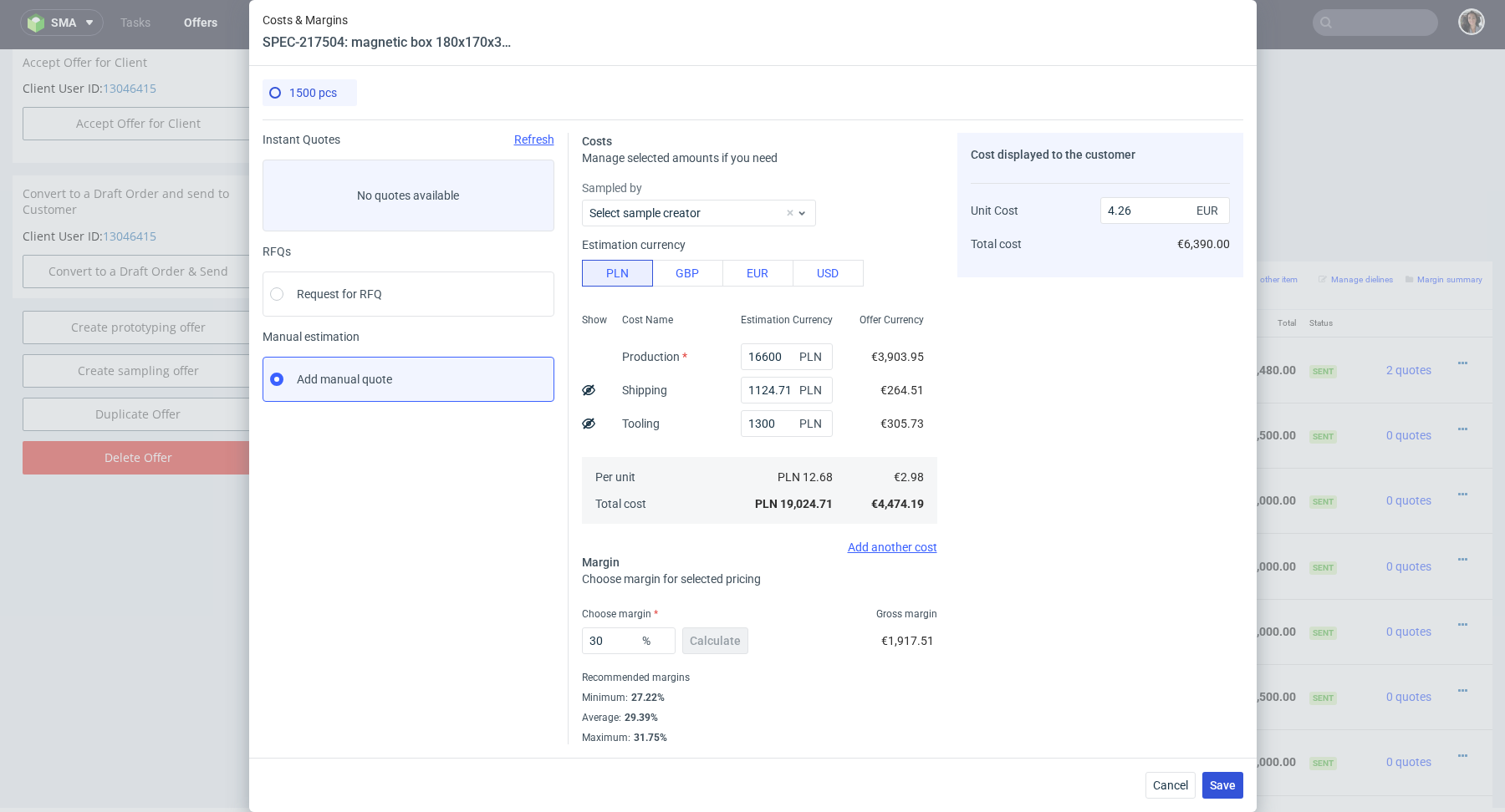
click at [1223, 784] on span "Save" at bounding box center [1223, 785] width 26 height 12
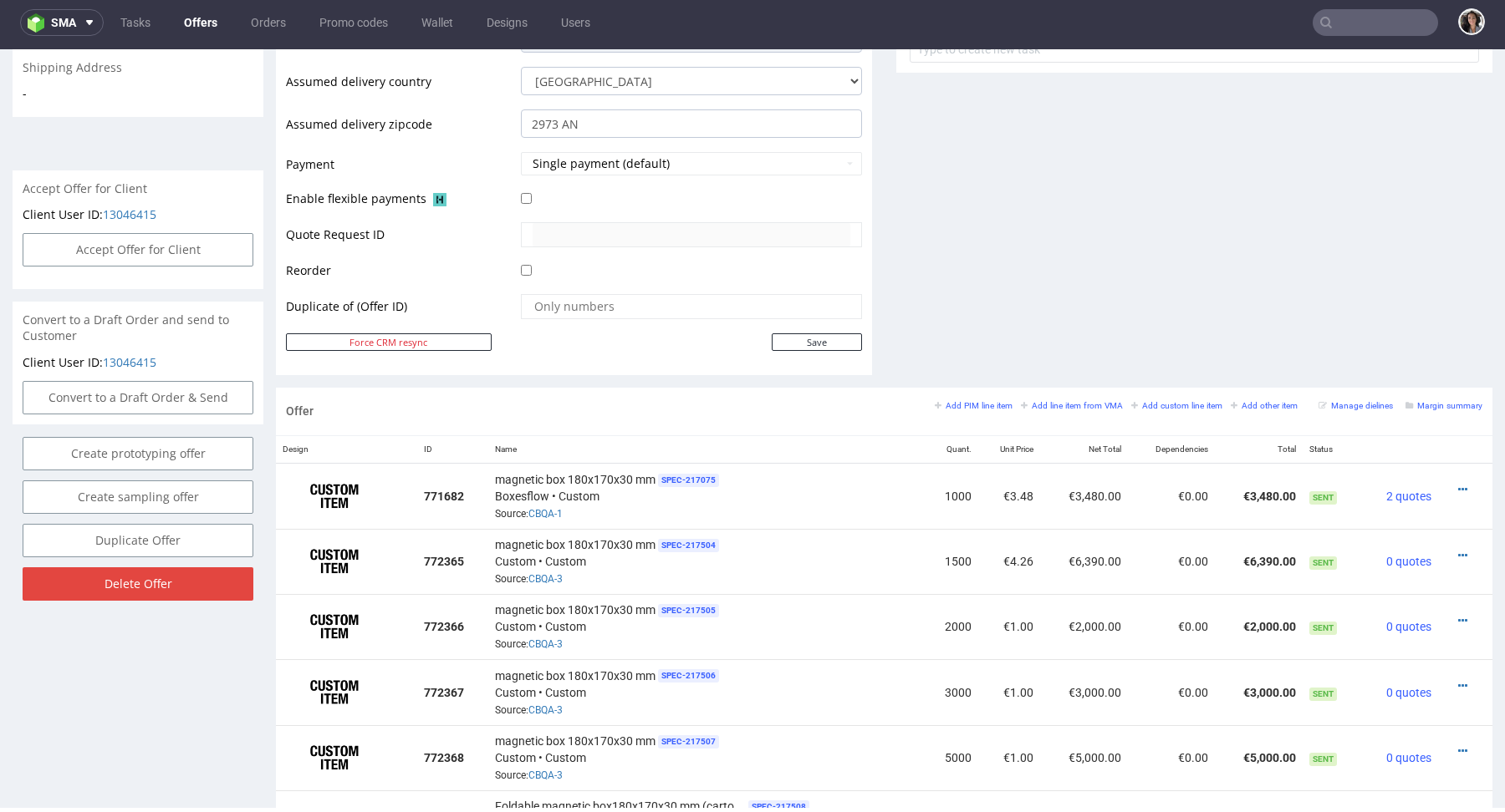
scroll to position [662, 0]
click at [1458, 485] on icon at bounding box center [1462, 488] width 9 height 12
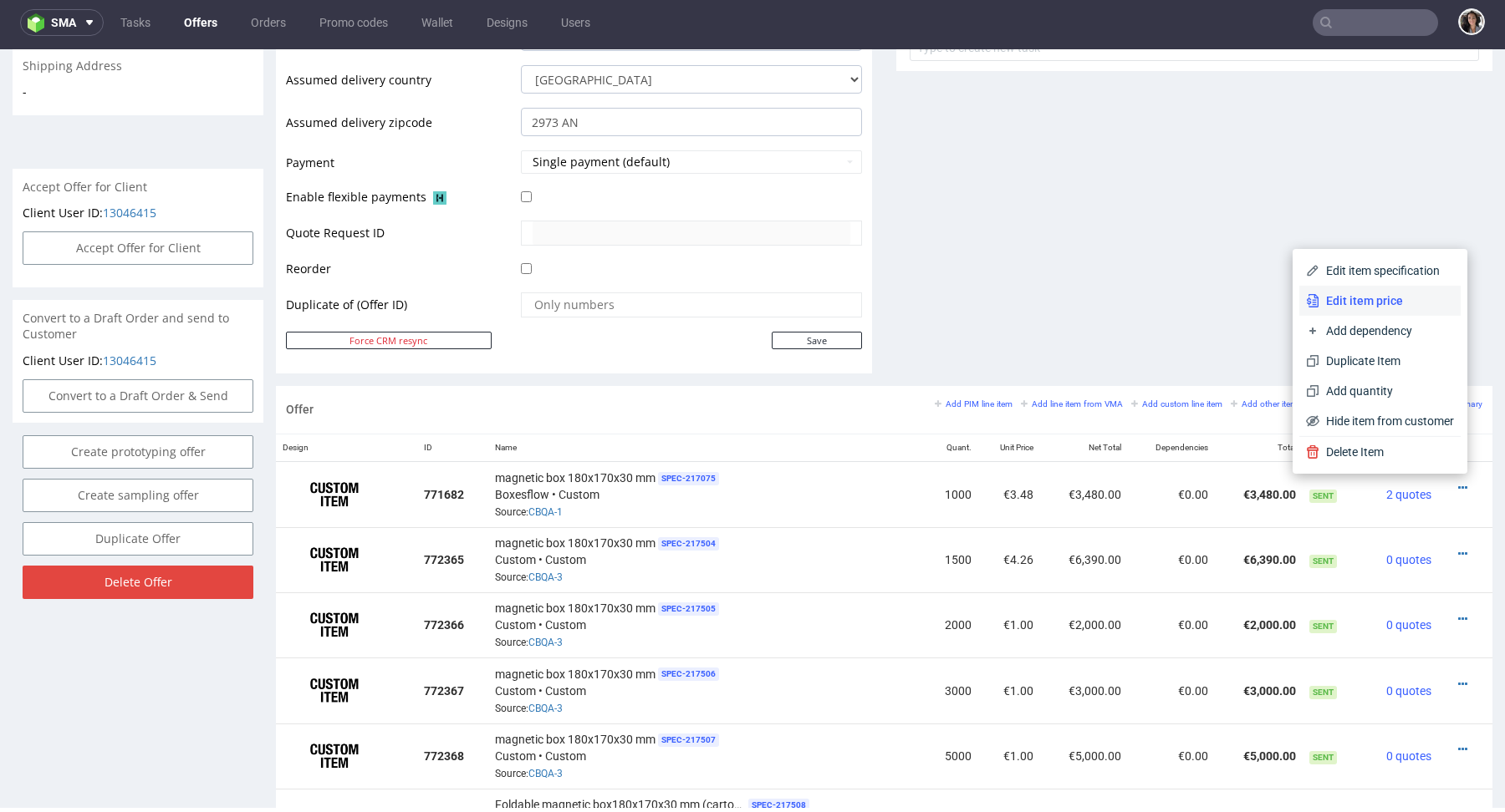
click at [1361, 306] on span "Edit item price" at bounding box center [1386, 300] width 135 height 16
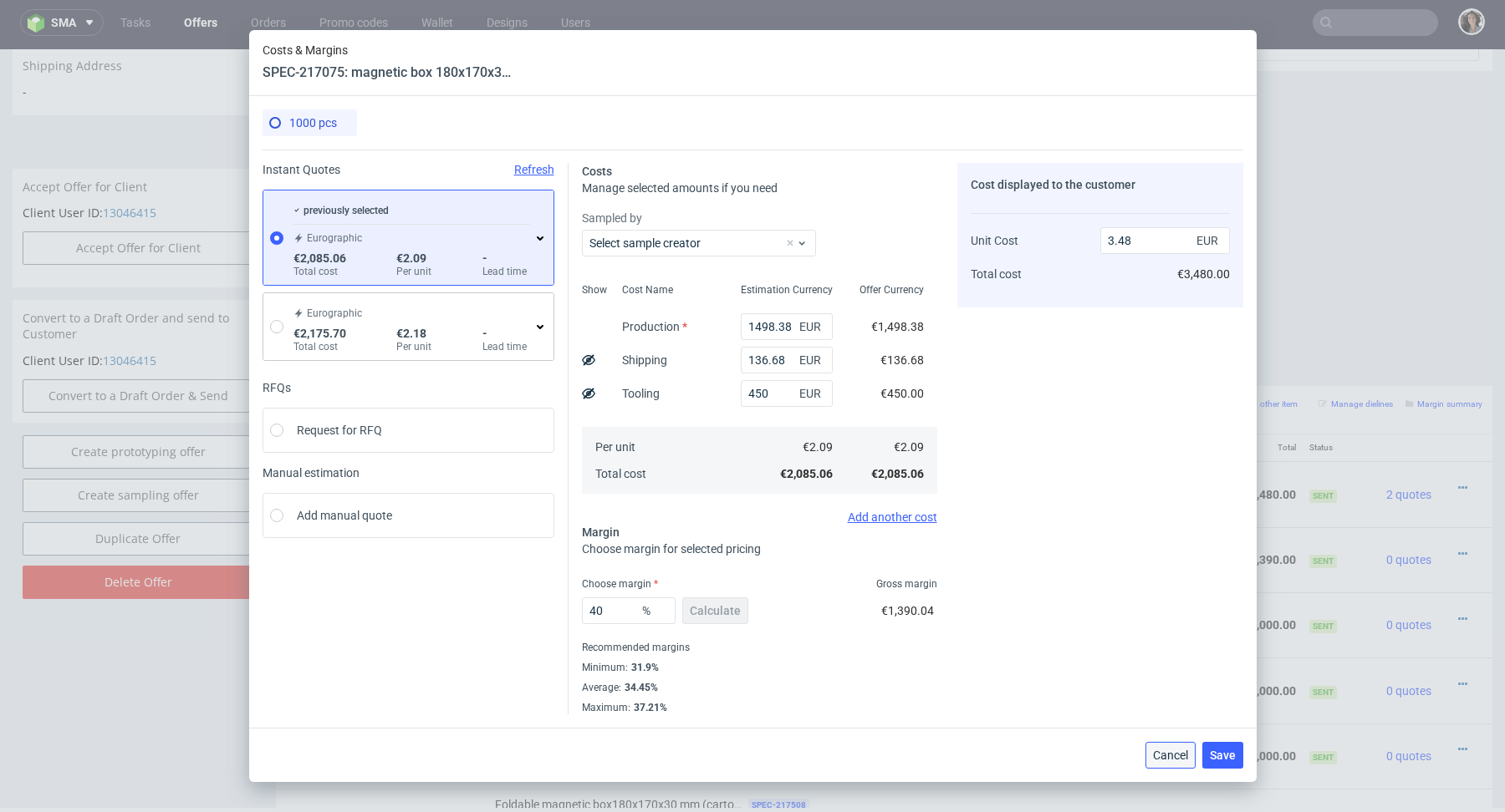
click at [1178, 747] on button "Cancel" at bounding box center [1170, 755] width 50 height 27
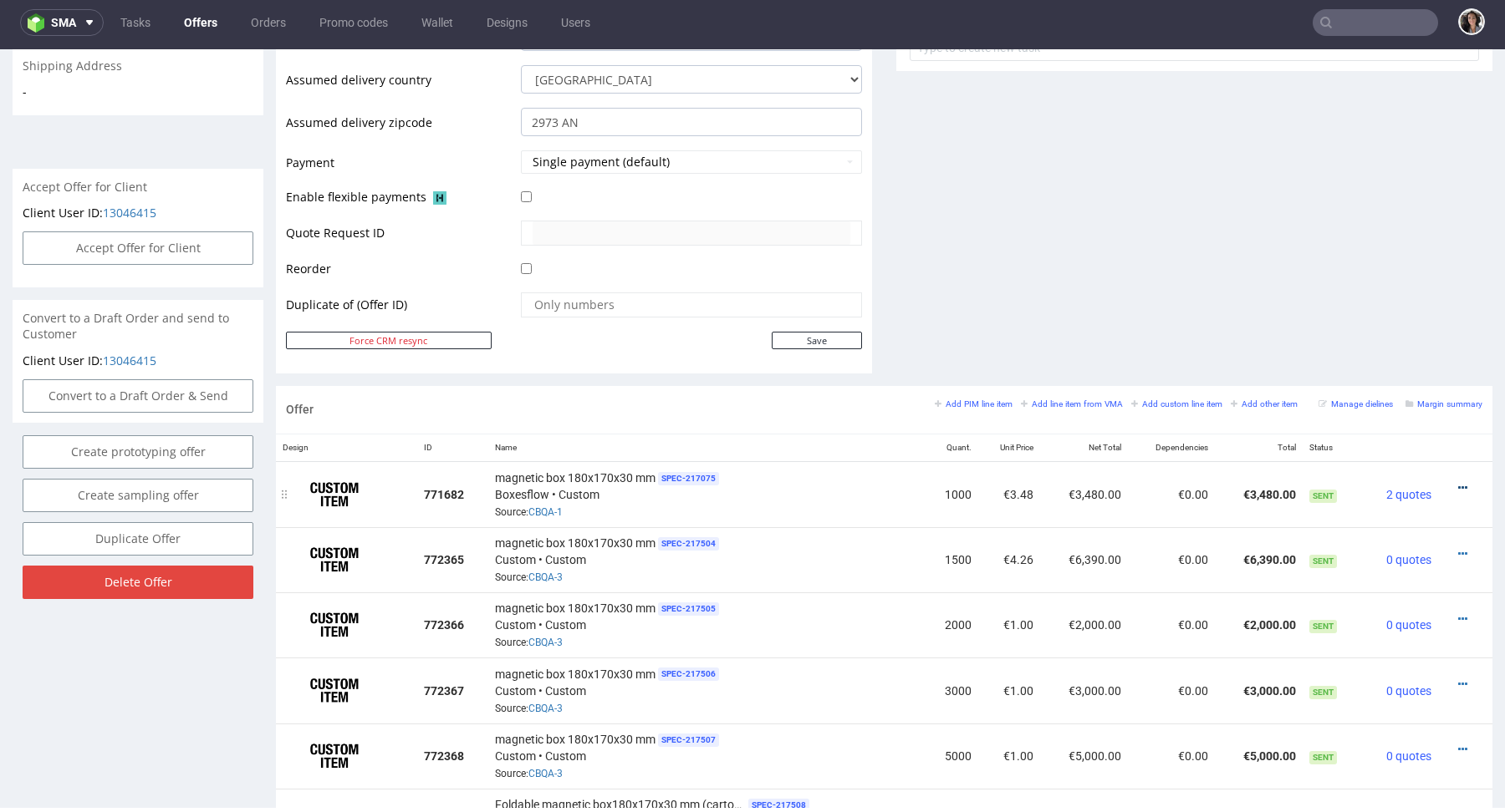
click at [1458, 482] on link at bounding box center [1462, 488] width 9 height 14
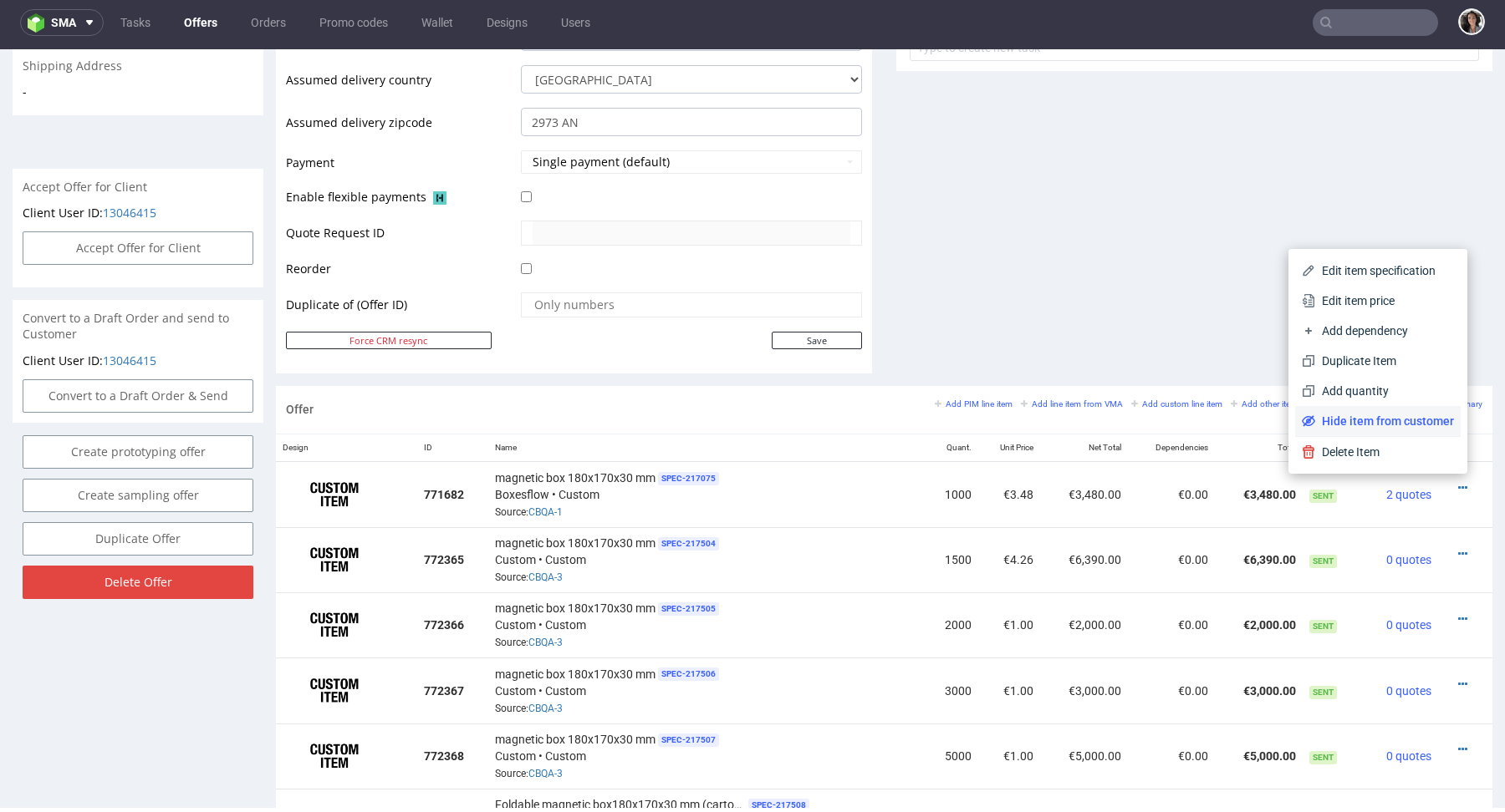
click at [1391, 416] on span "Hide item from customer" at bounding box center [1385, 421] width 139 height 16
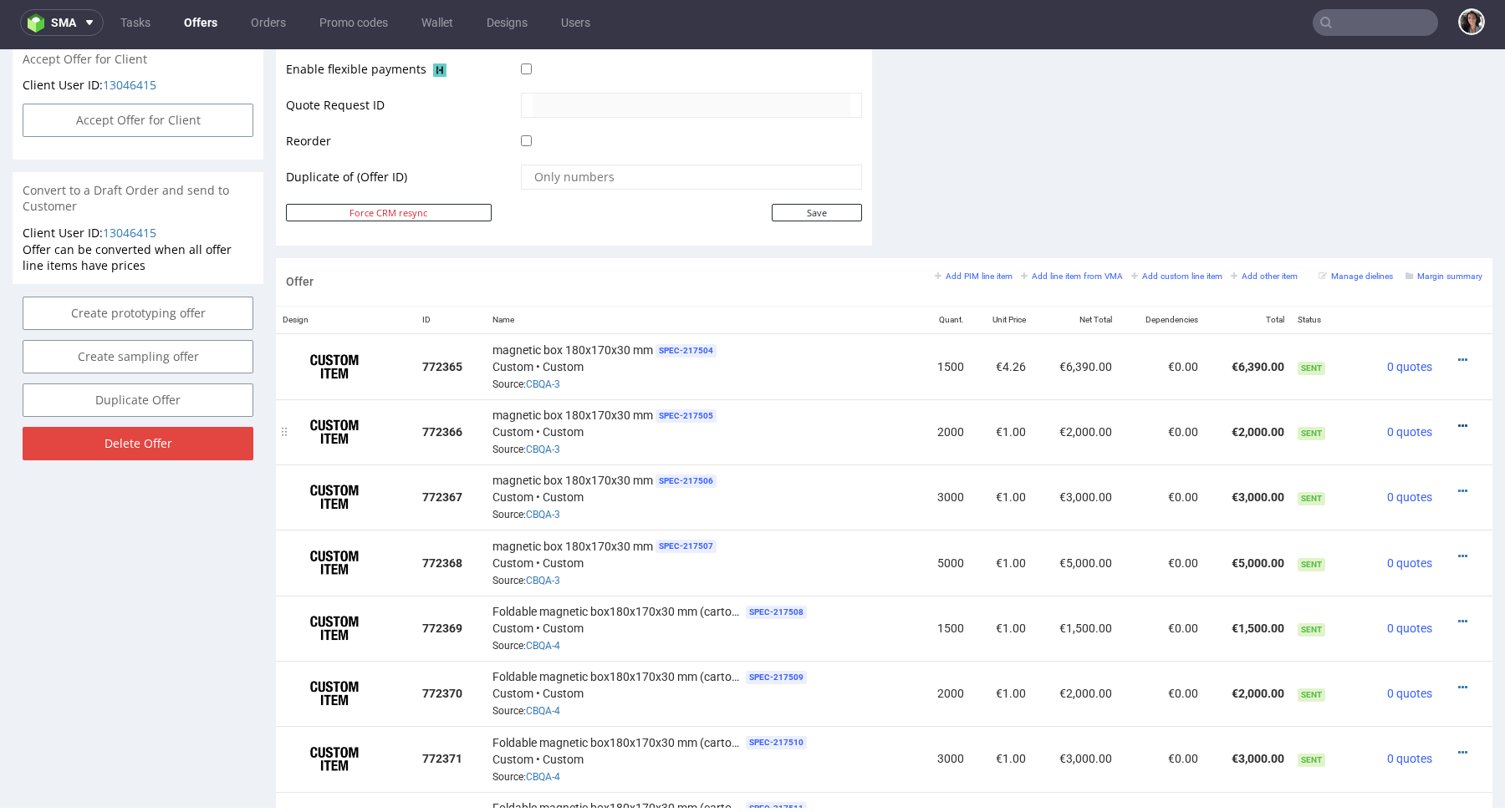
scroll to position [769, 0]
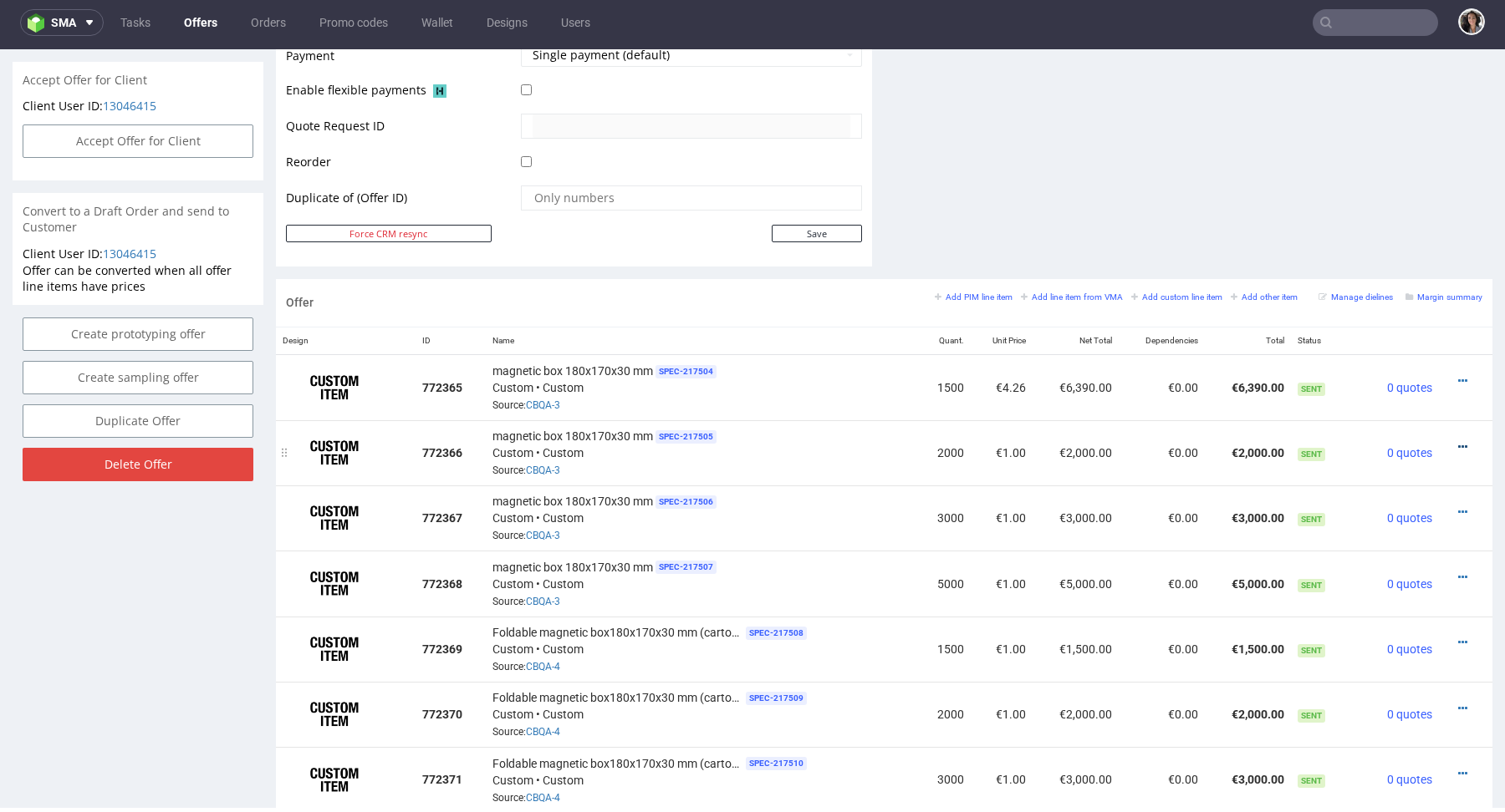
click at [1458, 441] on icon at bounding box center [1462, 447] width 9 height 12
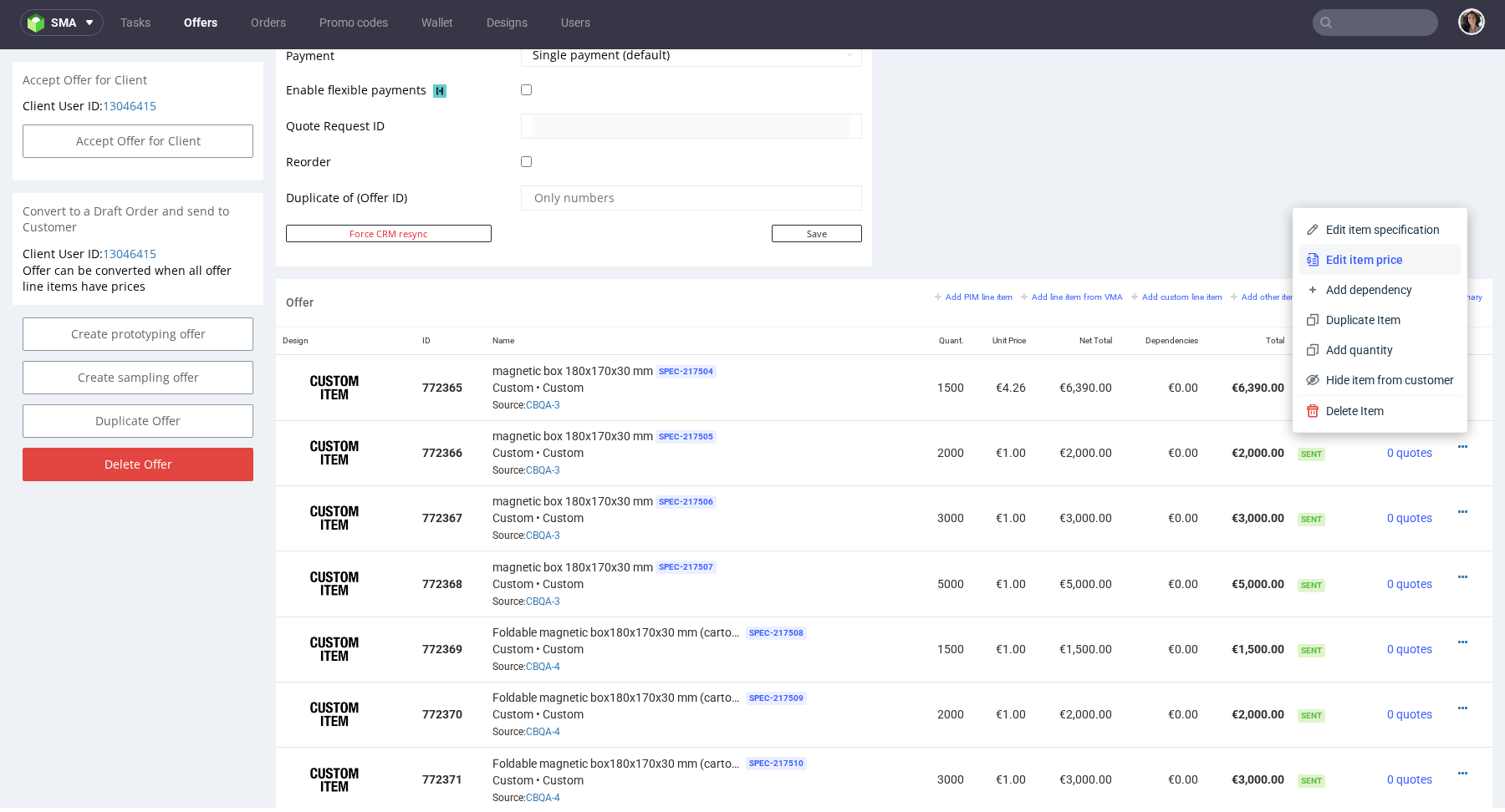
click at [1369, 270] on li "Edit item price" at bounding box center [1380, 259] width 161 height 30
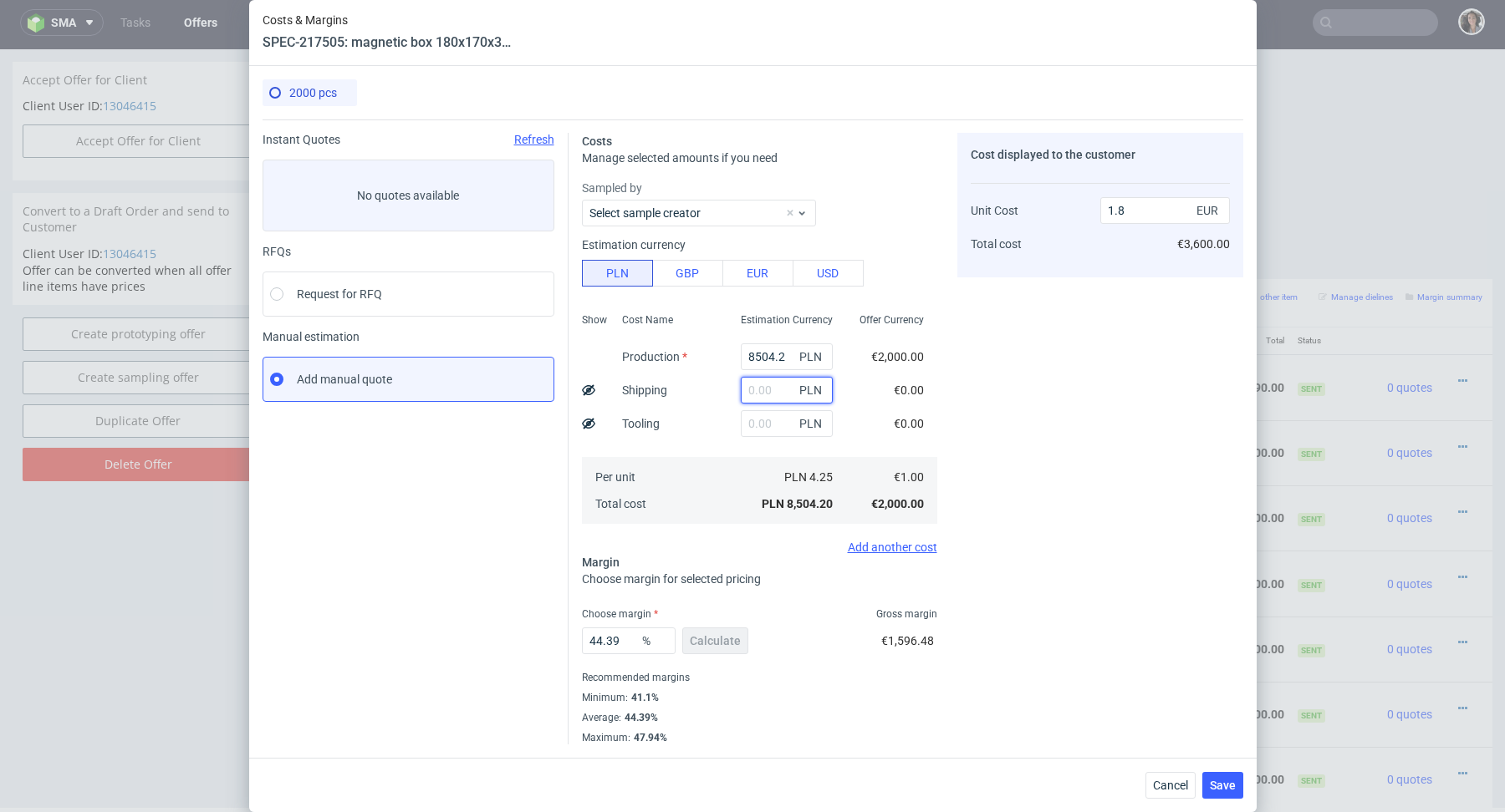
click at [762, 394] on input "text" at bounding box center [786, 390] width 92 height 27
paste input "1 124,71"
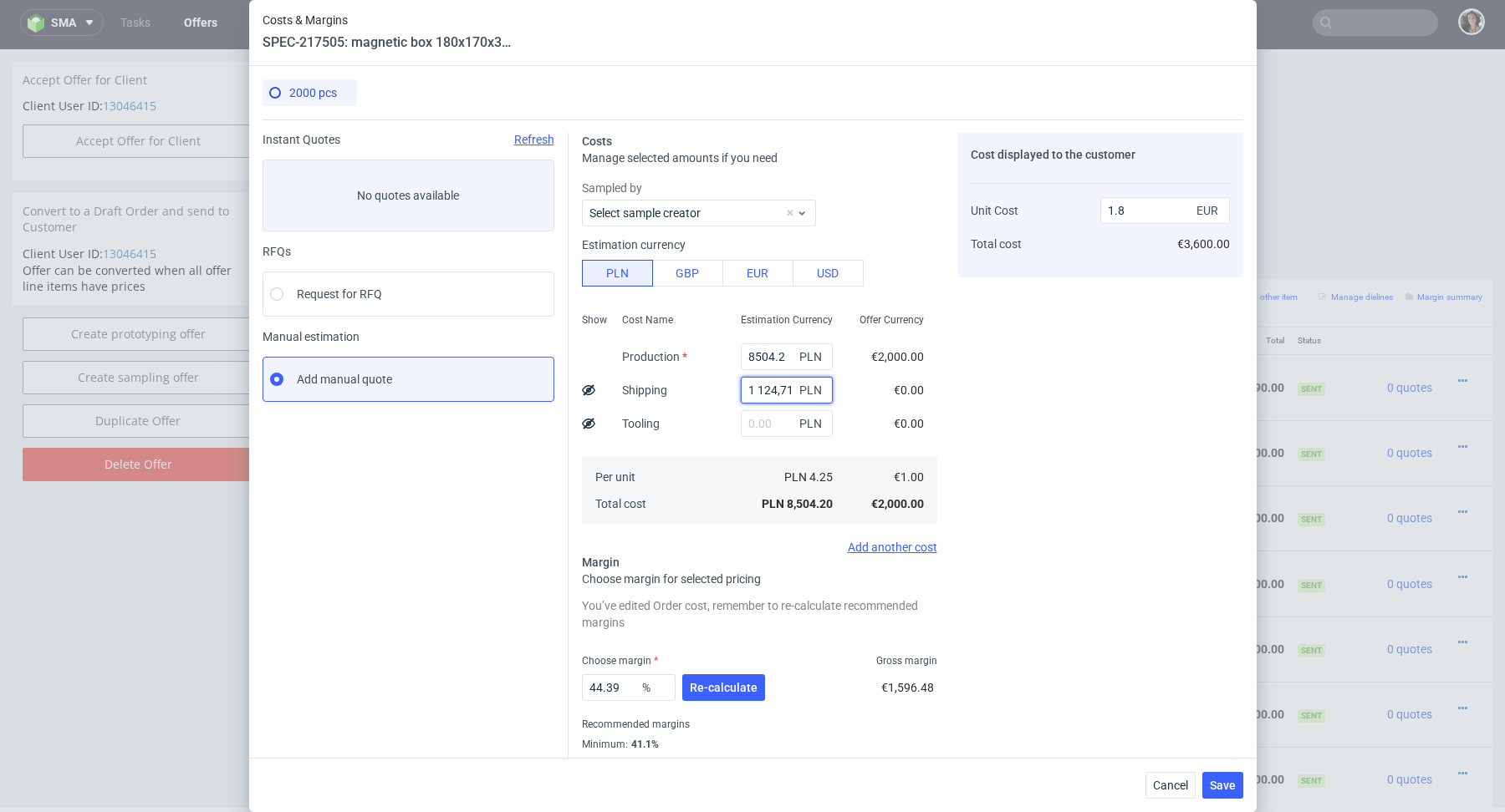
click at [757, 391] on input "1 124,71" at bounding box center [786, 390] width 92 height 27
type input "1124.71"
type input "2.03"
type input "1124.71"
click at [780, 362] on input "8504.2" at bounding box center [786, 356] width 92 height 27
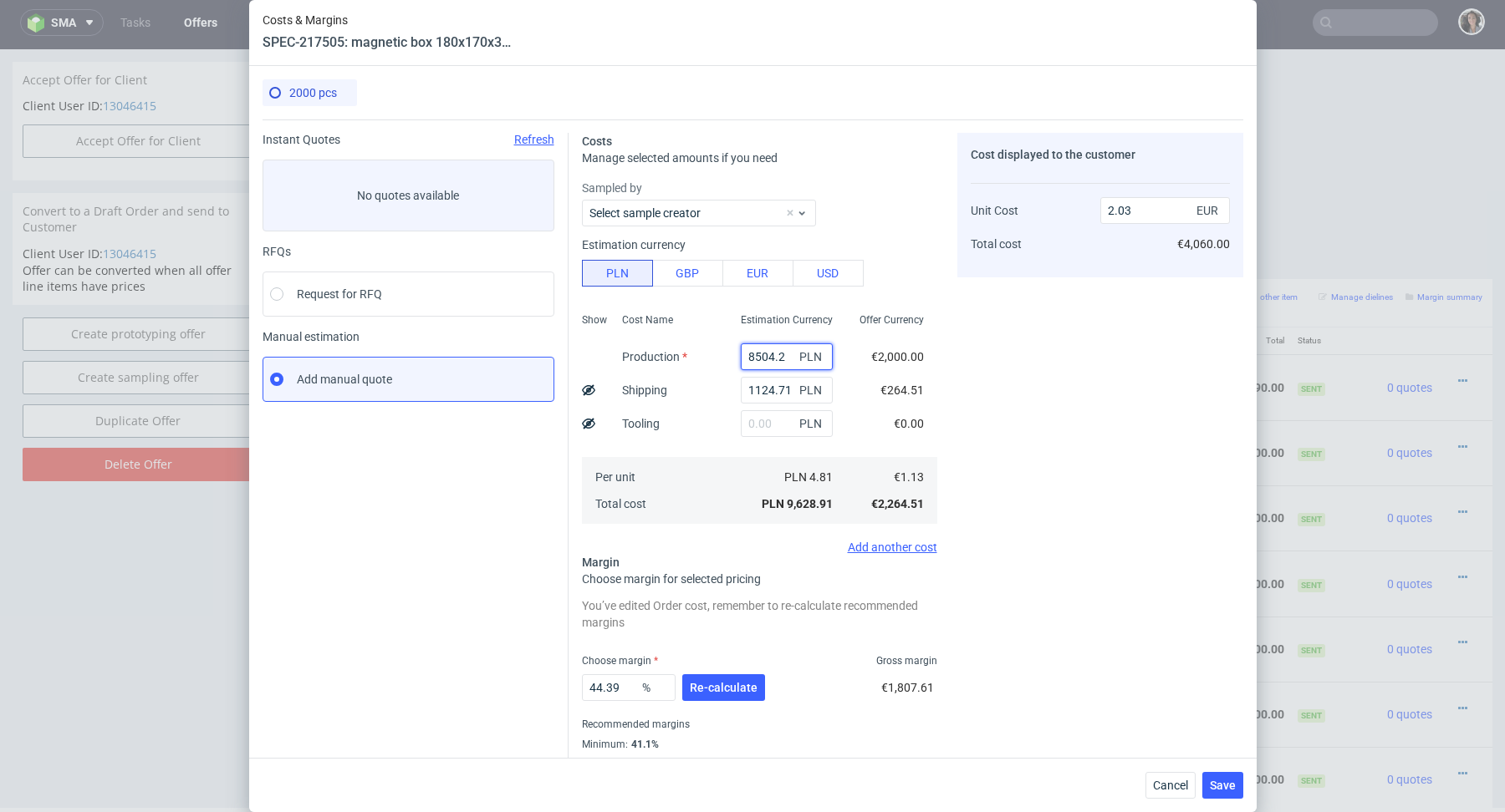
click at [780, 362] on input "8504.2" at bounding box center [786, 356] width 92 height 27
type input "0.24"
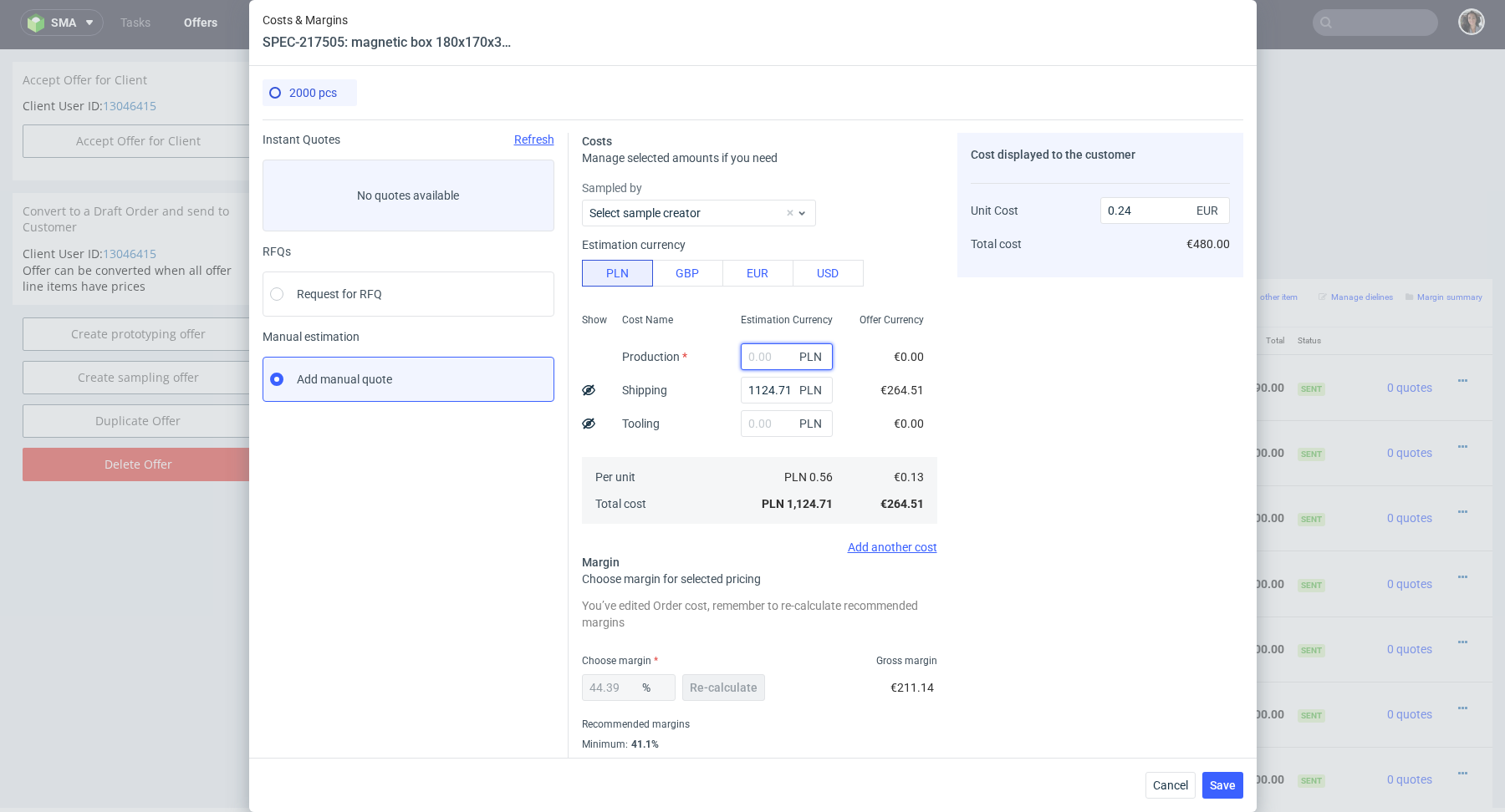
paste input "21300"
type input "21300"
type input "4.74"
type input "21300"
click at [760, 421] on input "text" at bounding box center [786, 423] width 92 height 27
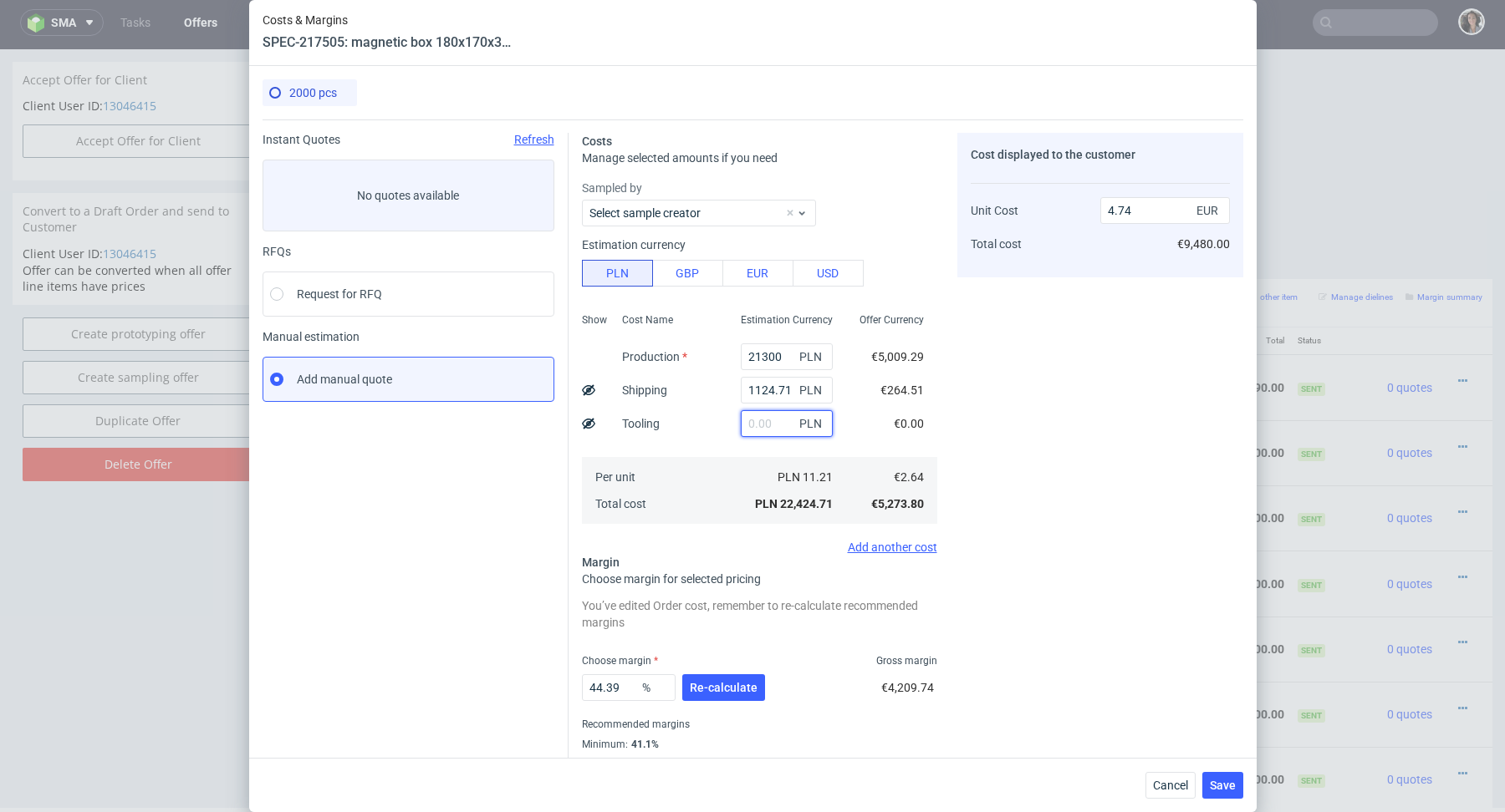
type input "1"
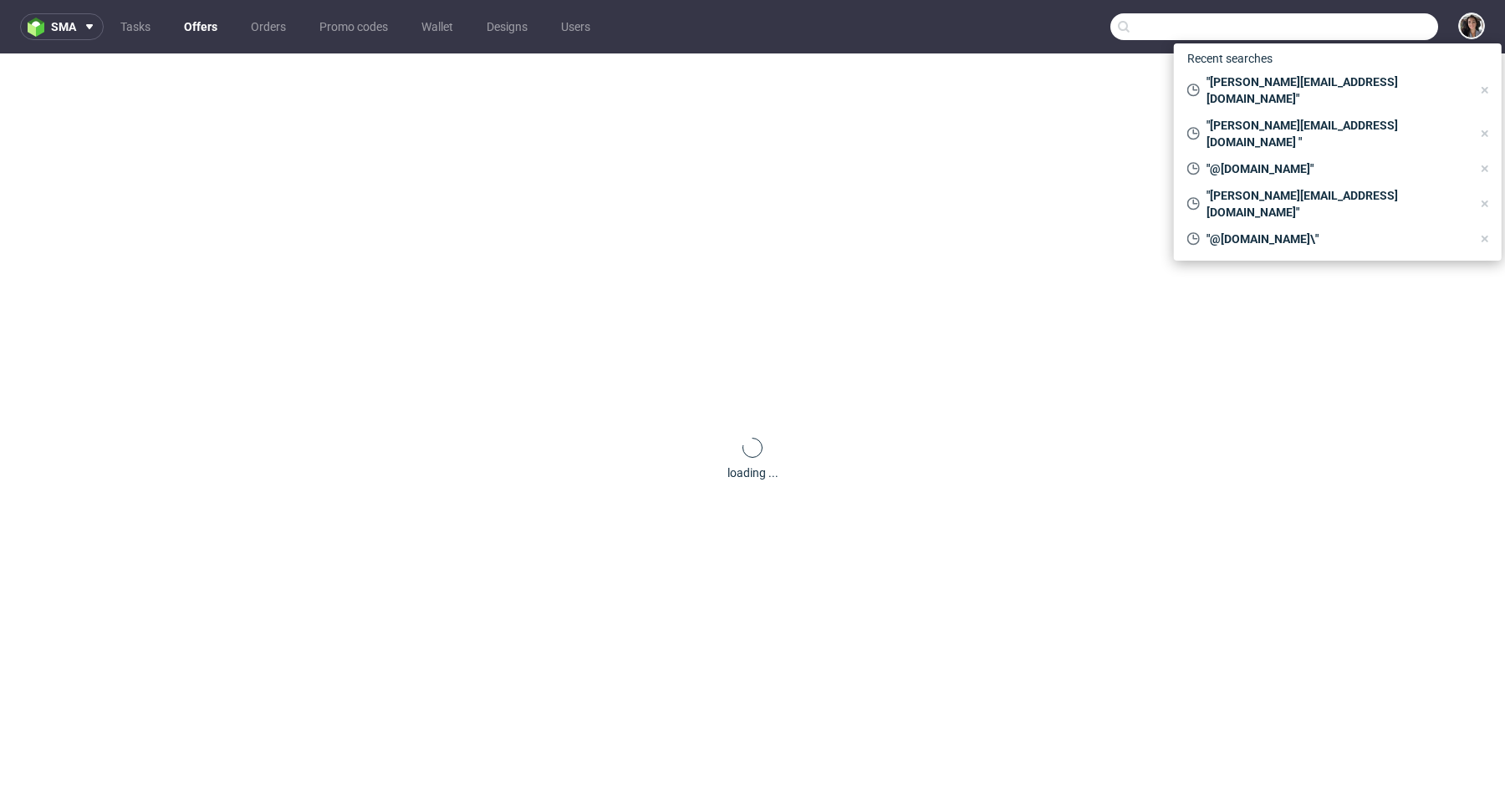
click at [1357, 39] on input "text" at bounding box center [1274, 27] width 328 height 27
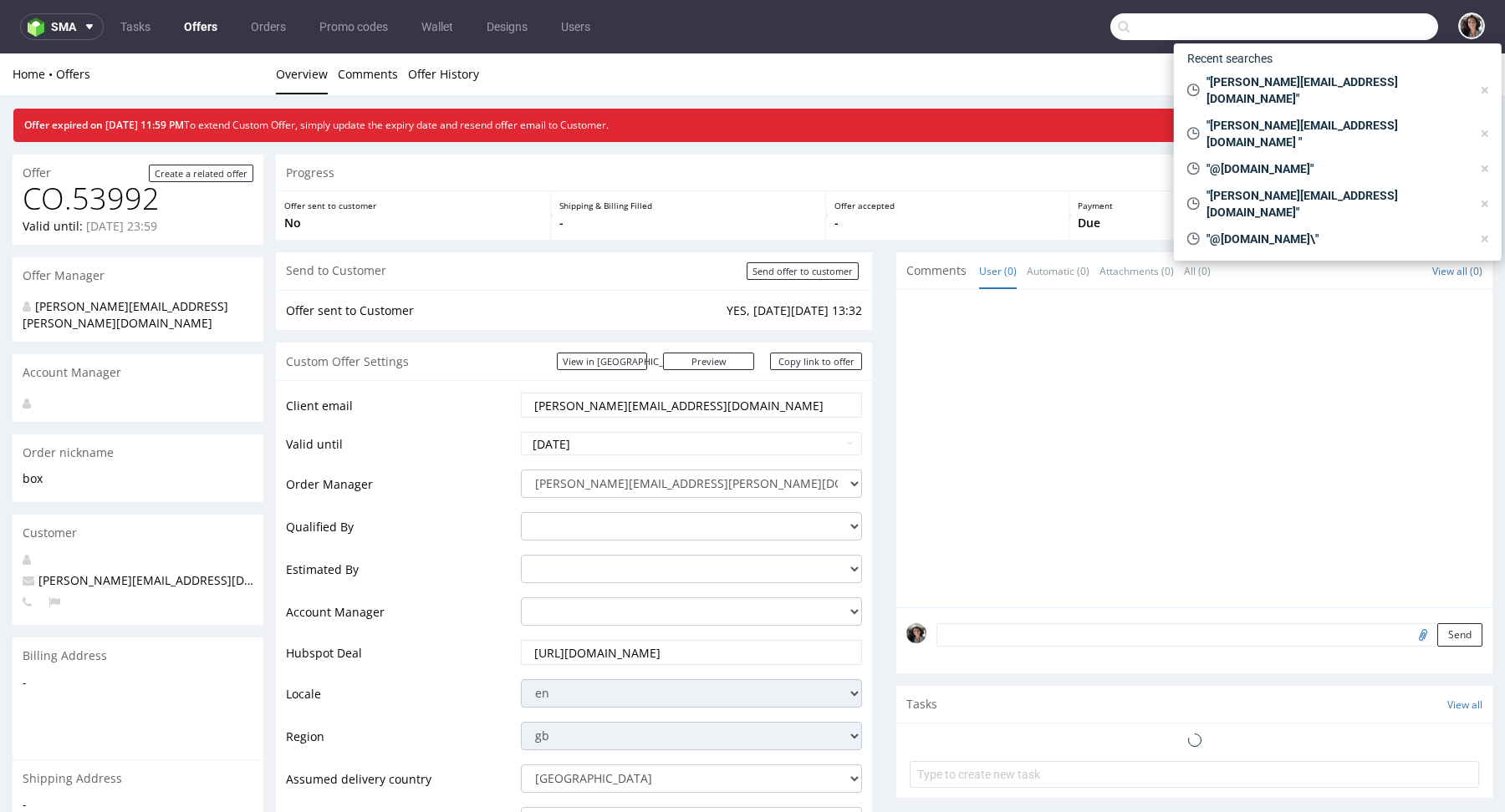
paste input "[EMAIL_ADDRESS][DOMAIN_NAME]"
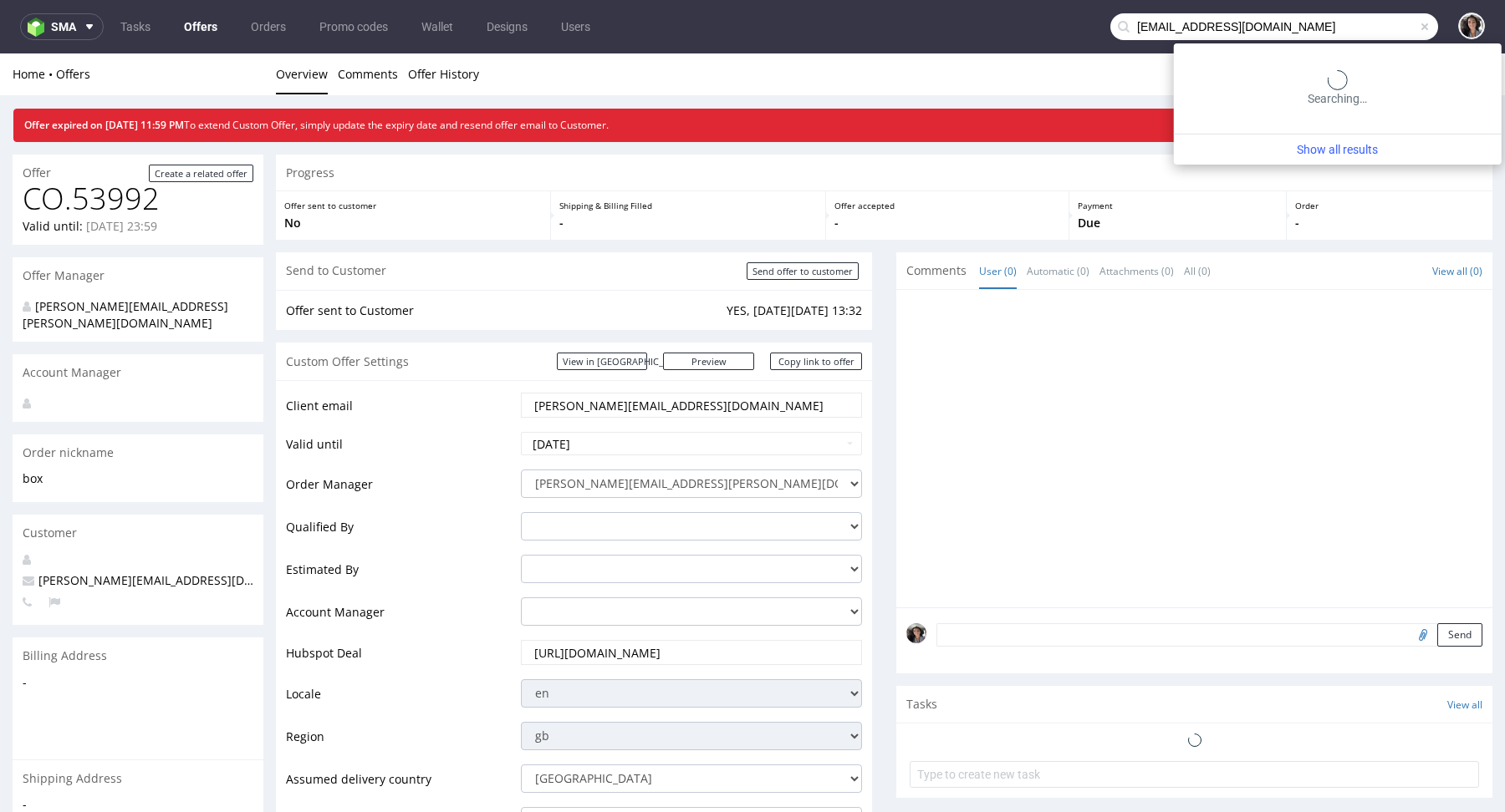
type input "[EMAIL_ADDRESS][DOMAIN_NAME]"
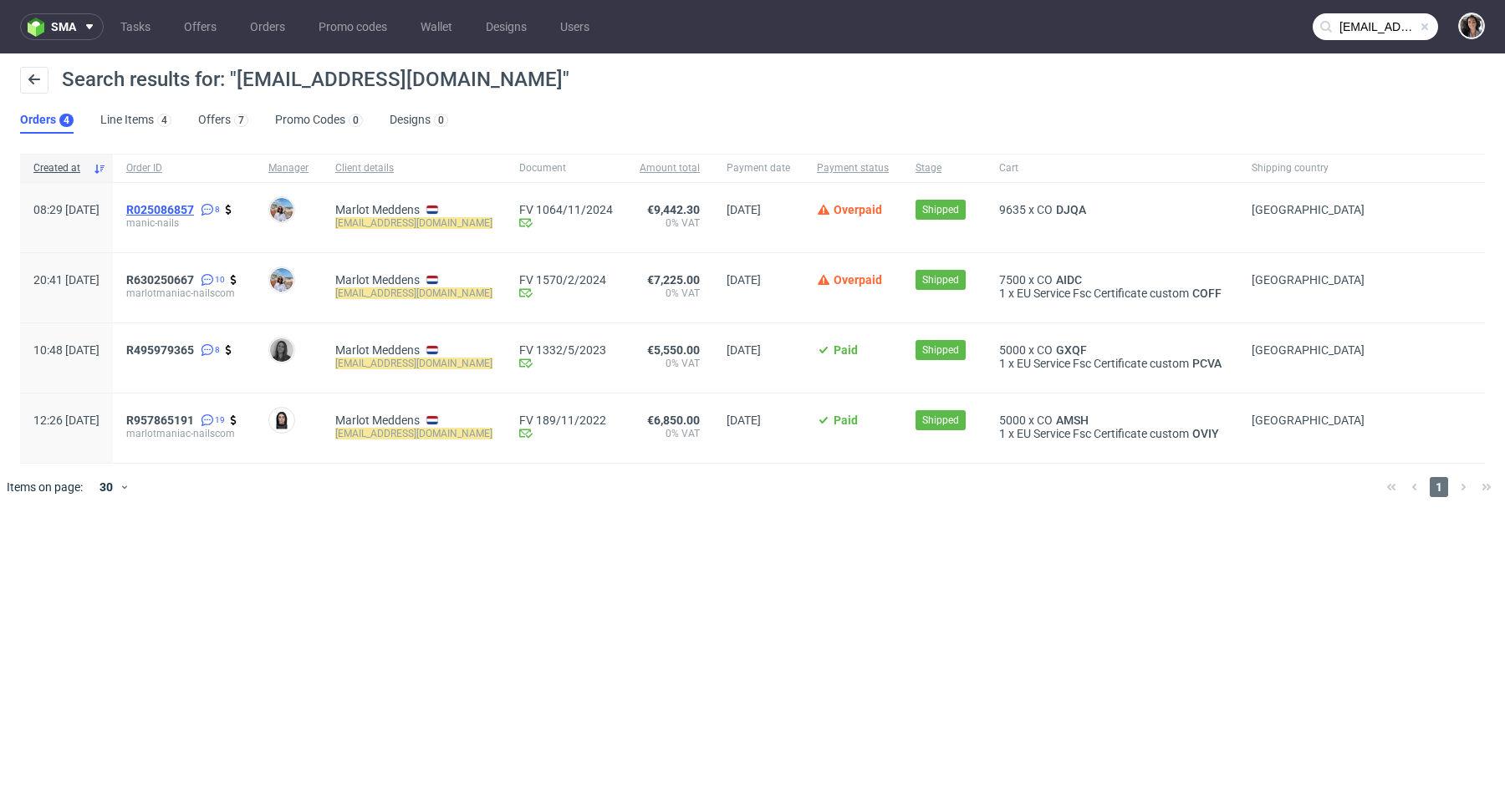
click at [194, 207] on span "R025086857" at bounding box center [160, 210] width 68 height 14
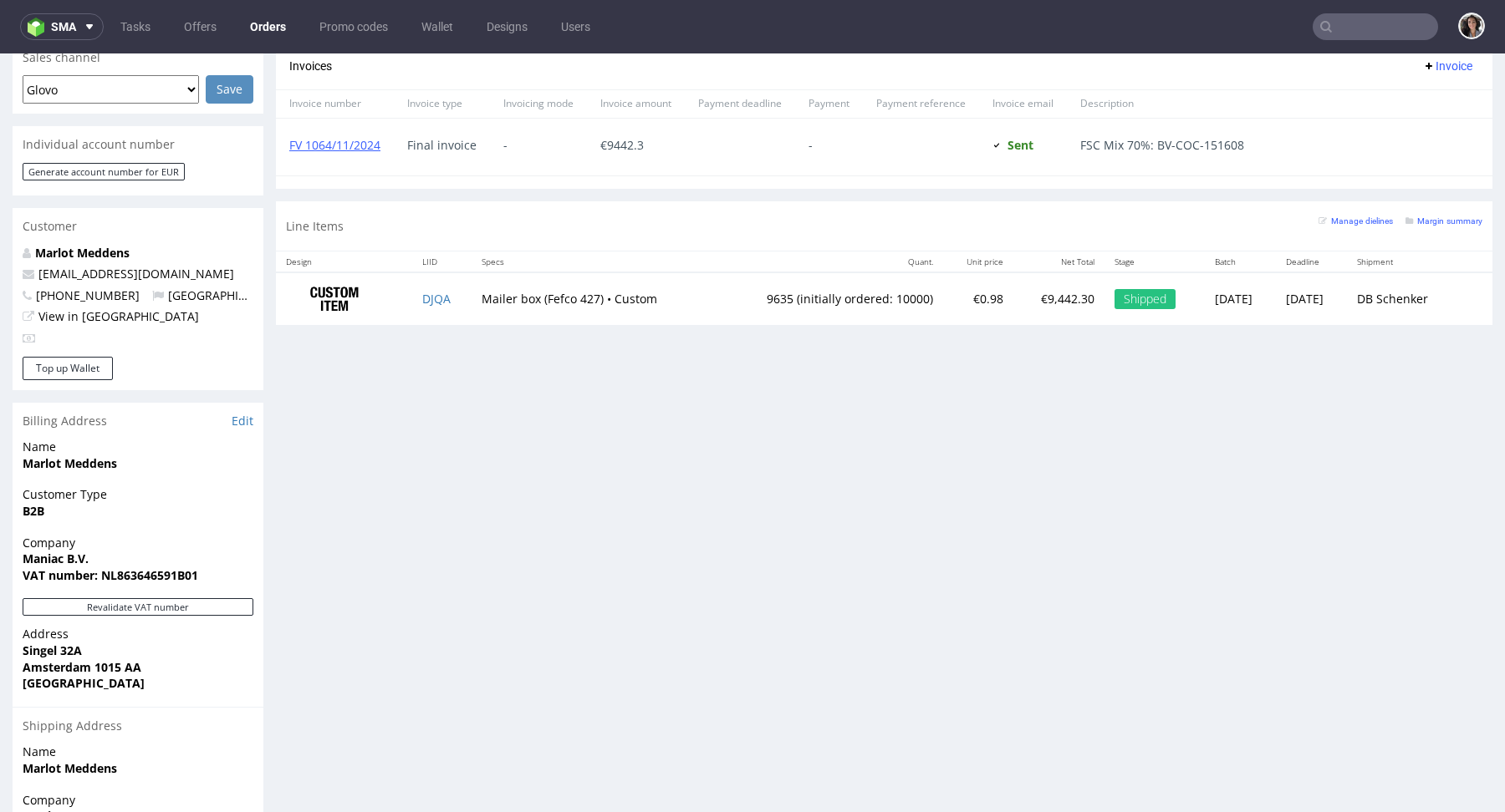
scroll to position [876, 0]
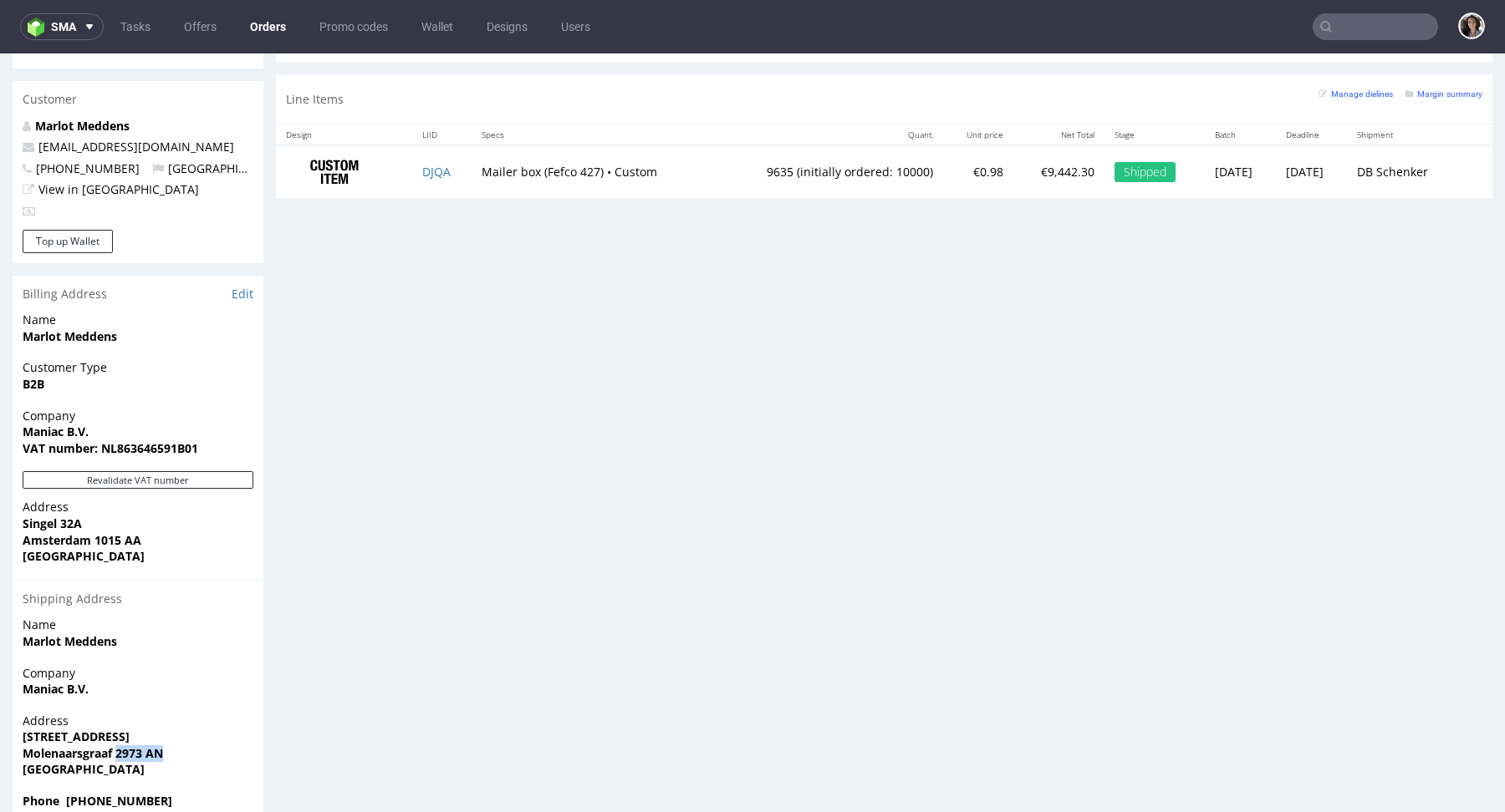
drag, startPoint x: 172, startPoint y: 718, endPoint x: 118, endPoint y: 715, distance: 54.1
click at [118, 745] on span "Molenaarsgraaf 2973 AN" at bounding box center [137, 753] width 231 height 16
copy strong "2973 AN"
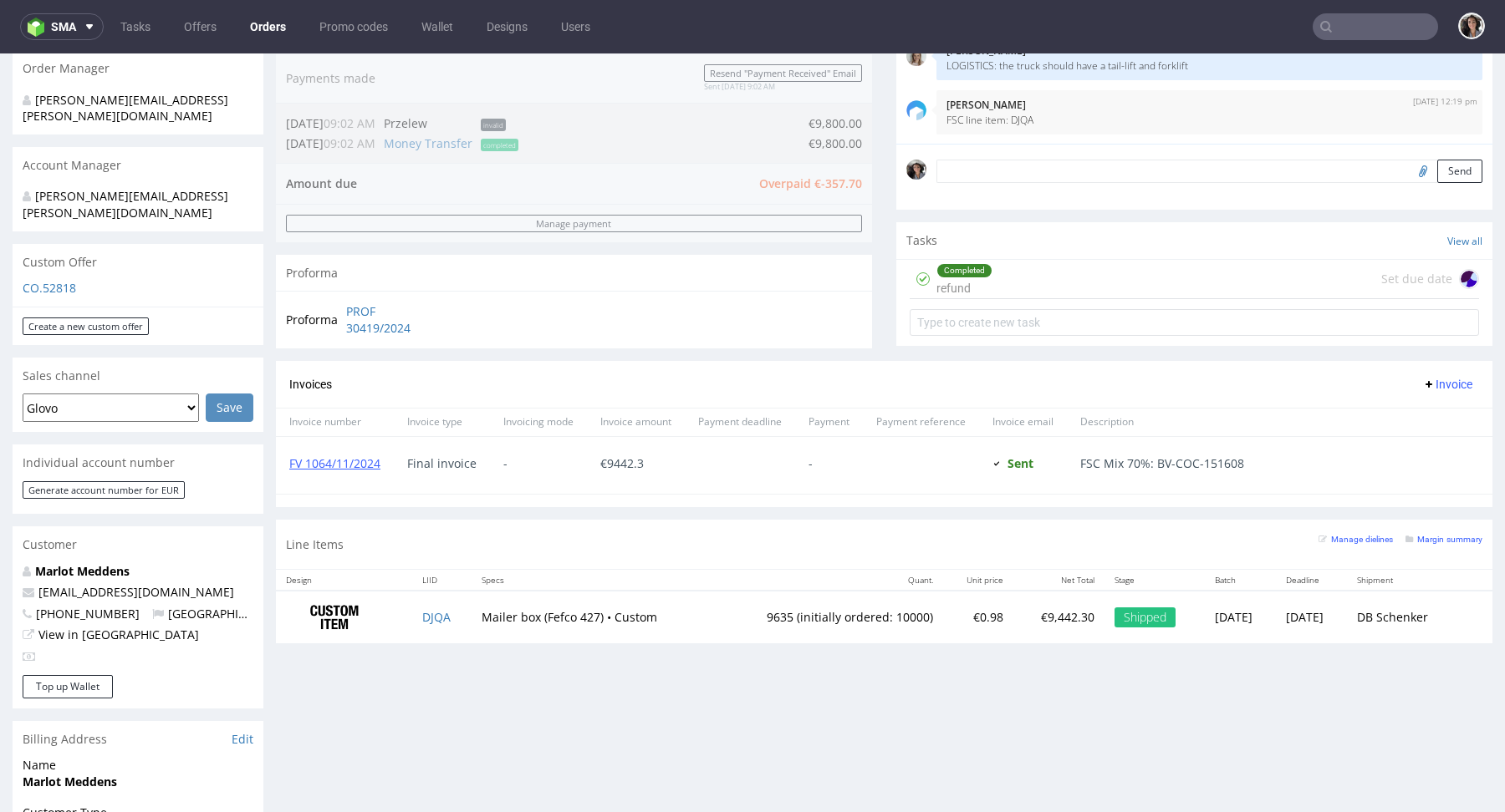
scroll to position [0, 0]
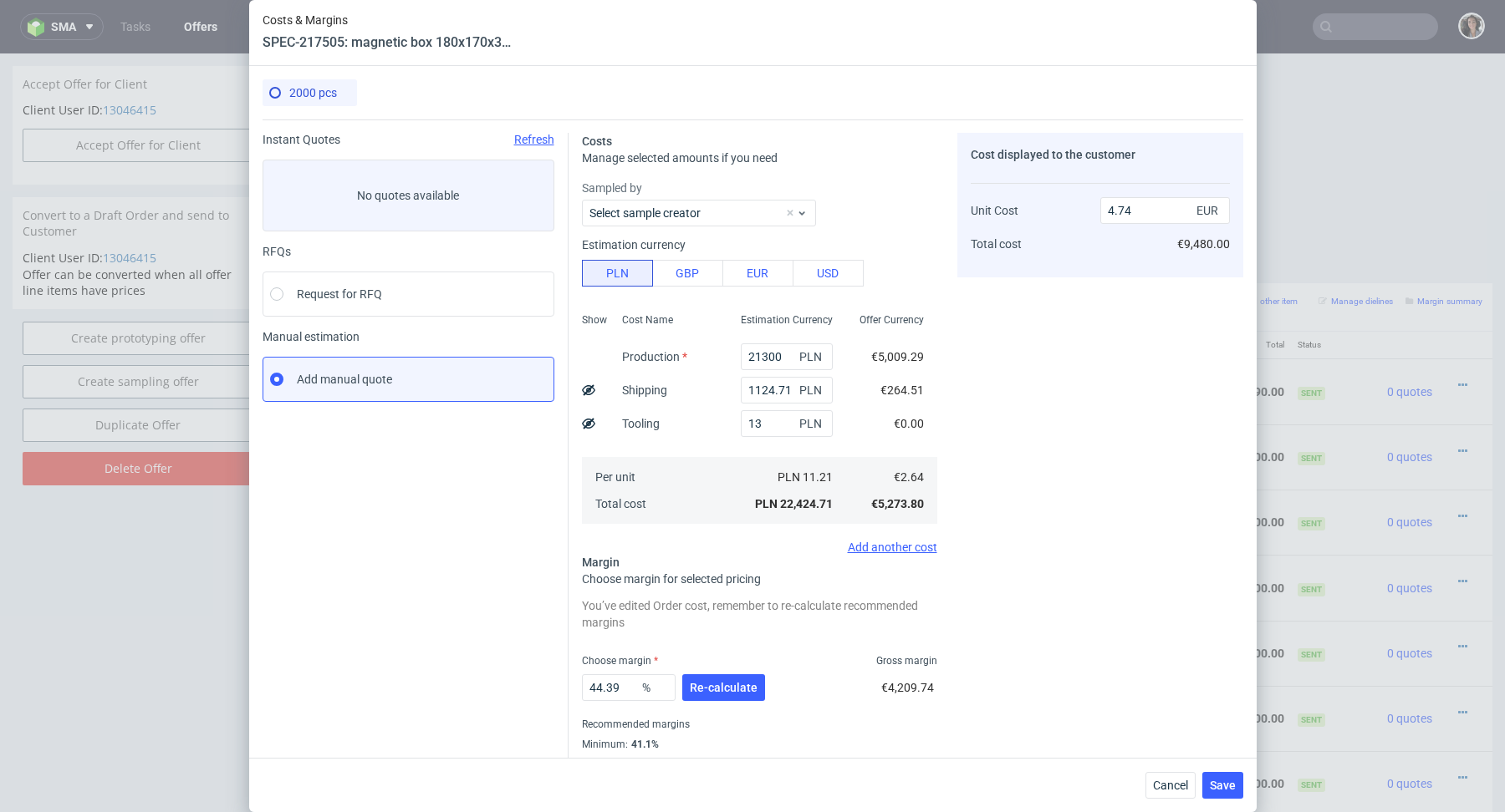
scroll to position [4, 0]
type input "1300"
type input "5.01"
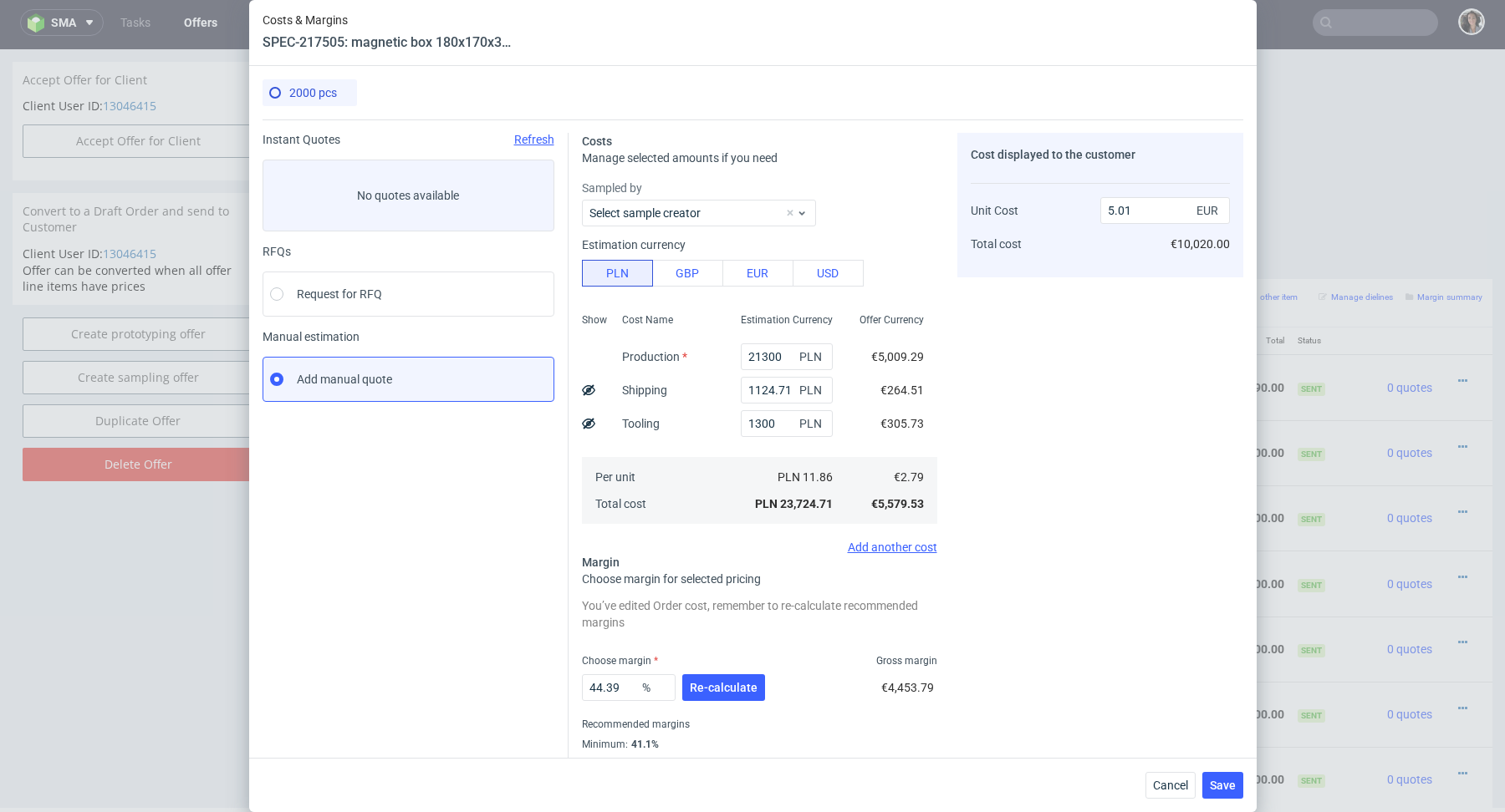
type input "1300"
click at [667, 501] on div "Per unit Total cost" at bounding box center [668, 491] width 118 height 67
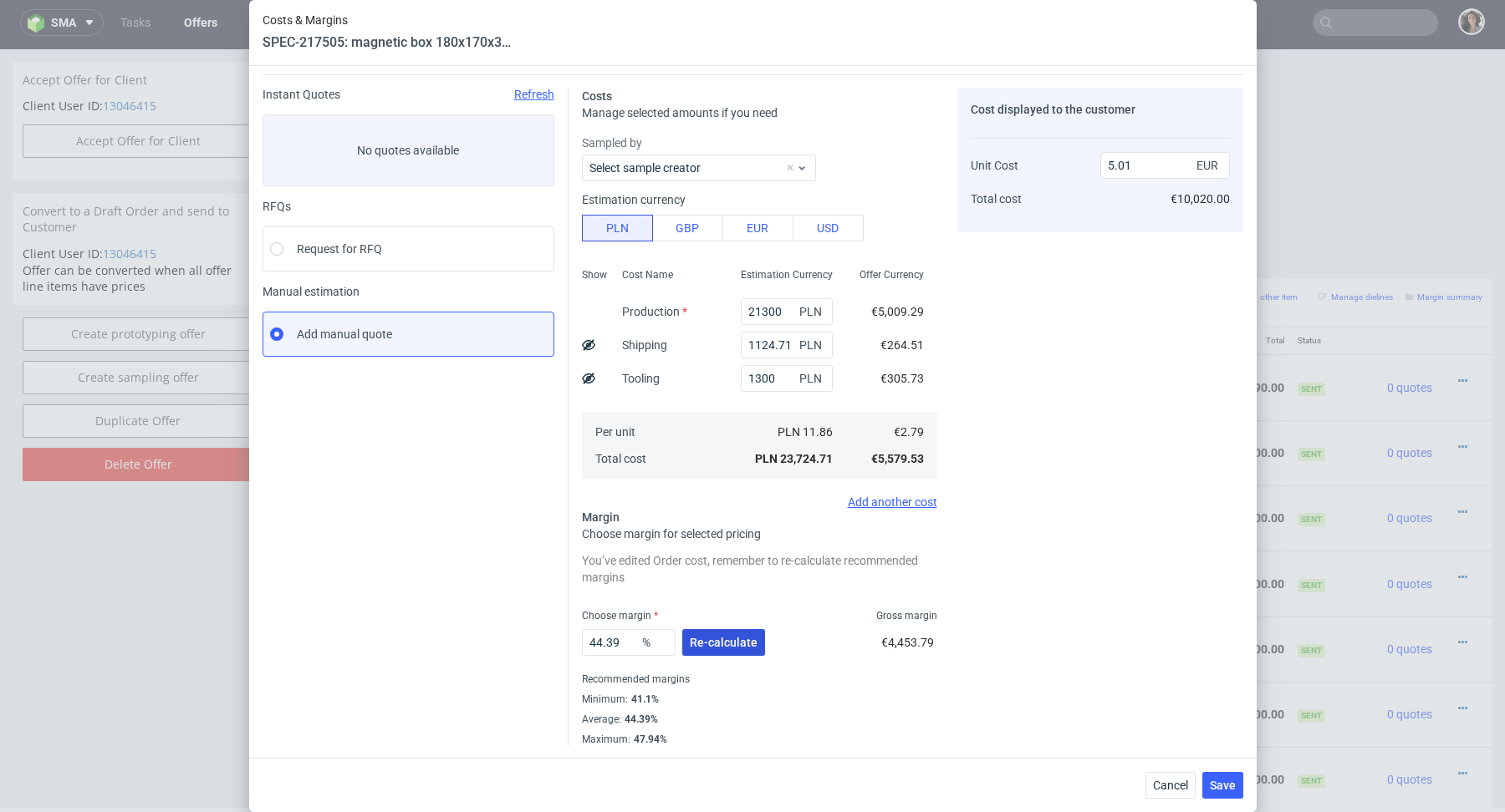
click at [726, 639] on span "Re-calculate" at bounding box center [723, 643] width 68 height 12
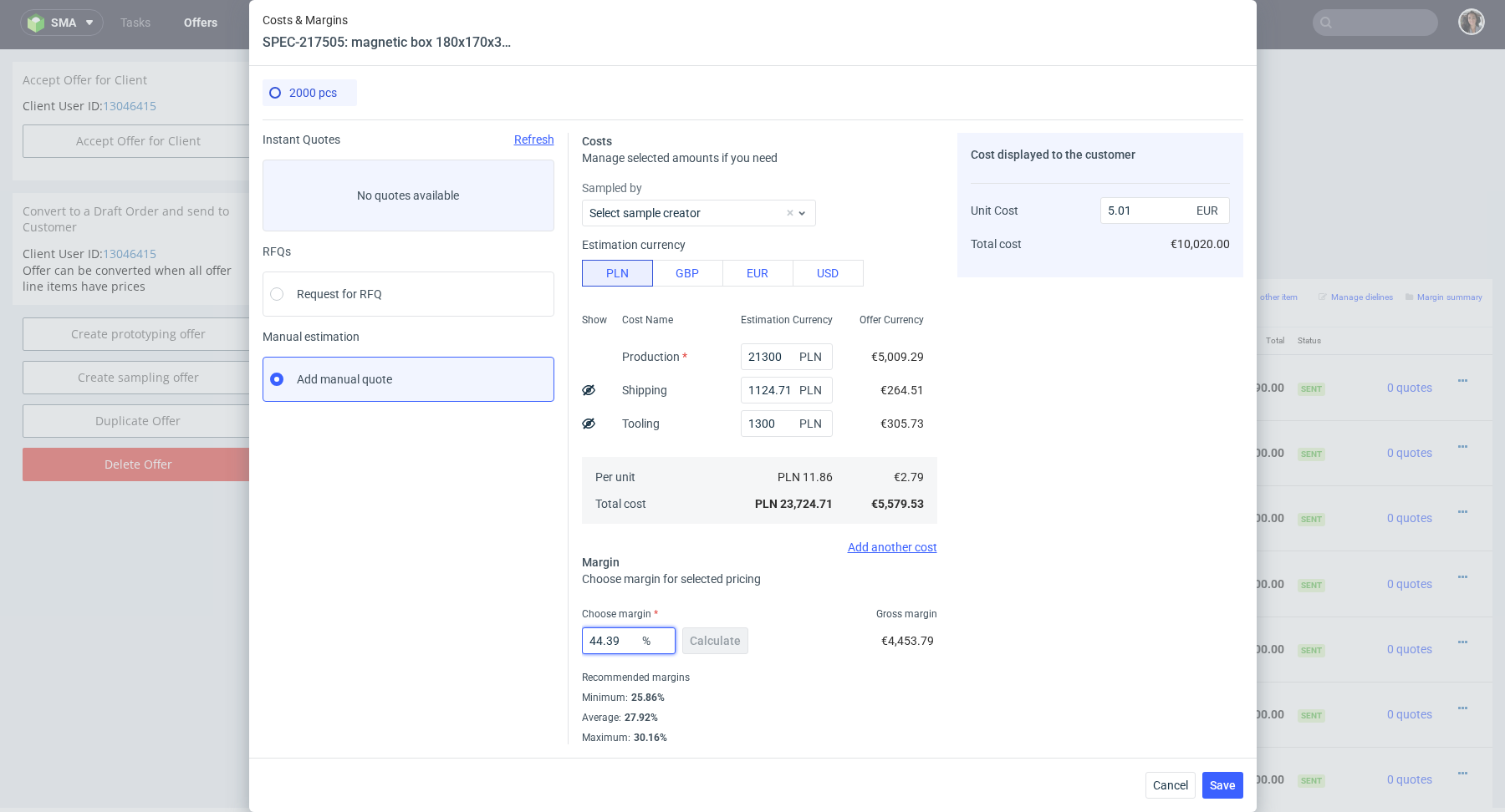
drag, startPoint x: 636, startPoint y: 643, endPoint x: 560, endPoint y: 643, distance: 76.0
click at [560, 643] on div "Instant Quotes Refresh No quotes available RFQs Request for RFQ Manual estimati…" at bounding box center [753, 432] width 980 height 625
type input "28"
type input "3.87"
type input "28"
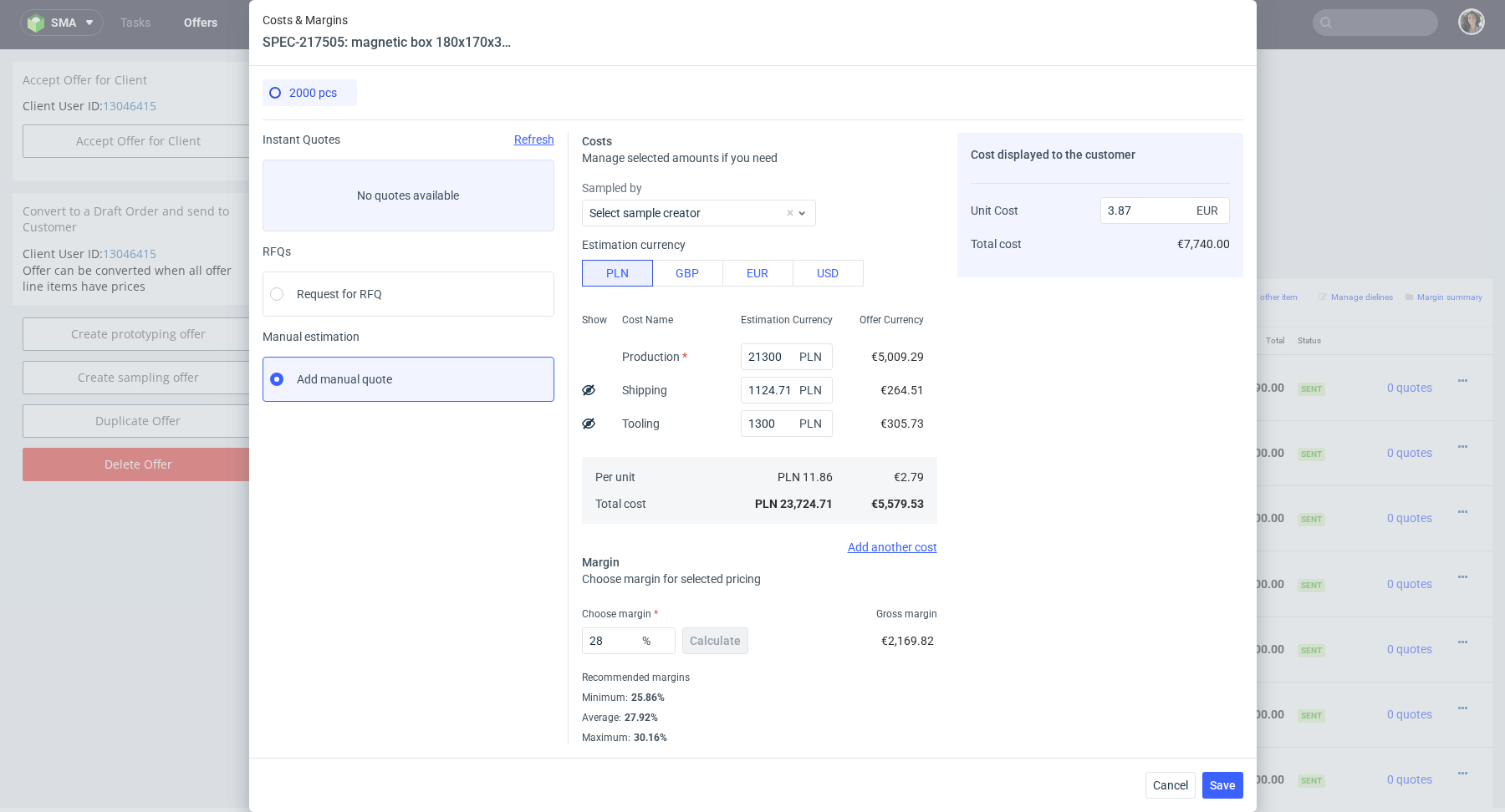
click at [739, 719] on div "Average : 27.92%" at bounding box center [760, 718] width 355 height 20
click at [1226, 782] on span "Save" at bounding box center [1223, 785] width 26 height 12
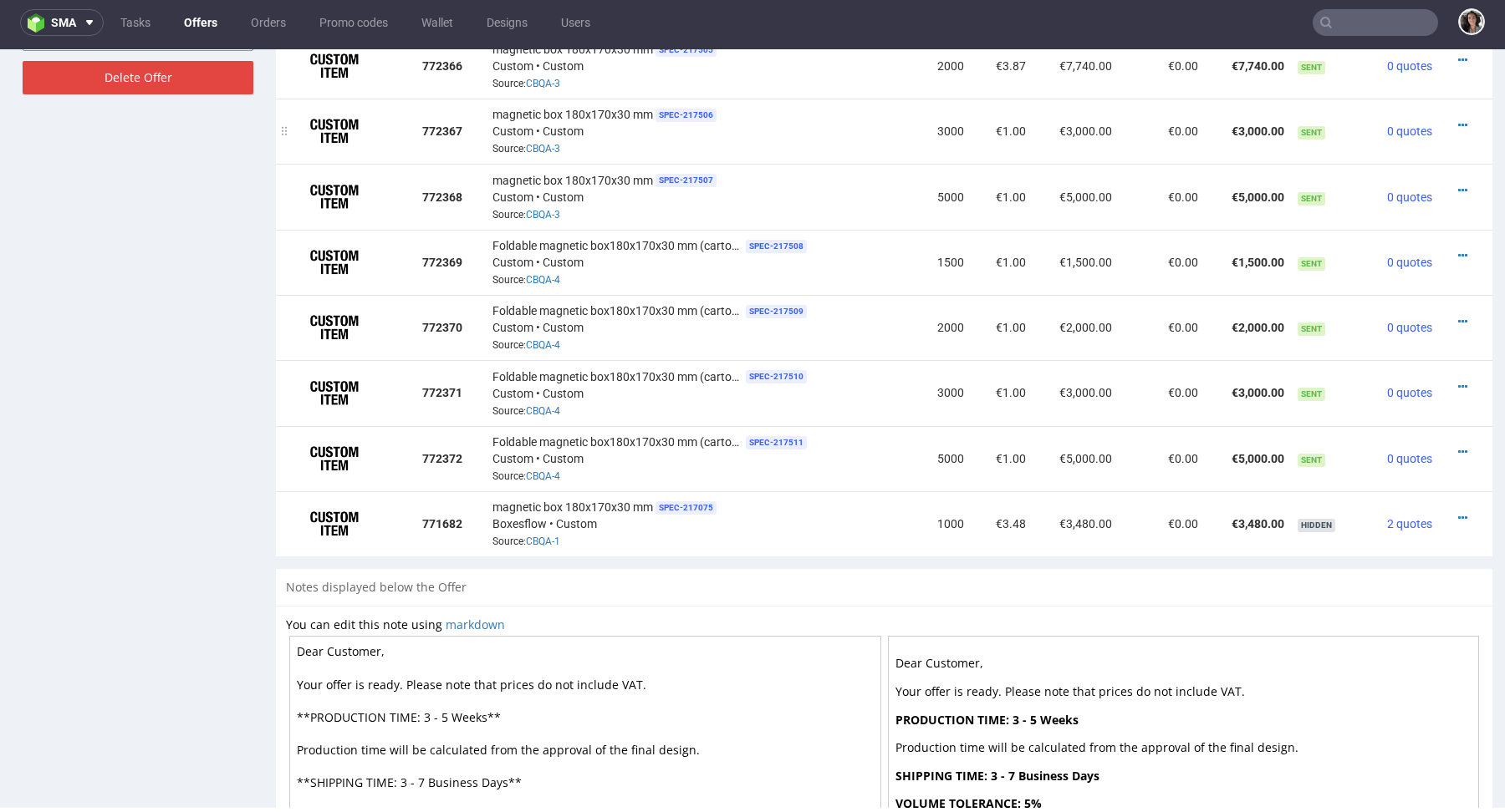
scroll to position [894, 0]
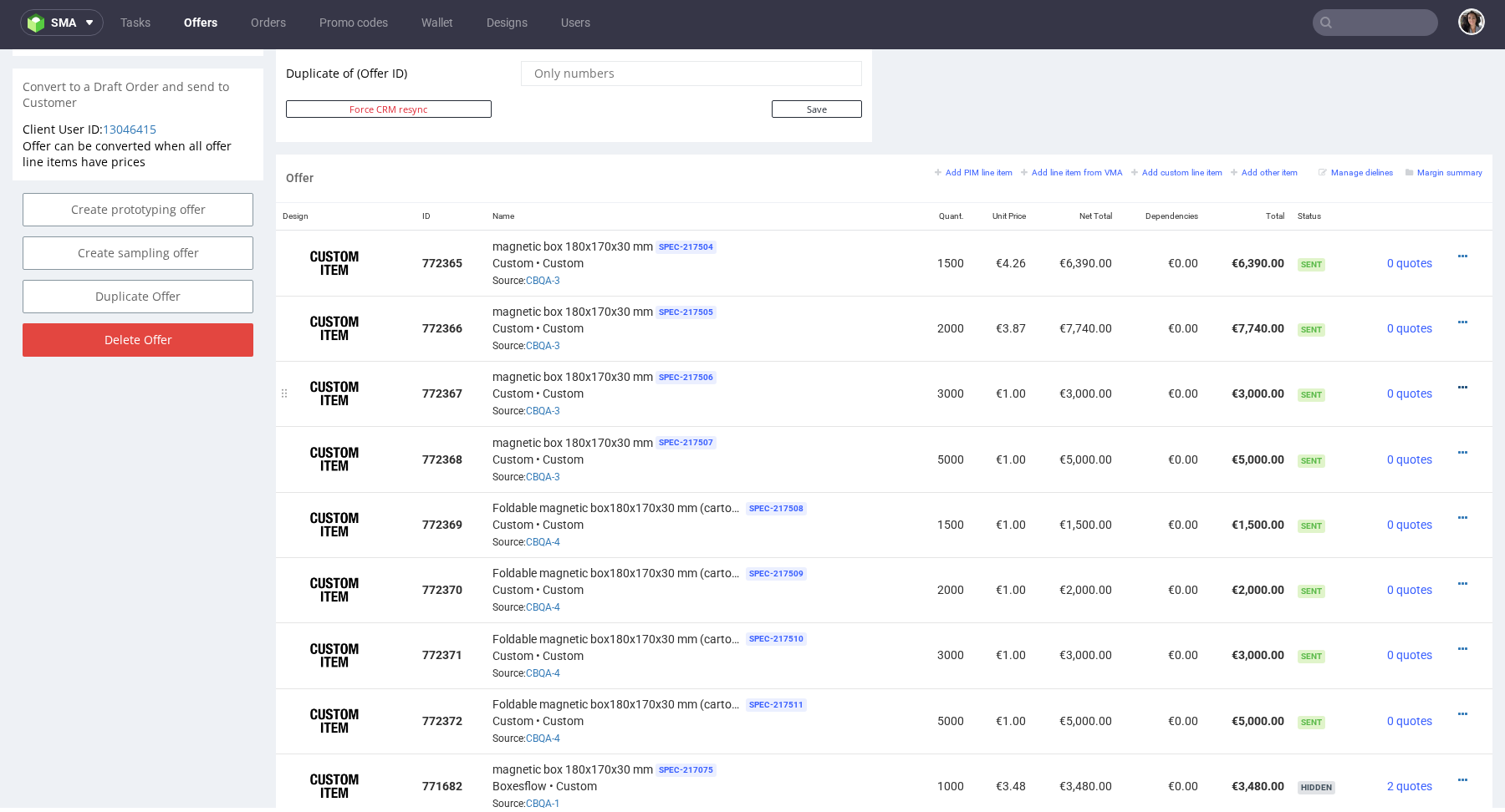
click at [1458, 388] on icon at bounding box center [1462, 388] width 9 height 12
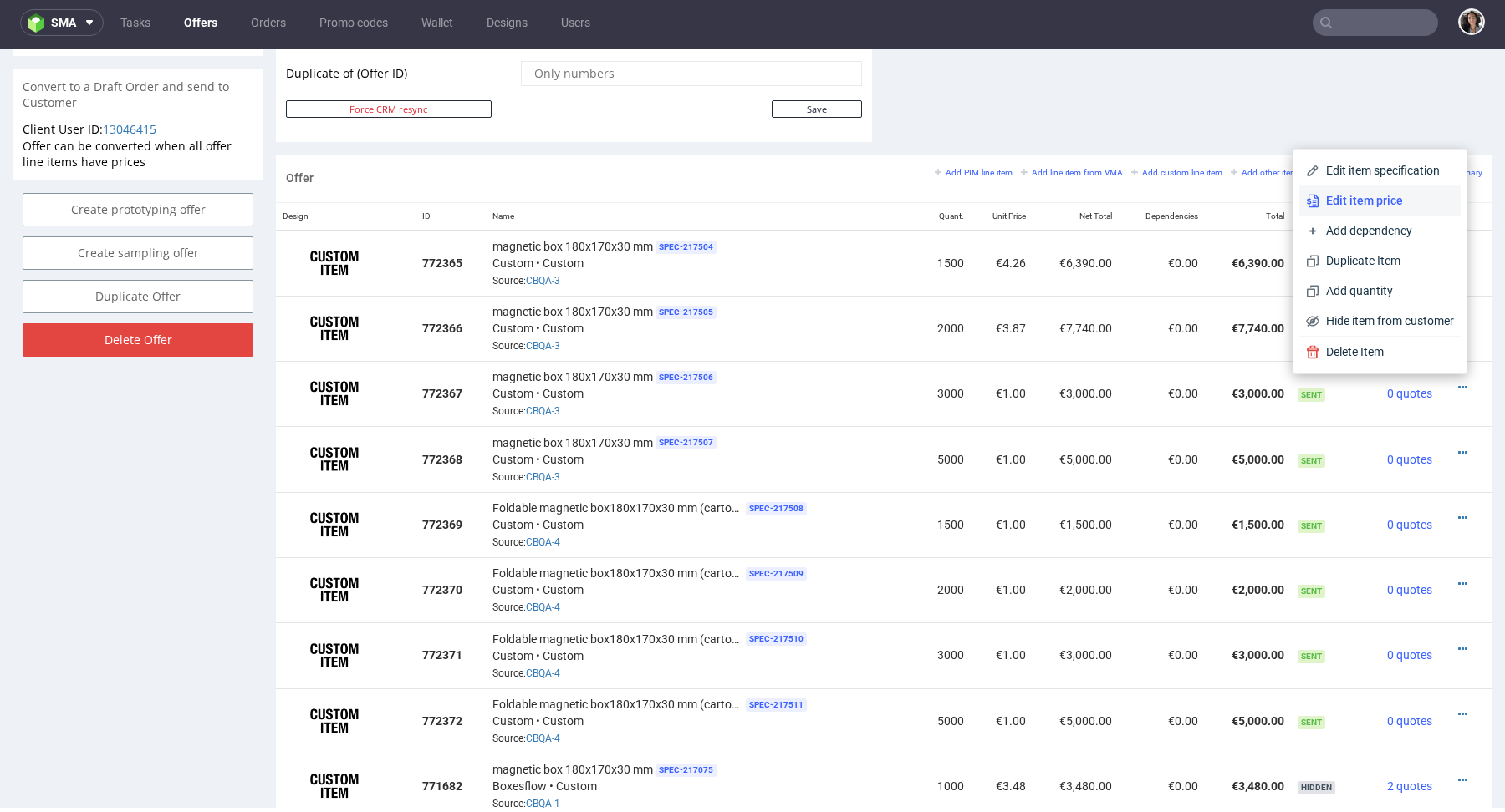
click at [1334, 207] on span "Edit item price" at bounding box center [1386, 200] width 135 height 16
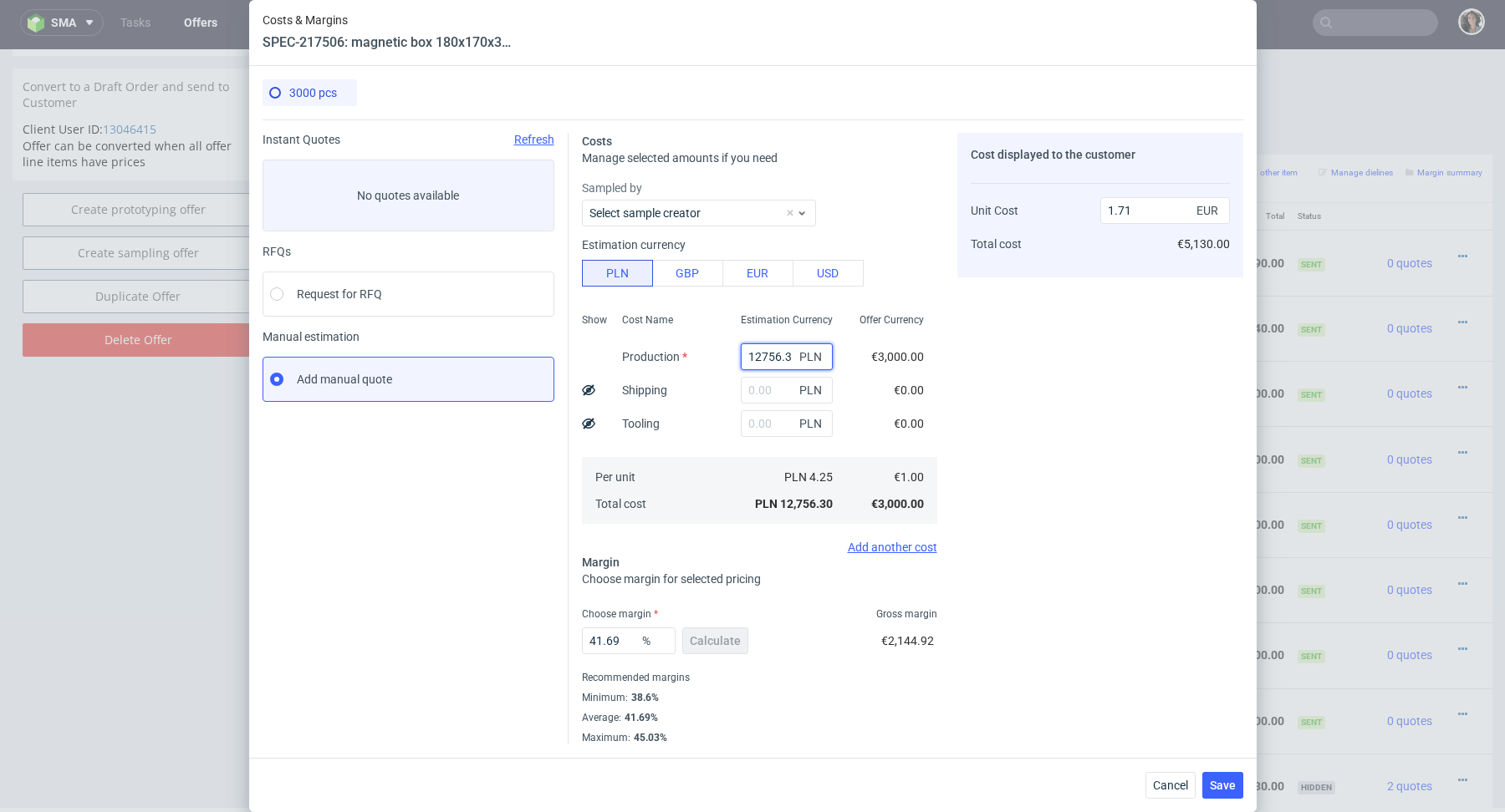
click at [761, 363] on input "12756.3" at bounding box center [786, 356] width 92 height 27
paste input "28300"
type input "28300"
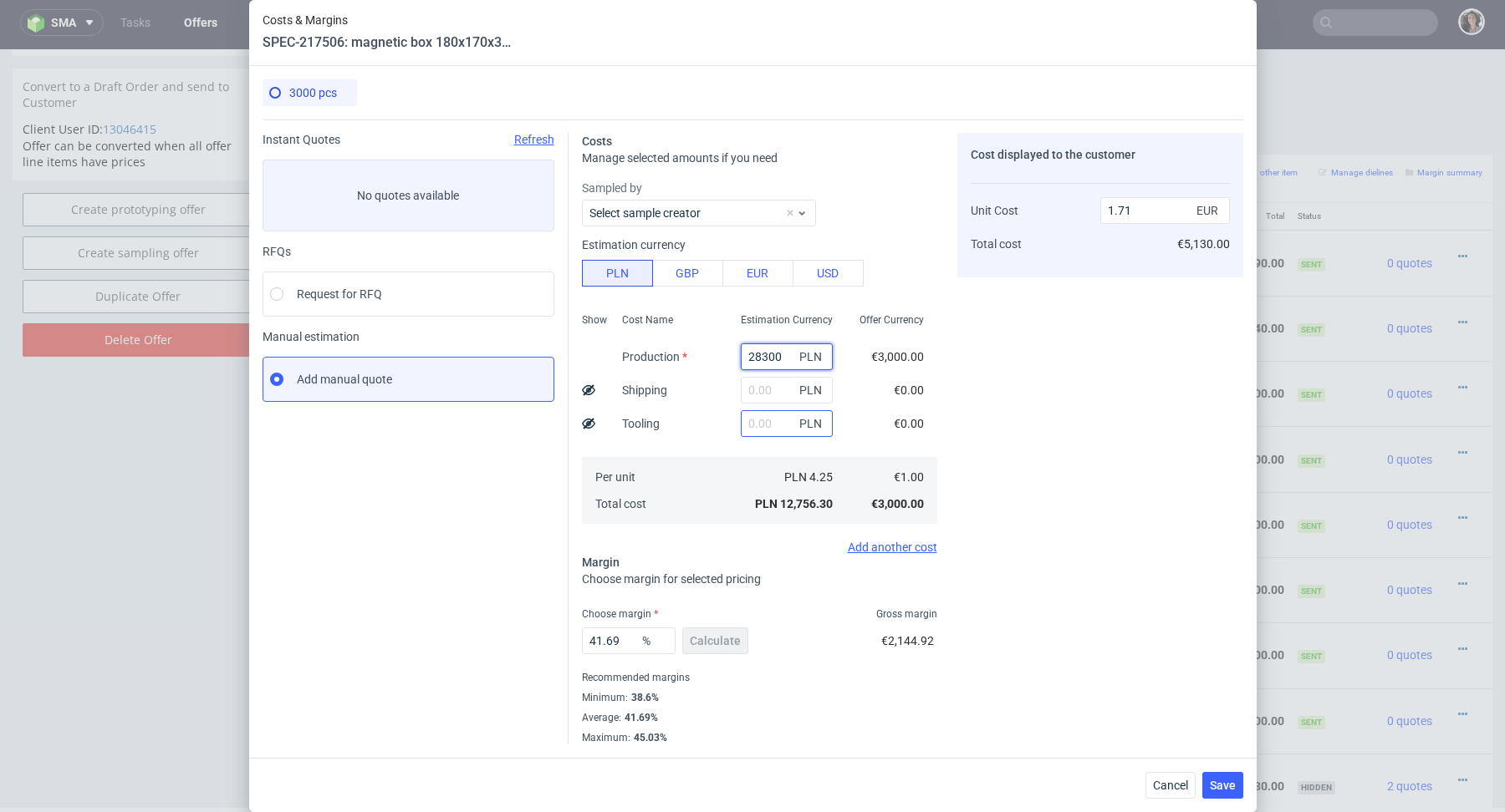
type input "3.8"
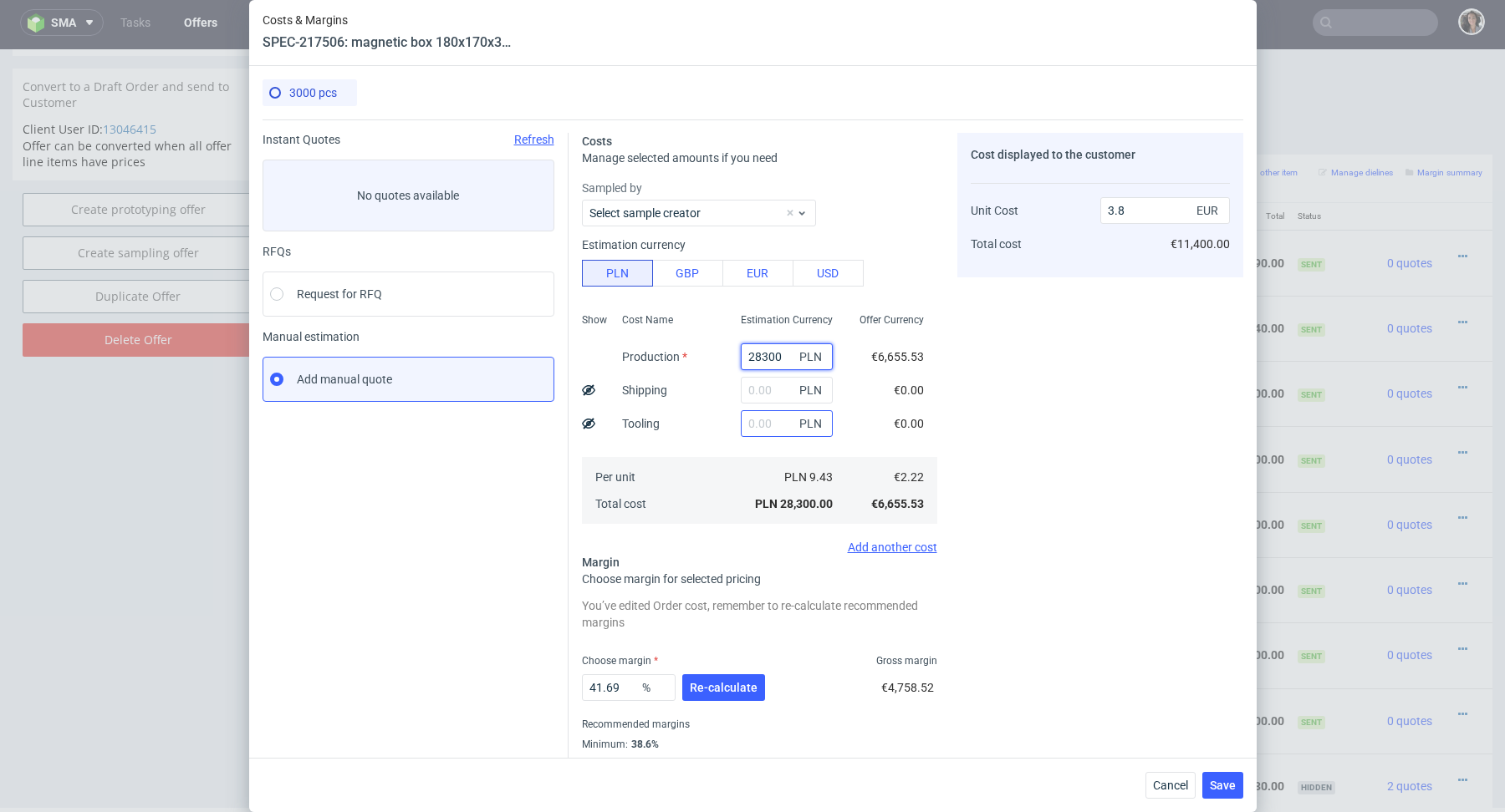
type input "28300"
click at [763, 431] on input "text" at bounding box center [786, 423] width 92 height 27
type input "1300"
type input "3.98"
type input "1300"
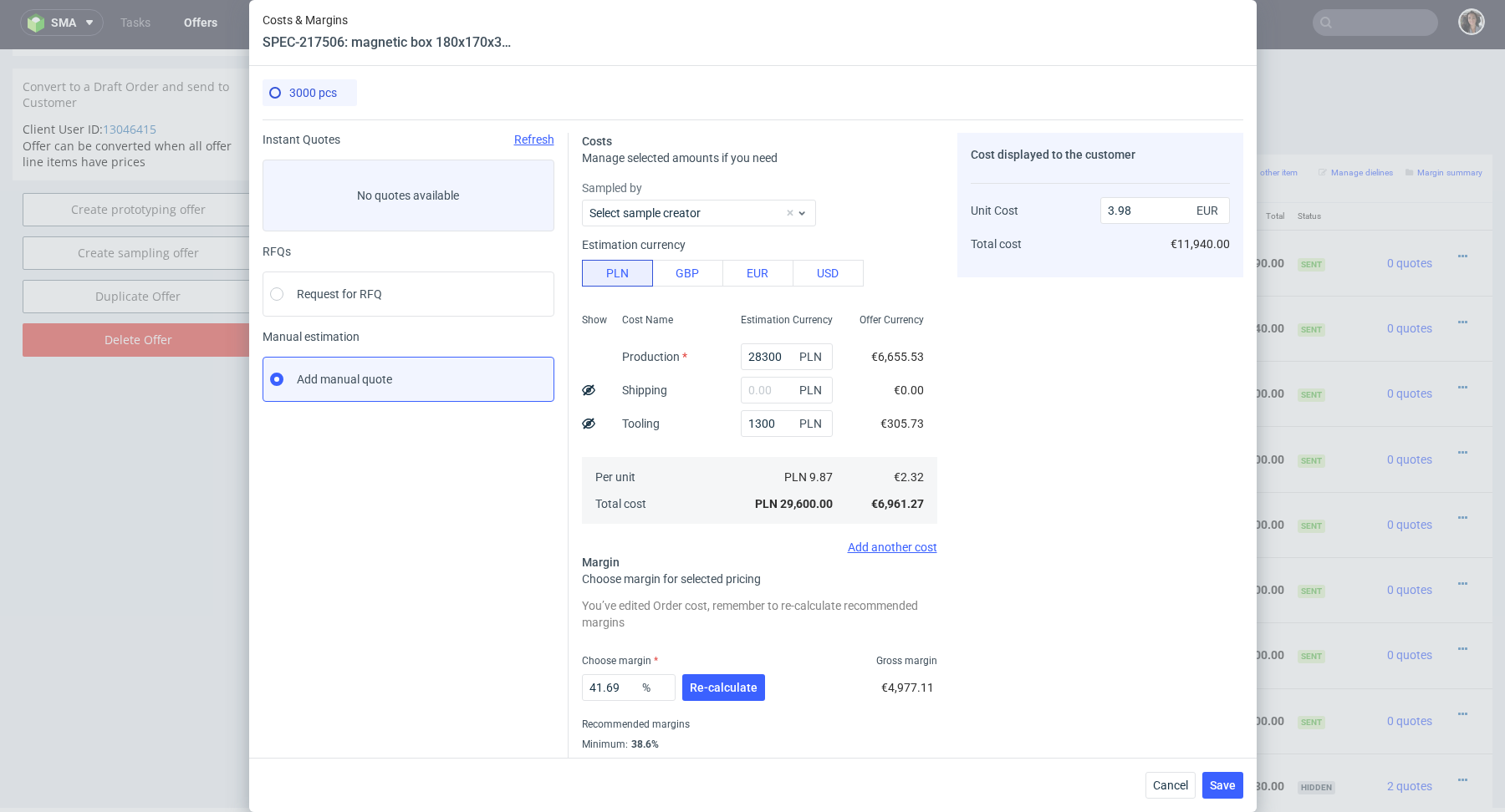
click at [719, 549] on div "Add another cost" at bounding box center [760, 548] width 355 height 14
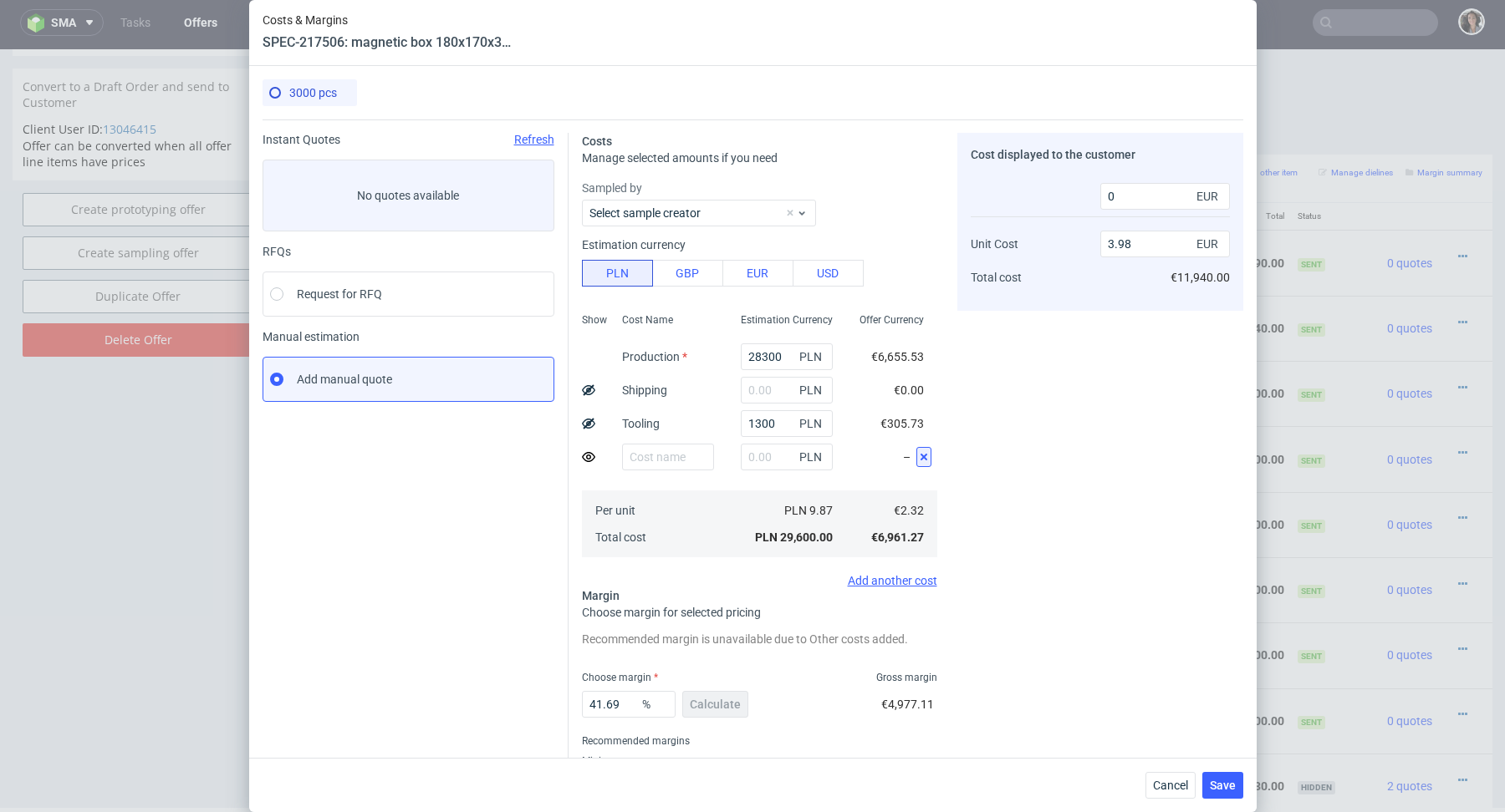
click at [925, 455] on use at bounding box center [924, 458] width 7 height 7
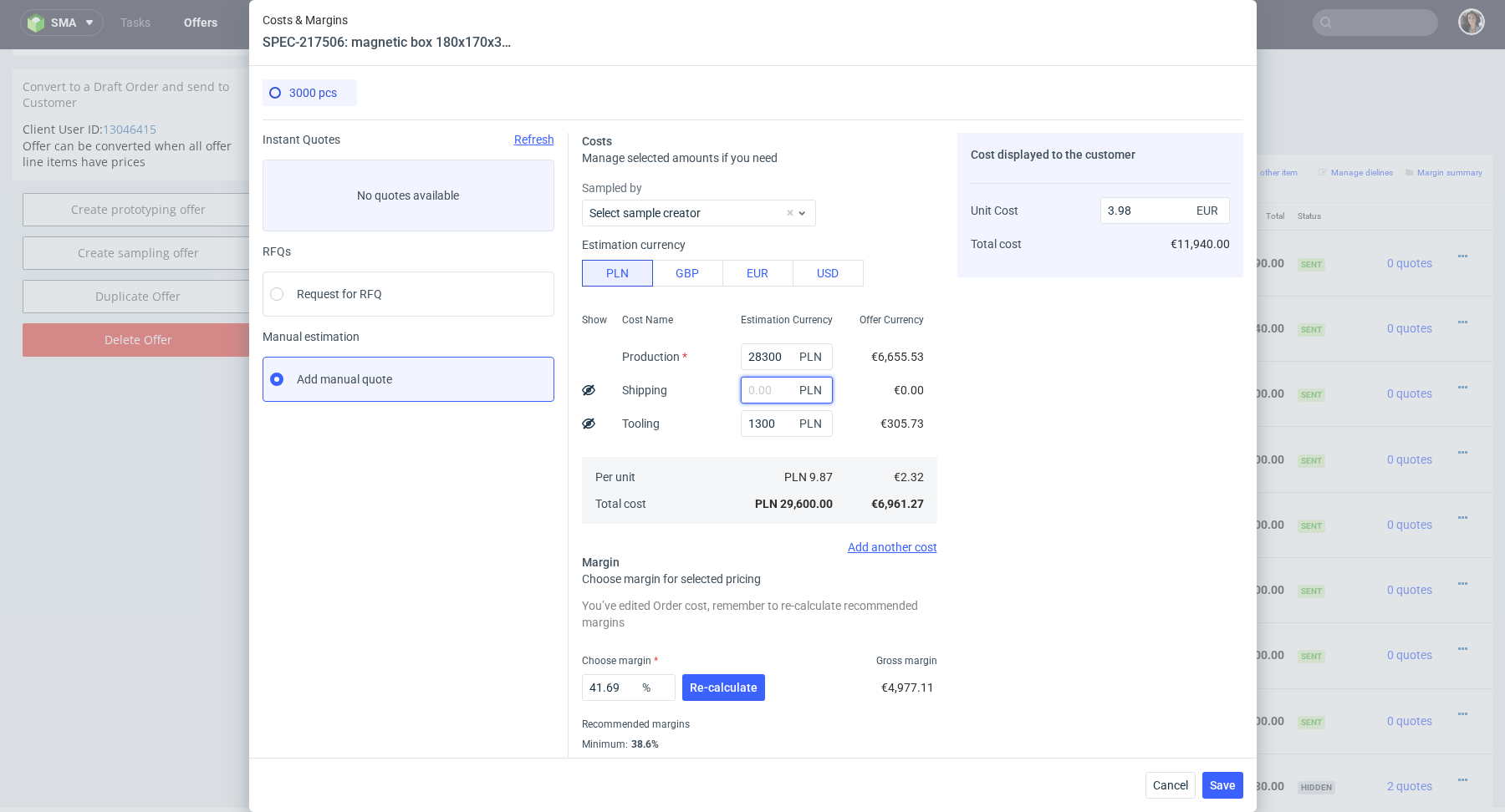
click at [777, 397] on input "text" at bounding box center [786, 390] width 92 height 27
paste input "1 525,21"
click at [760, 391] on input "1 525,21" at bounding box center [786, 390] width 92 height 27
type input "1525.21"
type input "4.18"
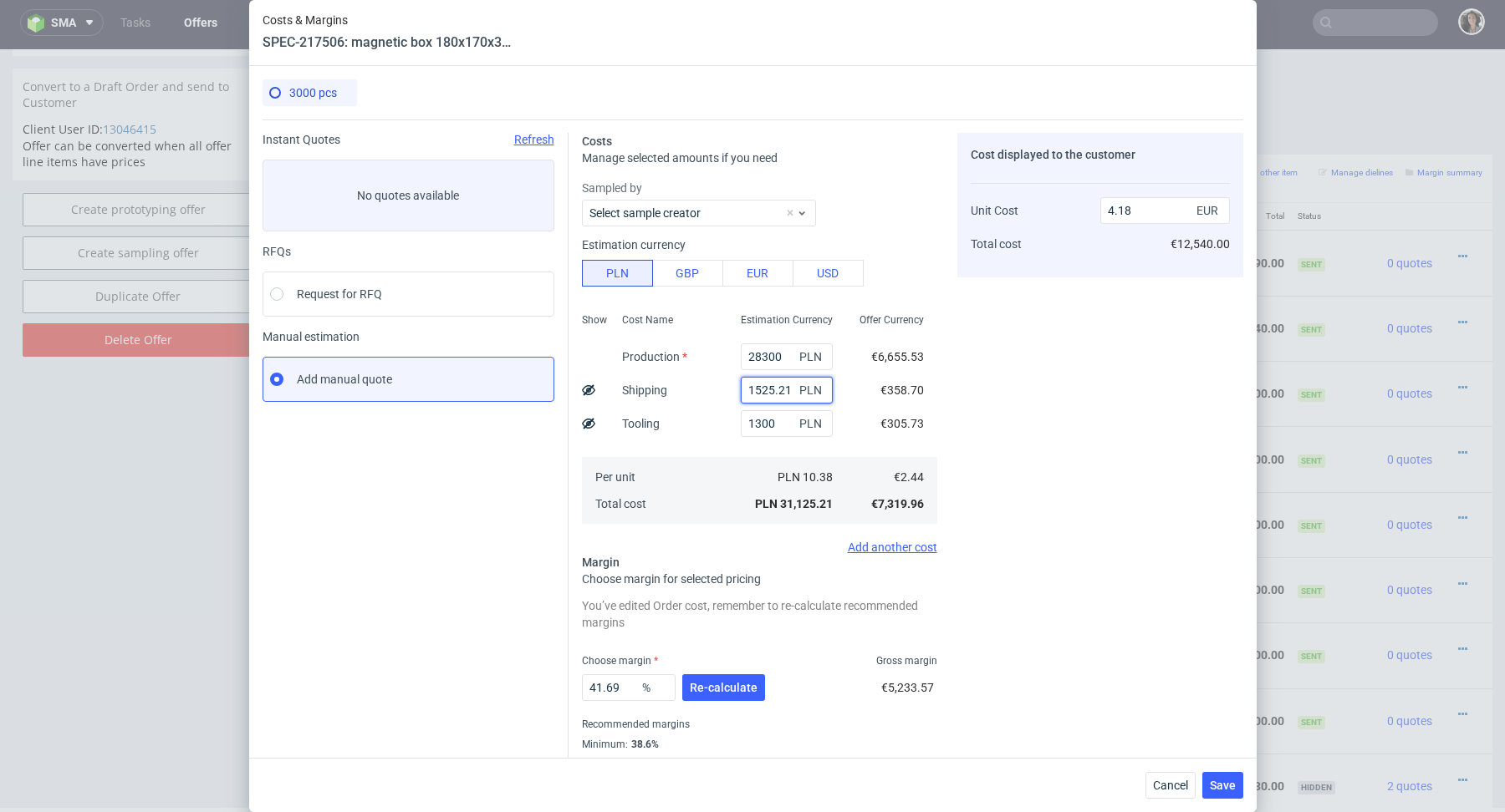
scroll to position [45, 0]
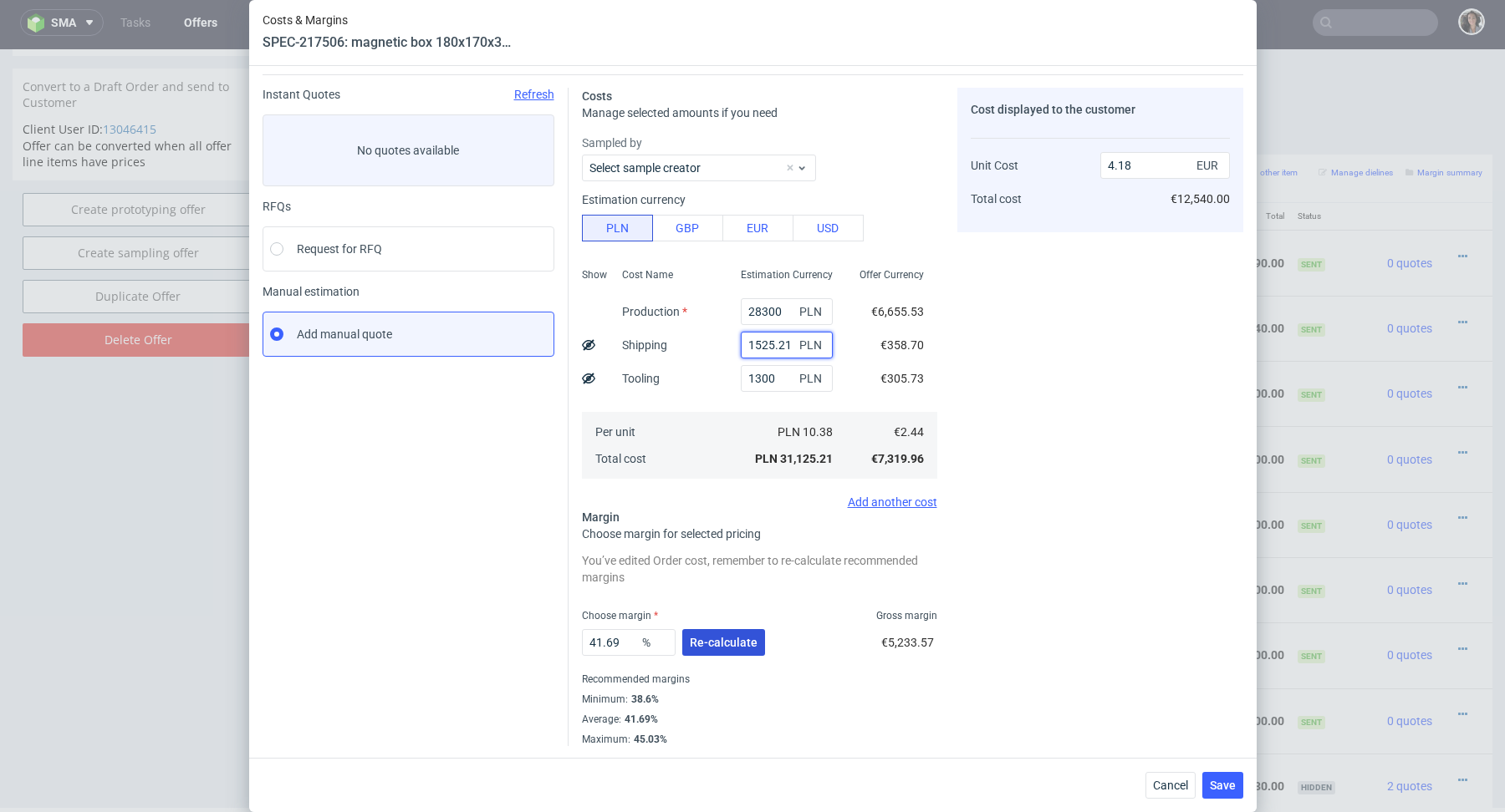
type input "1525.21"
click at [725, 629] on button "Re-calculate" at bounding box center [723, 642] width 82 height 27
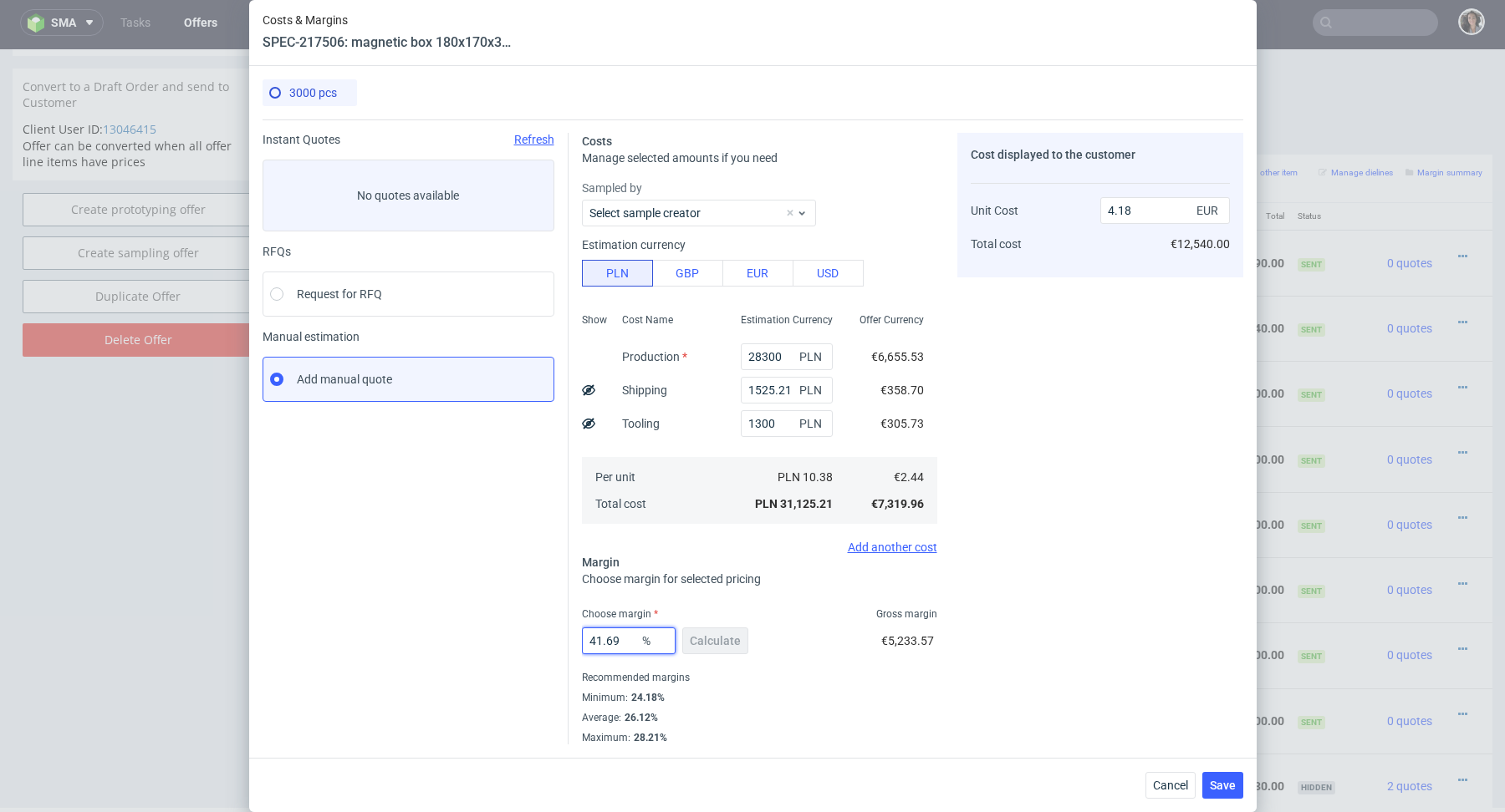
drag, startPoint x: 633, startPoint y: 639, endPoint x: 569, endPoint y: 638, distance: 64.0
click at [569, 638] on div "Costs Manage selected amounts if you need Sampled by Select sample creator Esti…" at bounding box center [906, 432] width 675 height 625
type input "27"
type input "3.34"
type input "27"
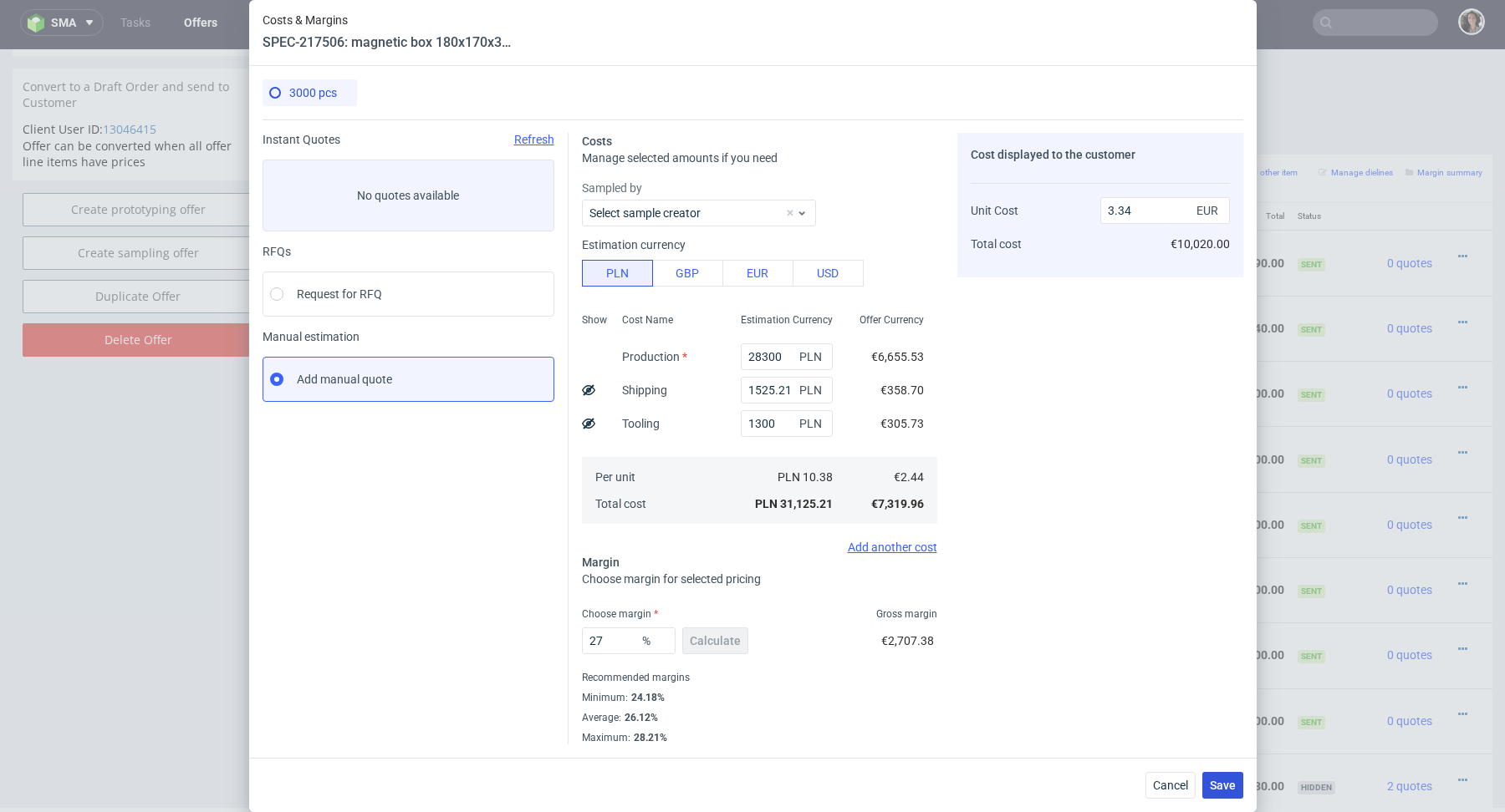
click at [1231, 779] on span "Save" at bounding box center [1223, 785] width 26 height 12
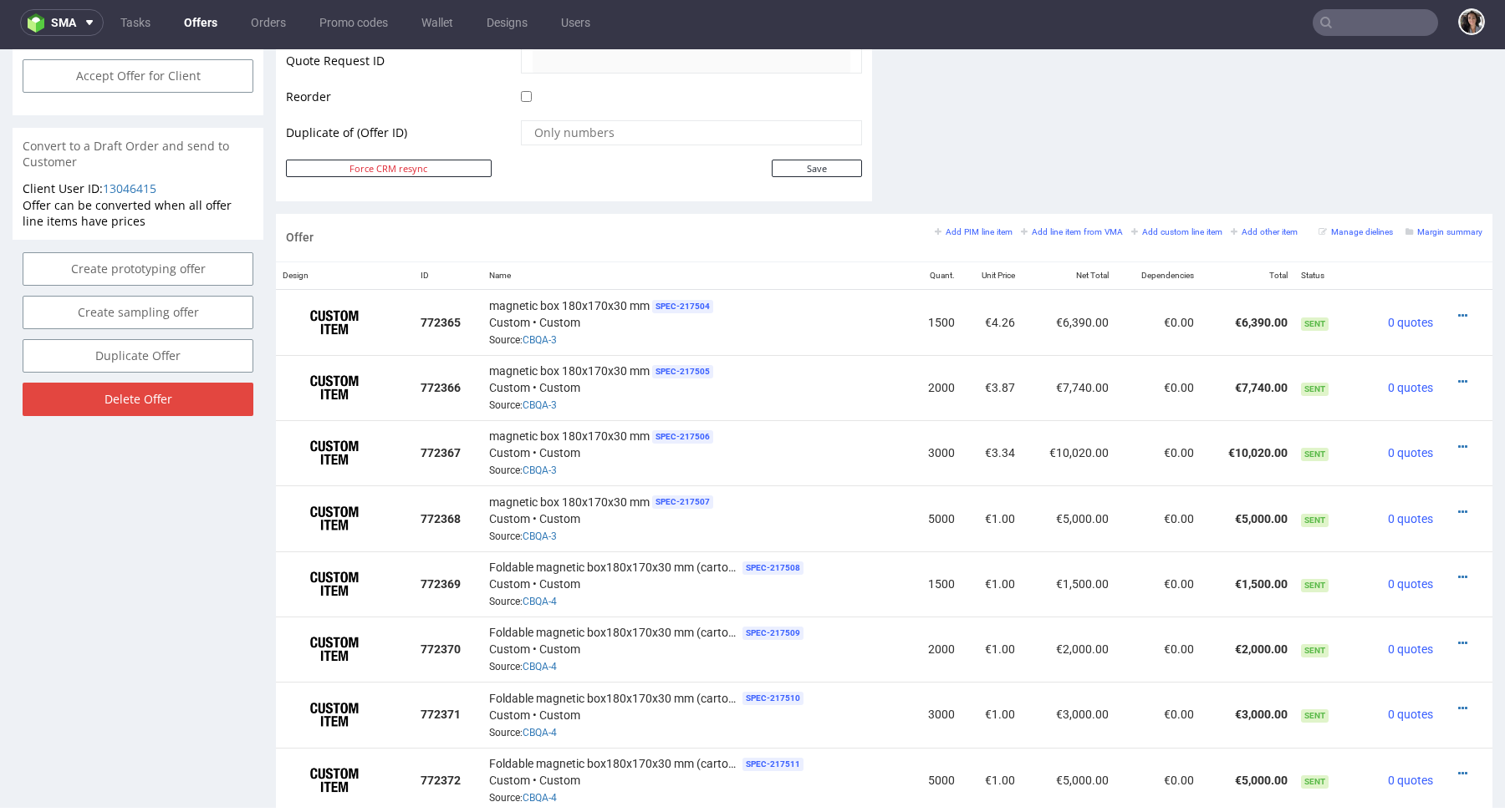
scroll to position [934, 0]
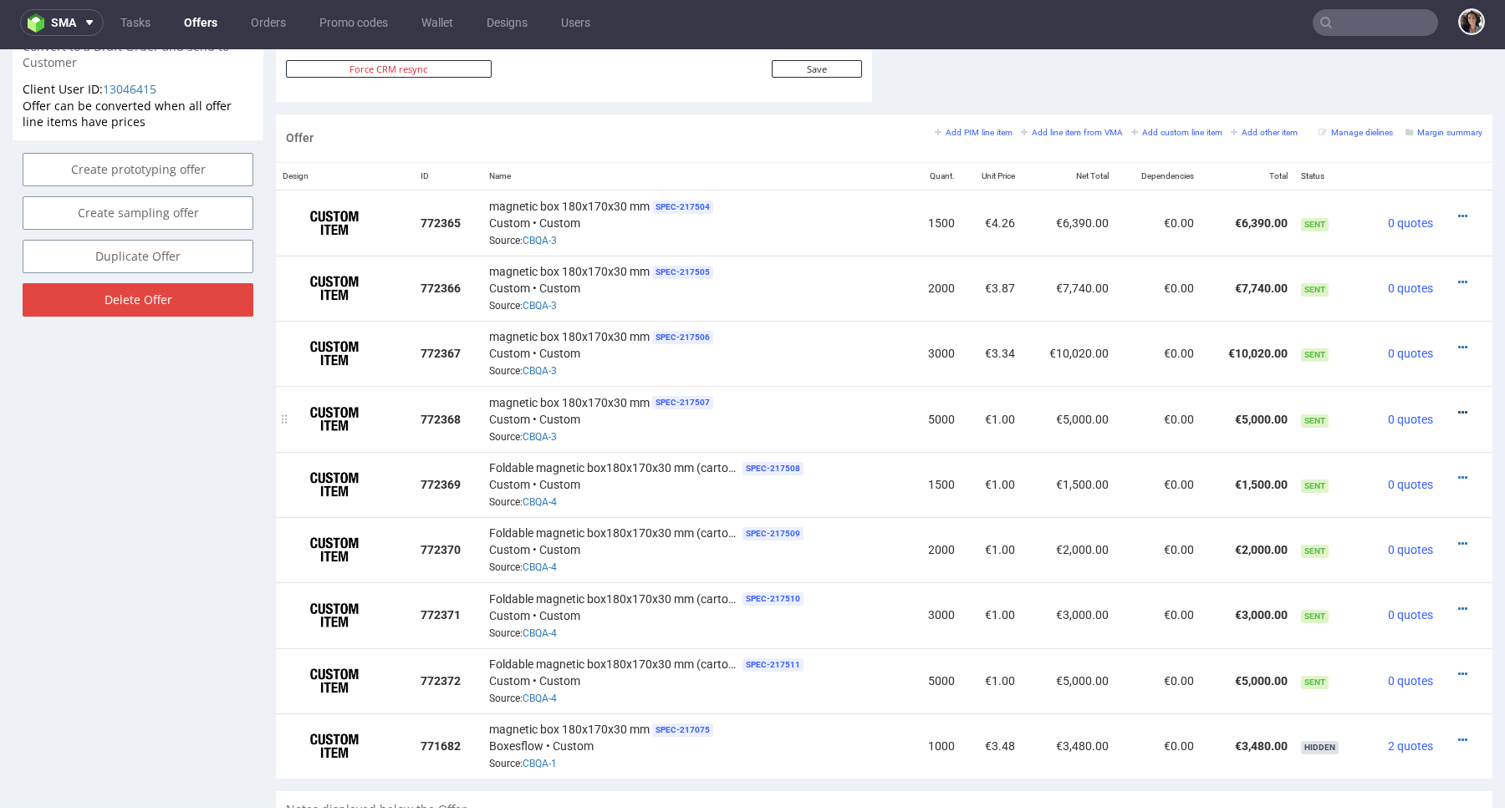
click at [1458, 409] on icon at bounding box center [1462, 413] width 9 height 12
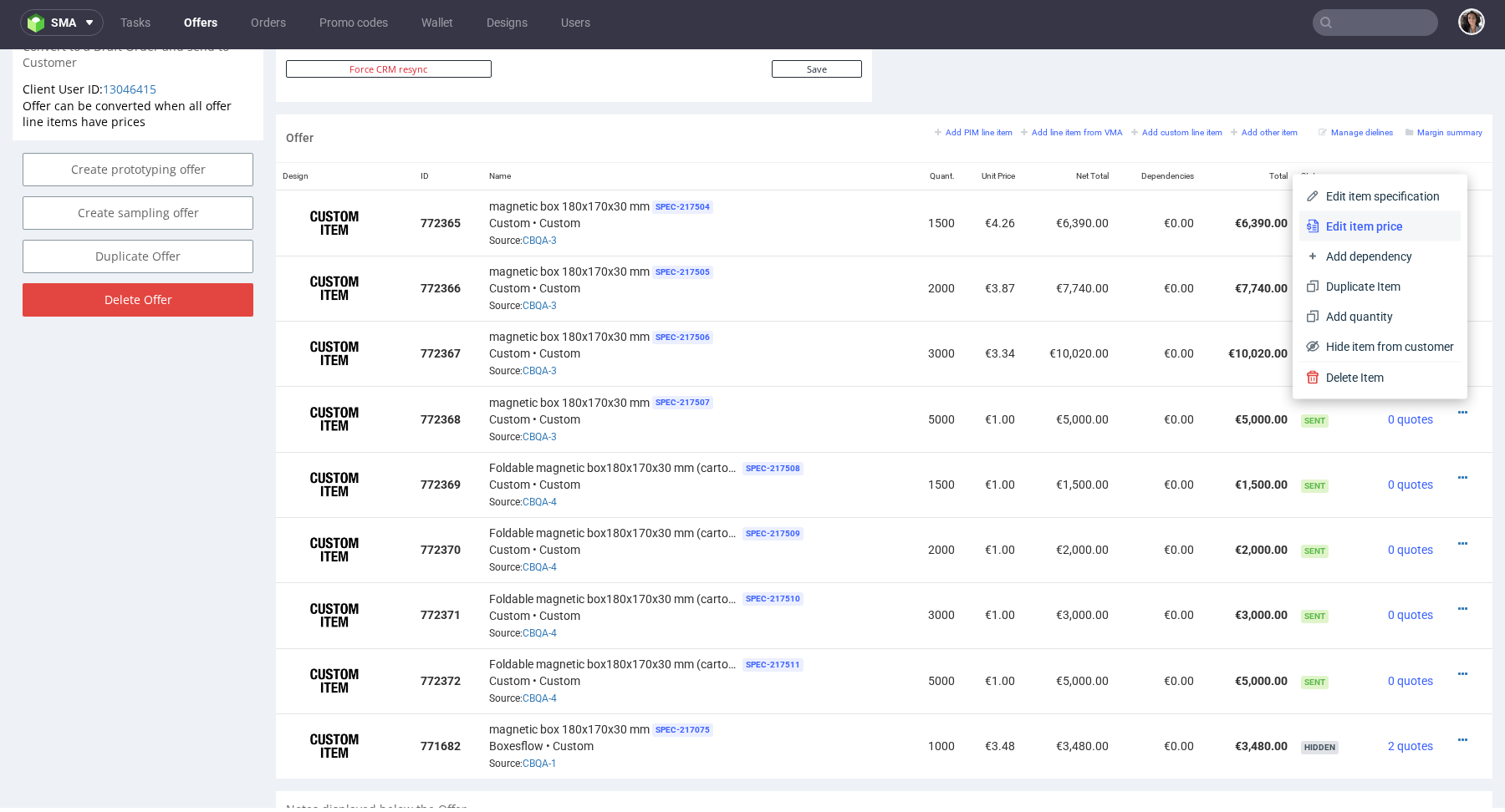
click at [1319, 220] on span "Edit item price" at bounding box center [1386, 226] width 135 height 16
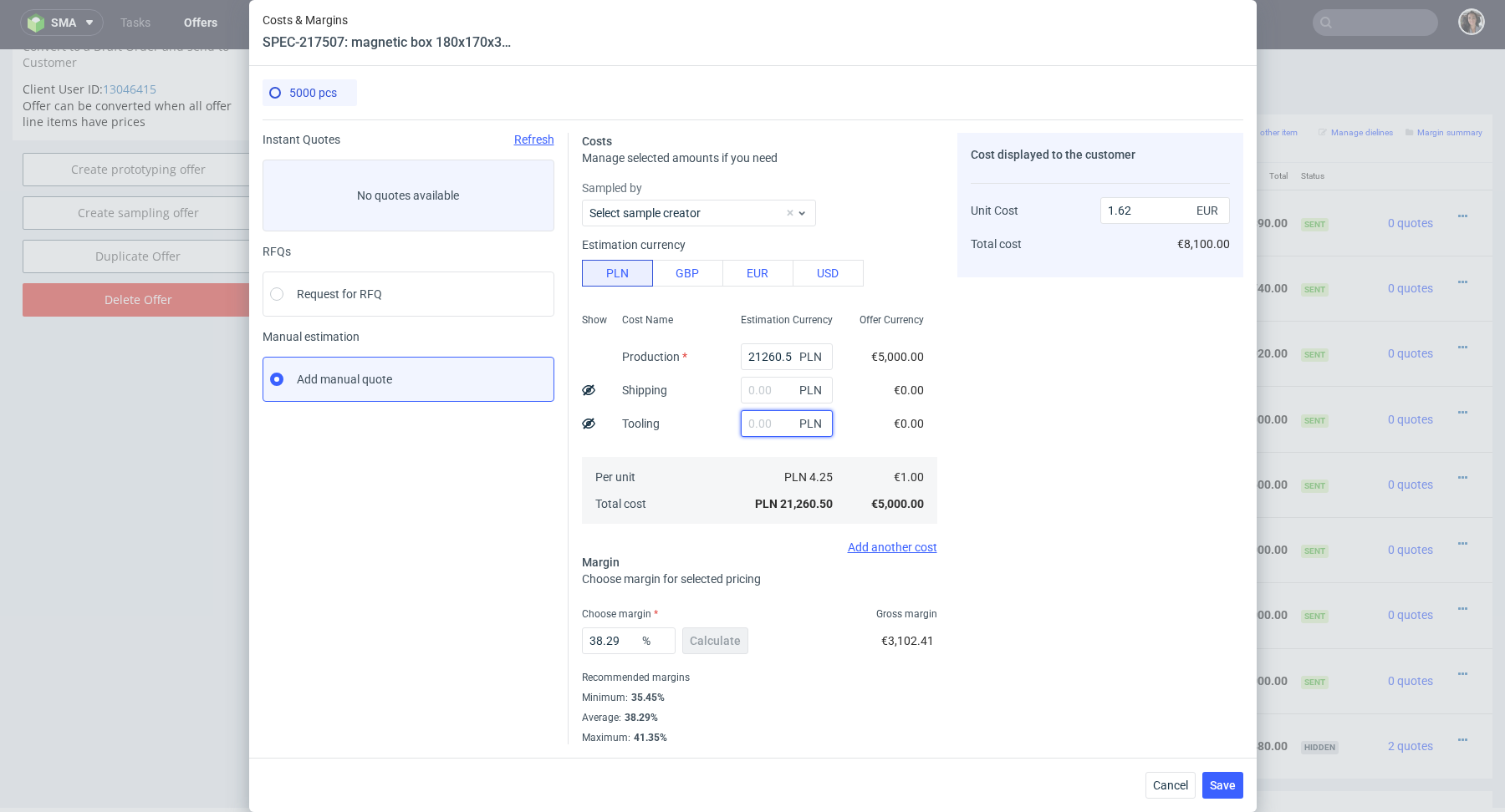
click at [762, 432] on input "text" at bounding box center [786, 423] width 92 height 27
type input "1300"
type input "1.72"
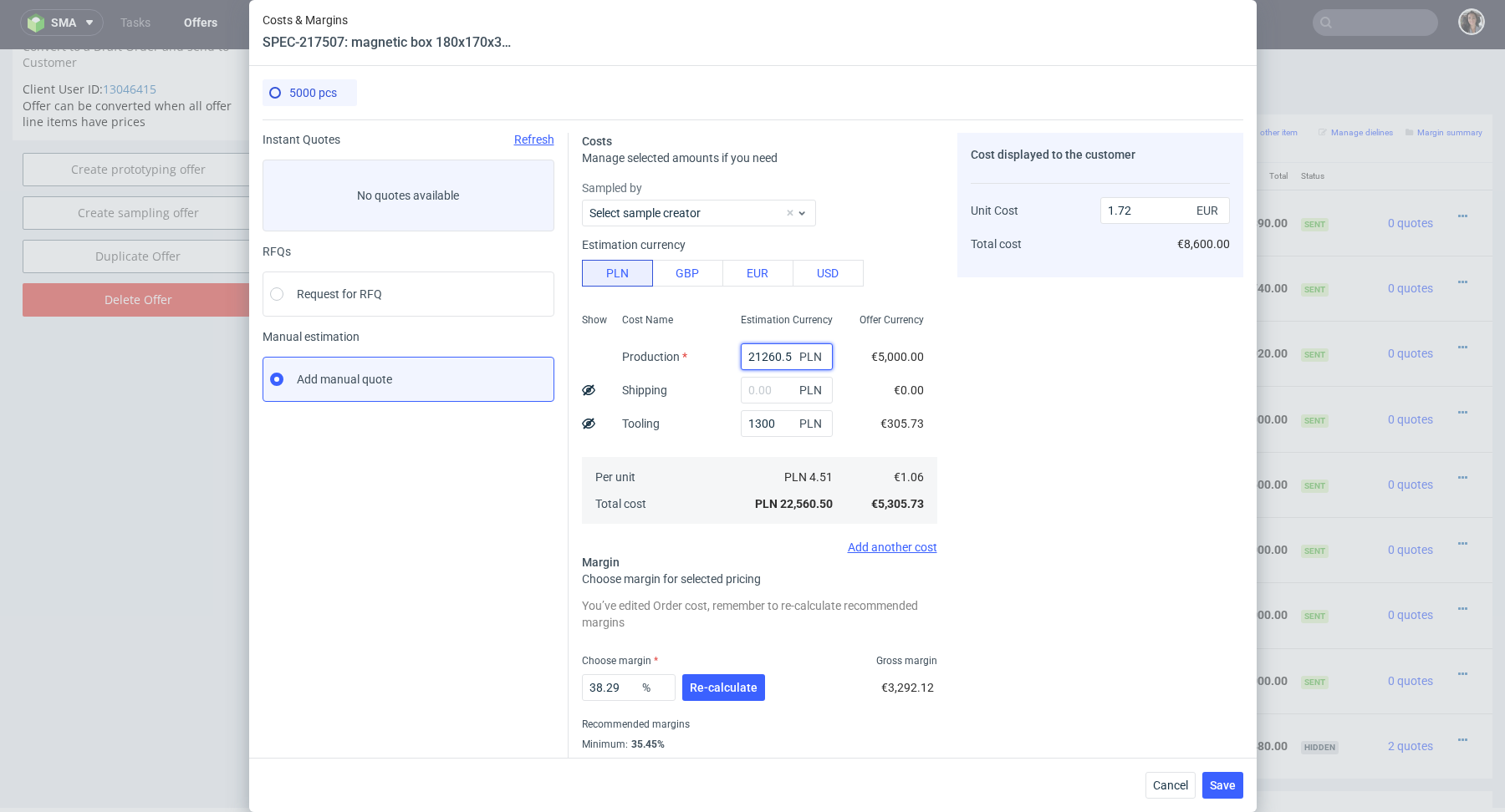
click at [792, 345] on input "21260.5" at bounding box center [786, 356] width 92 height 27
paste input "42700"
type input "42700"
type input "3.35"
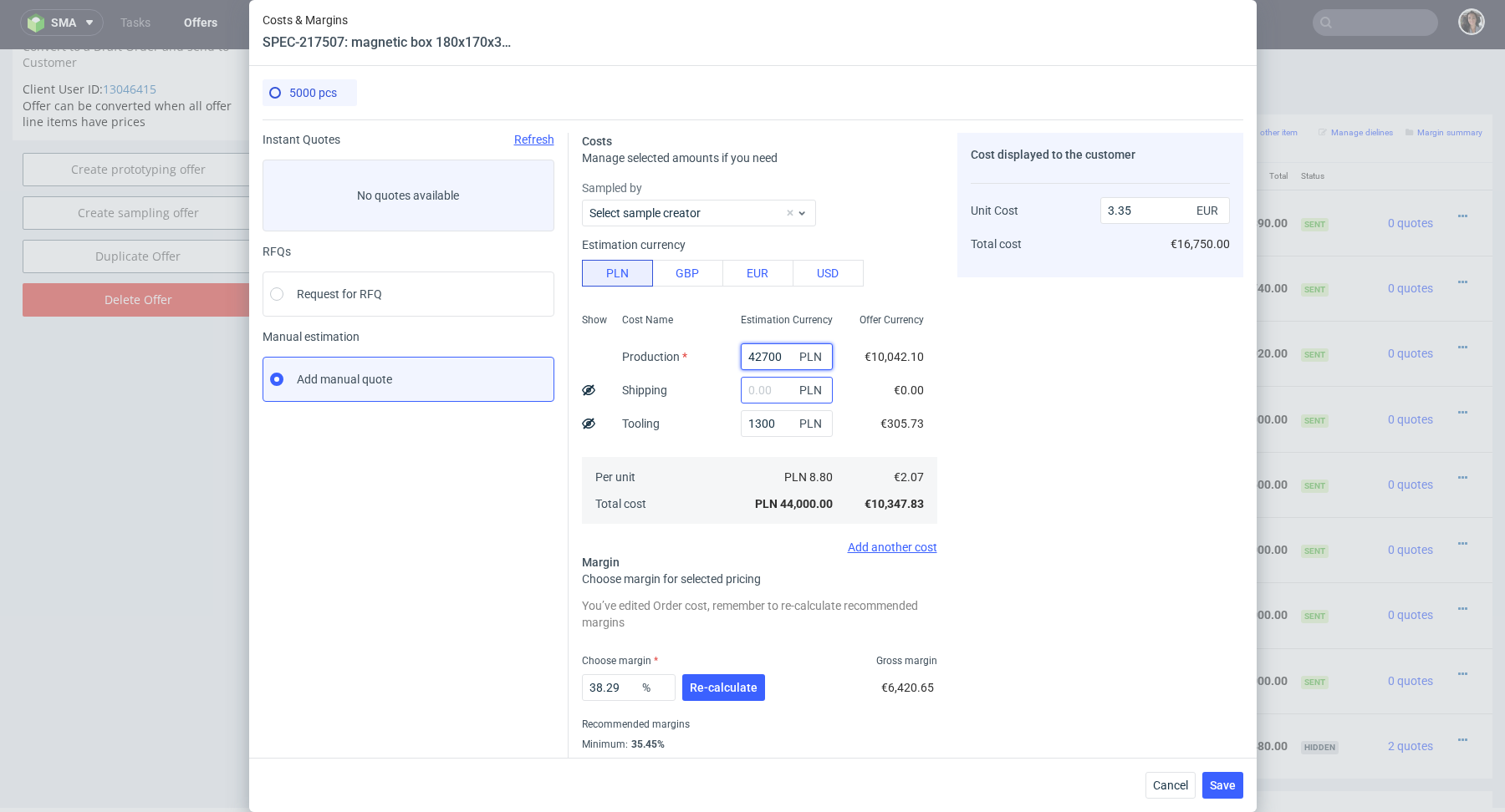
type input "42700"
click at [768, 394] on input "text" at bounding box center [786, 390] width 92 height 27
paste input "2 244,18"
click at [757, 395] on input "2 244,18" at bounding box center [786, 390] width 92 height 27
type input "2244.18"
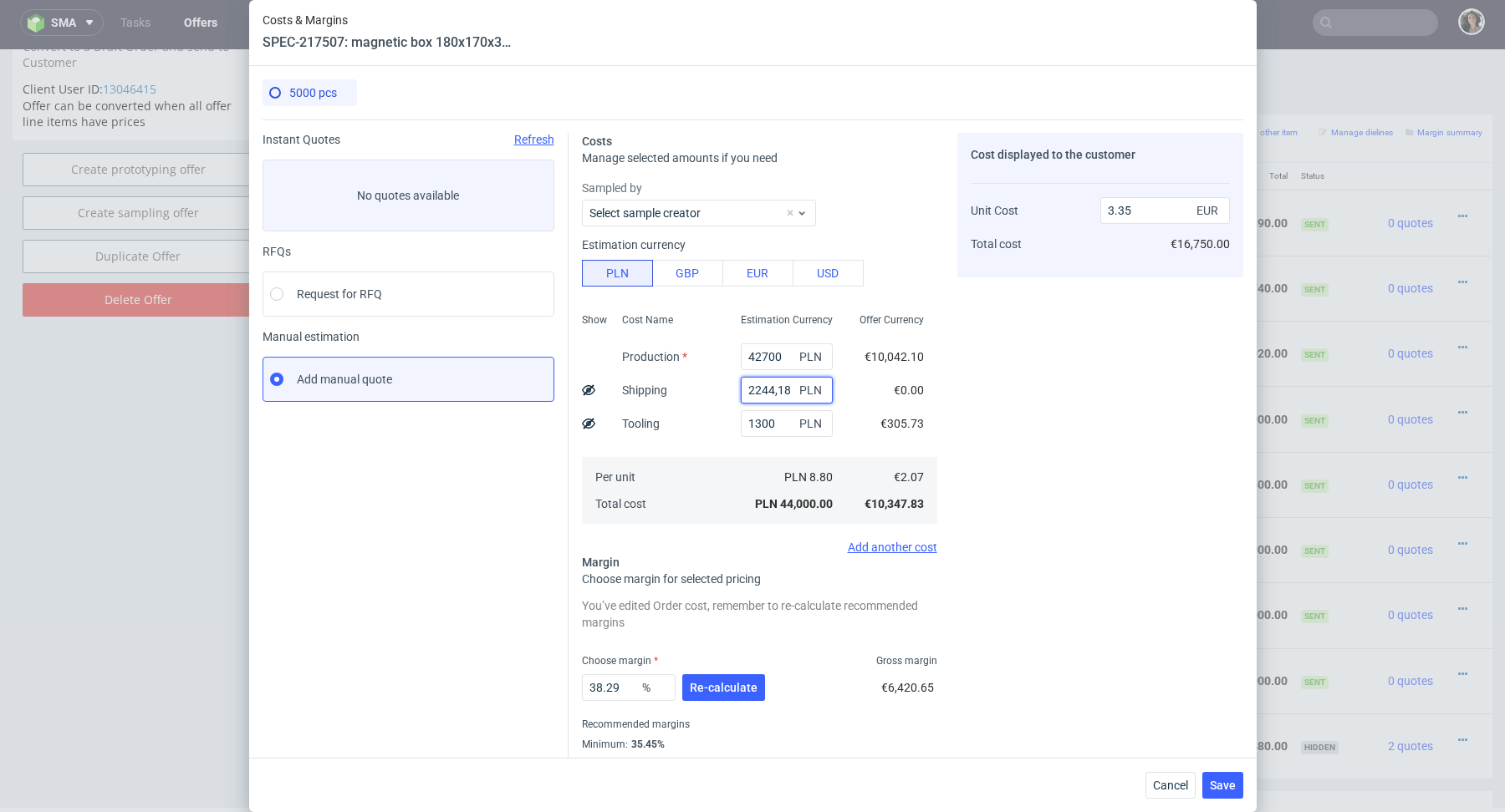
type input "3.53"
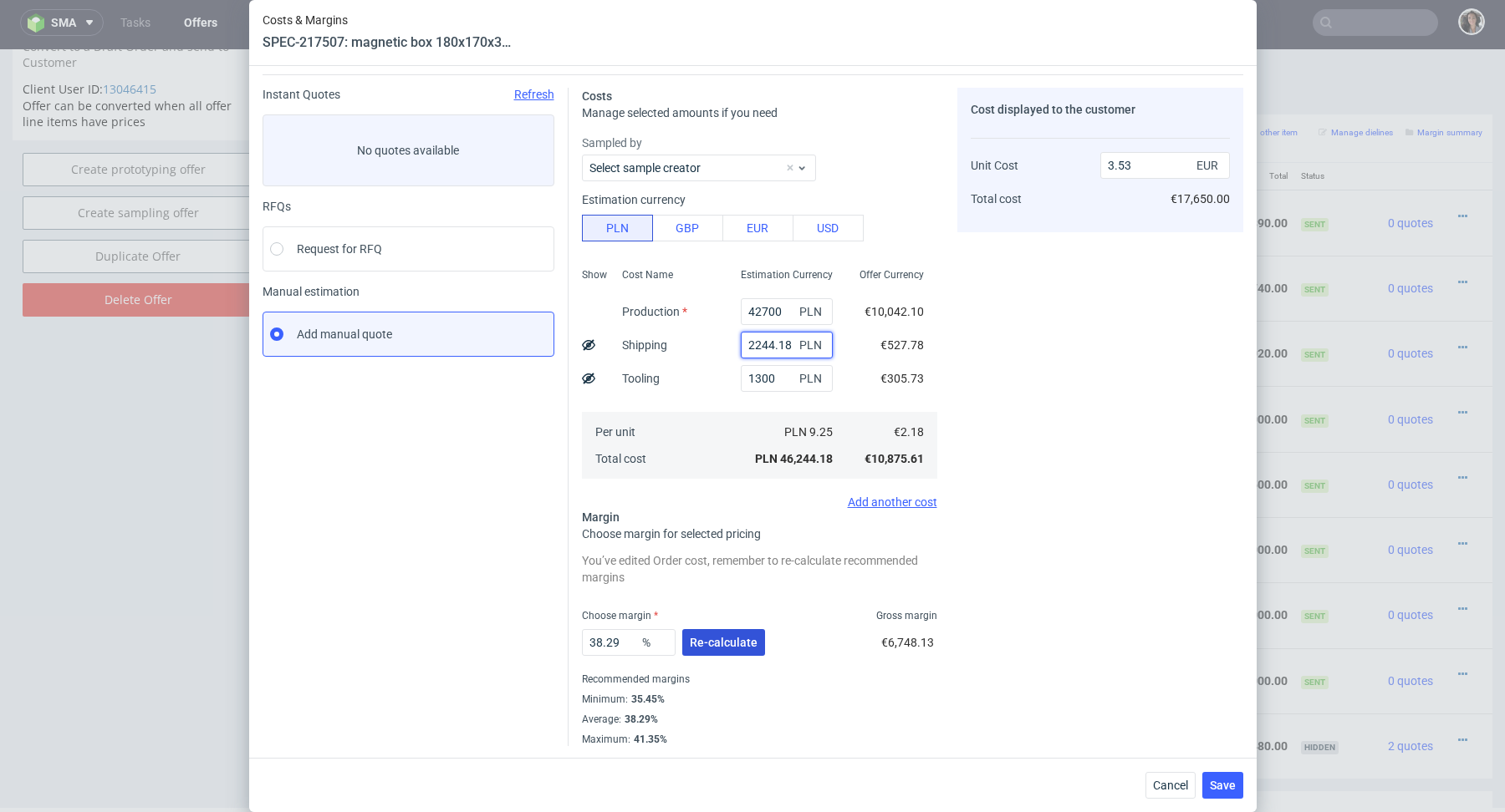
type input "2244.18"
click at [730, 646] on span "Re-calculate" at bounding box center [723, 643] width 68 height 12
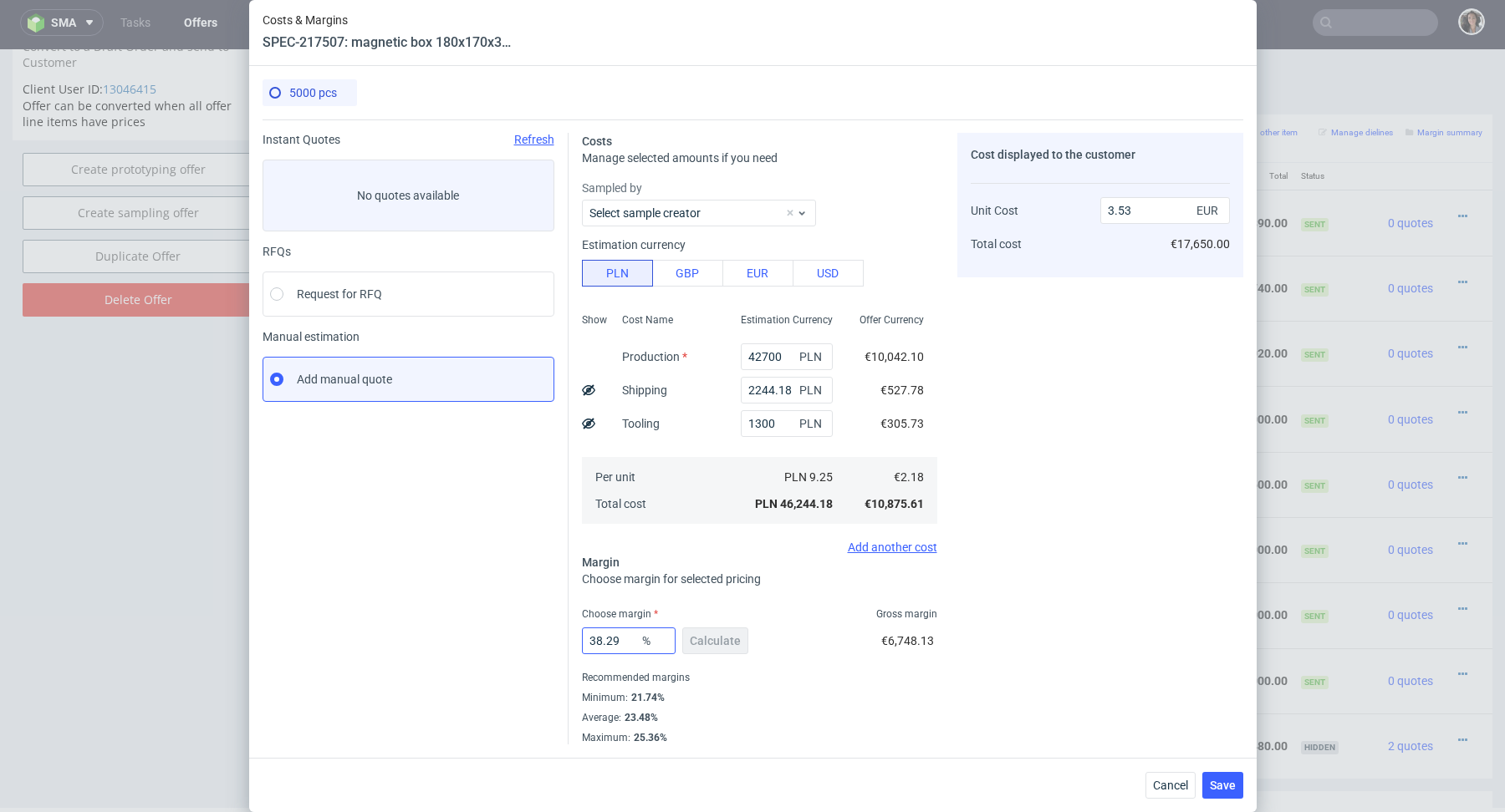
scroll to position [0, 0]
drag, startPoint x: 632, startPoint y: 638, endPoint x: 557, endPoint y: 634, distance: 75.1
click at [565, 637] on div "Instant Quotes Refresh No quotes available RFQs Request for RFQ Manual estimati…" at bounding box center [753, 432] width 980 height 625
type input "24"
type input "2.87"
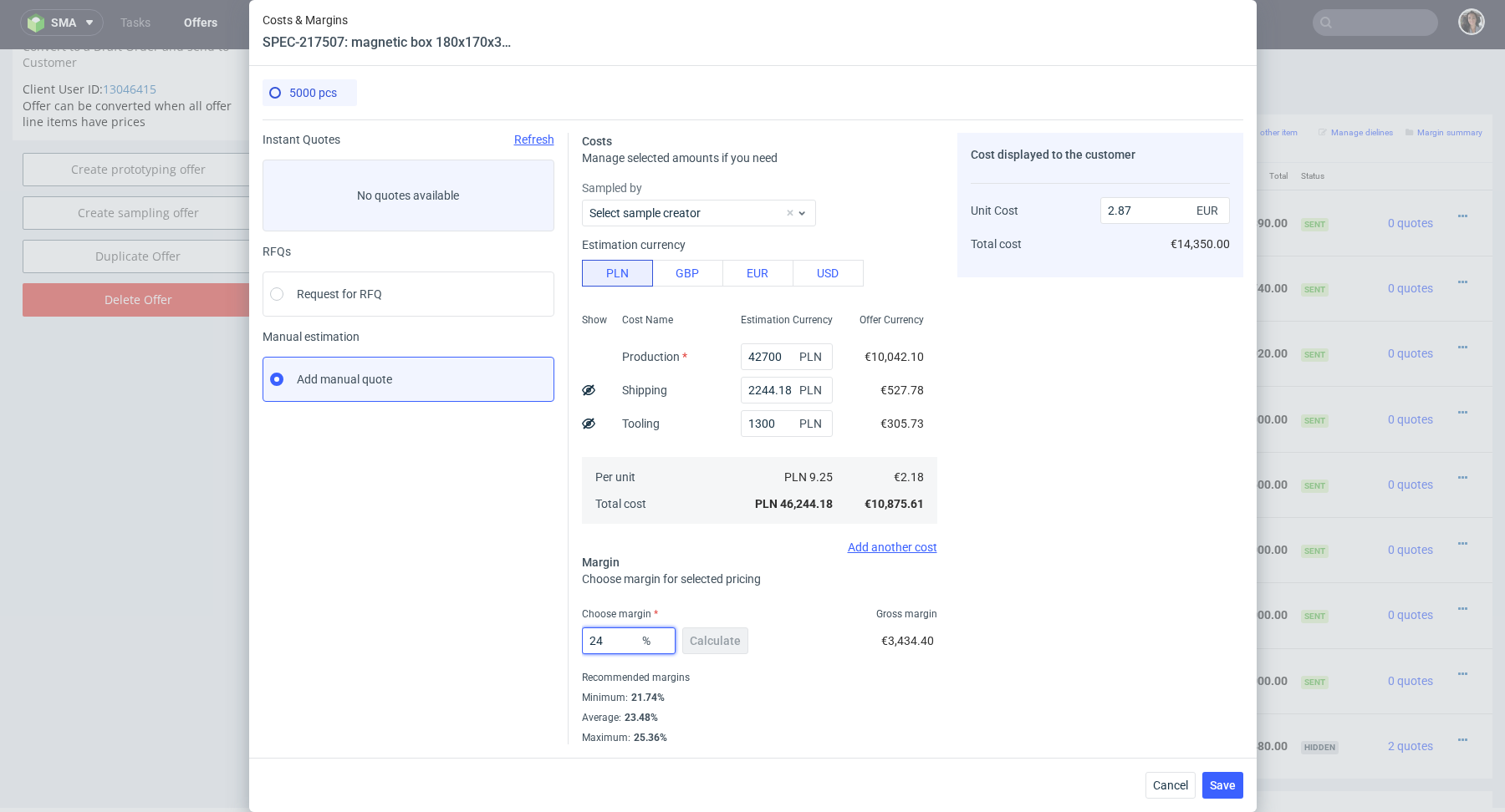
type input "24"
click at [744, 703] on div "Minimum : 21.74%" at bounding box center [760, 697] width 355 height 20
click at [1220, 790] on span "Save" at bounding box center [1223, 785] width 26 height 12
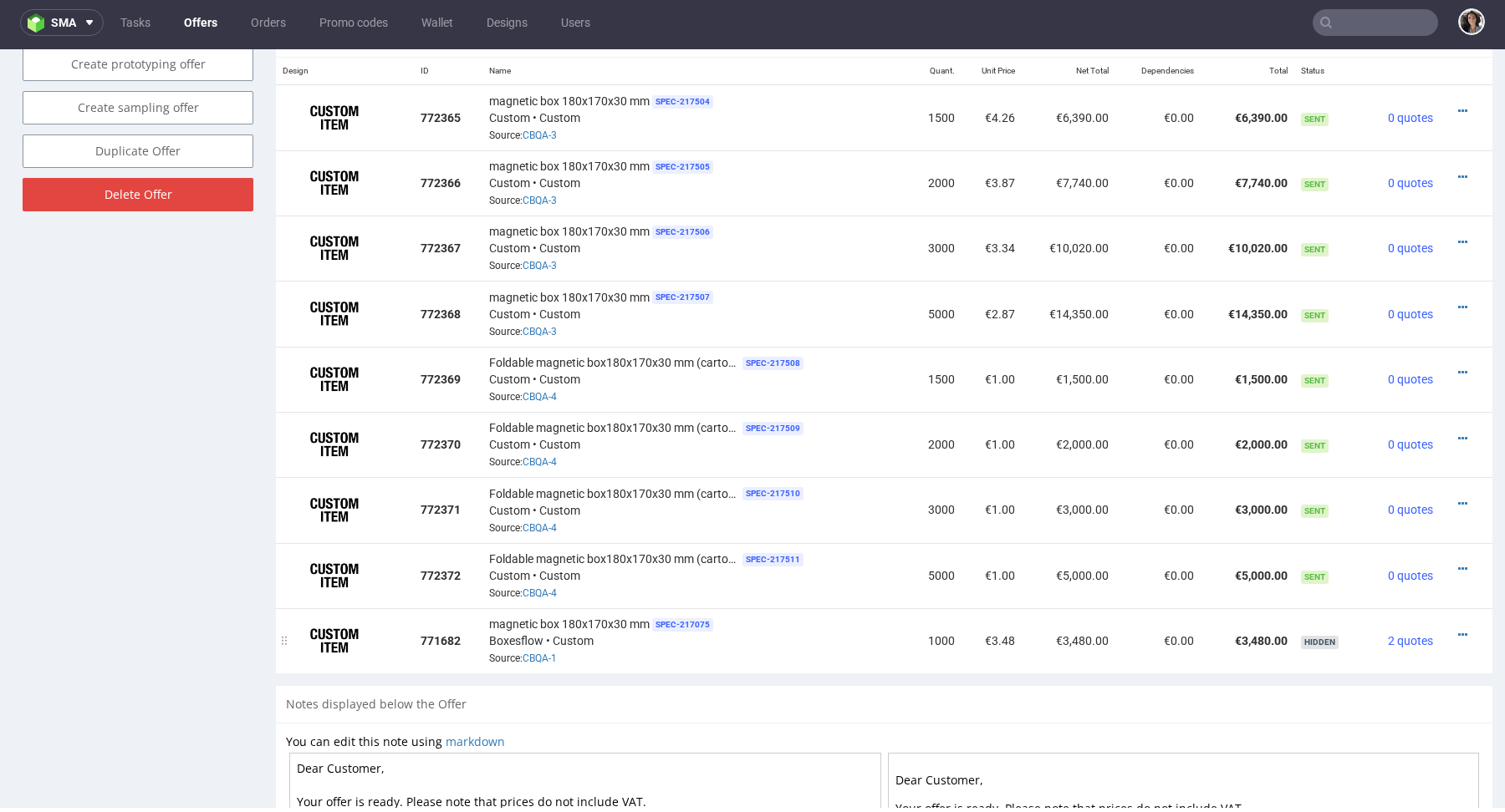
scroll to position [1037, 0]
click at [1458, 305] on icon at bounding box center [1462, 309] width 9 height 12
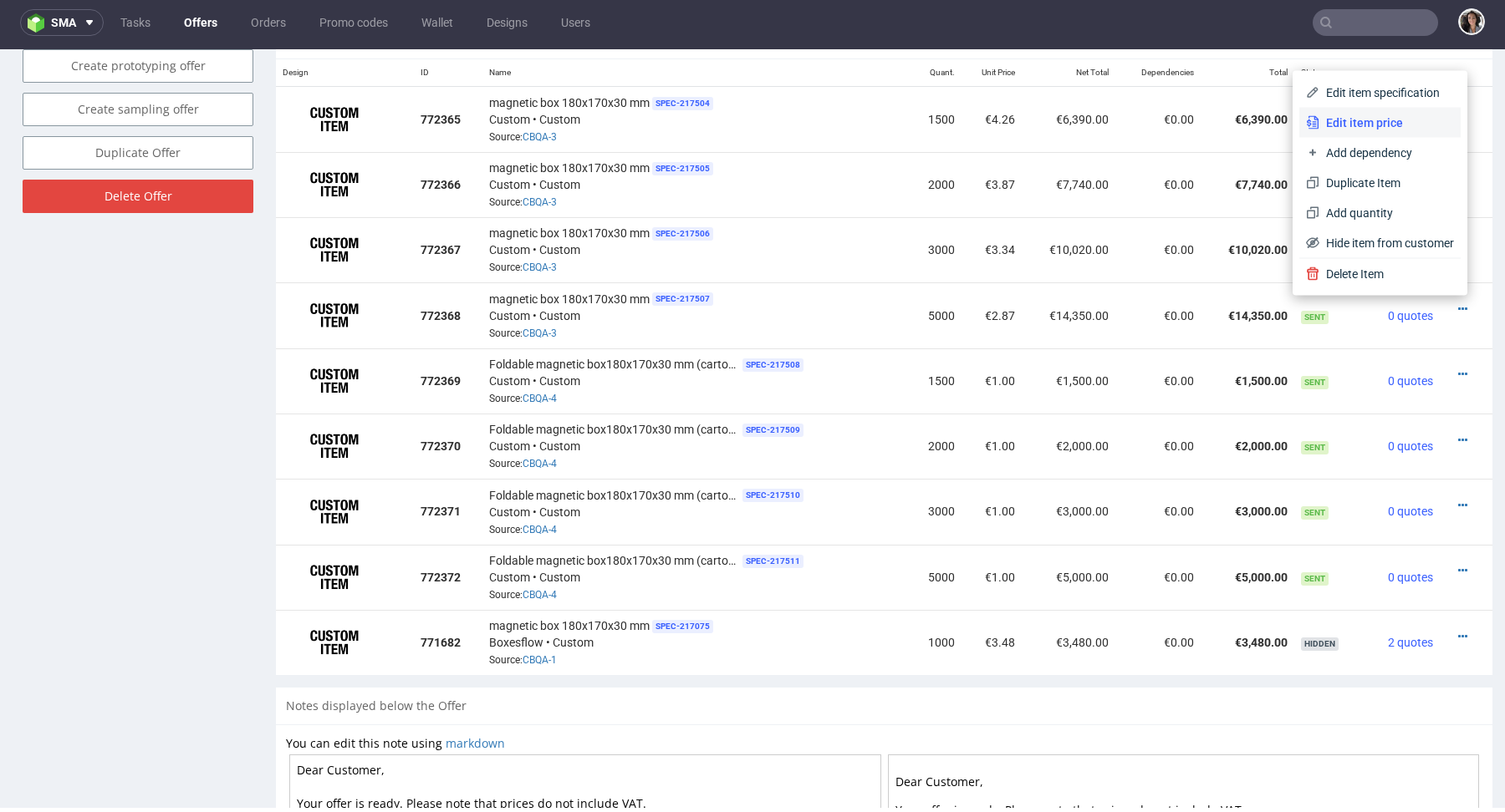
click at [1382, 117] on span "Edit item price" at bounding box center [1386, 122] width 135 height 16
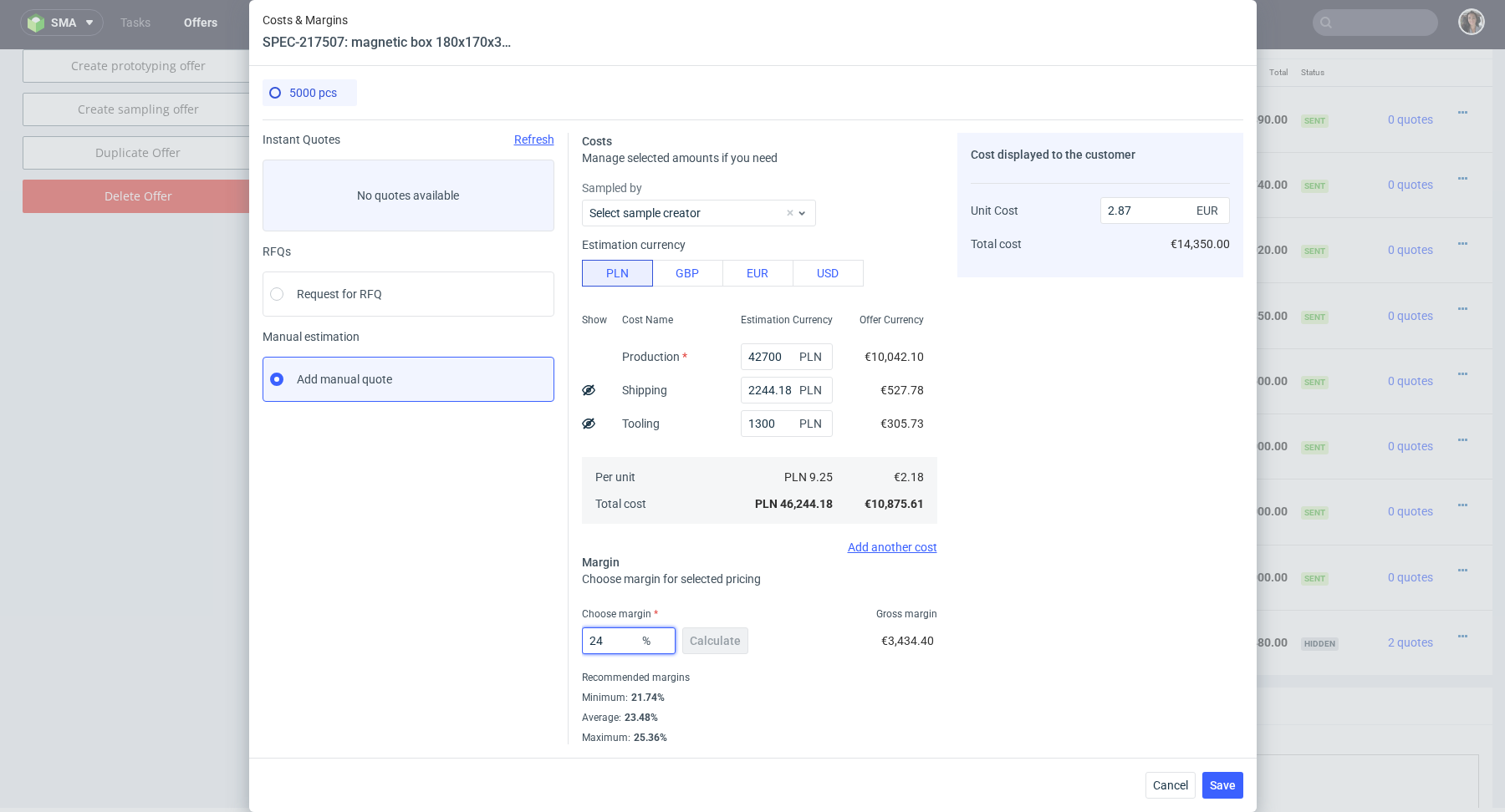
drag, startPoint x: 622, startPoint y: 643, endPoint x: 543, endPoint y: 645, distance: 79.0
click at [543, 645] on div "Instant Quotes Refresh No quotes available RFQs Request for RFQ Manual estimati…" at bounding box center [753, 432] width 980 height 625
type input "22"
type input "2.79"
type input "22"
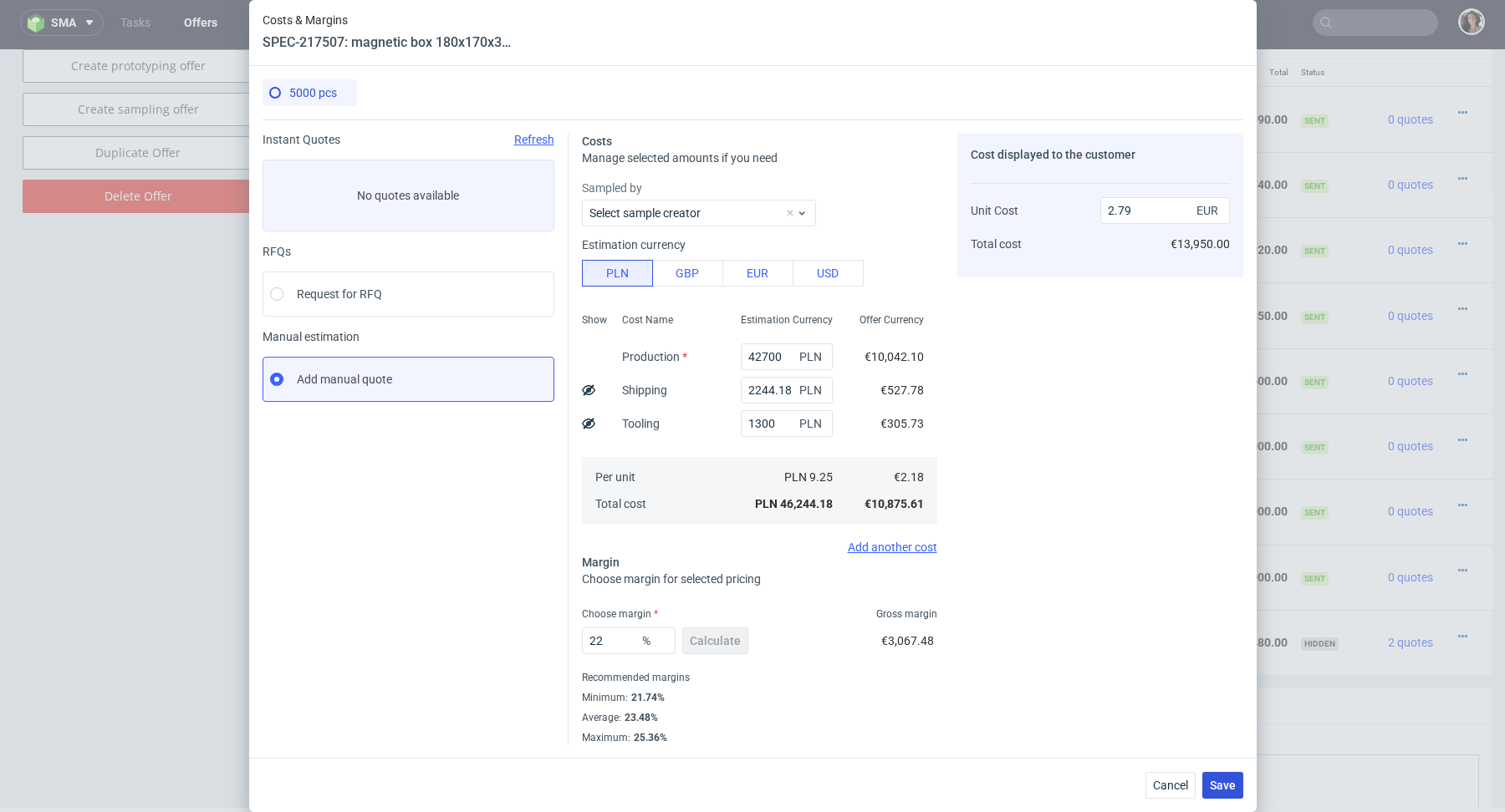
click at [1228, 781] on span "Save" at bounding box center [1223, 785] width 26 height 12
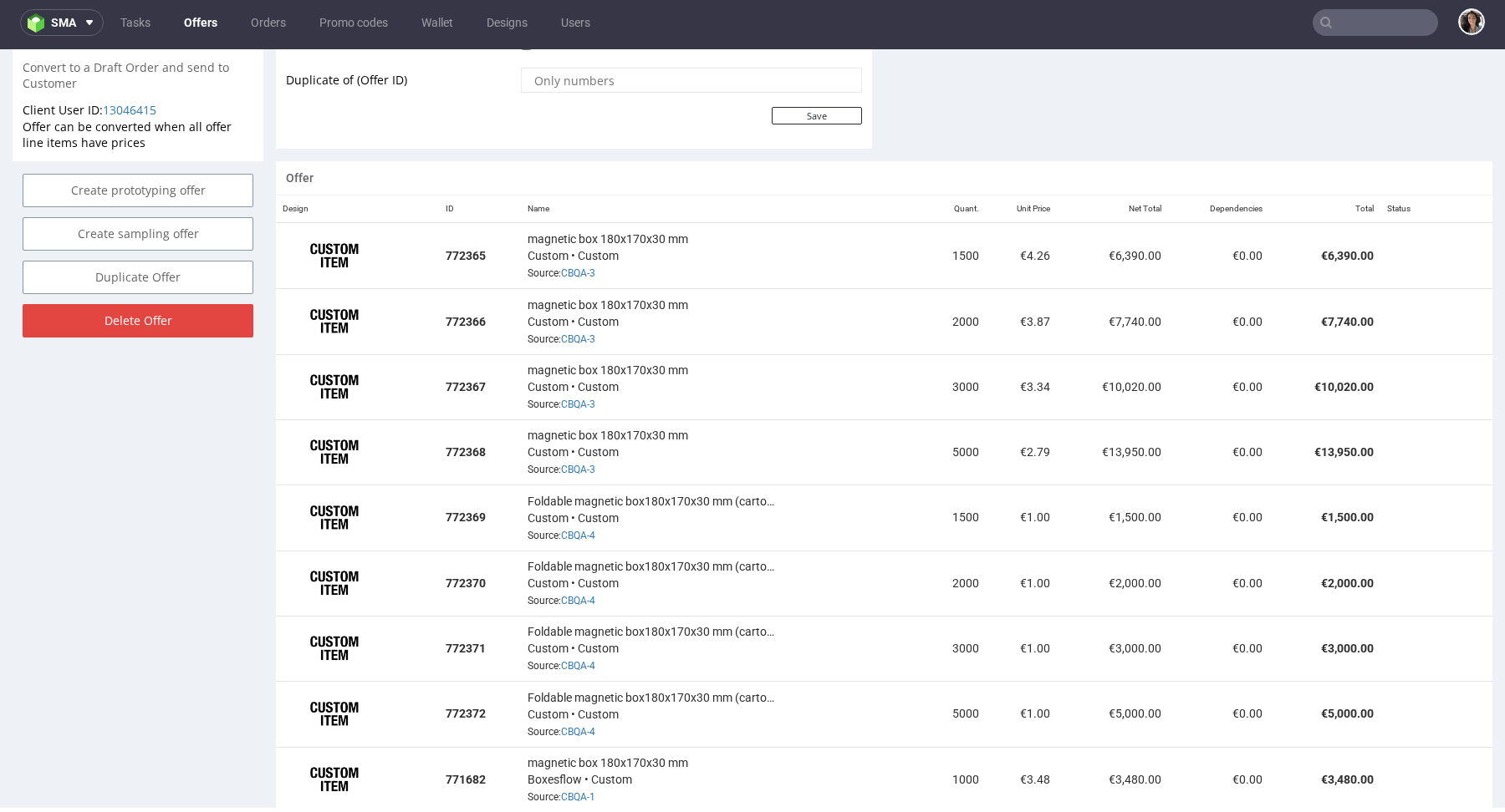
scroll to position [912, 0]
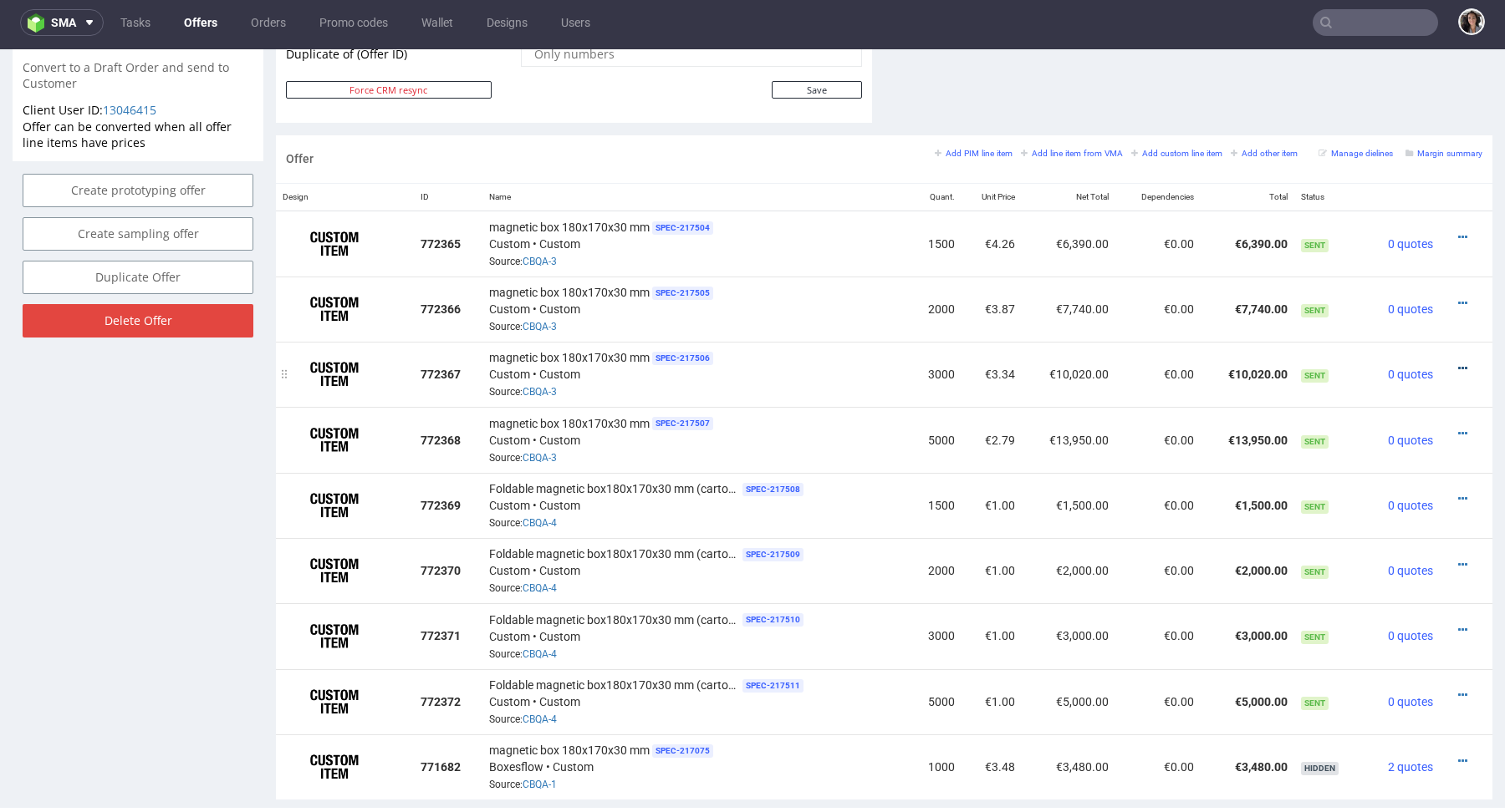
click at [1458, 364] on icon at bounding box center [1462, 369] width 9 height 12
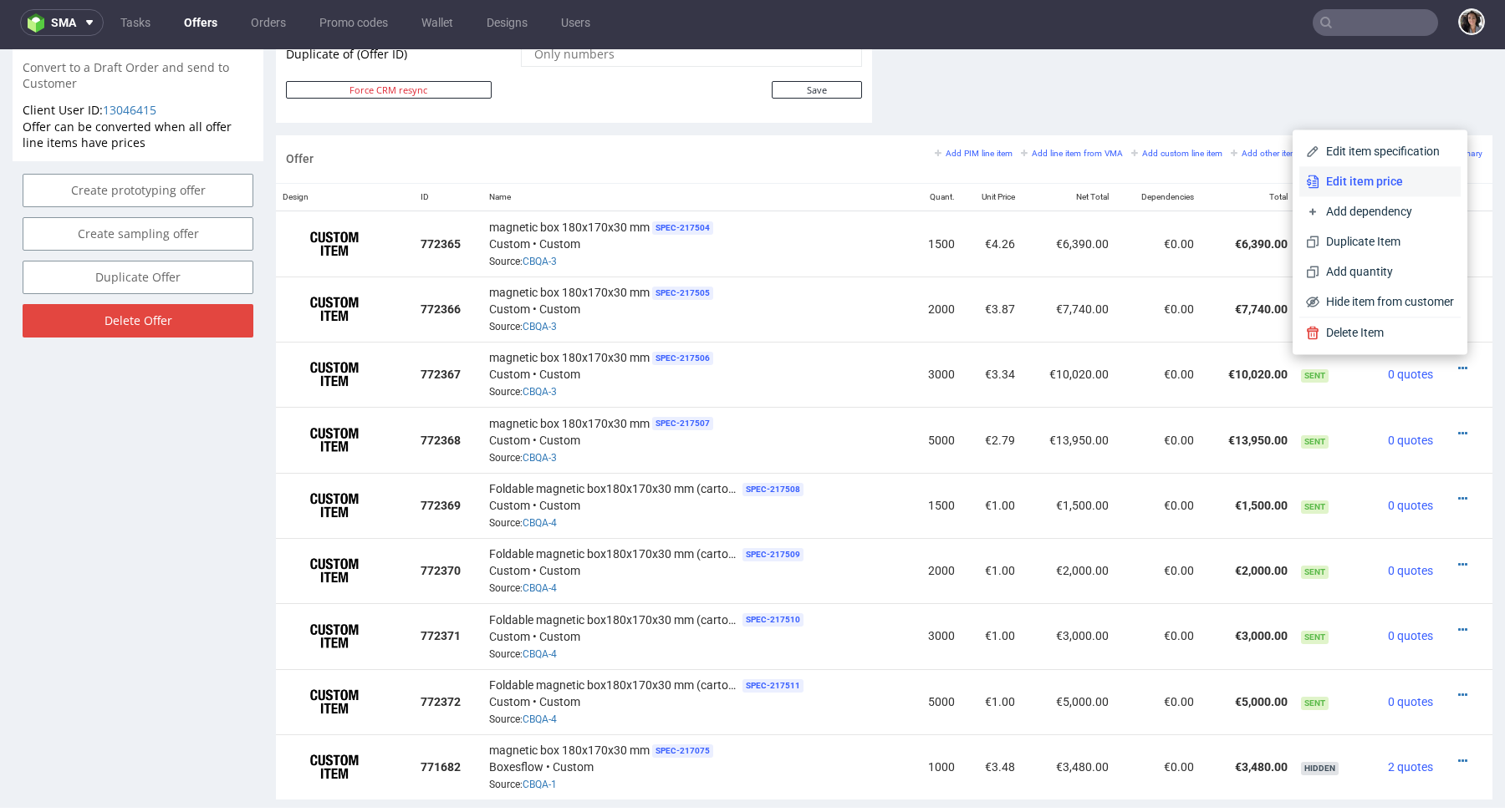
click at [1330, 180] on span "Edit item price" at bounding box center [1386, 181] width 135 height 16
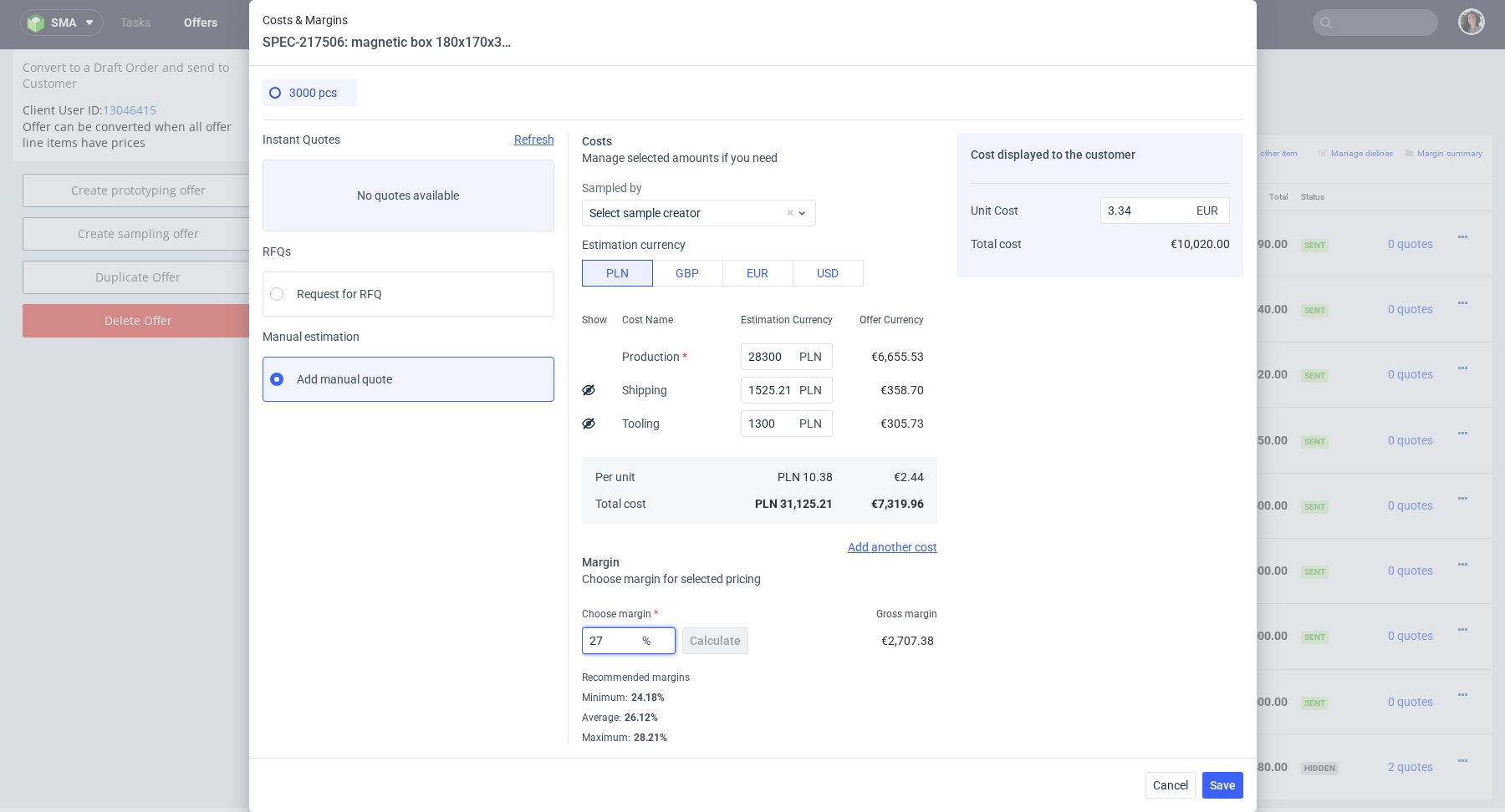
drag, startPoint x: 631, startPoint y: 635, endPoint x: 551, endPoint y: 643, distance: 80.4
click at [551, 643] on div "Instant Quotes Refresh No quotes available RFQs Request for RFQ Manual estimati…" at bounding box center [753, 432] width 980 height 625
type input "25"
type input "3.25"
type input "25"
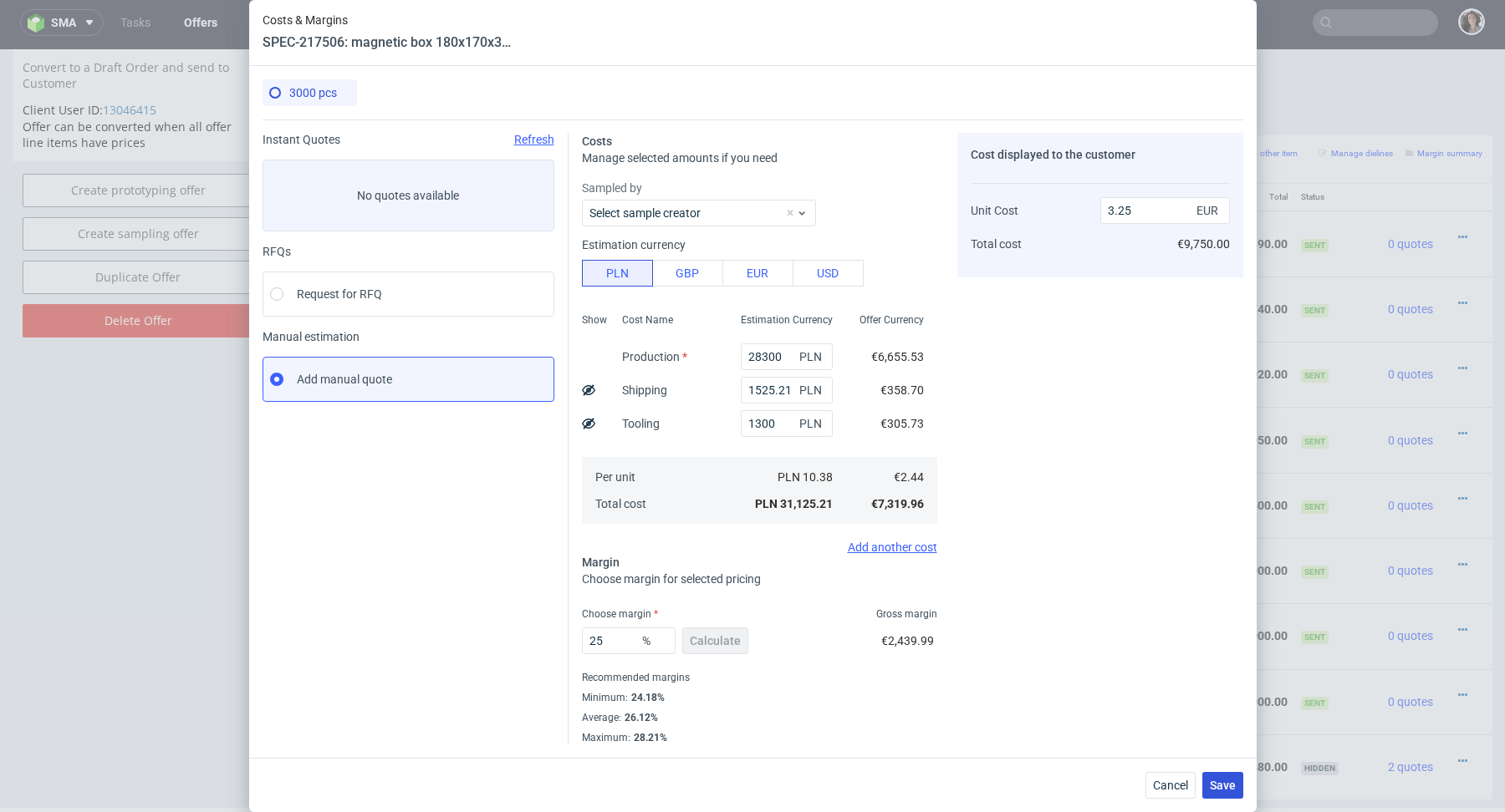
click at [1225, 785] on span "Save" at bounding box center [1223, 785] width 26 height 12
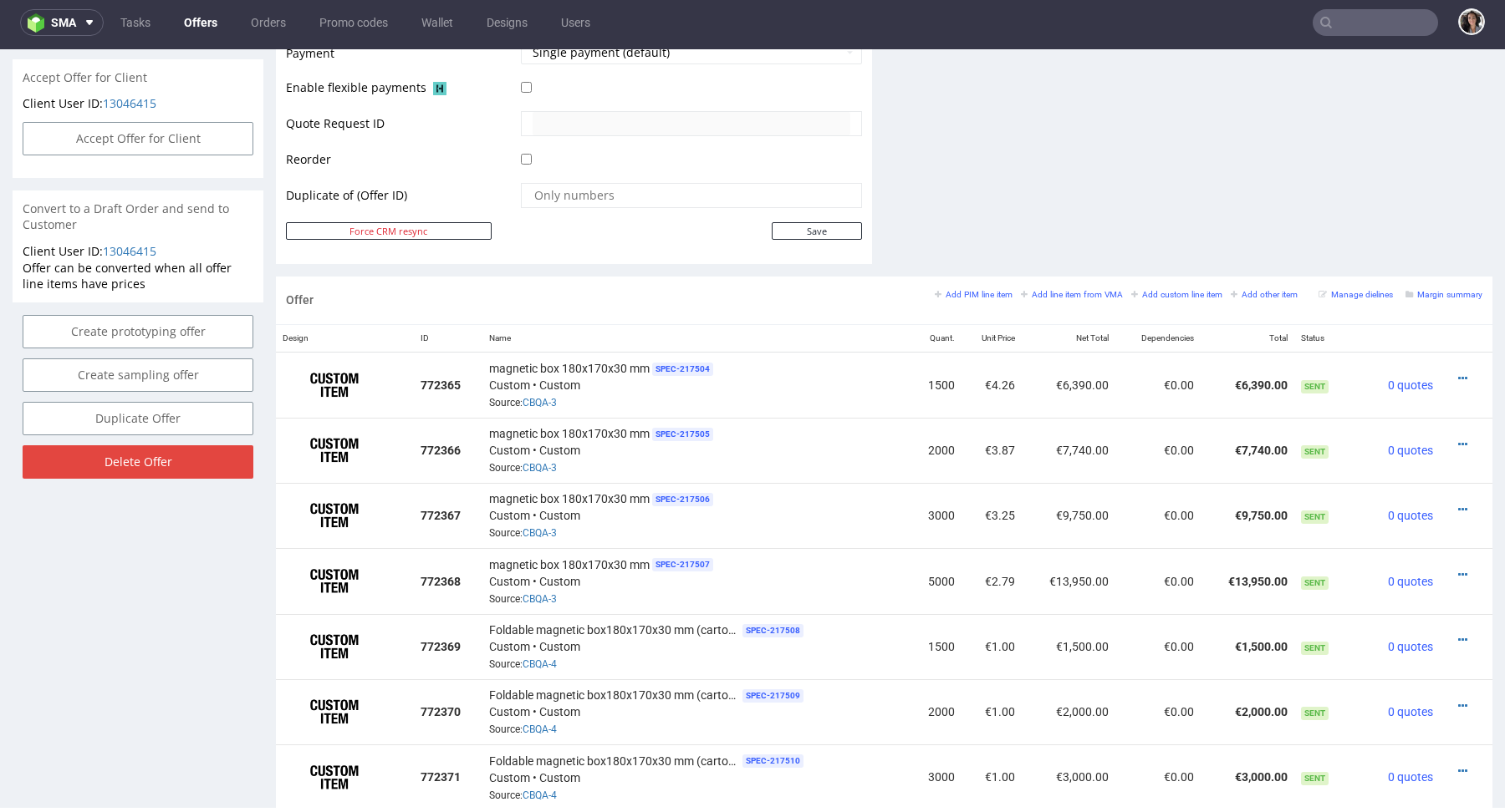
scroll to position [774, 0]
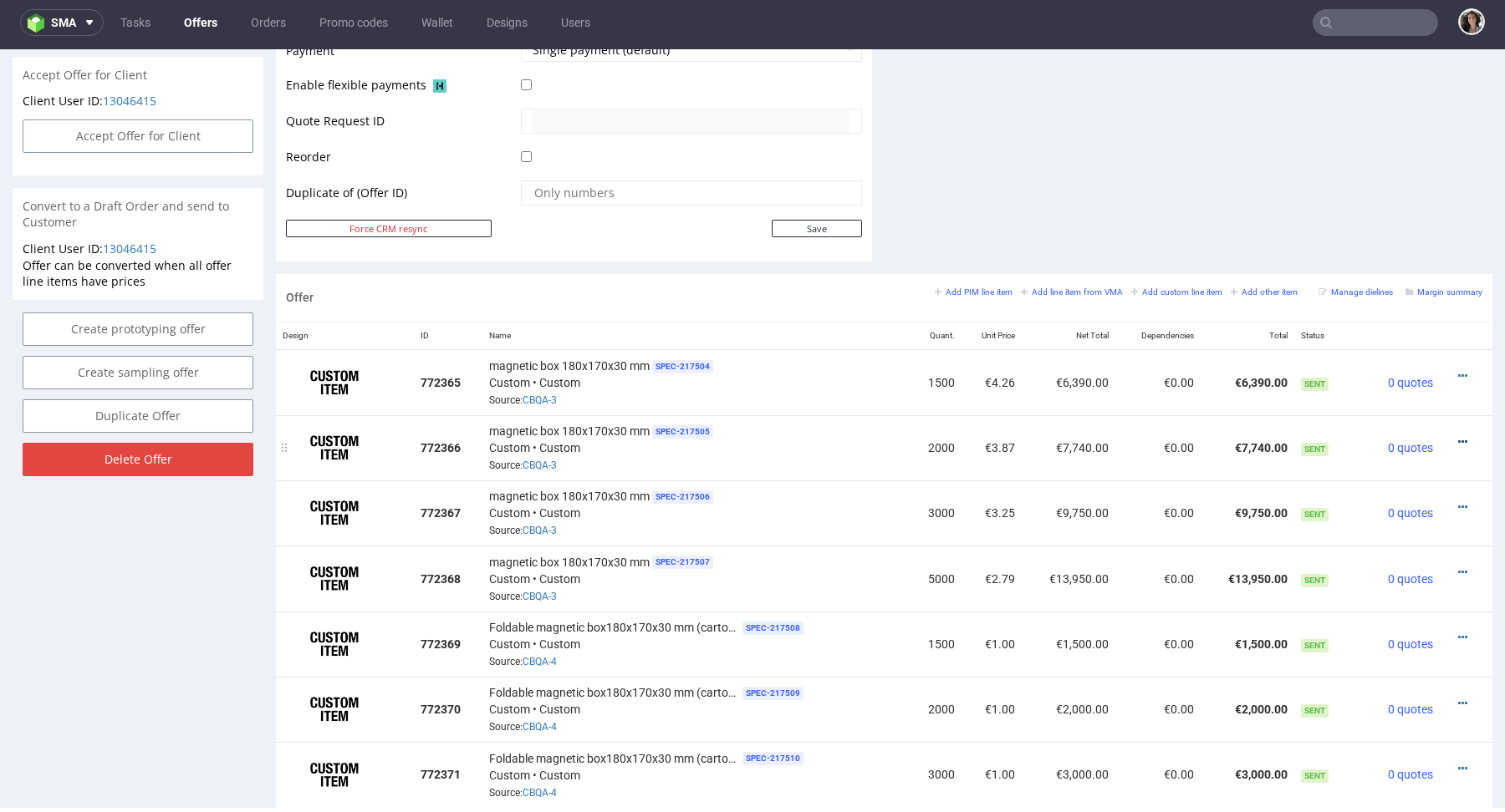
click at [1458, 436] on icon at bounding box center [1462, 442] width 9 height 12
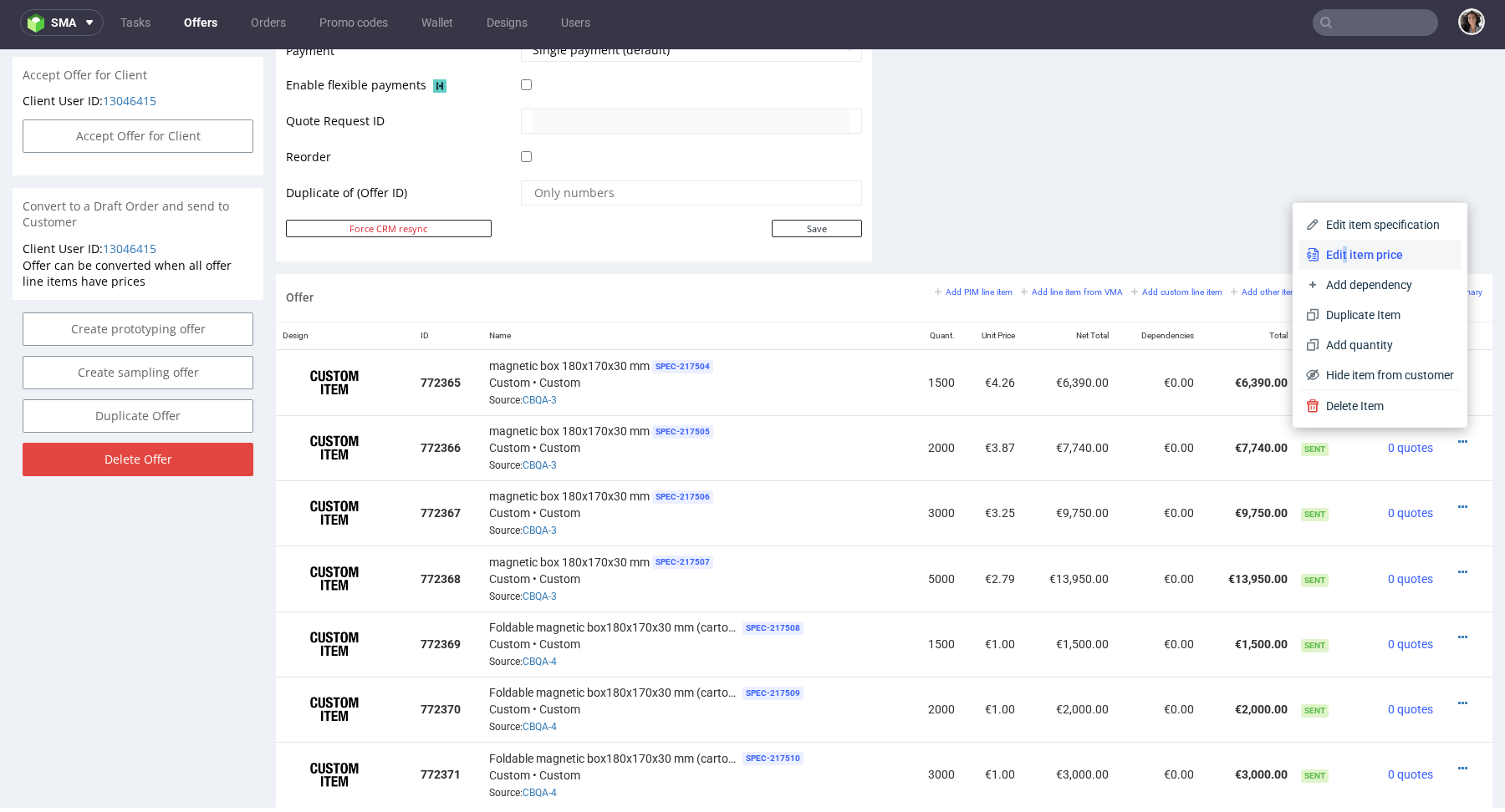
click at [1324, 257] on span "Edit item price" at bounding box center [1386, 254] width 135 height 16
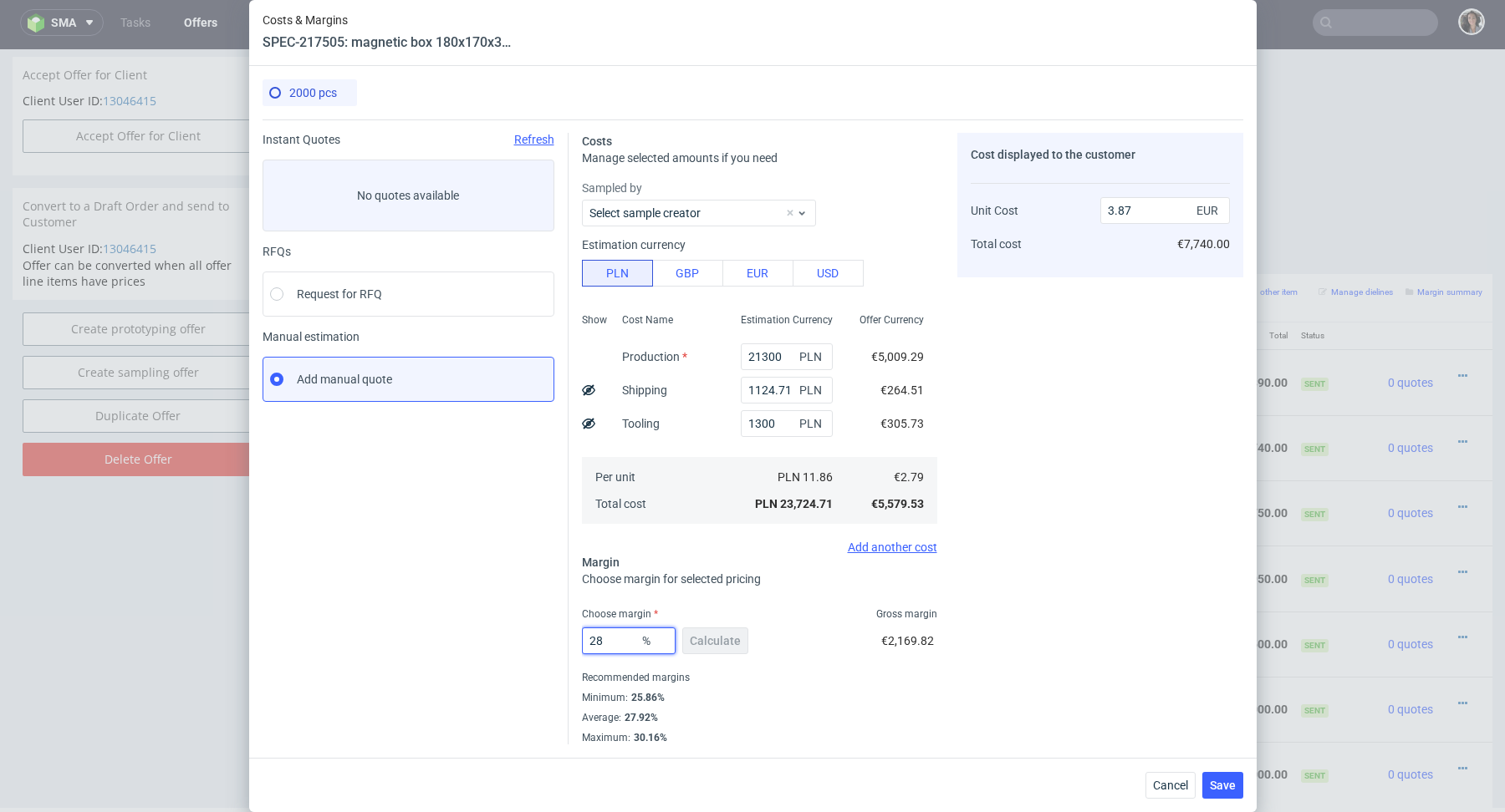
drag, startPoint x: 617, startPoint y: 641, endPoint x: 555, endPoint y: 640, distance: 62.0
click at [555, 640] on div "Instant Quotes Refresh No quotes available RFQs Request for RFQ Manual estimati…" at bounding box center [753, 432] width 980 height 625
type input "26"
type input "3.76"
type input "26"
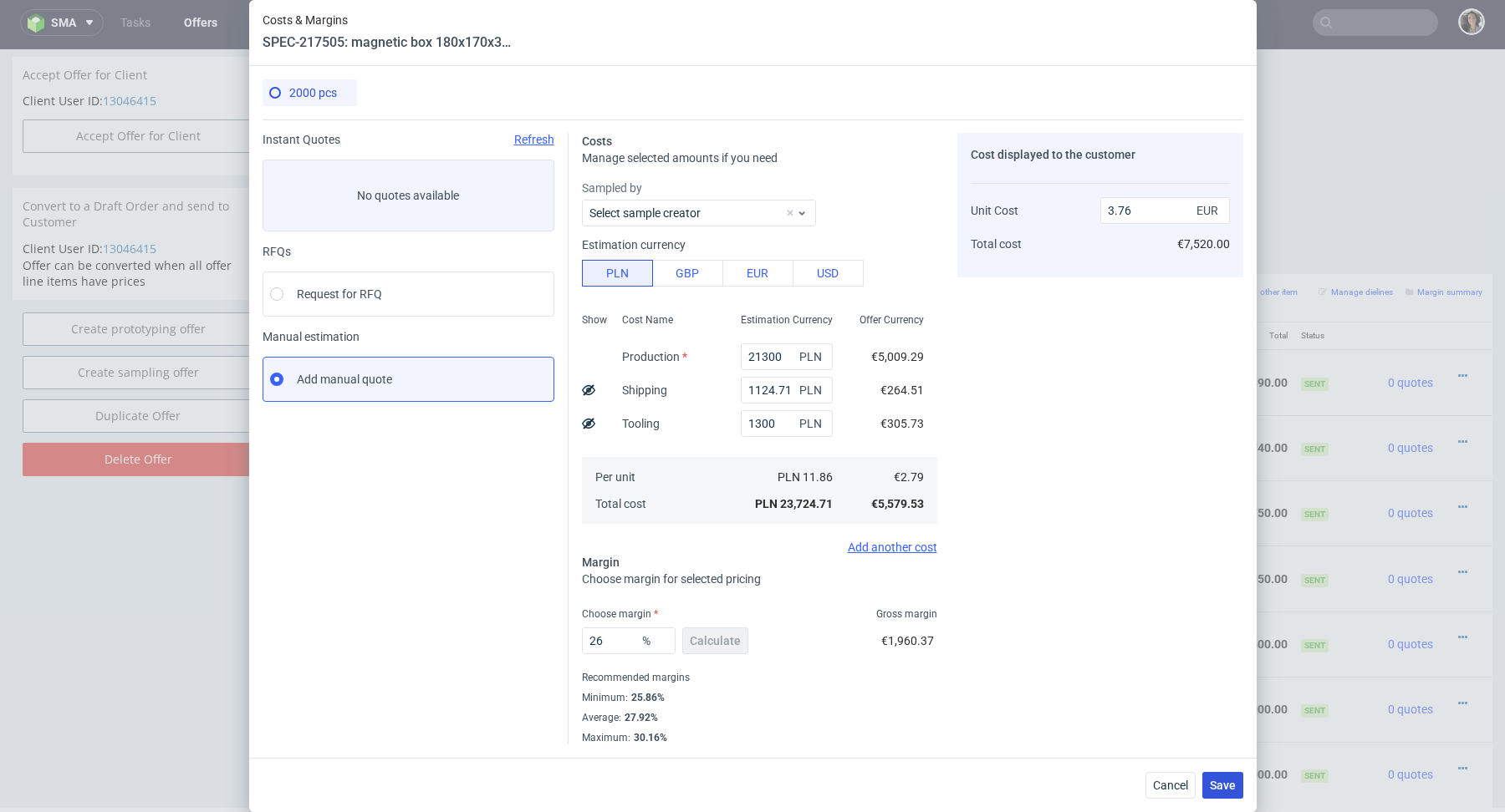
click at [1228, 779] on span "Save" at bounding box center [1223, 785] width 26 height 12
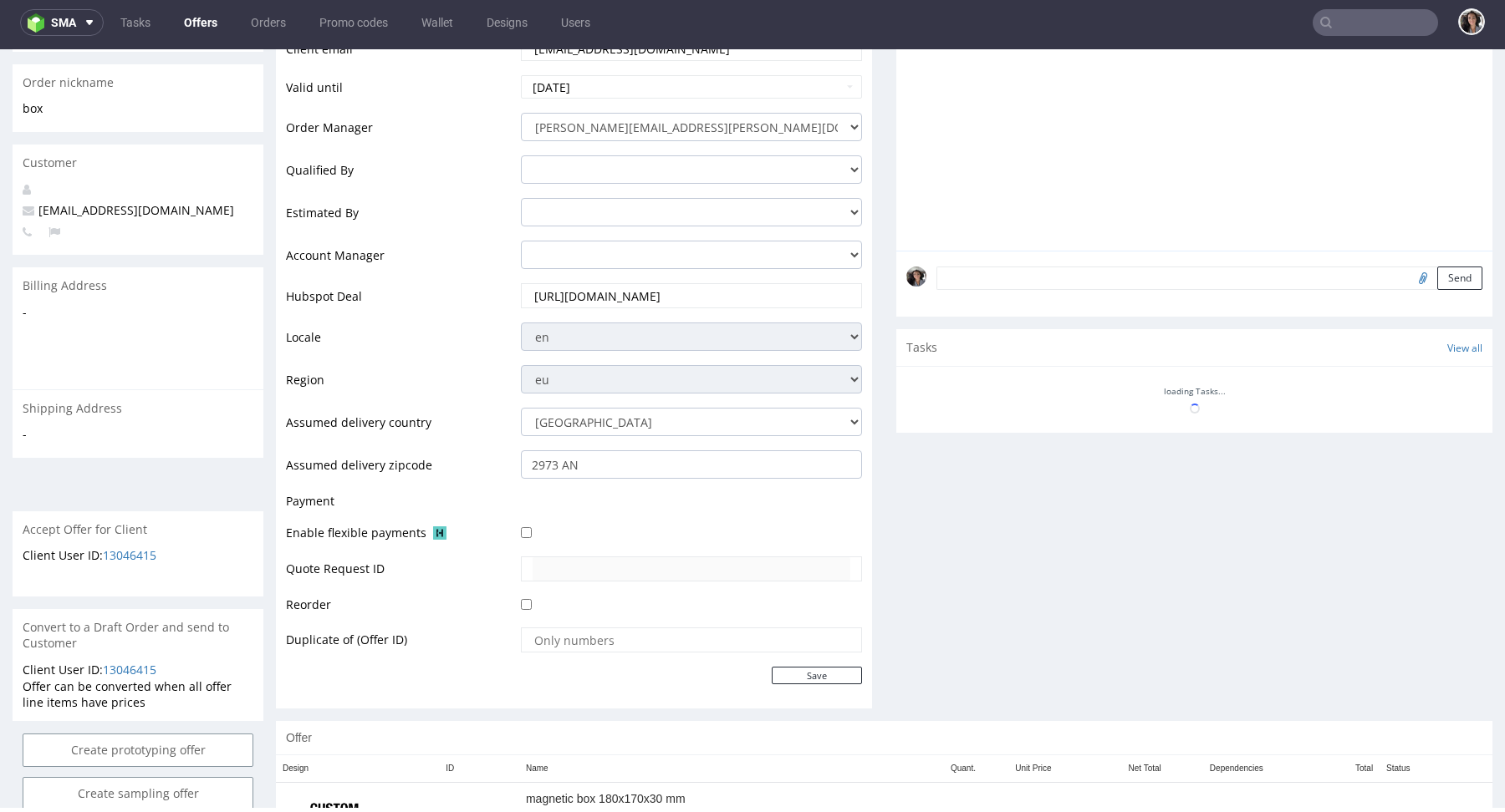
scroll to position [812, 0]
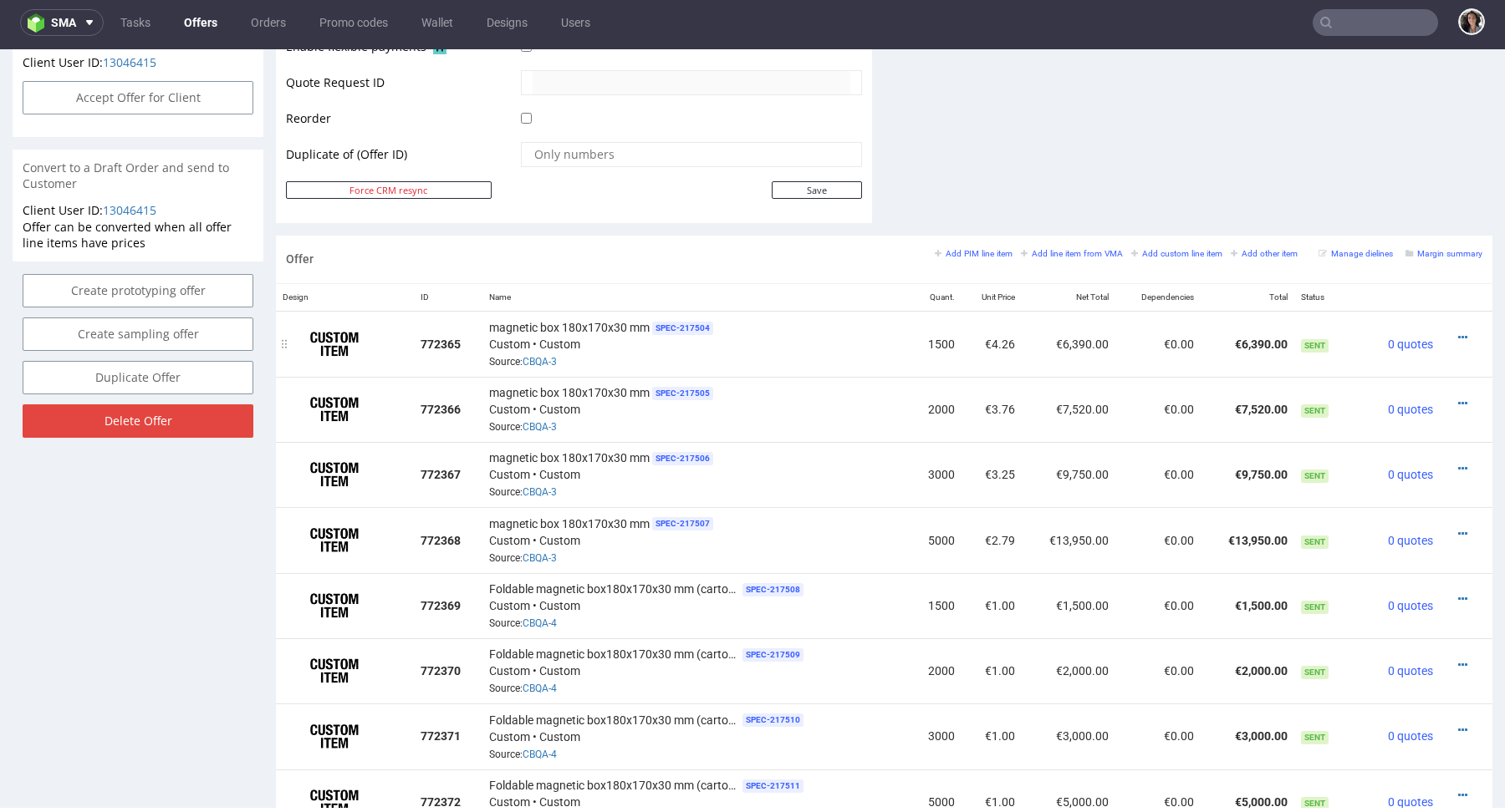
click at [1446, 331] on div at bounding box center [1460, 337] width 29 height 16
click at [1458, 333] on icon at bounding box center [1462, 338] width 9 height 12
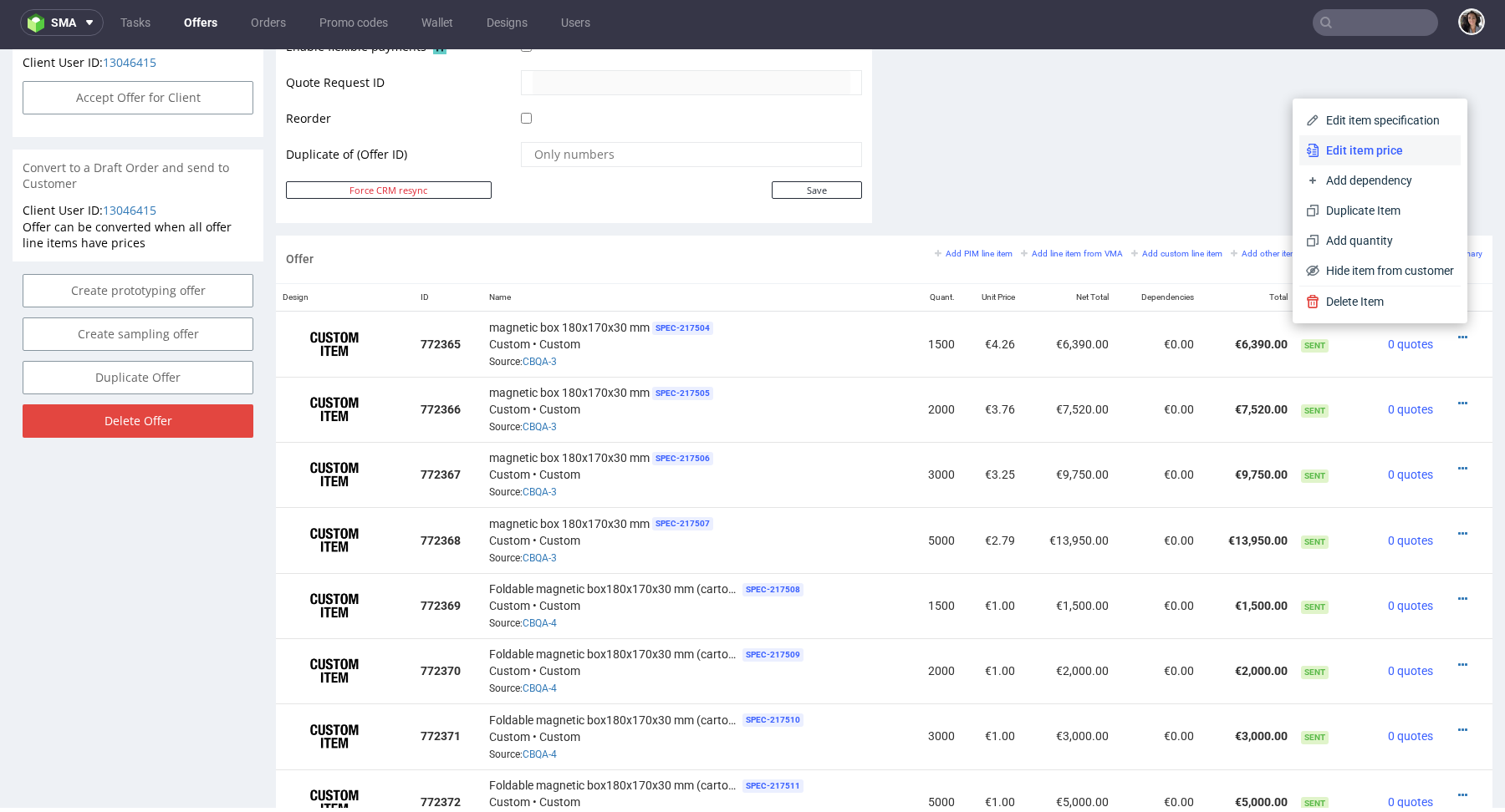
click at [1340, 144] on span "Edit item price" at bounding box center [1386, 150] width 135 height 16
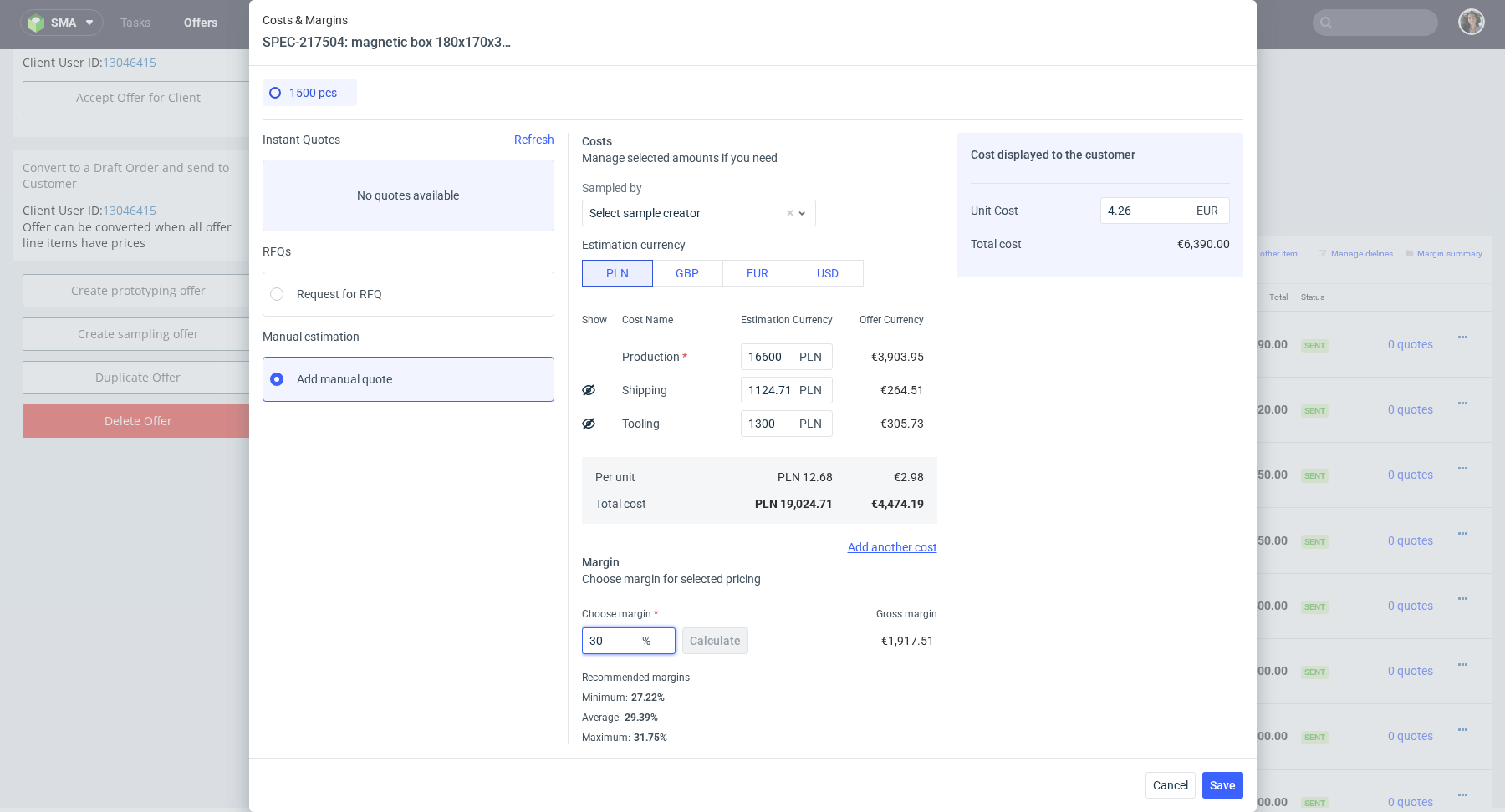
drag, startPoint x: 613, startPoint y: 642, endPoint x: 543, endPoint y: 641, distance: 70.0
click at [543, 641] on div "Instant Quotes Refresh No quotes available RFQs Request for RFQ Manual estimati…" at bounding box center [753, 432] width 980 height 625
type input "28"
type input "4.14"
type input "28"
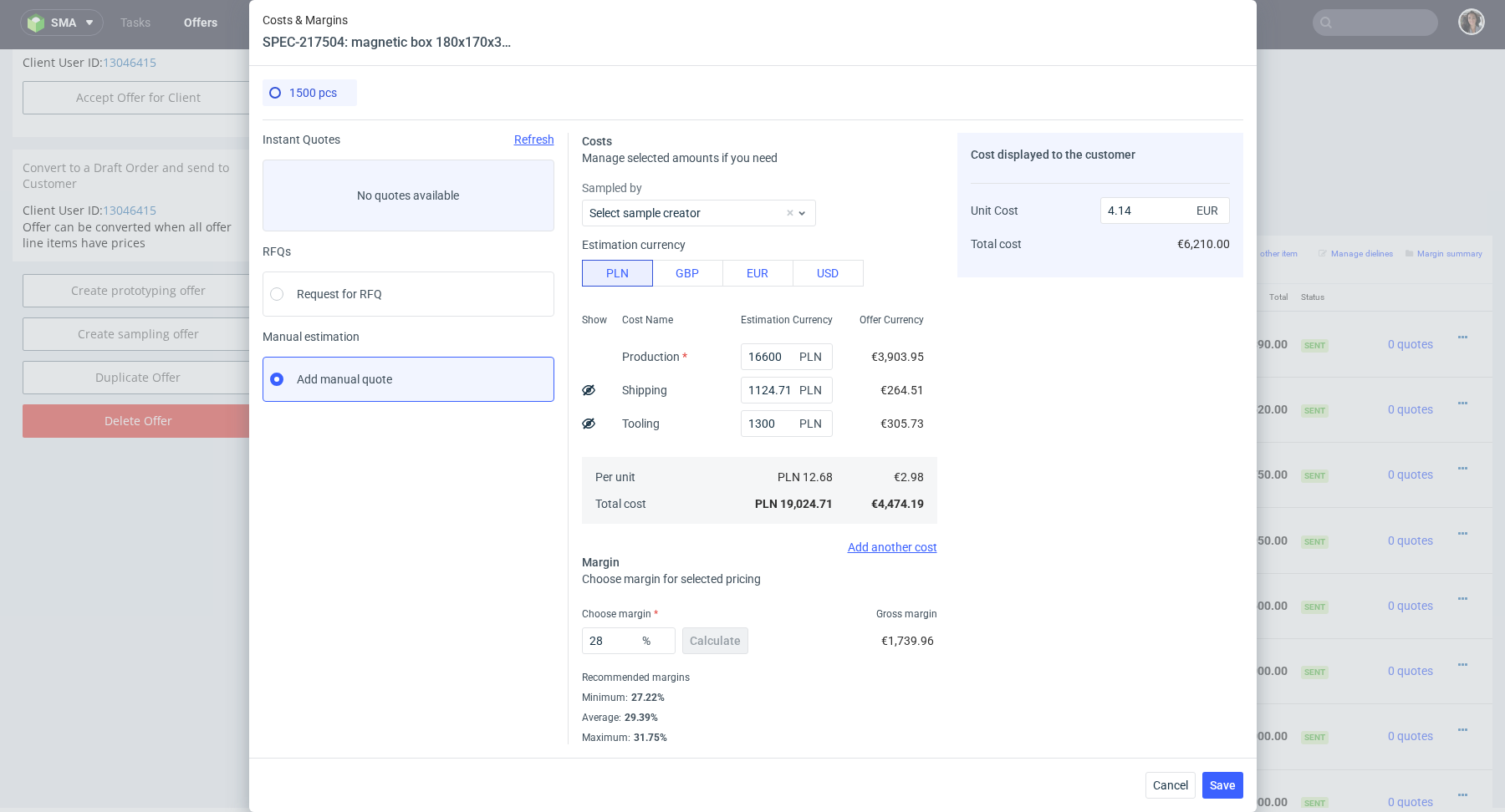
click at [740, 703] on div "Minimum : 27.22%" at bounding box center [760, 697] width 355 height 20
click at [1223, 779] on span "Save" at bounding box center [1223, 785] width 26 height 12
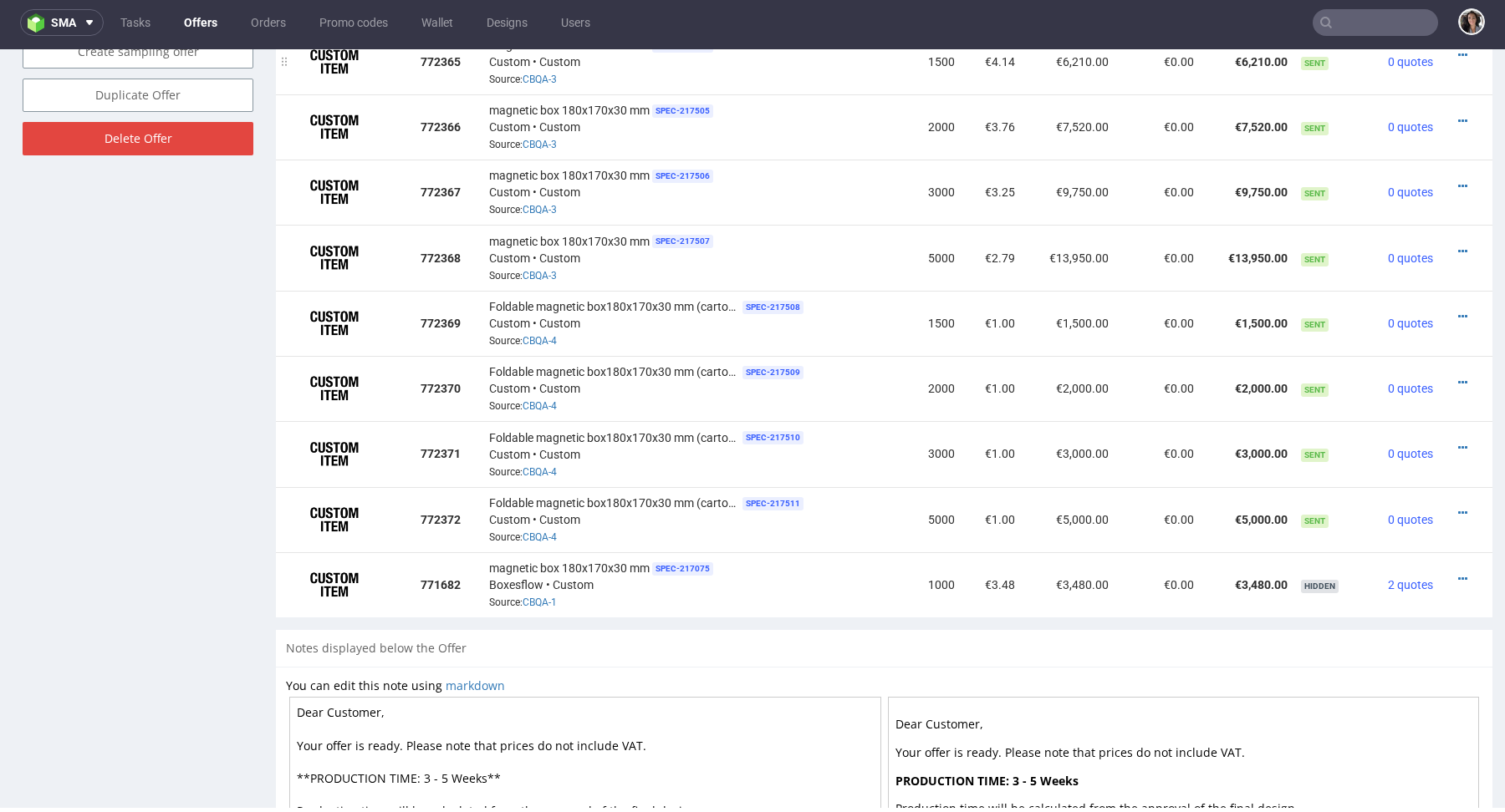
scroll to position [1242, 0]
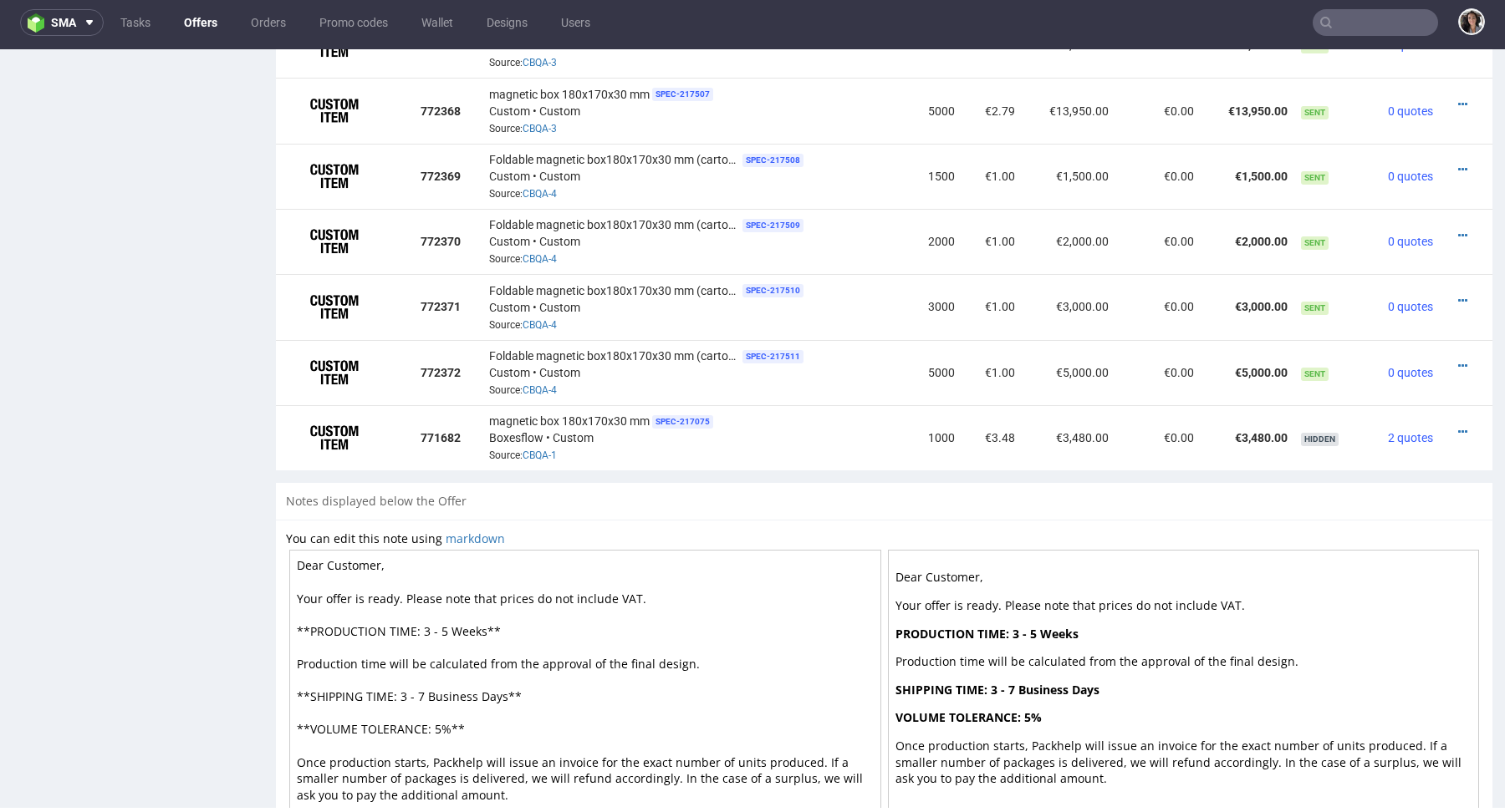
drag, startPoint x: 503, startPoint y: 700, endPoint x: 428, endPoint y: 696, distance: 75.1
click at [428, 696] on textarea "Dear Customer, Your offer is ready. Please note that prices do not include VAT.…" at bounding box center [585, 696] width 592 height 293
drag, startPoint x: 488, startPoint y: 632, endPoint x: 421, endPoint y: 627, distance: 67.2
click at [421, 627] on textarea "Dear Customer, Your offer is ready. Please note that prices do not include VAT.…" at bounding box center [585, 696] width 592 height 293
paste textarea "Business Days"
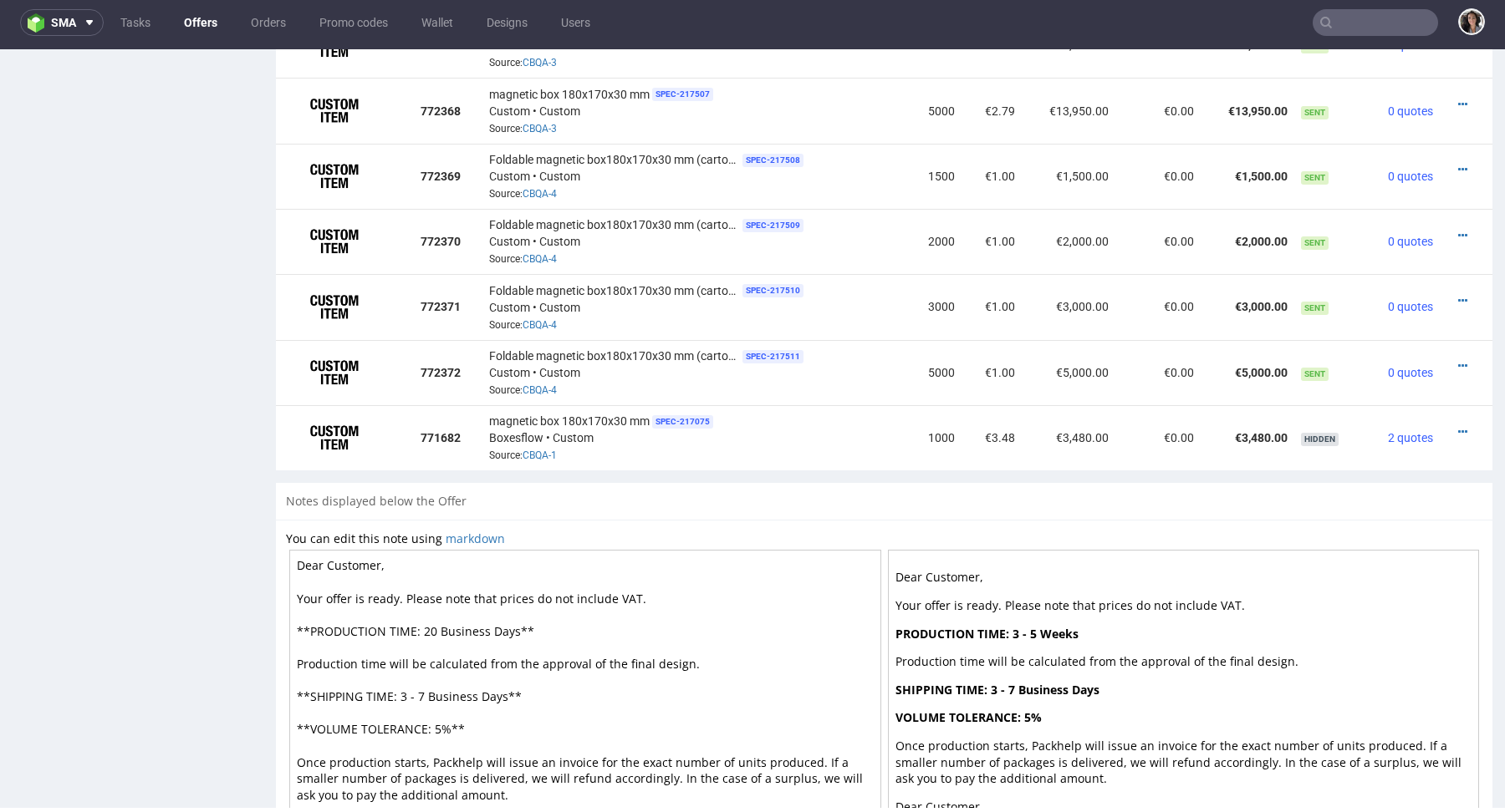
scroll to position [1338, 0]
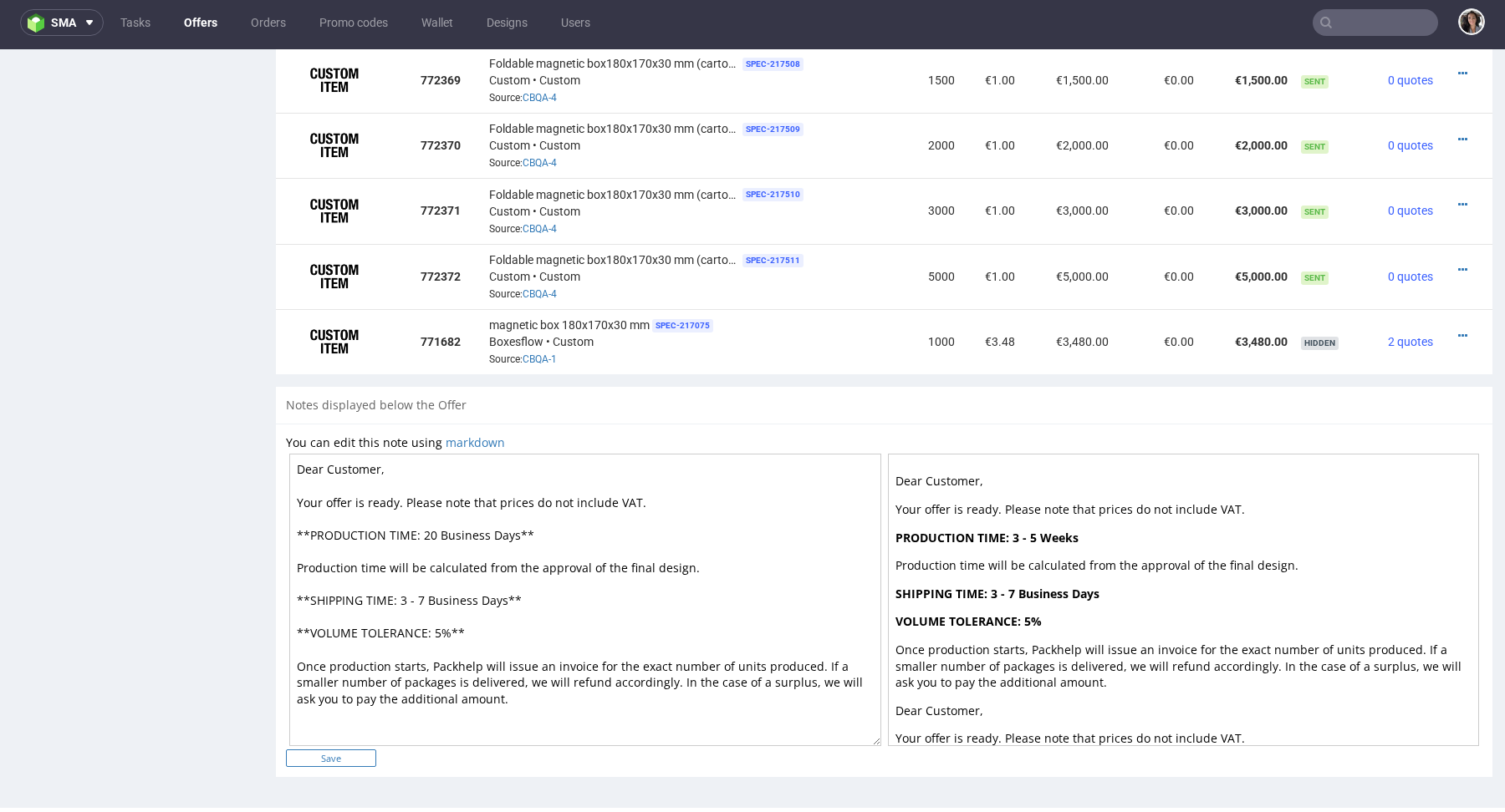
type textarea "Dear Customer, Your offer is ready. Please note that prices do not include VAT.…"
click at [352, 763] on input "Save" at bounding box center [331, 758] width 90 height 17
type input "In progress..."
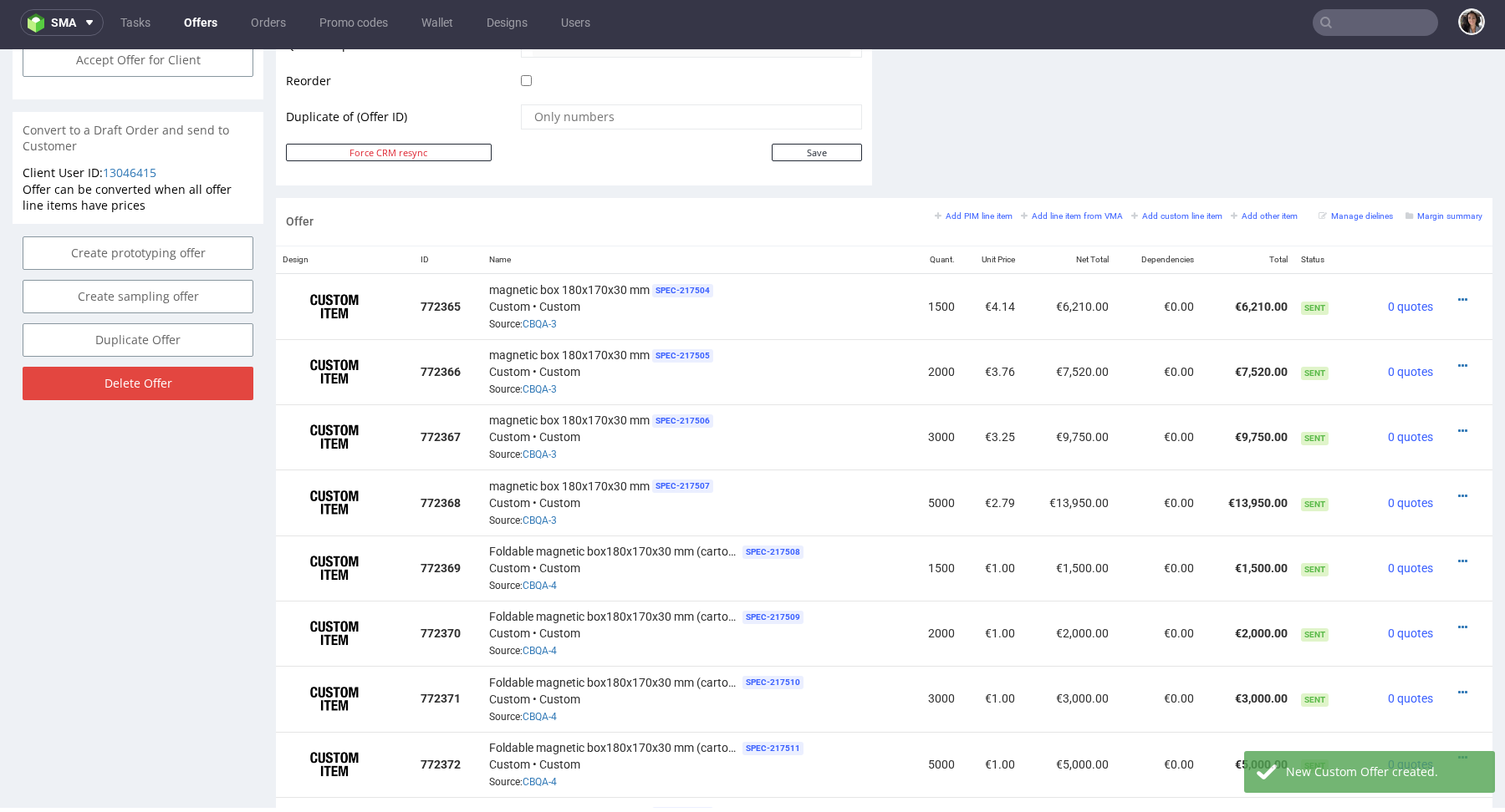
scroll to position [853, 0]
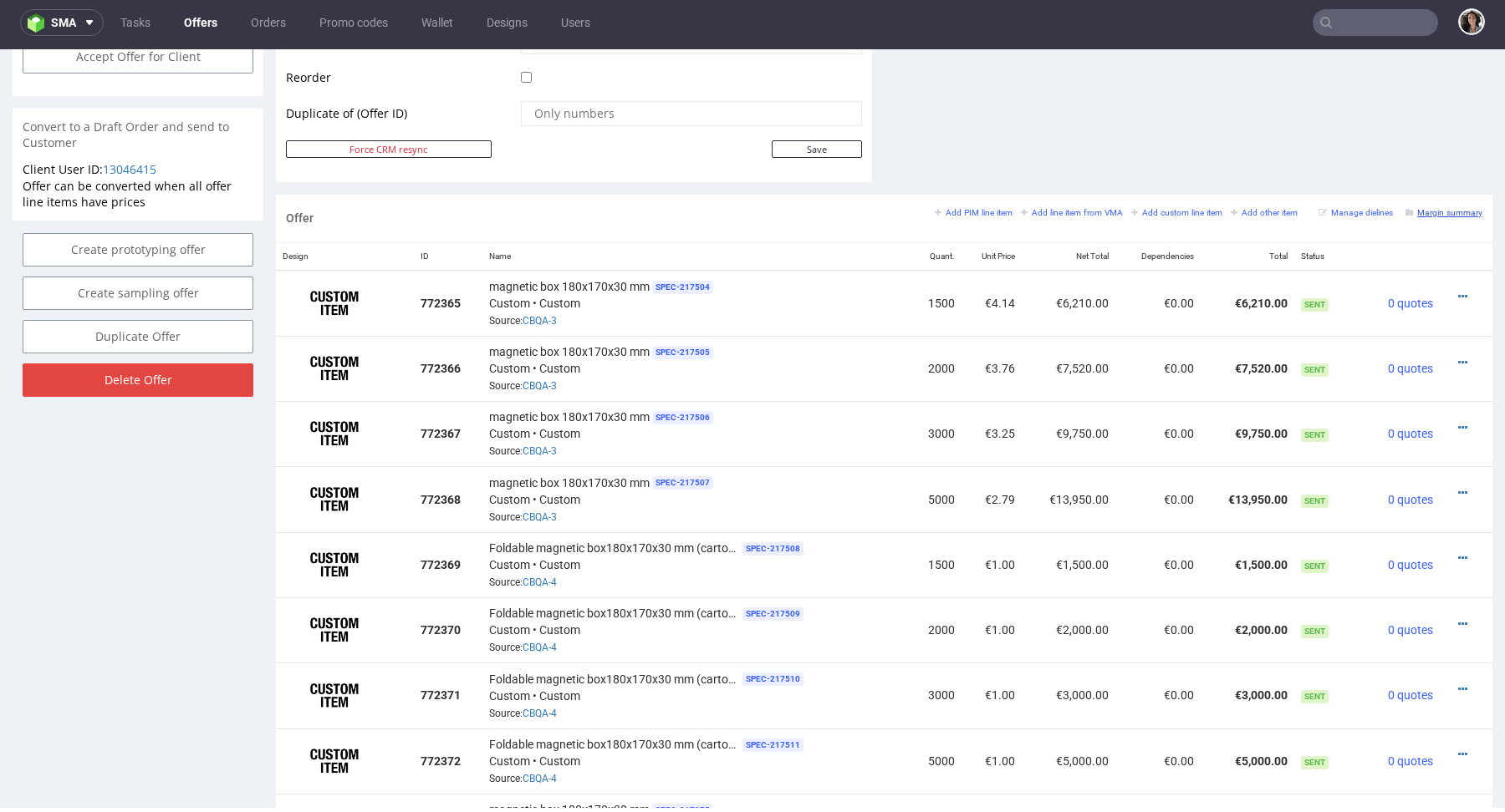
click at [1424, 208] on small "Margin summary" at bounding box center [1444, 212] width 77 height 9
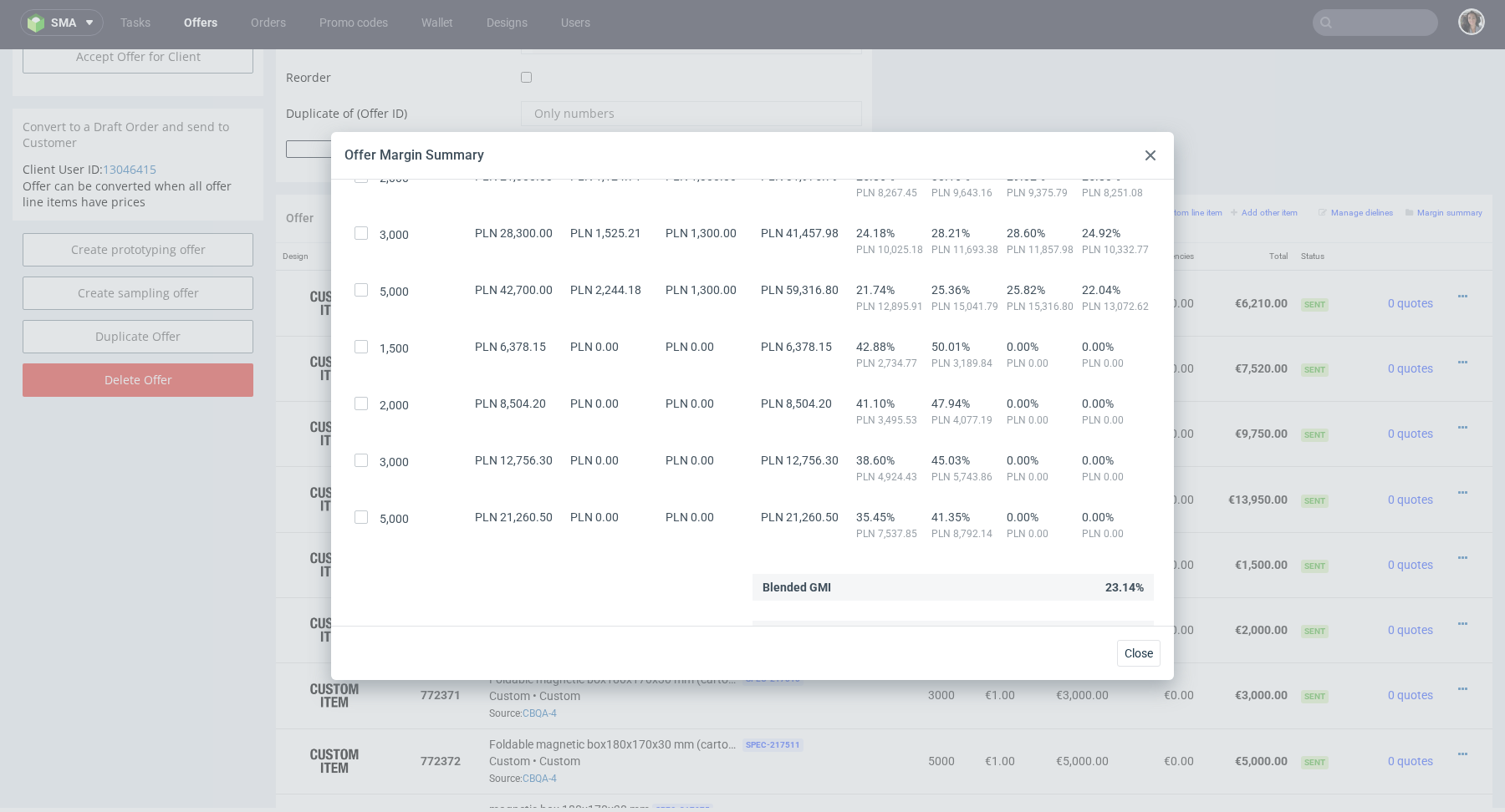
scroll to position [319, 0]
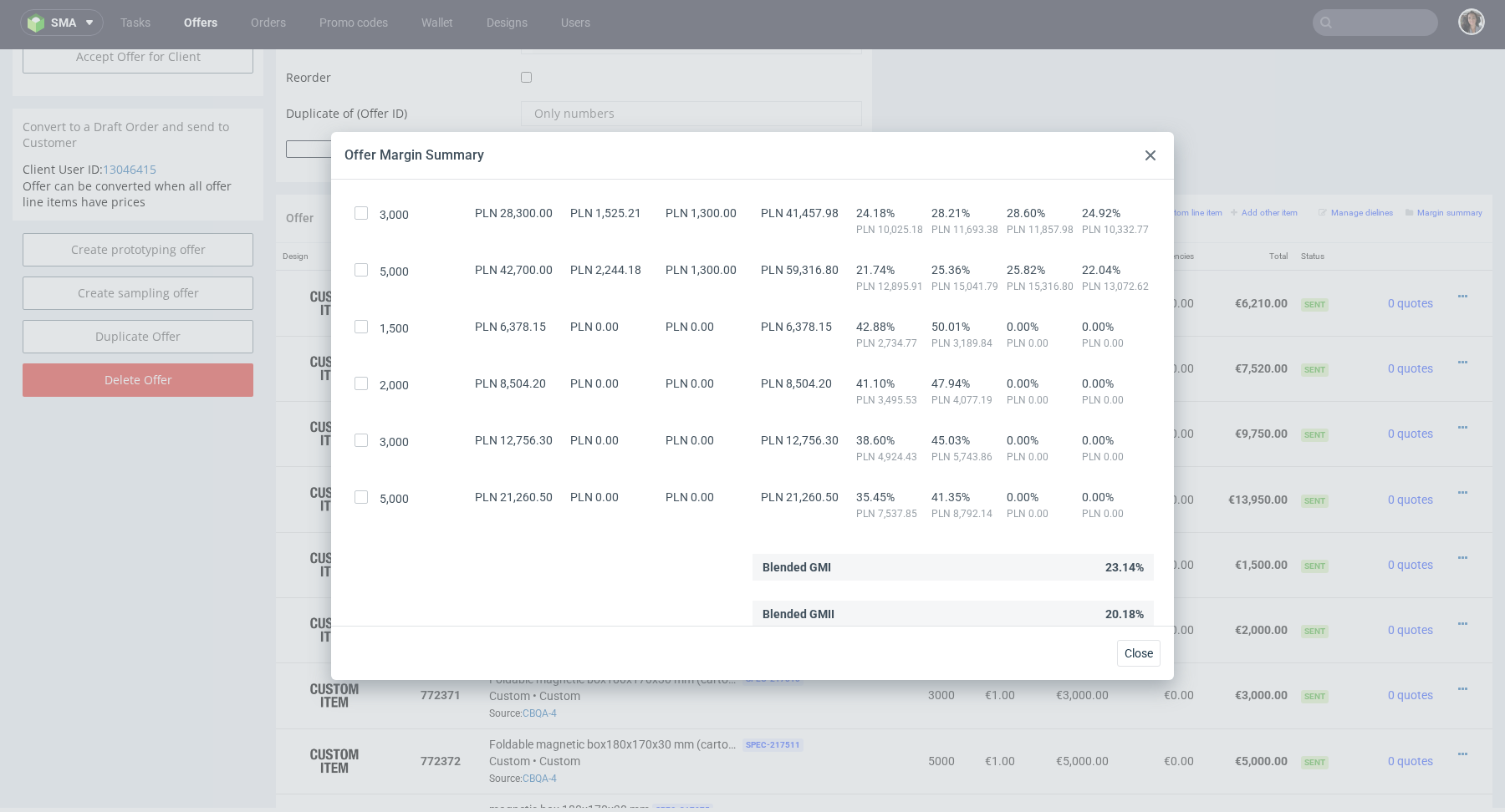
click at [1151, 160] on icon at bounding box center [1150, 155] width 10 height 10
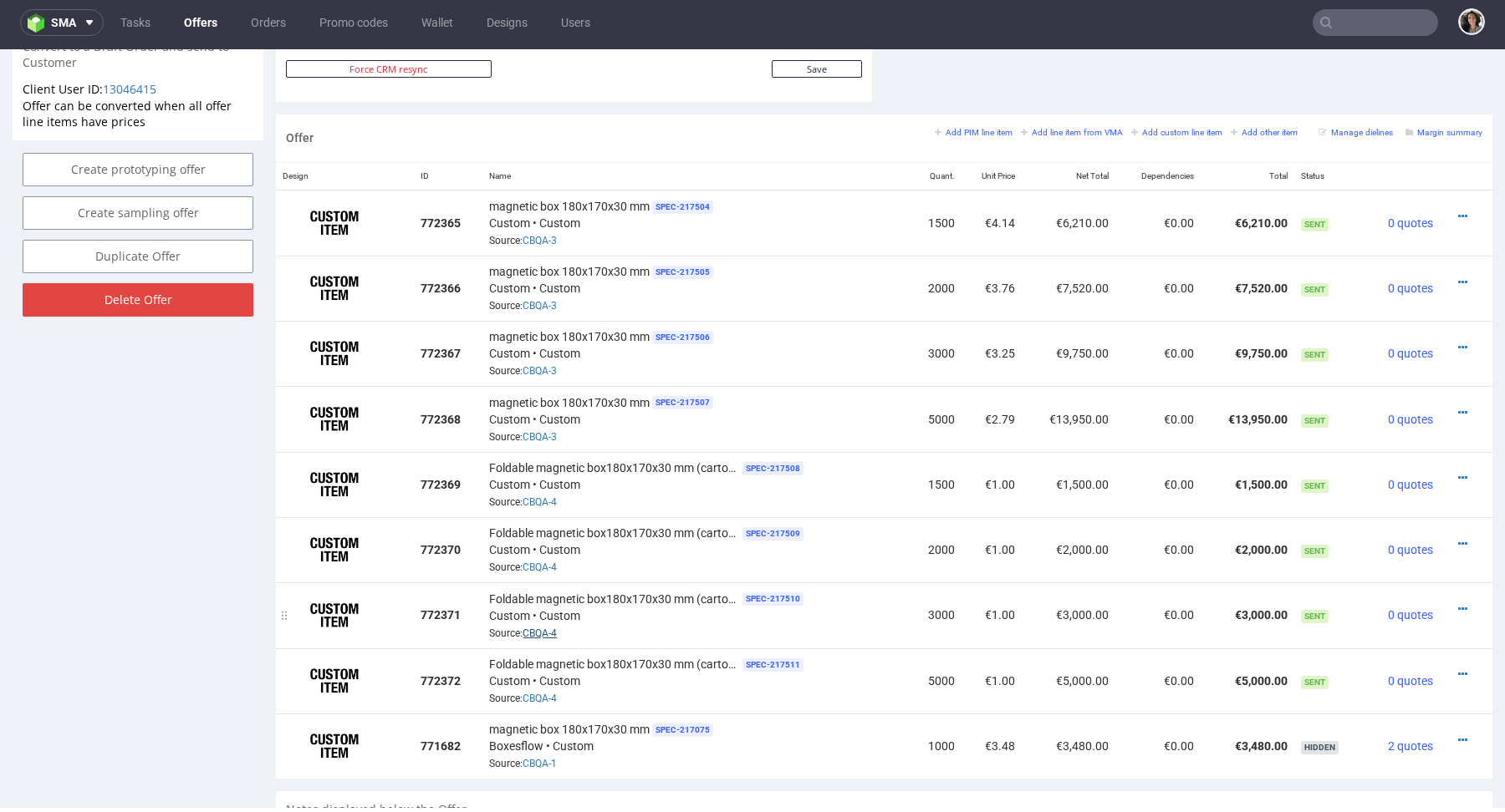
scroll to position [950, 0]
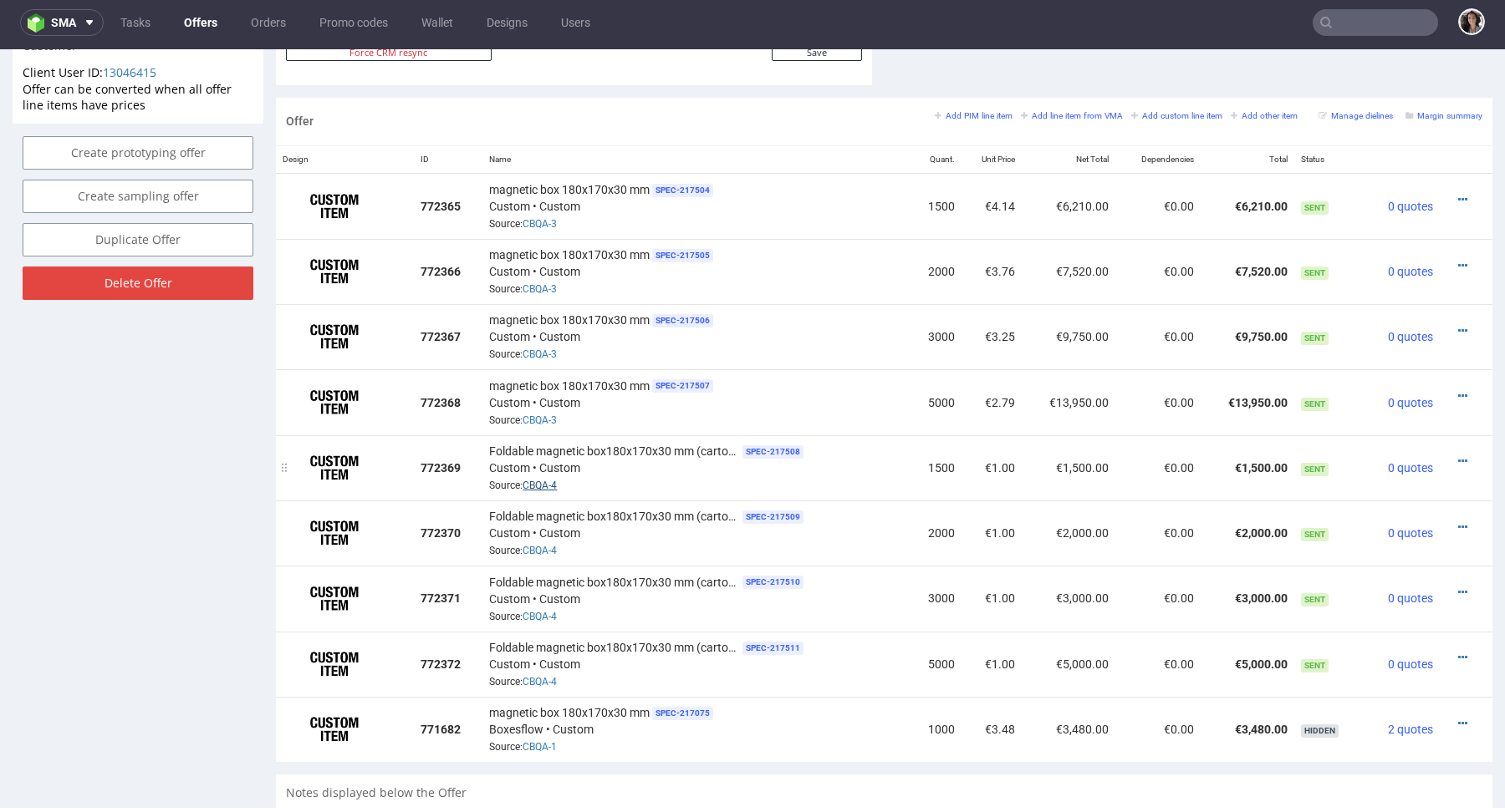
click at [546, 485] on link "CBQA-4" at bounding box center [540, 486] width 34 height 12
click at [1458, 458] on icon at bounding box center [1462, 462] width 9 height 12
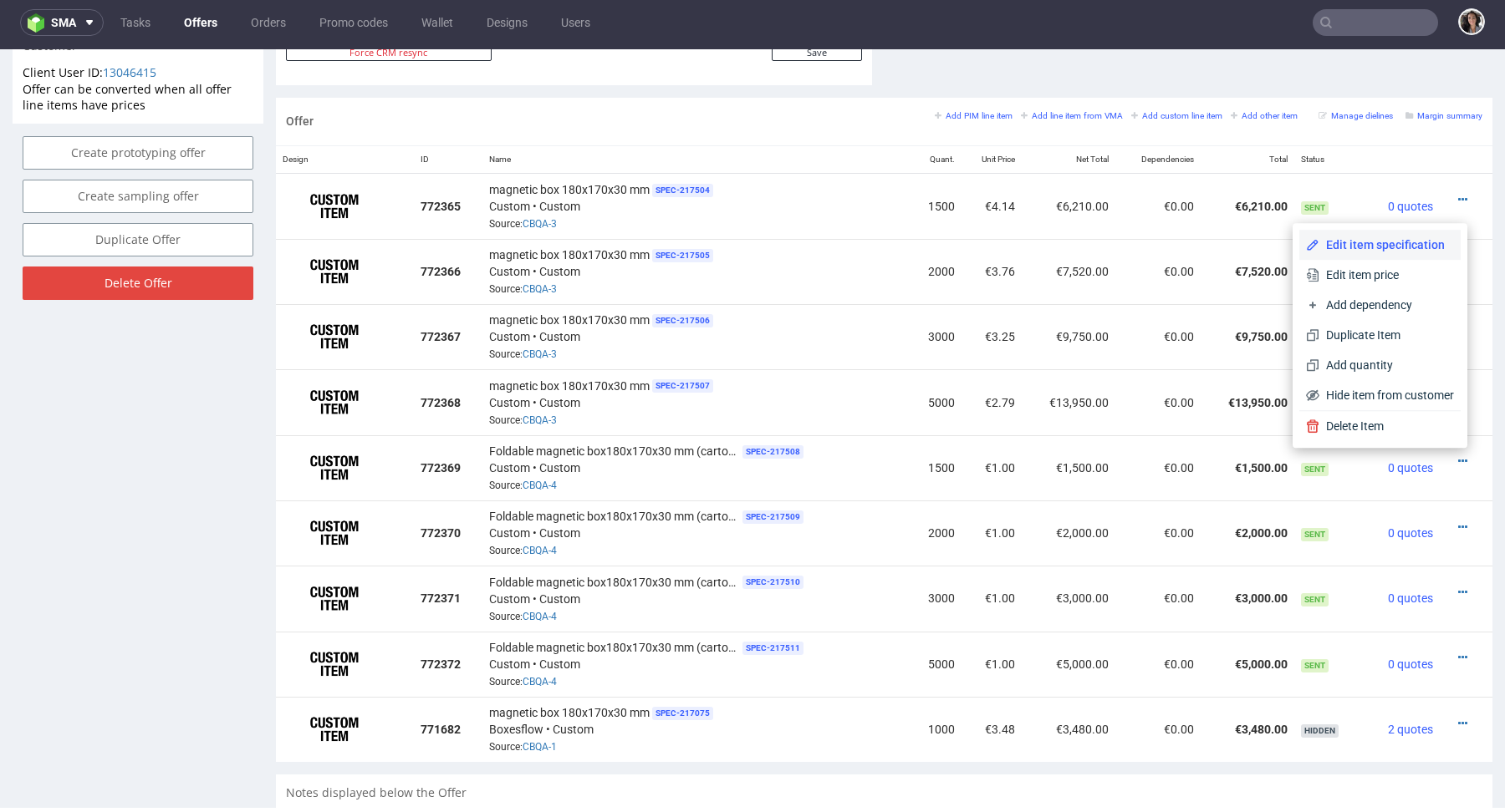
click at [1375, 246] on span "Edit item specification" at bounding box center [1386, 245] width 135 height 16
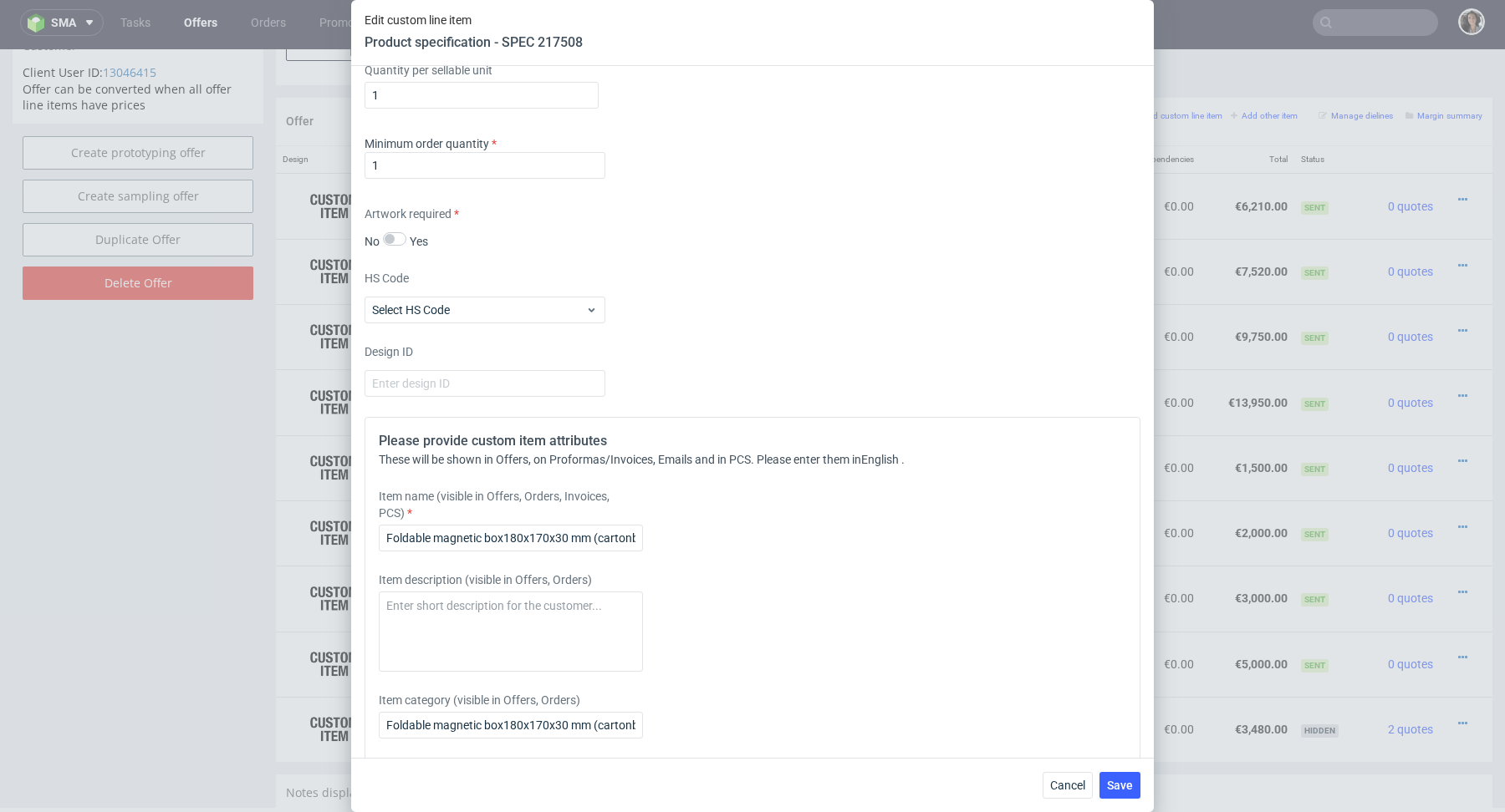
scroll to position [3072, 0]
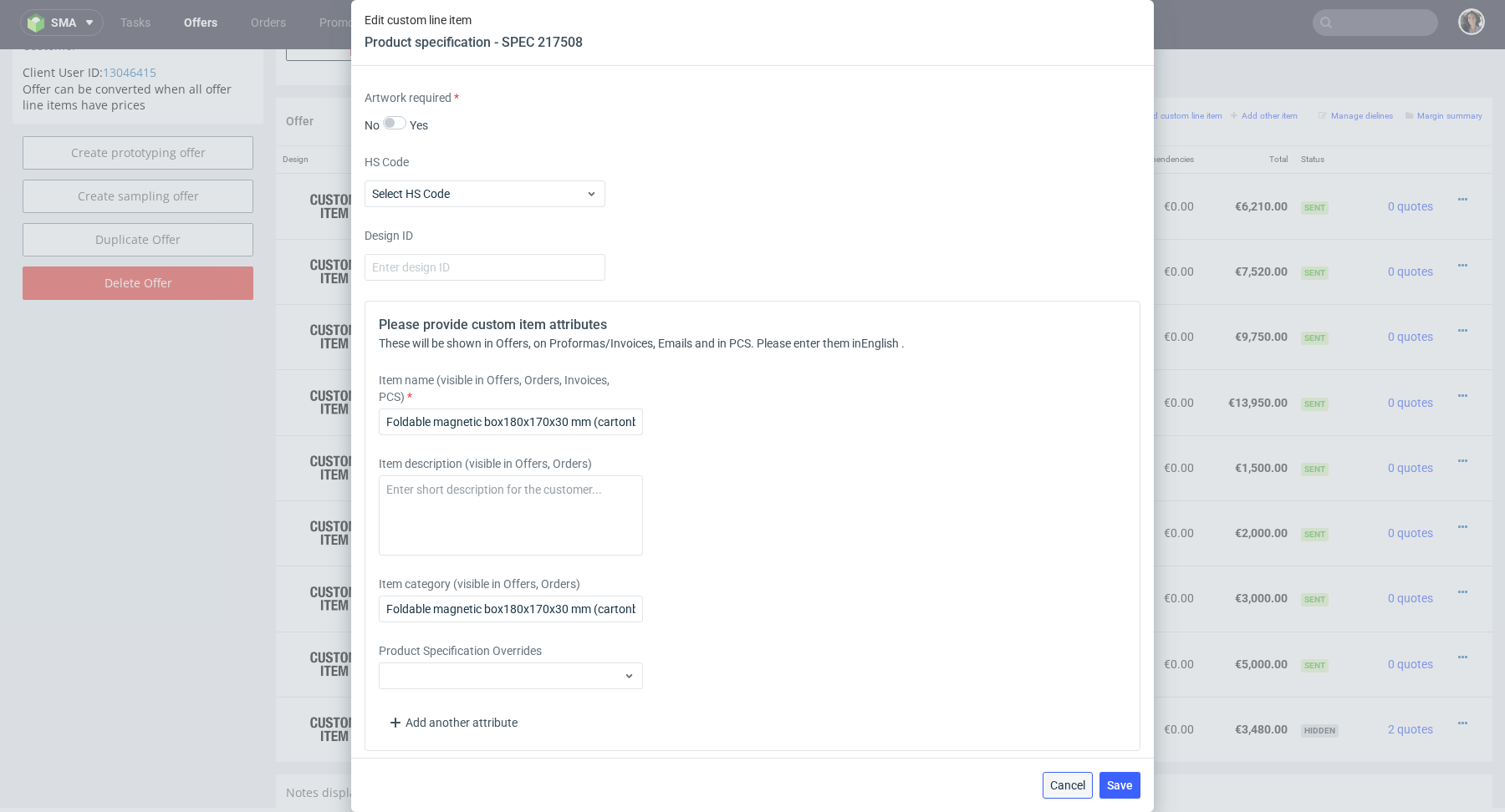
click at [1051, 792] on button "Cancel" at bounding box center [1067, 785] width 50 height 27
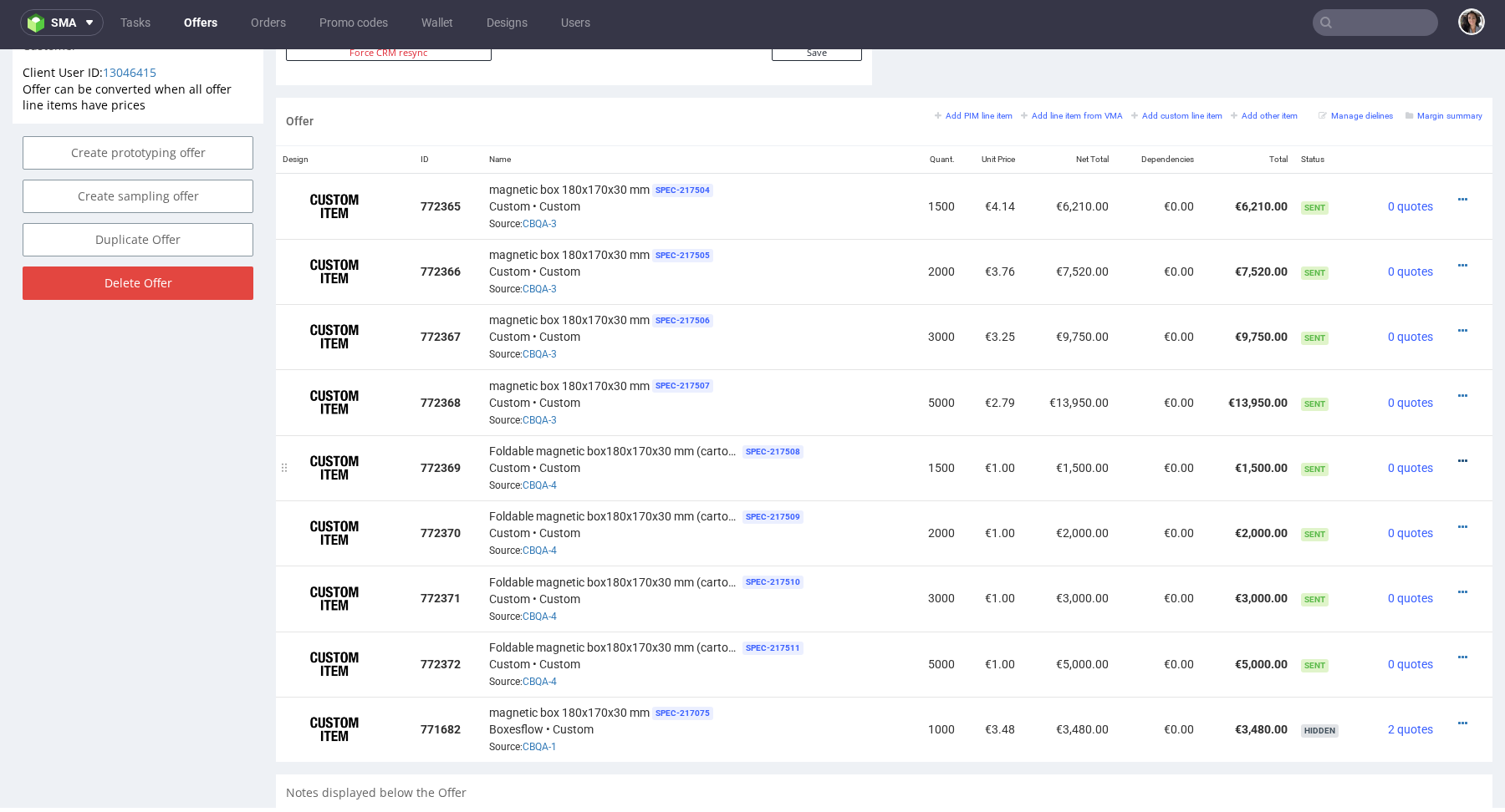
click at [1458, 458] on icon at bounding box center [1462, 462] width 9 height 12
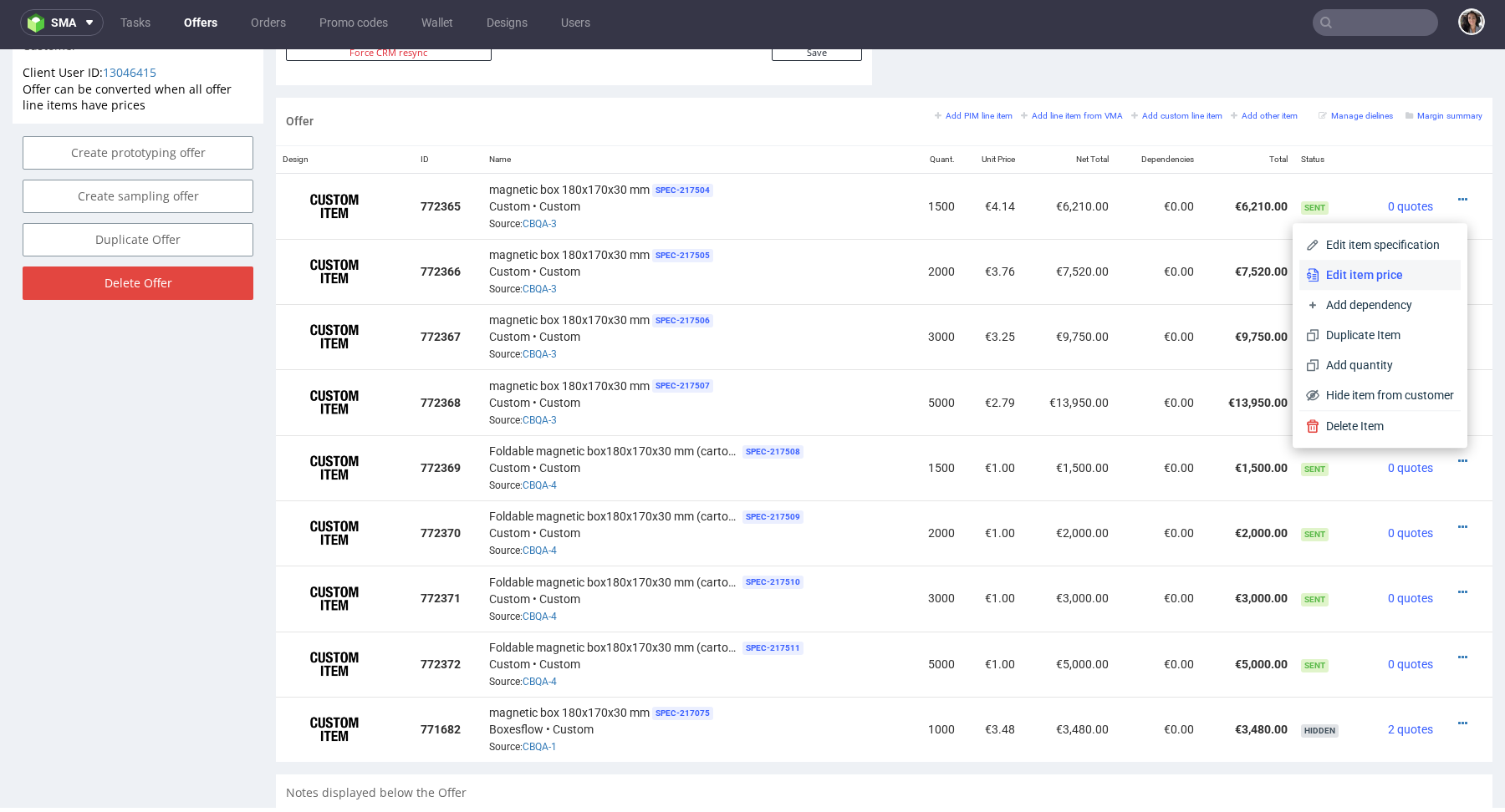
click at [1368, 281] on span "Edit item price" at bounding box center [1386, 275] width 135 height 16
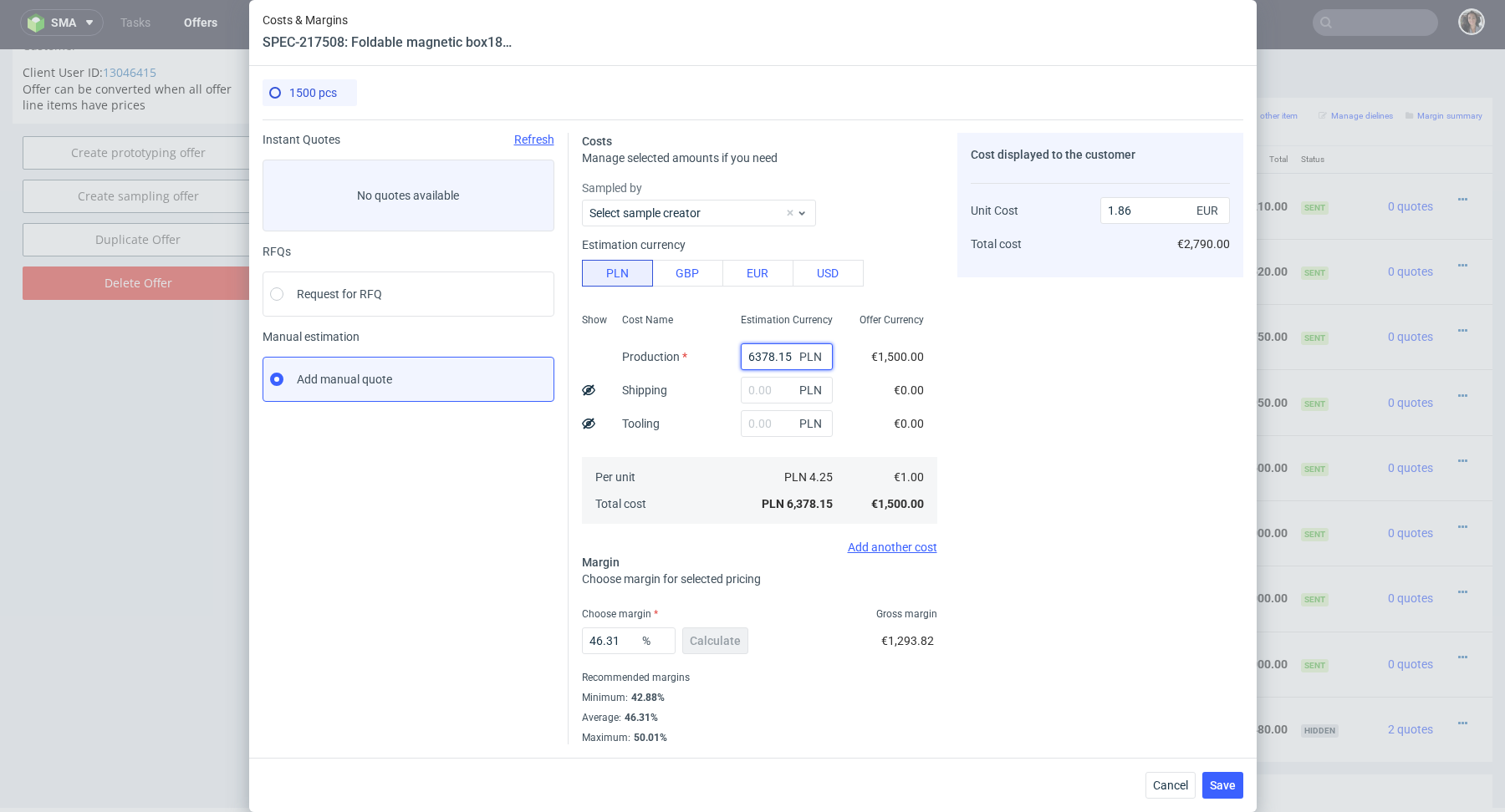
click at [781, 348] on input "6378.15" at bounding box center [786, 356] width 92 height 27
paste input "15200"
type input "15200"
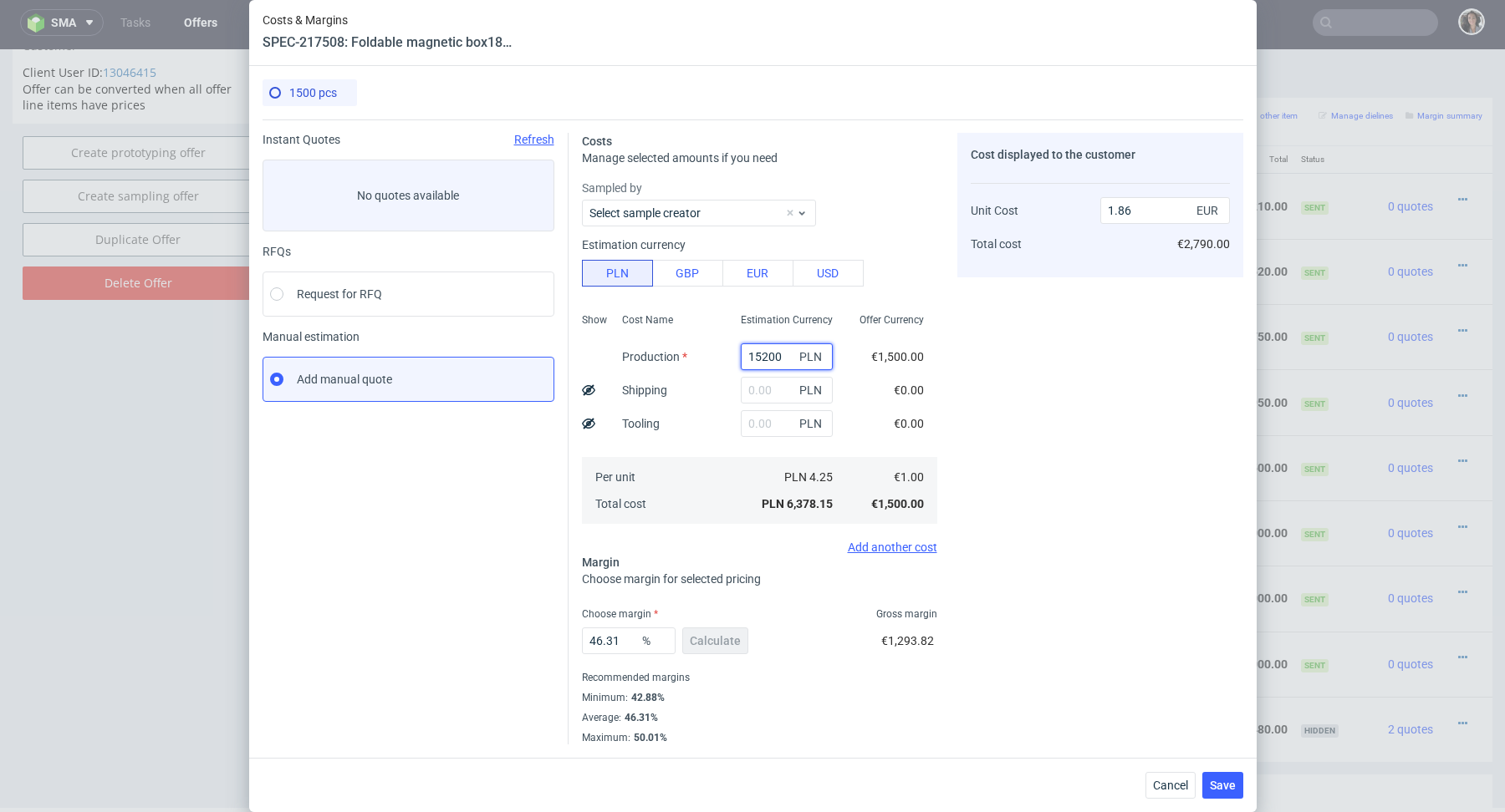
type input "4.44"
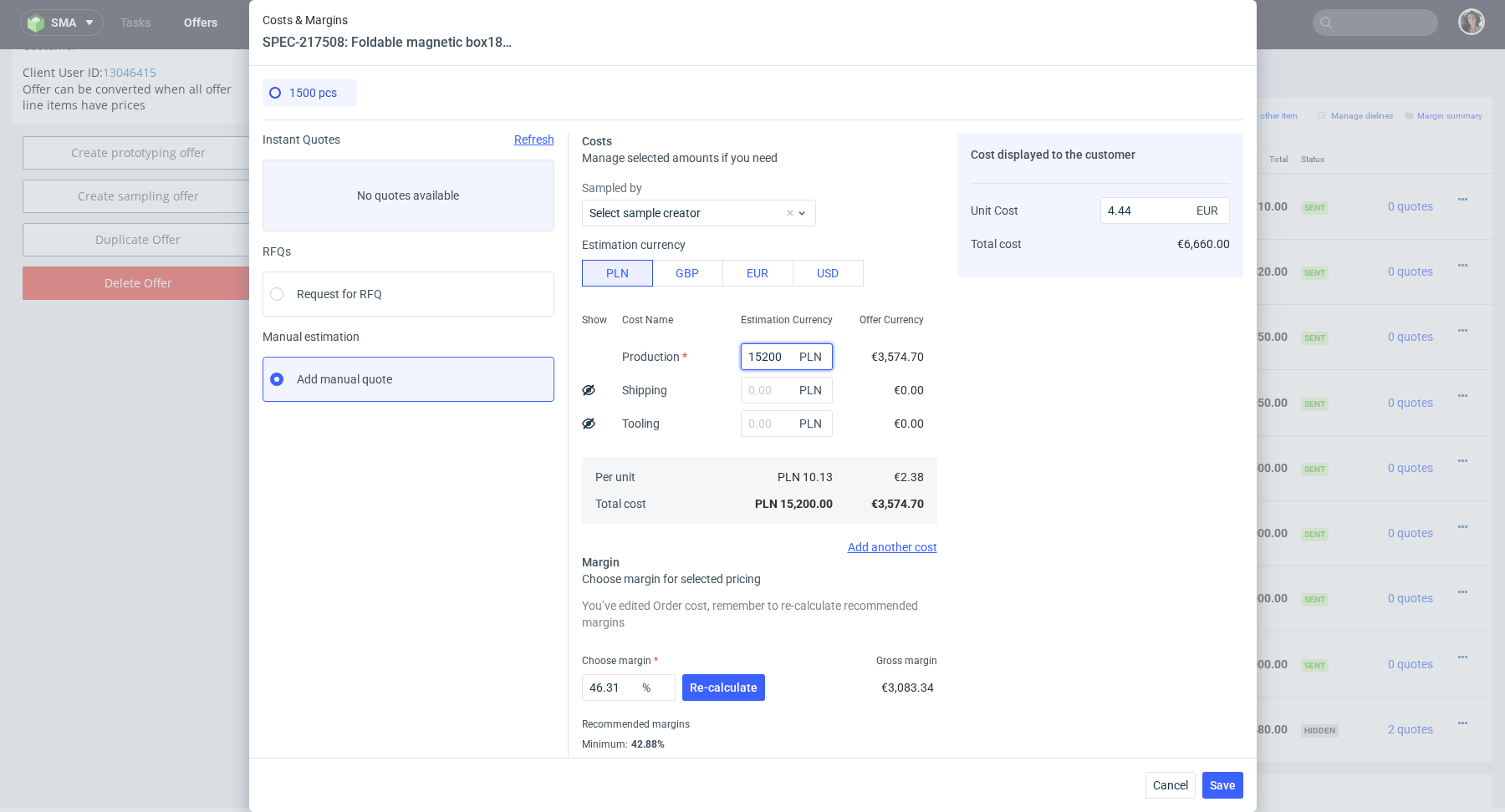
type input "15200"
click at [760, 421] on input "text" at bounding box center [786, 423] width 92 height 27
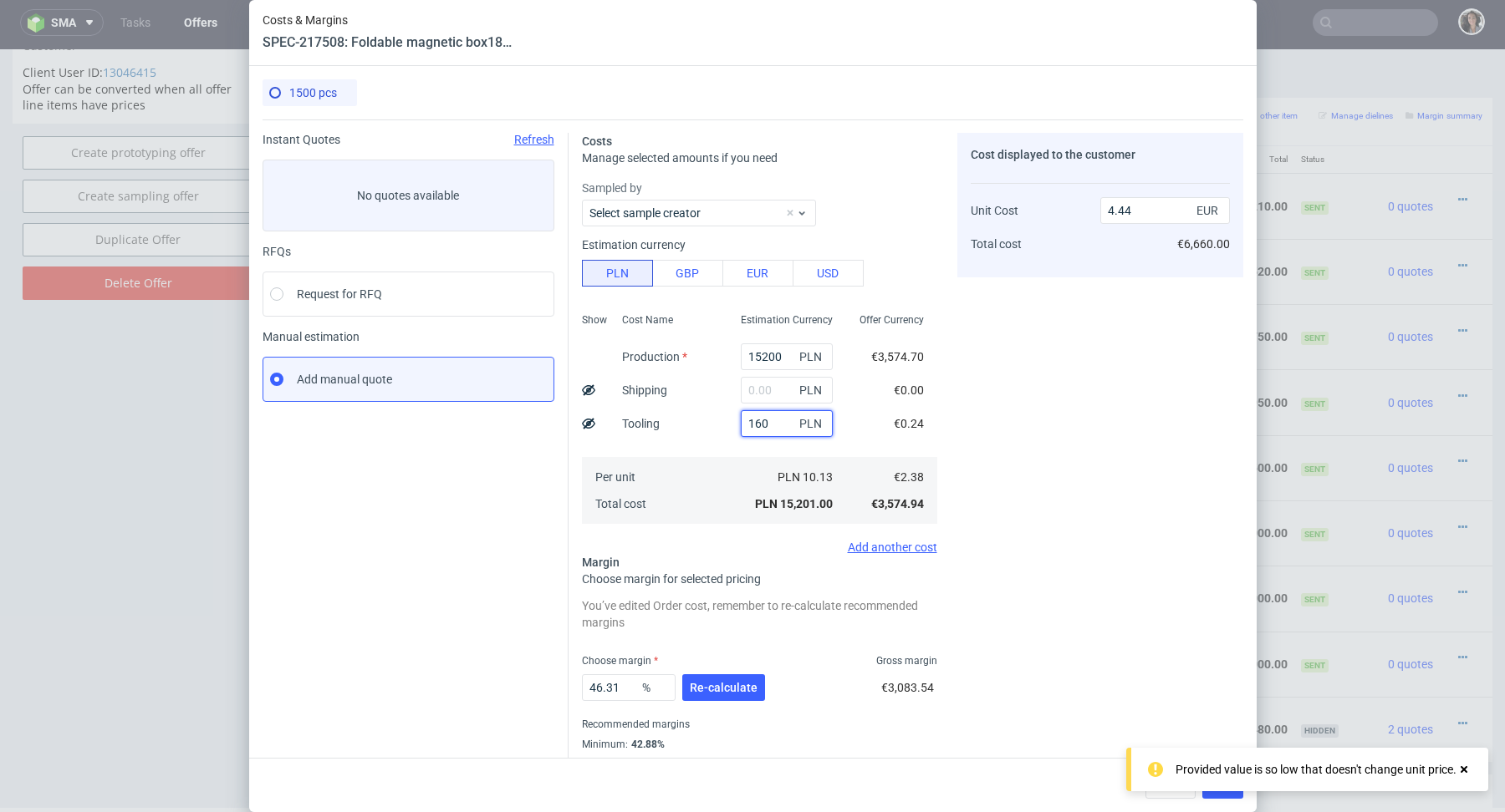
type input "1600"
type input "4.91"
type input "1600"
click at [730, 538] on div "Sampled by Select sample creator Estimation currency PLN GBP EUR USD Show Cost …" at bounding box center [760, 367] width 355 height 374
click at [1221, 780] on span "Save" at bounding box center [1223, 785] width 26 height 12
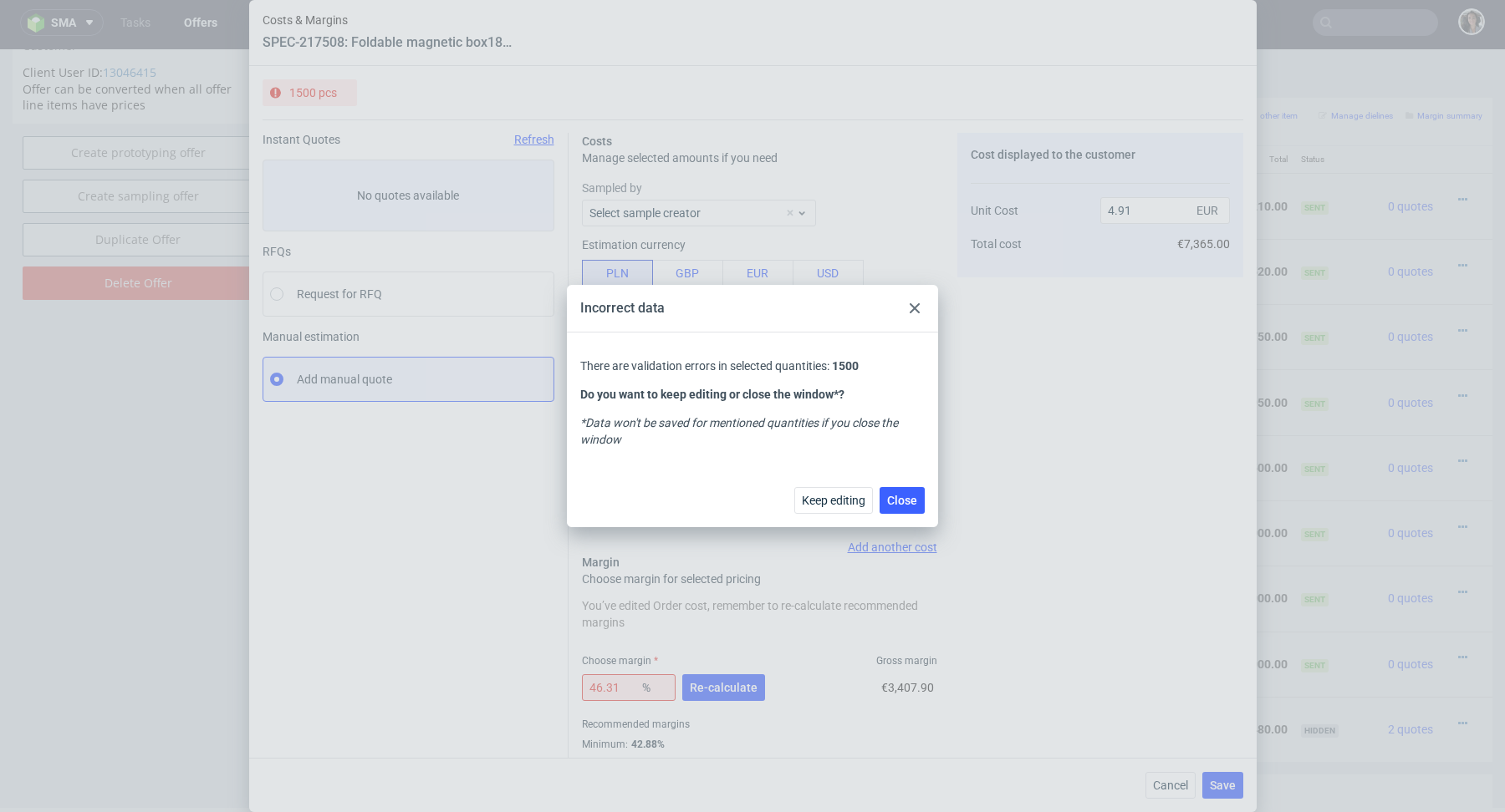
click at [919, 310] on div at bounding box center [913, 308] width 20 height 20
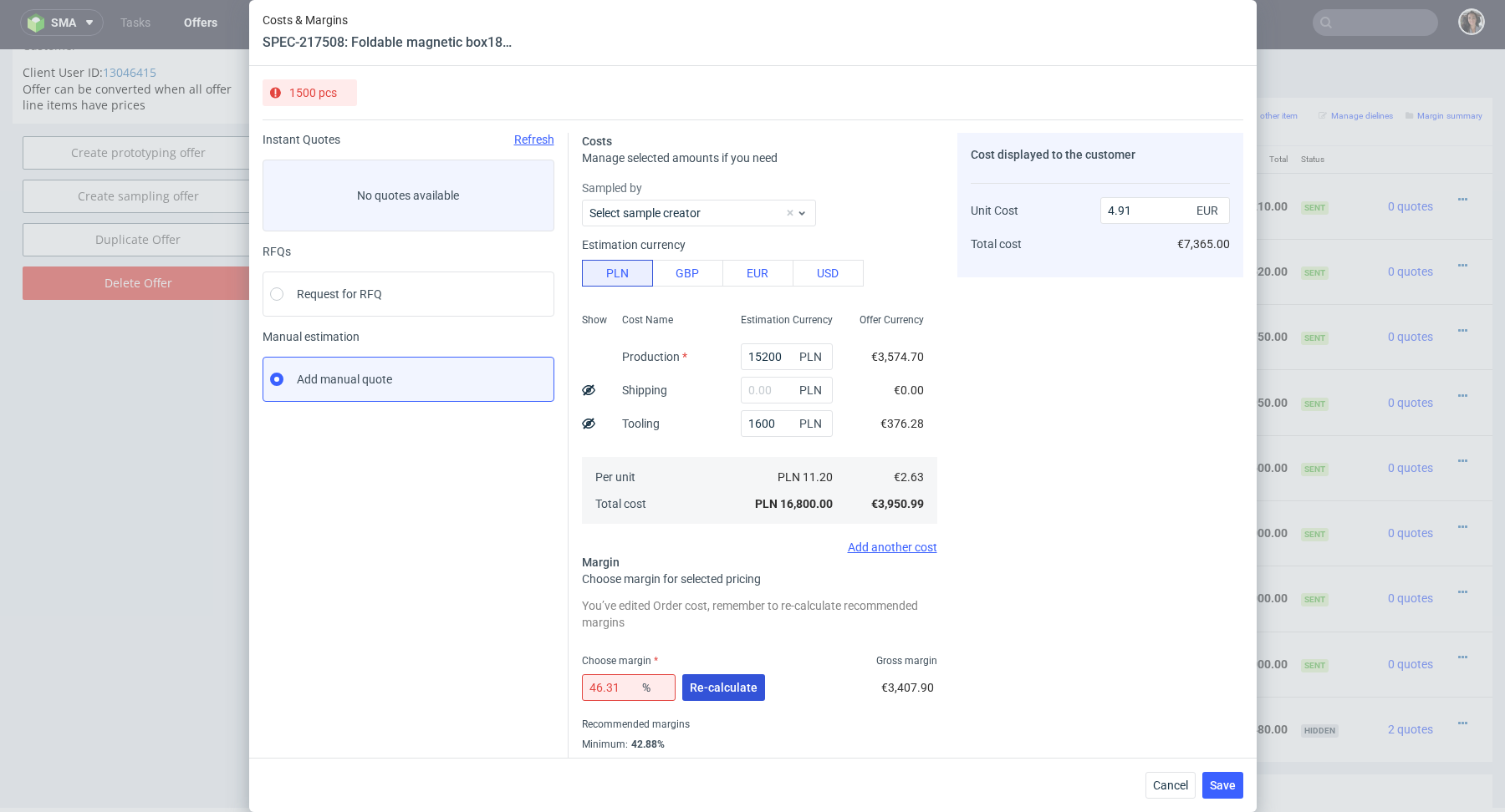
click at [723, 691] on span "Re-calculate" at bounding box center [723, 688] width 68 height 12
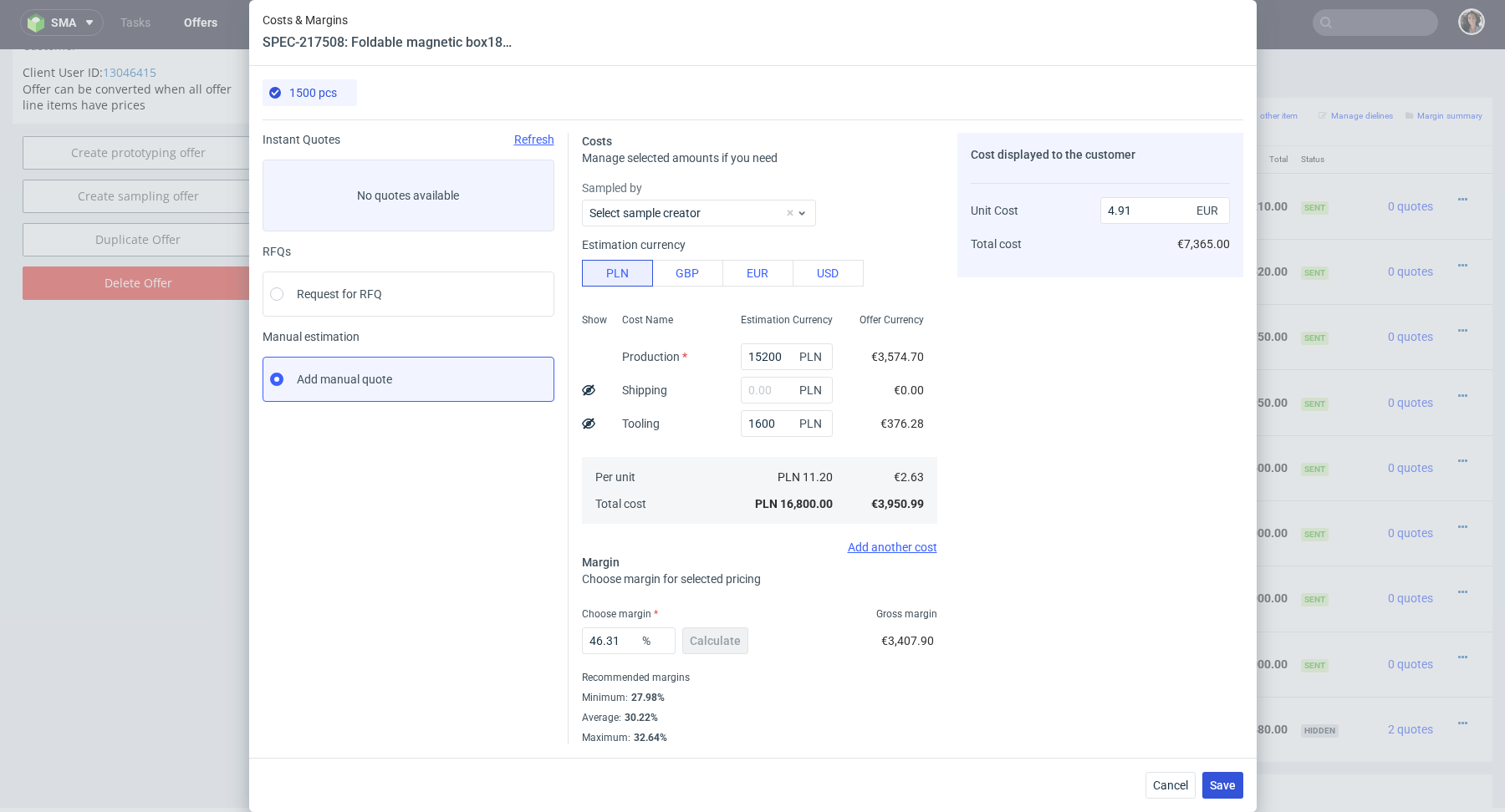
click at [1221, 777] on button "Save" at bounding box center [1223, 785] width 41 height 27
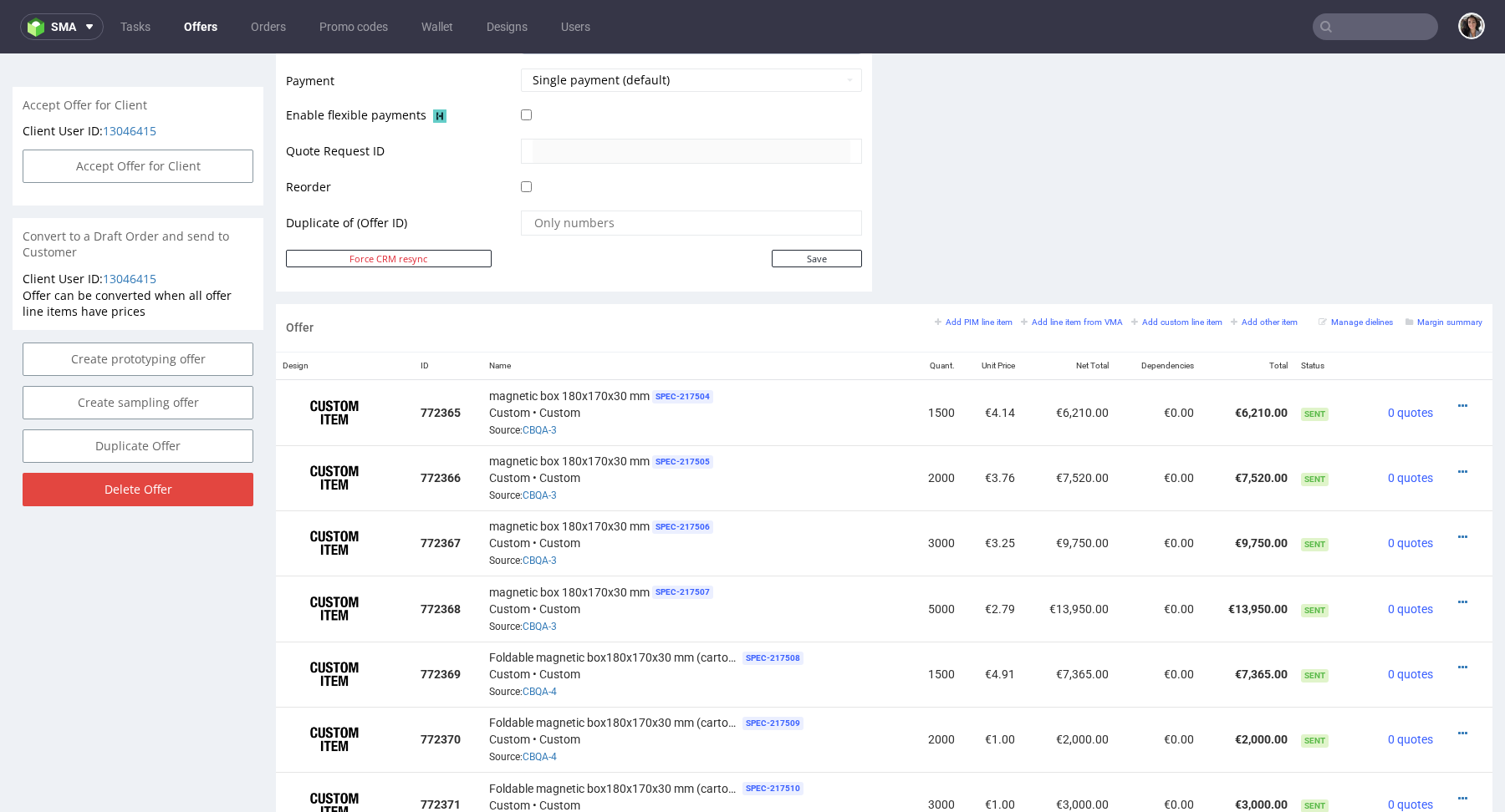
scroll to position [1195, 0]
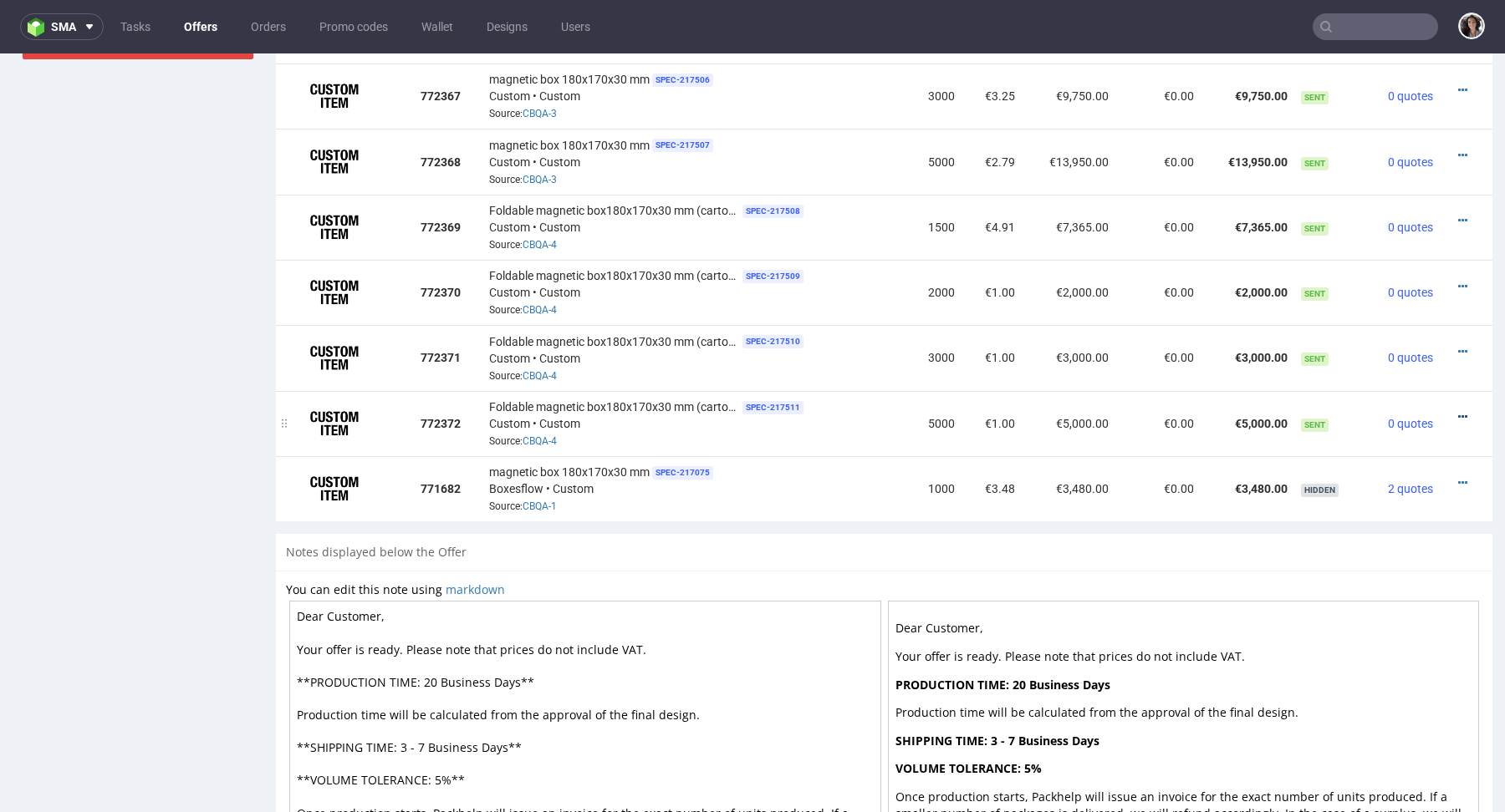
click at [1458, 415] on icon at bounding box center [1462, 417] width 9 height 12
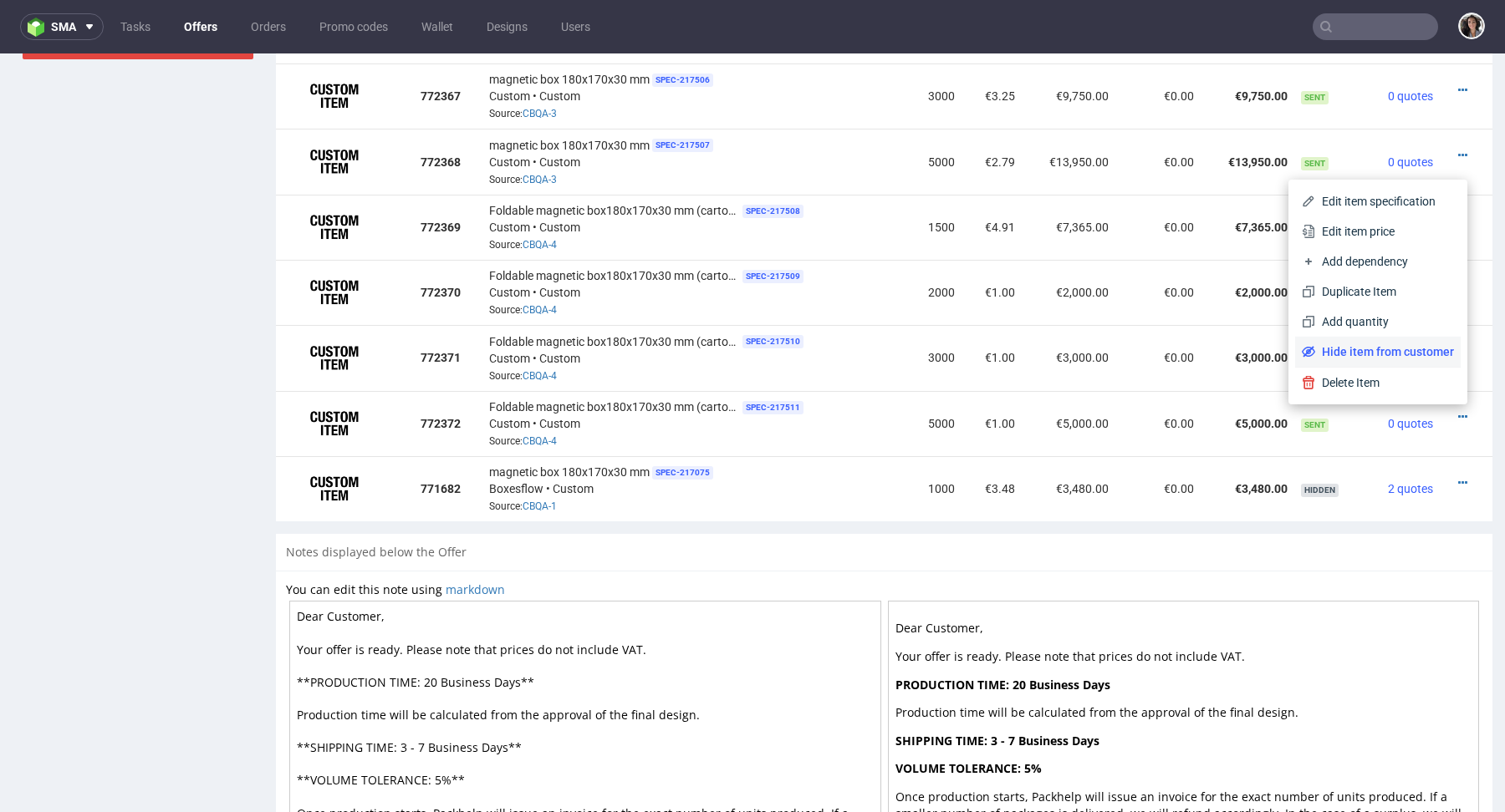
click at [1414, 348] on span "Hide item from customer" at bounding box center [1385, 351] width 139 height 16
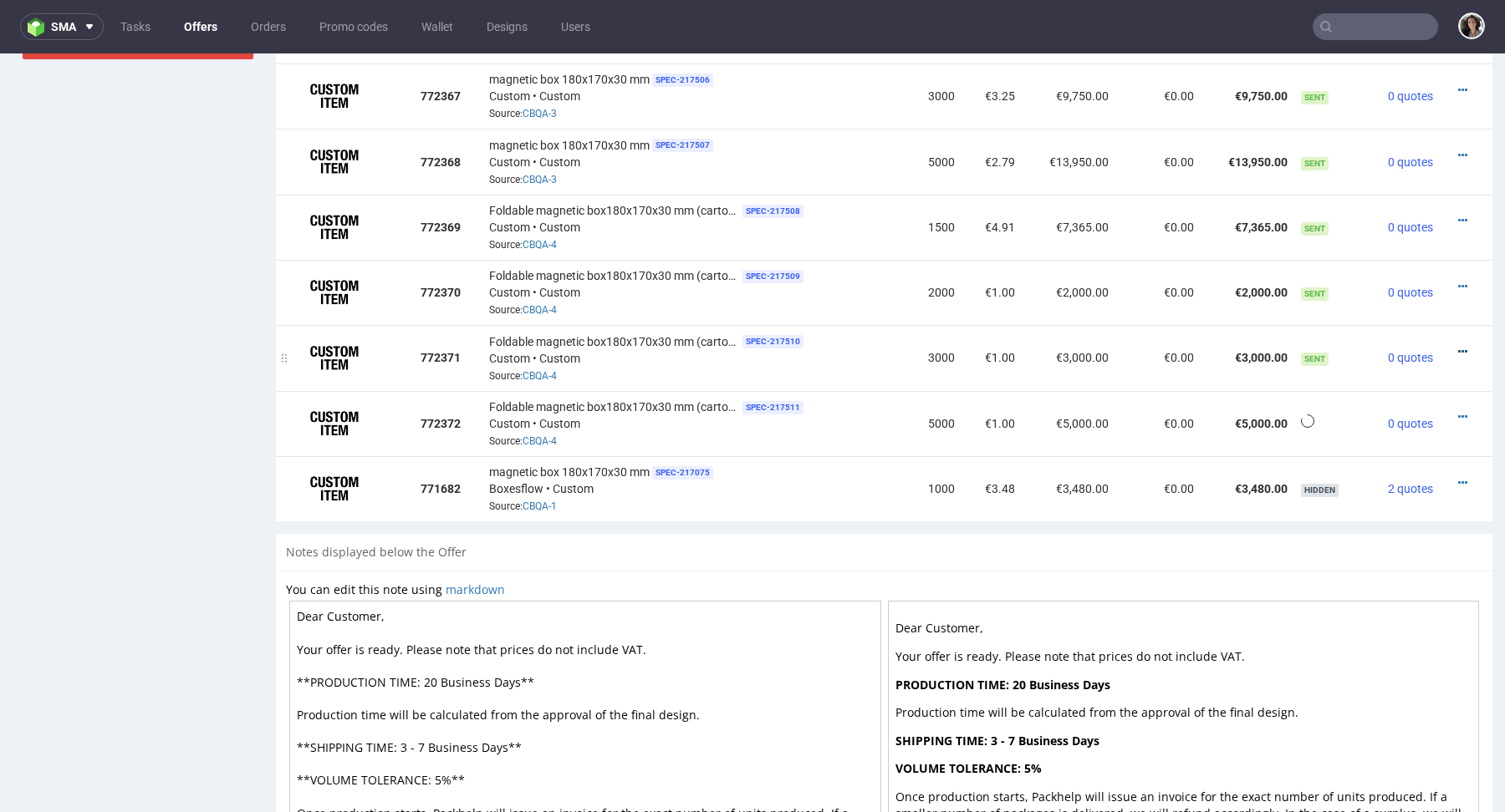
click at [1458, 354] on icon at bounding box center [1462, 352] width 9 height 12
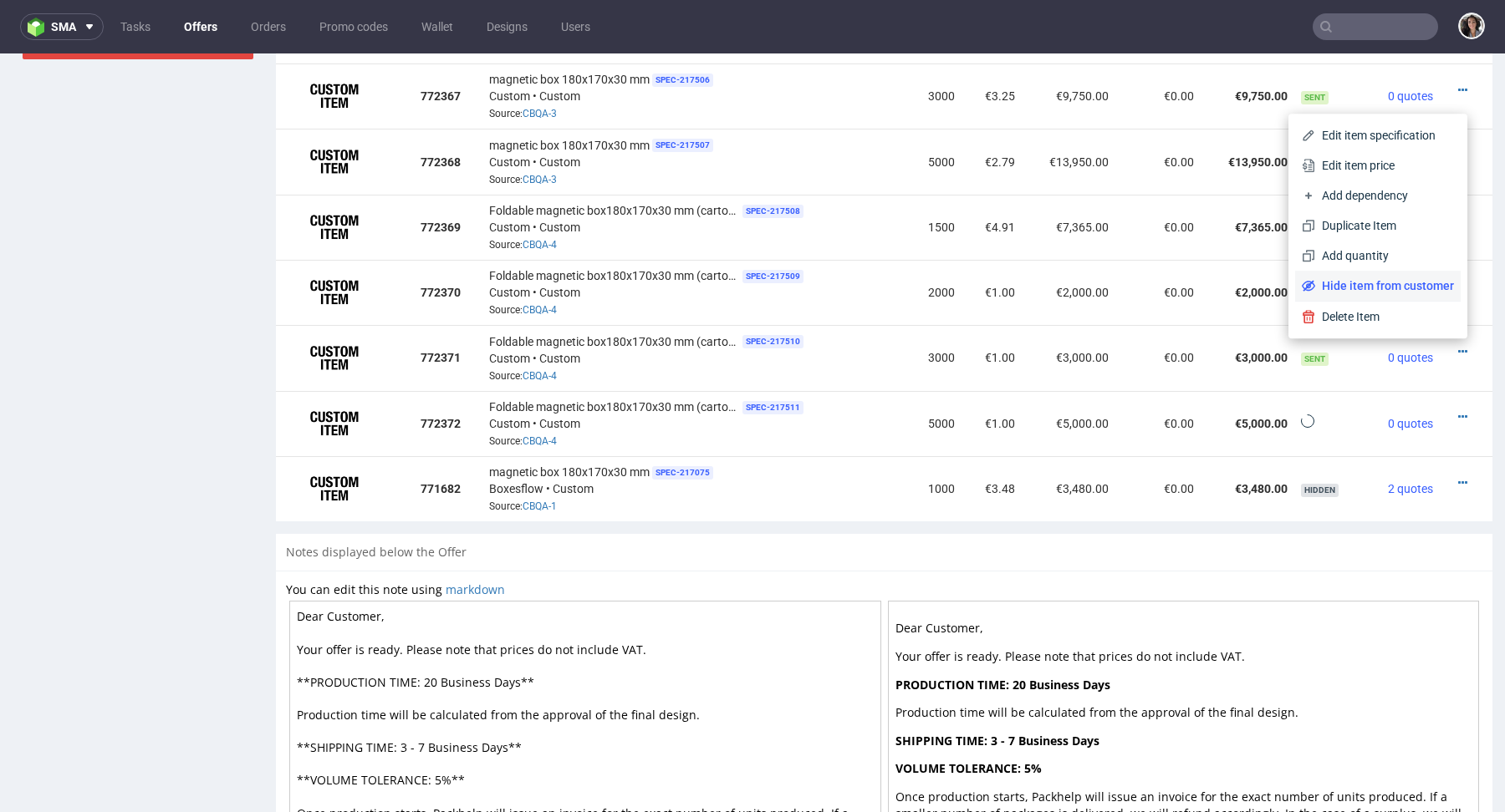
click at [1396, 291] on span "Hide item from customer" at bounding box center [1385, 285] width 139 height 16
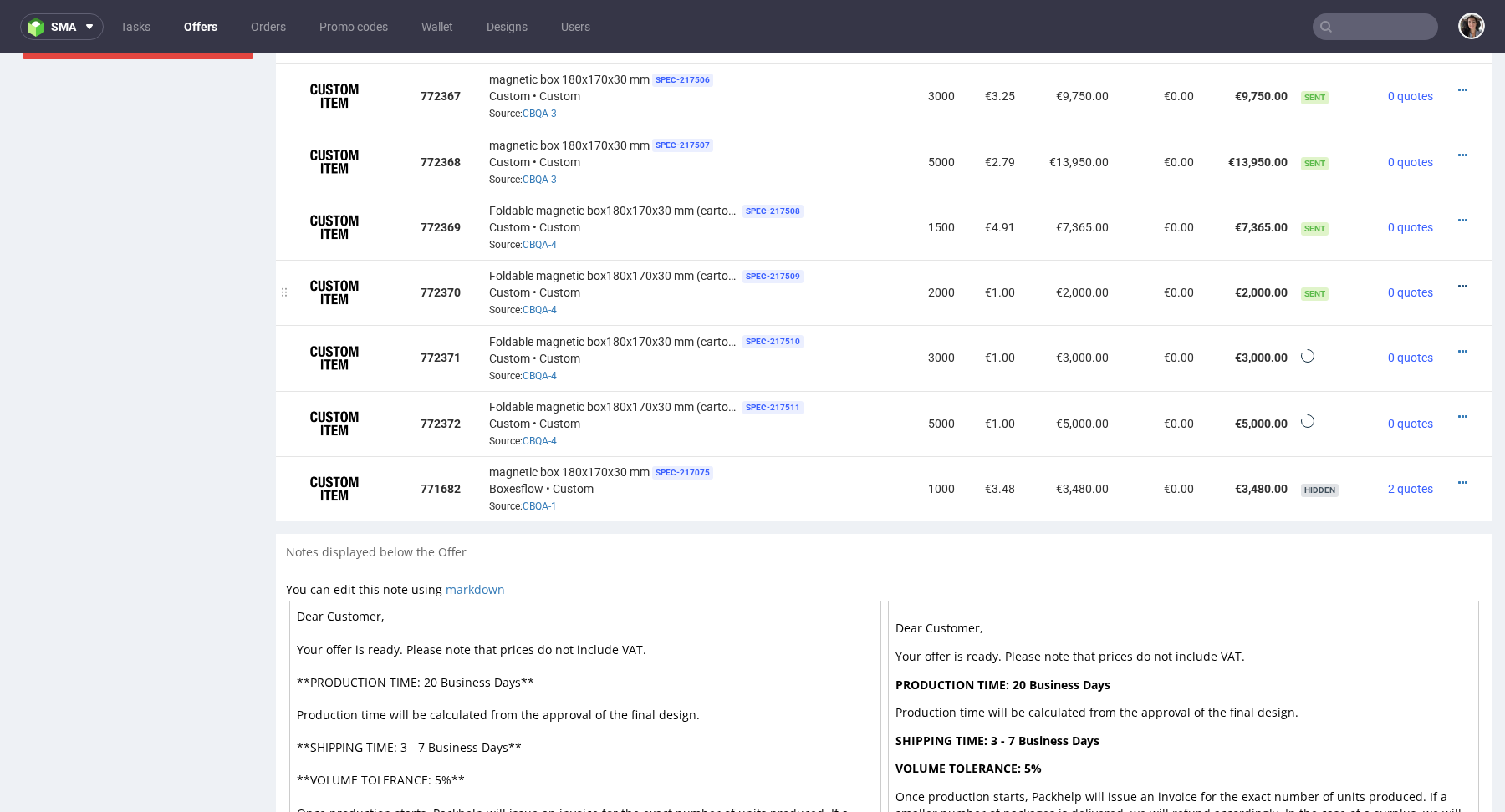
click at [1458, 280] on link at bounding box center [1462, 287] width 9 height 14
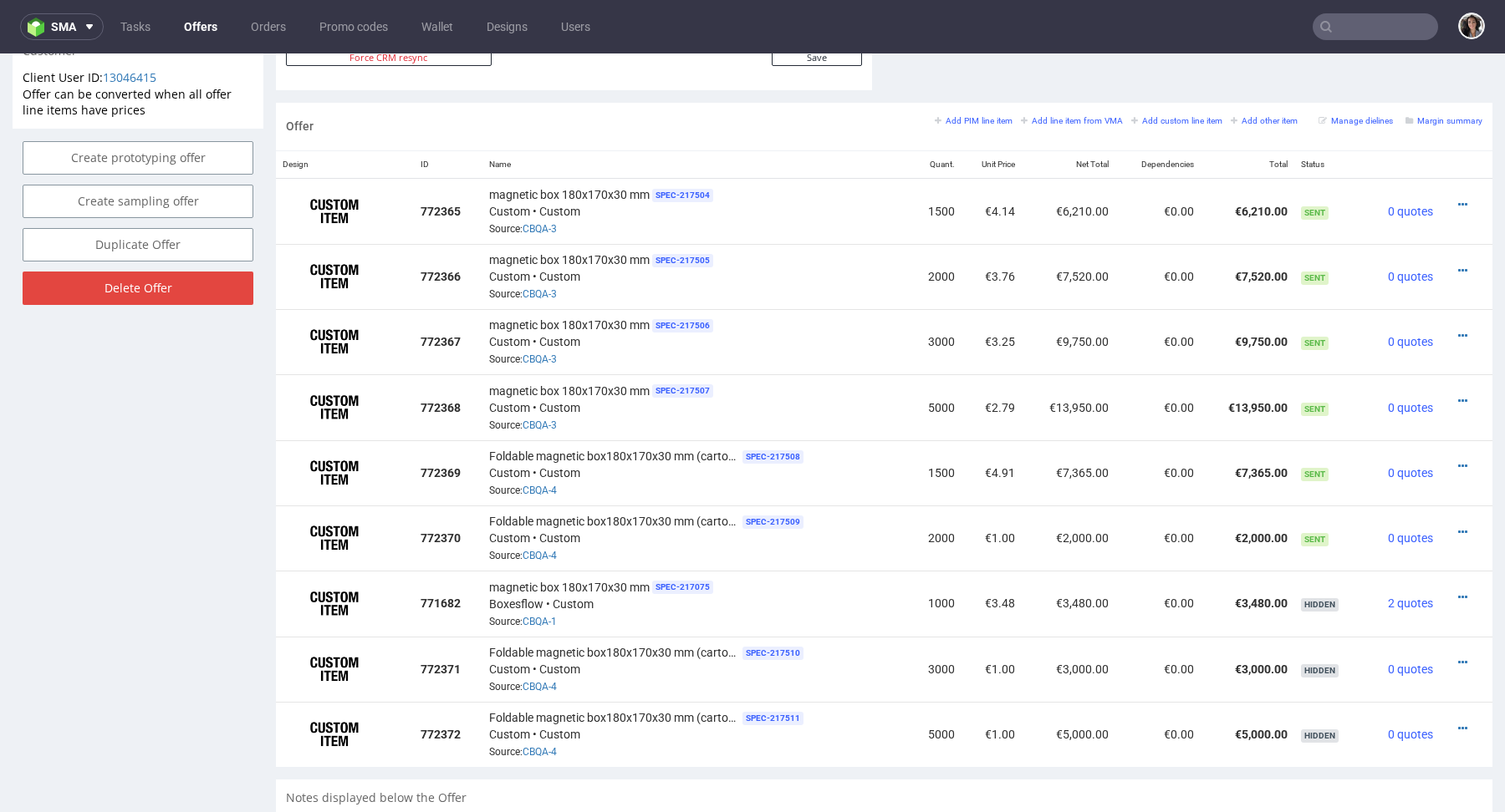
scroll to position [959, 0]
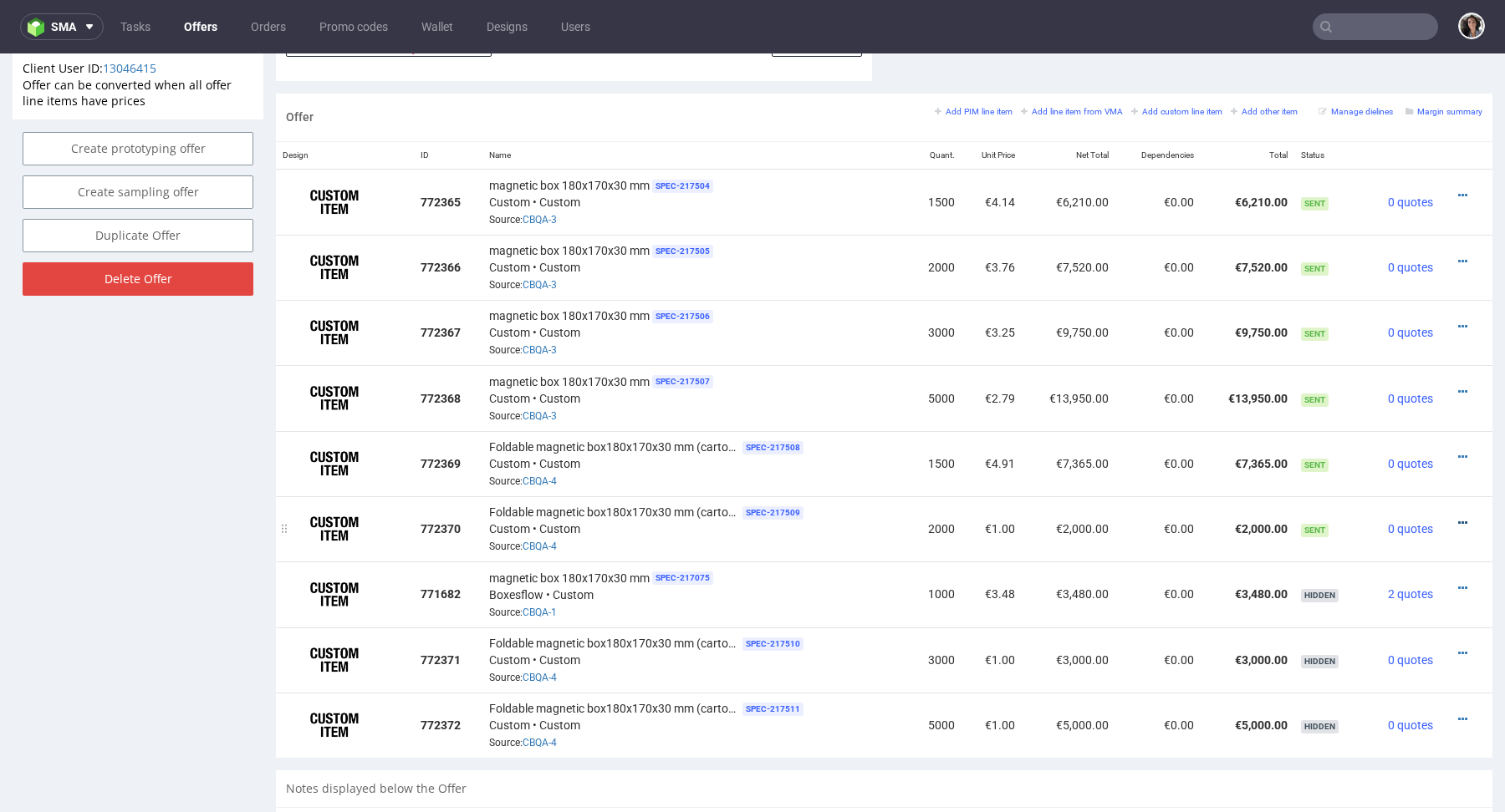
click at [1458, 525] on icon at bounding box center [1462, 524] width 9 height 12
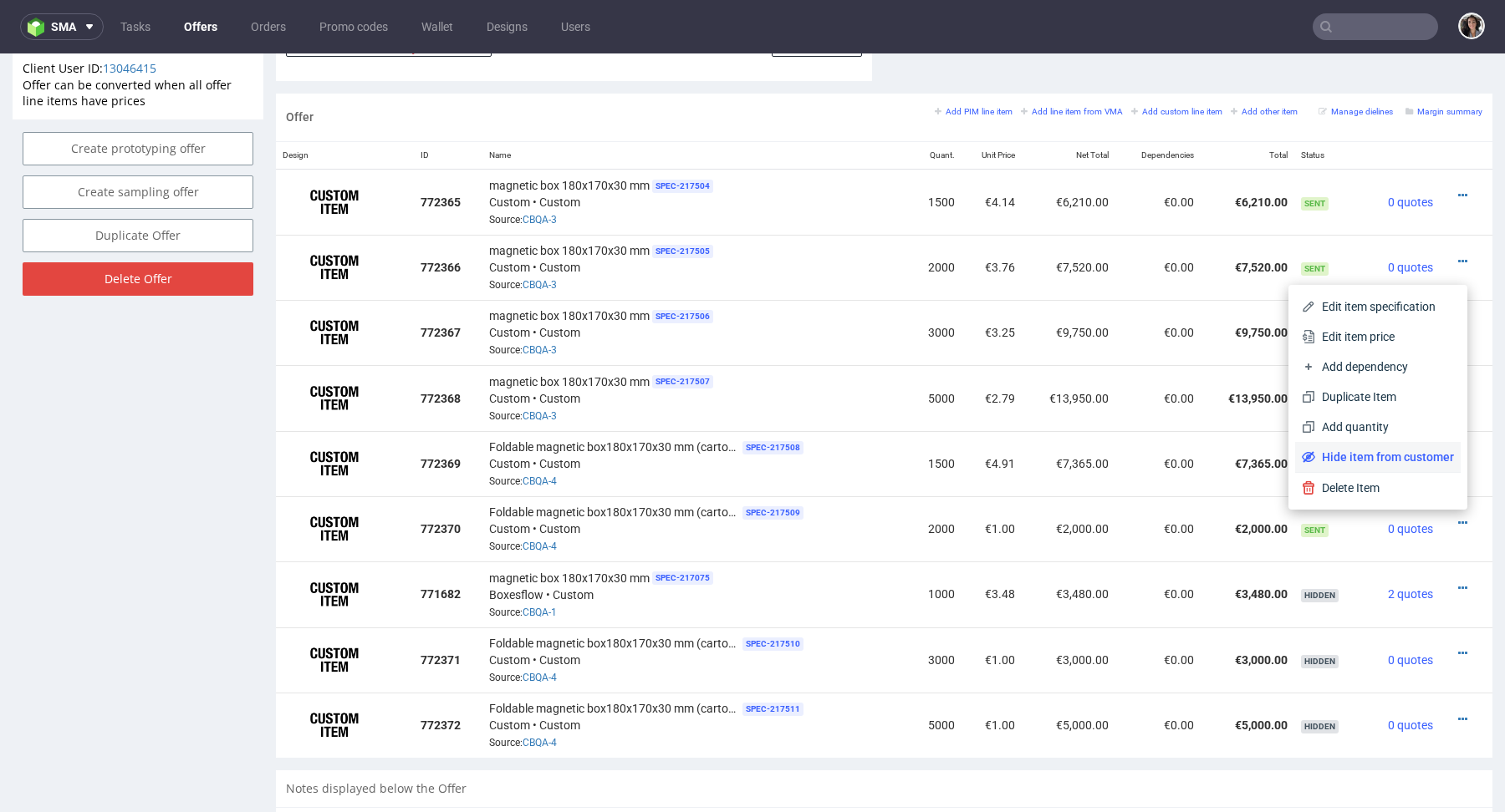
click at [1393, 460] on span "Hide item from customer" at bounding box center [1385, 457] width 139 height 16
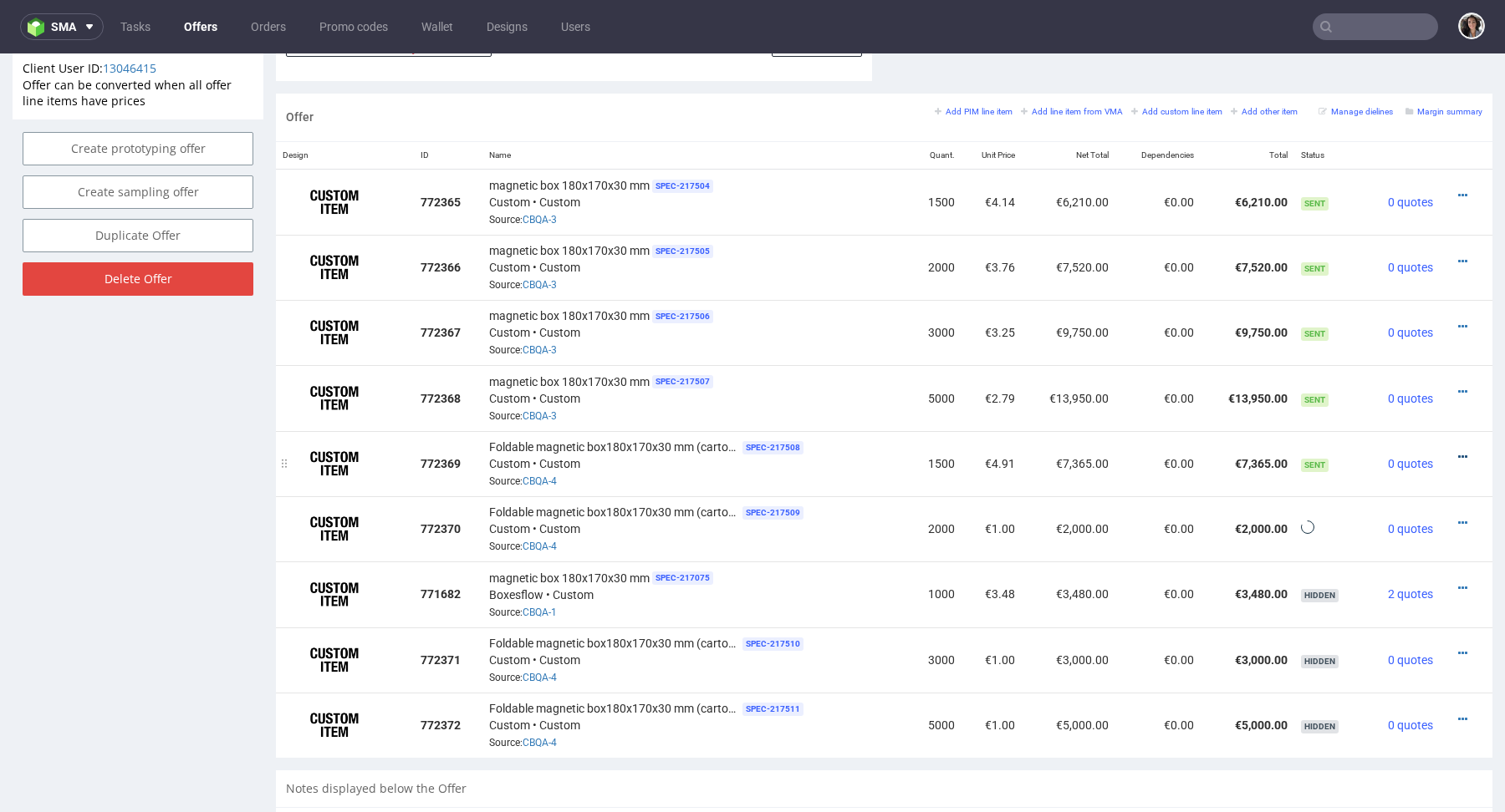
click at [1458, 454] on icon at bounding box center [1462, 458] width 9 height 12
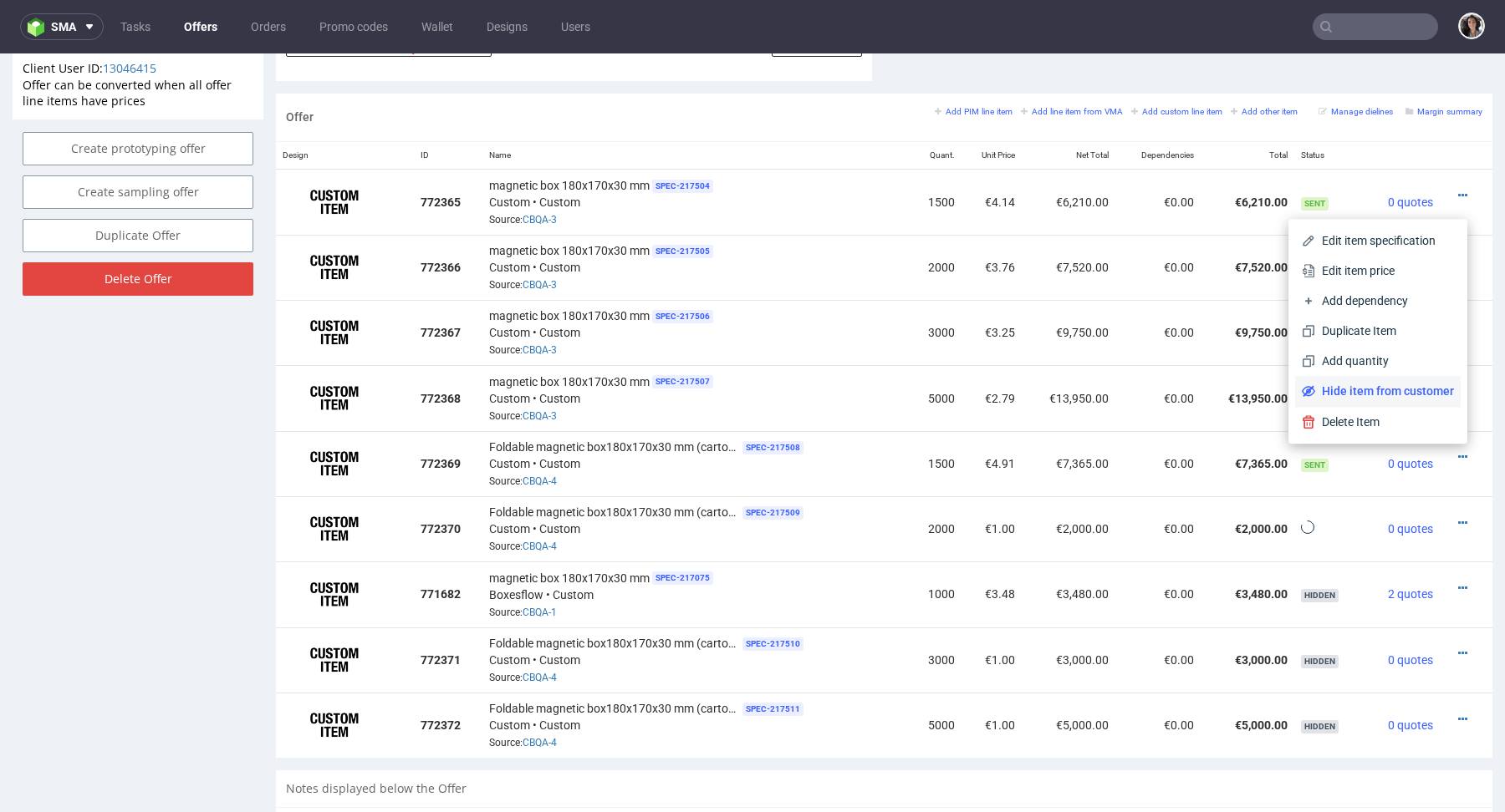
click at [1410, 400] on li "Hide item from customer" at bounding box center [1377, 391] width 166 height 30
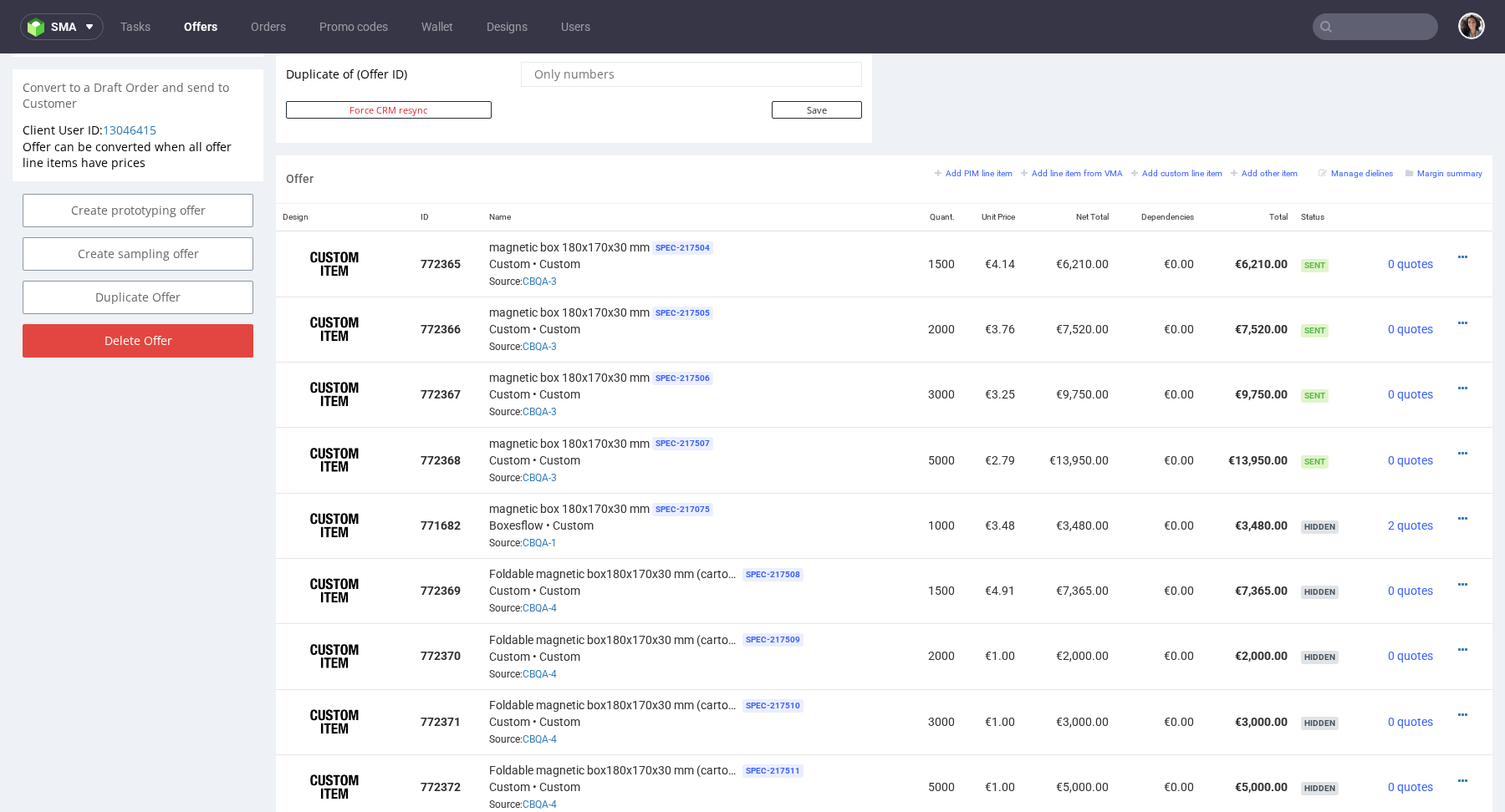
scroll to position [893, 0]
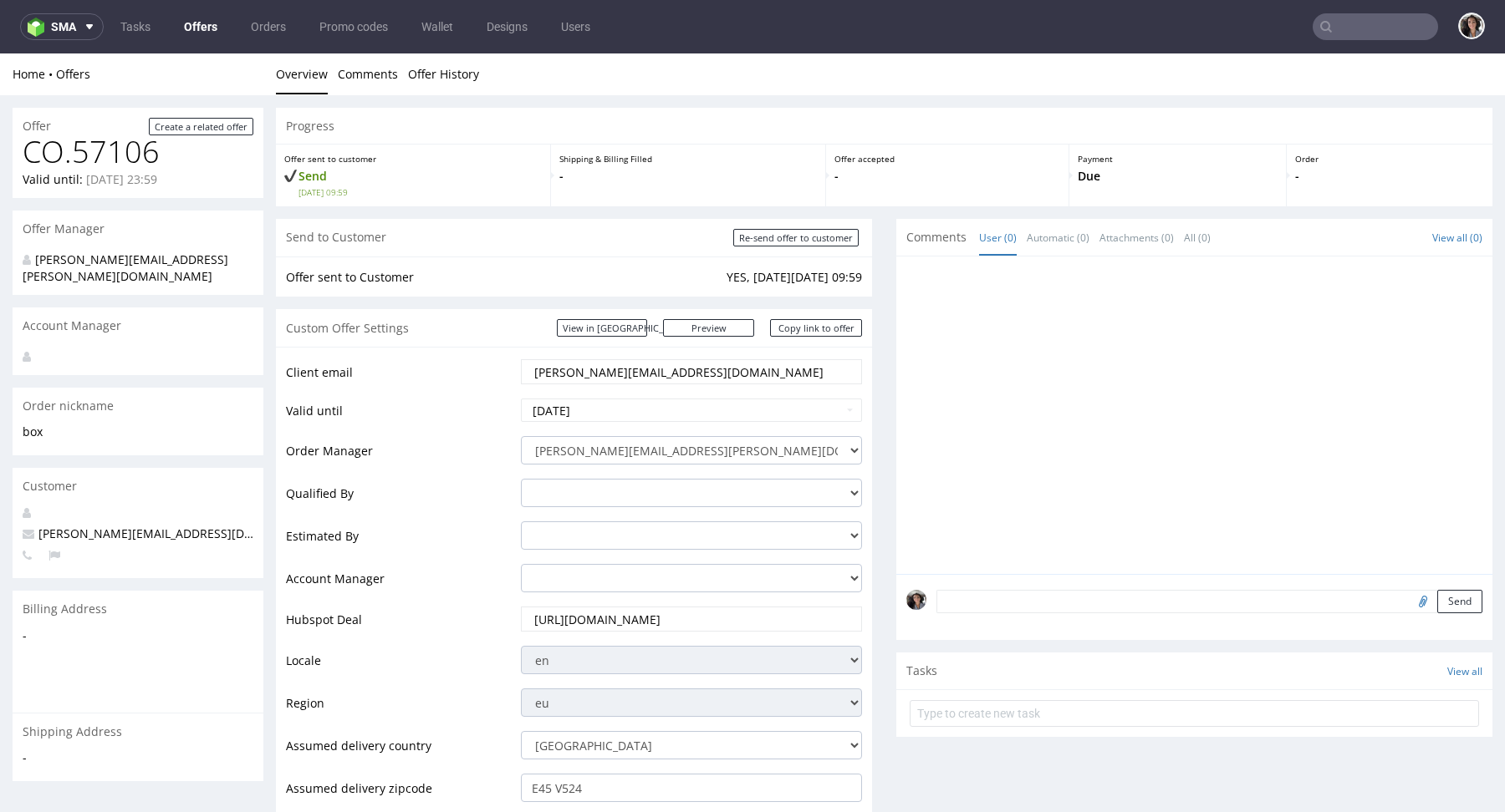
click at [651, 367] on input "elizabeth@swaghut.com" at bounding box center [691, 372] width 318 height 23
paste input "productioncrew"
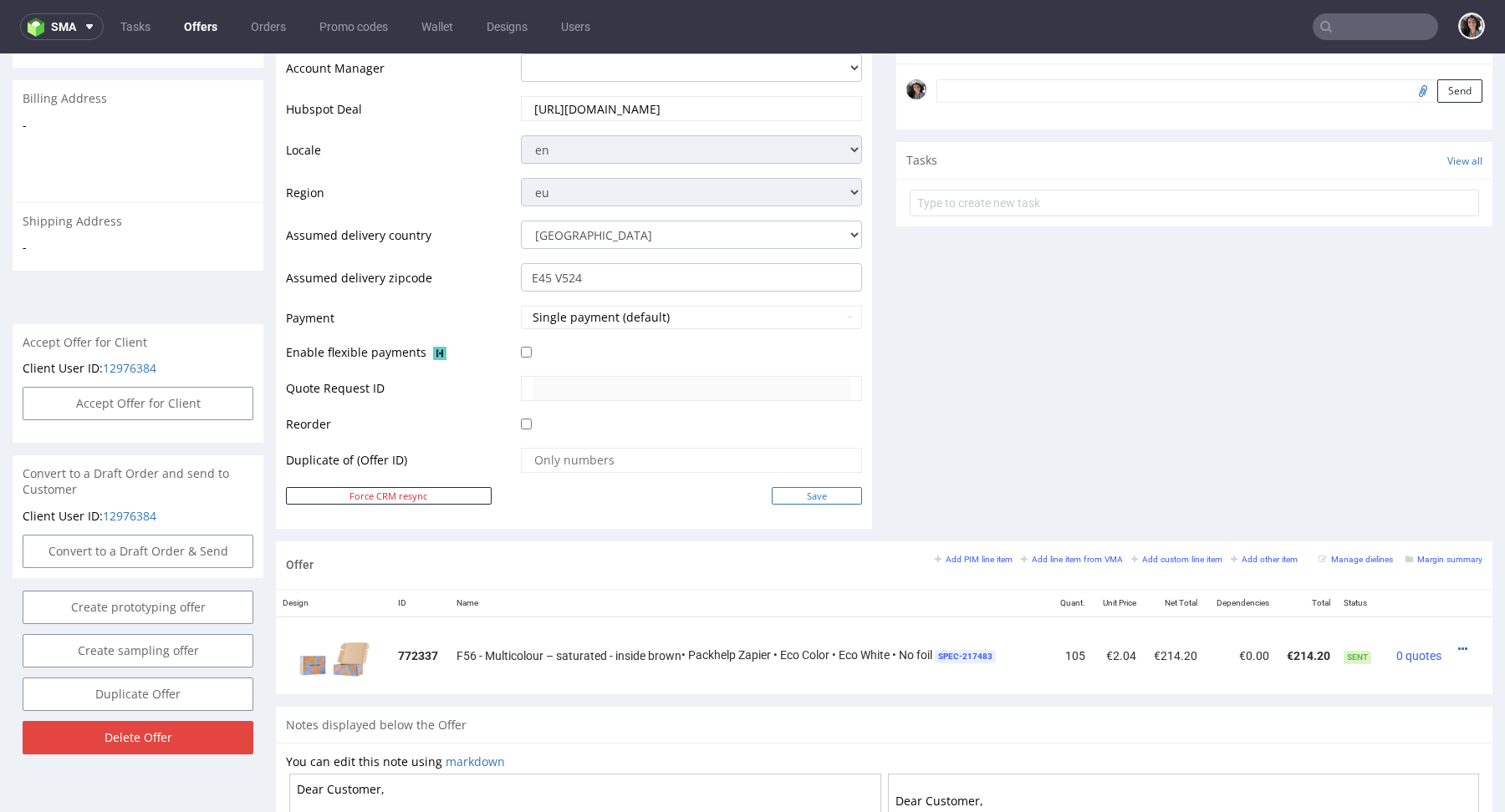
type input "productioncrew@swaghut.com"
click at [821, 488] on input "Save" at bounding box center [816, 496] width 90 height 17
type input "In progress..."
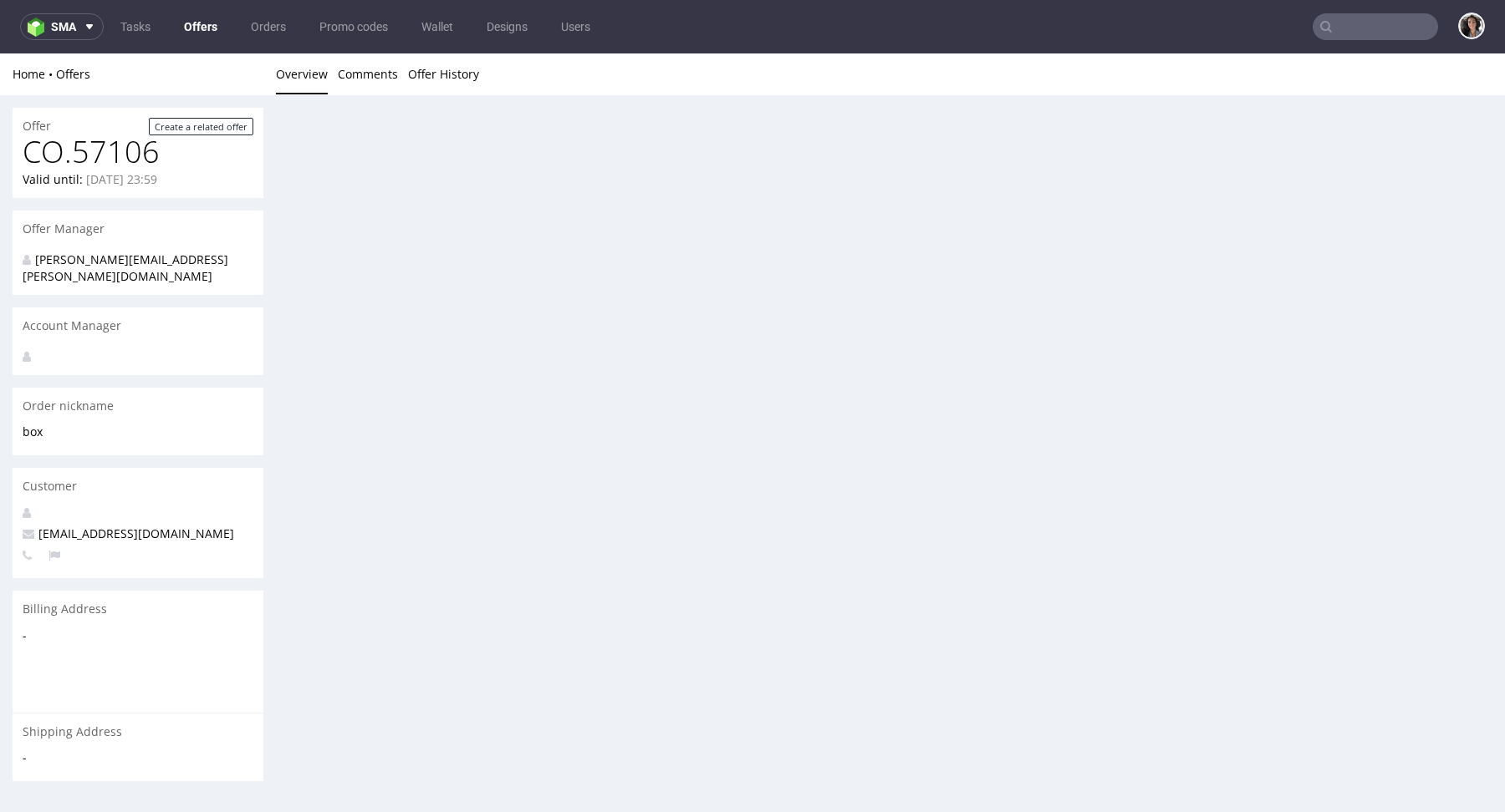
scroll to position [0, 0]
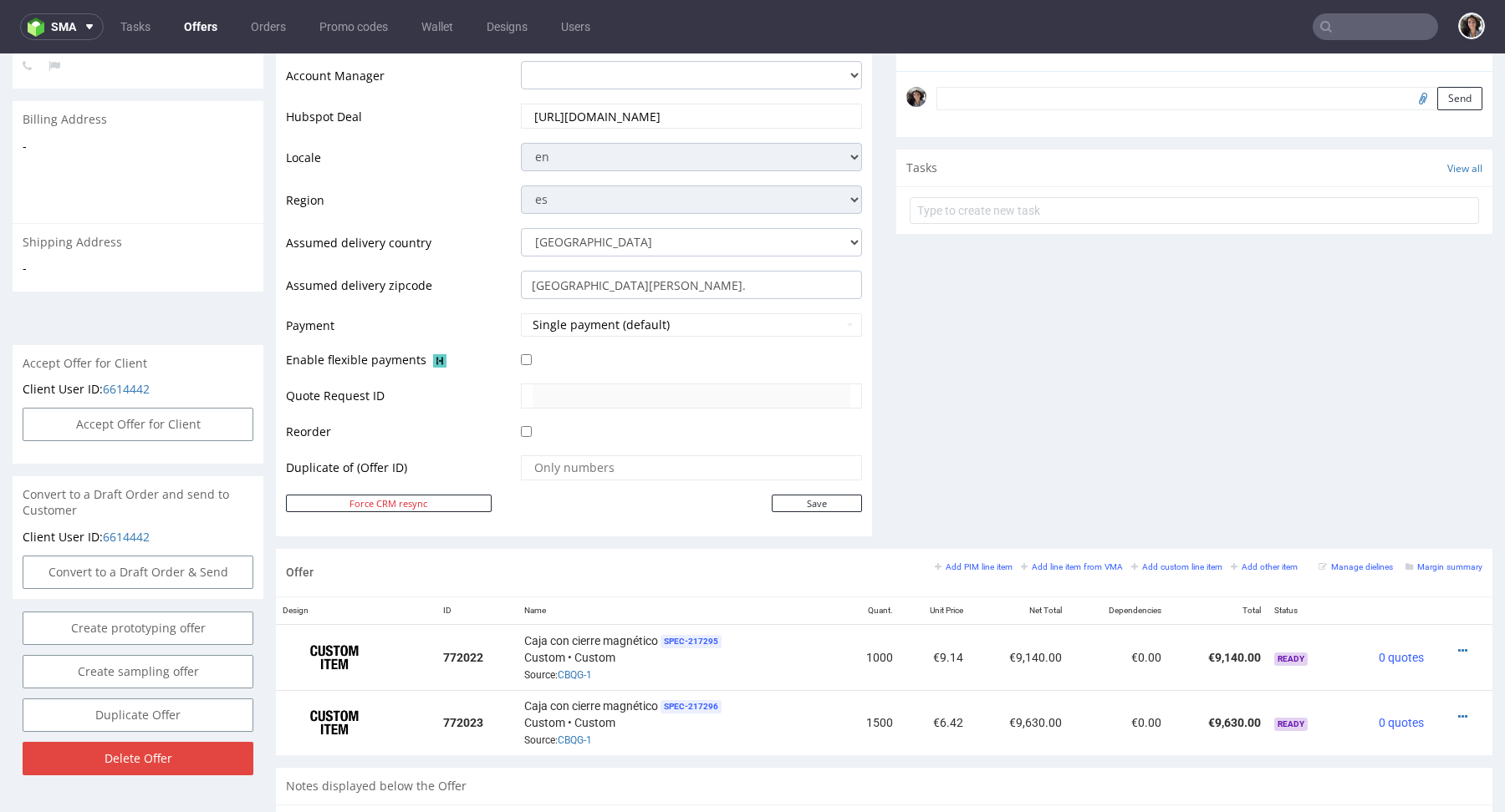
scroll to position [734, 0]
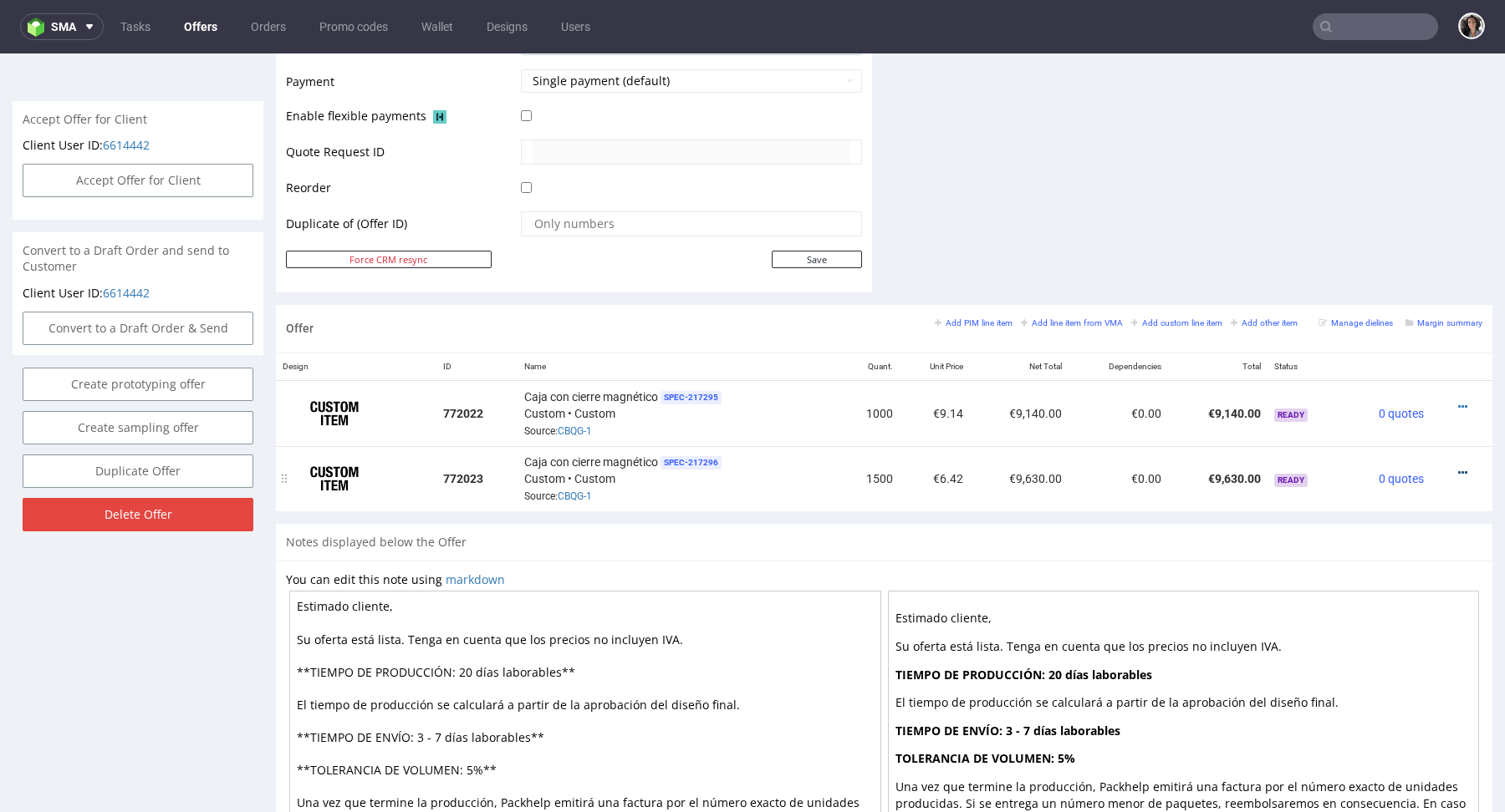
click at [1458, 467] on icon at bounding box center [1462, 473] width 9 height 12
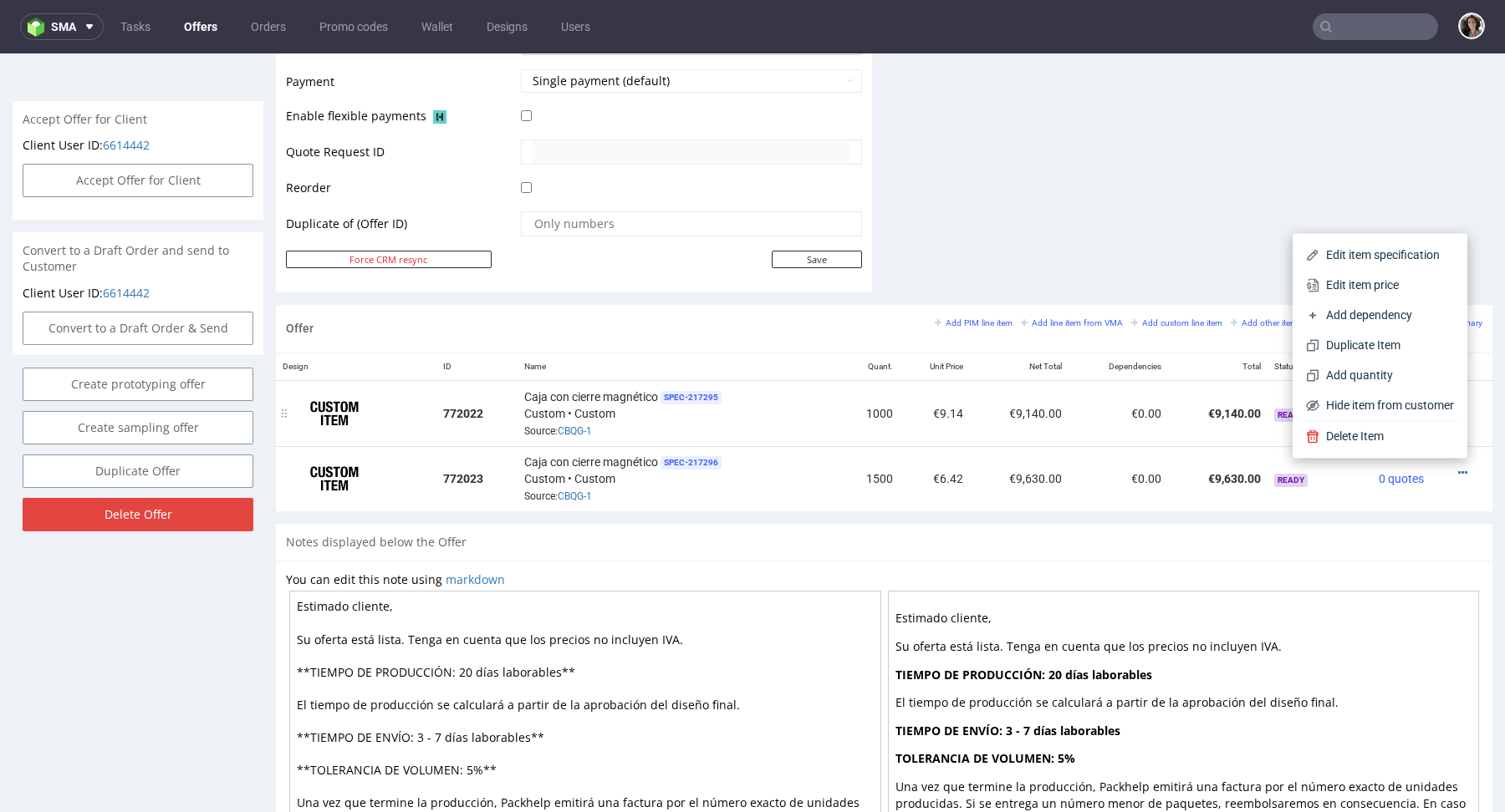
click at [1079, 415] on td "€0.00" at bounding box center [1118, 413] width 100 height 66
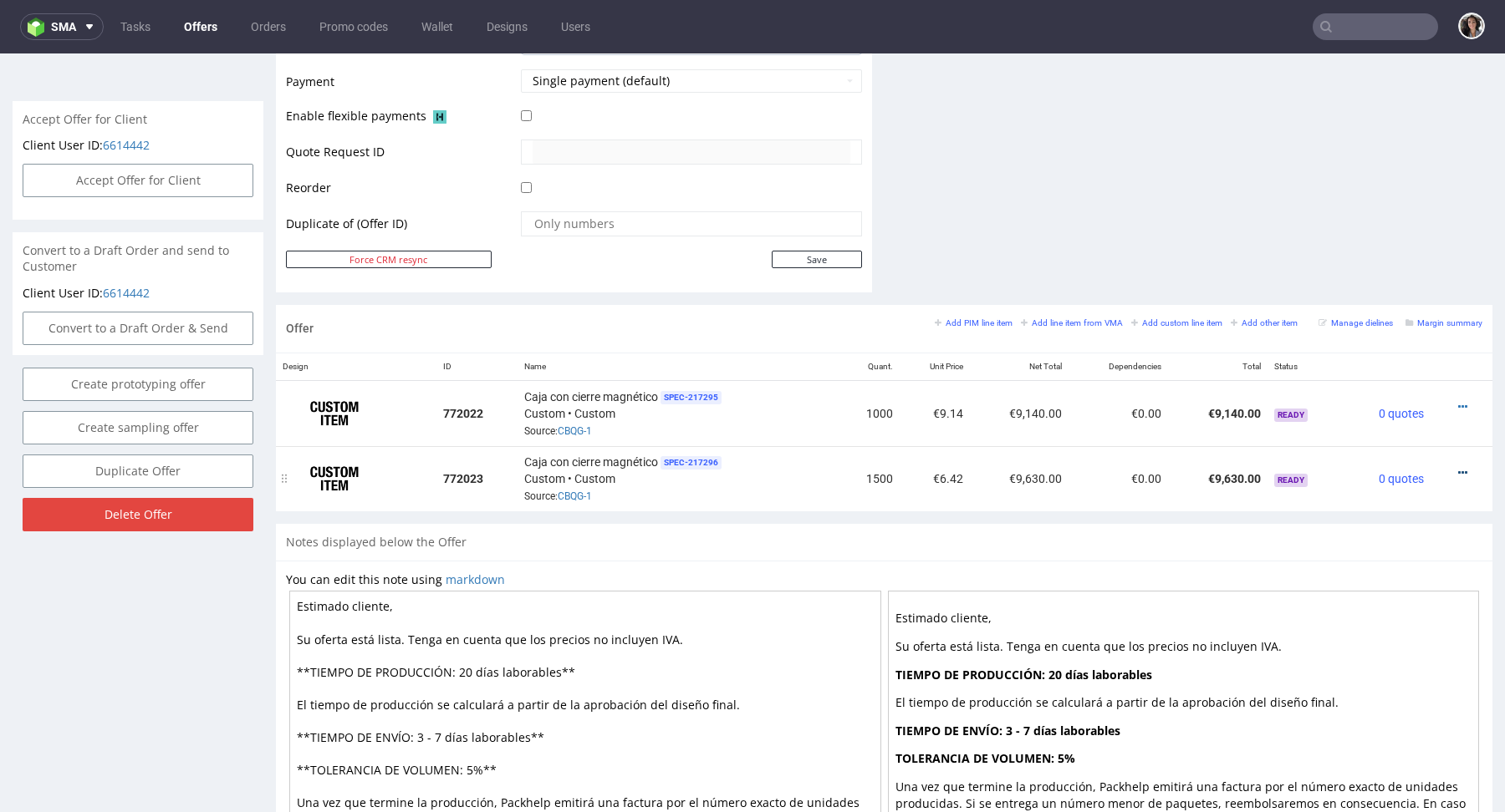
click at [1458, 469] on icon at bounding box center [1462, 473] width 9 height 12
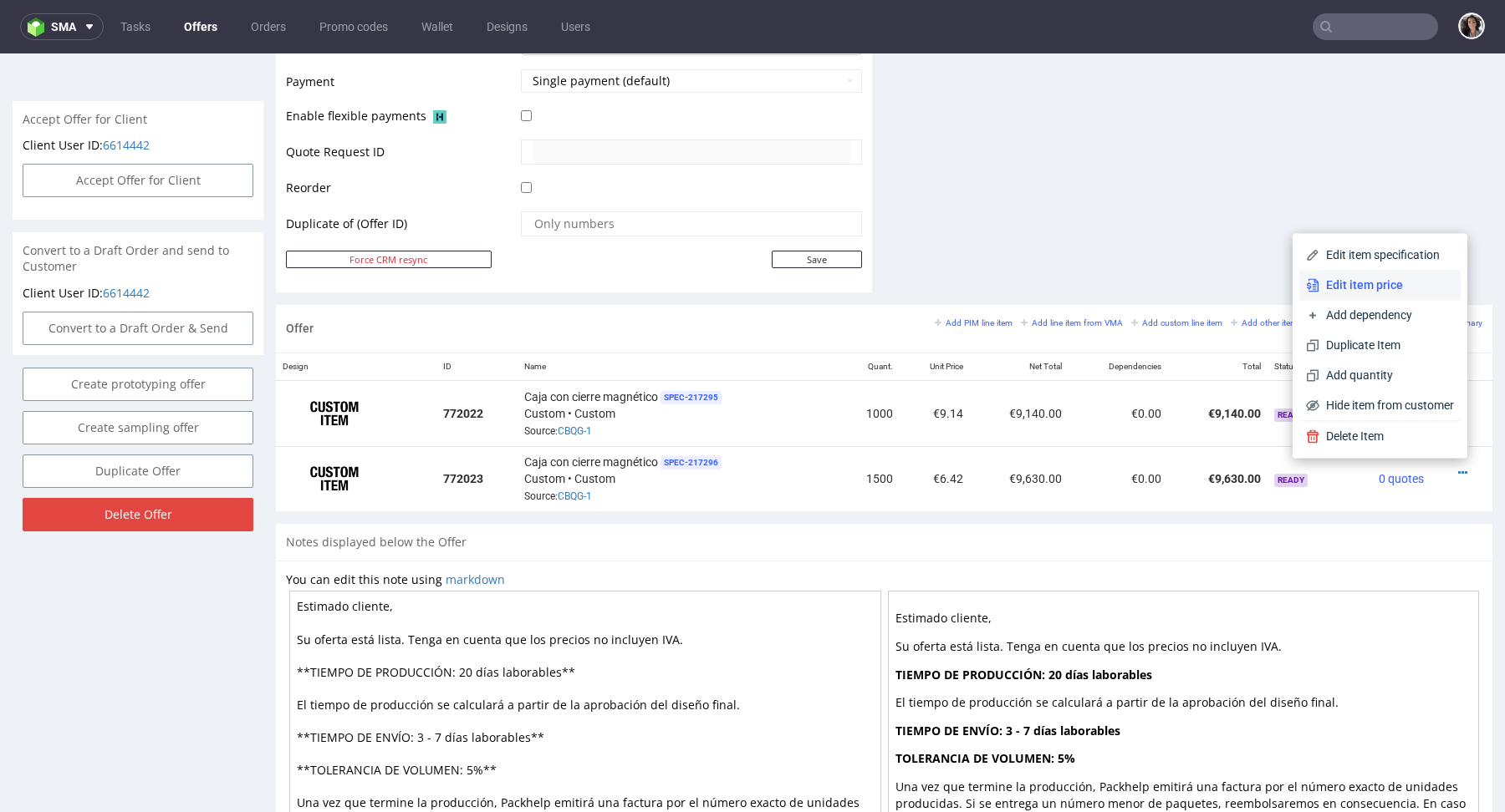
click at [1356, 291] on span "Edit item price" at bounding box center [1386, 284] width 135 height 16
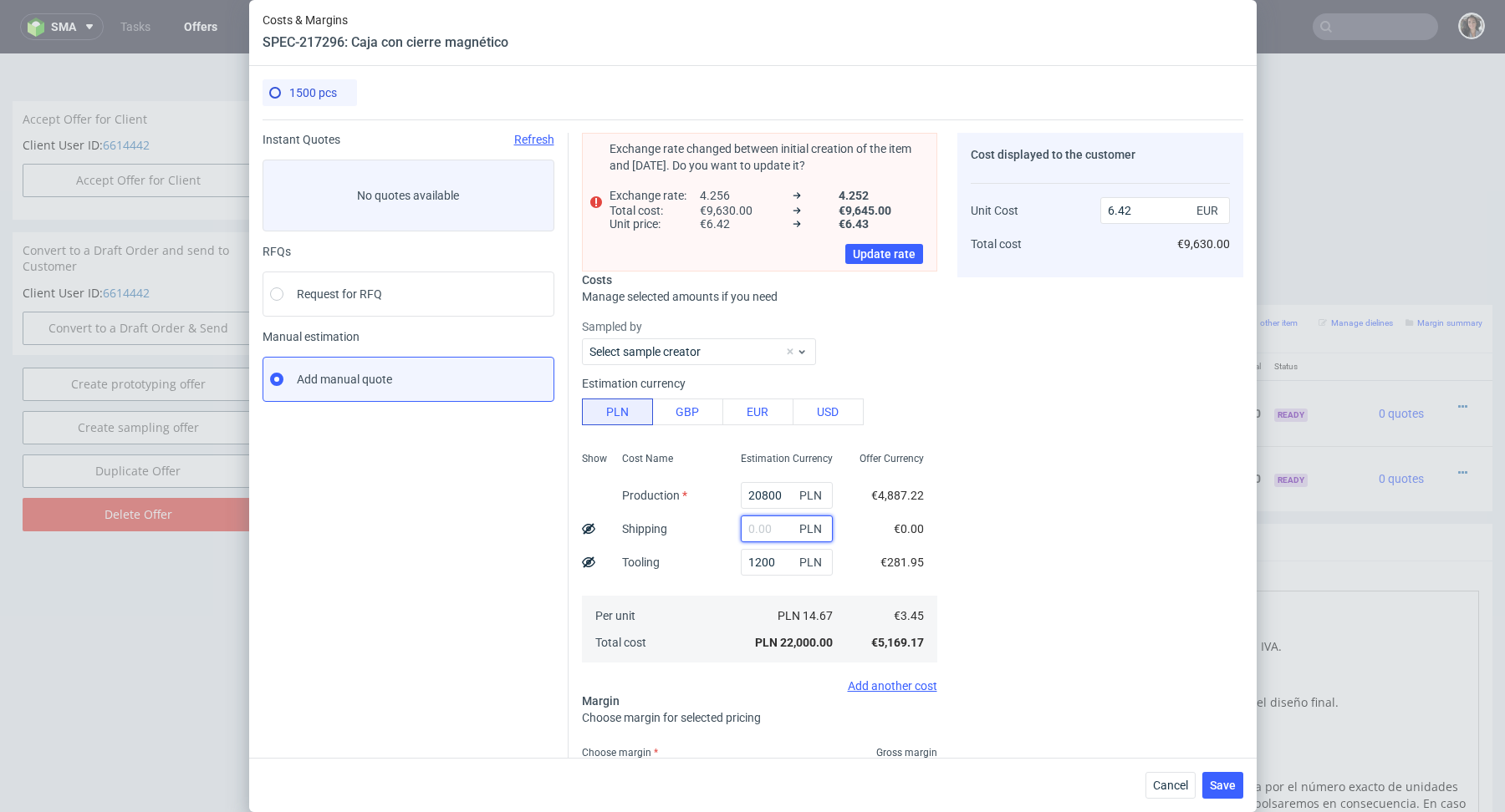
click at [765, 539] on input "text" at bounding box center [786, 529] width 92 height 27
paste input "Hi, Thank you for your email. The offer has been linked to [EMAIL_ADDRESS][DOMA…"
type input "Hi, Thank you for your email. The offer has been linked to [EMAIL_ADDRESS][DOMA…"
click at [772, 528] on input "Hi, Thank you for your email. The offer has been linked to [EMAIL_ADDRESS][DOMA…" at bounding box center [786, 529] width 92 height 27
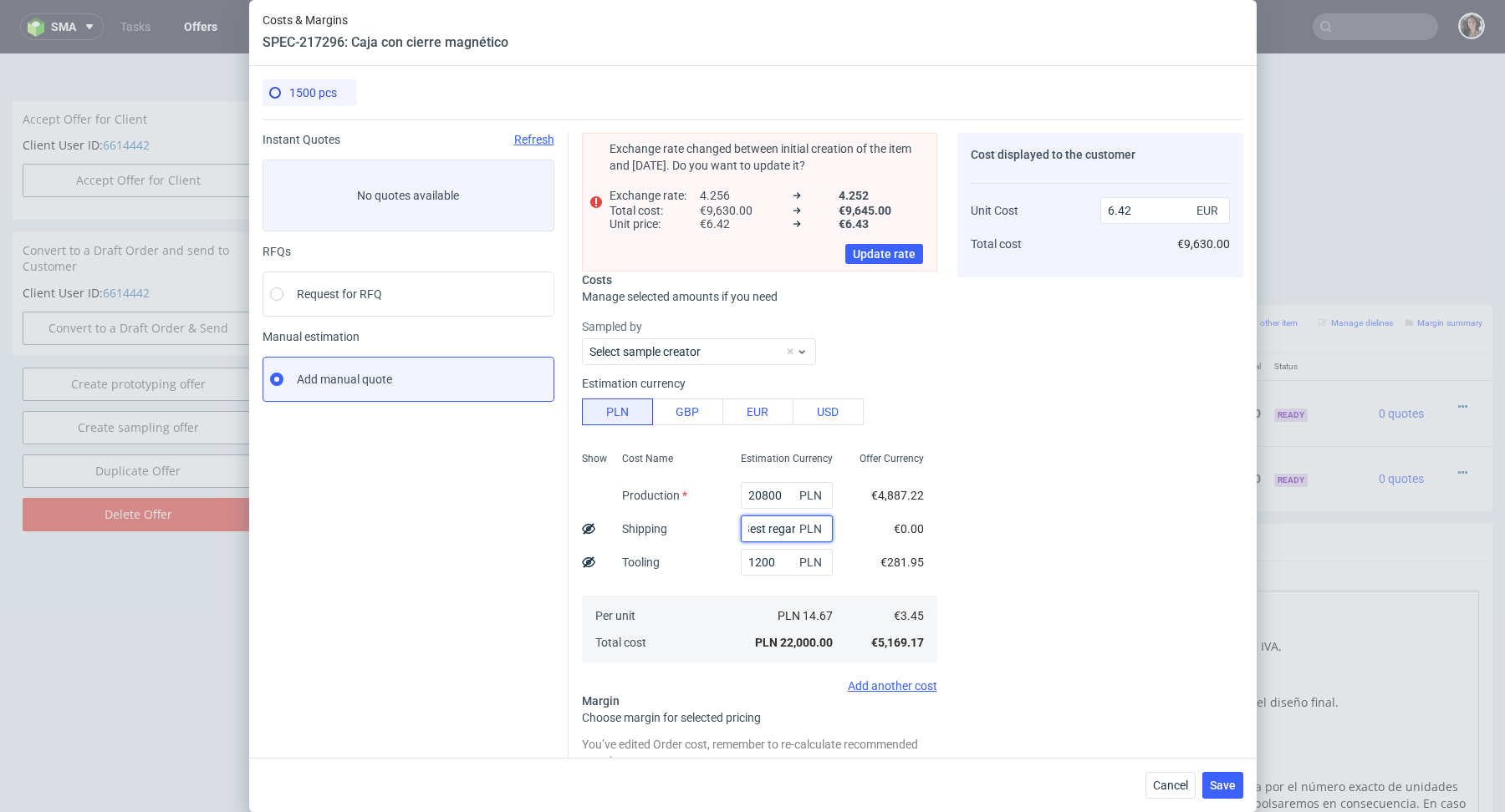
click at [772, 528] on input "Hi, Thank you for your email. The offer has been linked to [EMAIL_ADDRESS][DOMA…" at bounding box center [786, 529] width 92 height 27
paste input "12 767,21"
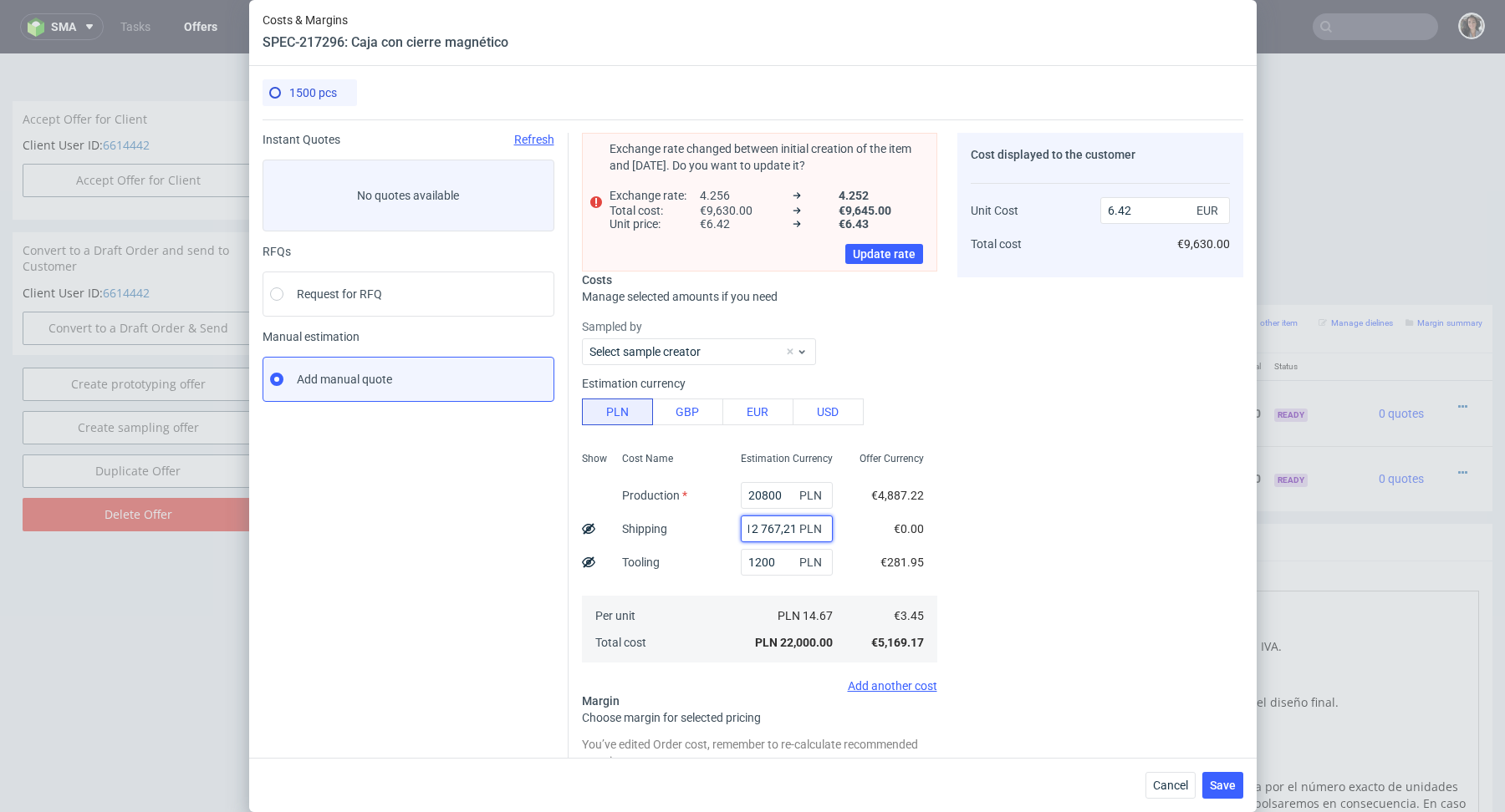
click at [760, 529] on input "12 767,21" at bounding box center [786, 529] width 92 height 27
type input "12767.21"
type input "10.15"
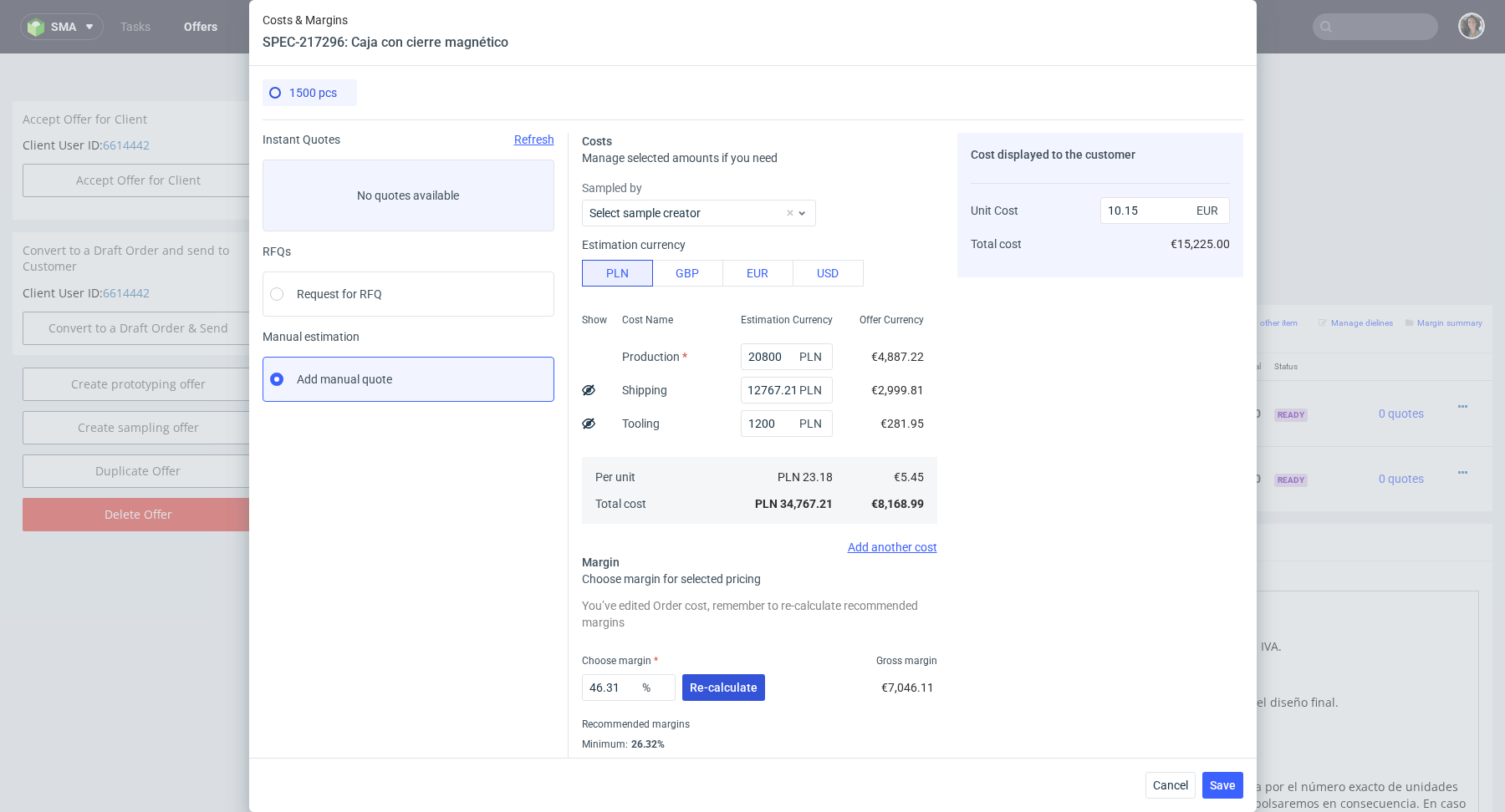
click at [701, 694] on button "Re-calculate" at bounding box center [723, 688] width 82 height 27
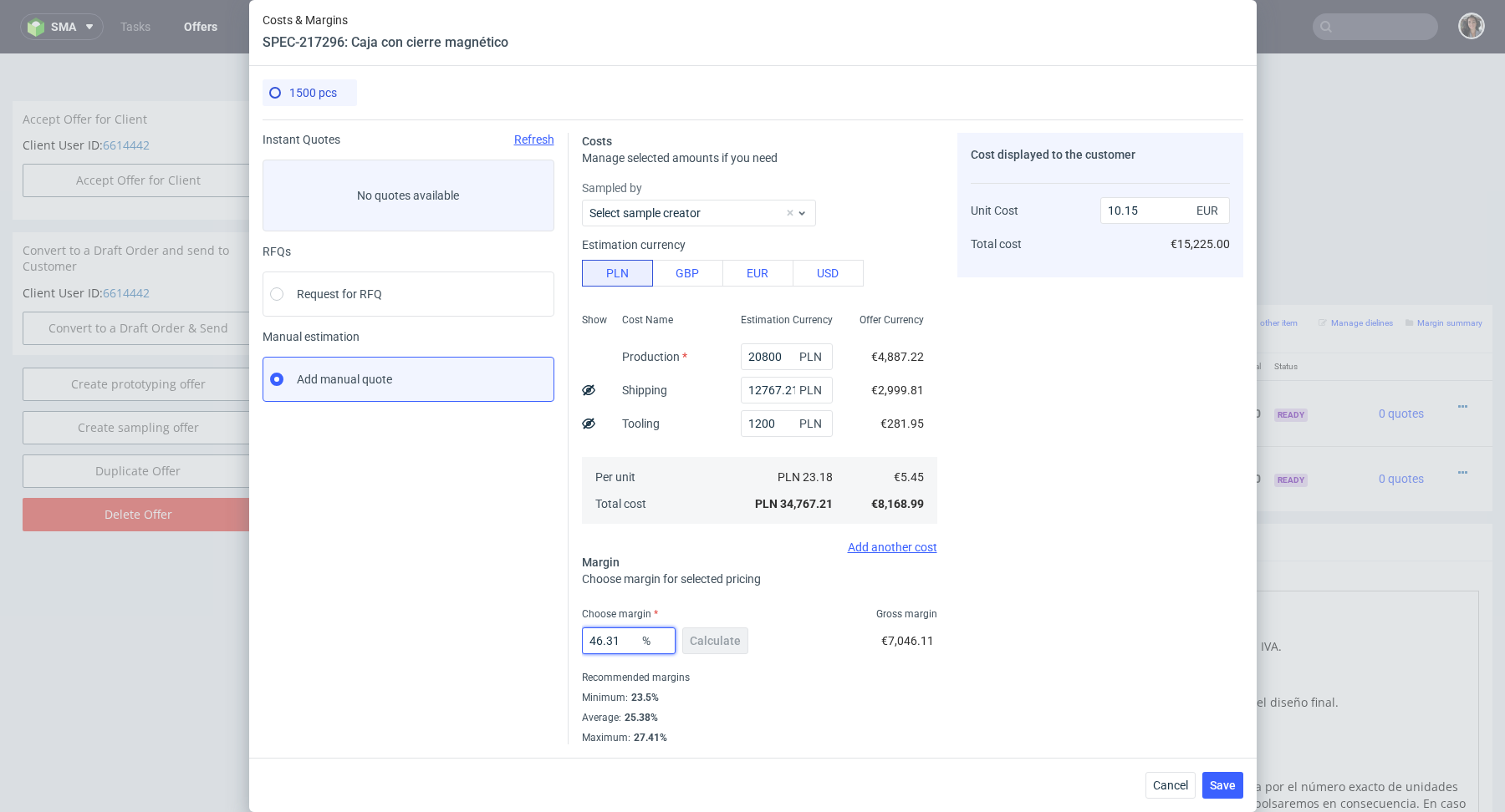
drag, startPoint x: 620, startPoint y: 645, endPoint x: 543, endPoint y: 645, distance: 77.0
click at [544, 645] on div "Instant Quotes Refresh No quotes available RFQs Request for RFQ Manual estimati…" at bounding box center [753, 432] width 980 height 625
type input "24"
type input "7.17"
click at [809, 668] on div "Recommended margins" at bounding box center [760, 677] width 355 height 20
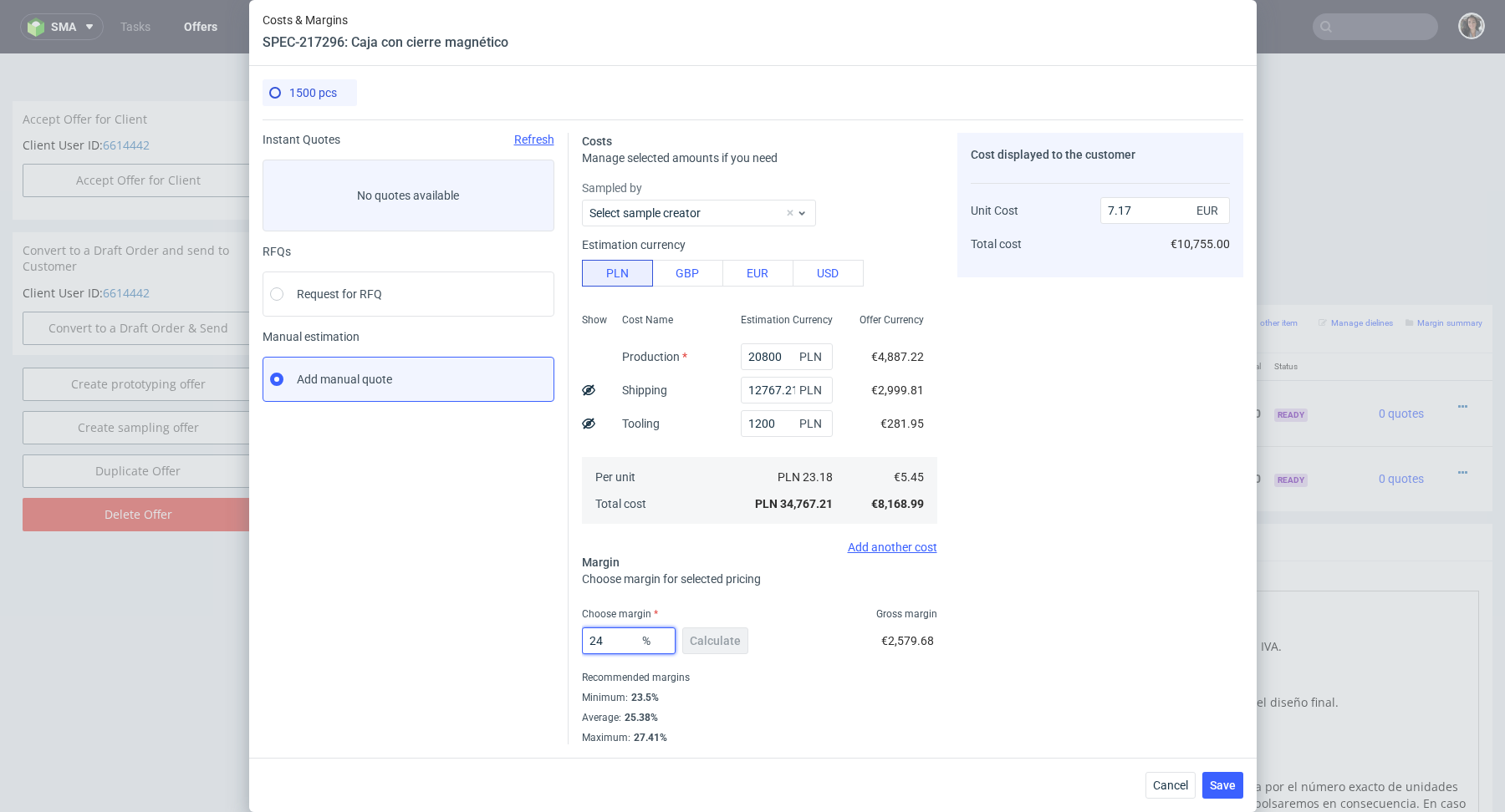
click at [610, 636] on input "24" at bounding box center [628, 640] width 94 height 27
type input "24.9"
type input "7.25"
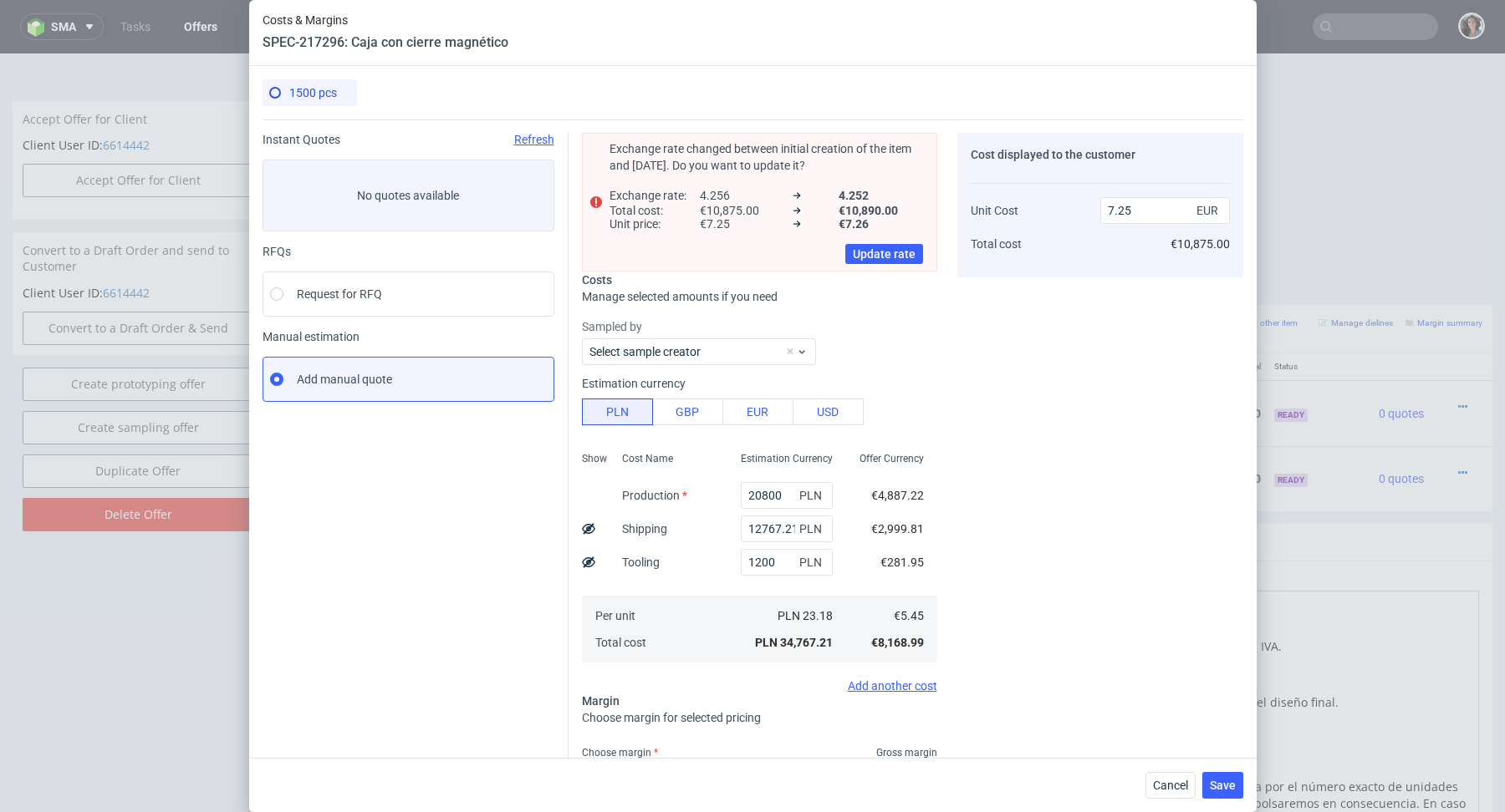
scroll to position [136, 0]
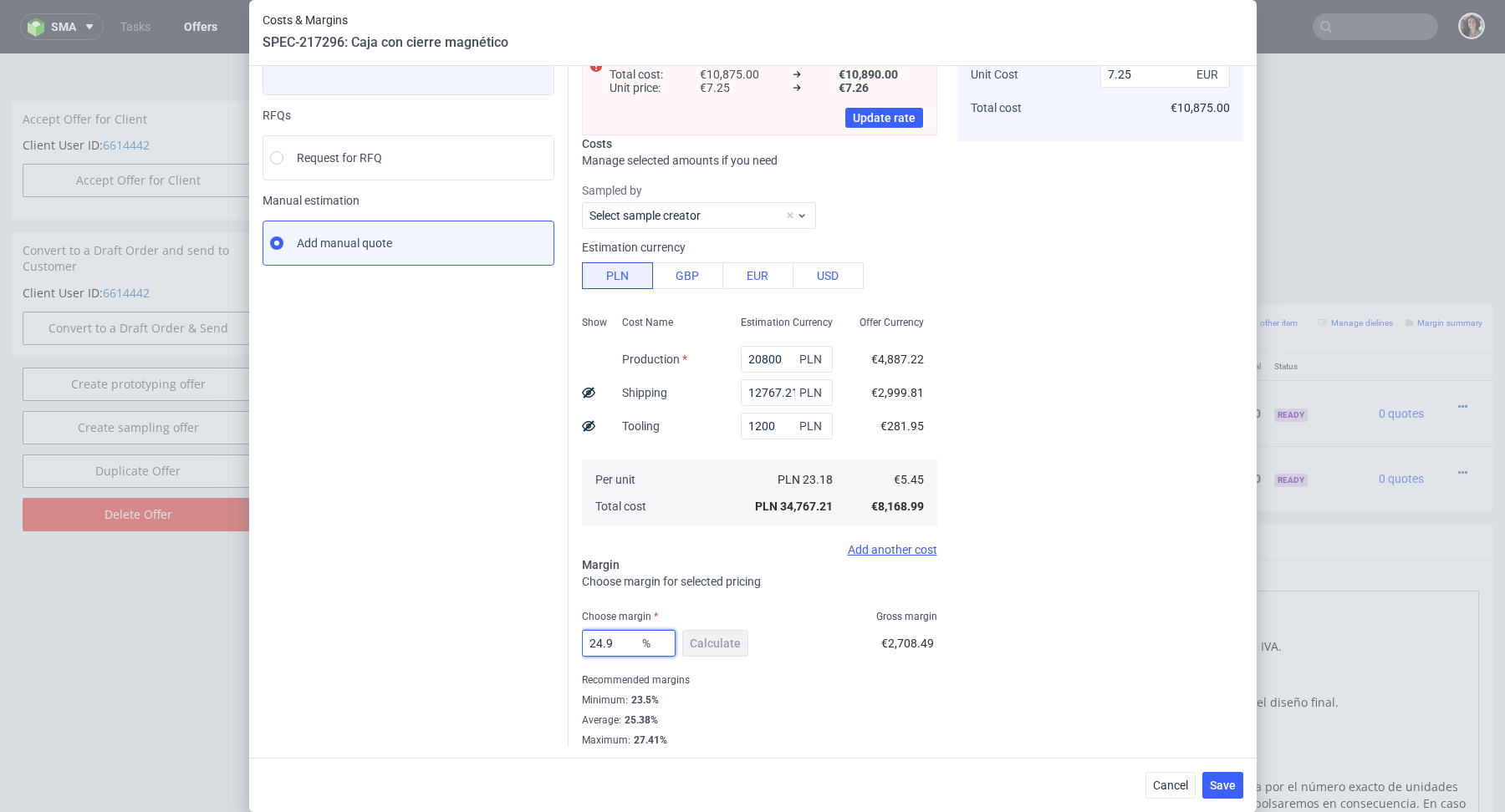
drag, startPoint x: 620, startPoint y: 639, endPoint x: 557, endPoint y: 636, distance: 63.1
click at [557, 636] on div "Instant Quotes Refresh No quotes available RFQs Request for RFQ Manual estimati…" at bounding box center [753, 366] width 980 height 764
type input "24"
type input "7.17"
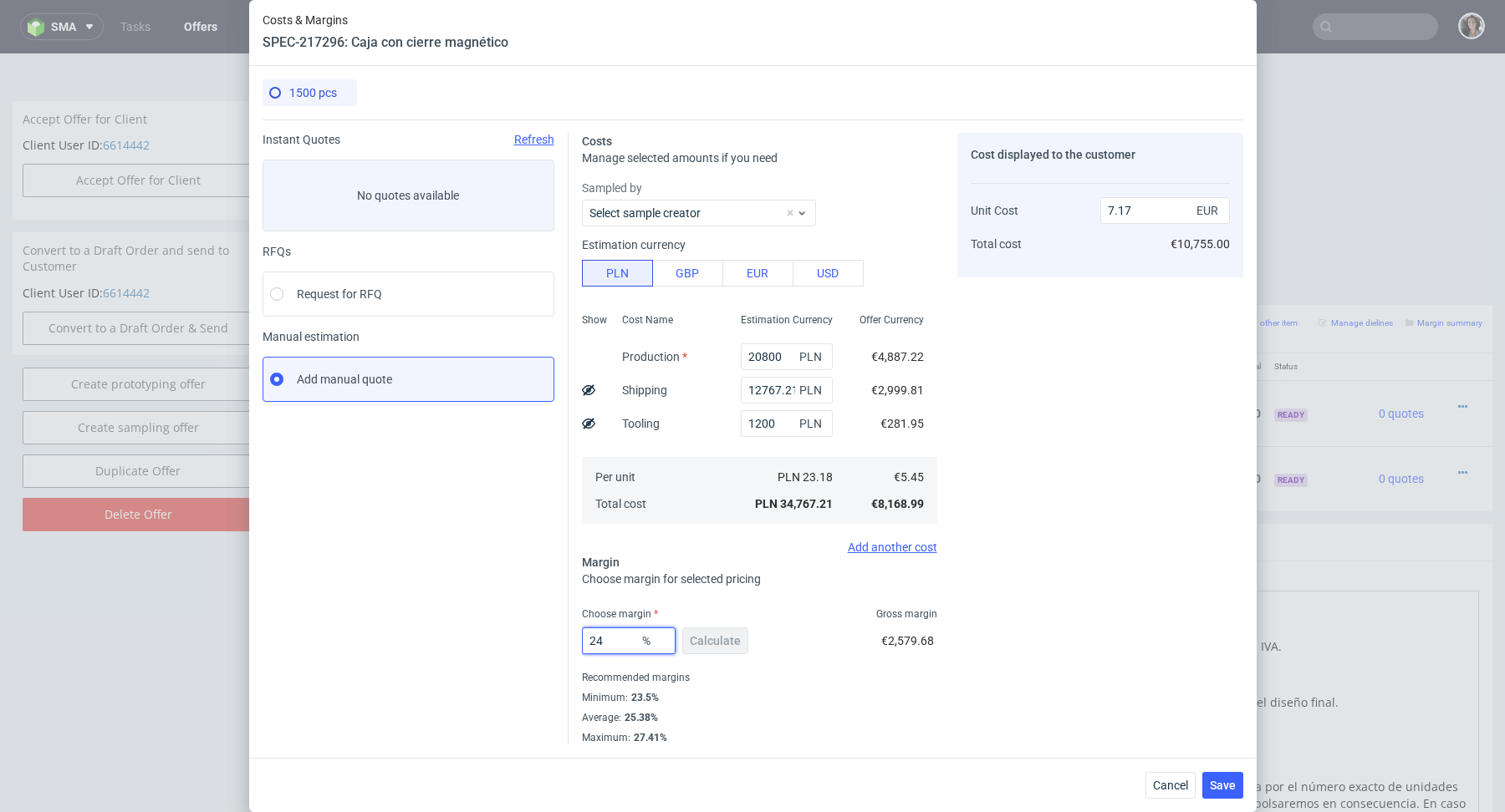
type input "24"
click at [758, 688] on div "Minimum : 23.5%" at bounding box center [760, 697] width 355 height 20
click at [1219, 783] on span "Save" at bounding box center [1223, 785] width 26 height 12
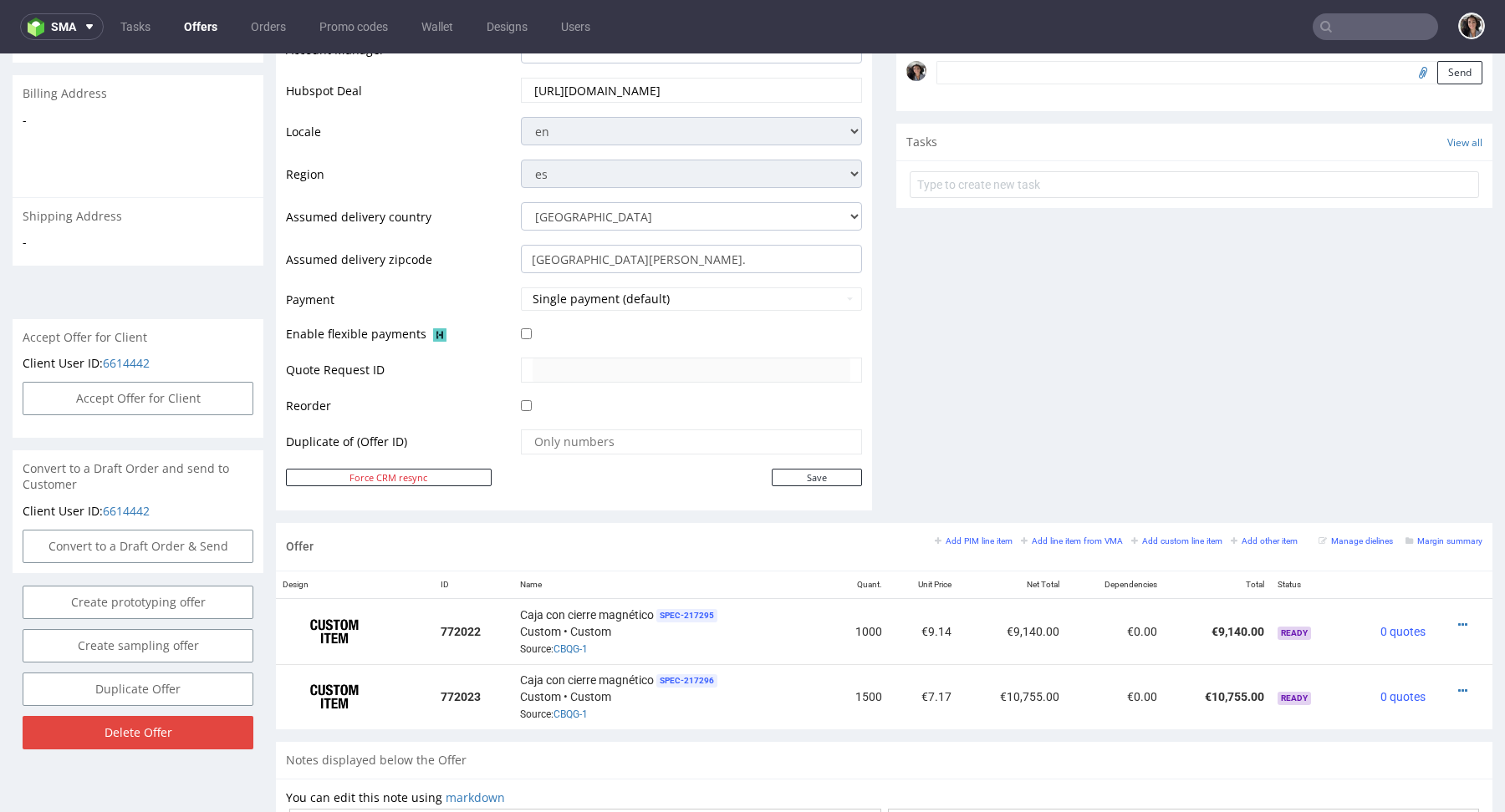
scroll to position [866, 0]
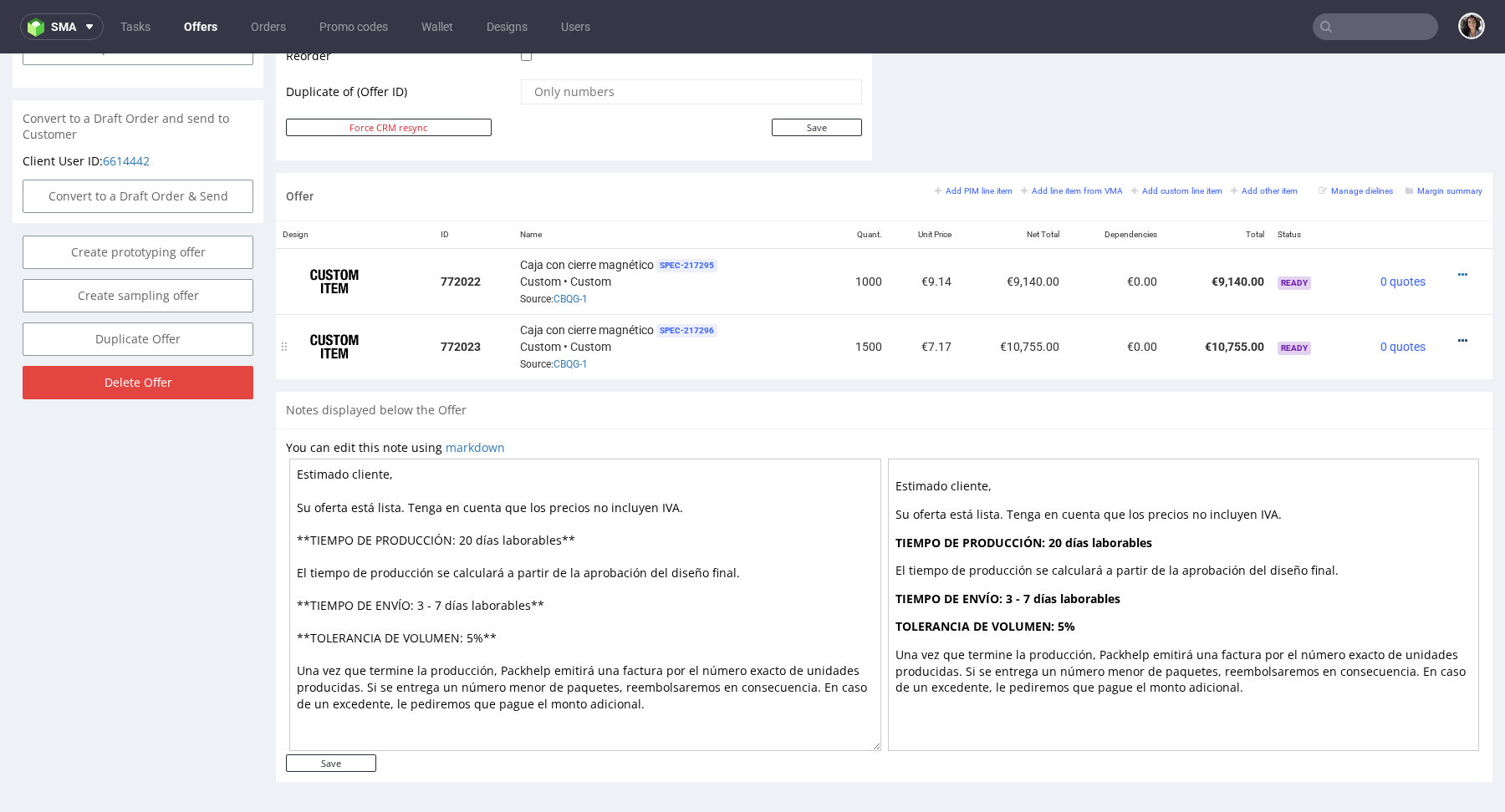
click at [1458, 339] on icon at bounding box center [1462, 341] width 9 height 12
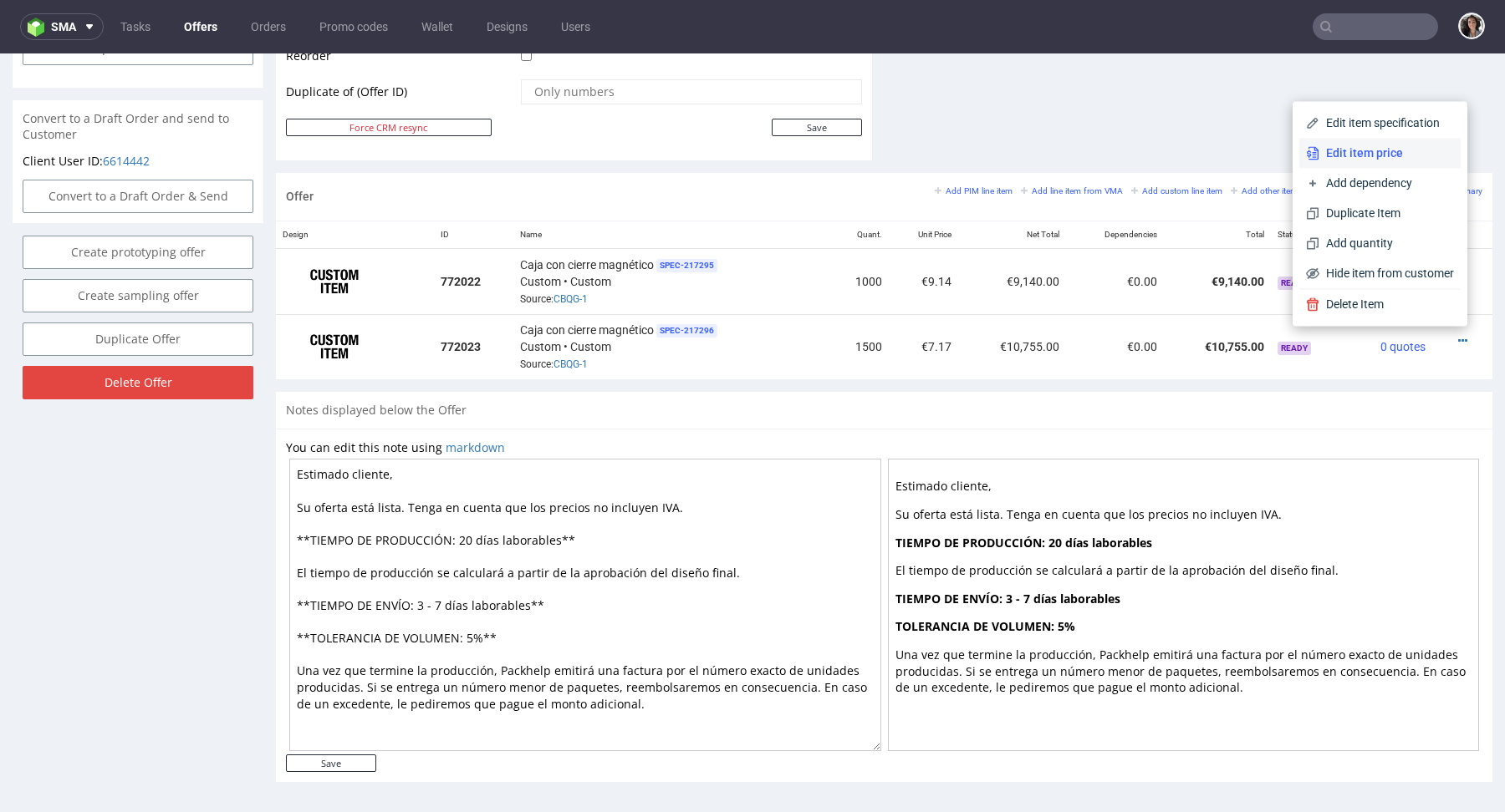
click at [1355, 150] on span "Edit item price" at bounding box center [1386, 152] width 135 height 16
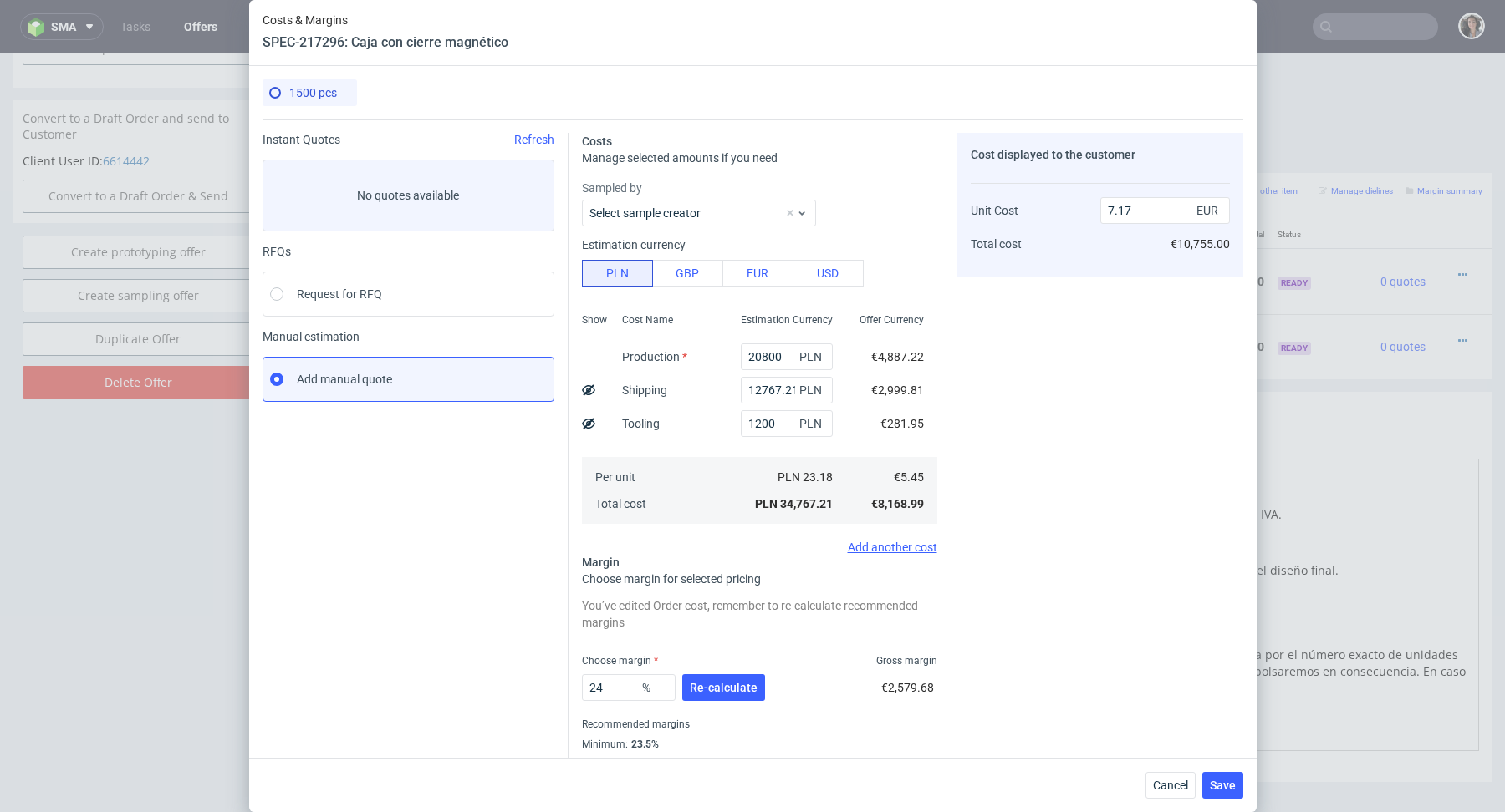
scroll to position [45, 0]
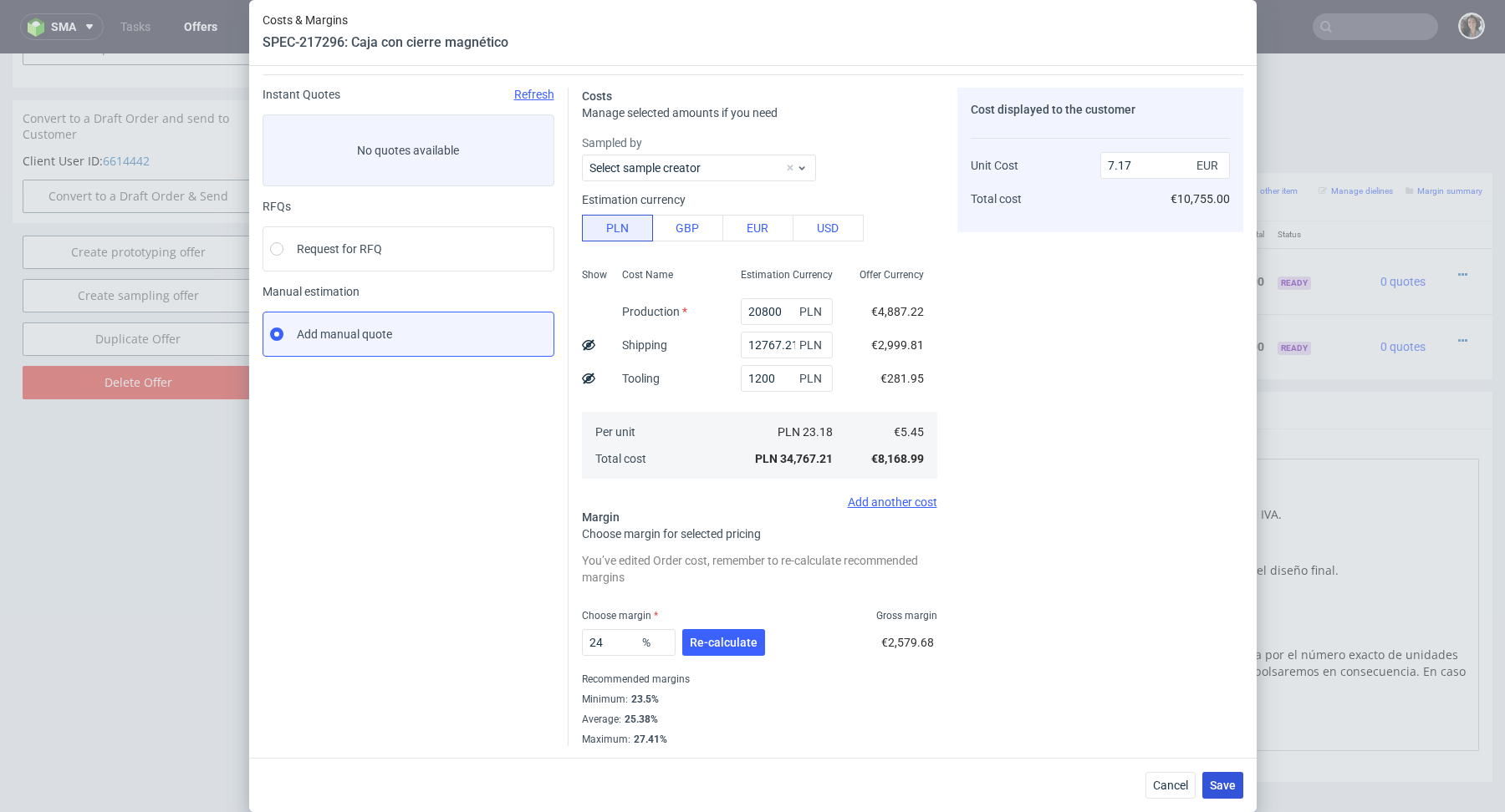
click at [1233, 782] on span "Save" at bounding box center [1223, 785] width 26 height 12
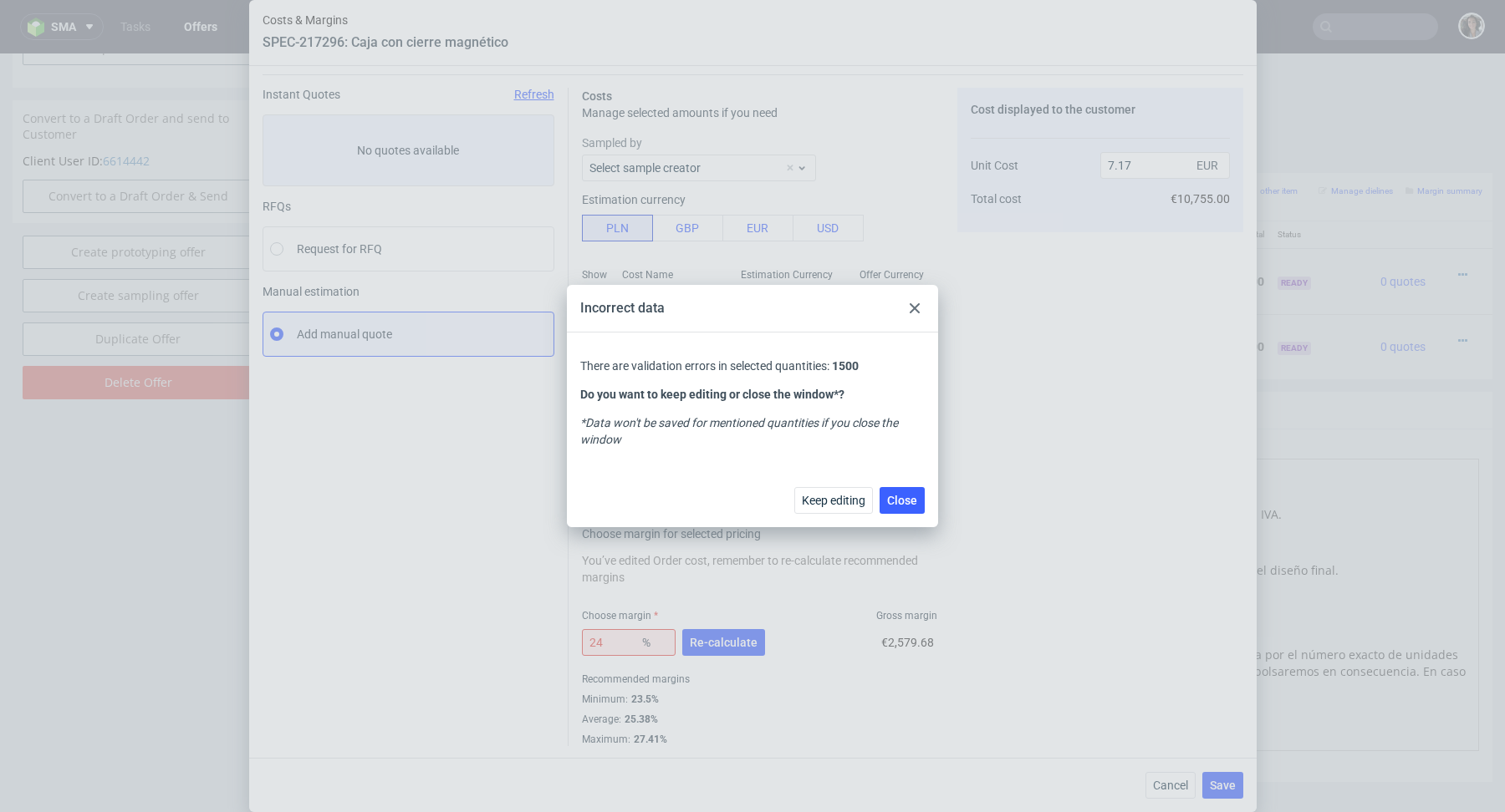
click at [916, 300] on div at bounding box center [913, 308] width 20 height 20
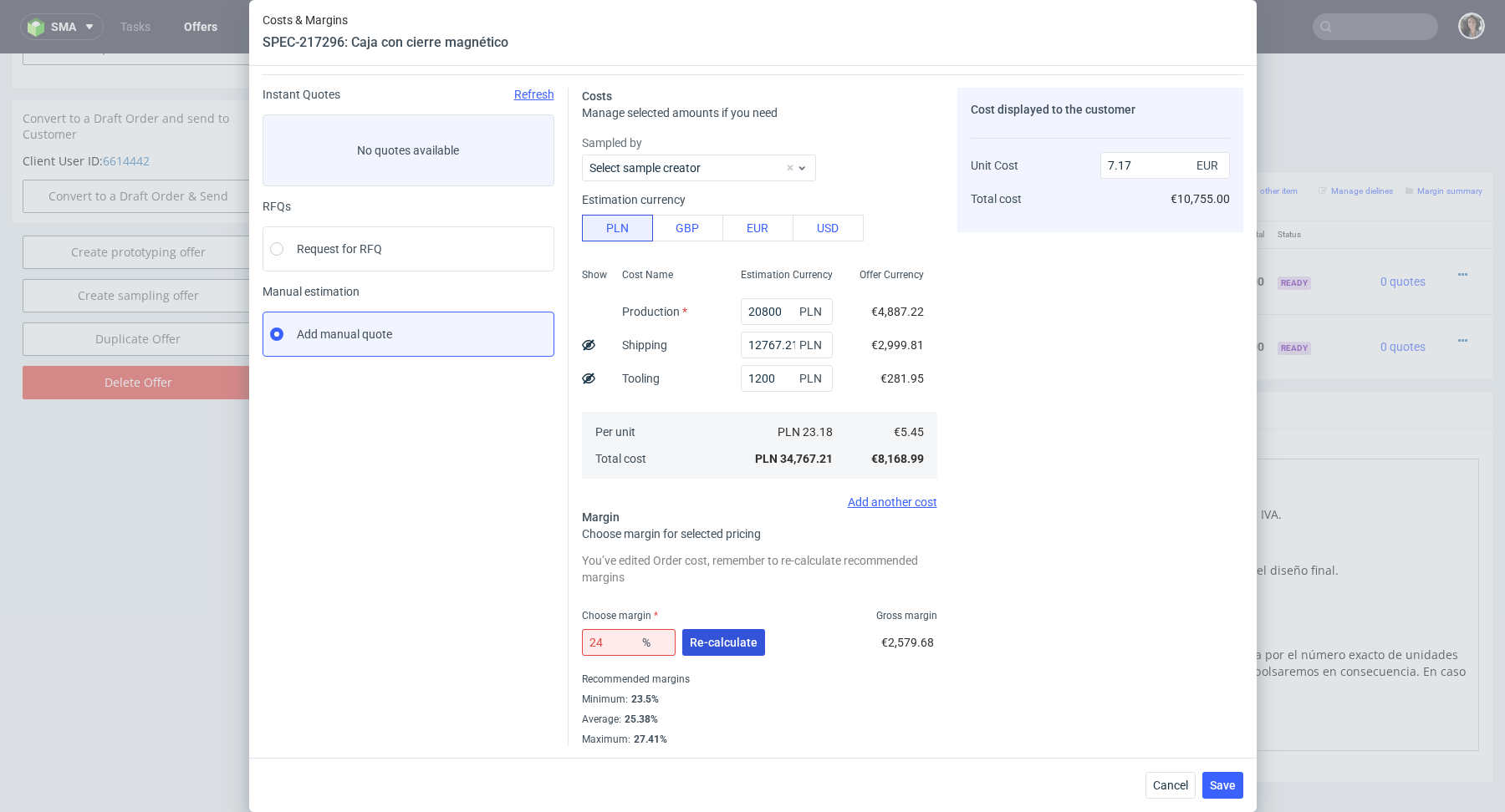
click at [713, 642] on span "Re-calculate" at bounding box center [723, 643] width 68 height 12
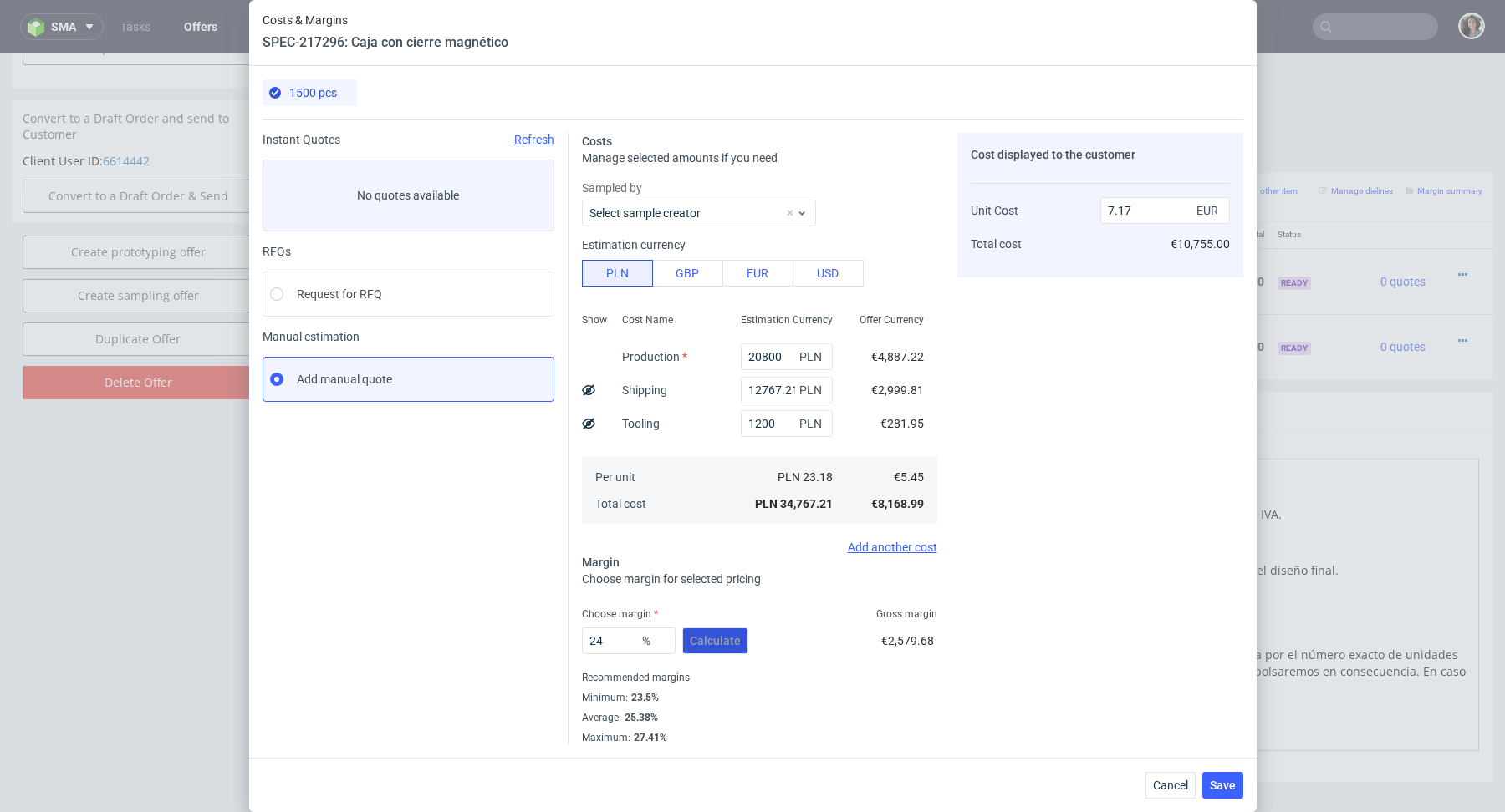
scroll to position [0, 0]
click at [623, 649] on input "24" at bounding box center [628, 640] width 94 height 27
type input "24.5"
type input "7.22"
type input "24.4"
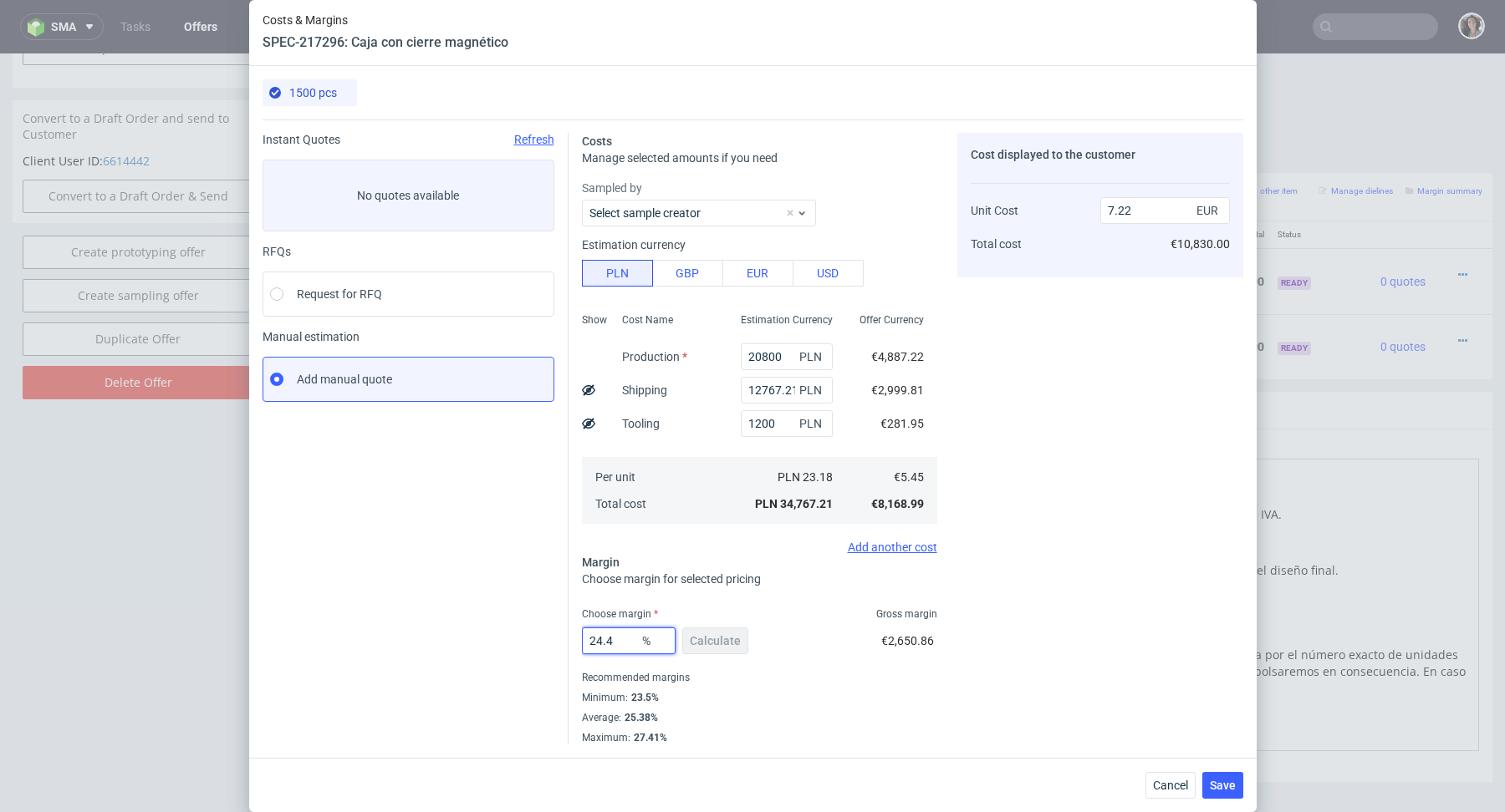
type input "7.21"
type input "24.3"
type input "7.2"
type input "24"
type input "7.17"
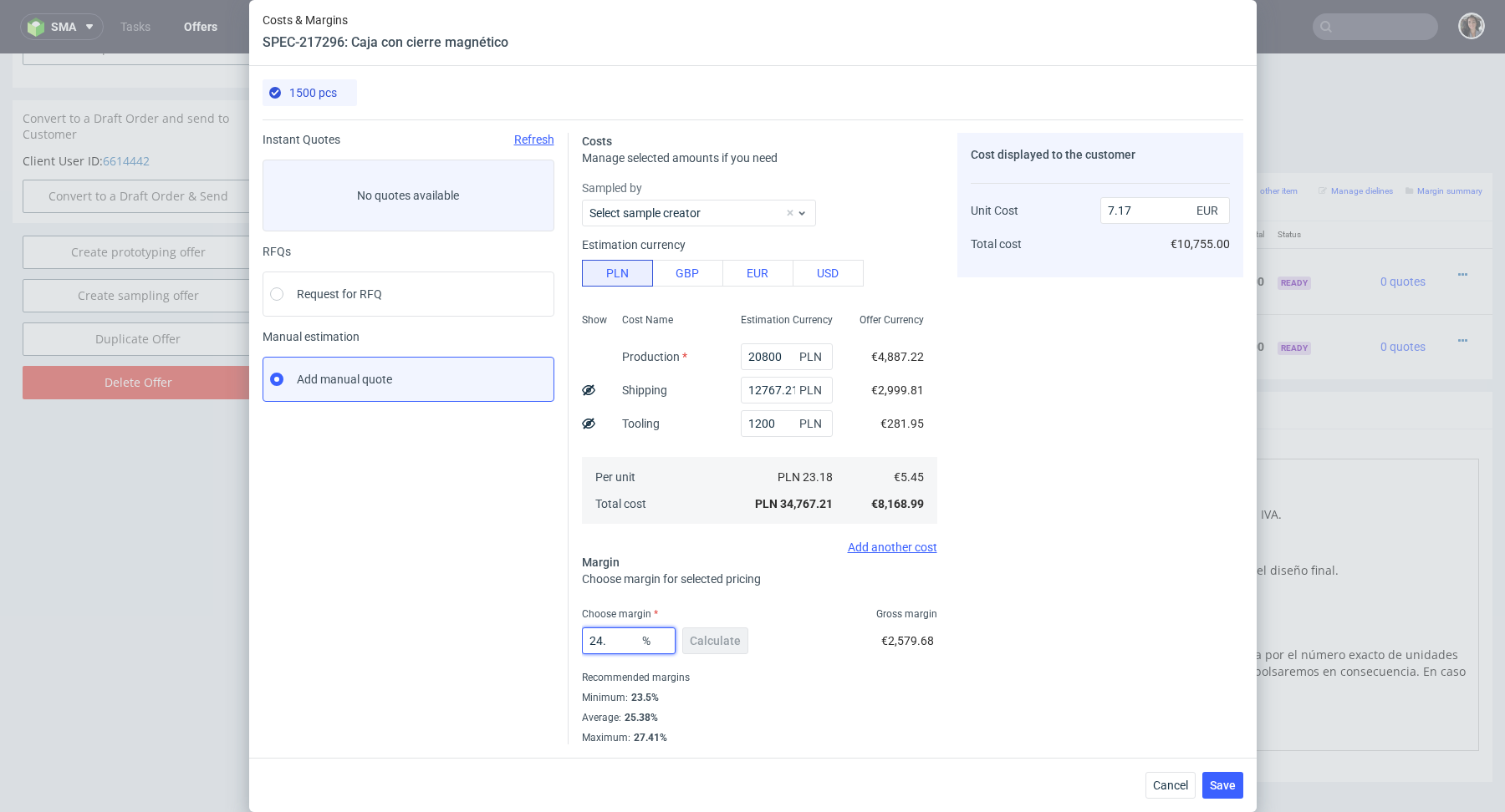
type input "24.4"
type input "7.21"
type input "24.4"
click at [1221, 789] on span "Save" at bounding box center [1223, 785] width 26 height 12
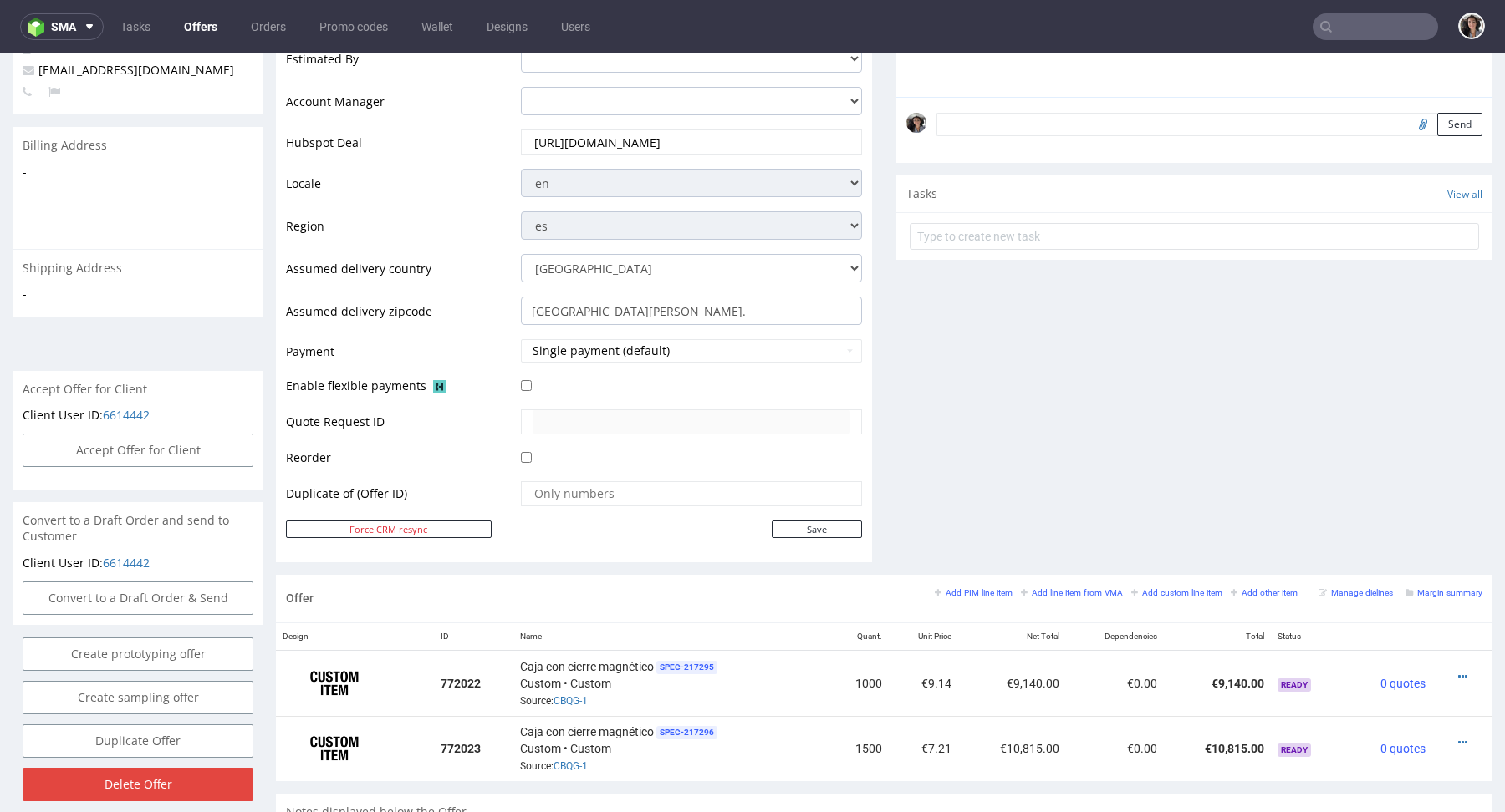
scroll to position [464, 0]
click at [1458, 670] on icon at bounding box center [1462, 676] width 9 height 12
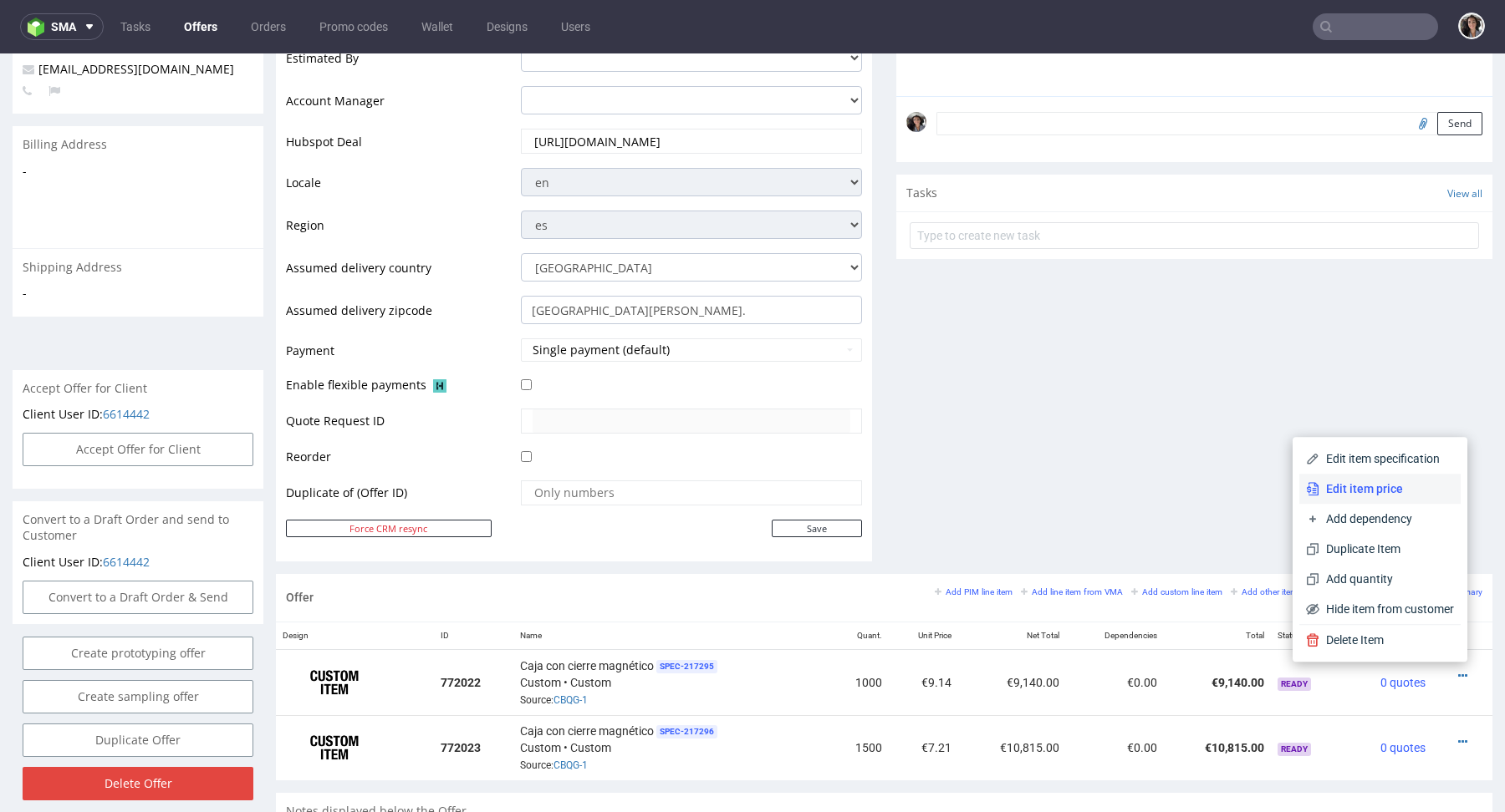
click at [1352, 485] on span "Edit item price" at bounding box center [1386, 488] width 135 height 16
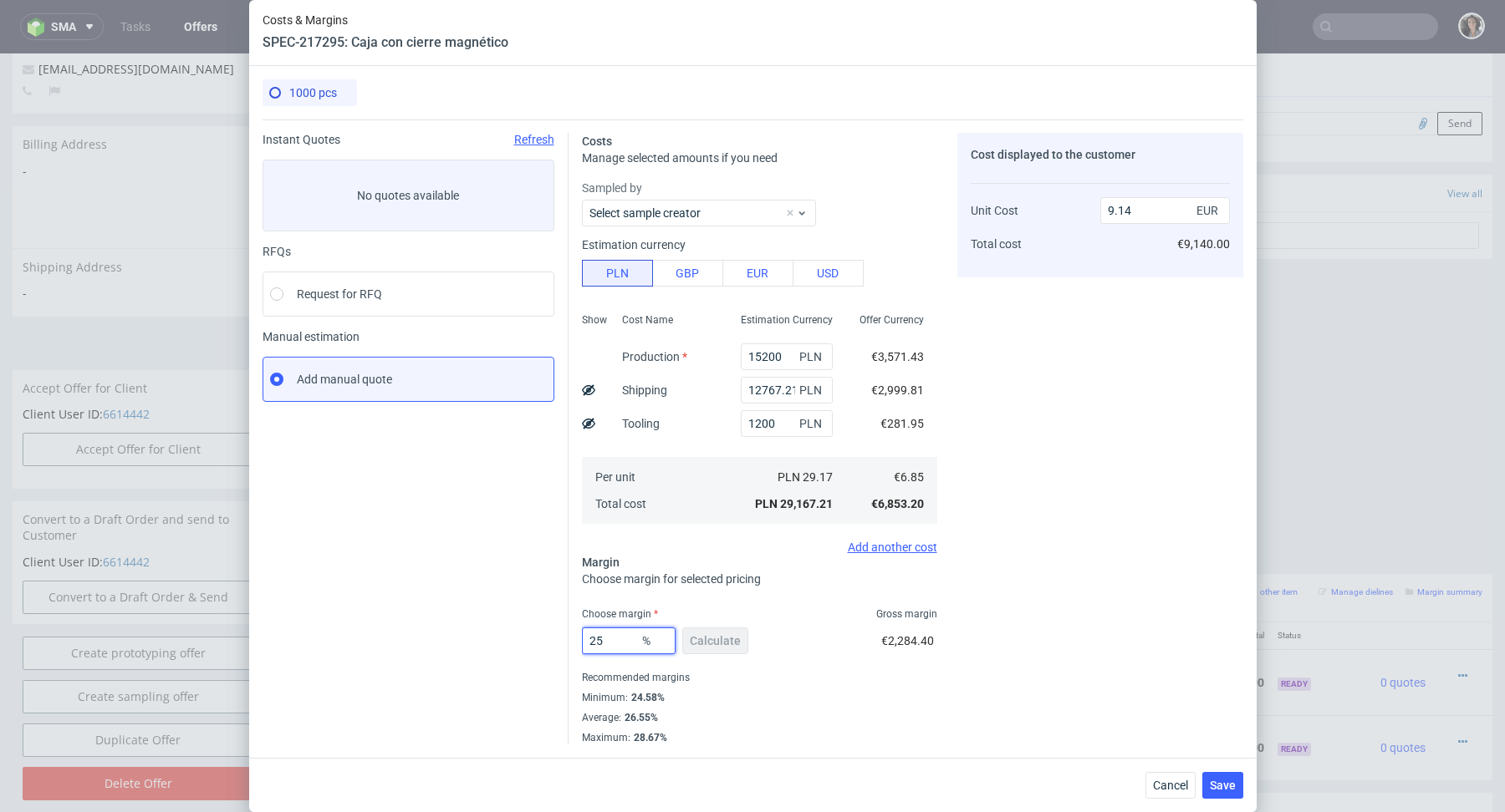
click at [611, 640] on input "25" at bounding box center [628, 640] width 94 height 27
type input "24"
type input "9.02"
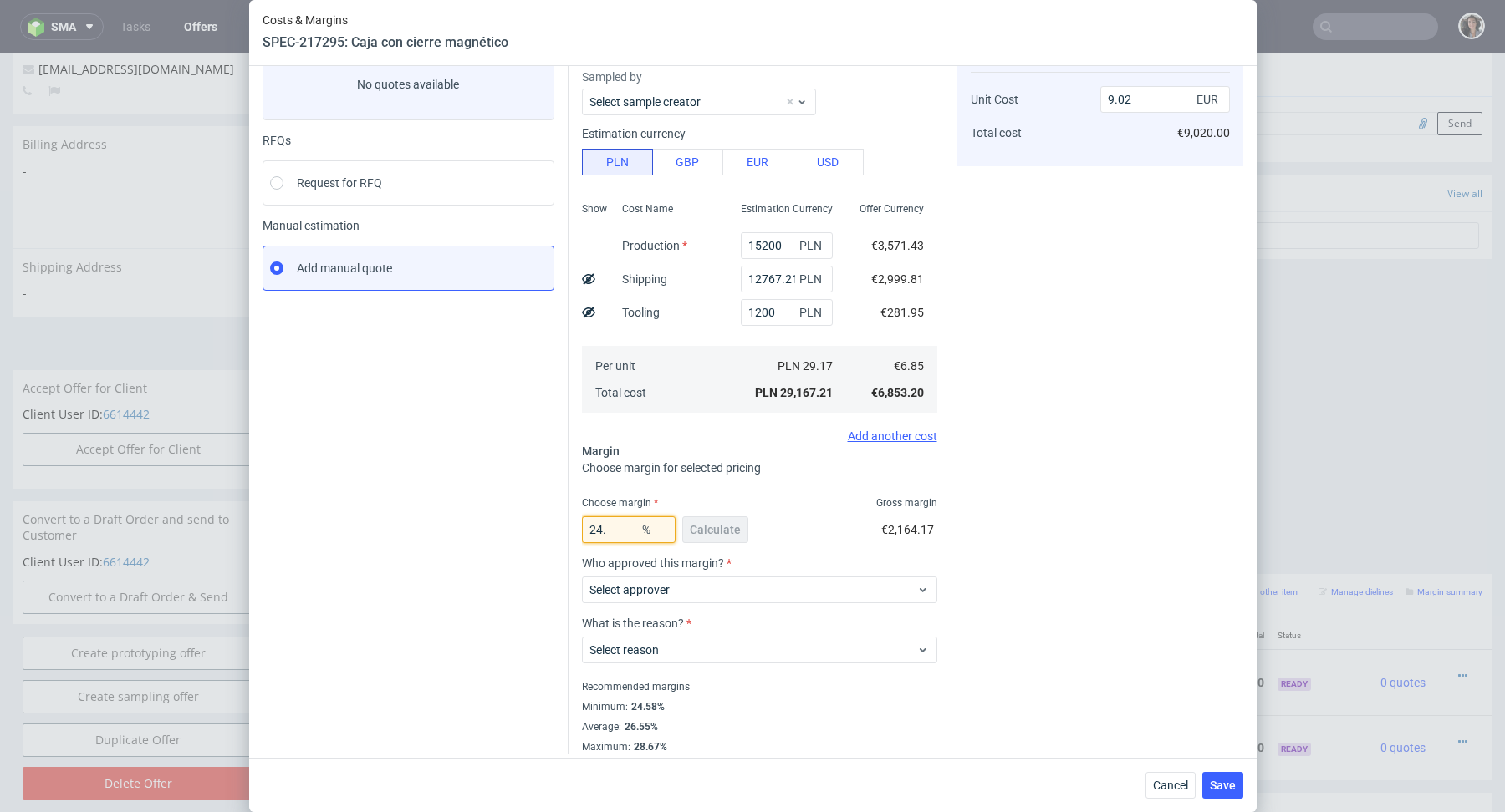
scroll to position [118, 0]
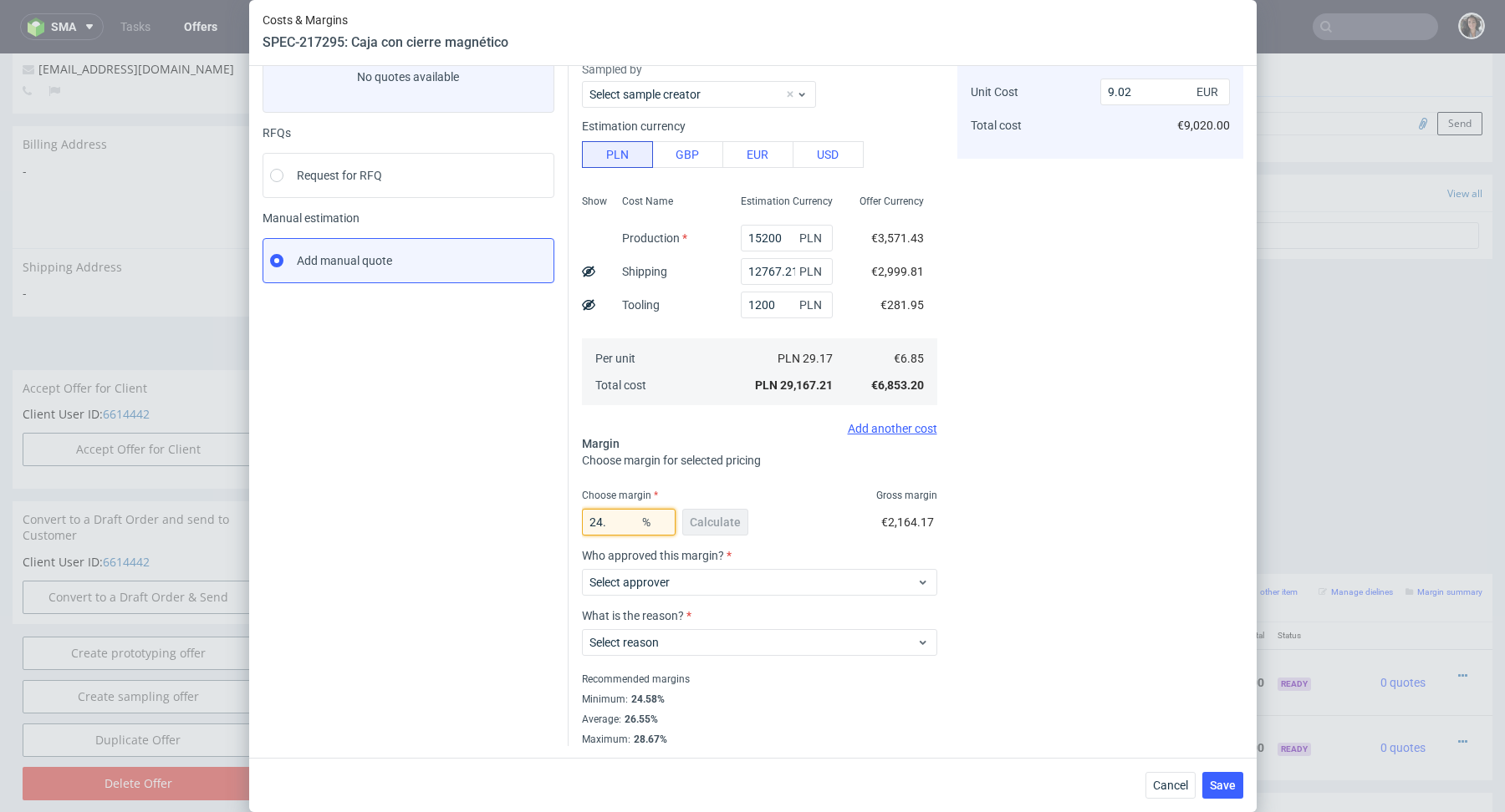
type input "24.6"
type input "9.09"
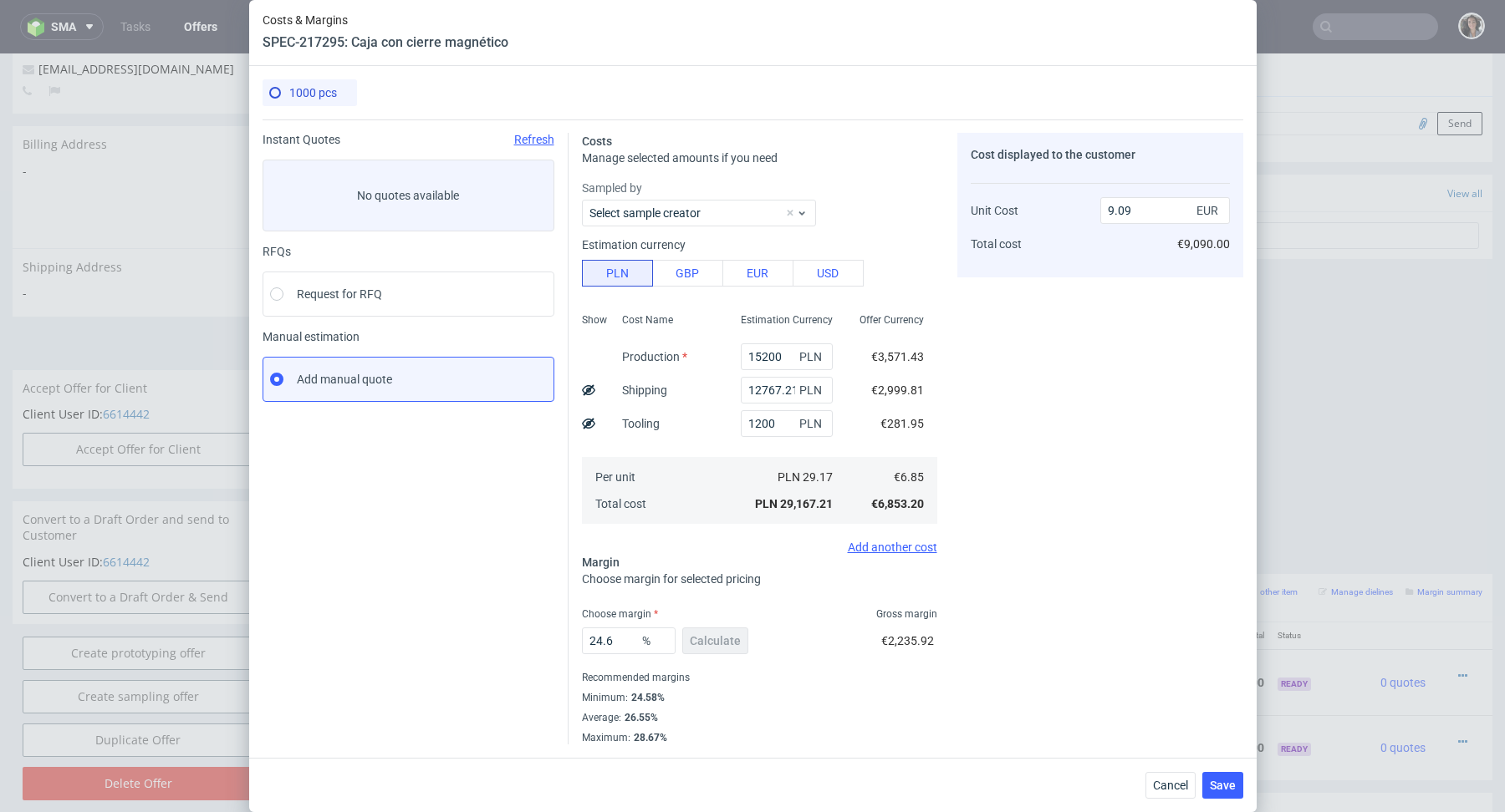
click at [715, 718] on div "Average : 26.55%" at bounding box center [760, 718] width 355 height 20
click at [625, 643] on input "24.6" at bounding box center [628, 640] width 94 height 27
click at [624, 638] on input "24.6" at bounding box center [628, 640] width 94 height 27
click at [625, 609] on label "Choose margin" at bounding box center [620, 615] width 76 height 12
click at [618, 640] on input "24.6" at bounding box center [628, 640] width 94 height 27
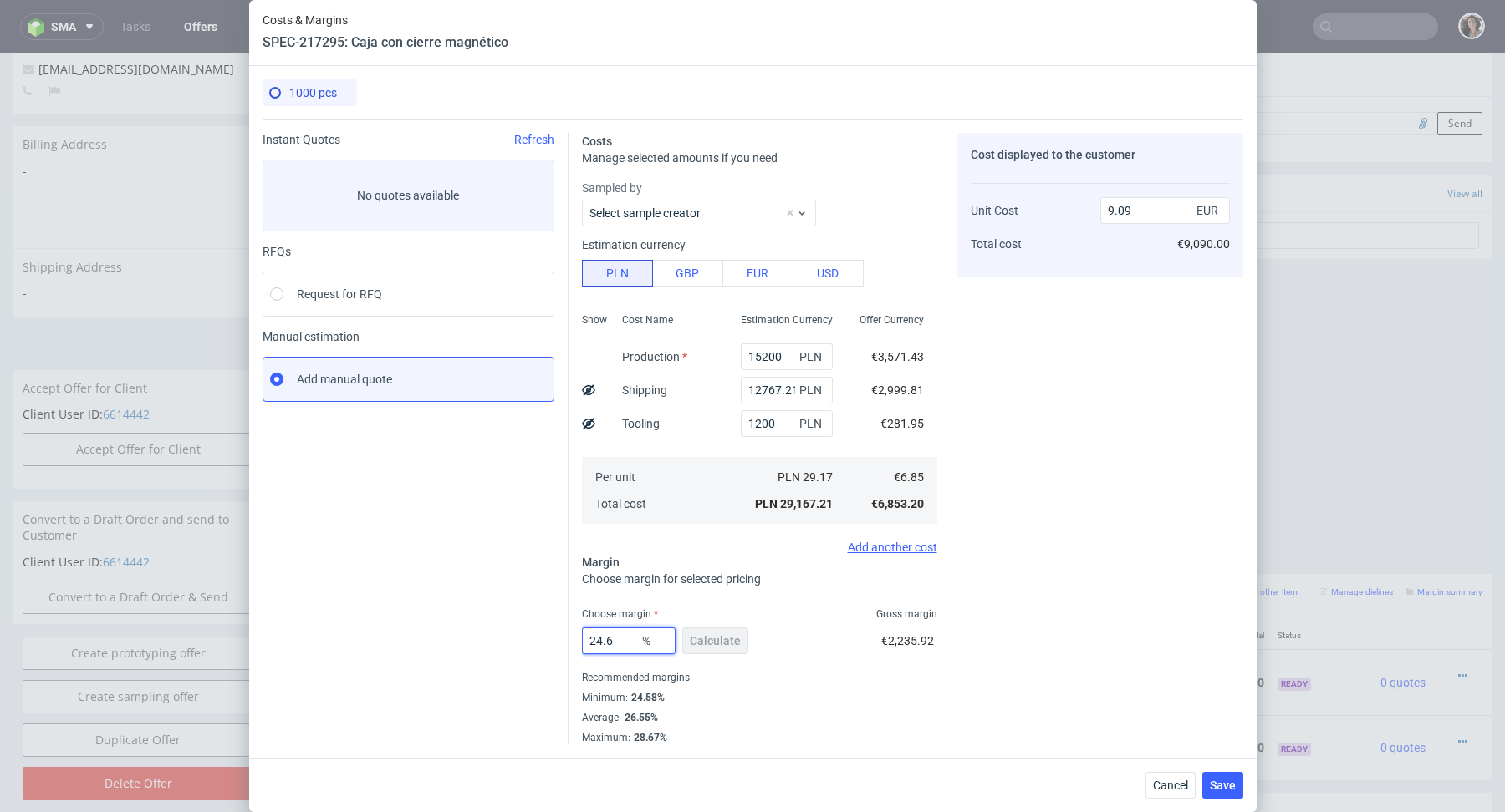
type input "25"
drag, startPoint x: 593, startPoint y: 645, endPoint x: 628, endPoint y: 645, distance: 35.0
click at [628, 645] on input "25" at bounding box center [628, 640] width 94 height 27
type input "9.14"
type input "25"
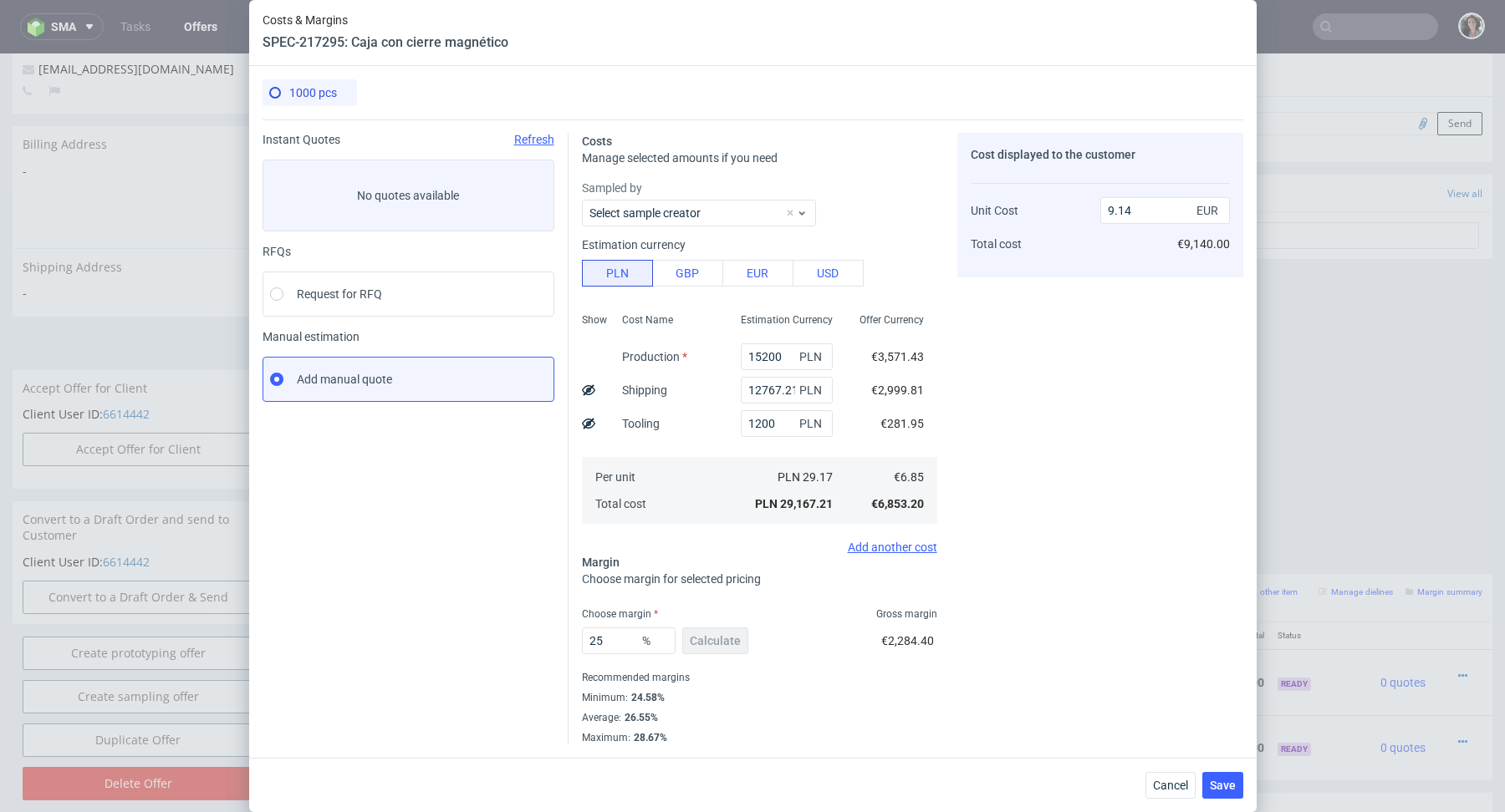
click at [753, 684] on div "Recommended margins" at bounding box center [760, 677] width 355 height 20
click at [1217, 790] on span "Save" at bounding box center [1223, 785] width 26 height 12
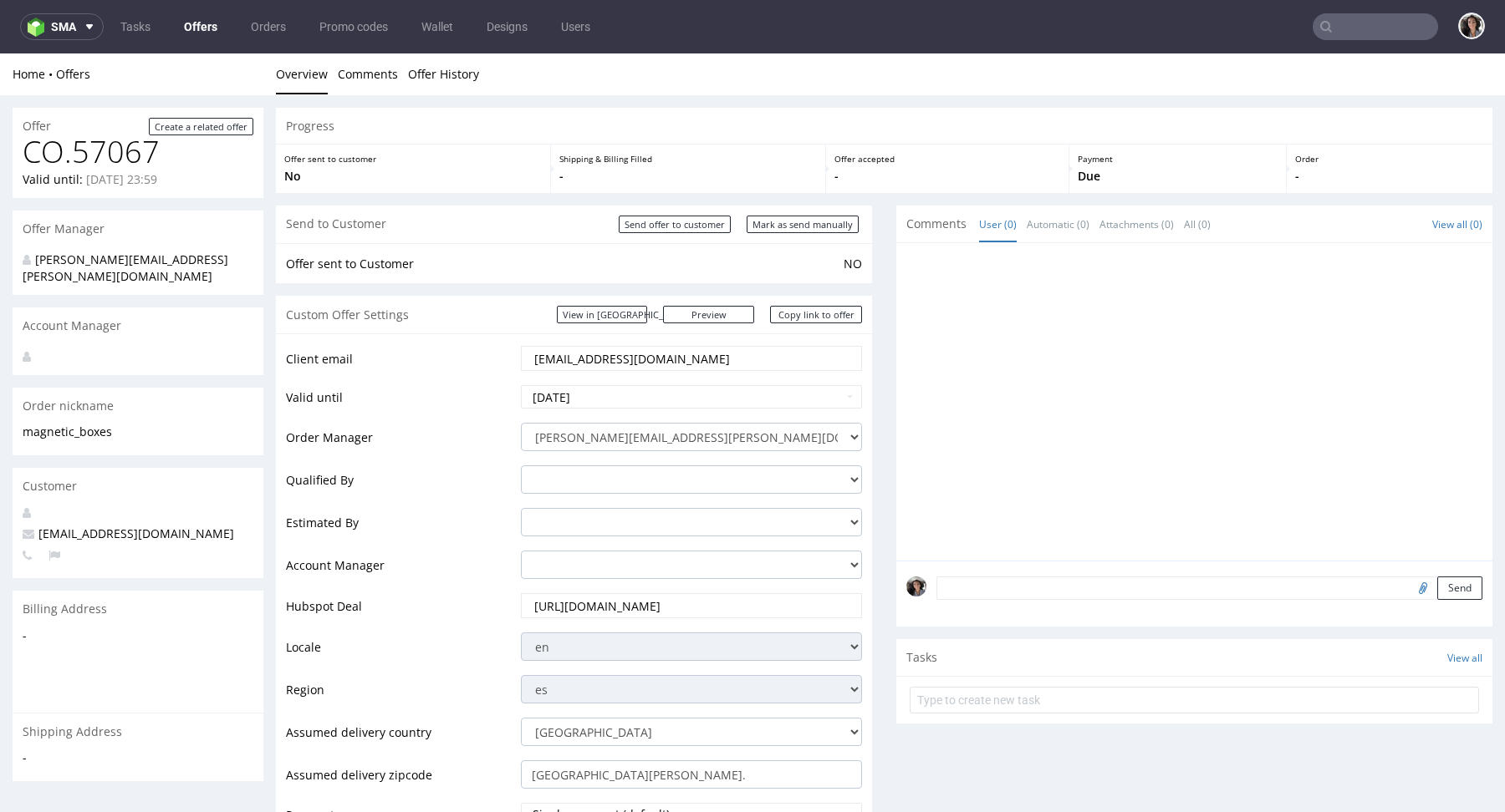
scroll to position [703, 0]
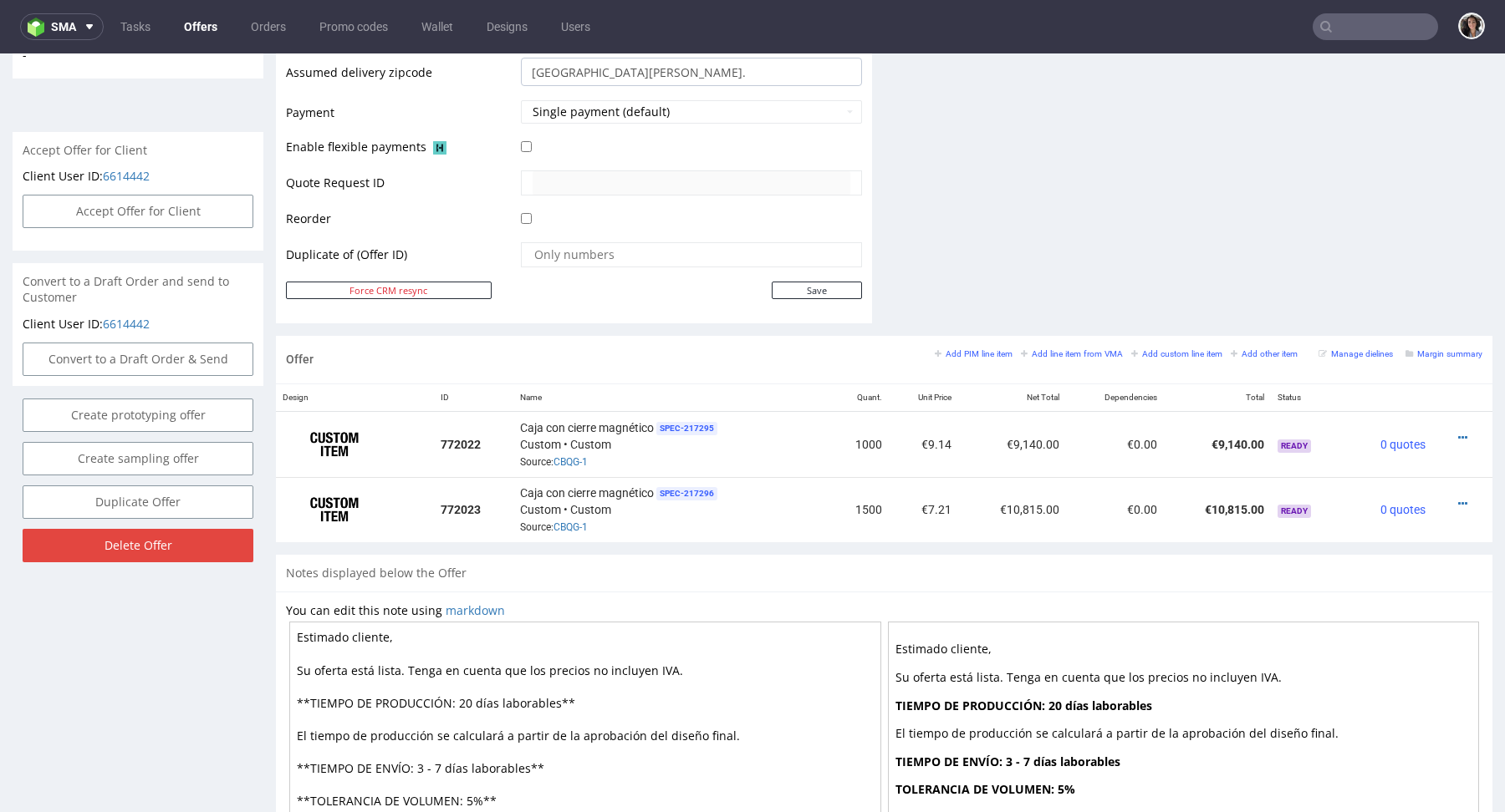
drag, startPoint x: 524, startPoint y: 765, endPoint x: 413, endPoint y: 762, distance: 111.0
click at [413, 762] on textarea "Estimado cliente, Su oferta está lista. Tenga en cuenta que los precios no incl…" at bounding box center [585, 767] width 592 height 293
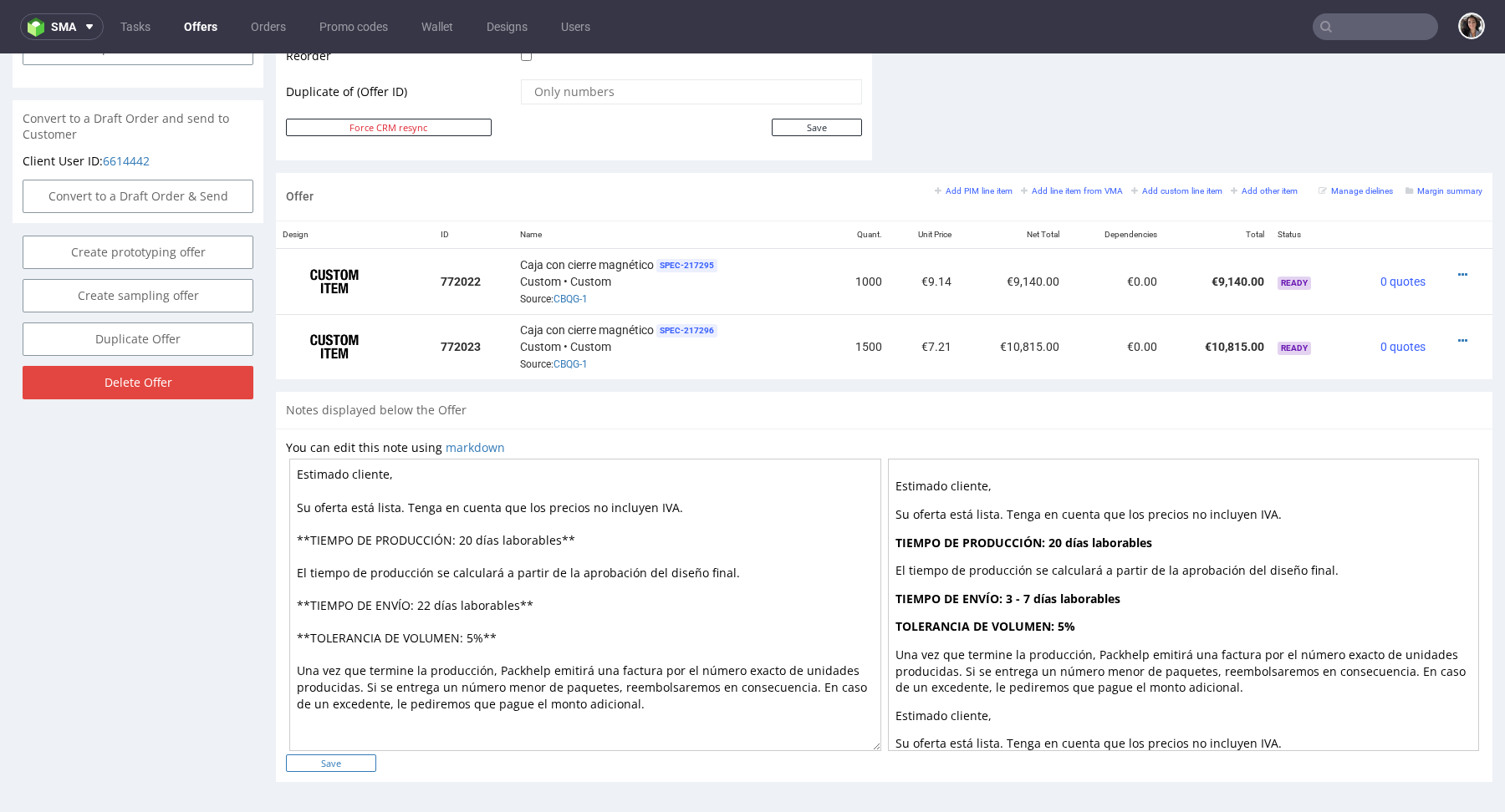
type textarea "Estimado cliente, Su oferta está lista. Tenga en cuenta que los precios no incl…"
click at [365, 763] on input "Save" at bounding box center [331, 763] width 90 height 17
type input "In progress..."
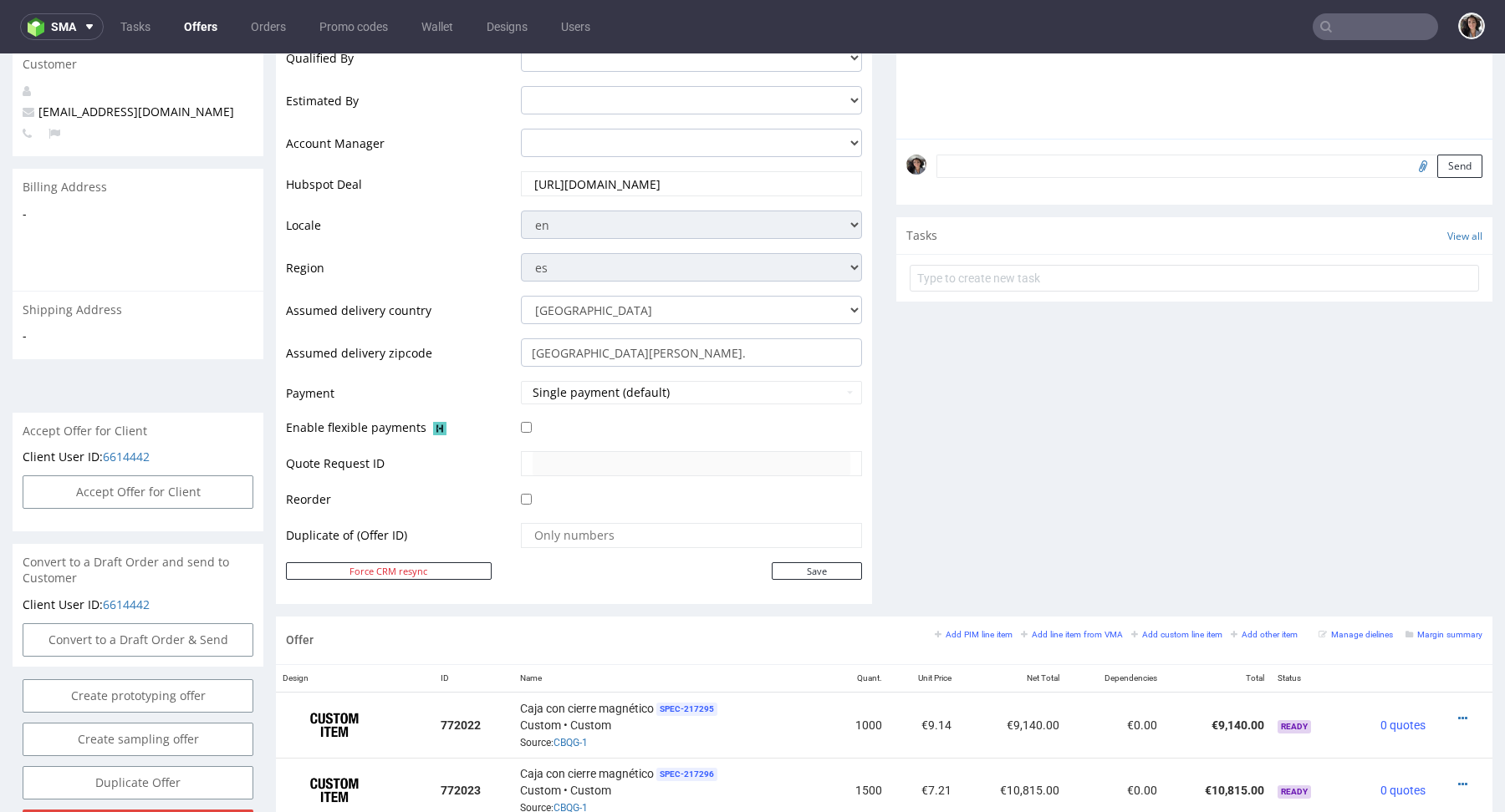
scroll to position [820, 0]
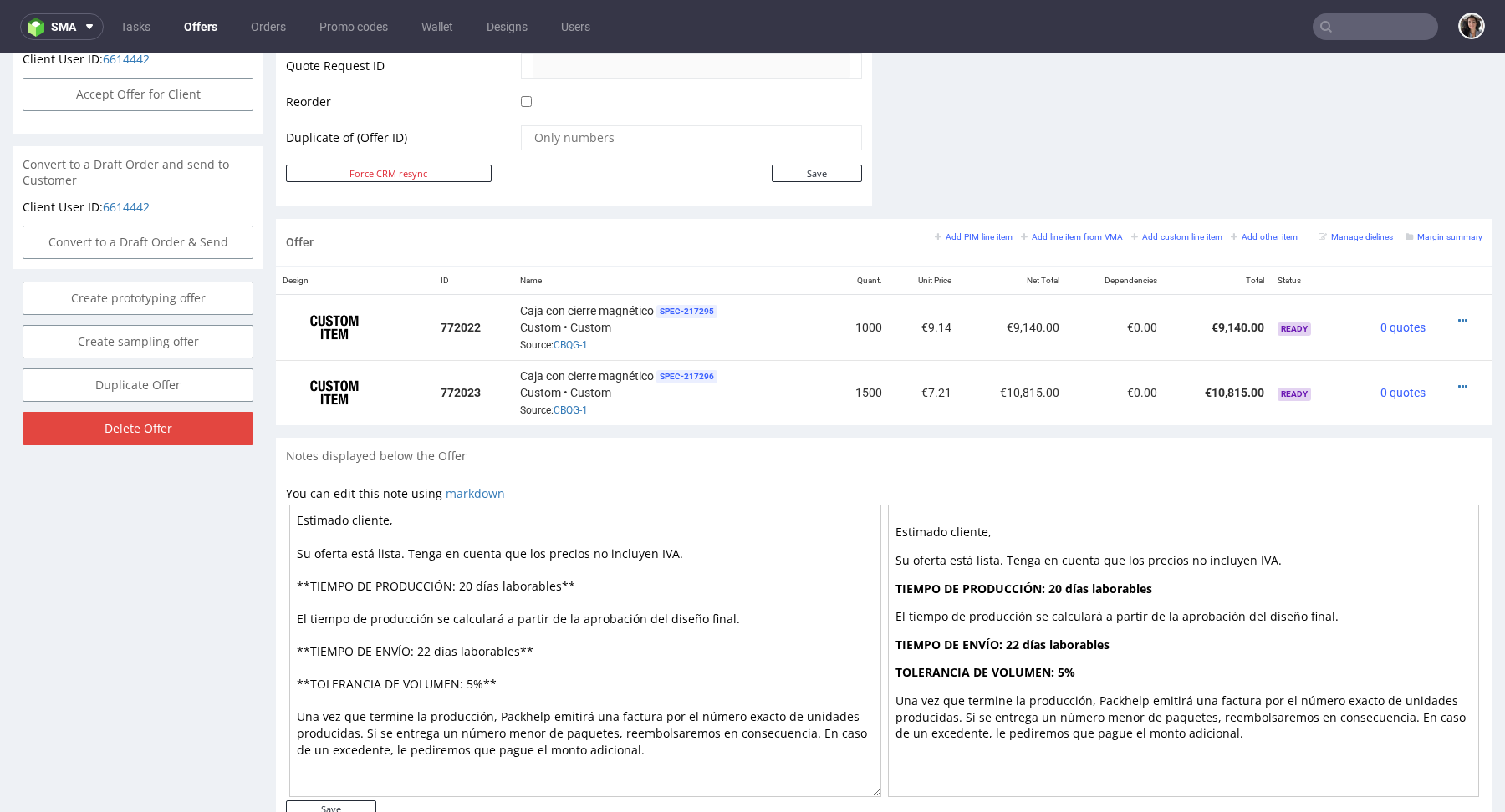
drag, startPoint x: 512, startPoint y: 647, endPoint x: 416, endPoint y: 644, distance: 96.0
click at [416, 644] on textarea "Estimado cliente, Su oferta está lista. Tenga en cuenta que los precios no incl…" at bounding box center [585, 651] width 592 height 293
paste textarea "ays transit time"
type textarea "Estimado cliente, Su oferta está lista. Tenga en cuenta que los precios no incl…"
click at [360, 801] on input "Save" at bounding box center [331, 809] width 90 height 17
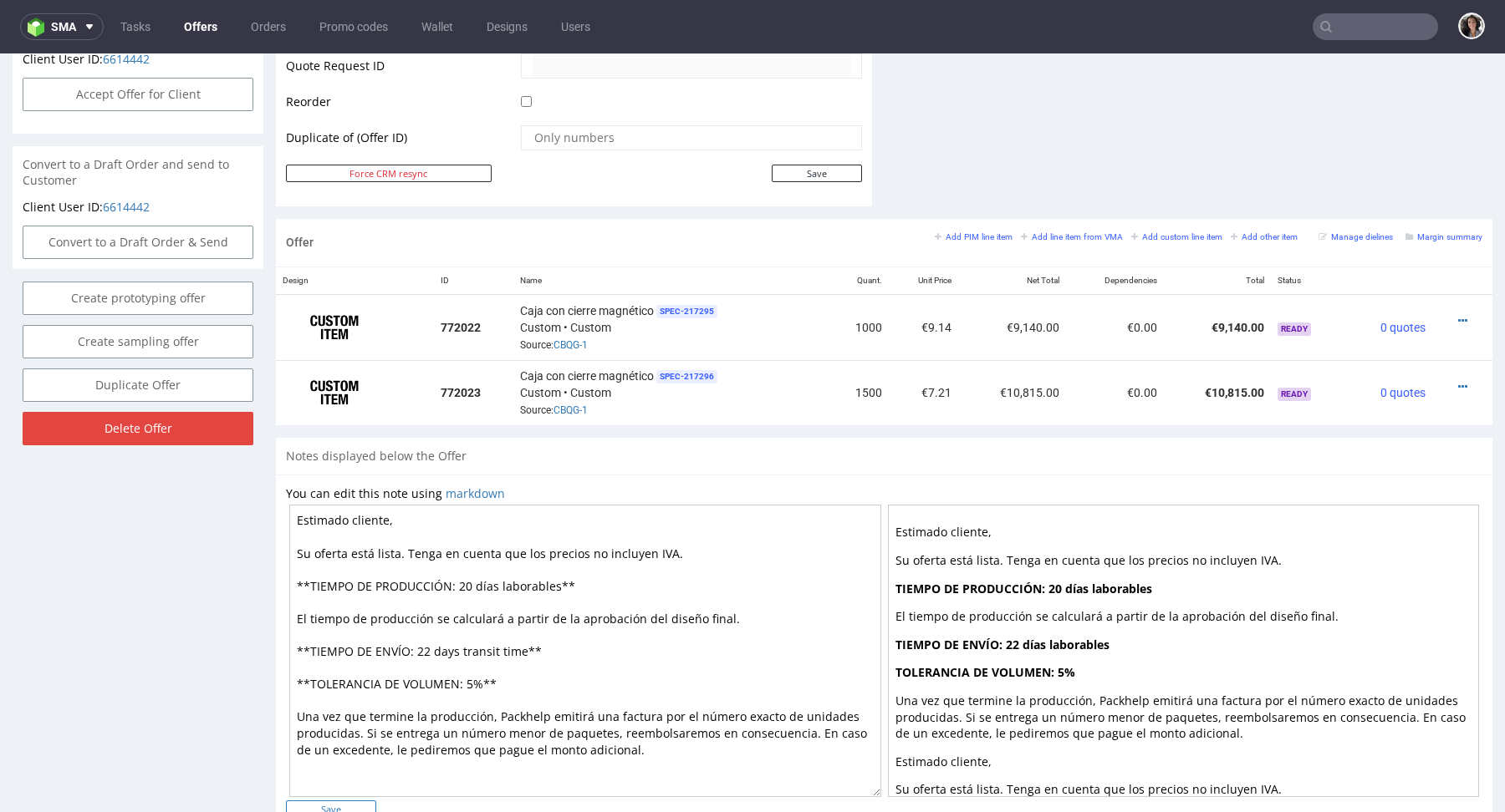
type input "In progress..."
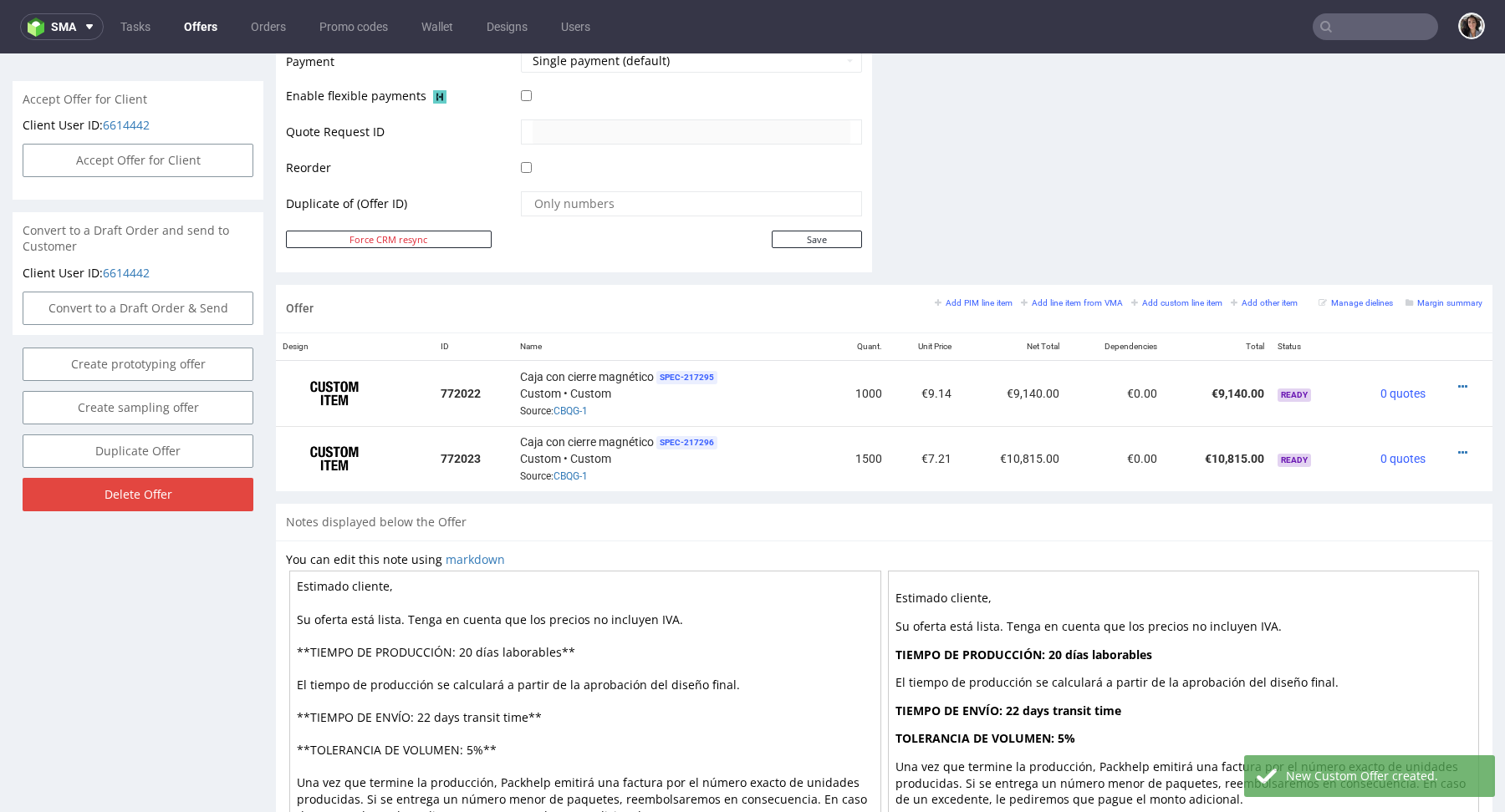
scroll to position [882, 0]
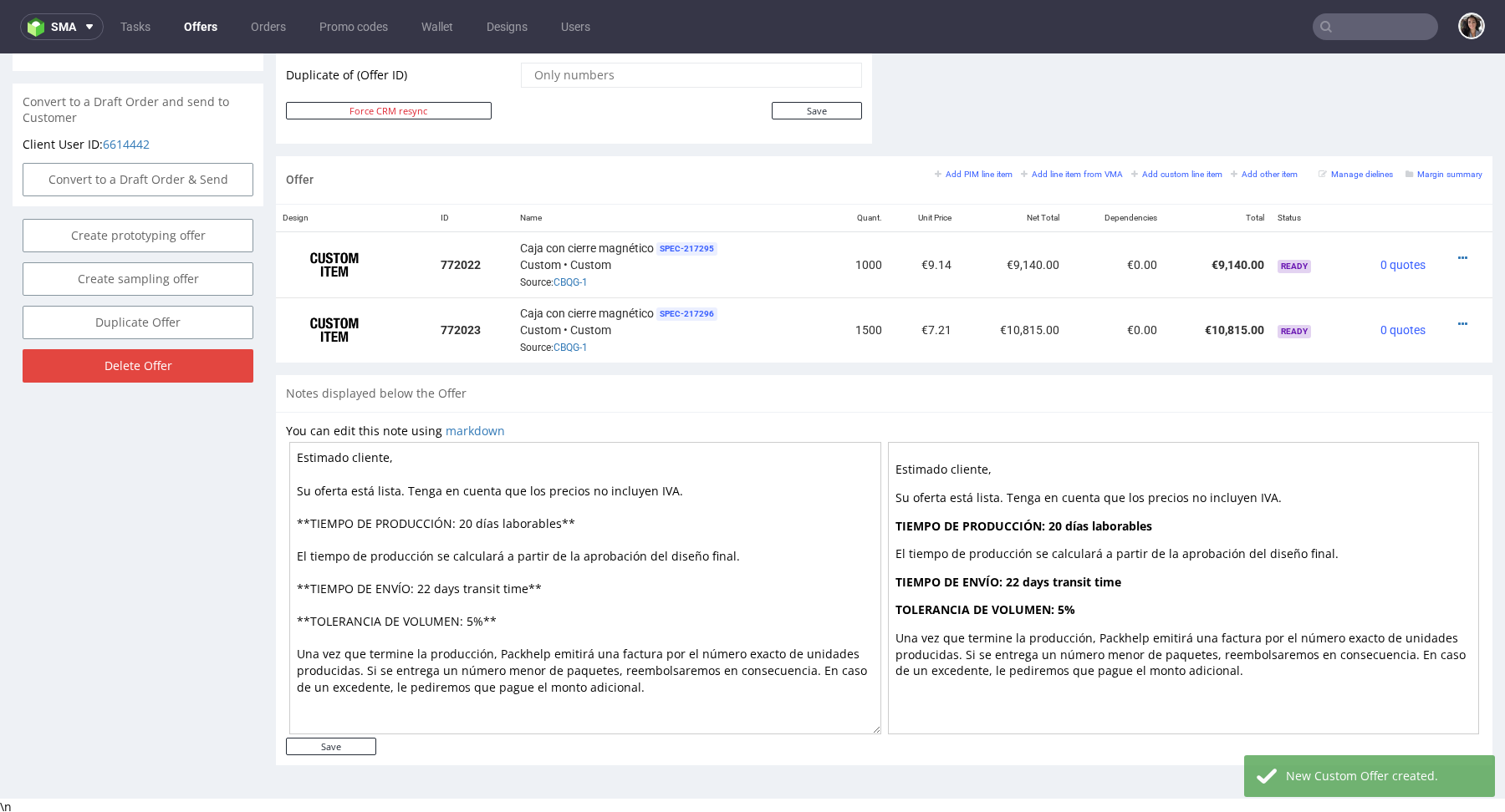
drag, startPoint x: 522, startPoint y: 585, endPoint x: 432, endPoint y: 585, distance: 90.0
click at [432, 585] on textarea "Estimado cliente, Su oferta está lista. Tenga en cuenta que los precios no incl…" at bounding box center [585, 588] width 592 height 293
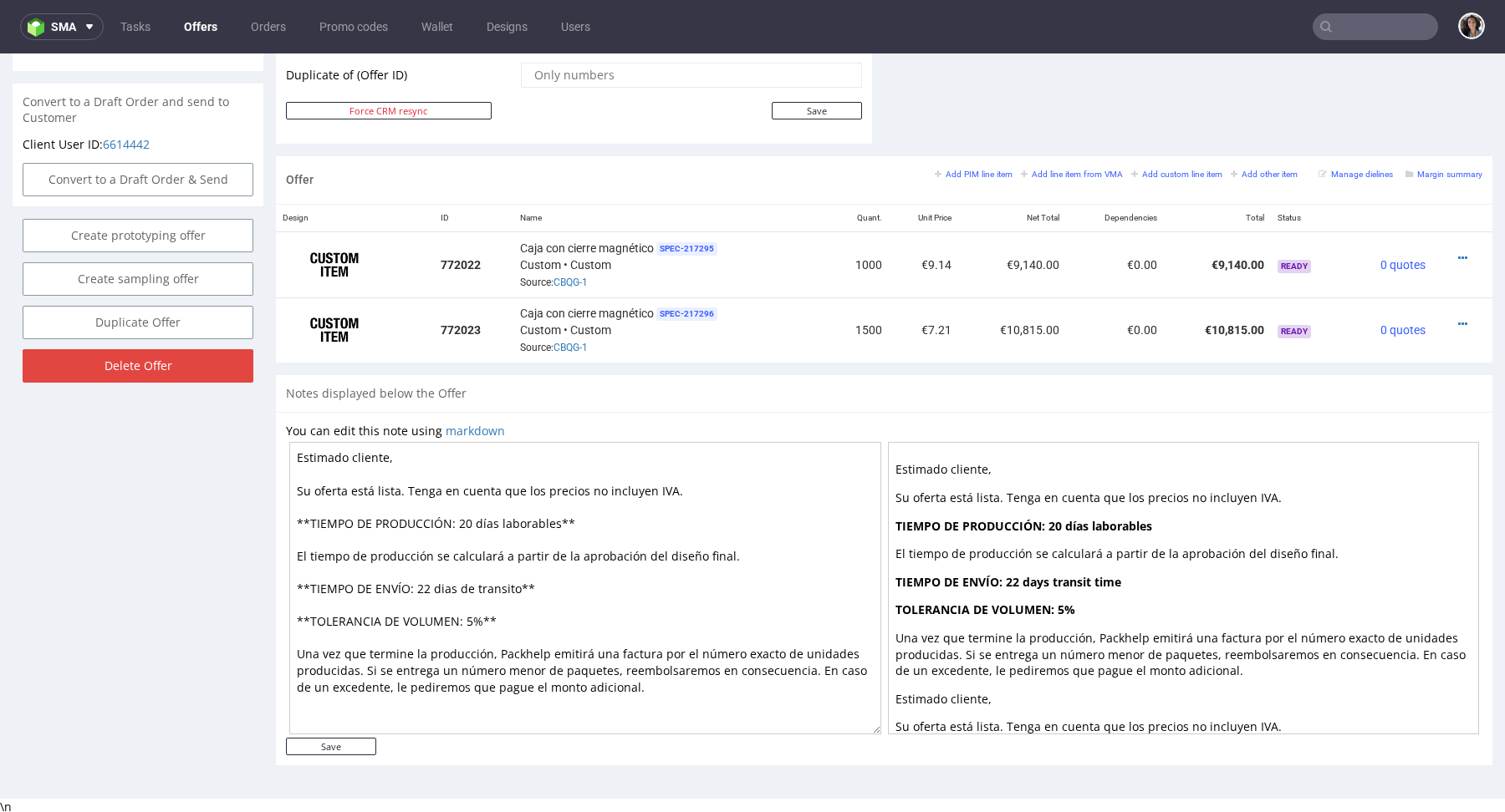
drag, startPoint x: 513, startPoint y: 584, endPoint x: 429, endPoint y: 583, distance: 84.0
click at [429, 583] on textarea "Estimado cliente, Su oferta está lista. Tenga en cuenta que los precios no incl…" at bounding box center [585, 588] width 592 height 293
click at [435, 587] on textarea "Estimado cliente, Su oferta está lista. Tenga en cuenta que los precios no incl…" at bounding box center [585, 588] width 592 height 293
drag, startPoint x: 514, startPoint y: 587, endPoint x: 416, endPoint y: 585, distance: 98.0
click at [416, 585] on textarea "Estimado cliente, Su oferta está lista. Tenga en cuenta que los precios no incl…" at bounding box center [585, 588] width 592 height 293
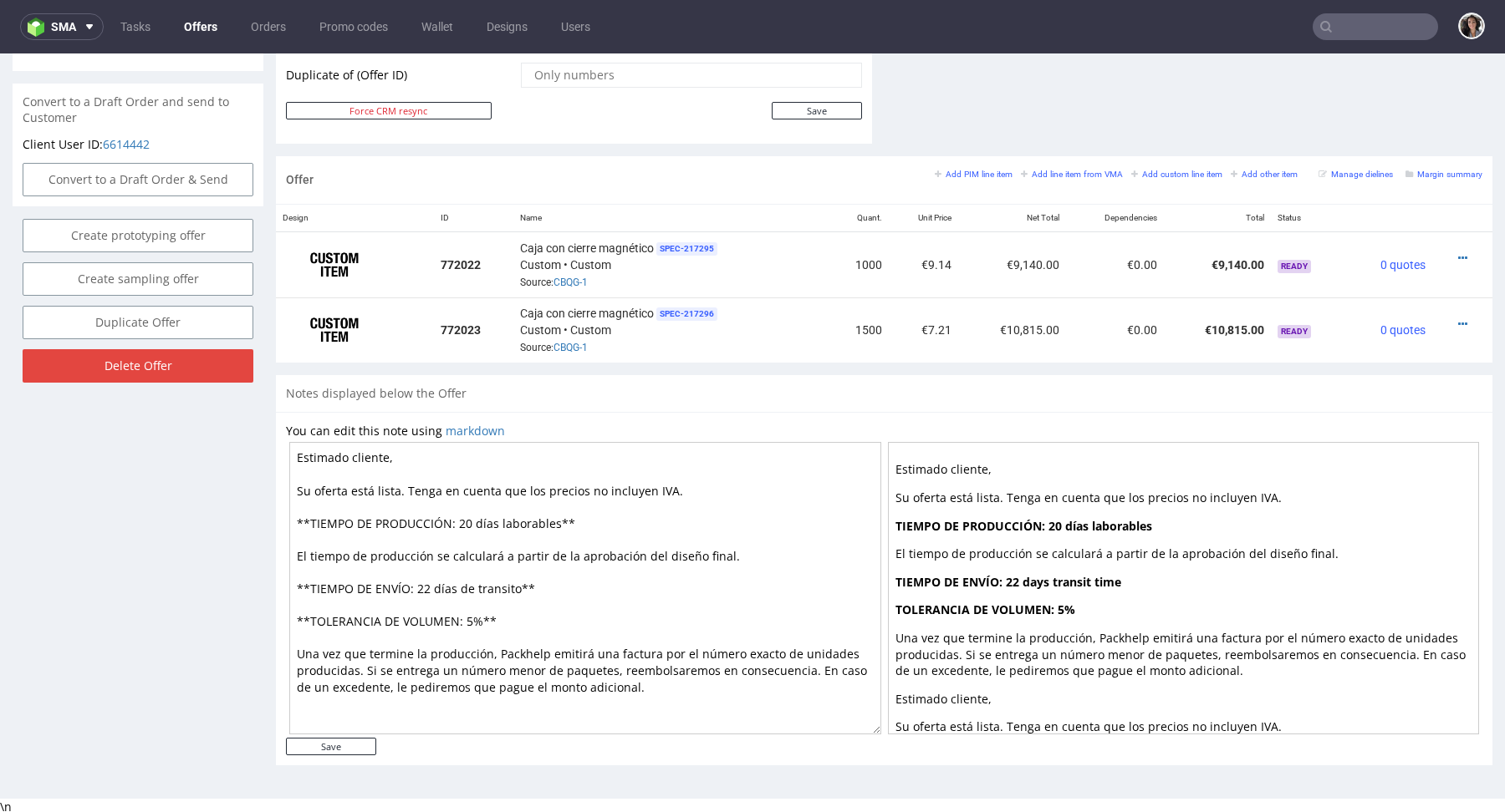
paste textarea "iempo de trá"
type textarea "Estimado cliente, Su oferta está lista. Tenga en cuenta que los precios no incl…"
click at [352, 752] on input "Save" at bounding box center [331, 747] width 90 height 17
type input "In progress..."
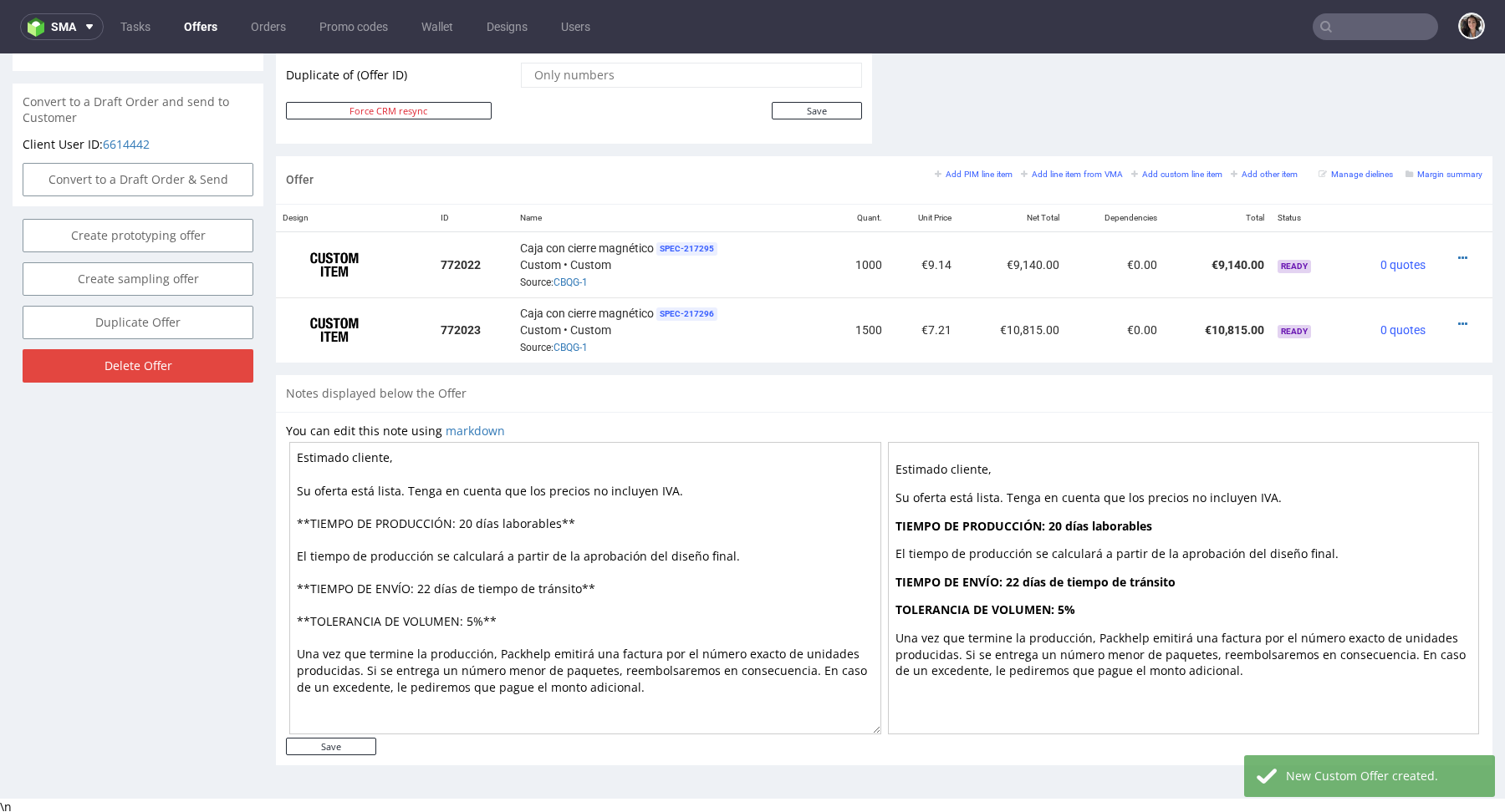
click at [515, 586] on textarea "Estimado cliente, Su oferta está lista. Tenga en cuenta que los precios no incl…" at bounding box center [585, 588] width 592 height 293
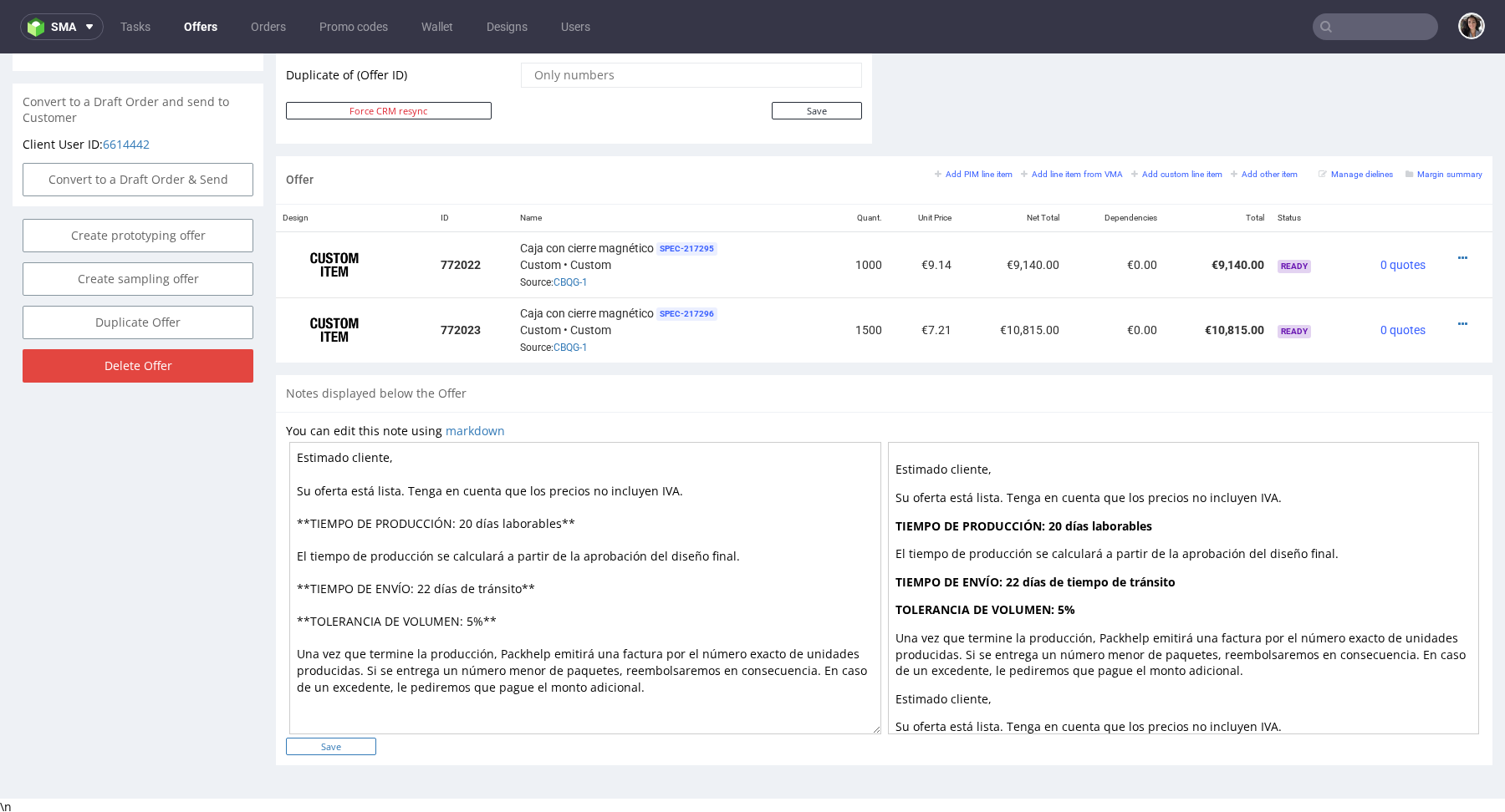
type textarea "Estimado cliente, Su oferta está lista. Tenga en cuenta que los precios no incl…"
click at [360, 740] on input "Save" at bounding box center [331, 747] width 90 height 17
type input "In progress..."
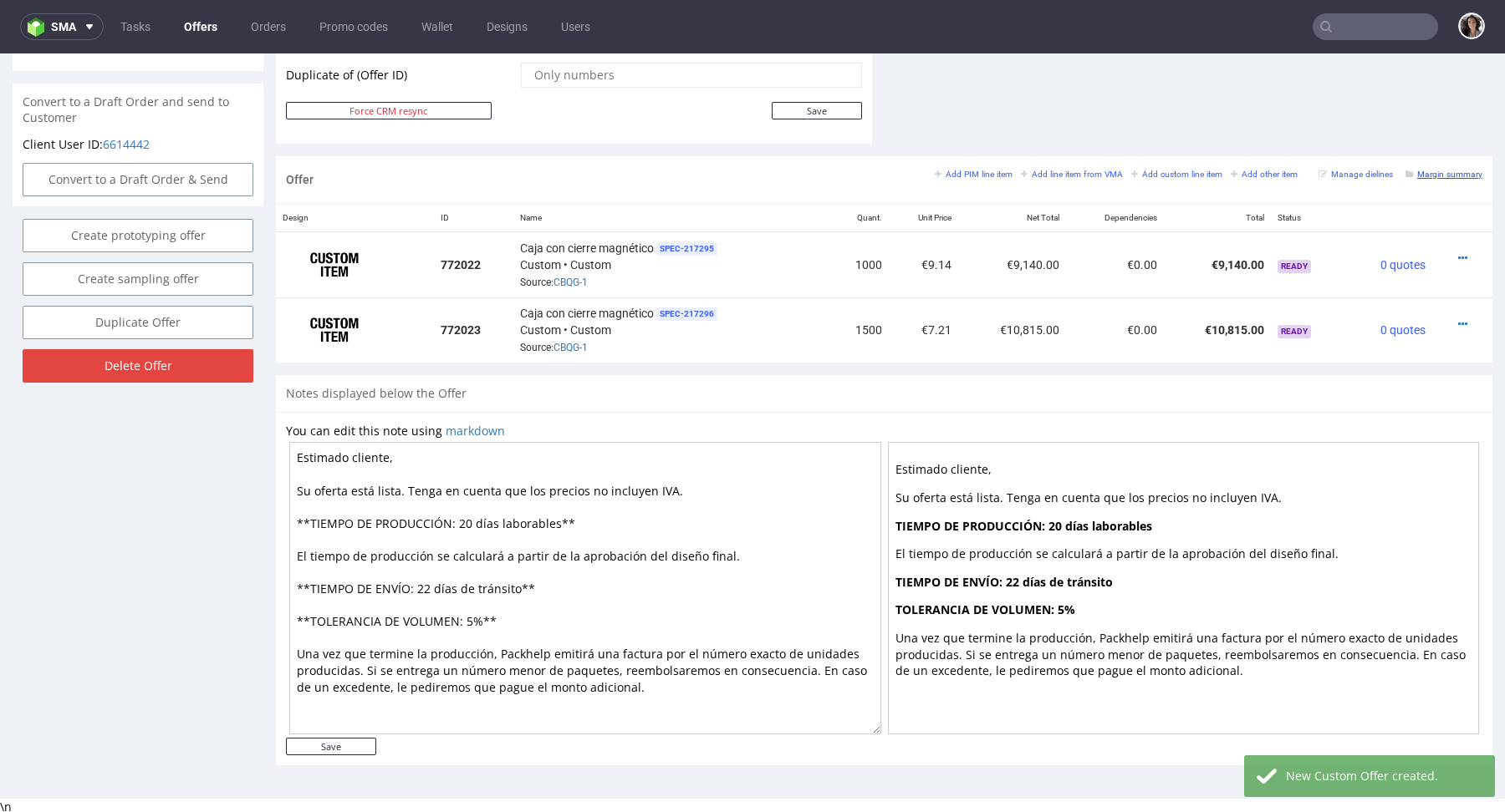
click at [1447, 171] on small "Margin summary" at bounding box center [1444, 174] width 77 height 9
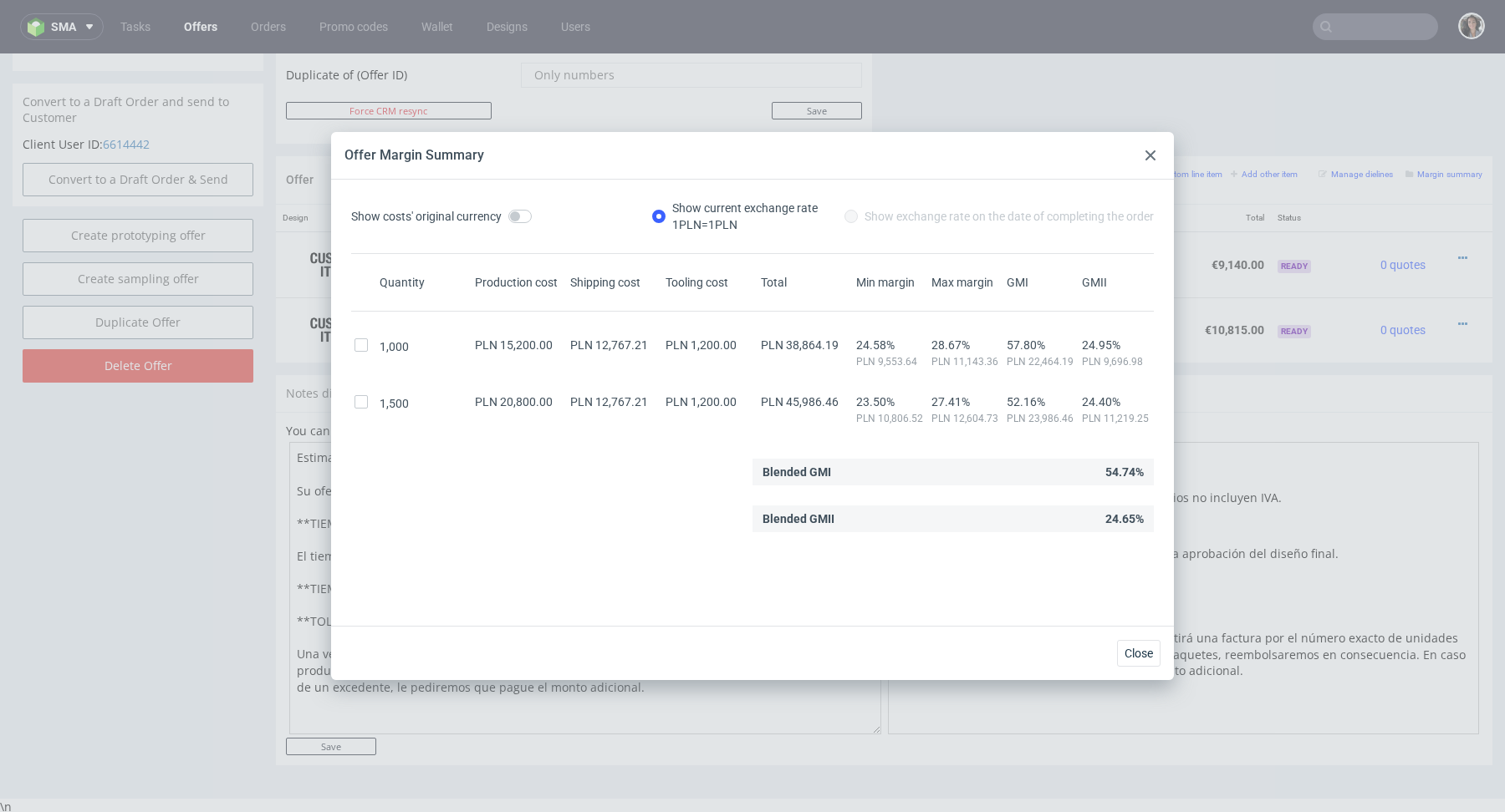
click at [1149, 150] on icon at bounding box center [1150, 155] width 10 height 10
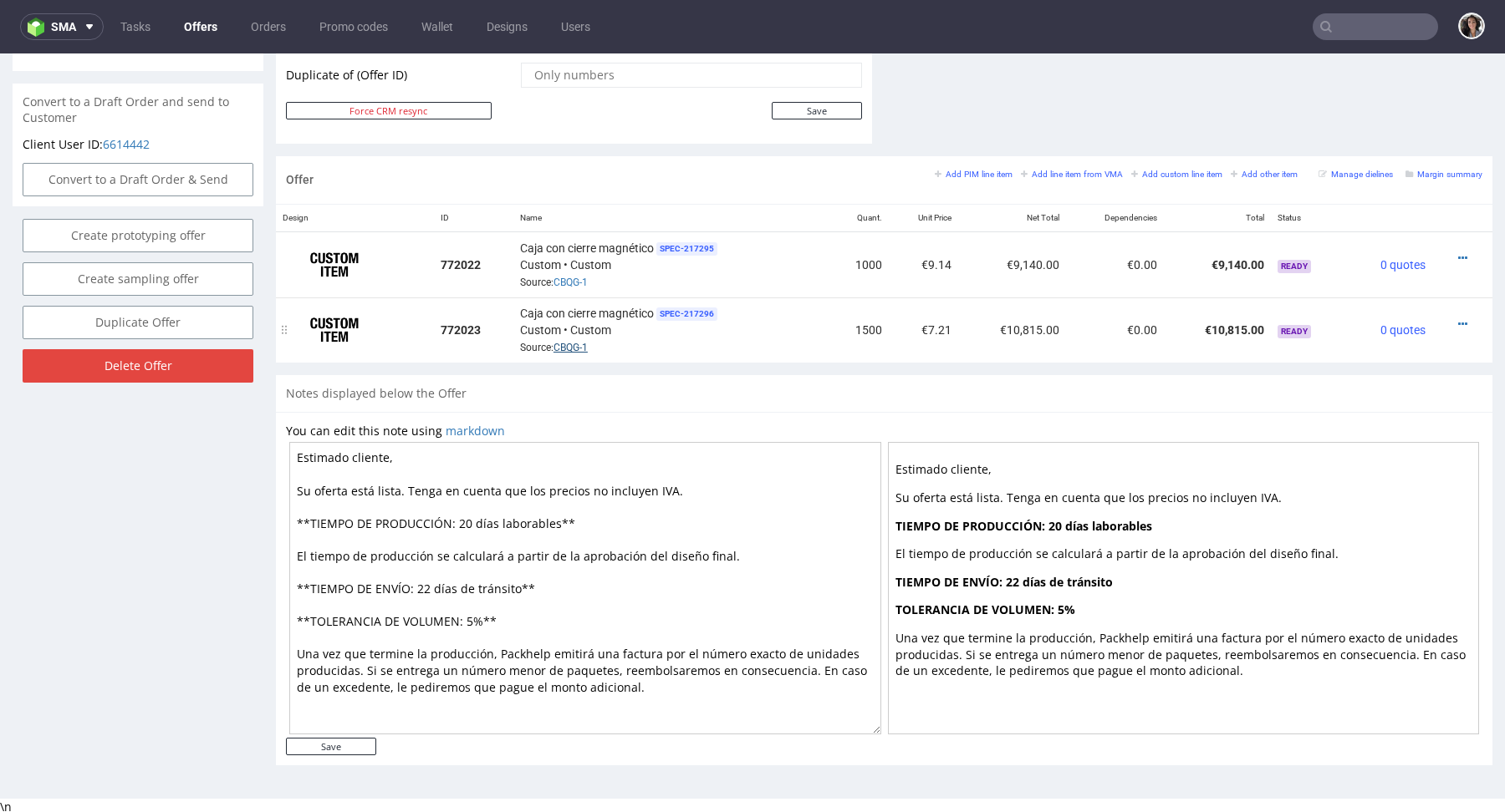
click at [567, 342] on link "CBQG-1" at bounding box center [571, 348] width 34 height 12
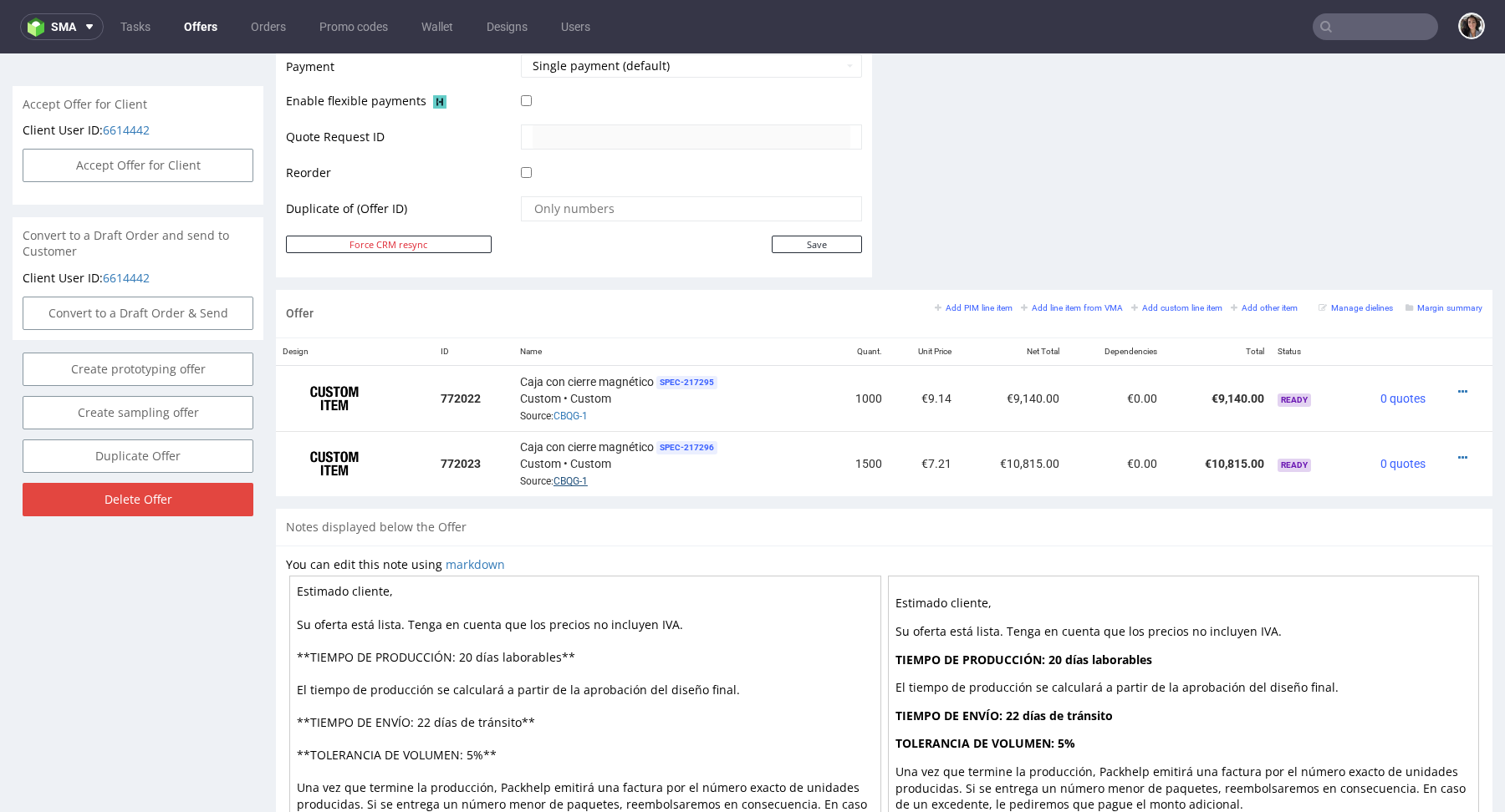
scroll to position [0, 0]
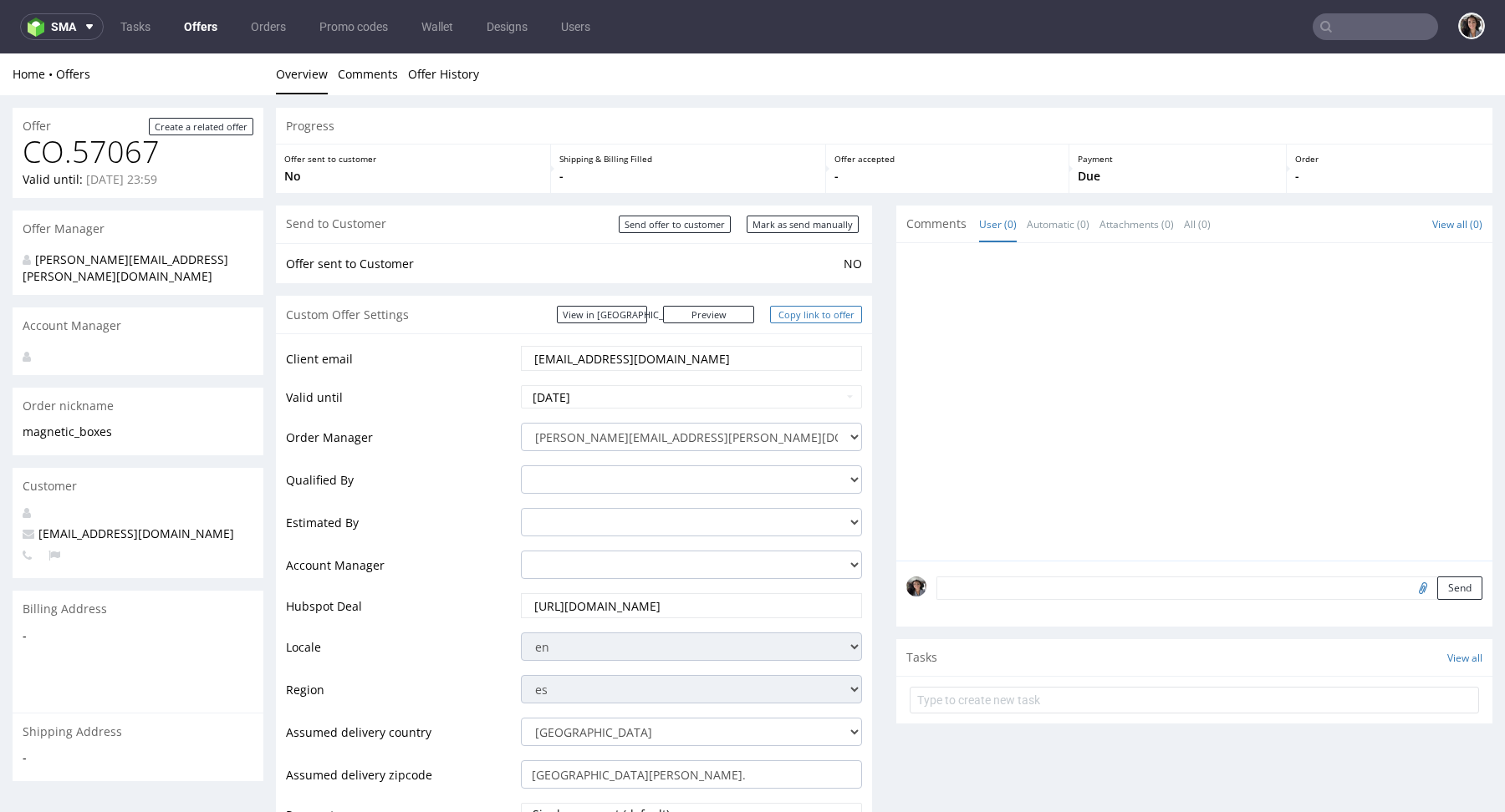
click at [840, 315] on link "Copy link to offer" at bounding box center [816, 314] width 92 height 17
click at [795, 225] on input "Mark as send manually" at bounding box center [802, 224] width 112 height 17
type input "In progress..."
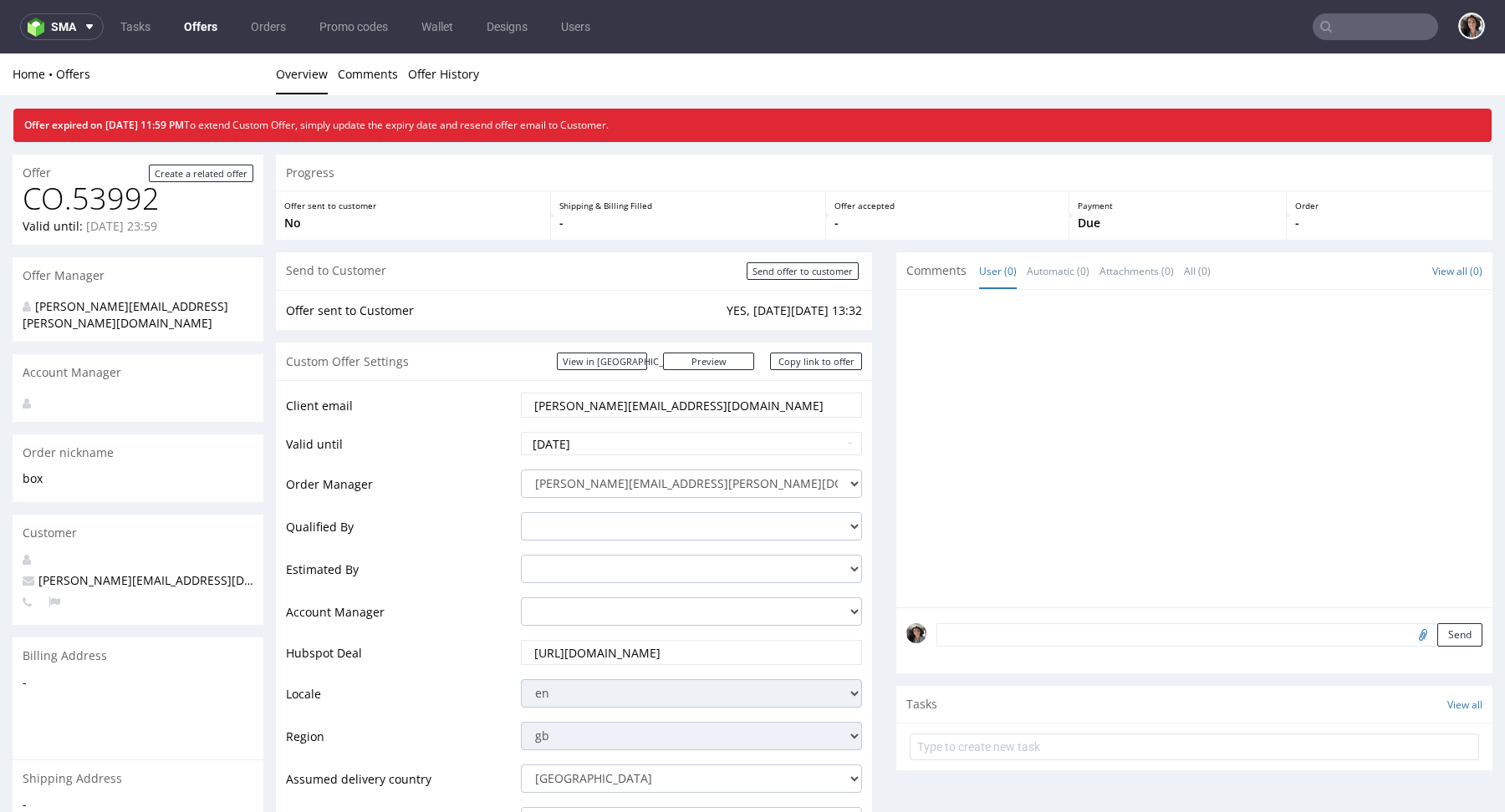
click at [1366, 31] on input "text" at bounding box center [1375, 27] width 125 height 27
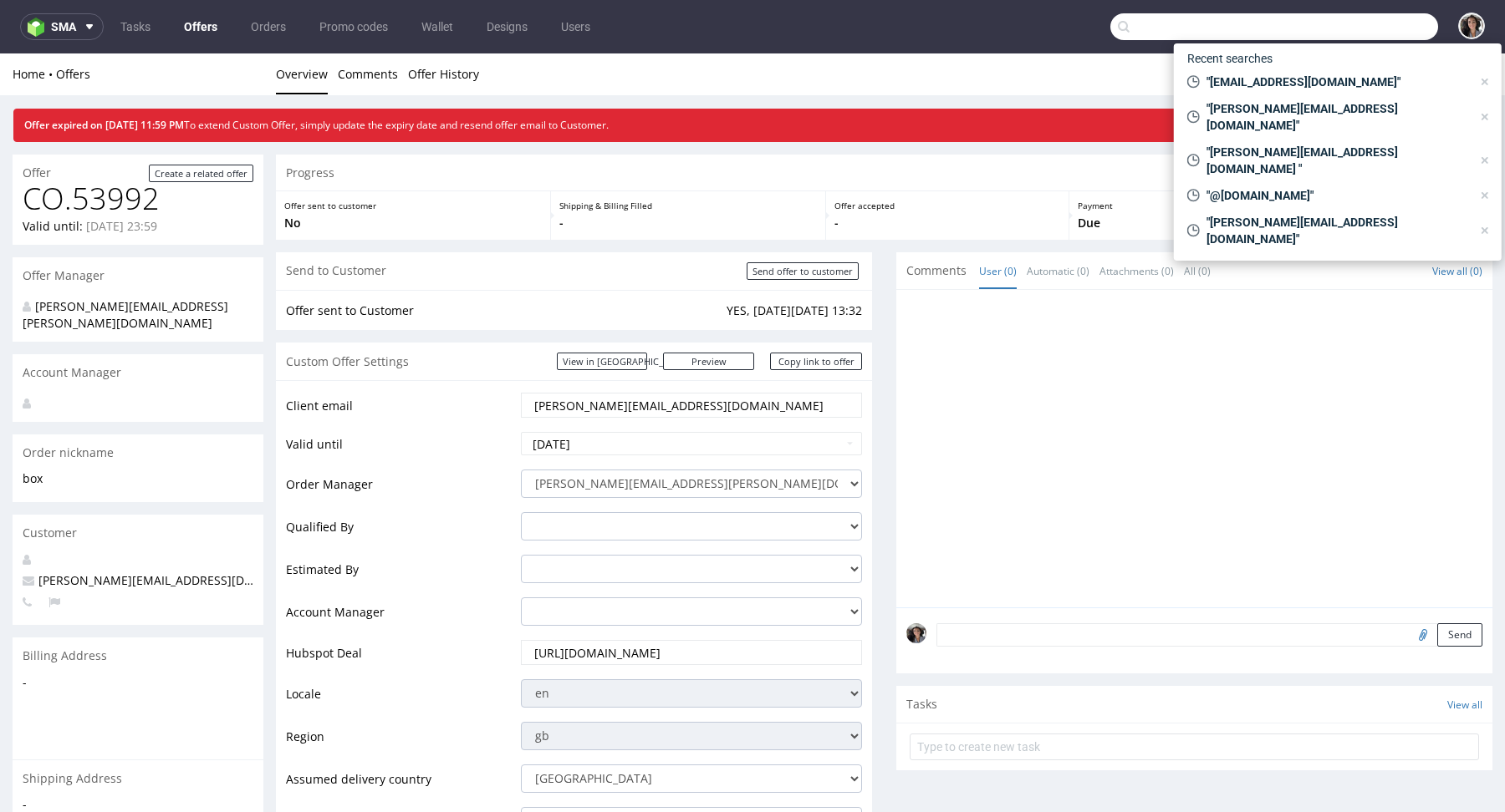
paste input "SNXW"
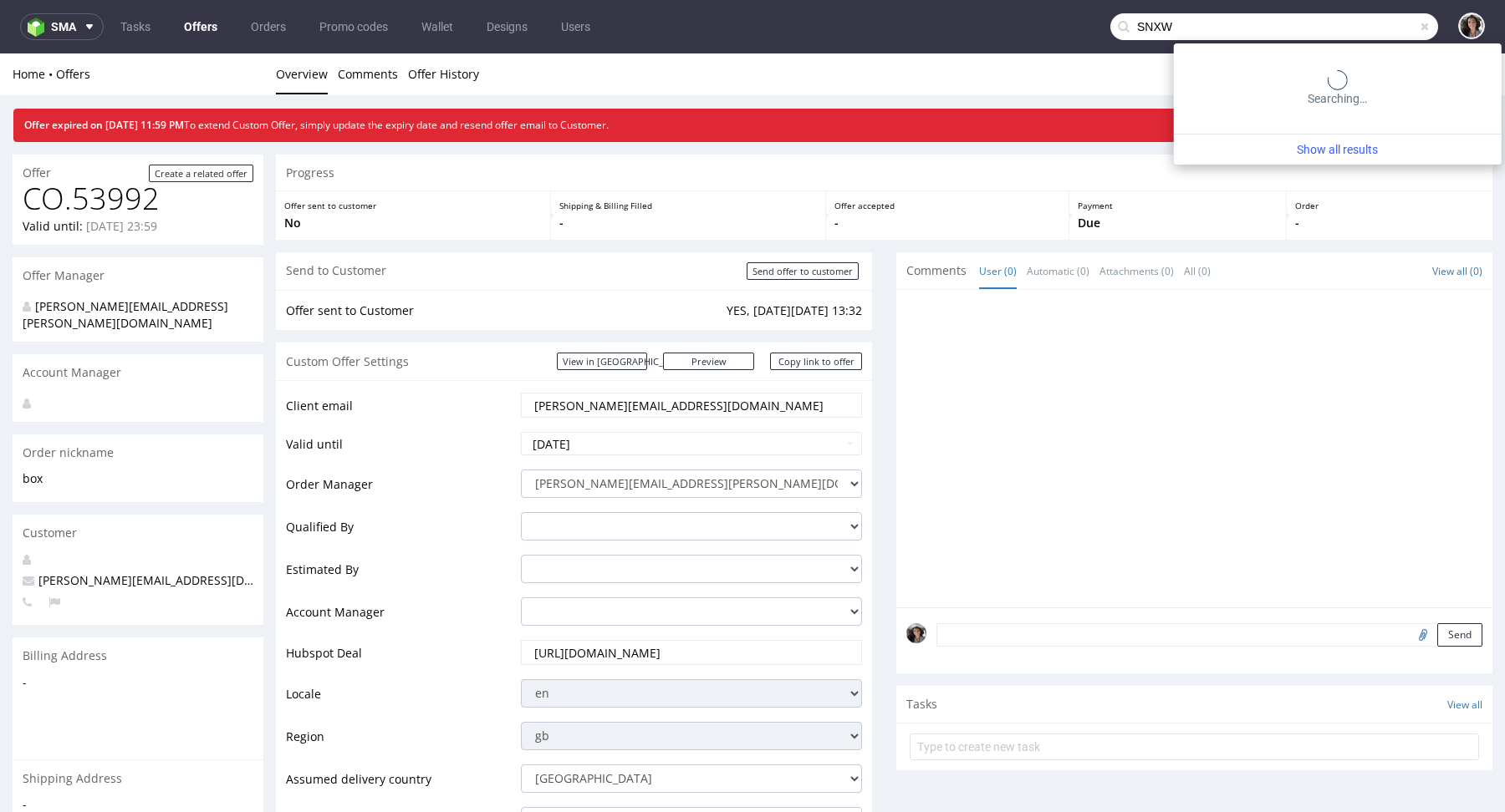
type input "SNXW"
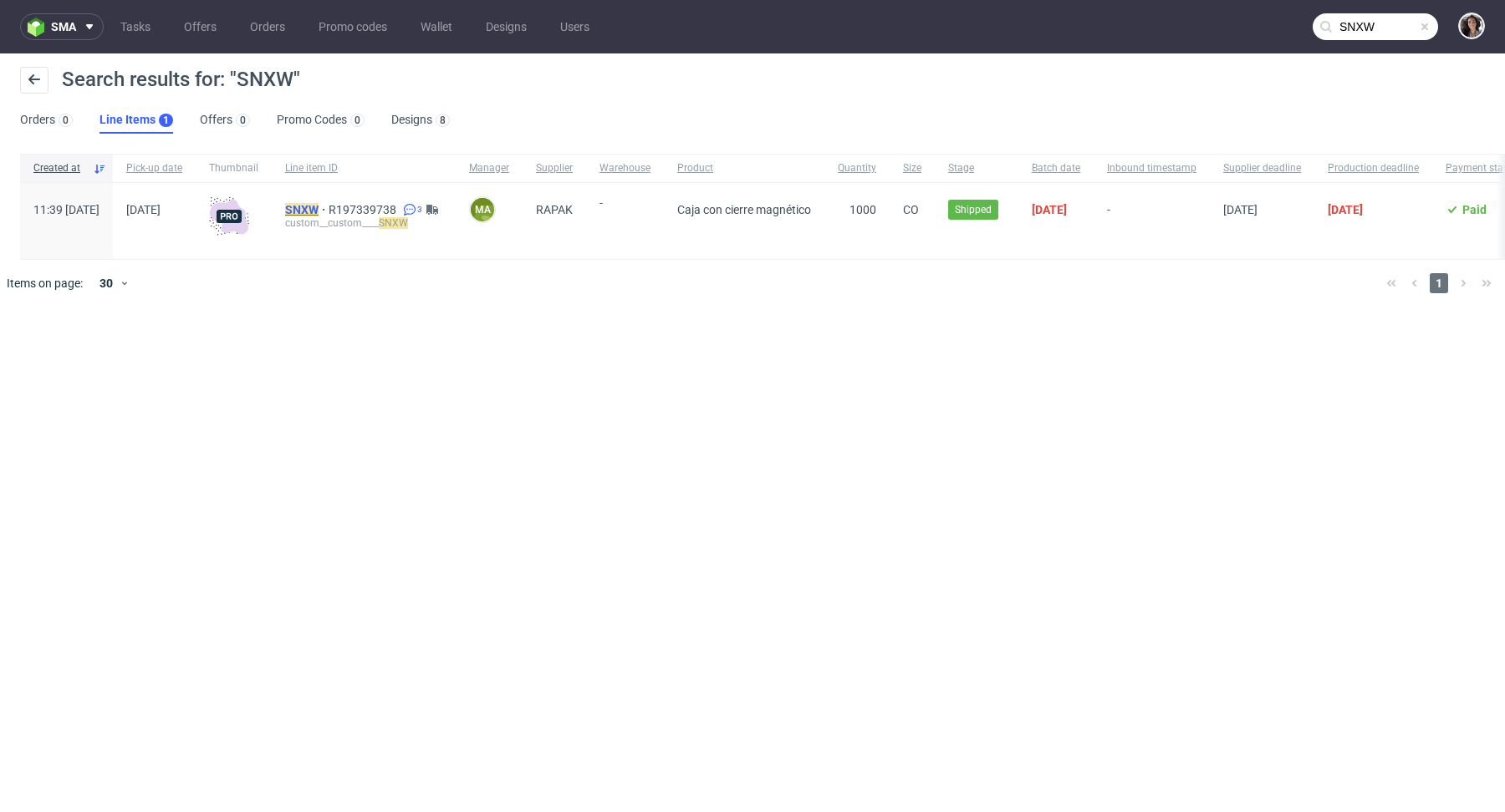
click at [319, 208] on mark "SNXW" at bounding box center [301, 210] width 33 height 14
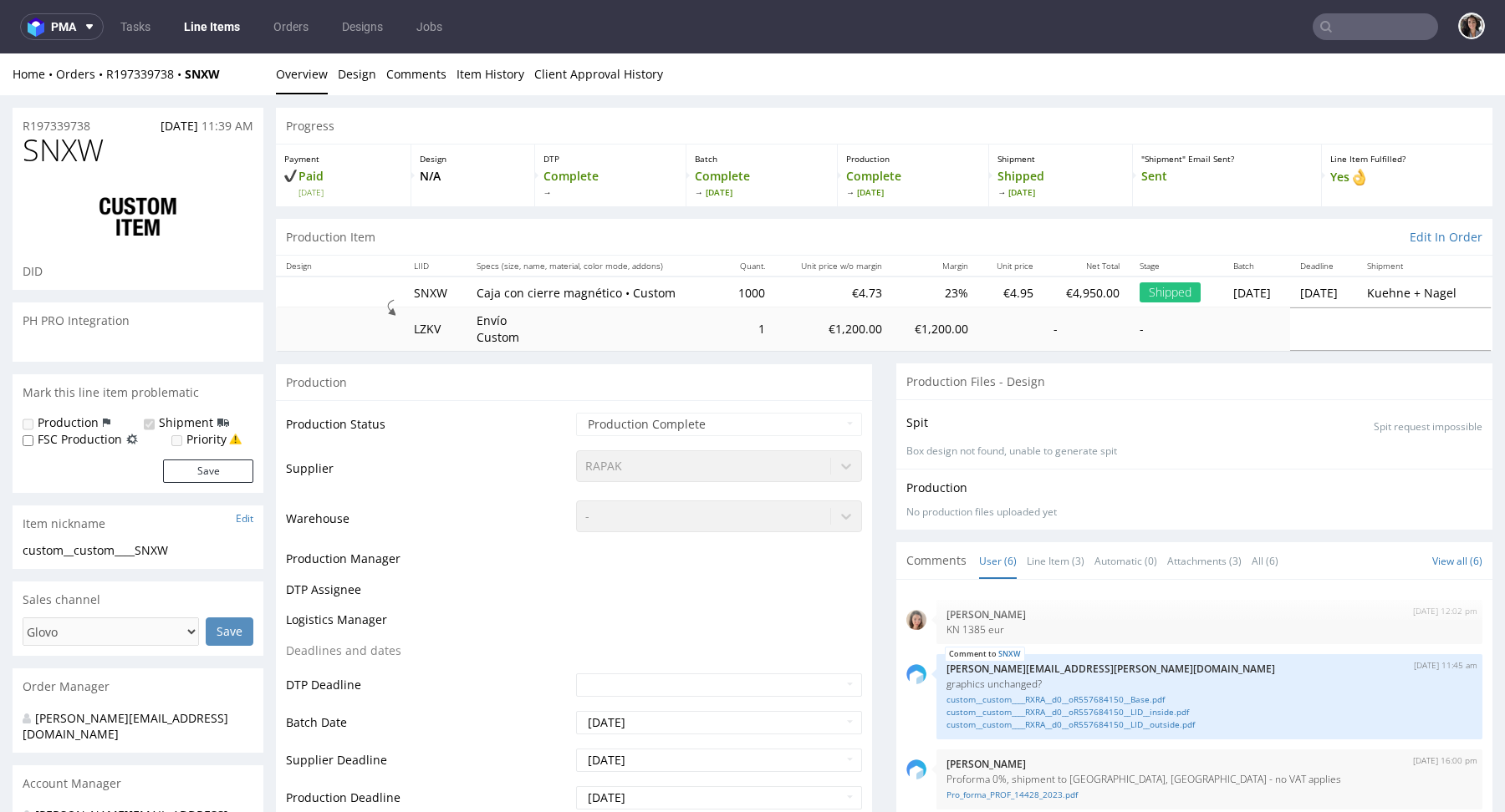
scroll to position [88, 0]
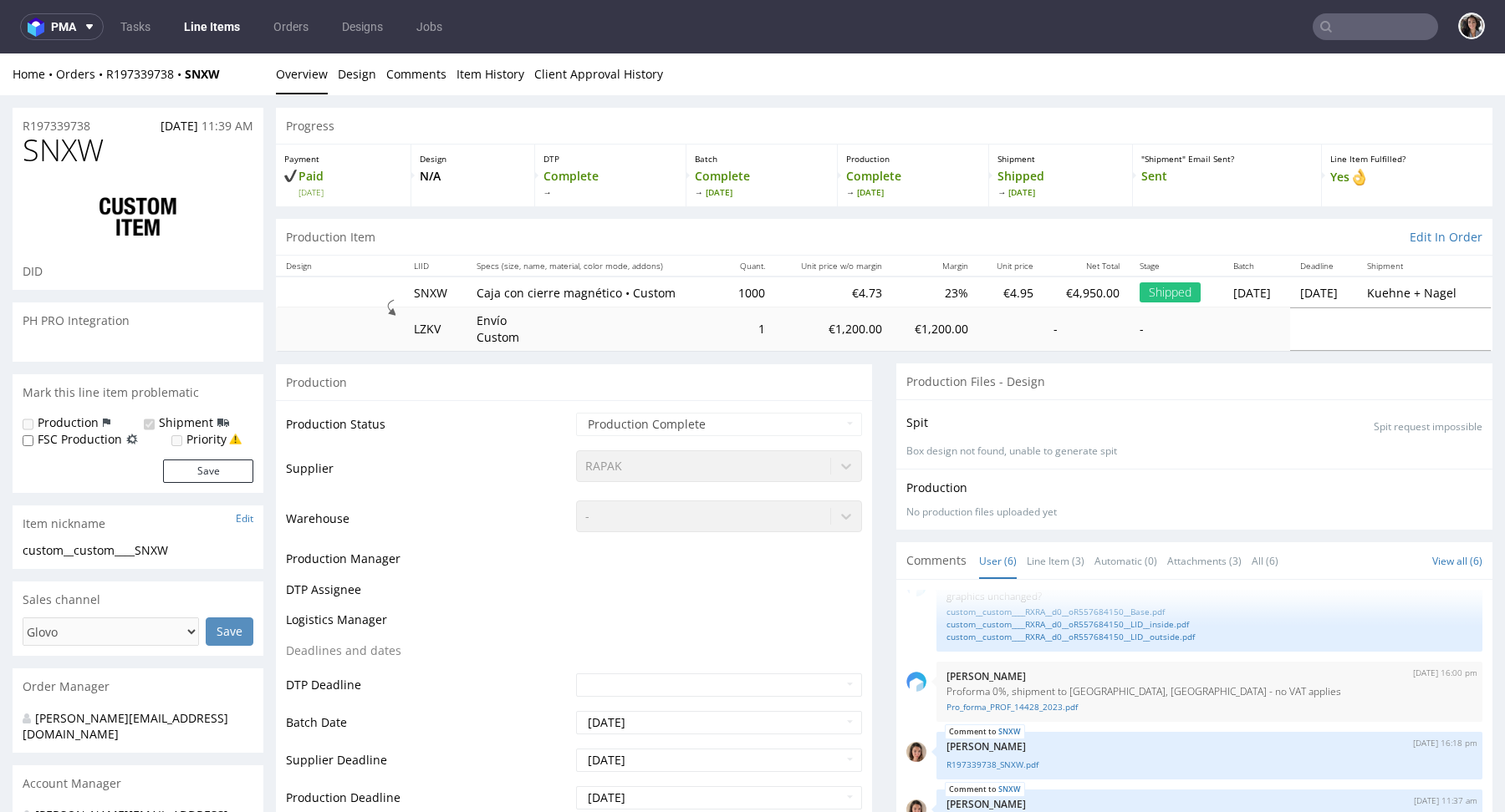
select select "in_progress"
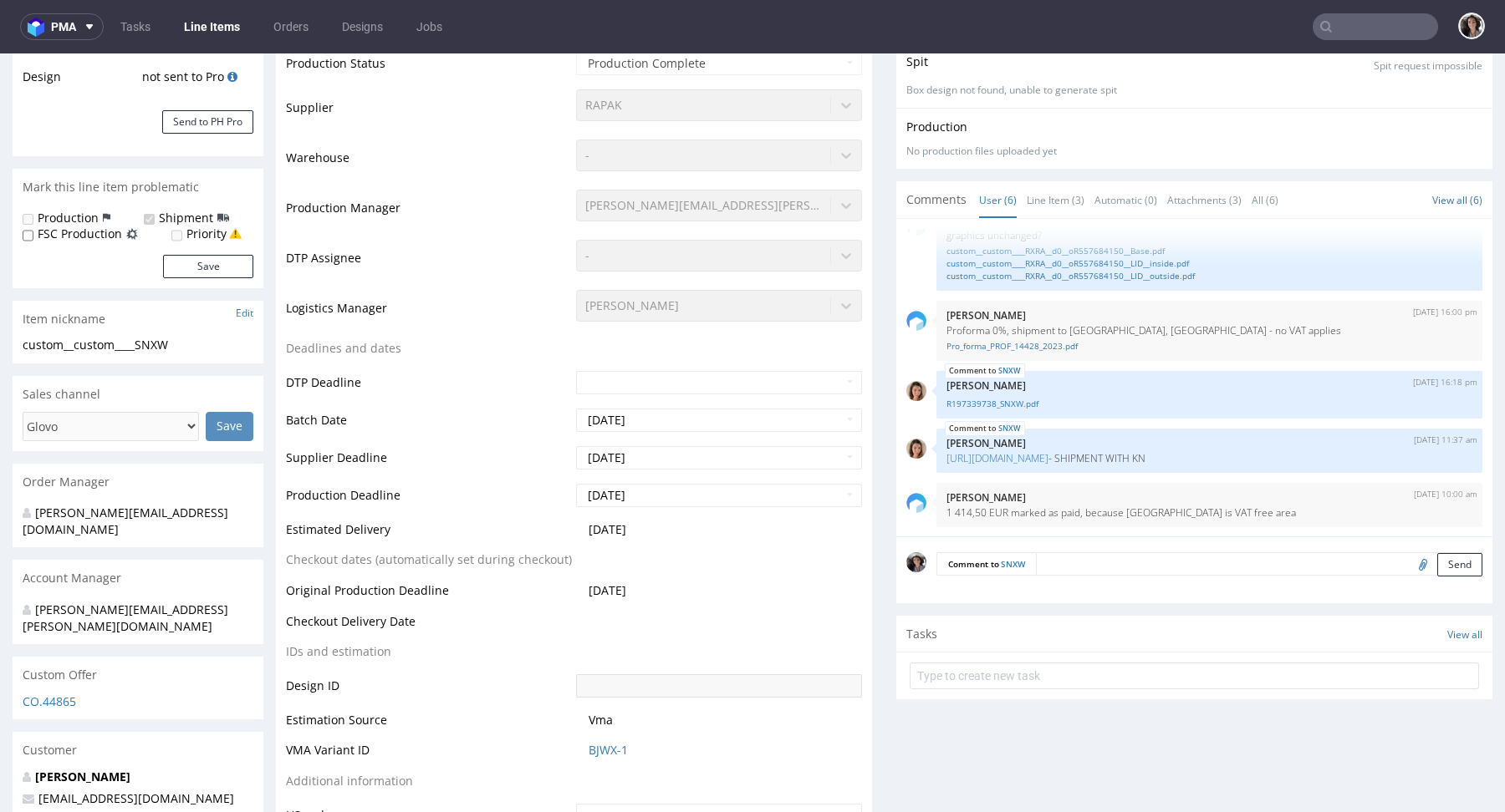
scroll to position [0, 0]
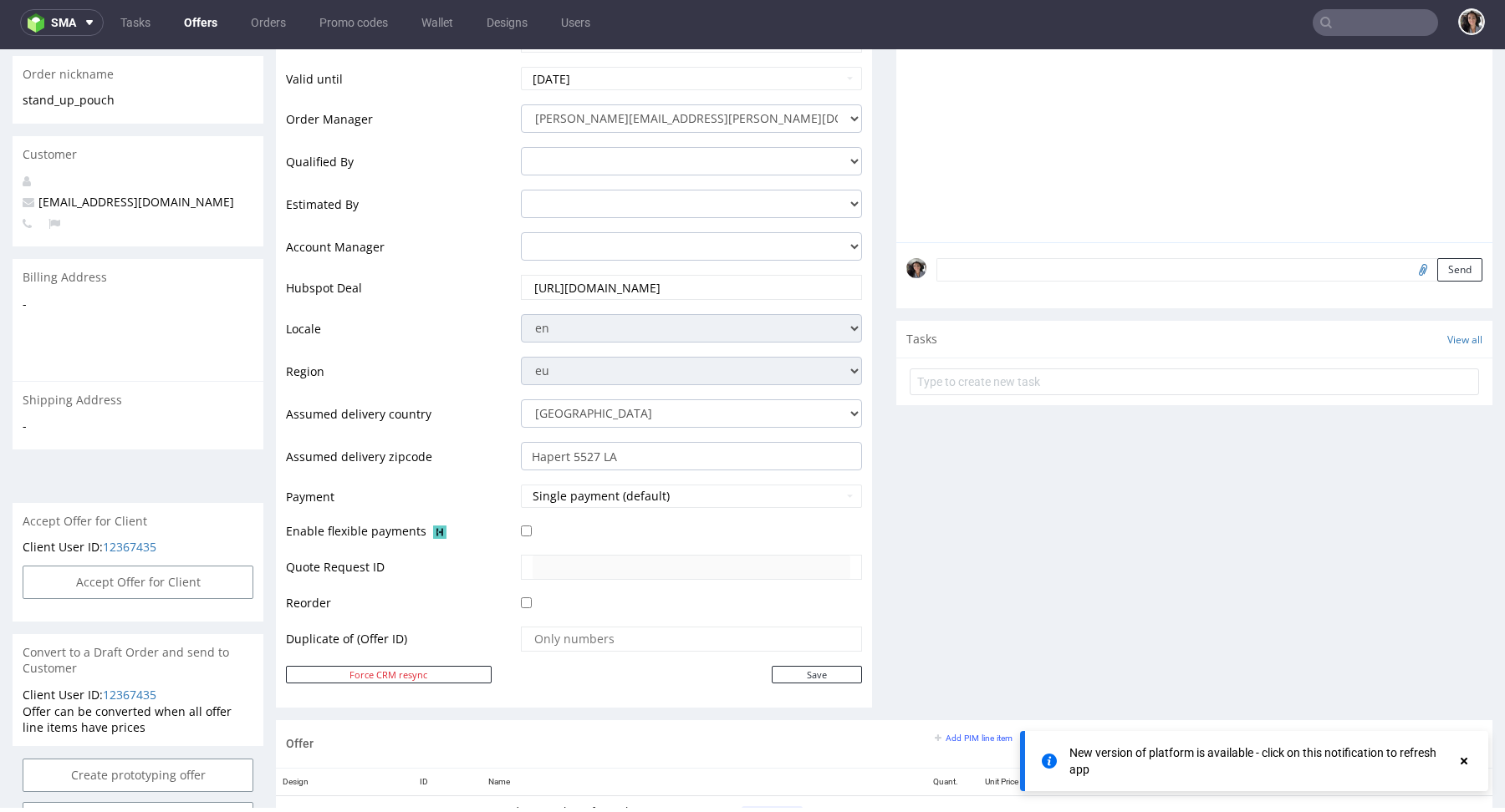
scroll to position [745, 0]
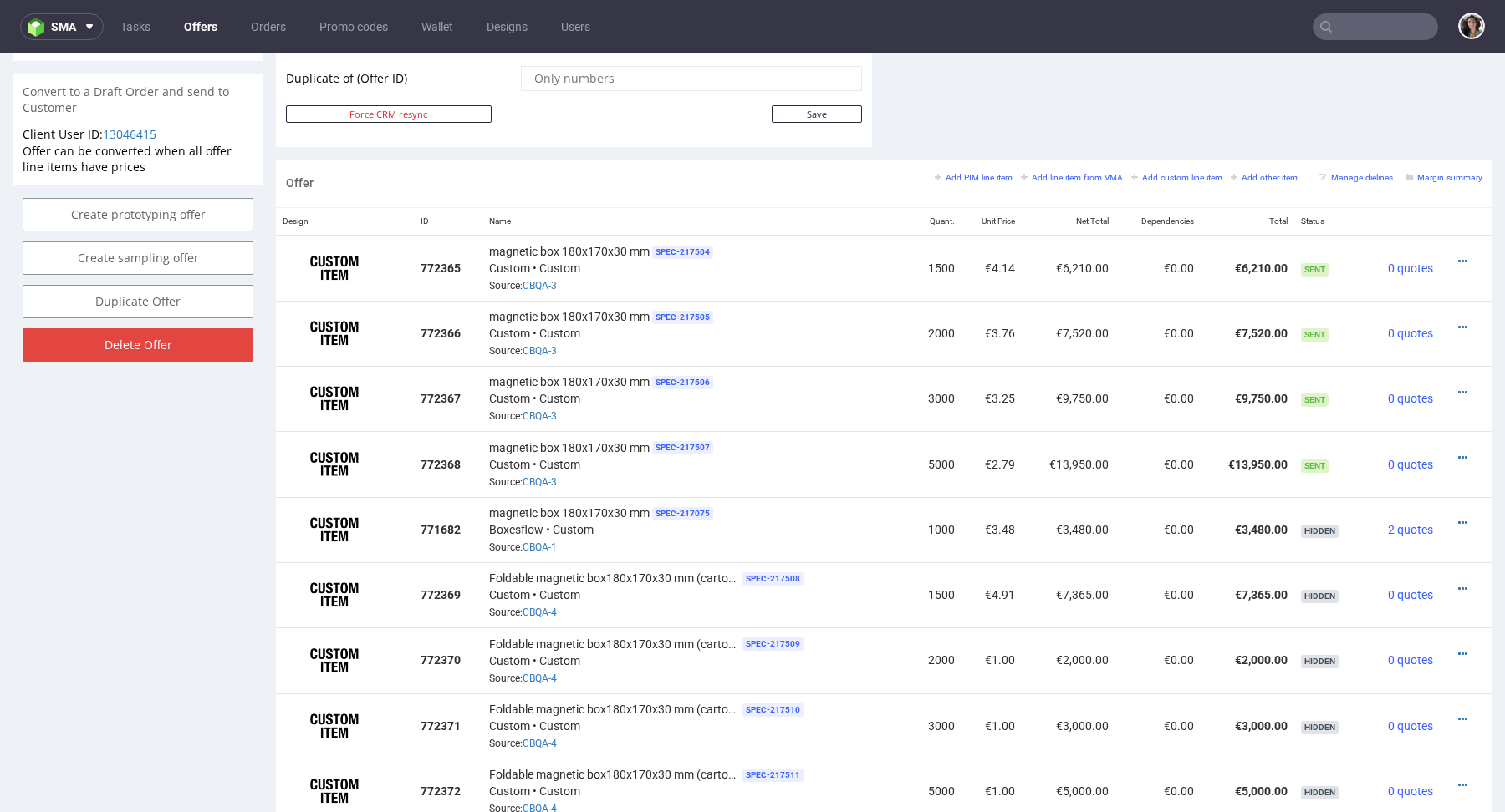
scroll to position [893, 0]
click at [1434, 174] on small "Margin summary" at bounding box center [1444, 178] width 77 height 9
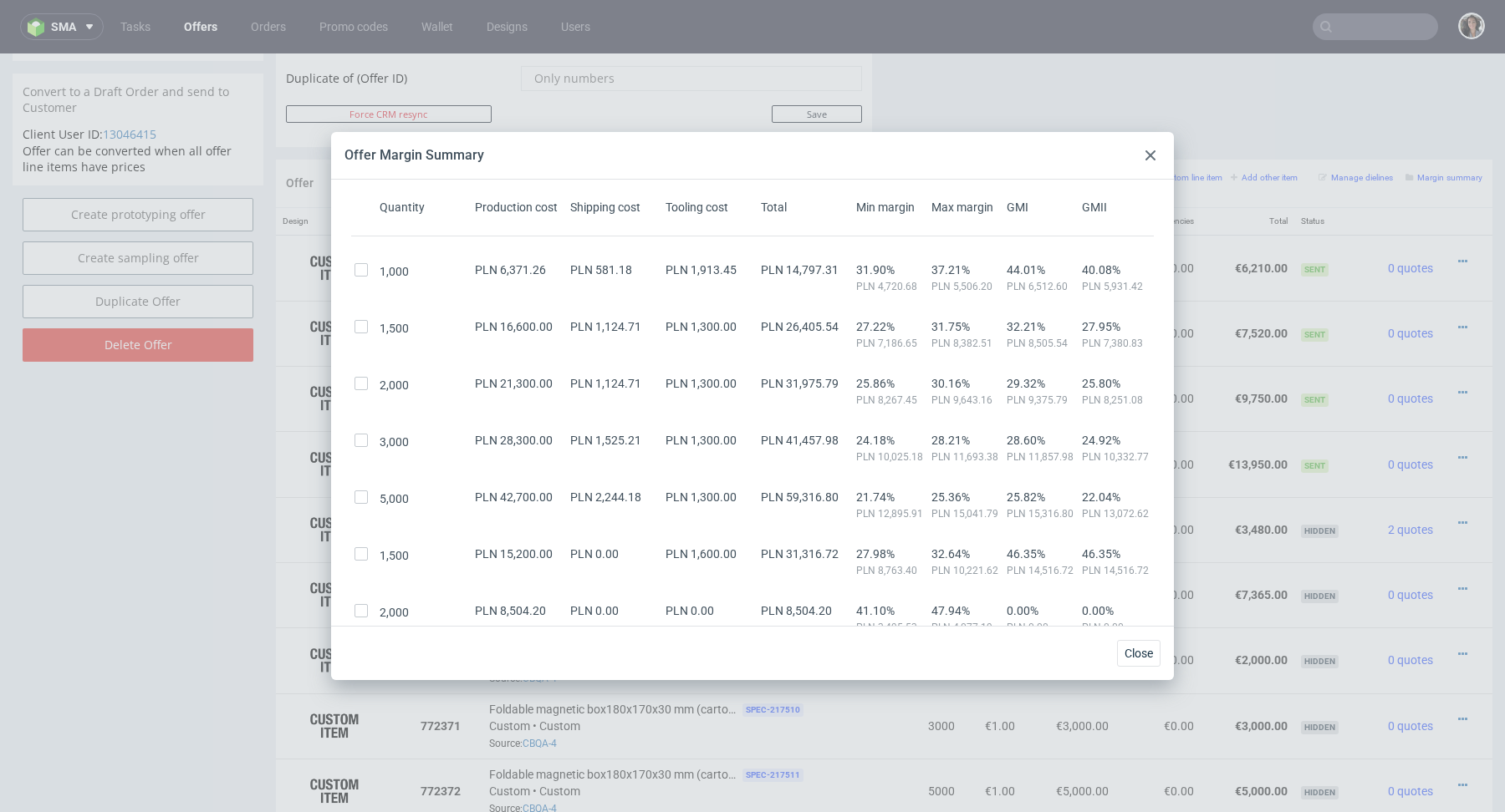
scroll to position [97, 0]
click at [1150, 146] on div at bounding box center [1150, 155] width 20 height 20
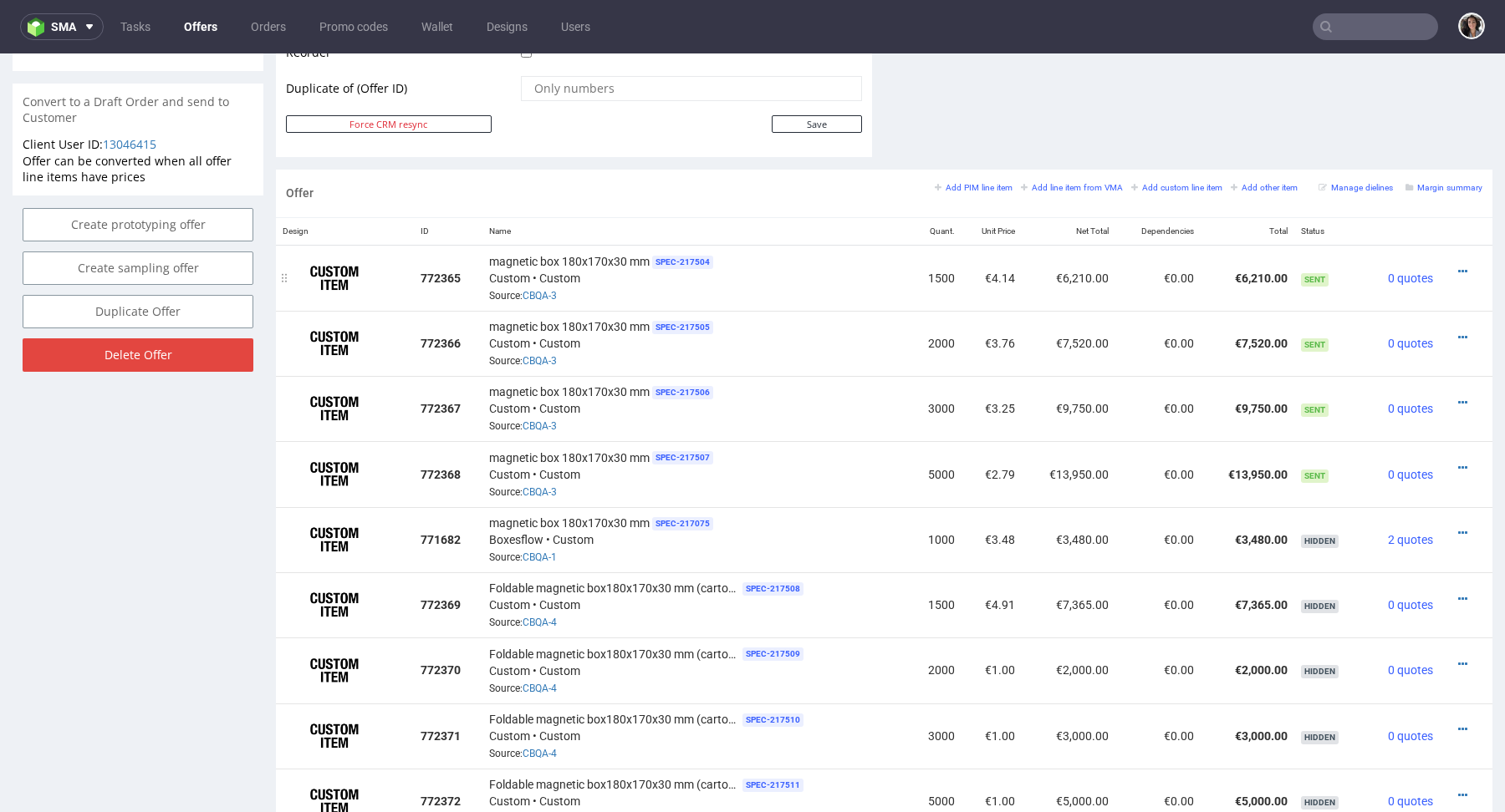
scroll to position [888, 0]
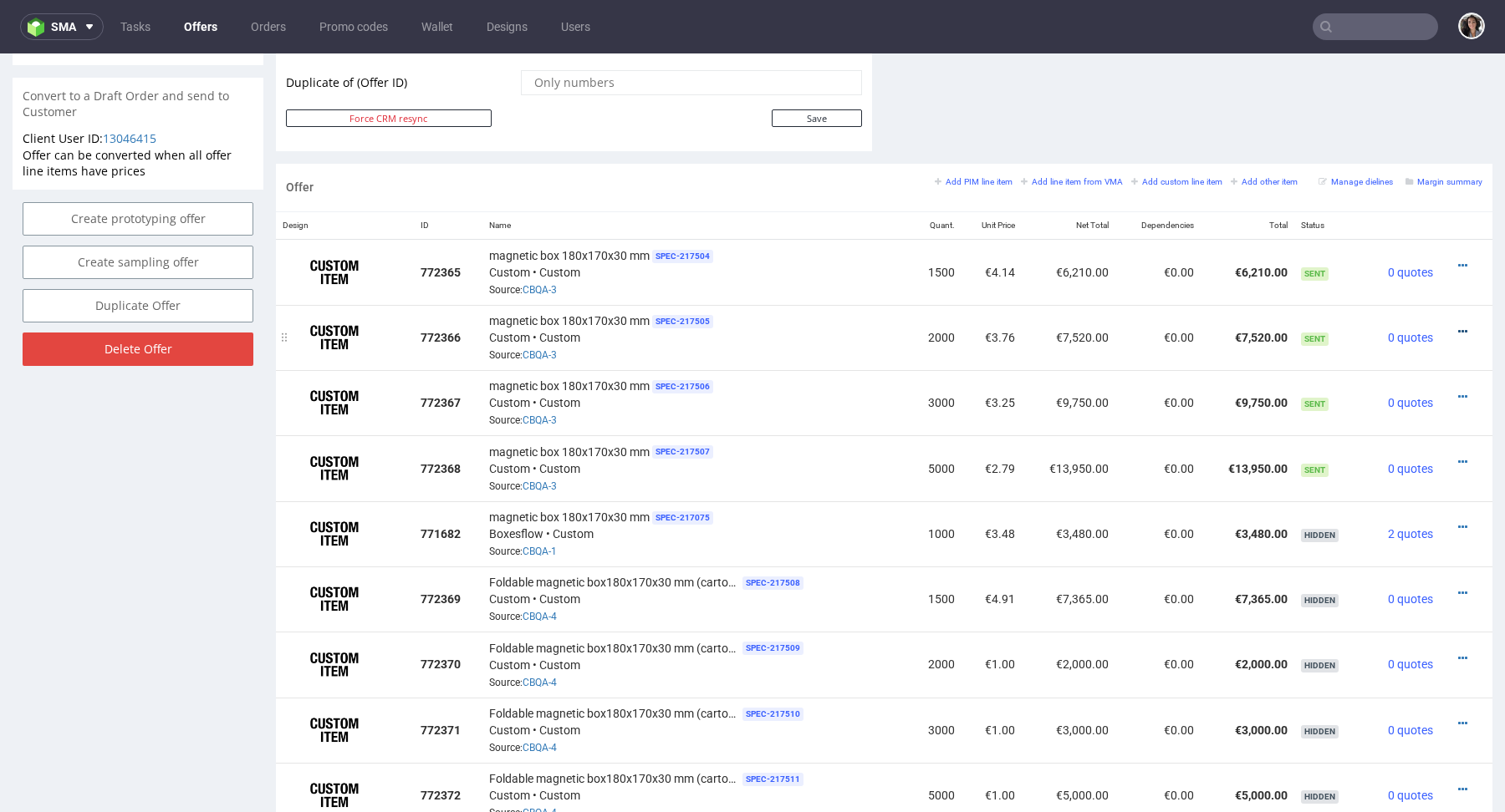
click at [1458, 328] on icon at bounding box center [1462, 332] width 9 height 12
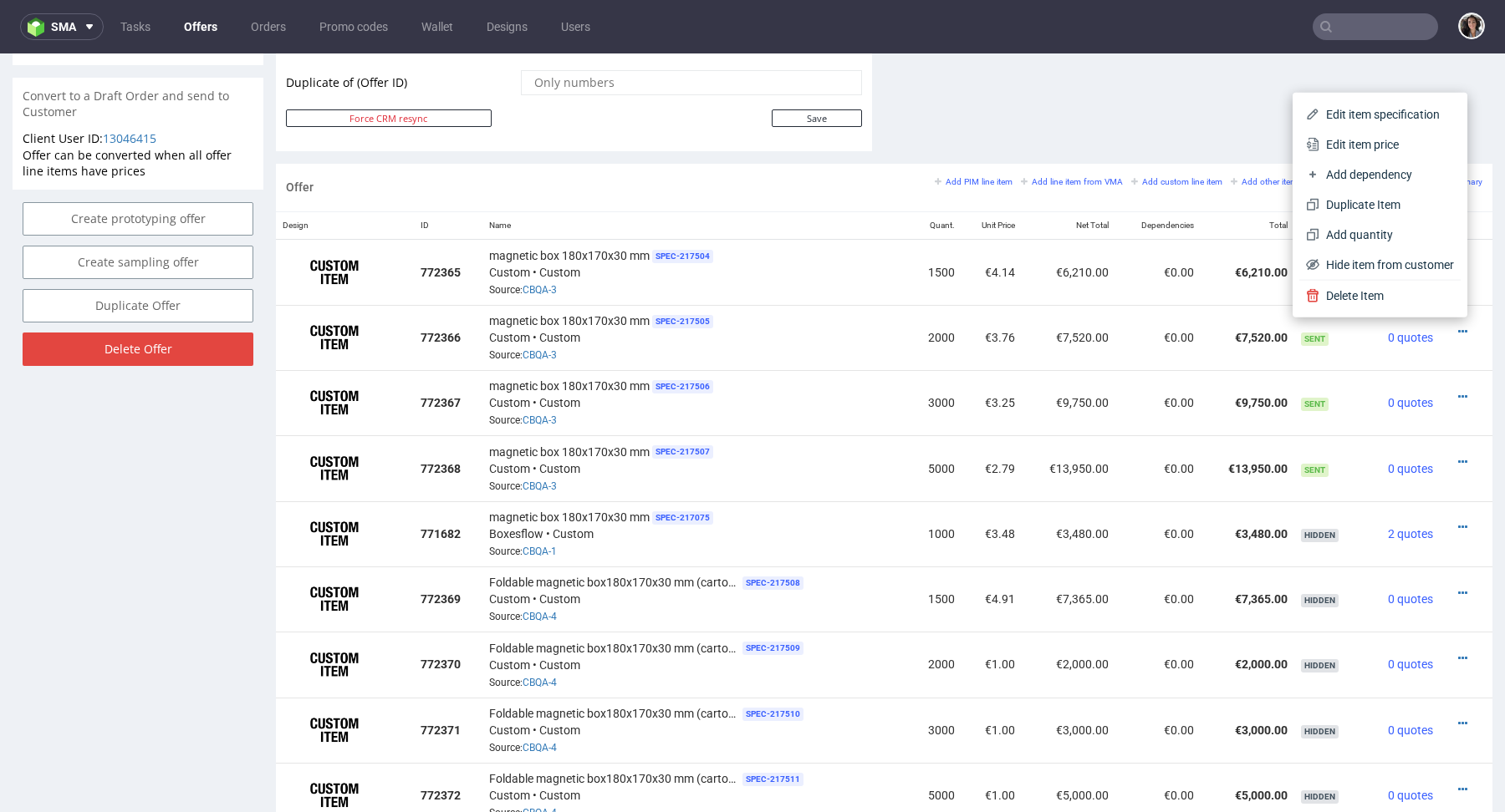
click at [1353, 147] on span "Edit item price" at bounding box center [1386, 144] width 135 height 16
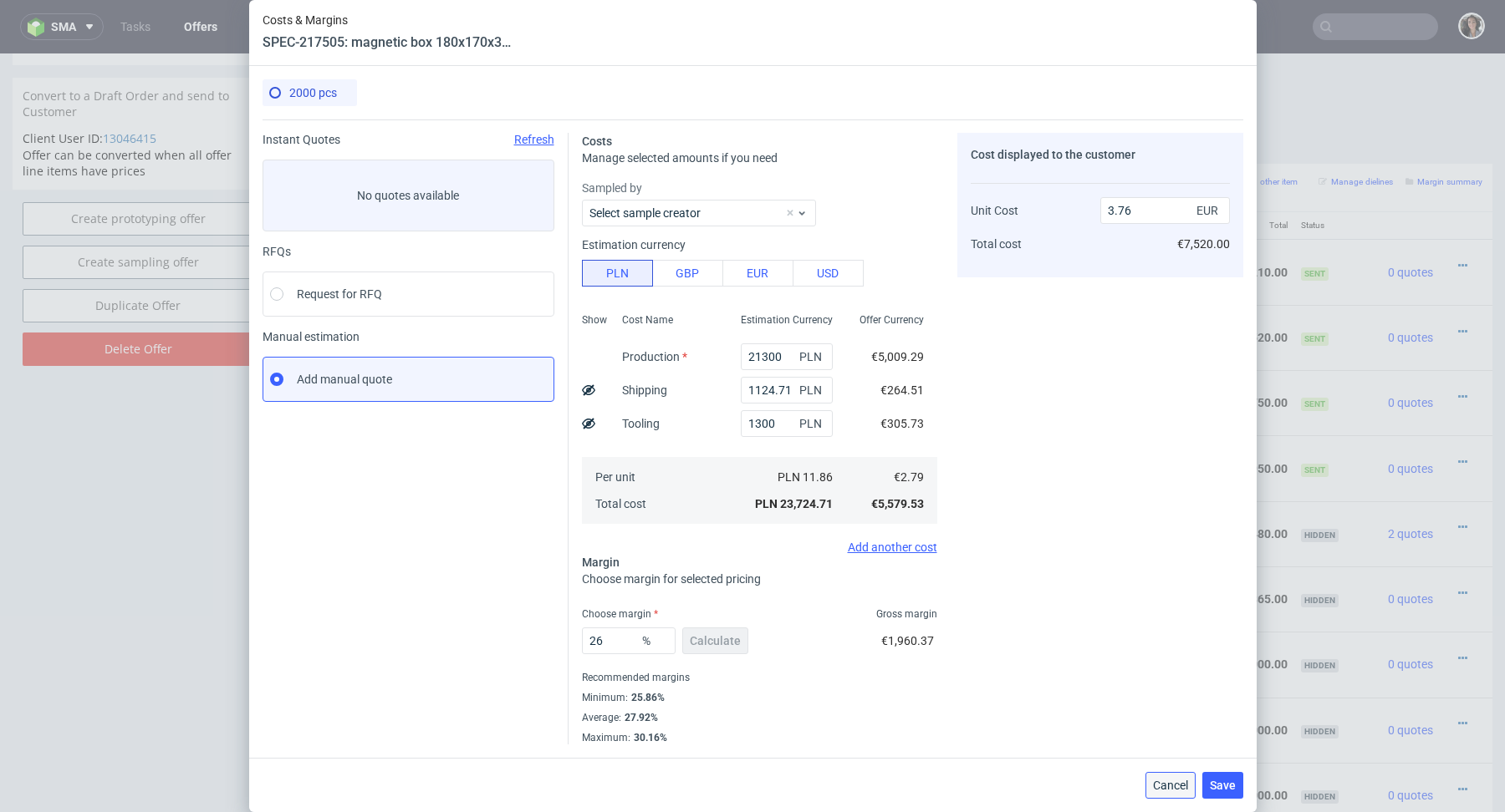
click at [1178, 786] on span "Cancel" at bounding box center [1170, 785] width 35 height 12
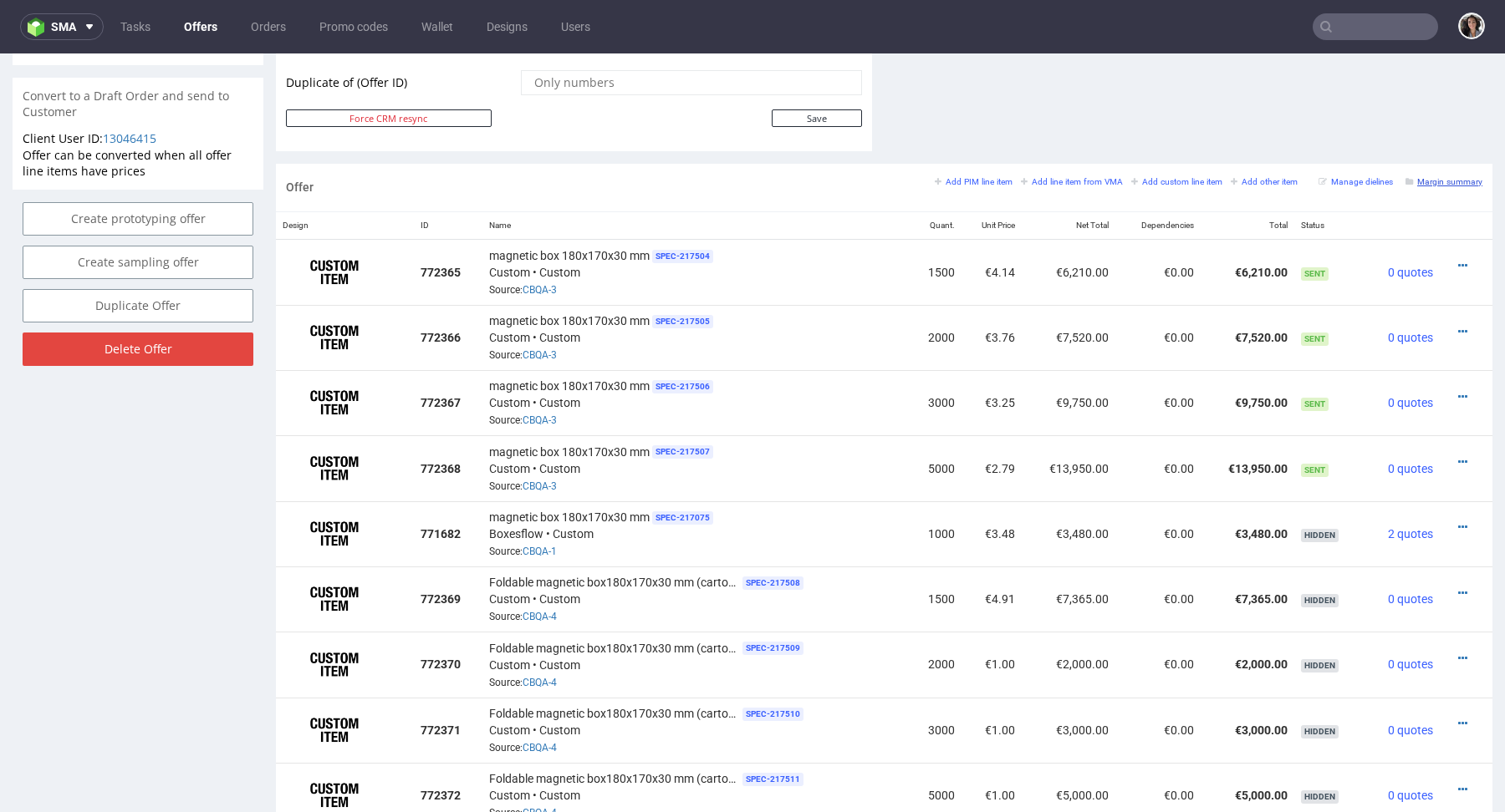
click at [1440, 178] on small "Margin summary" at bounding box center [1444, 181] width 77 height 9
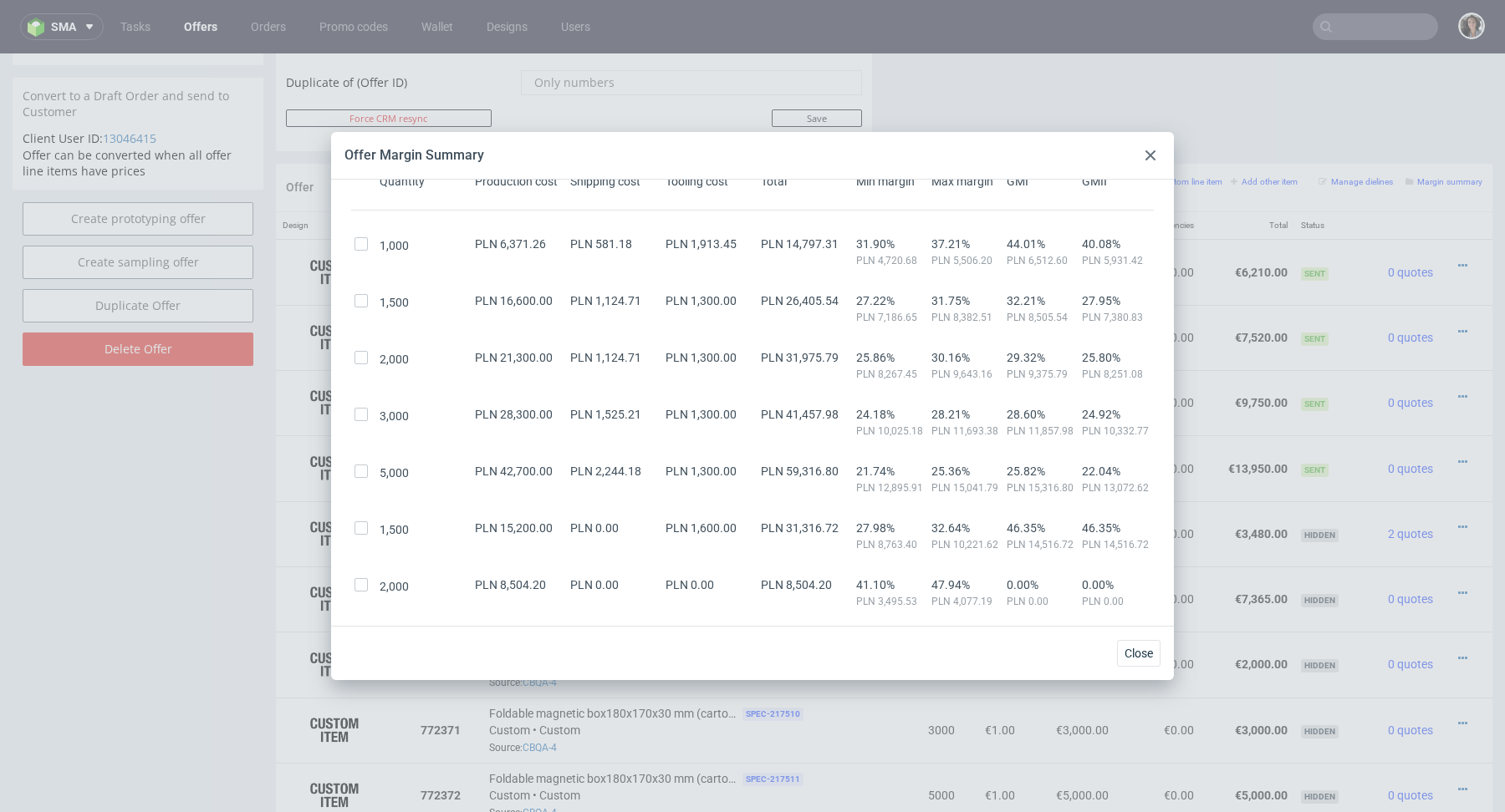
scroll to position [110, 0]
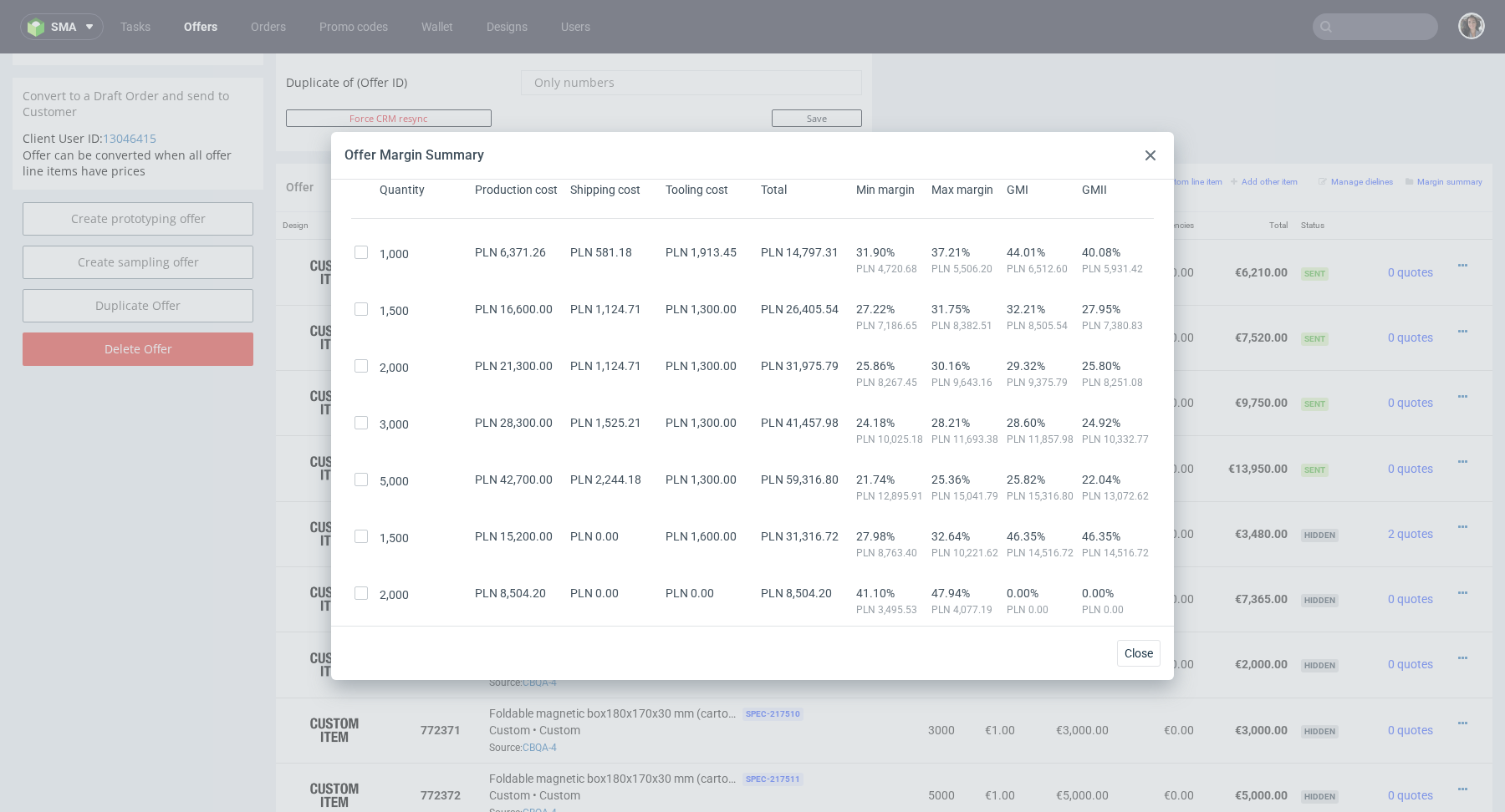
click at [1144, 157] on div at bounding box center [1150, 155] width 20 height 20
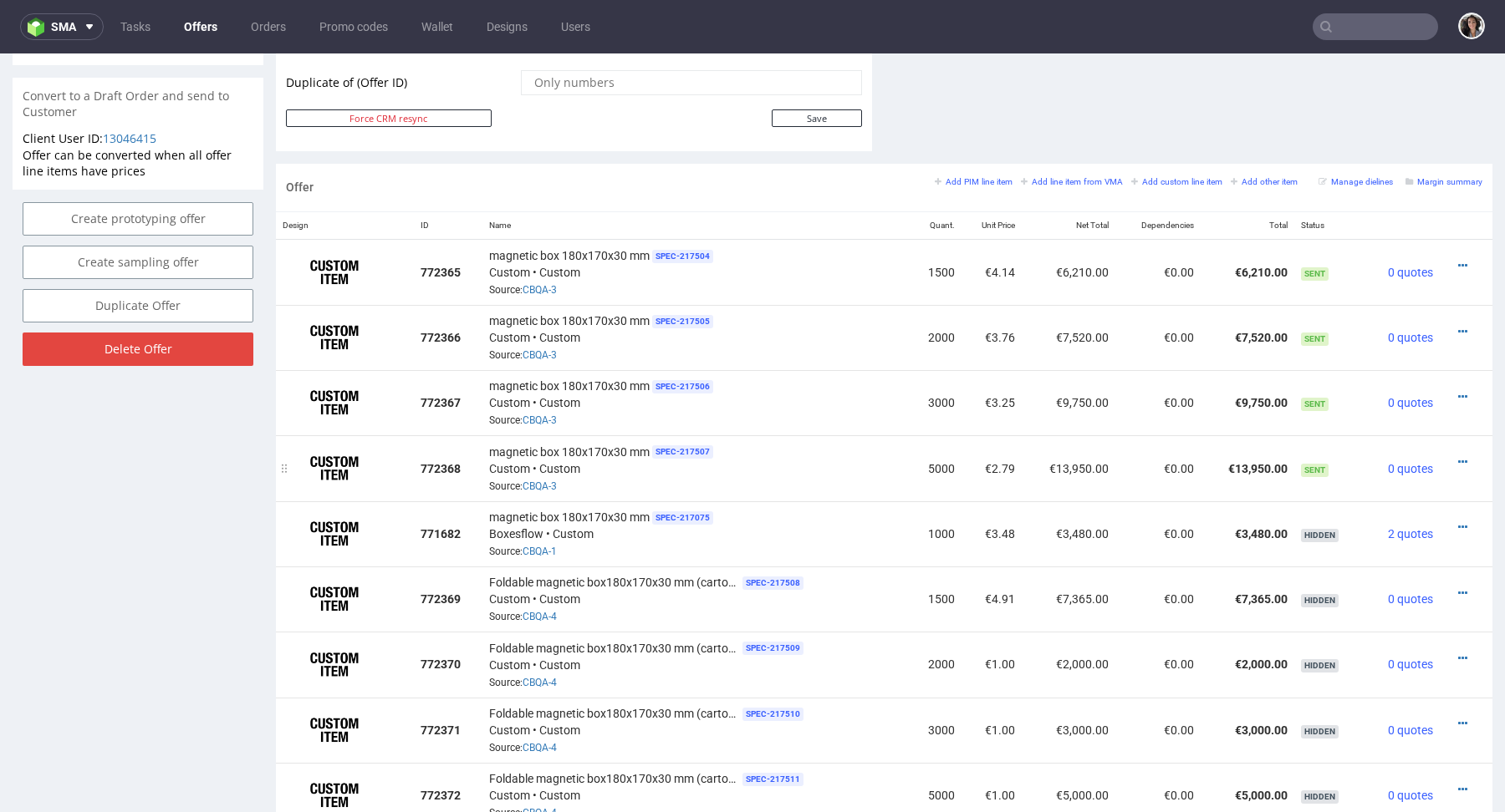
click at [1446, 454] on div at bounding box center [1460, 462] width 29 height 16
click at [1458, 458] on icon at bounding box center [1462, 463] width 9 height 12
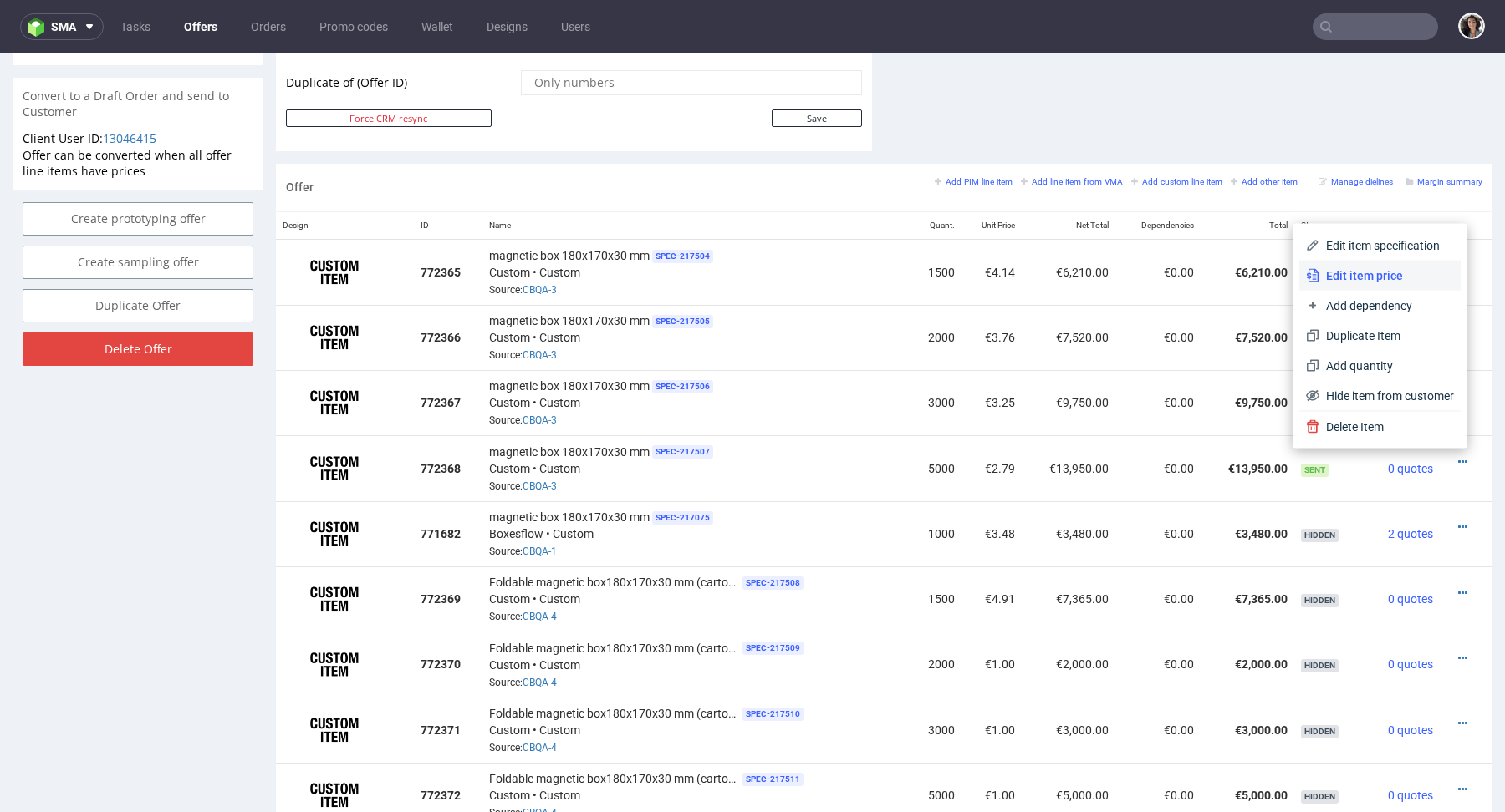
click at [1356, 273] on span "Edit item price" at bounding box center [1386, 276] width 135 height 16
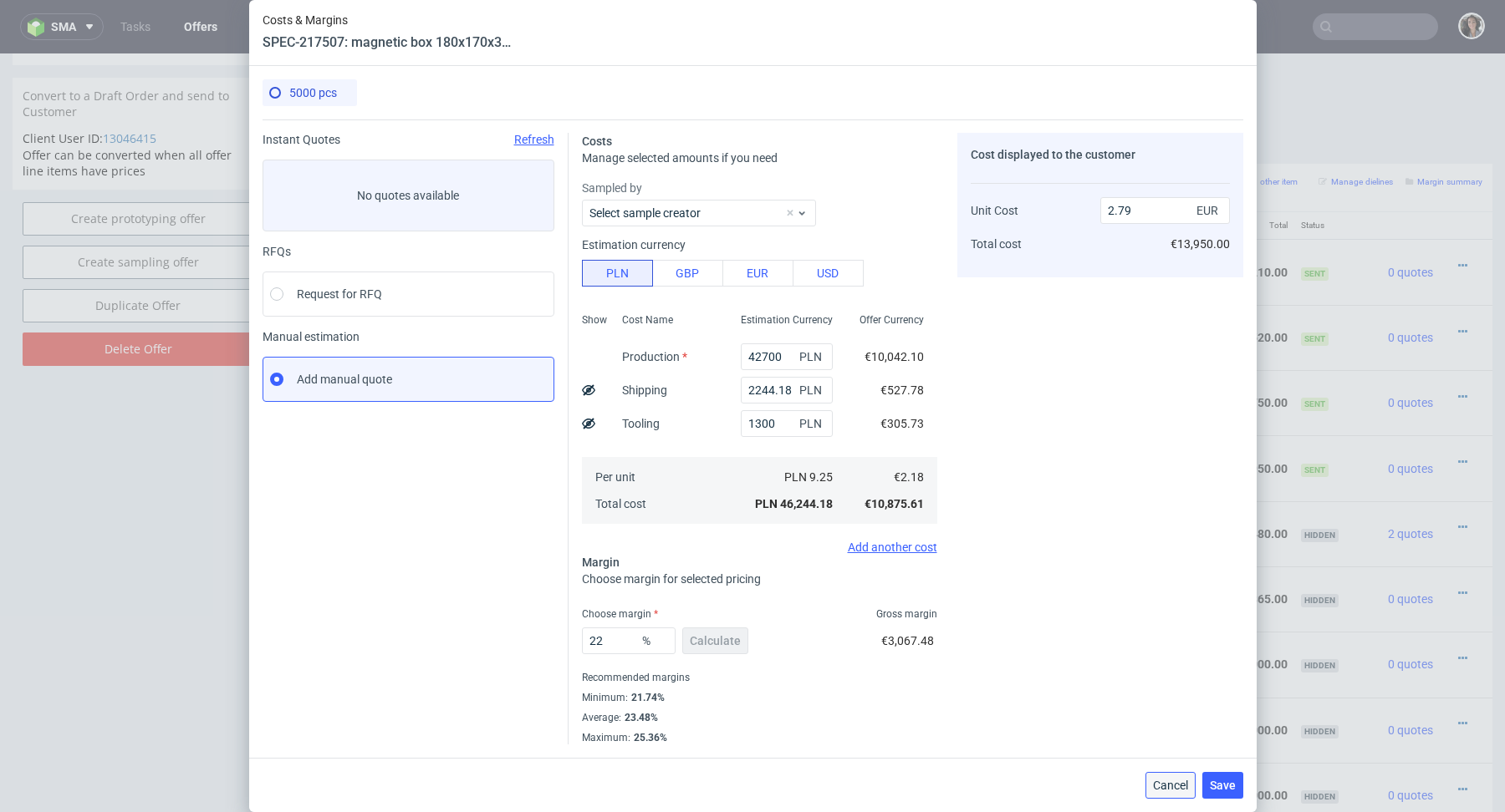
click at [1168, 786] on span "Cancel" at bounding box center [1170, 785] width 35 height 12
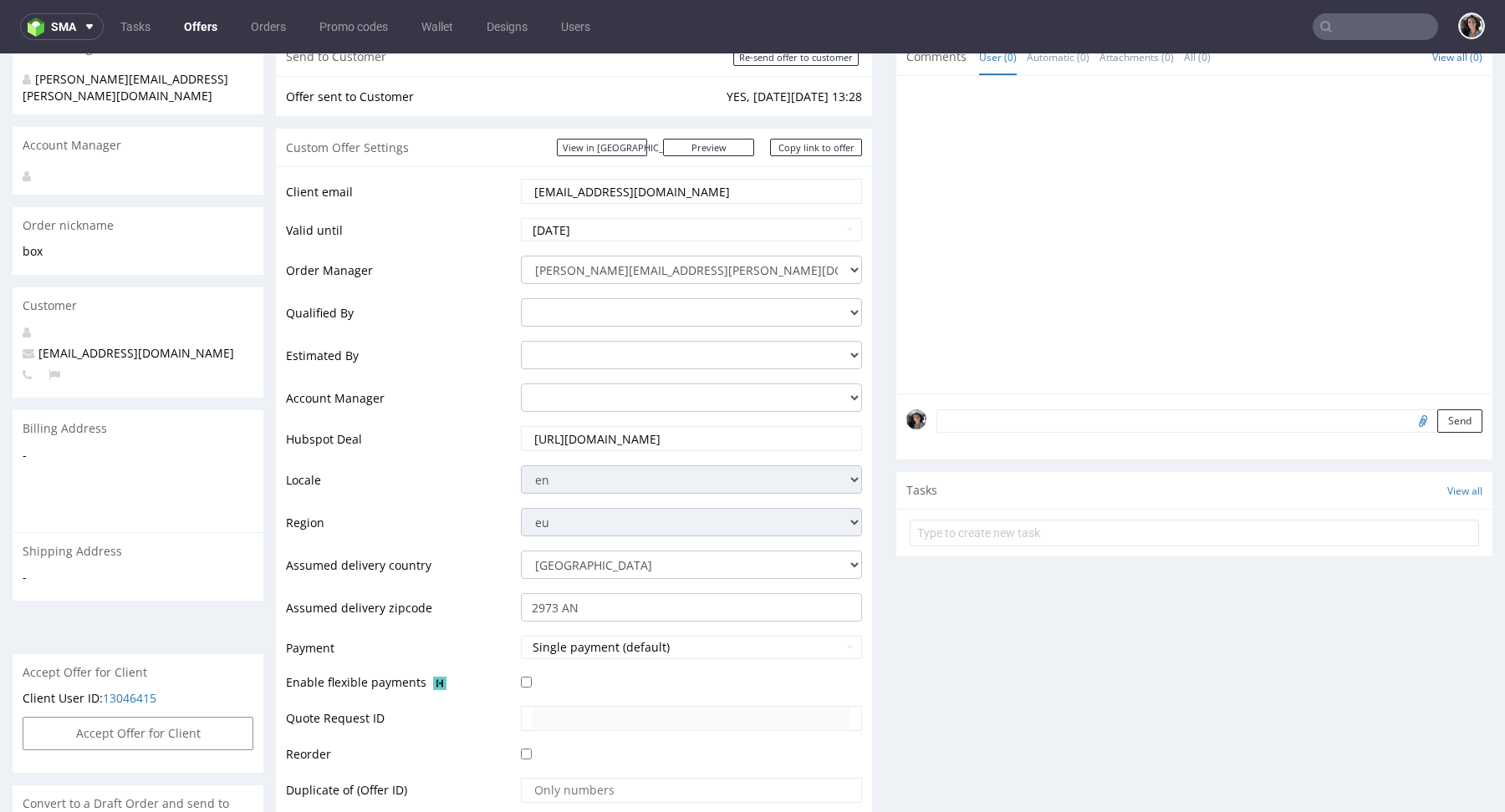
scroll to position [246, 0]
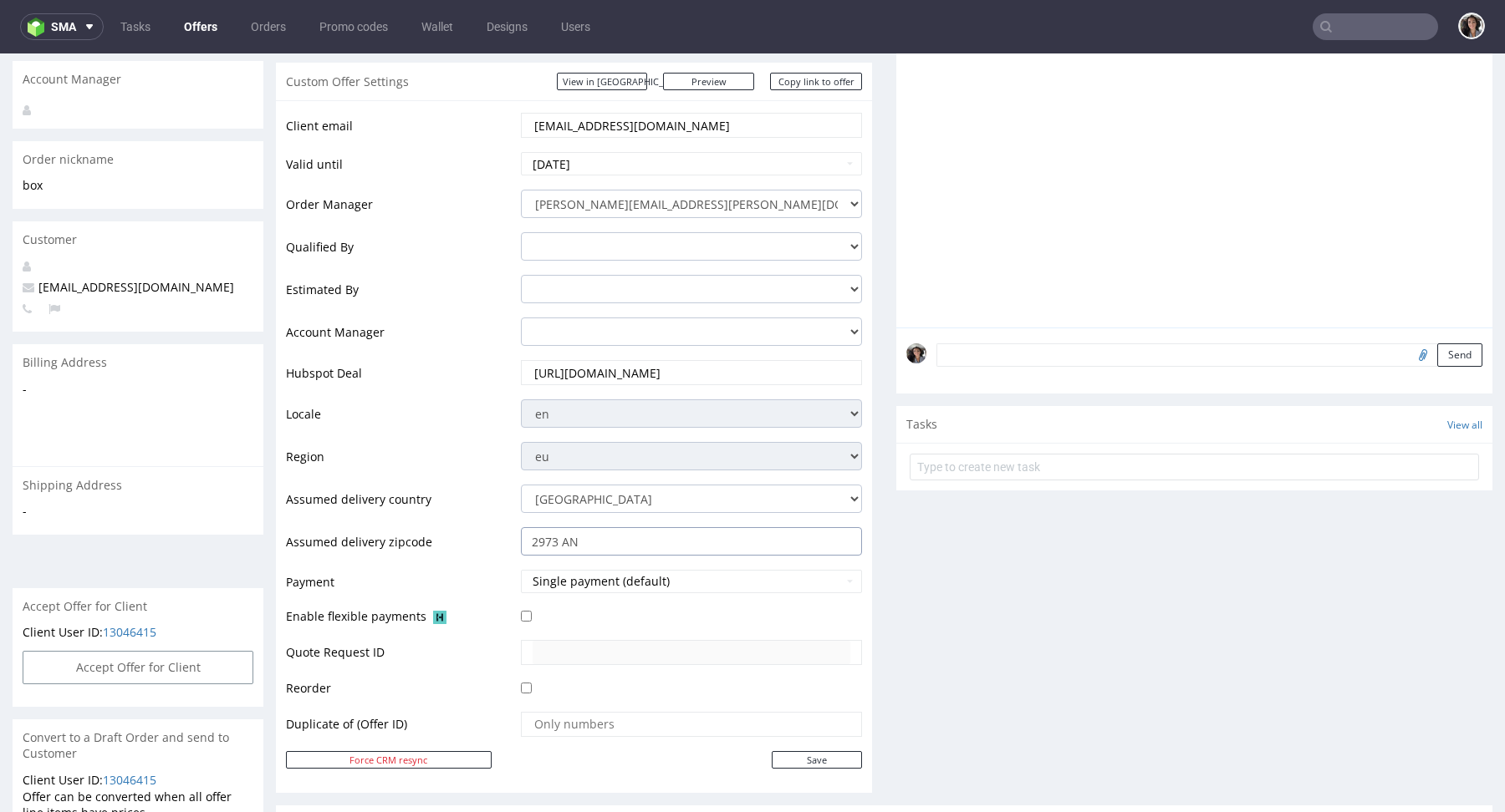
click at [616, 541] on input "2973 AN" at bounding box center [691, 541] width 341 height 28
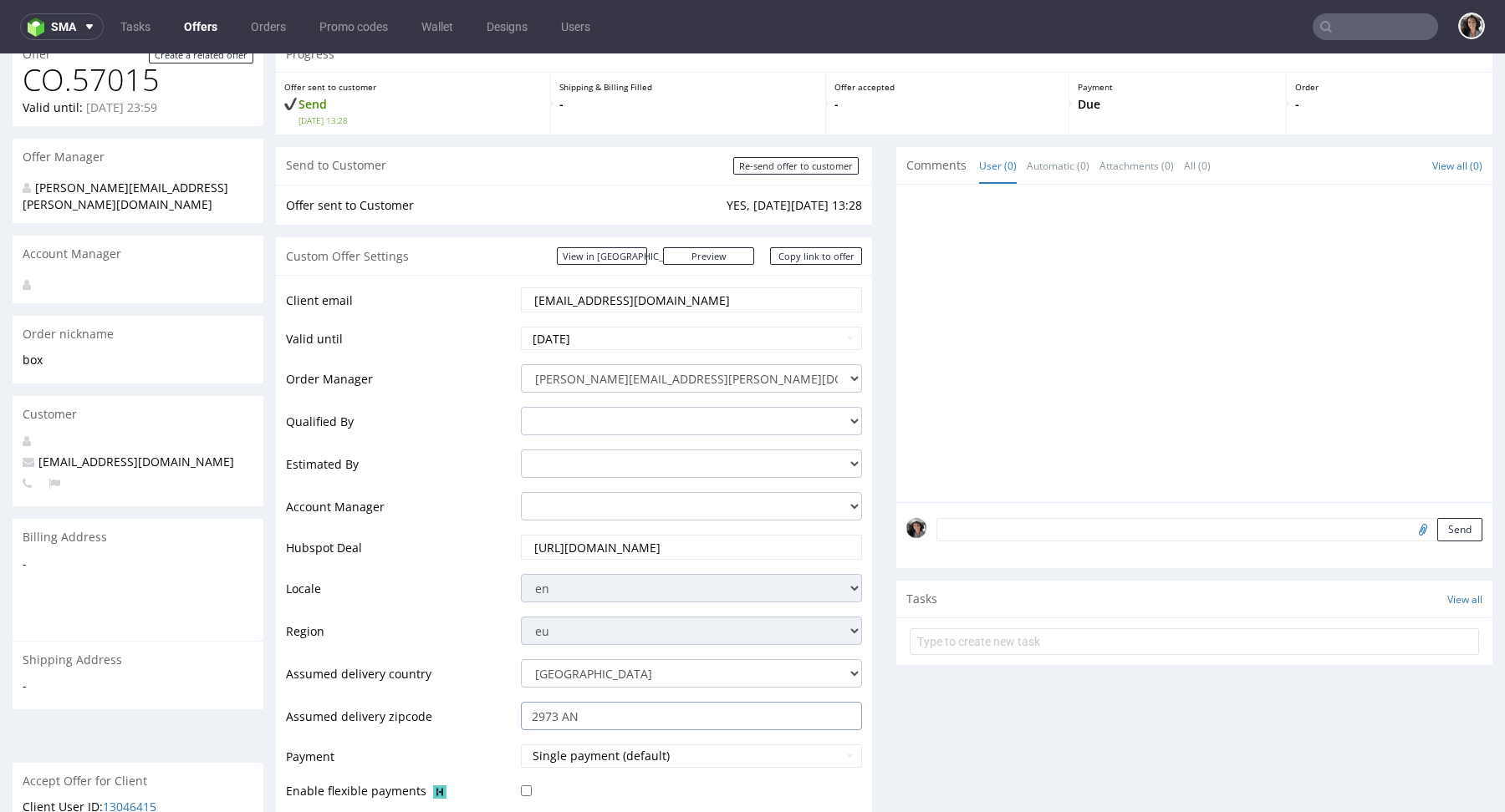
scroll to position [0, 0]
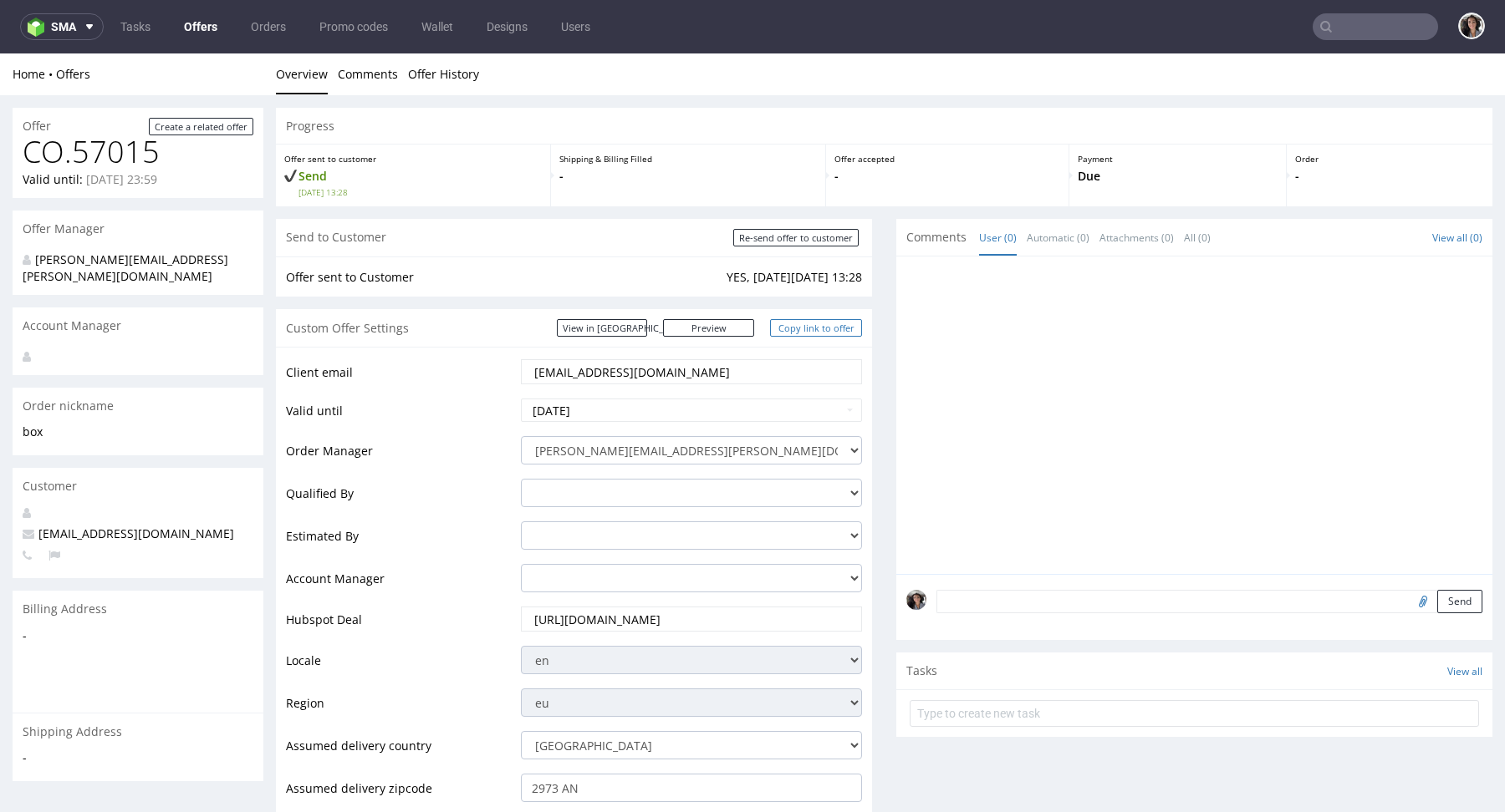
click at [796, 333] on link "Copy link to offer" at bounding box center [816, 328] width 92 height 17
click at [801, 241] on input "Re-send offer to customer" at bounding box center [796, 238] width 125 height 17
type input "In progress..."
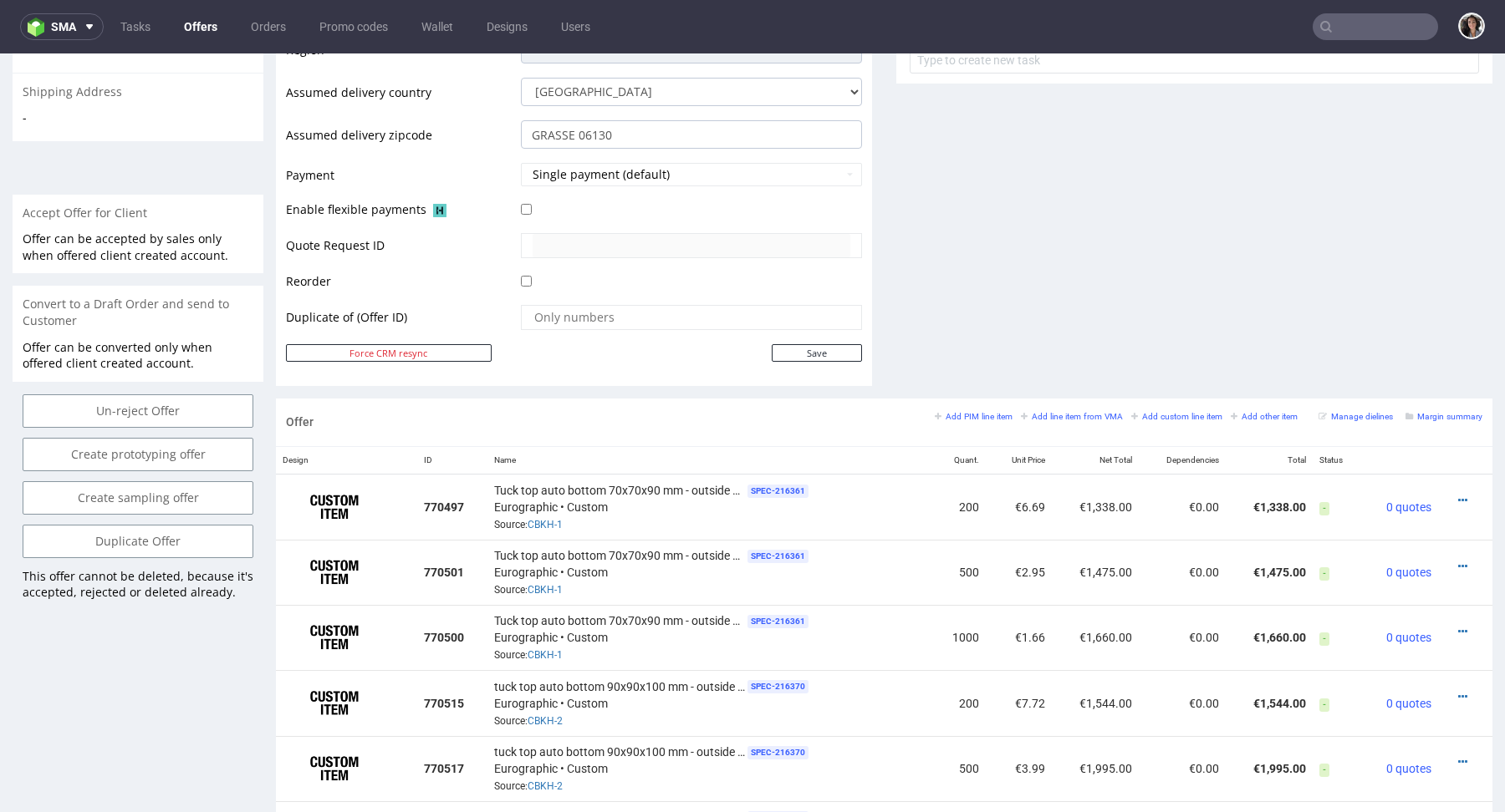
scroll to position [967, 0]
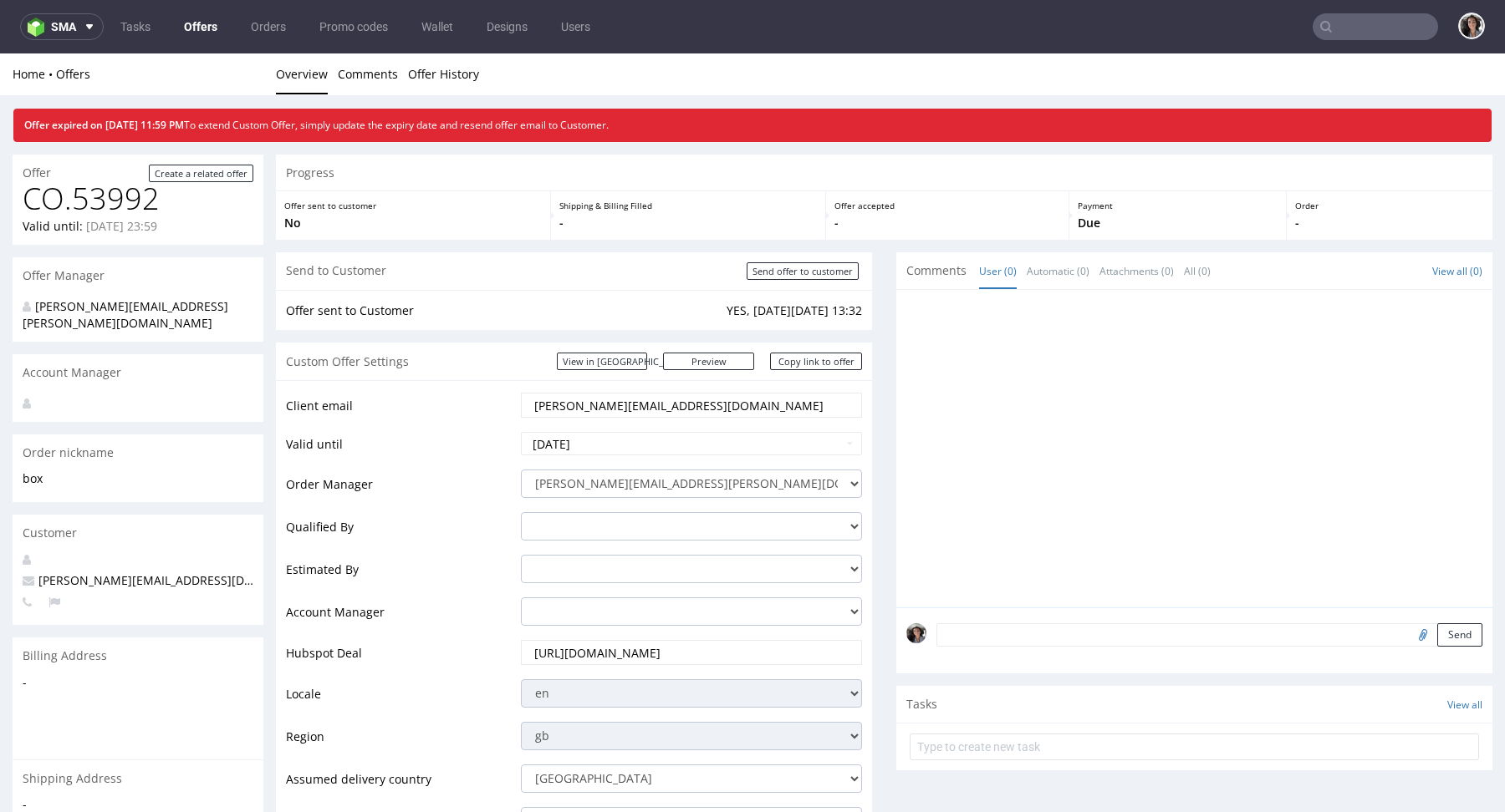
click at [1336, 27] on input "text" at bounding box center [1375, 27] width 125 height 27
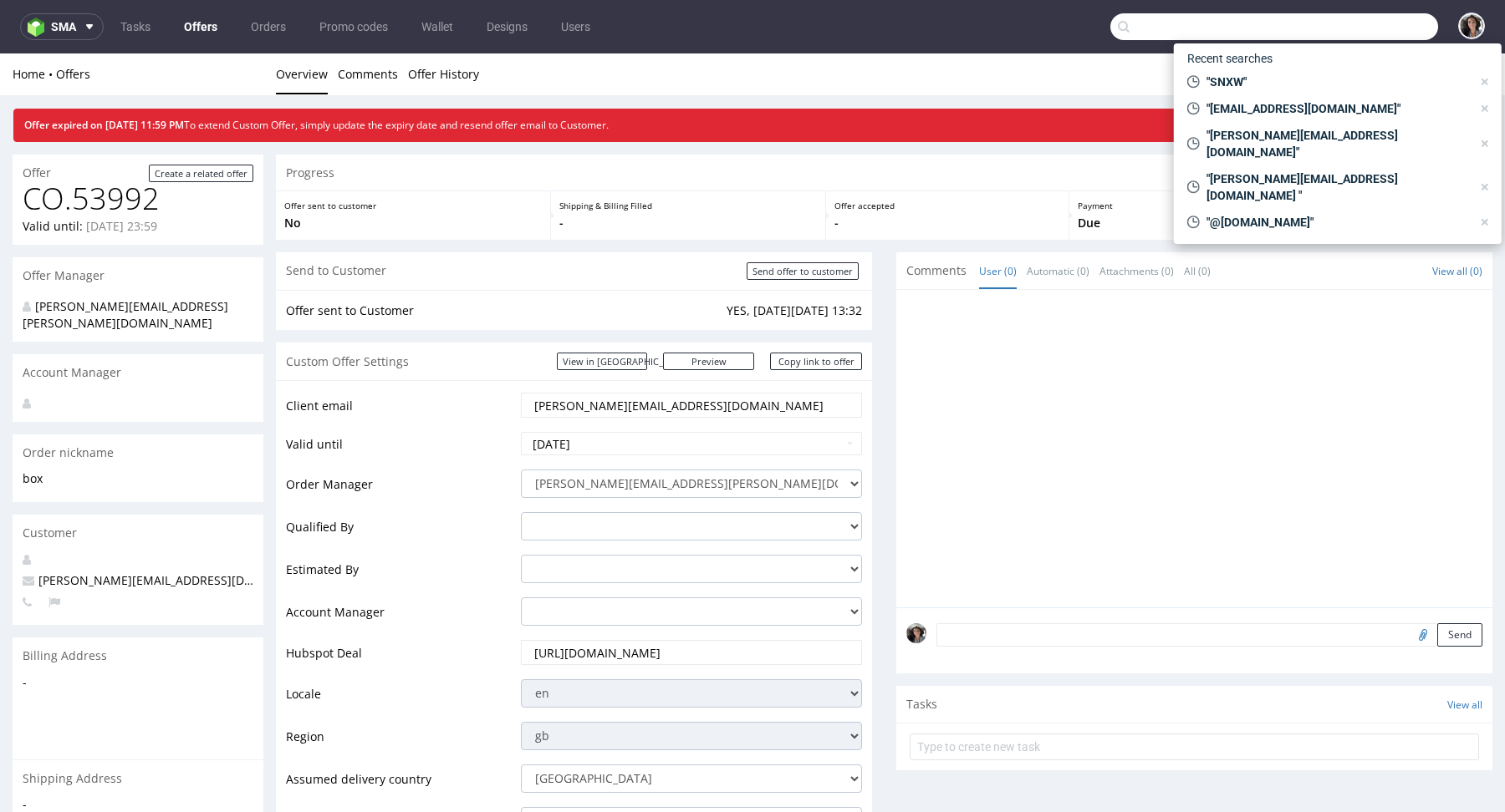
paste input "[EMAIL_ADDRESS][DOMAIN_NAME]"
type input "[EMAIL_ADDRESS][DOMAIN_NAME]"
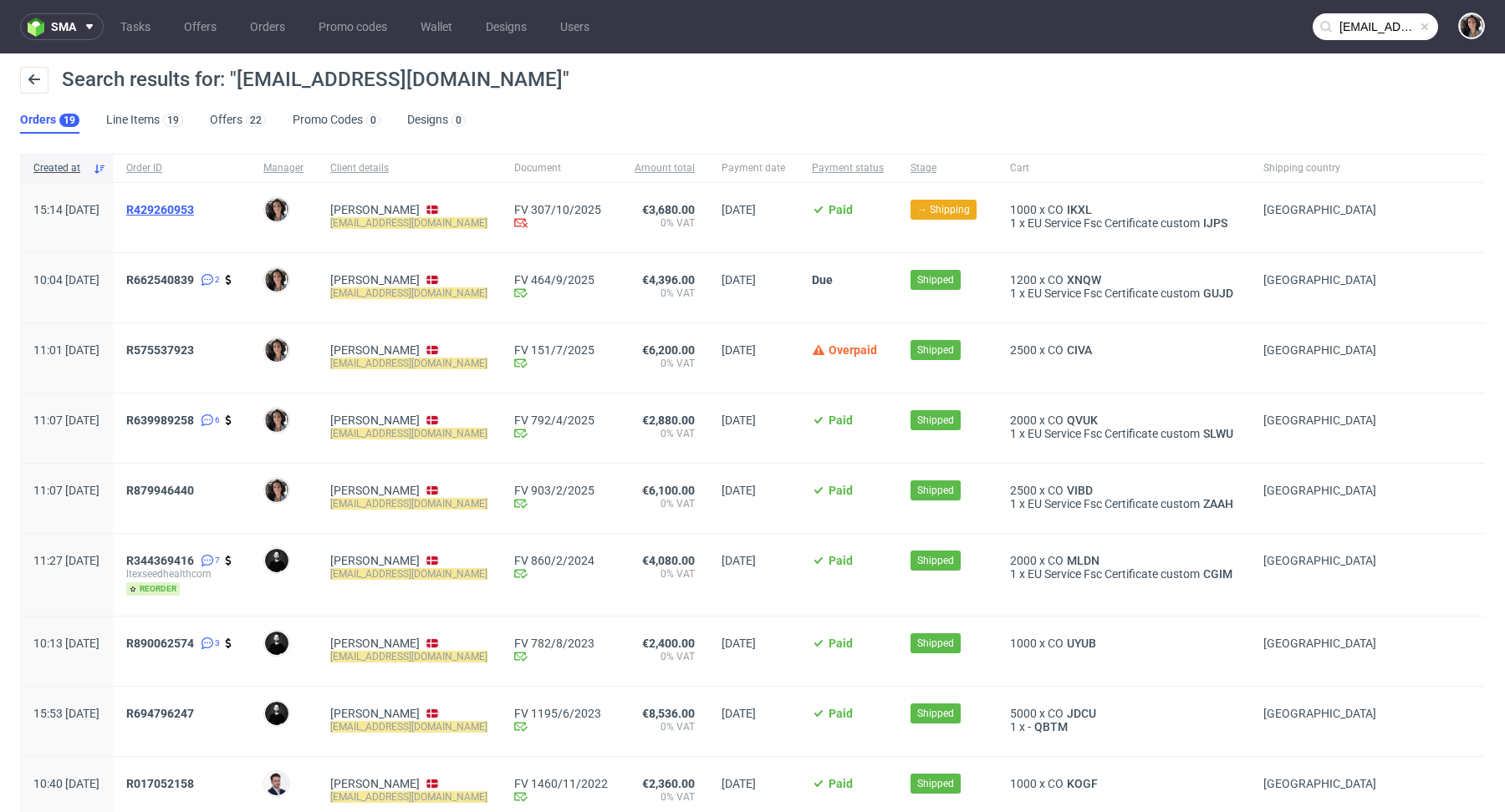
click at [194, 214] on span "R429260953" at bounding box center [160, 210] width 68 height 14
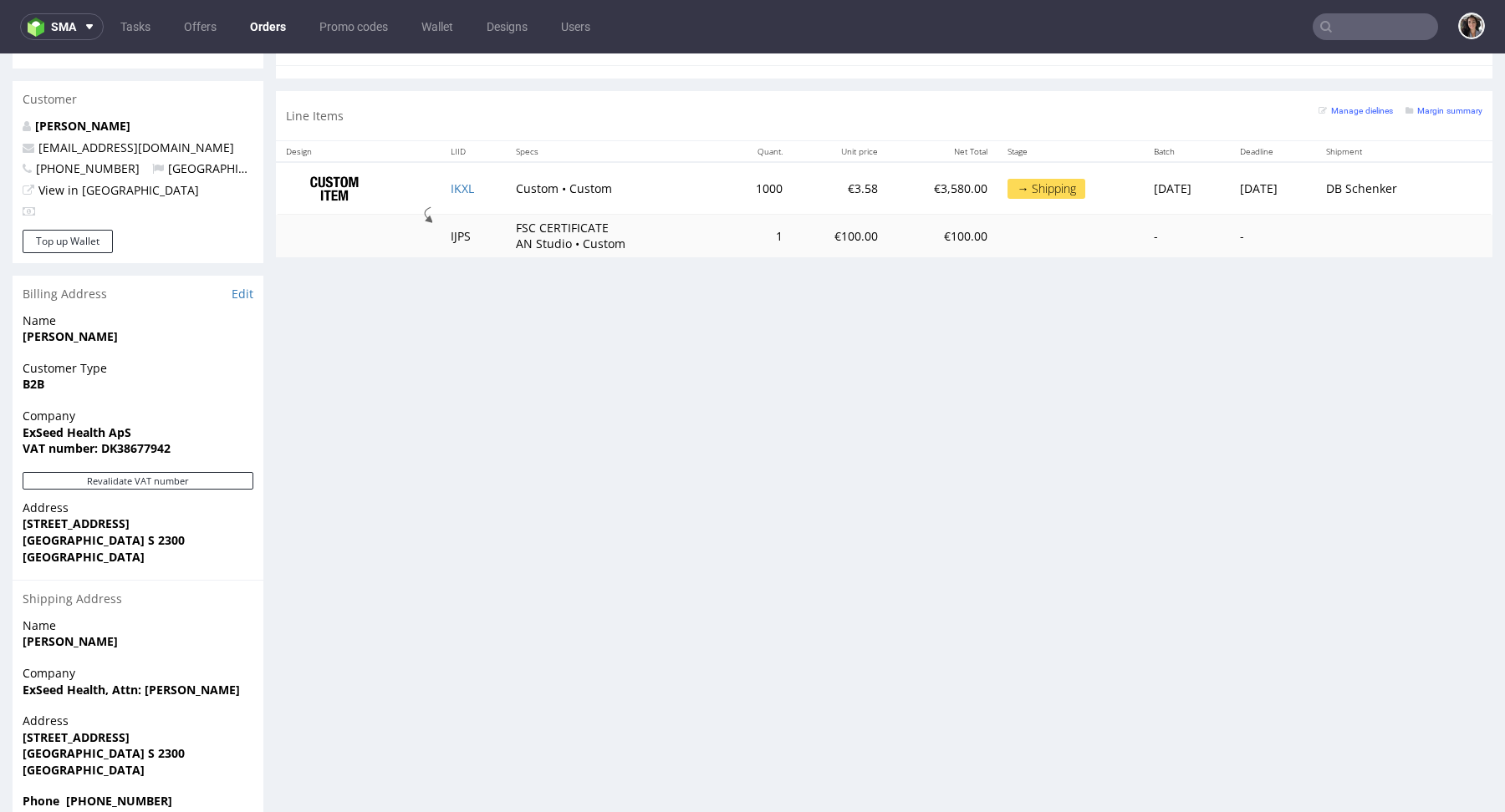
scroll to position [4, 0]
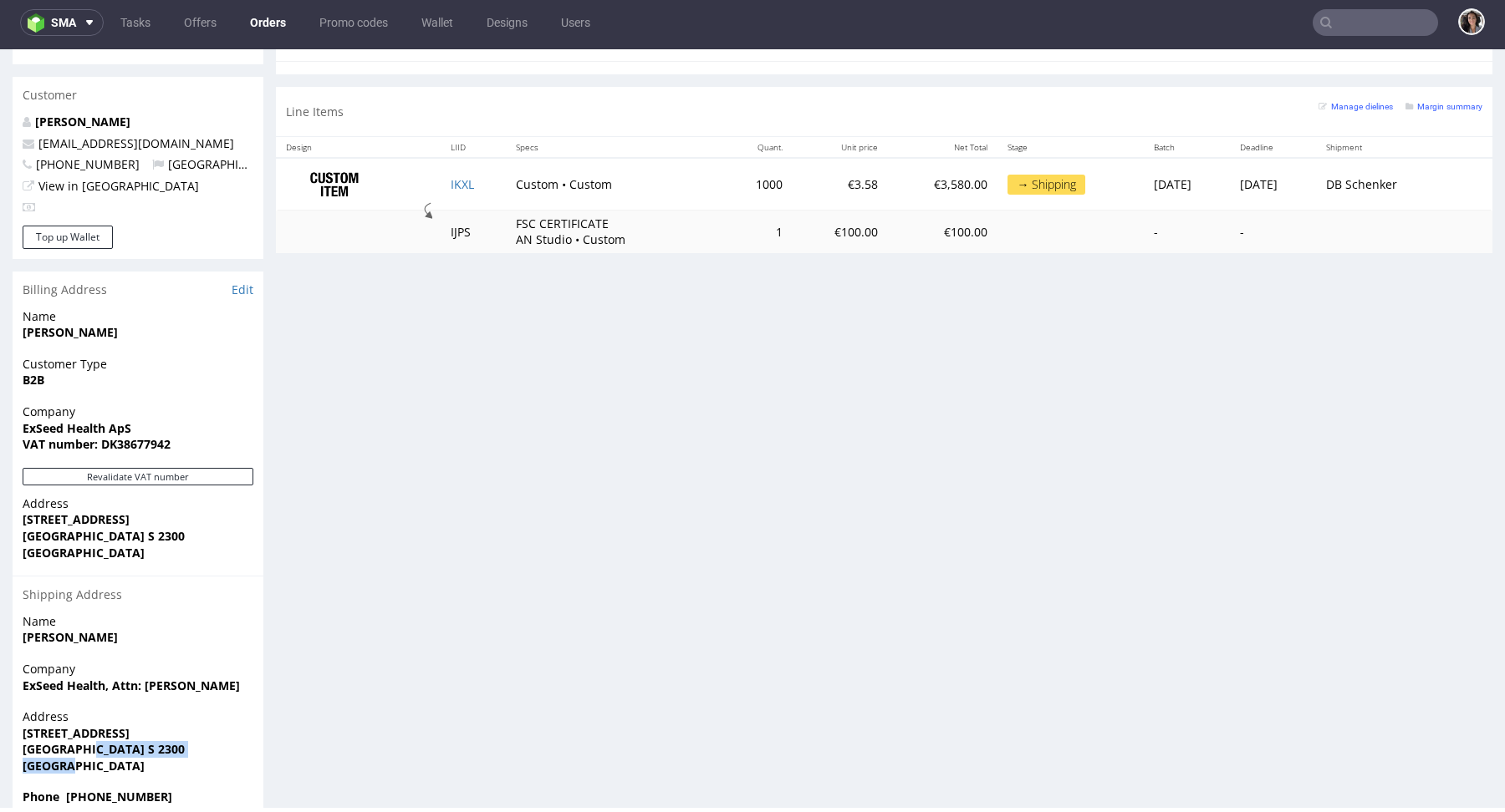
drag, startPoint x: 138, startPoint y: 725, endPoint x: 88, endPoint y: 715, distance: 51.0
click at [88, 715] on p "Address [STREET_ADDRESS]" at bounding box center [137, 742] width 231 height 65
click at [137, 742] on span "[GEOGRAPHIC_DATA] S 2300" at bounding box center [137, 749] width 231 height 16
drag, startPoint x: 137, startPoint y: 714, endPoint x: 90, endPoint y: 714, distance: 47.0
click at [90, 742] on span "[GEOGRAPHIC_DATA] S 2300" at bounding box center [137, 749] width 231 height 16
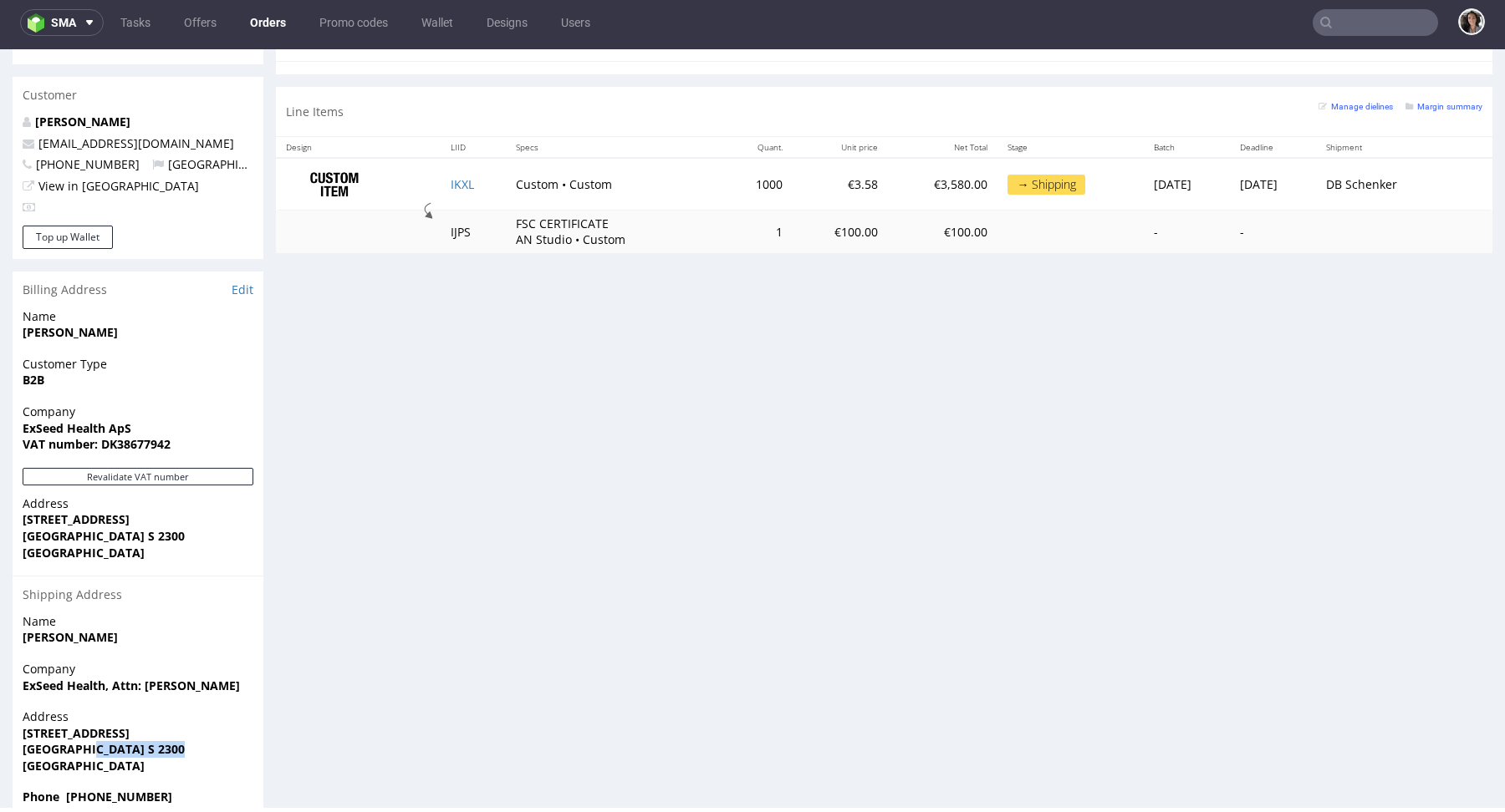
copy strong "S 2300"
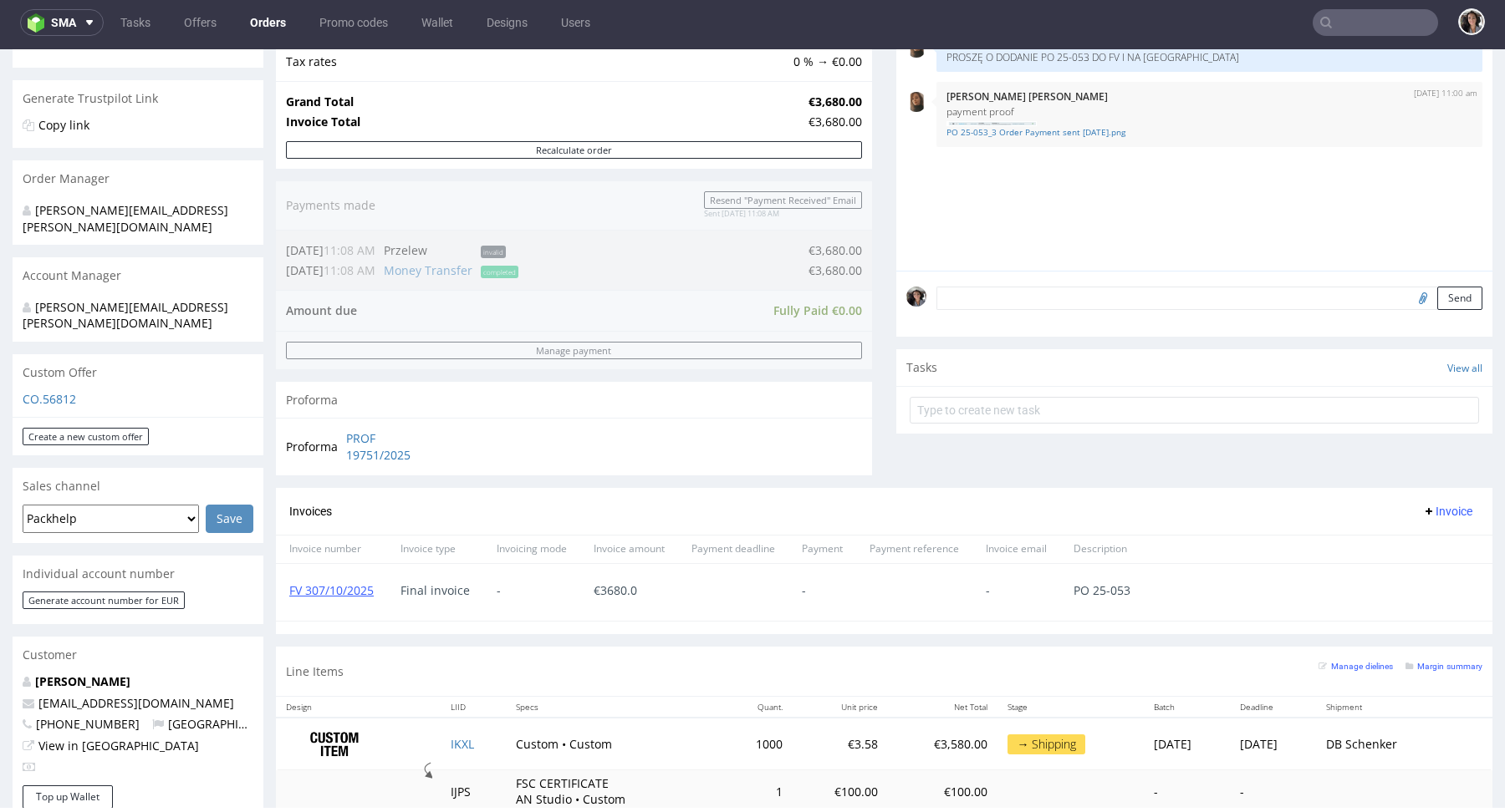
scroll to position [0, 0]
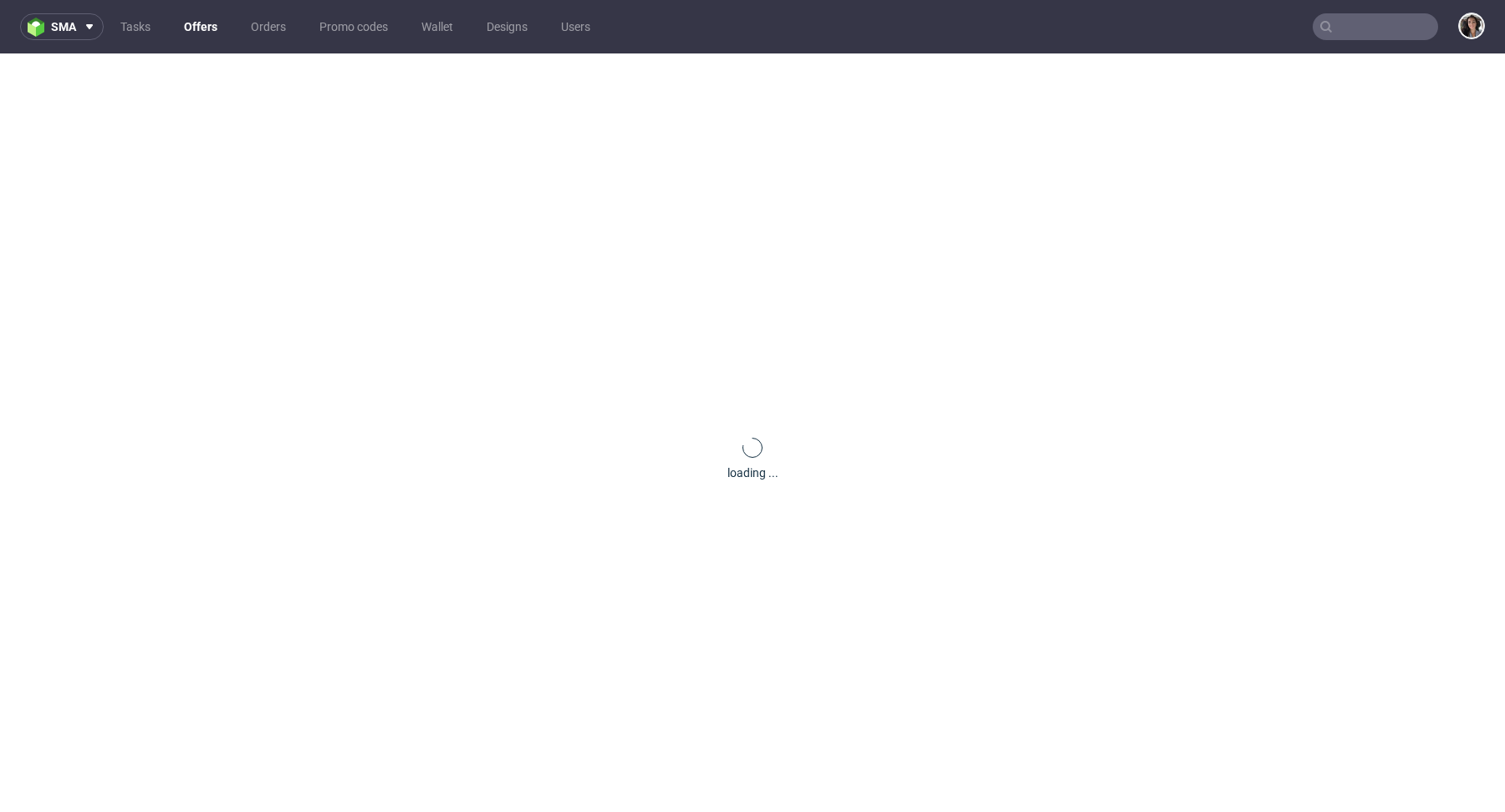
click at [1393, 31] on input "text" at bounding box center [1375, 27] width 125 height 27
paste input "@[DOMAIN_NAME]"
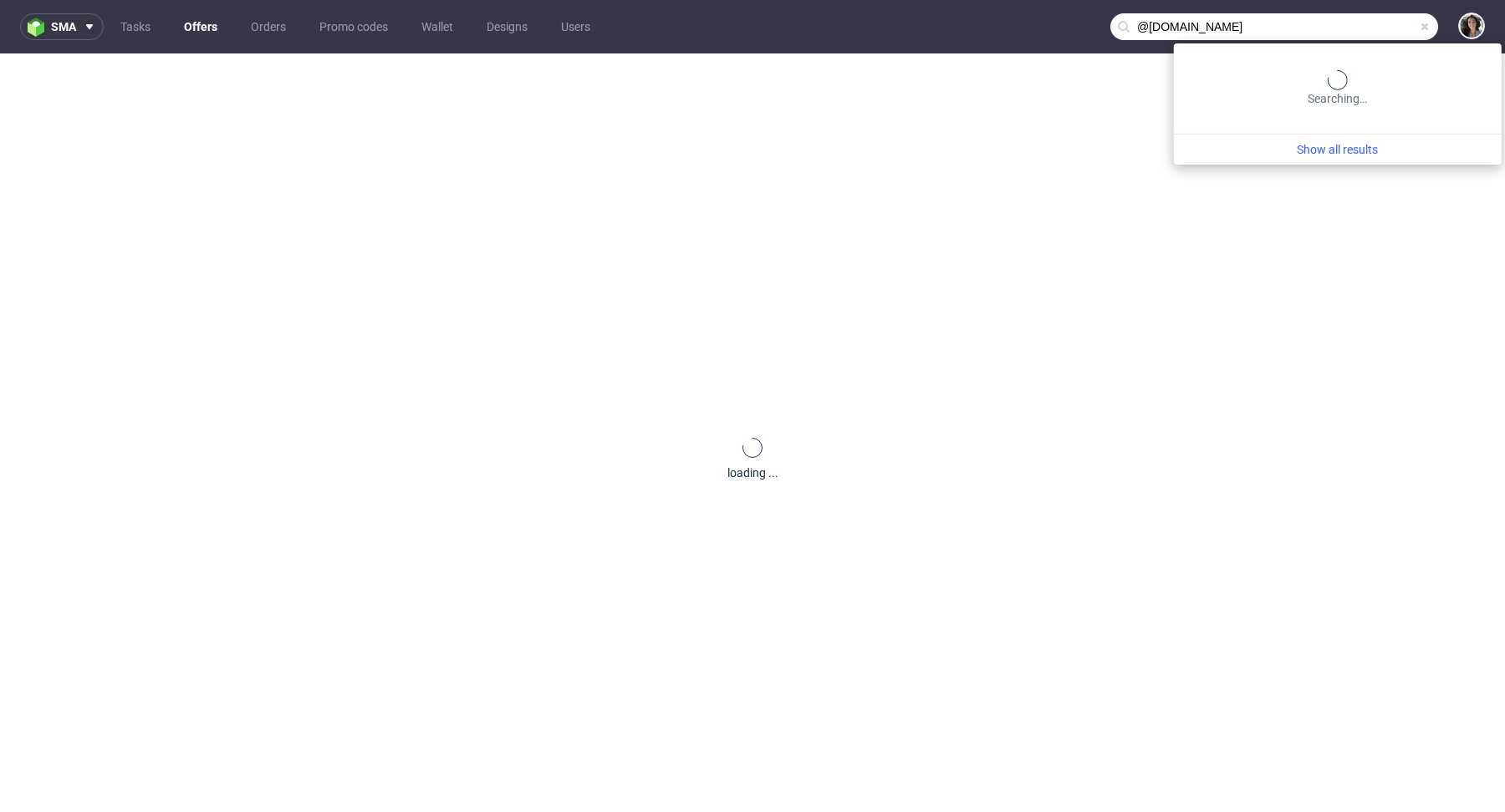
type input "@[DOMAIN_NAME]"
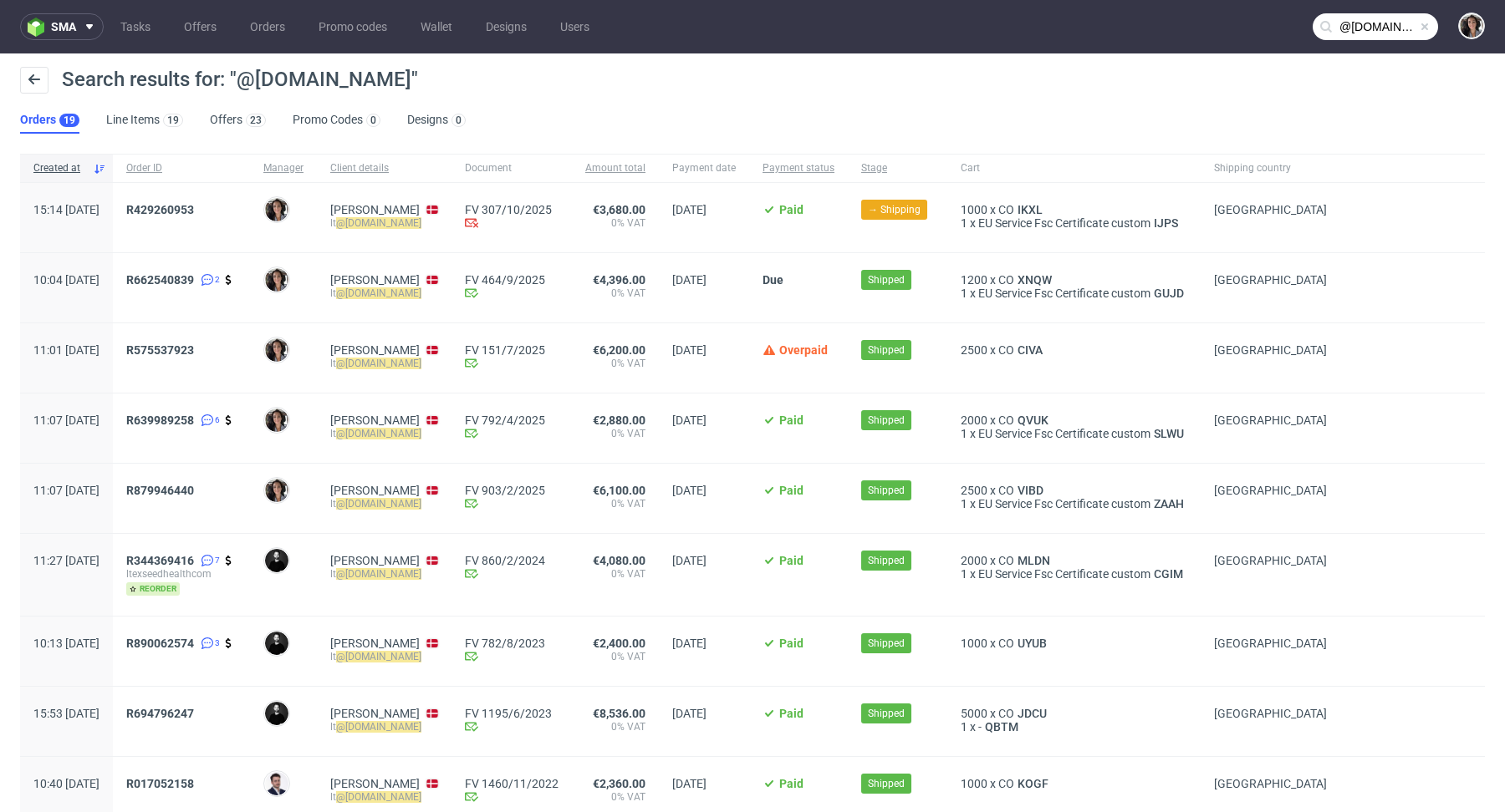
click at [437, 209] on icon at bounding box center [432, 210] width 11 height 9
click at [194, 205] on span "R429260953" at bounding box center [160, 210] width 68 height 14
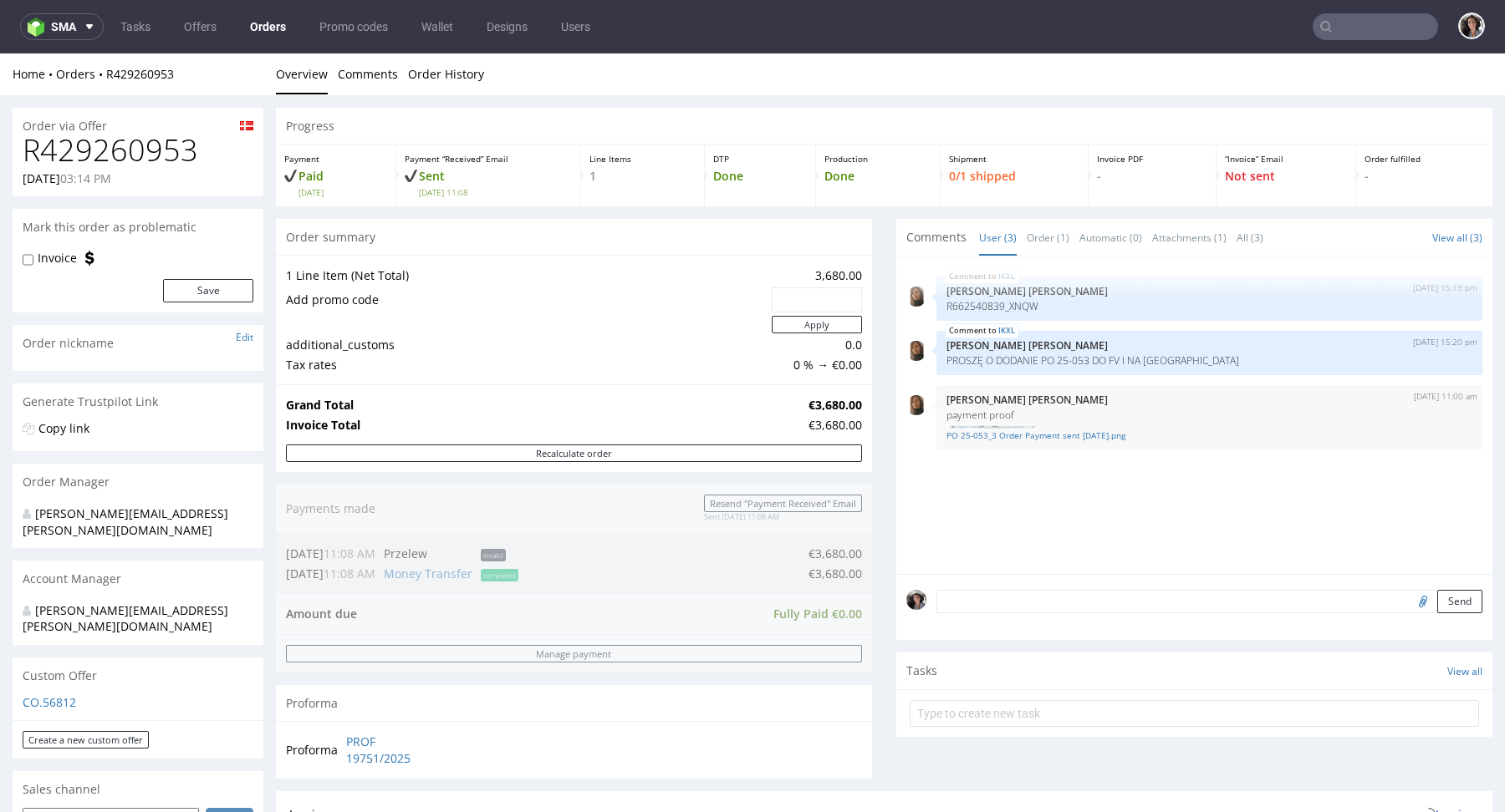
scroll to position [859, 0]
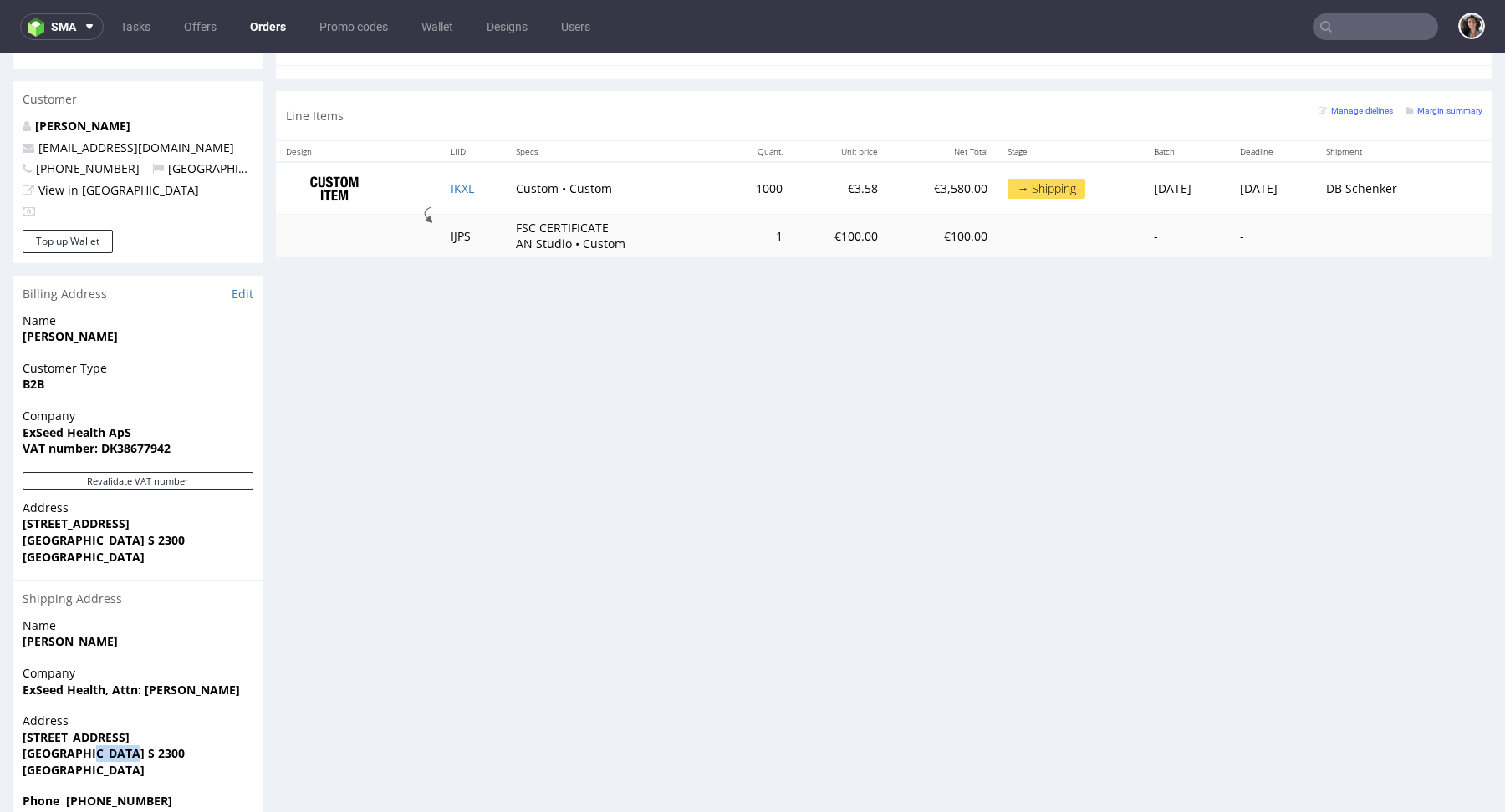
drag, startPoint x: 143, startPoint y: 719, endPoint x: 90, endPoint y: 718, distance: 53.0
click at [90, 745] on span "[GEOGRAPHIC_DATA] S 2300" at bounding box center [137, 753] width 231 height 16
copy strong "S 2300"
